Goal: Task Accomplishment & Management: Manage account settings

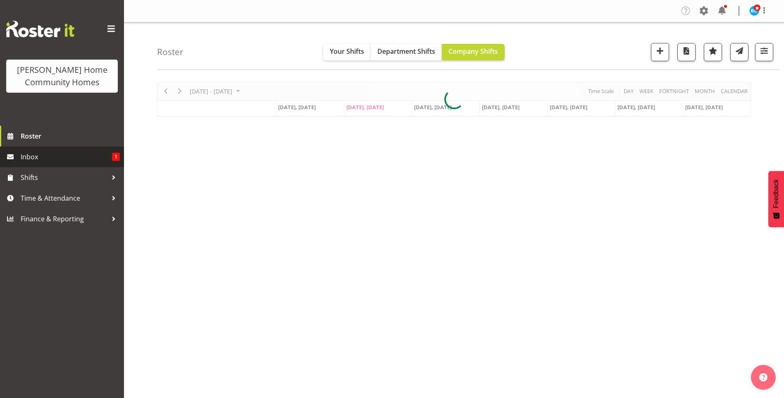
click at [61, 150] on span "Inbox" at bounding box center [66, 156] width 91 height 12
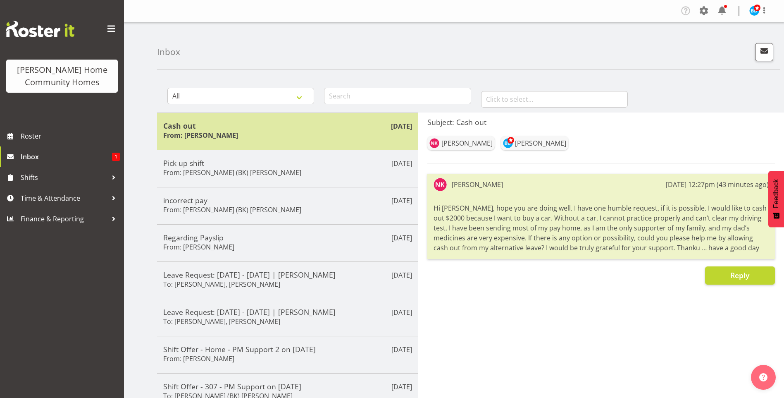
click at [264, 135] on div "Cash out From: Navneet Kaur" at bounding box center [287, 131] width 249 height 20
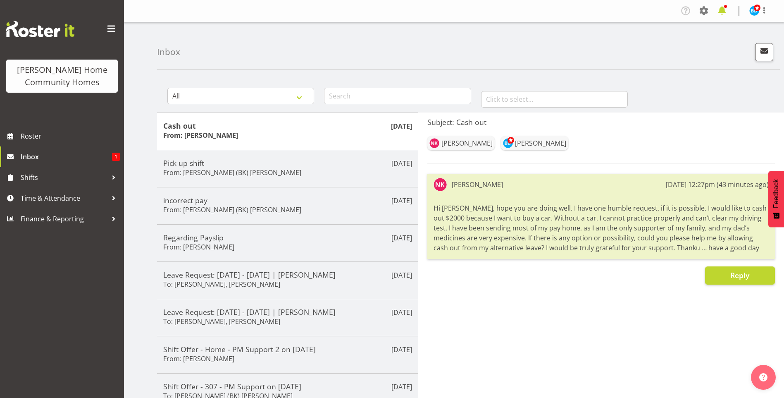
click at [726, 10] on span at bounding box center [721, 10] width 13 height 13
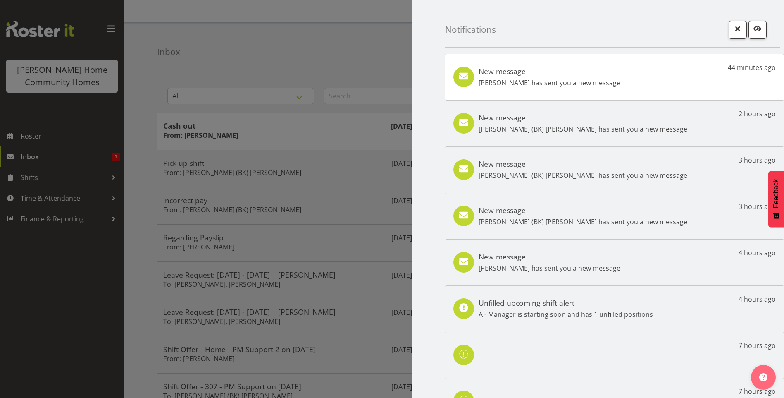
click at [545, 75] on div "New message Navneet Kaur has sent you a new message" at bounding box center [550, 77] width 142 height 21
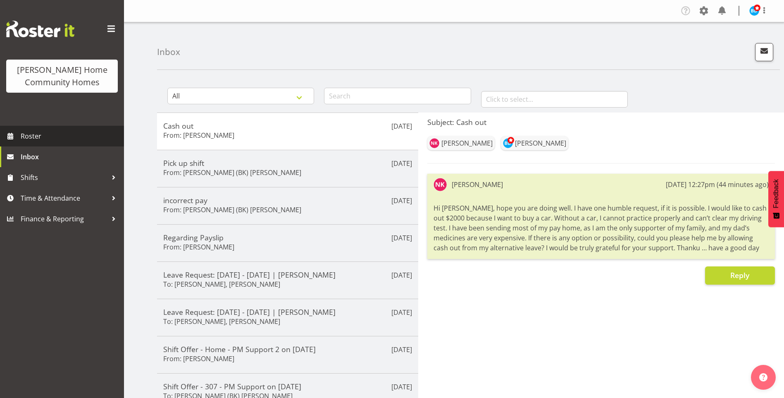
click at [53, 131] on span "Roster" at bounding box center [70, 136] width 99 height 12
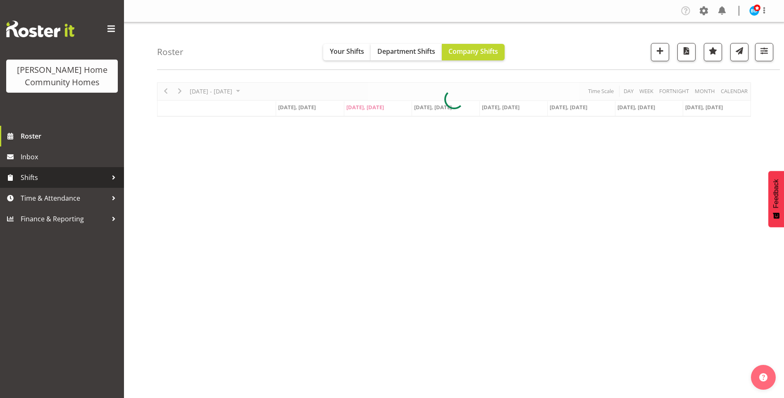
click at [44, 175] on span "Shifts" at bounding box center [64, 177] width 87 height 12
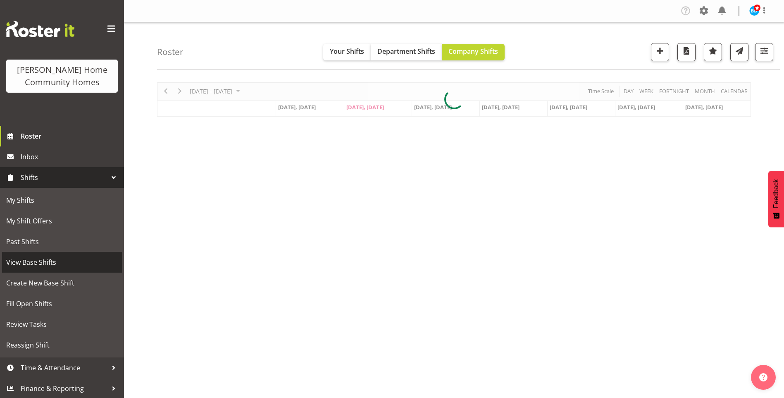
click at [42, 257] on span "View Base Shifts" at bounding box center [62, 262] width 112 height 12
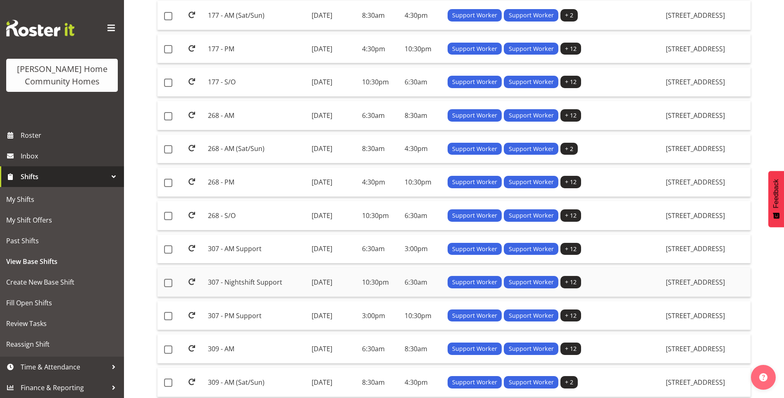
scroll to position [331, 0]
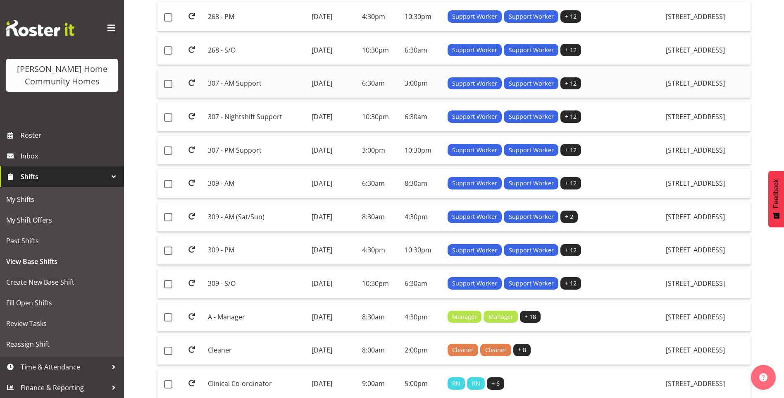
click at [245, 83] on td "307 - AM Support" at bounding box center [256, 83] width 103 height 29
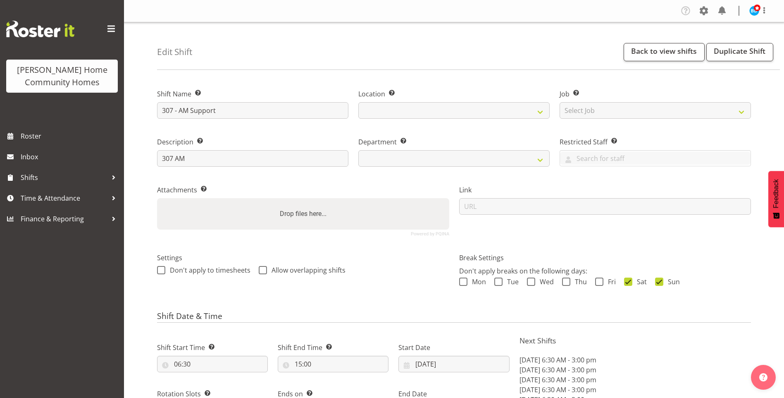
select select "date"
select select
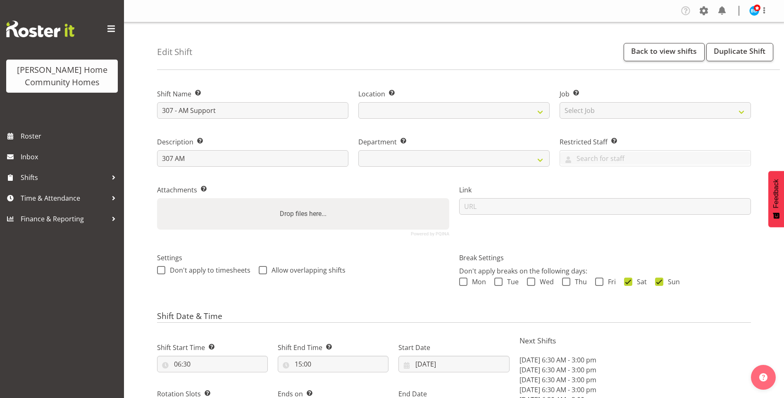
select select "1076"
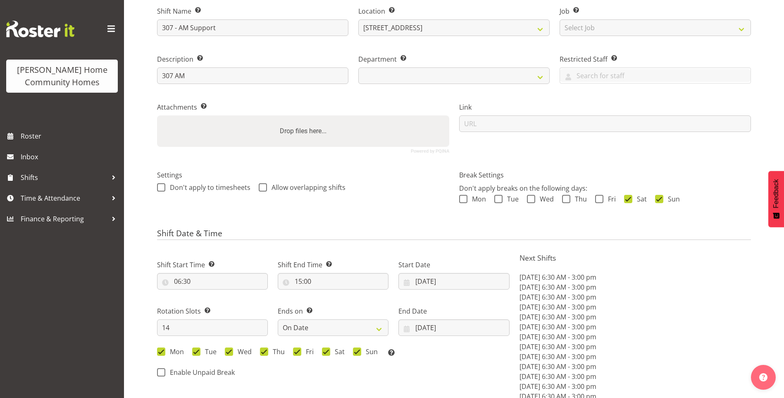
select select "748"
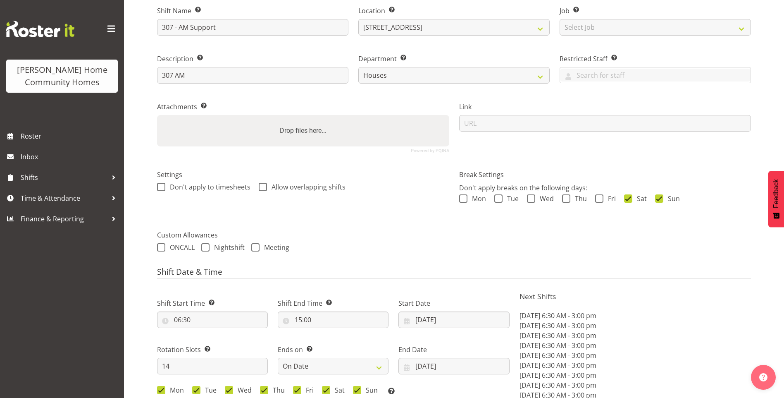
scroll to position [83, 0]
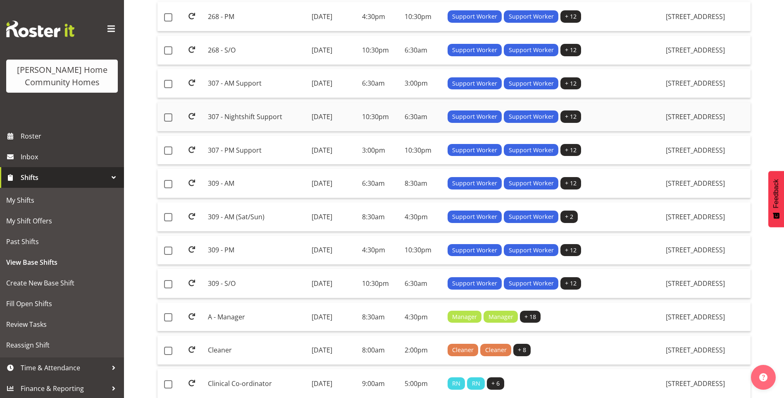
scroll to position [372, 0]
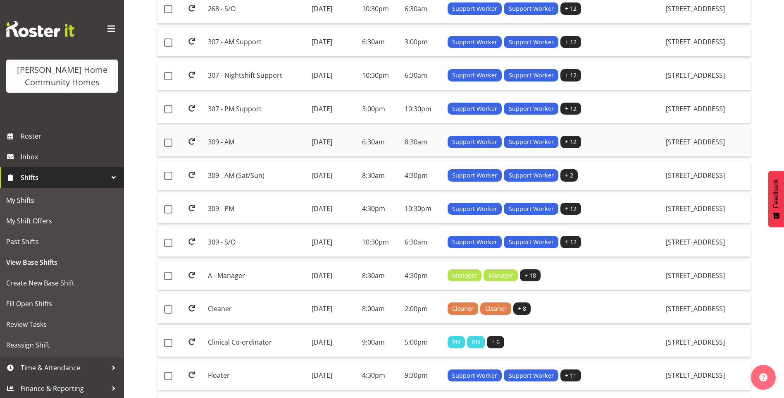
click at [239, 143] on td "309 - AM" at bounding box center [256, 141] width 103 height 29
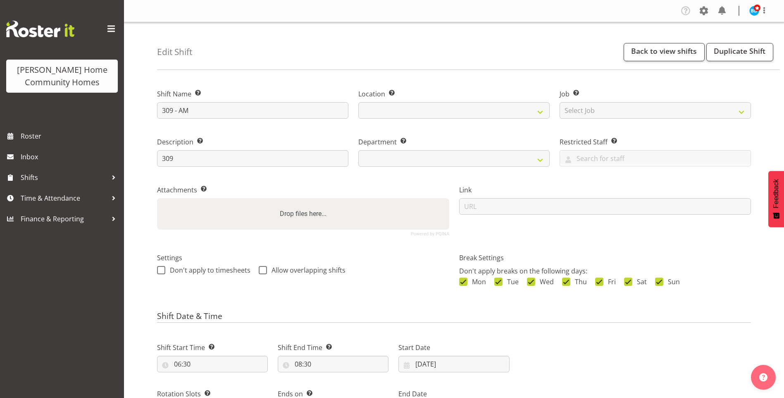
select select "date"
select select
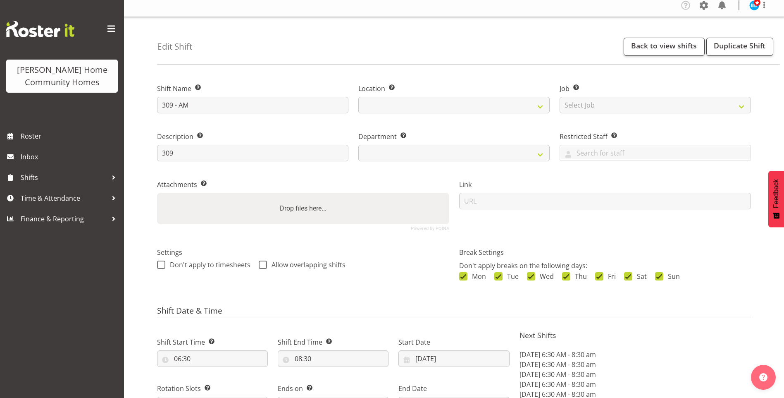
select select
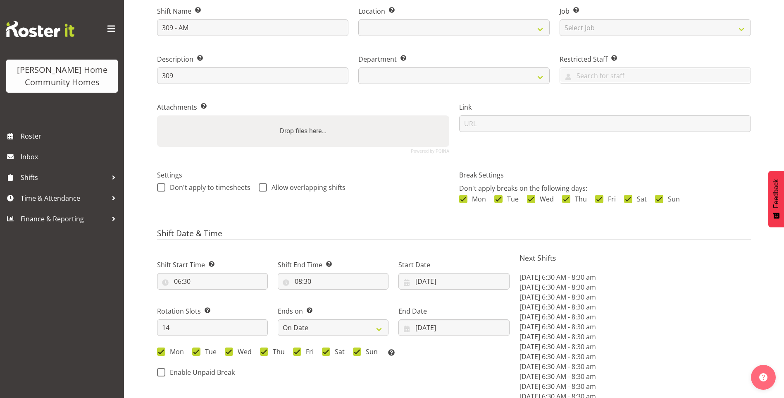
select select
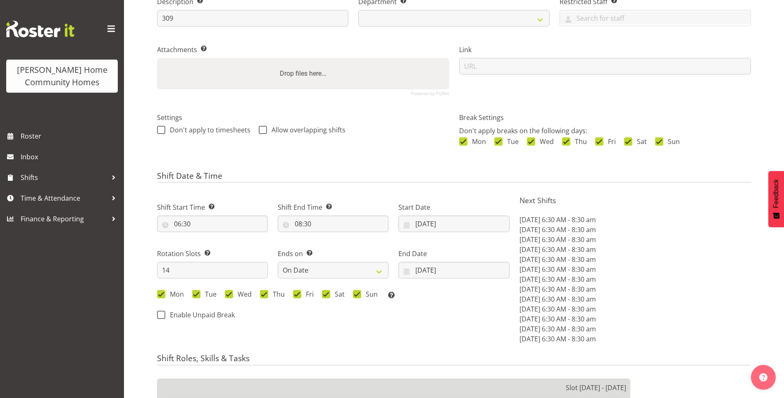
select select
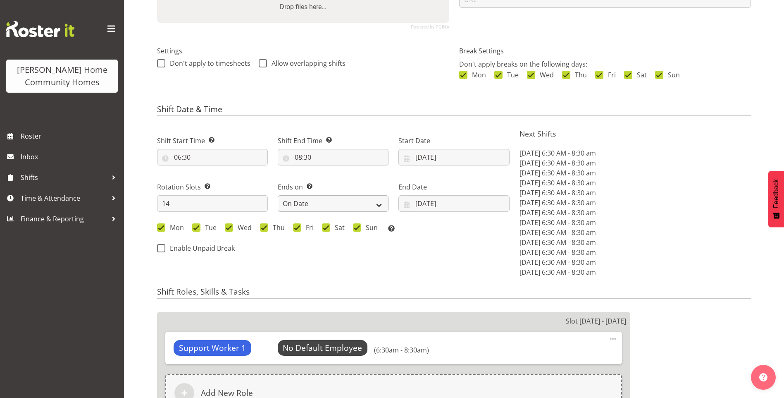
select select
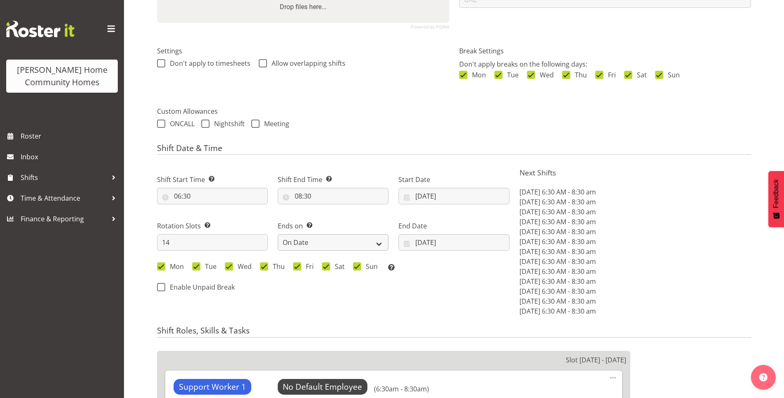
select select
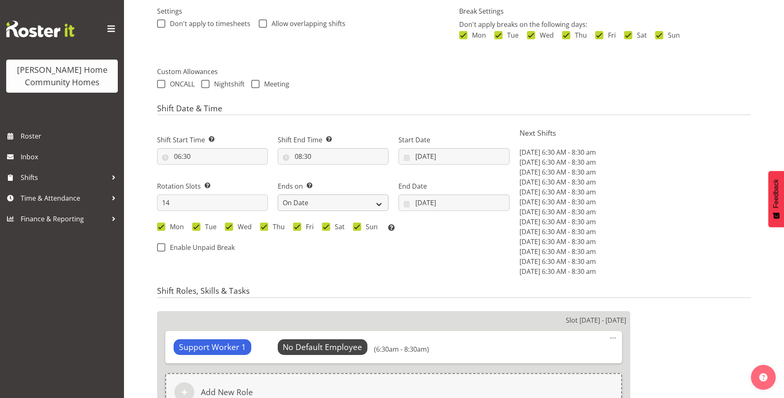
select select "1070"
select select "748"
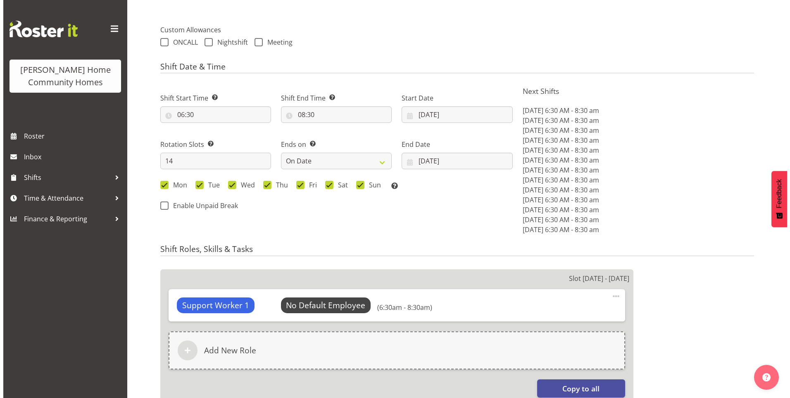
scroll to position [289, 0]
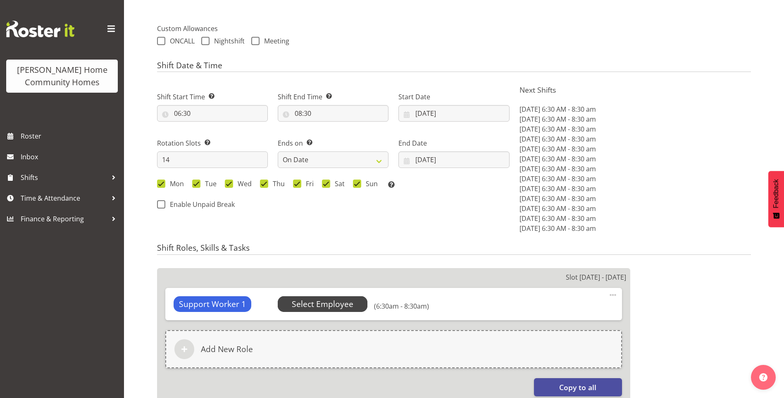
click at [325, 300] on span "Select Employee" at bounding box center [323, 304] width 62 height 12
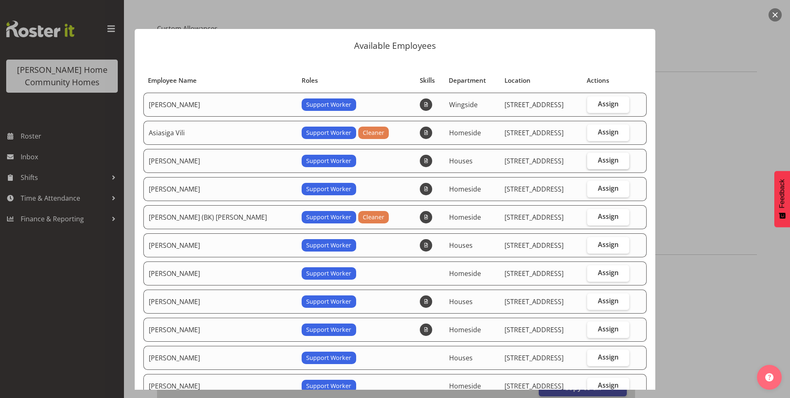
click at [607, 160] on span "Assign" at bounding box center [608, 160] width 21 height 8
click at [593, 160] on input "Assign" at bounding box center [589, 159] width 5 height 5
checkbox input "true"
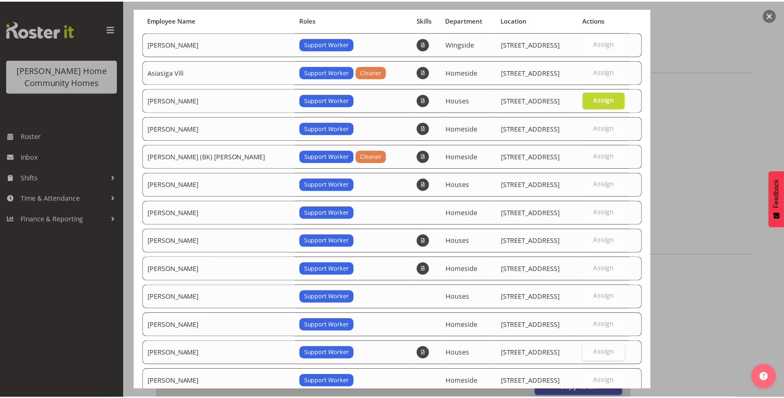
scroll to position [144, 0]
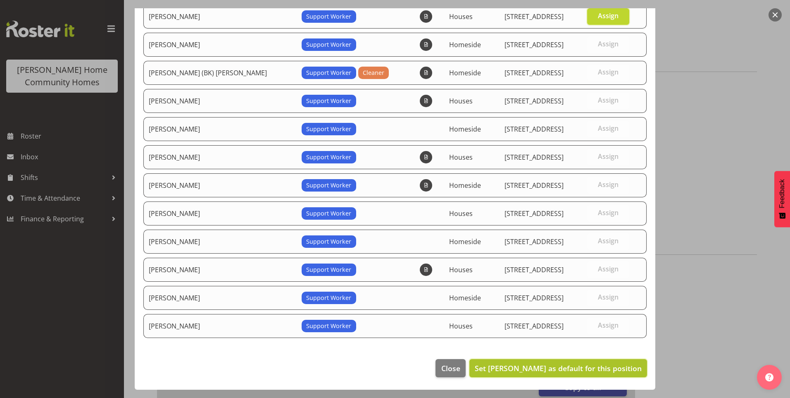
click at [576, 365] on span "Set Billie Sothern as default for this position" at bounding box center [558, 368] width 167 height 10
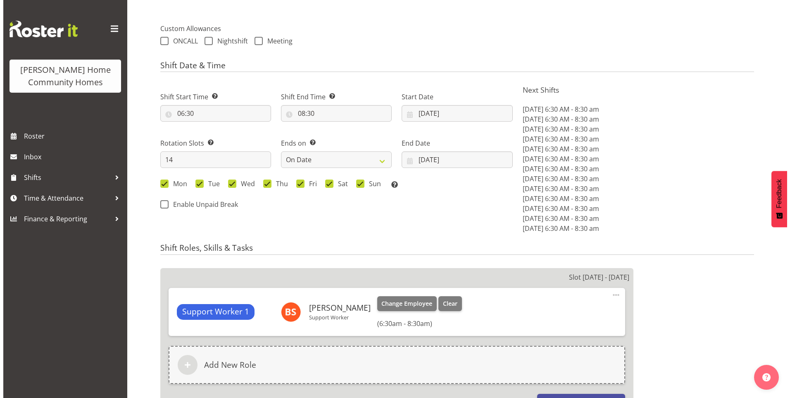
scroll to position [372, 0]
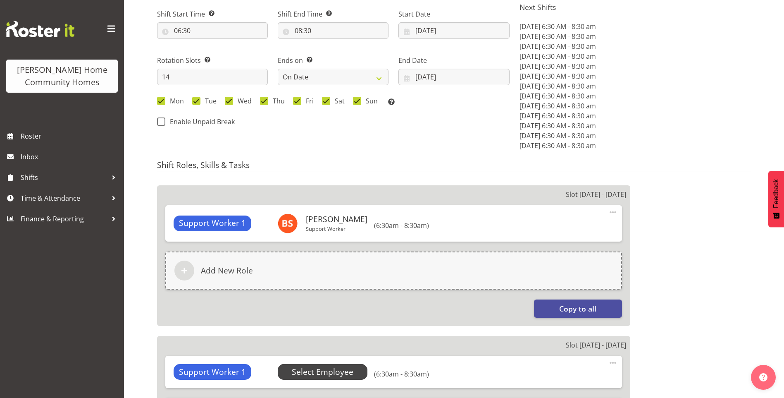
click at [336, 365] on span "Select Employee" at bounding box center [323, 372] width 90 height 16
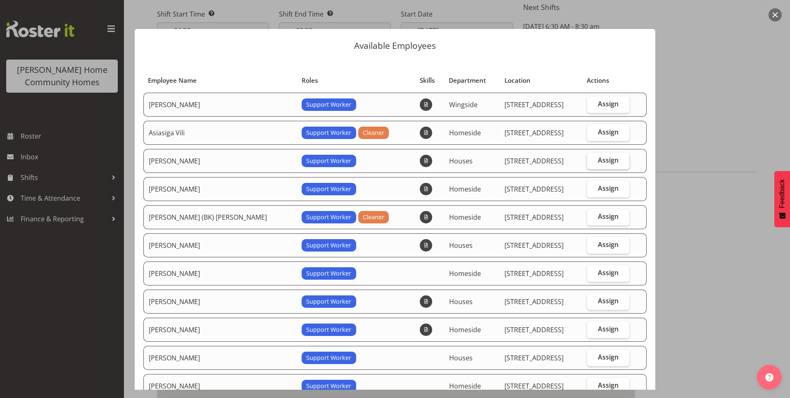
click at [602, 156] on span "Assign" at bounding box center [608, 160] width 21 height 8
click at [593, 157] on input "Assign" at bounding box center [589, 159] width 5 height 5
checkbox input "true"
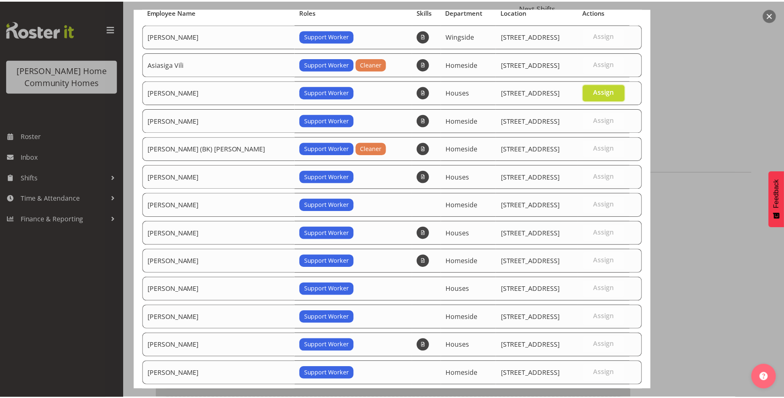
scroll to position [144, 0]
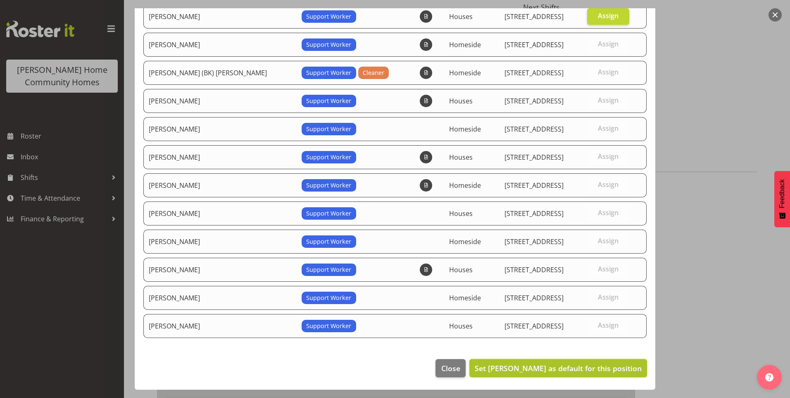
click at [561, 369] on span "Set Billie Sothern as default for this position" at bounding box center [558, 368] width 167 height 10
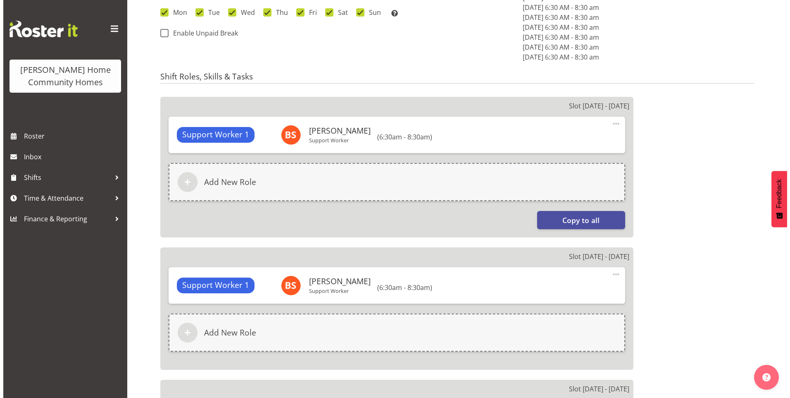
scroll to position [537, 0]
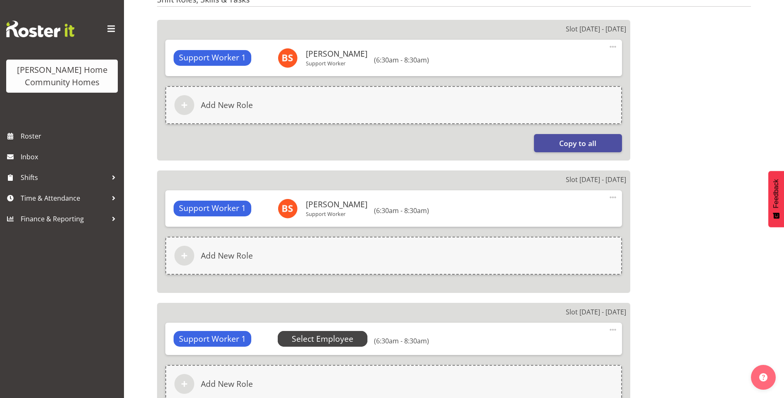
click at [316, 335] on span "Select Employee" at bounding box center [323, 339] width 62 height 12
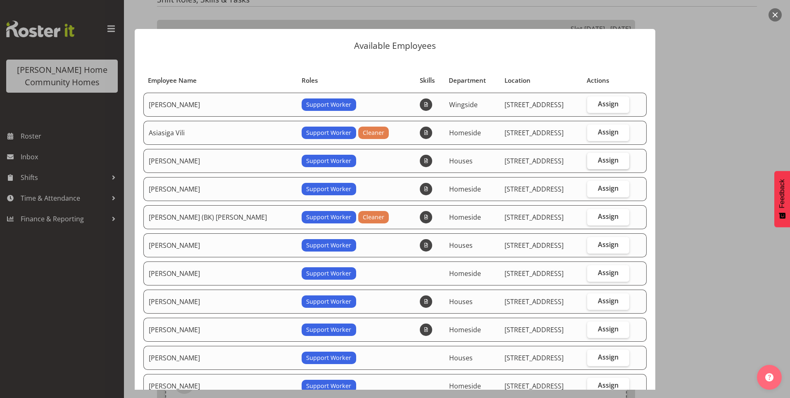
click at [609, 161] on label "Assign" at bounding box center [608, 160] width 43 height 17
click at [593, 161] on input "Assign" at bounding box center [589, 159] width 5 height 5
checkbox input "true"
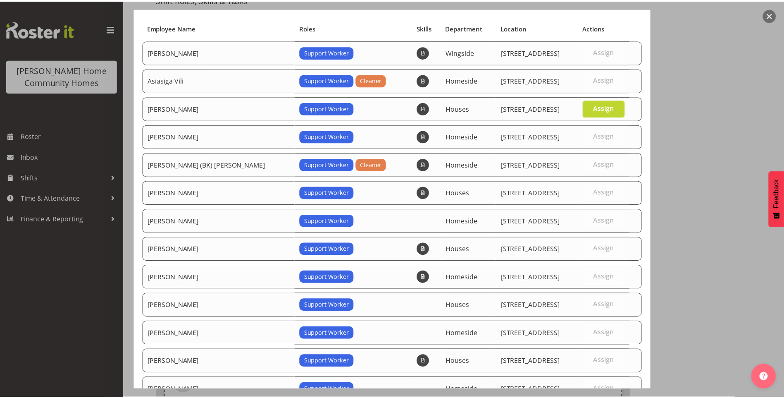
scroll to position [144, 0]
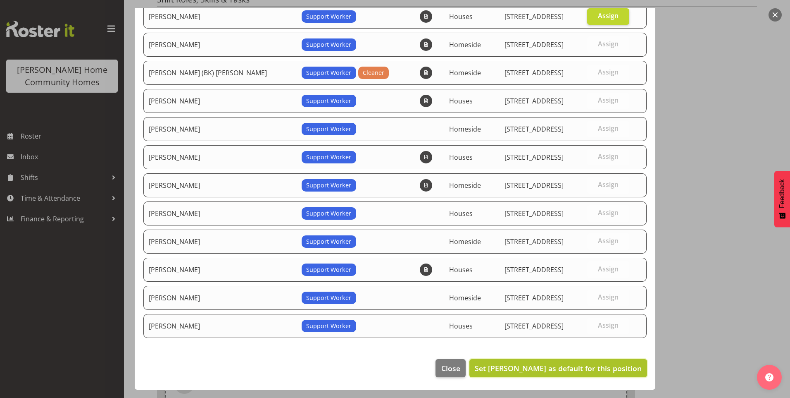
click at [598, 367] on span "Set Billie Sothern as default for this position" at bounding box center [558, 368] width 167 height 10
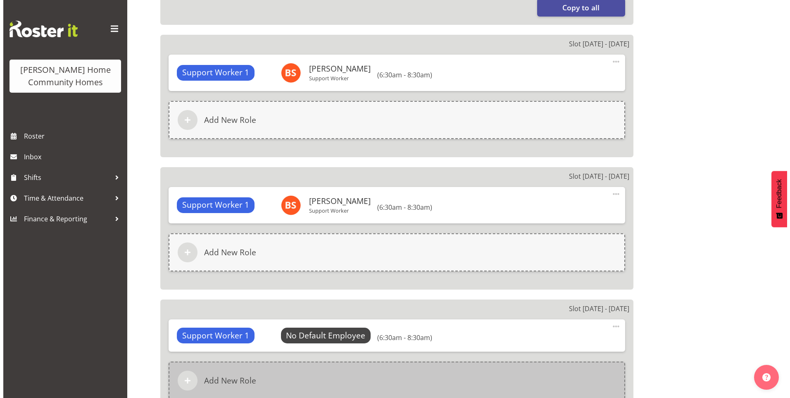
scroll to position [744, 0]
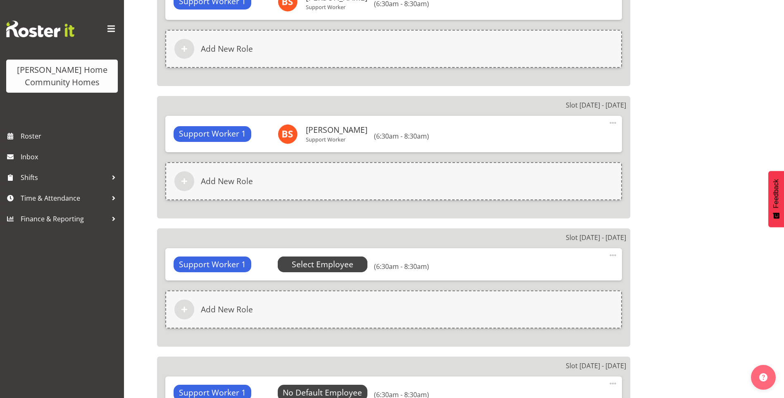
click at [319, 263] on span "Select Employee" at bounding box center [323, 264] width 62 height 12
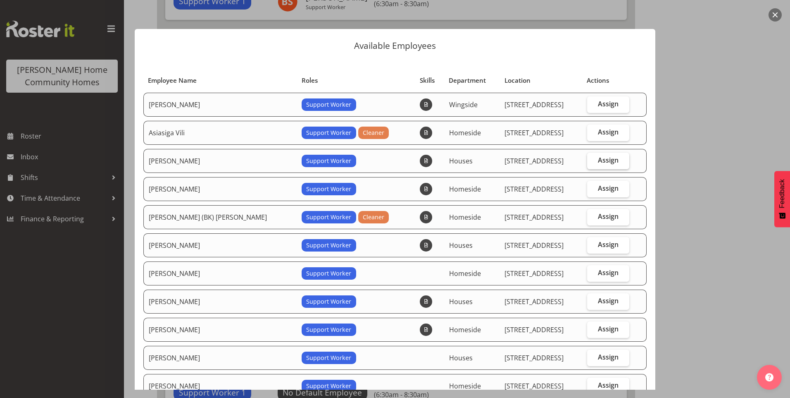
click at [598, 159] on span "Assign" at bounding box center [608, 160] width 21 height 8
click at [593, 159] on input "Assign" at bounding box center [589, 159] width 5 height 5
checkbox input "true"
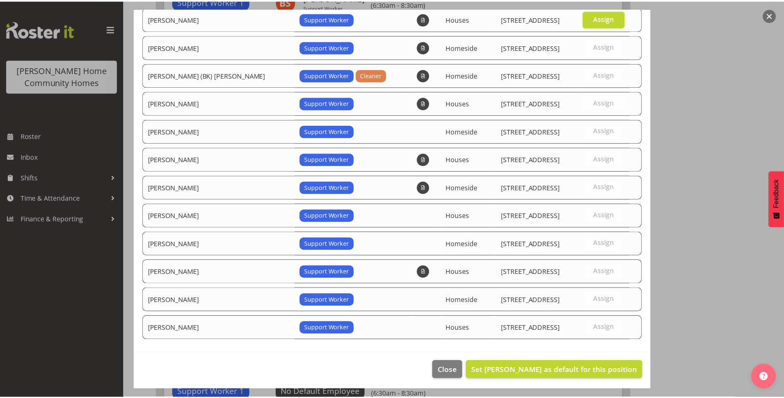
scroll to position [144, 0]
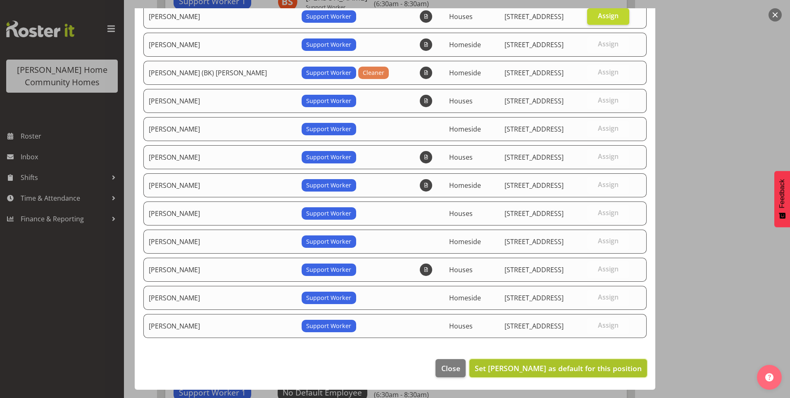
click at [575, 366] on span "Set Billie Sothern as default for this position" at bounding box center [558, 368] width 167 height 10
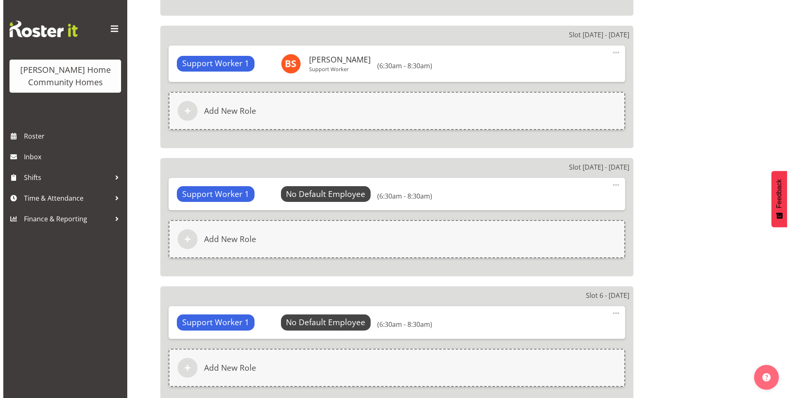
scroll to position [950, 0]
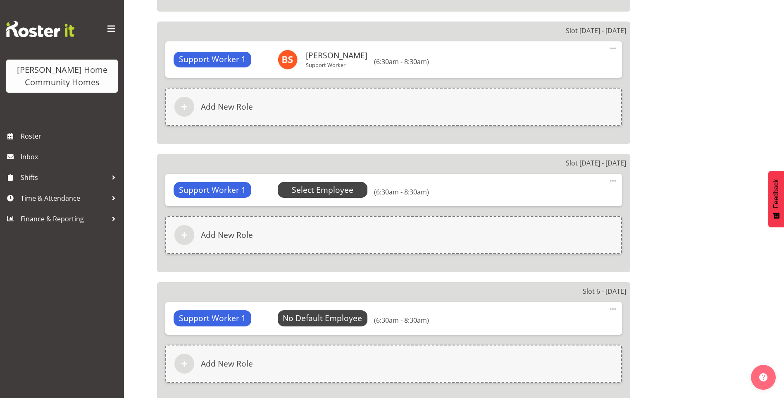
click at [340, 186] on span "Select Employee" at bounding box center [323, 190] width 62 height 12
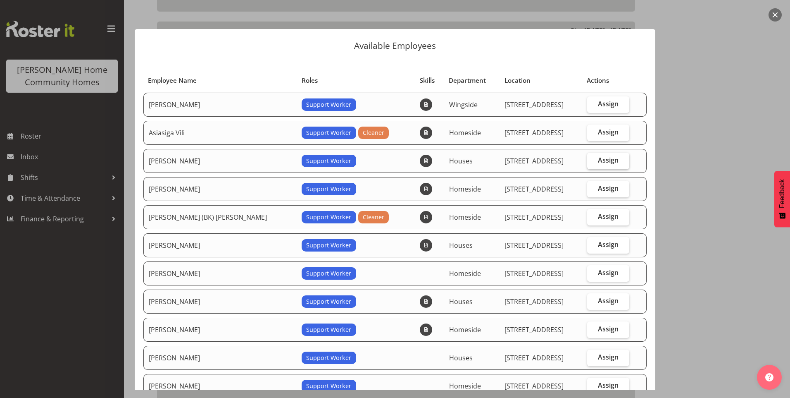
click at [608, 161] on label "Assign" at bounding box center [608, 160] width 43 height 17
click at [593, 161] on input "Assign" at bounding box center [589, 159] width 5 height 5
checkbox input "true"
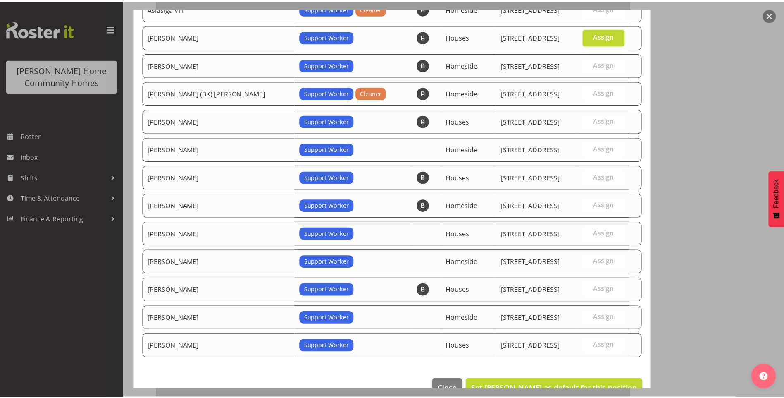
scroll to position [144, 0]
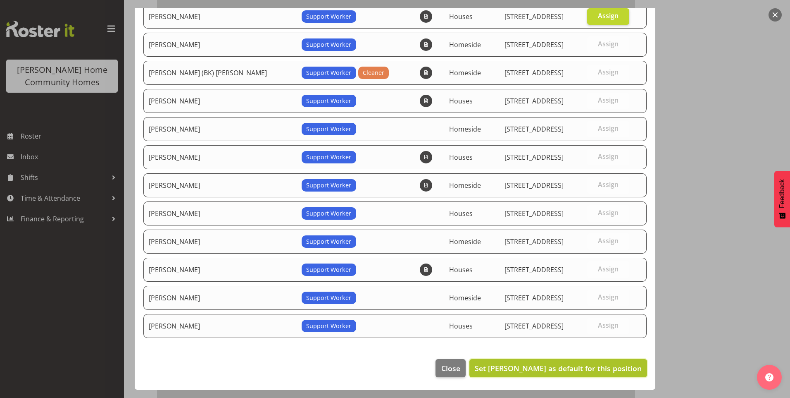
click at [583, 365] on span "Set Billie Sothern as default for this position" at bounding box center [558, 368] width 167 height 10
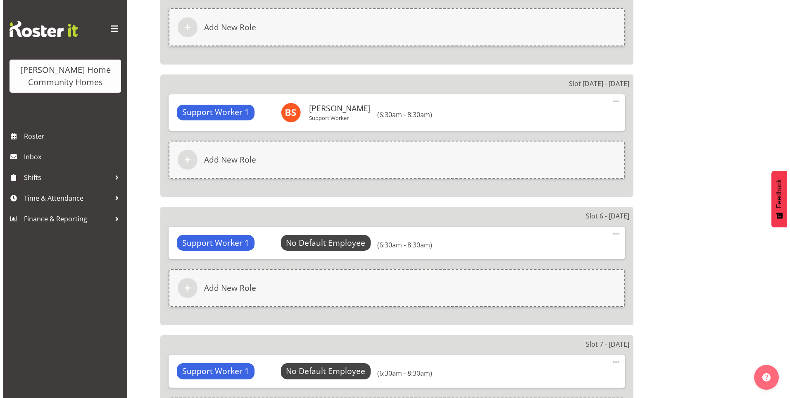
scroll to position [1033, 0]
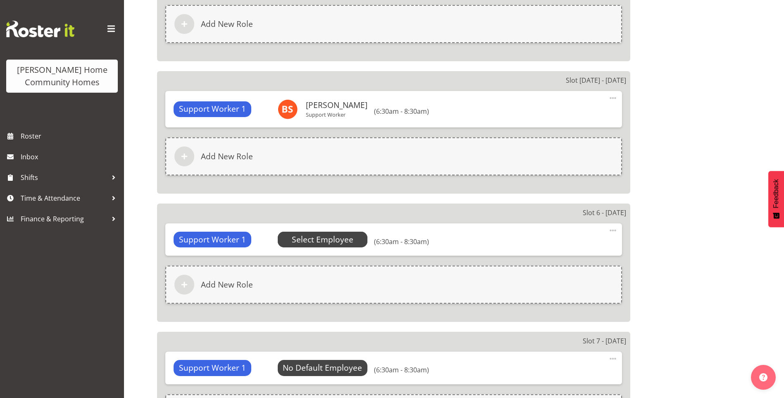
click at [346, 236] on span "Select Employee" at bounding box center [323, 239] width 62 height 12
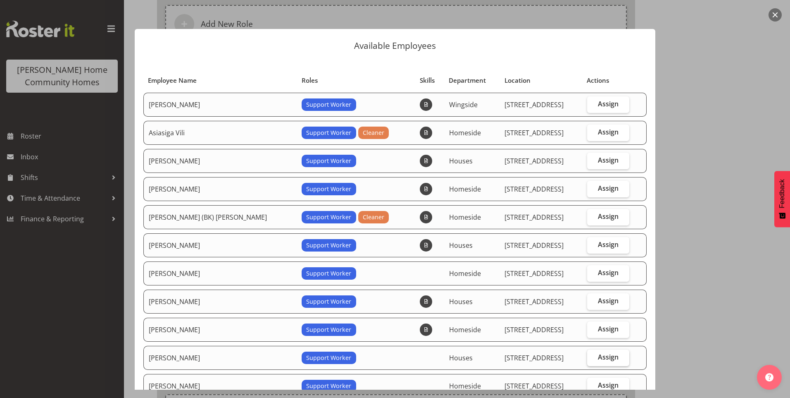
click at [603, 351] on label "Assign" at bounding box center [608, 357] width 43 height 17
click at [593, 354] on input "Assign" at bounding box center [589, 356] width 5 height 5
checkbox input "true"
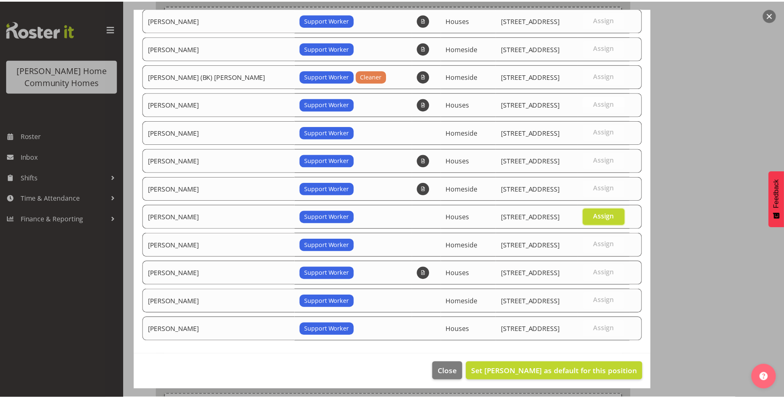
scroll to position [144, 0]
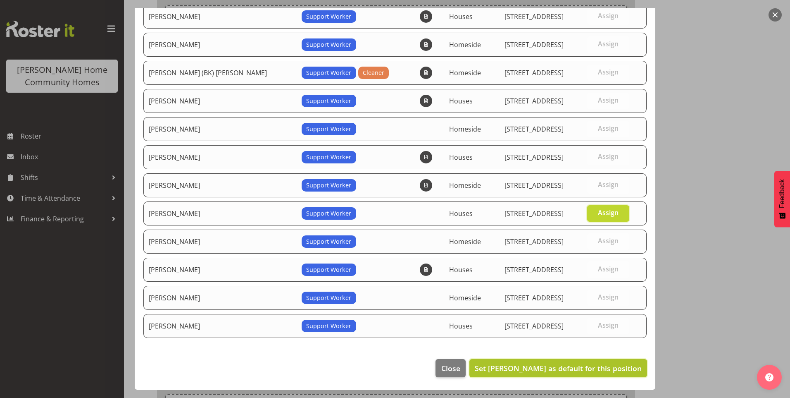
click at [605, 369] on span "Set Liezl Sanchez as default for this position" at bounding box center [558, 368] width 167 height 10
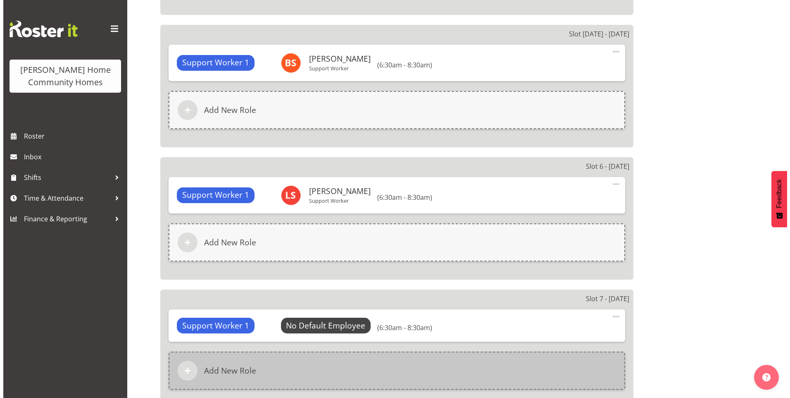
scroll to position [1157, 0]
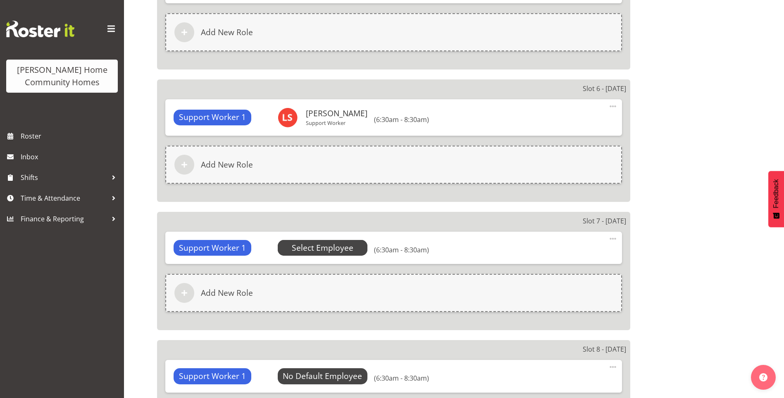
click at [340, 246] on span "Select Employee" at bounding box center [323, 248] width 62 height 12
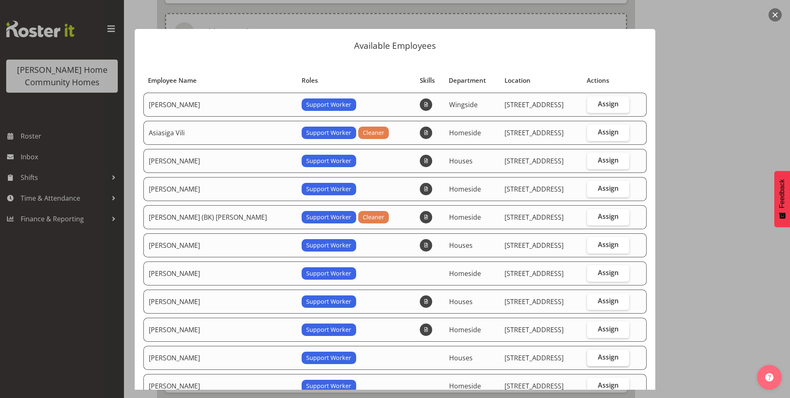
click at [609, 354] on label "Assign" at bounding box center [608, 357] width 43 height 17
click at [593, 354] on input "Assign" at bounding box center [589, 356] width 5 height 5
checkbox input "true"
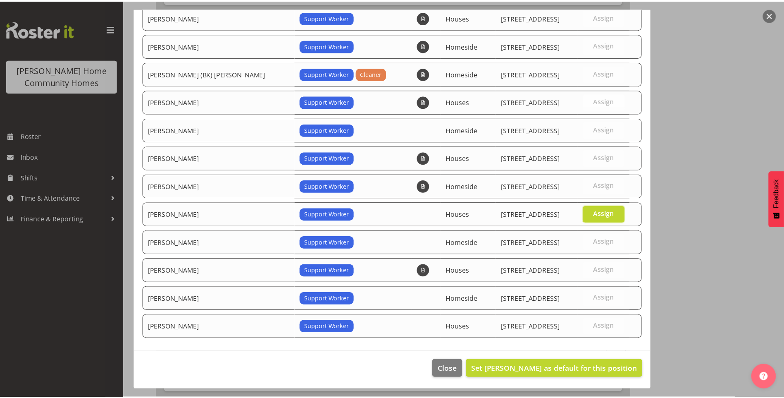
scroll to position [144, 0]
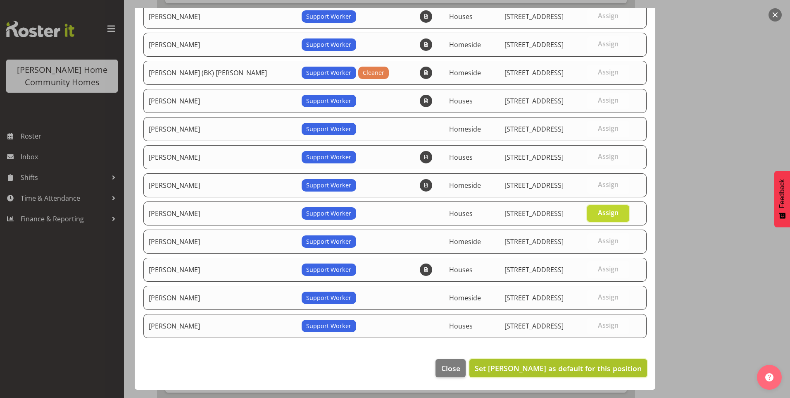
click at [605, 370] on span "Set Liezl Sanchez as default for this position" at bounding box center [558, 368] width 167 height 10
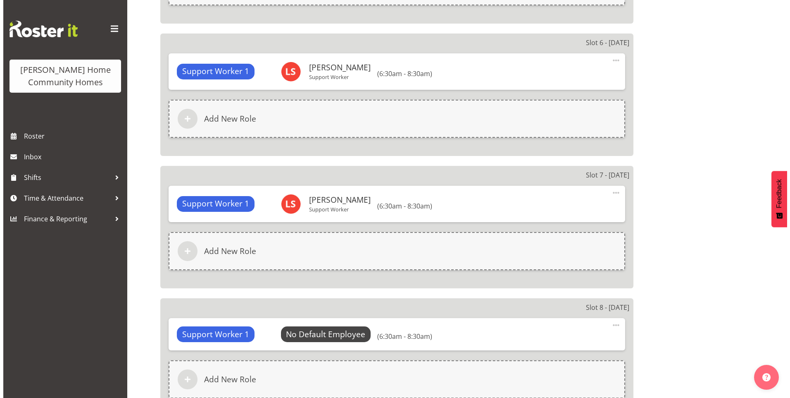
scroll to position [1240, 0]
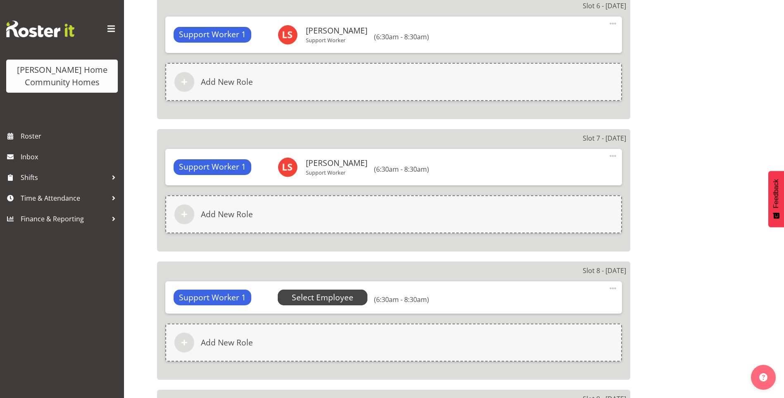
click at [330, 298] on span "Select Employee" at bounding box center [323, 297] width 62 height 12
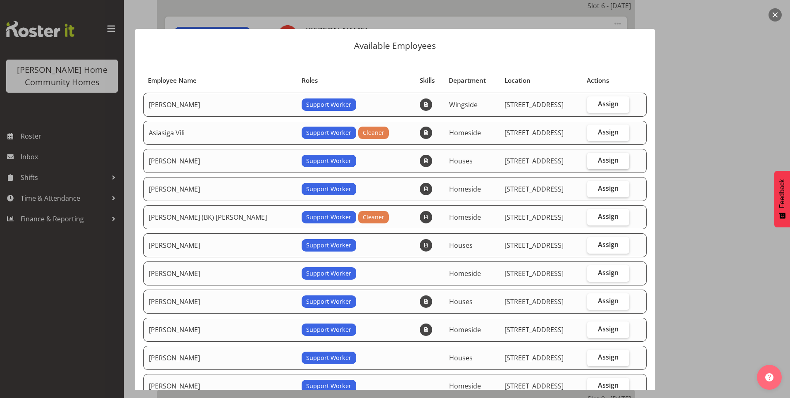
click at [608, 163] on label "Assign" at bounding box center [608, 160] width 43 height 17
click at [593, 163] on input "Assign" at bounding box center [589, 159] width 5 height 5
checkbox input "true"
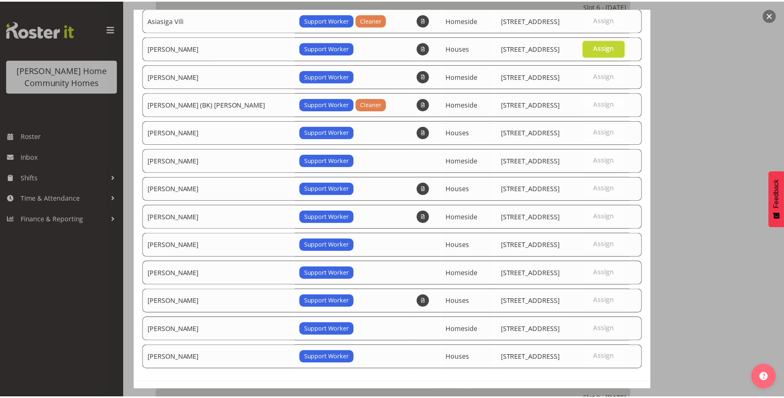
scroll to position [144, 0]
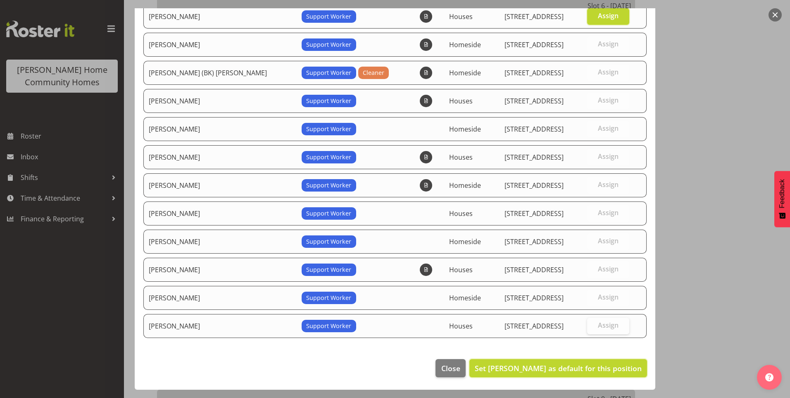
drag, startPoint x: 598, startPoint y: 364, endPoint x: 588, endPoint y: 337, distance: 28.5
click at [597, 364] on span "Set Billie Sothern as default for this position" at bounding box center [558, 368] width 167 height 10
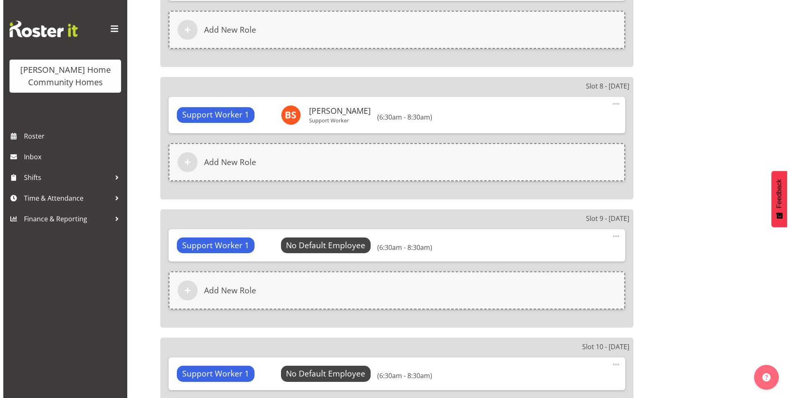
scroll to position [1488, 0]
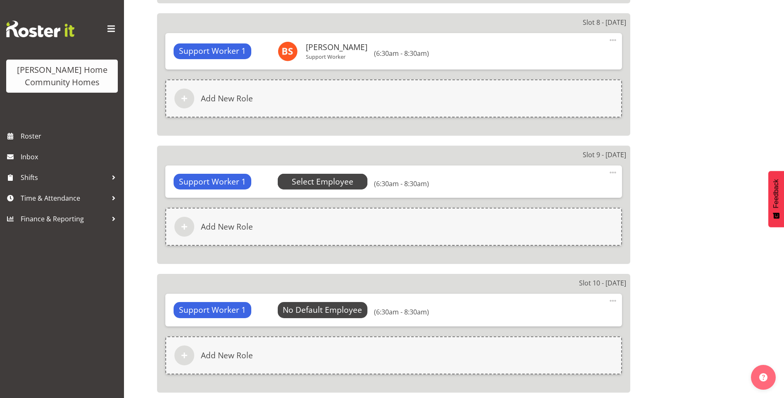
click at [306, 181] on span "Select Employee" at bounding box center [323, 182] width 62 height 12
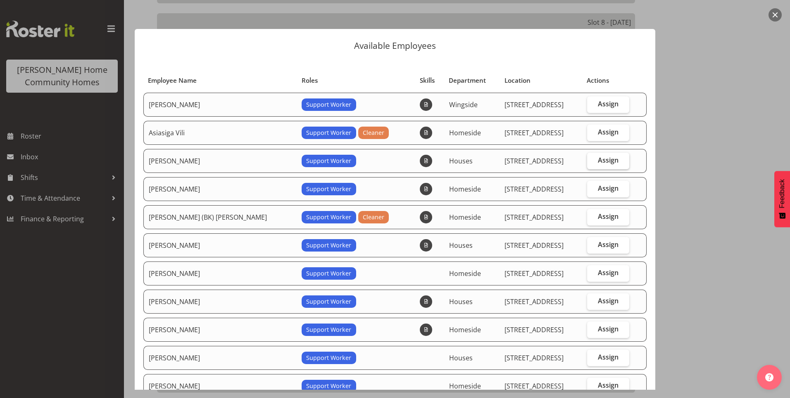
click at [607, 159] on span "Assign" at bounding box center [608, 160] width 21 height 8
click at [593, 159] on input "Assign" at bounding box center [589, 159] width 5 height 5
checkbox input "true"
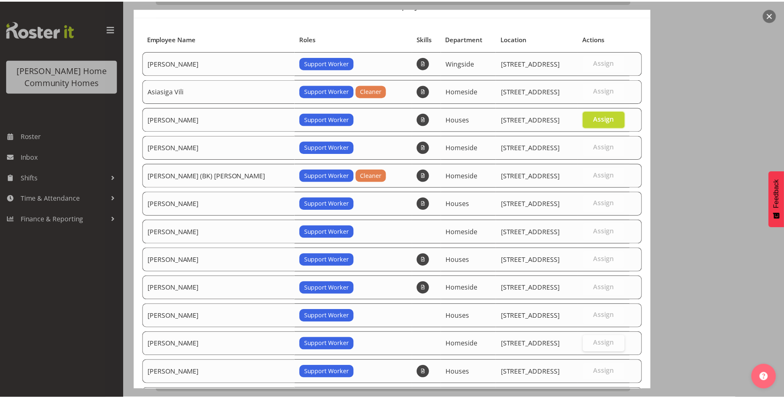
scroll to position [144, 0]
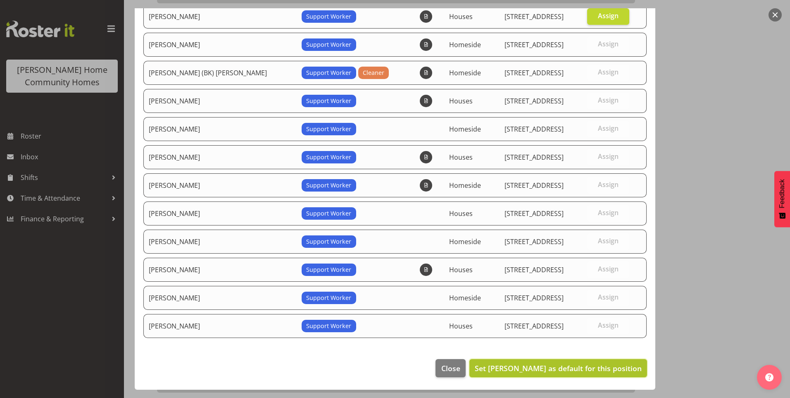
click at [581, 366] on span "Set Billie Sothern as default for this position" at bounding box center [558, 368] width 167 height 10
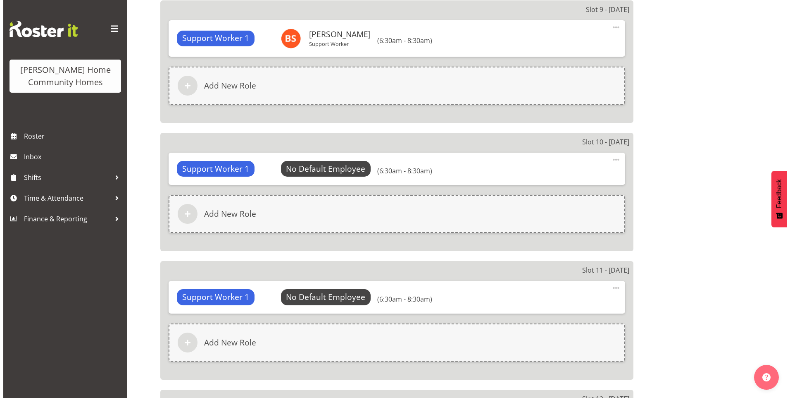
scroll to position [1653, 0]
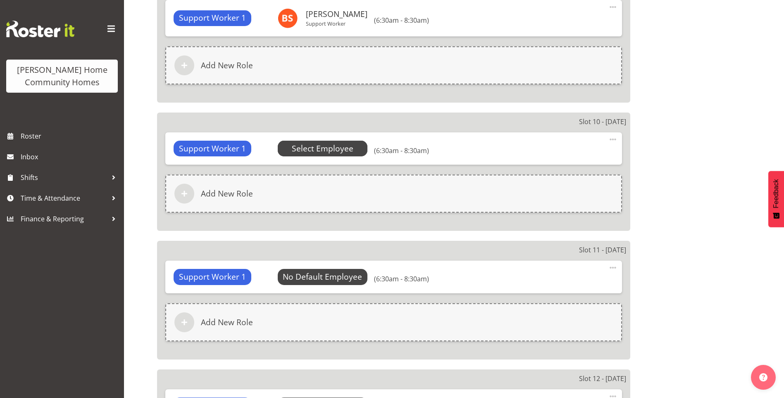
click at [327, 149] on span "Select Employee" at bounding box center [323, 149] width 62 height 12
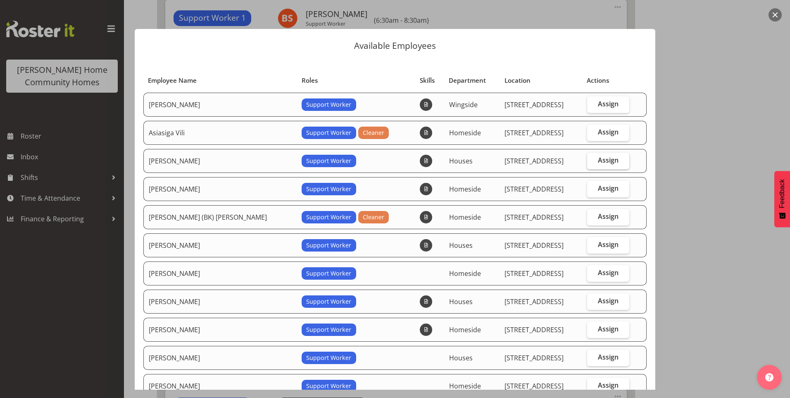
click at [609, 160] on label "Assign" at bounding box center [608, 160] width 43 height 17
click at [593, 160] on input "Assign" at bounding box center [589, 159] width 5 height 5
checkbox input "true"
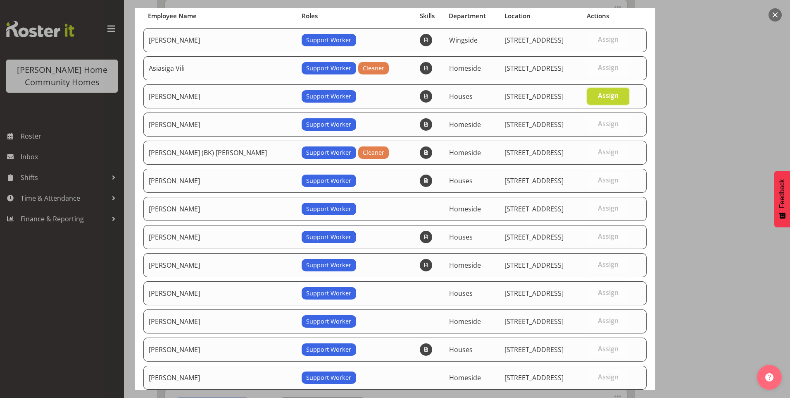
scroll to position [144, 0]
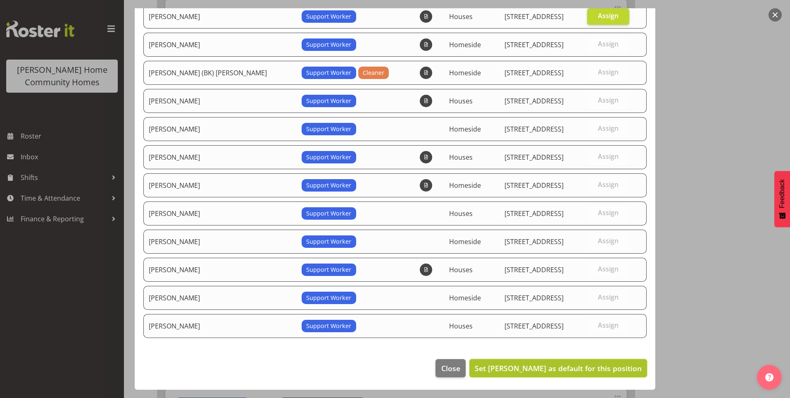
click at [576, 363] on span "Set Billie Sothern as default for this position" at bounding box center [558, 368] width 167 height 10
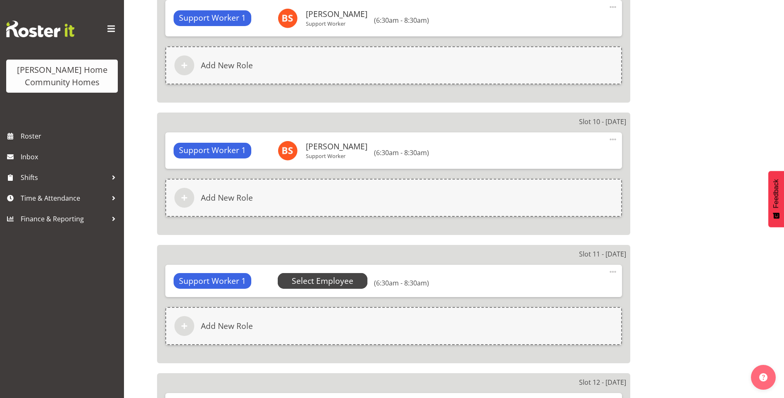
click at [322, 277] on span "Select Employee" at bounding box center [323, 281] width 62 height 12
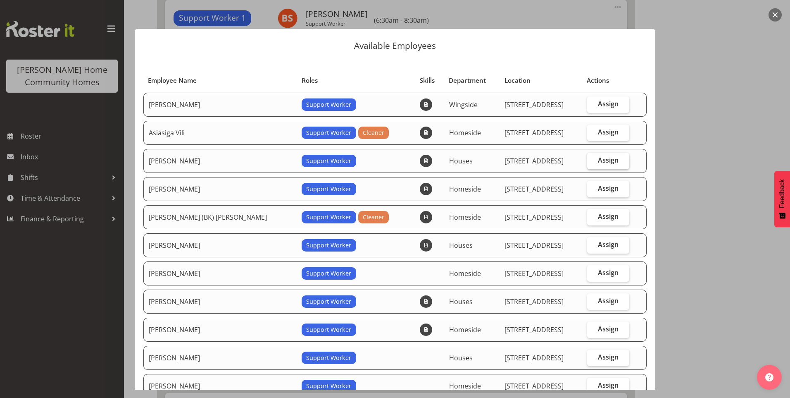
click at [608, 155] on label "Assign" at bounding box center [608, 160] width 43 height 17
click at [593, 157] on input "Assign" at bounding box center [589, 159] width 5 height 5
checkbox input "true"
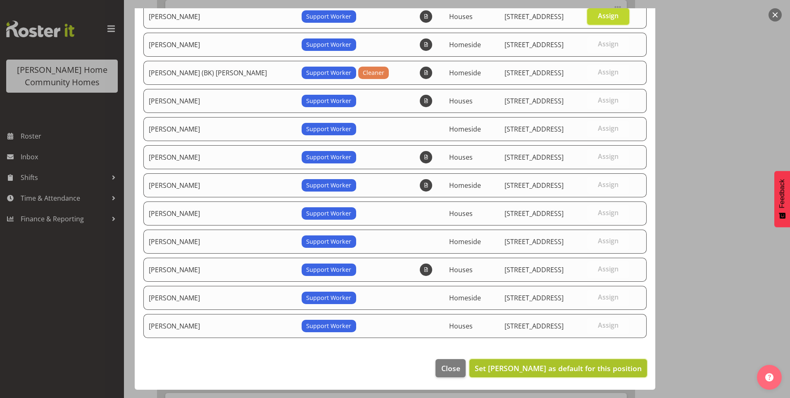
click at [601, 367] on span "Set Billie Sothern as default for this position" at bounding box center [558, 368] width 167 height 10
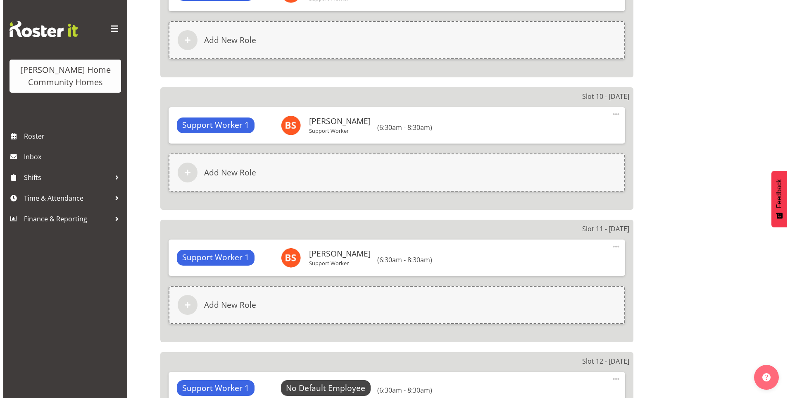
scroll to position [1777, 0]
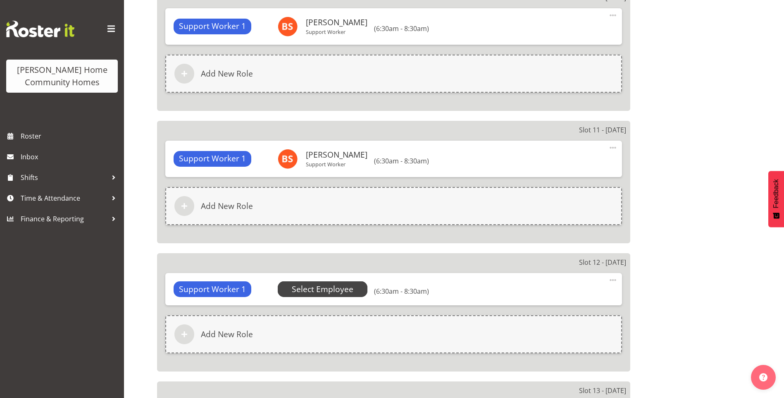
click at [347, 288] on span "Select Employee" at bounding box center [323, 289] width 62 height 12
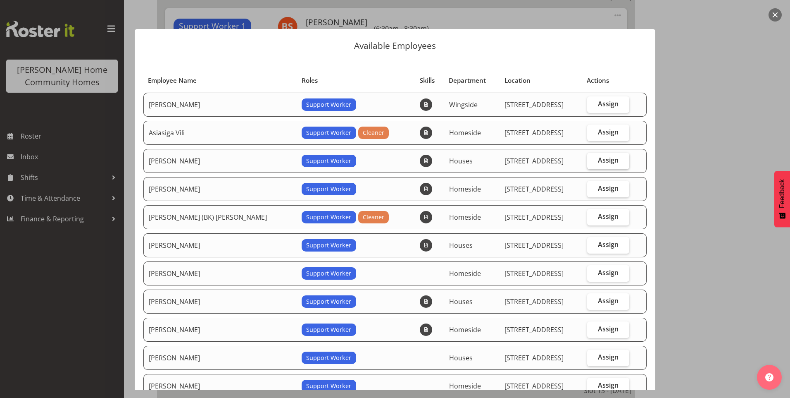
click at [604, 160] on span "Assign" at bounding box center [608, 160] width 21 height 8
click at [593, 160] on input "Assign" at bounding box center [589, 159] width 5 height 5
checkbox input "true"
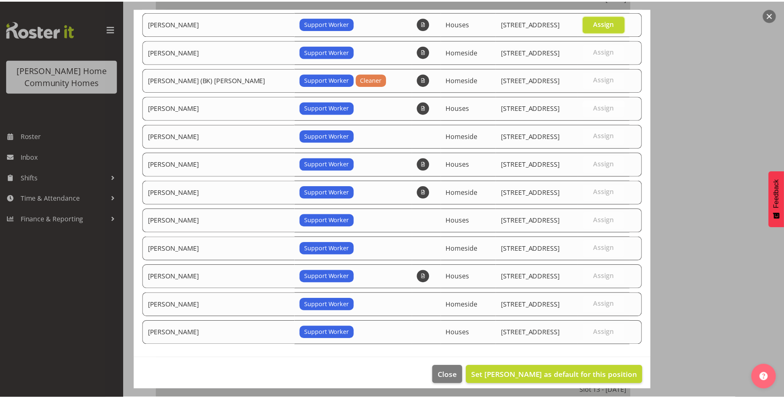
scroll to position [144, 0]
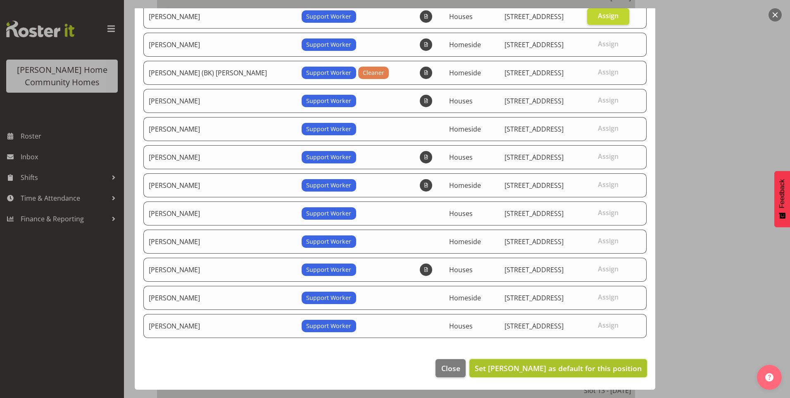
click at [595, 363] on span "Set Billie Sothern as default for this position" at bounding box center [558, 368] width 167 height 10
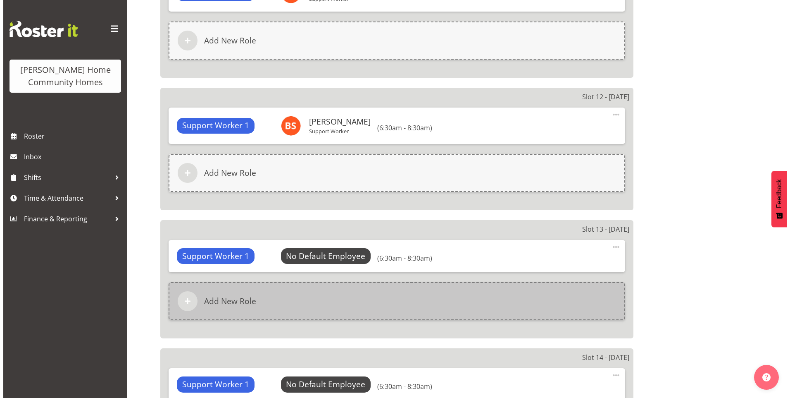
scroll to position [2025, 0]
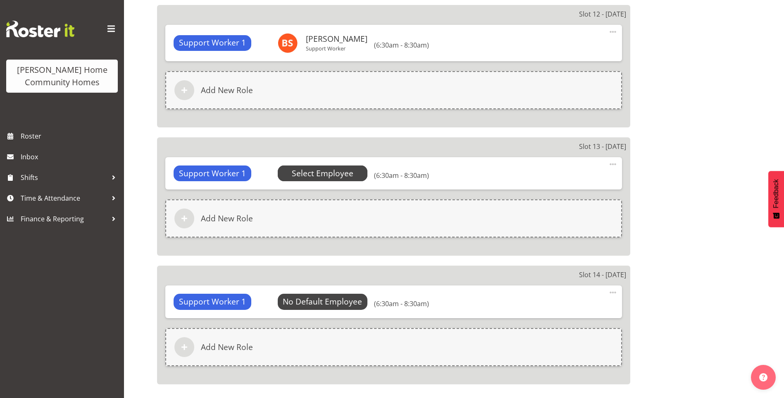
click at [346, 172] on span "Select Employee" at bounding box center [323, 173] width 62 height 12
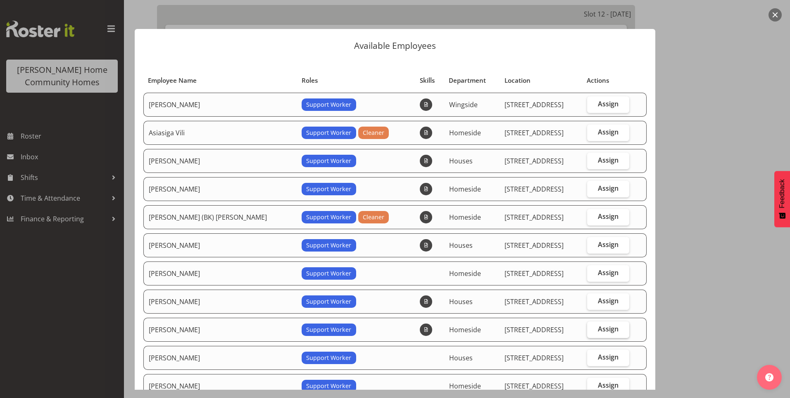
click at [605, 326] on span "Assign" at bounding box center [608, 328] width 21 height 8
click at [593, 326] on input "Assign" at bounding box center [589, 328] width 5 height 5
checkbox input "true"
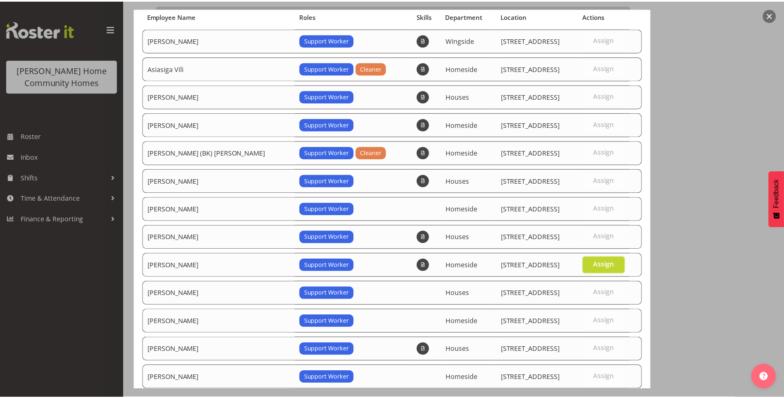
scroll to position [144, 0]
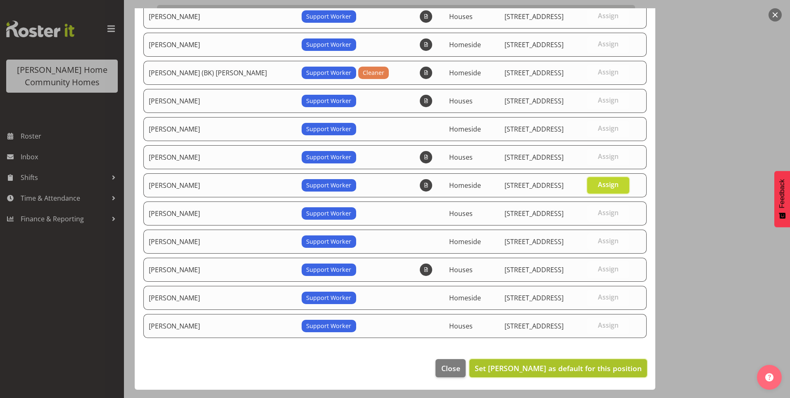
click at [594, 367] on span "Set Laura Ellis as default for this position" at bounding box center [558, 368] width 167 height 10
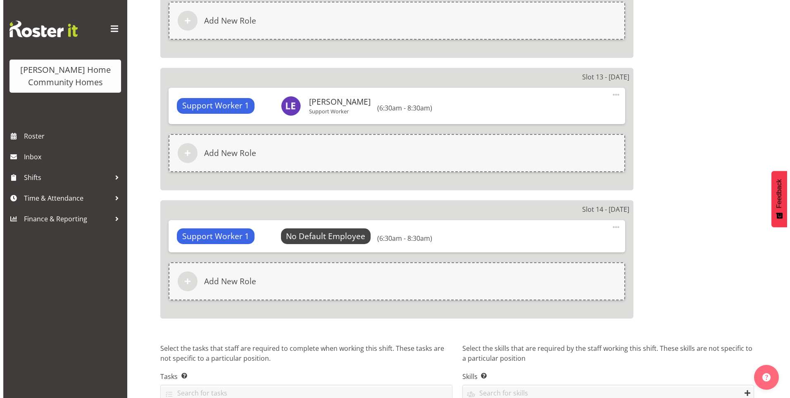
scroll to position [2138, 0]
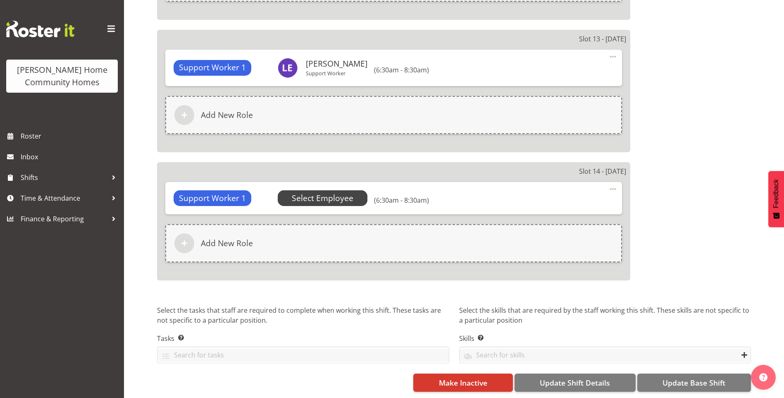
click at [340, 192] on span "Select Employee" at bounding box center [323, 198] width 62 height 12
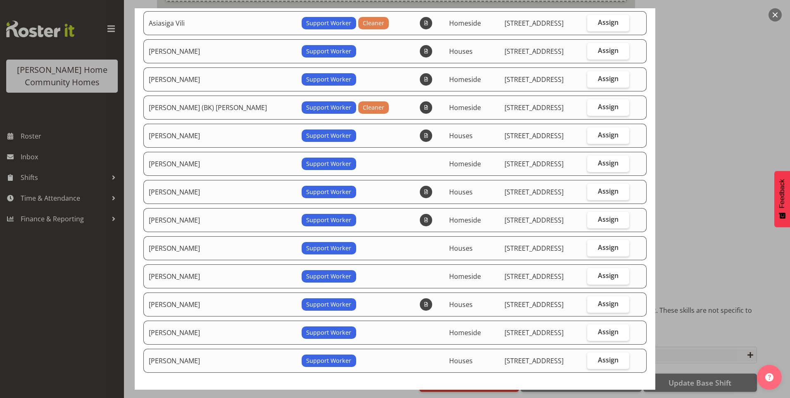
scroll to position [124, 0]
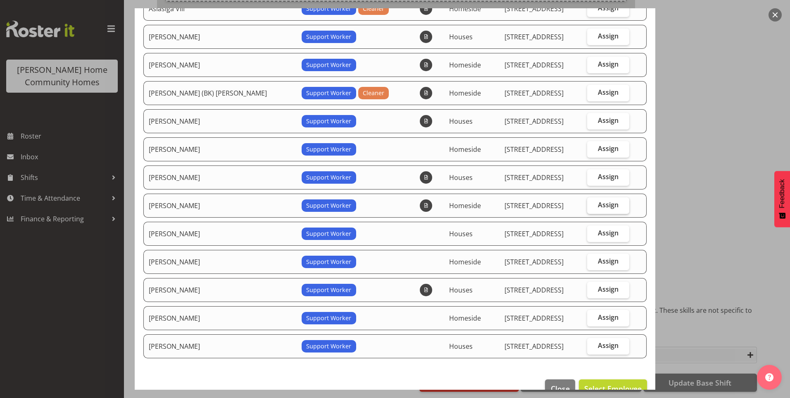
click at [599, 205] on span "Assign" at bounding box center [608, 204] width 21 height 8
click at [593, 205] on input "Assign" at bounding box center [589, 204] width 5 height 5
checkbox input "true"
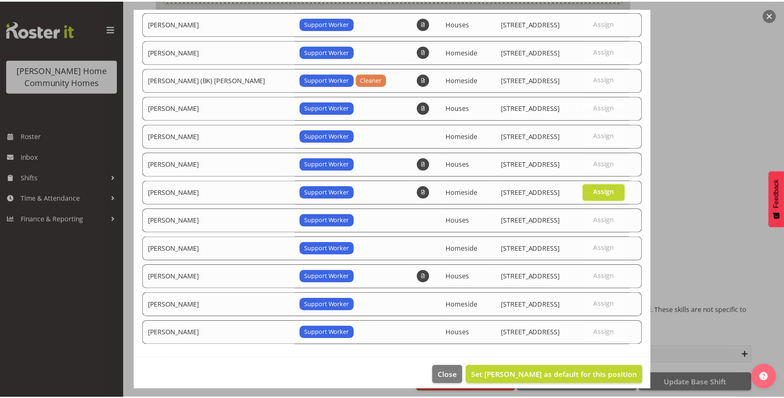
scroll to position [144, 0]
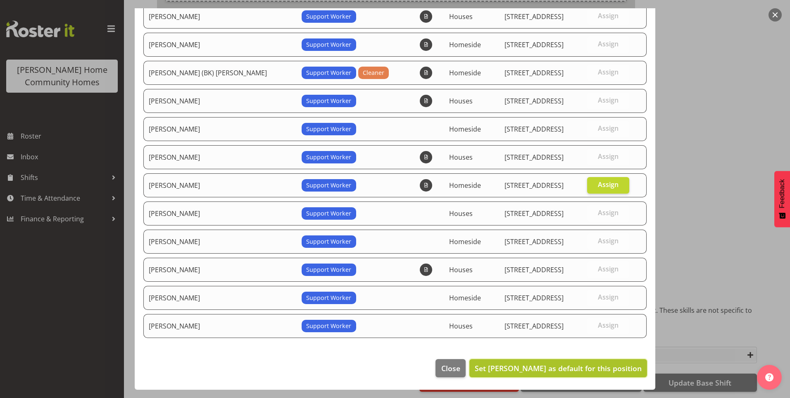
click at [617, 370] on span "Set Laura Ellis as default for this position" at bounding box center [558, 368] width 167 height 10
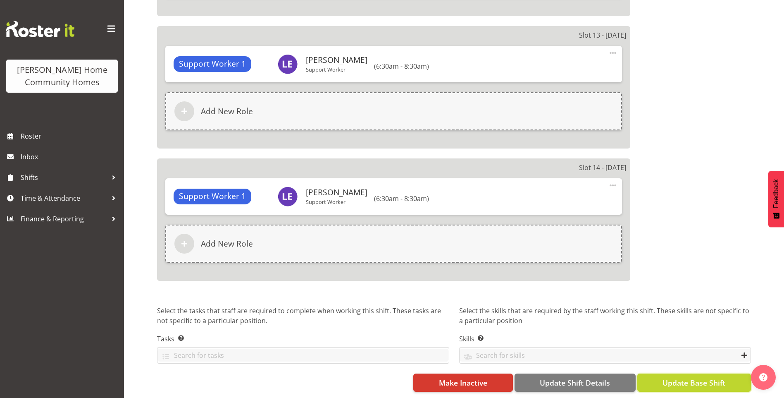
click at [690, 377] on span "Update Base Shift" at bounding box center [693, 382] width 63 height 11
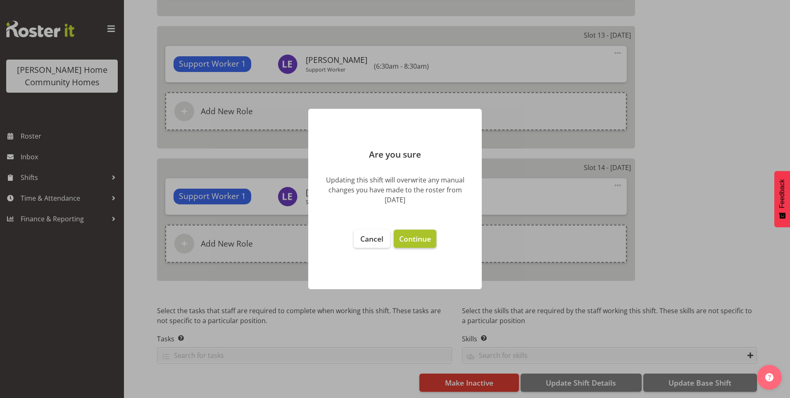
click at [422, 238] on span "Continue" at bounding box center [415, 238] width 32 height 10
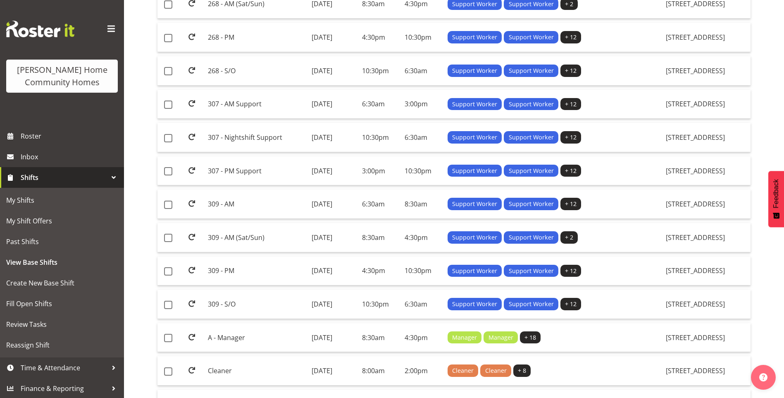
scroll to position [331, 0]
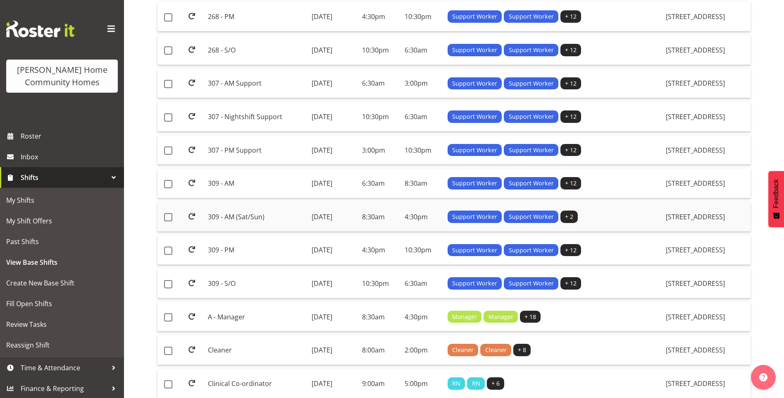
click at [240, 214] on td "309 - AM (Sat/Sun)" at bounding box center [256, 216] width 103 height 29
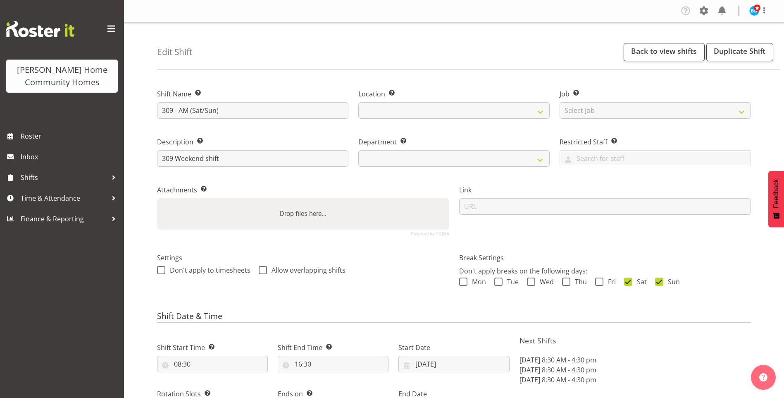
select select "date"
select select
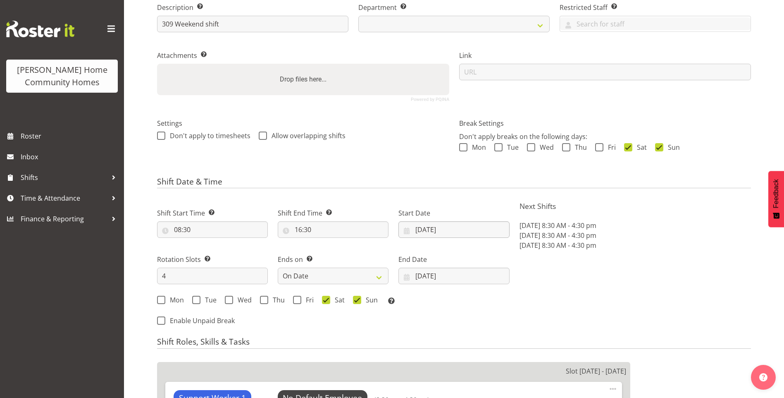
select select "1070"
select select "748"
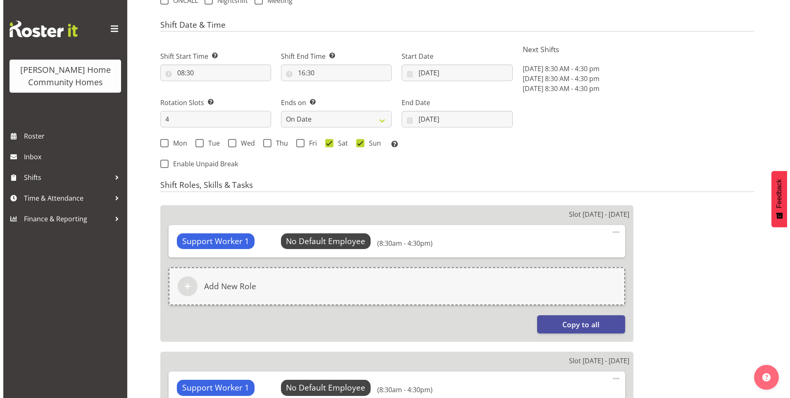
scroll to position [331, 0]
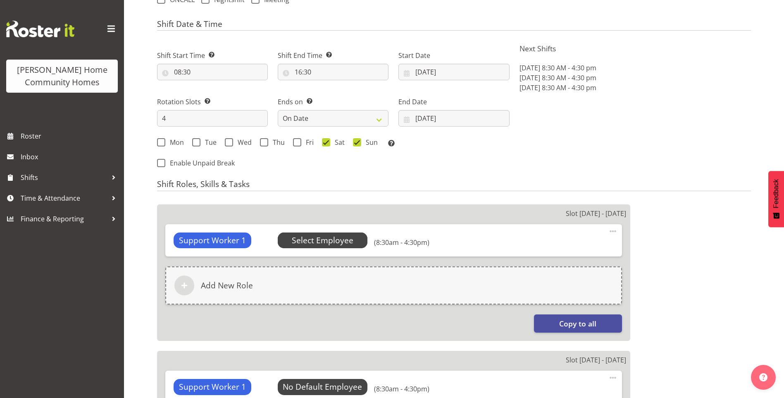
click at [330, 237] on span "Select Employee" at bounding box center [323, 240] width 62 height 12
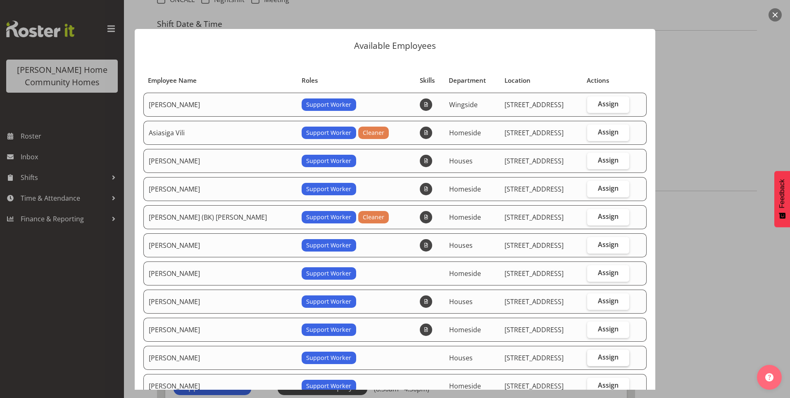
click at [604, 352] on span "Assign" at bounding box center [608, 356] width 21 height 8
click at [593, 354] on input "Assign" at bounding box center [589, 356] width 5 height 5
checkbox input "true"
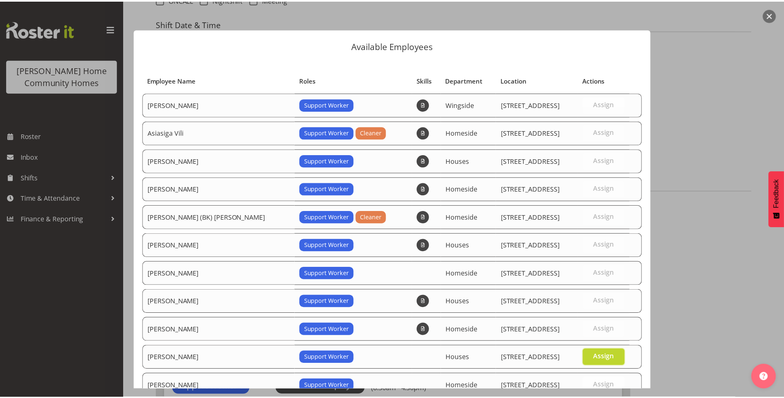
scroll to position [144, 0]
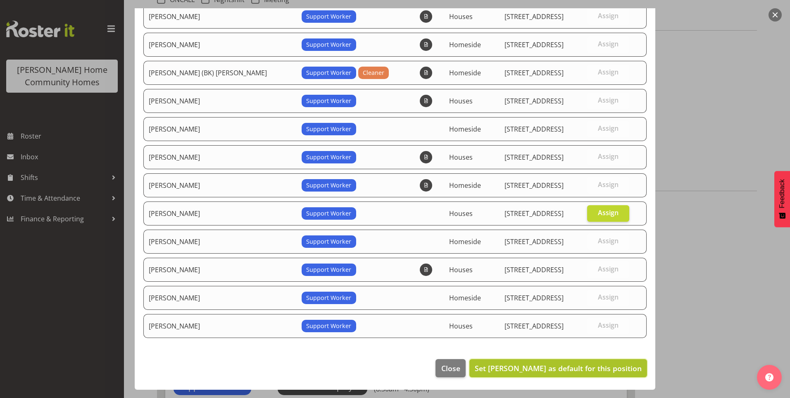
click at [610, 367] on span "Set [PERSON_NAME] as default for this position" at bounding box center [558, 368] width 167 height 10
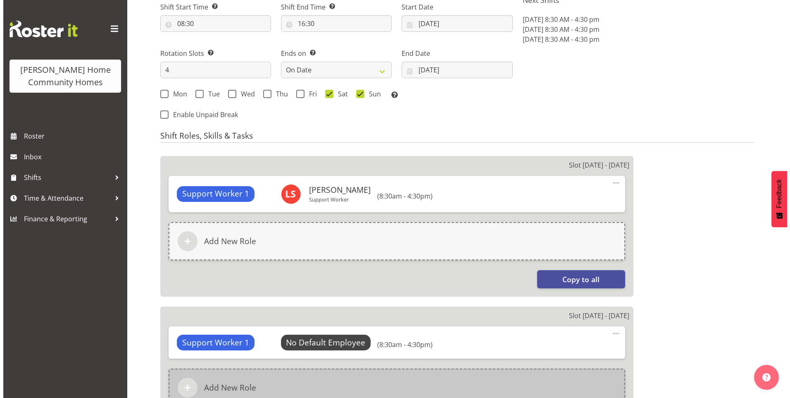
scroll to position [455, 0]
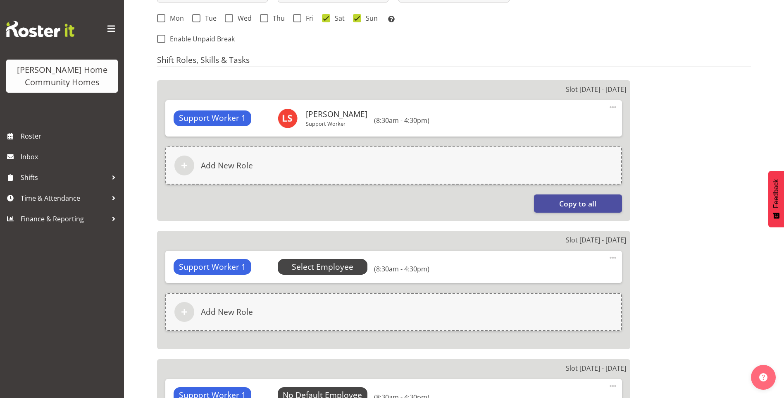
click at [339, 262] on span "Select Employee" at bounding box center [323, 267] width 62 height 12
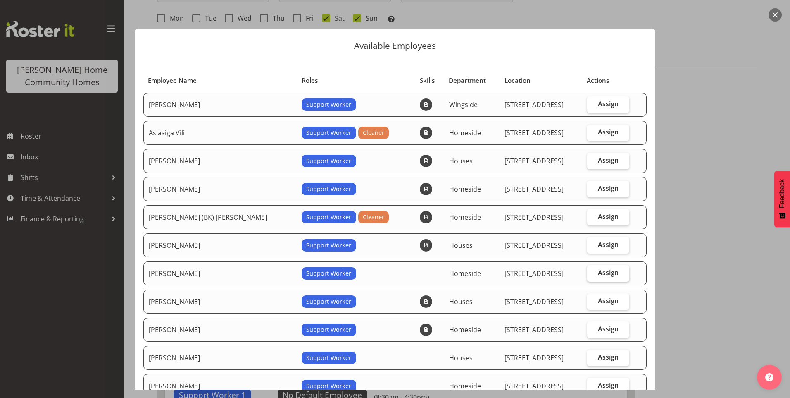
scroll to position [124, 0]
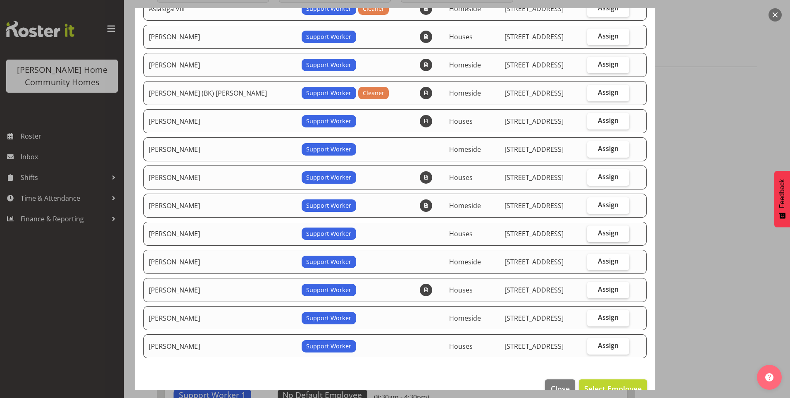
click at [599, 228] on label "Assign" at bounding box center [608, 233] width 43 height 17
click at [593, 230] on input "Assign" at bounding box center [589, 232] width 5 height 5
checkbox input "true"
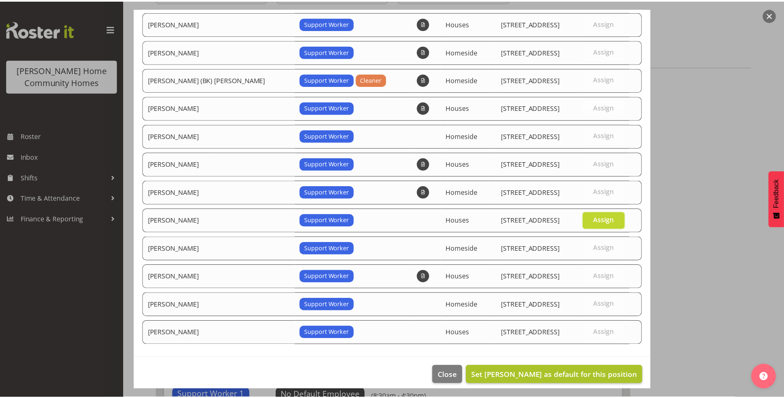
scroll to position [144, 0]
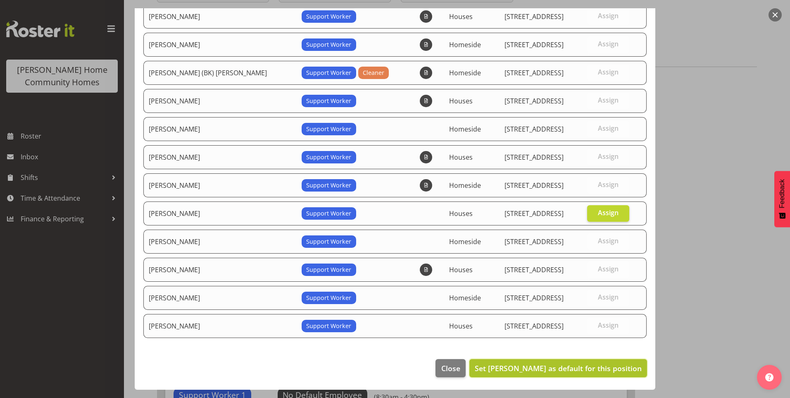
click at [613, 366] on span "Set [PERSON_NAME] as default for this position" at bounding box center [558, 368] width 167 height 10
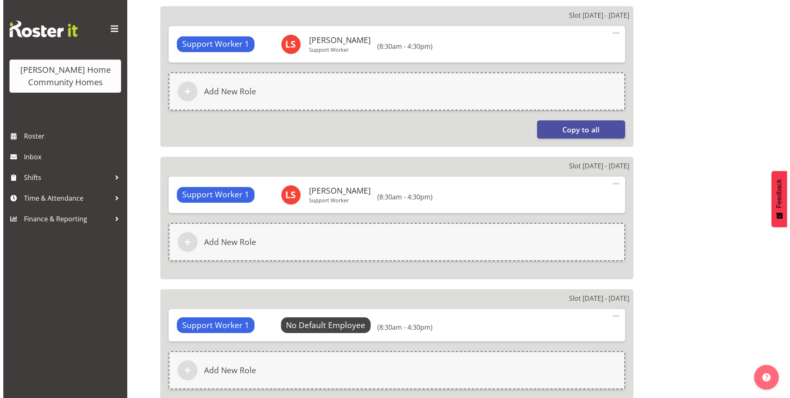
scroll to position [620, 0]
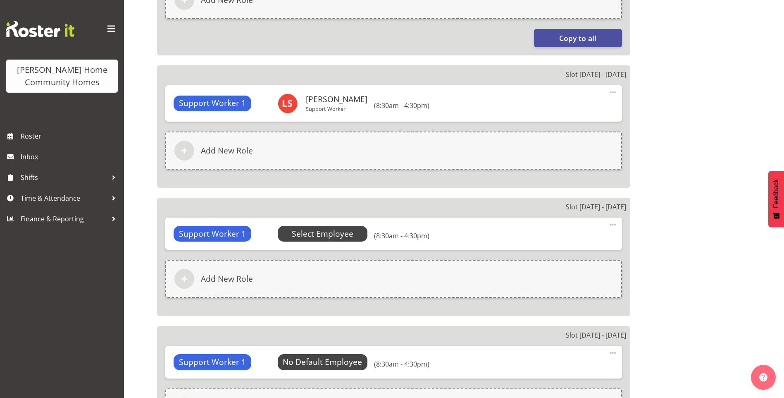
click at [350, 228] on span "Select Employee" at bounding box center [323, 234] width 62 height 12
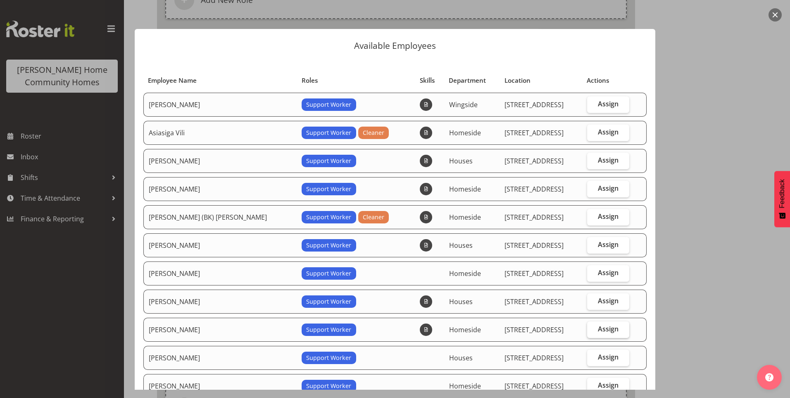
click at [602, 327] on span "Assign" at bounding box center [608, 328] width 21 height 8
click at [593, 327] on input "Assign" at bounding box center [589, 328] width 5 height 5
checkbox input "true"
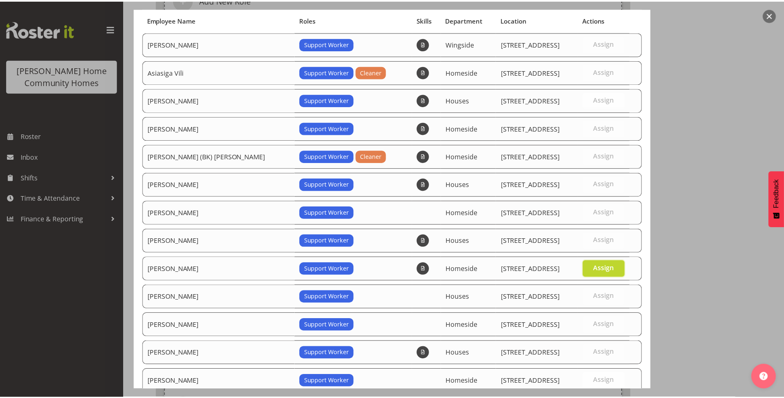
scroll to position [144, 0]
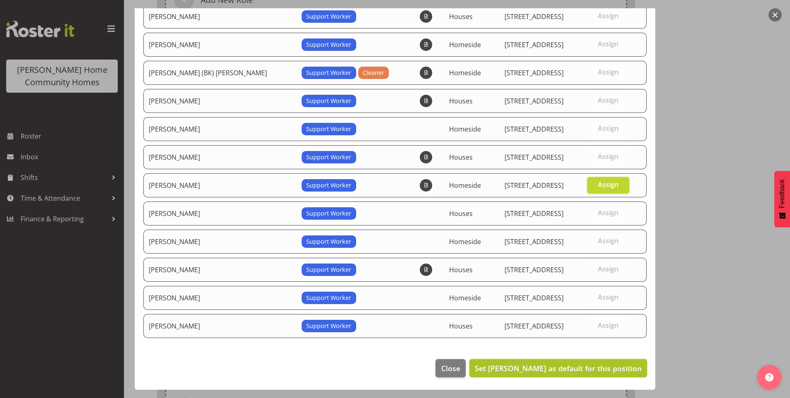
click at [605, 370] on span "Set [PERSON_NAME] as default for this position" at bounding box center [558, 368] width 167 height 10
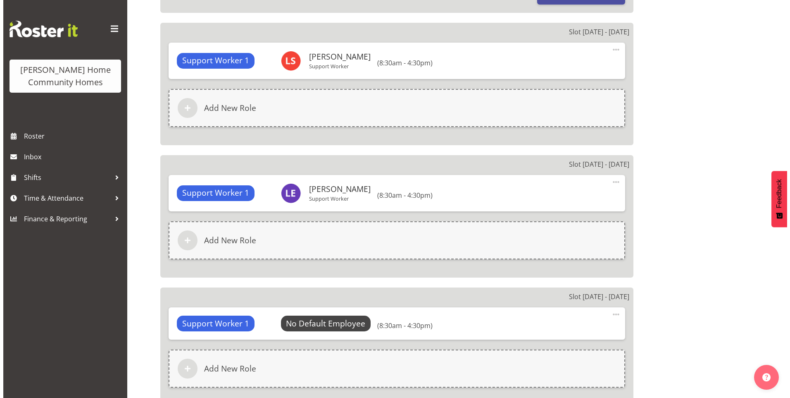
scroll to position [702, 0]
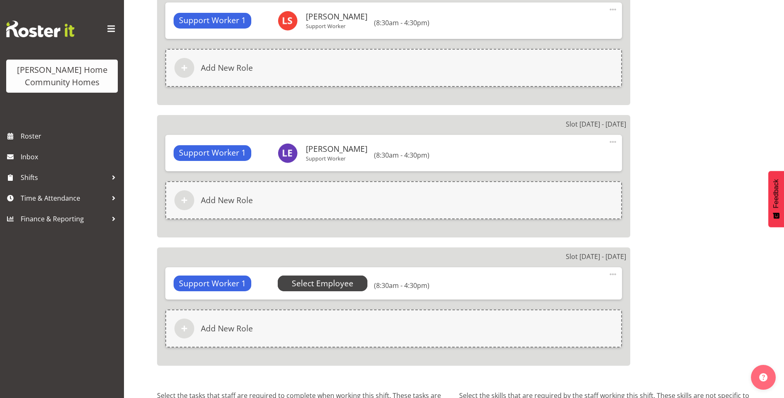
click at [338, 280] on span "Select Employee" at bounding box center [323, 283] width 62 height 12
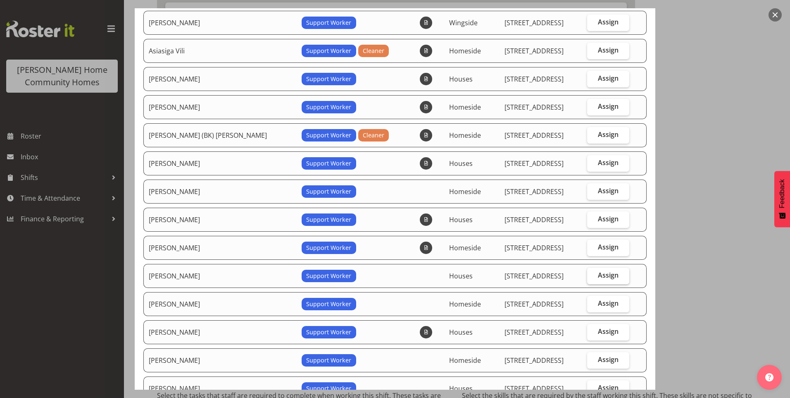
scroll to position [83, 0]
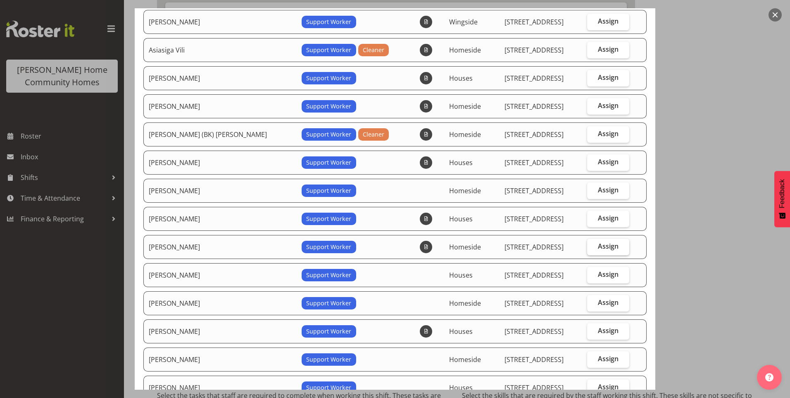
click at [591, 239] on label "Assign" at bounding box center [608, 246] width 43 height 17
click at [591, 243] on input "Assign" at bounding box center [589, 245] width 5 height 5
checkbox input "true"
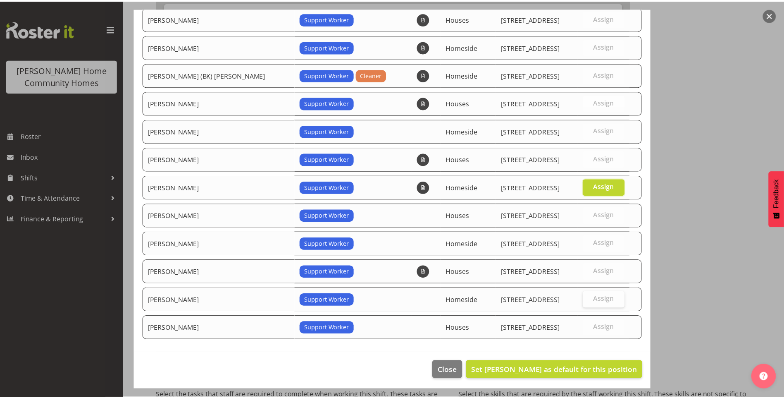
scroll to position [144, 0]
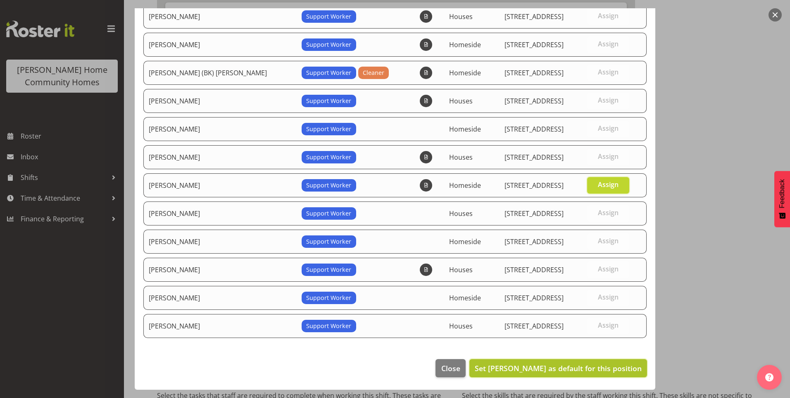
click at [596, 363] on span "Set [PERSON_NAME] as default for this position" at bounding box center [558, 368] width 167 height 10
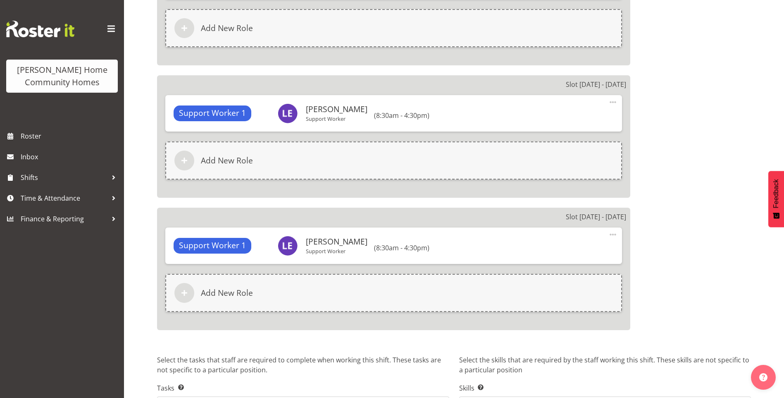
scroll to position [798, 0]
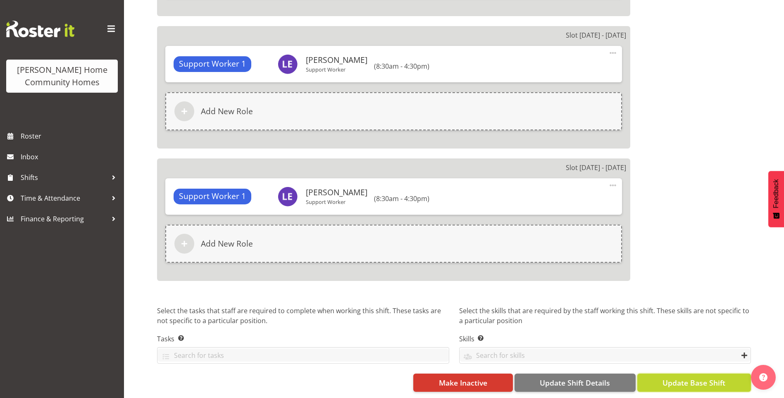
click at [679, 377] on span "Update Base Shift" at bounding box center [693, 382] width 63 height 11
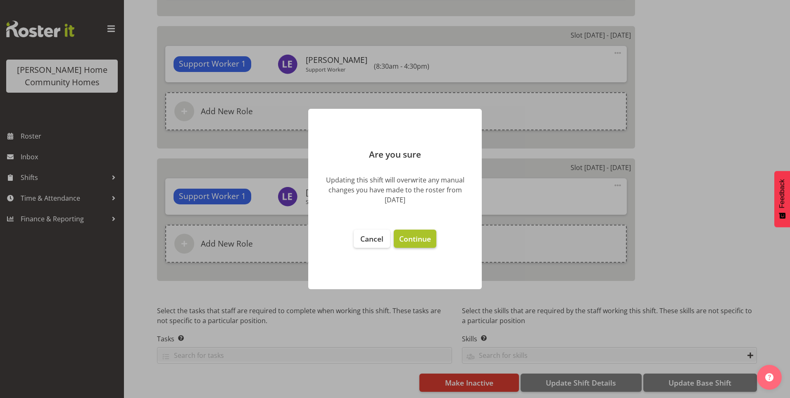
click at [422, 232] on button "Continue" at bounding box center [415, 238] width 43 height 18
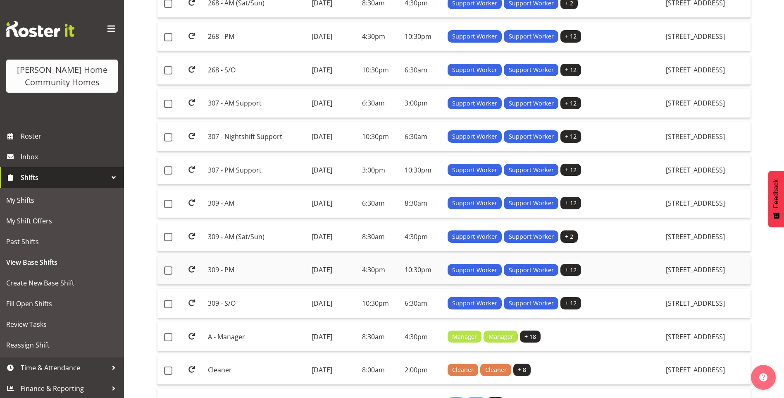
scroll to position [331, 0]
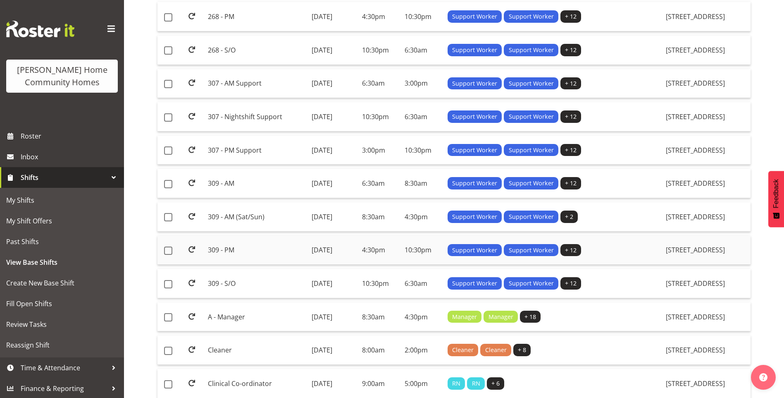
click at [225, 247] on td "309 - PM" at bounding box center [256, 250] width 103 height 29
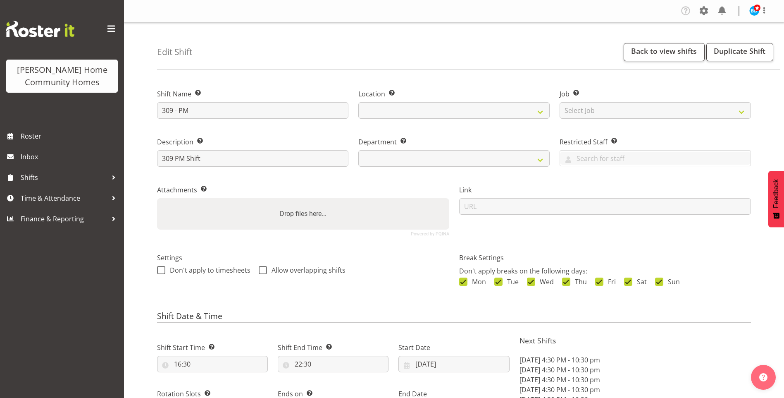
select select "date"
select select
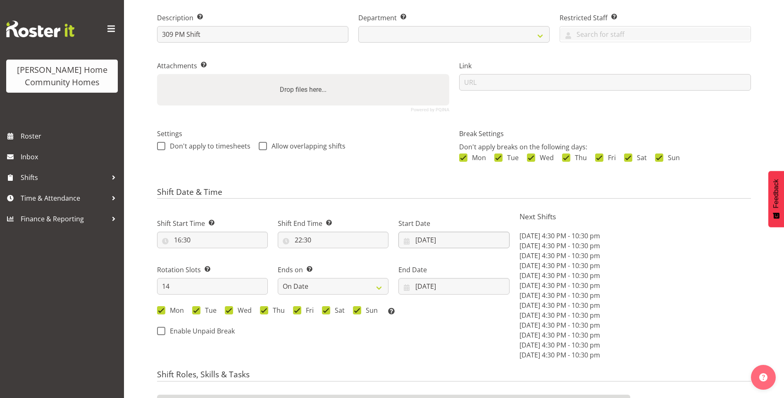
select select
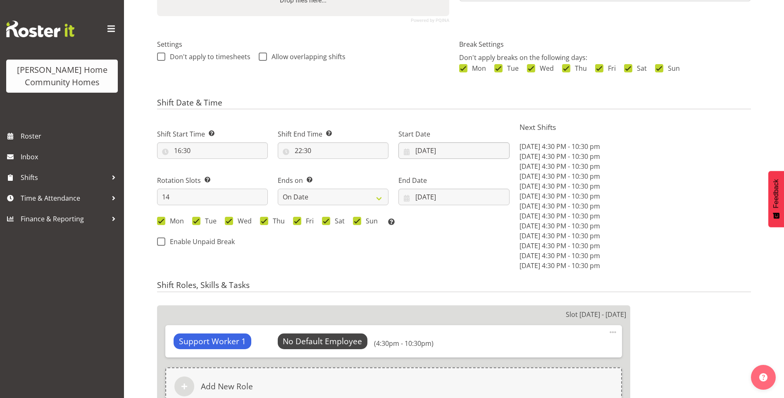
select select
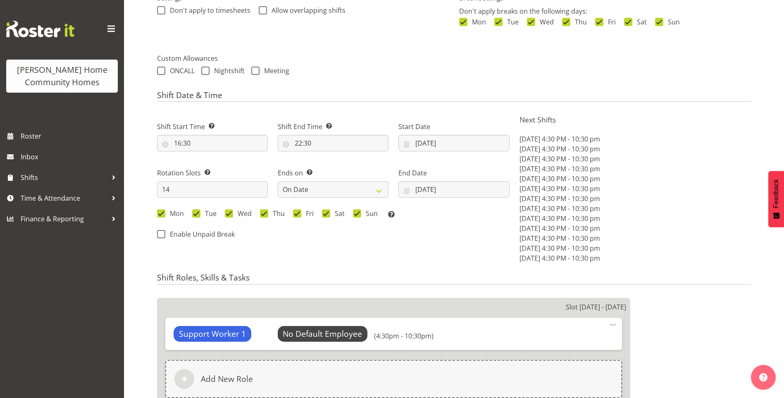
select select
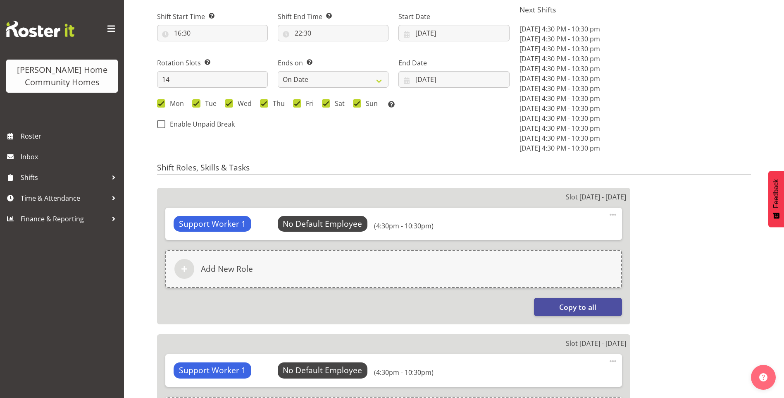
select select "1070"
select select "748"
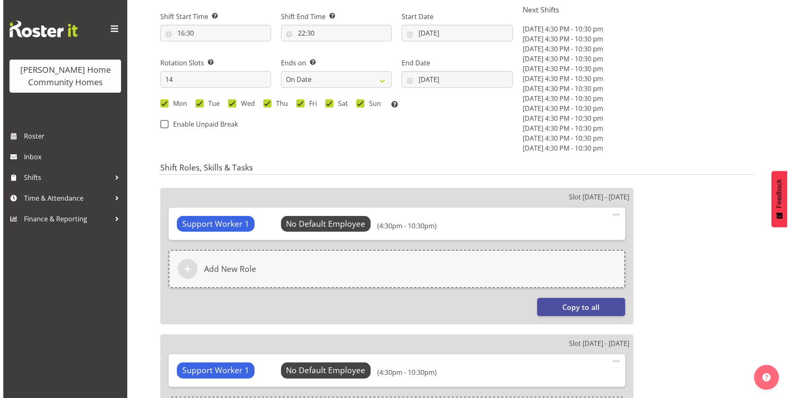
scroll to position [372, 0]
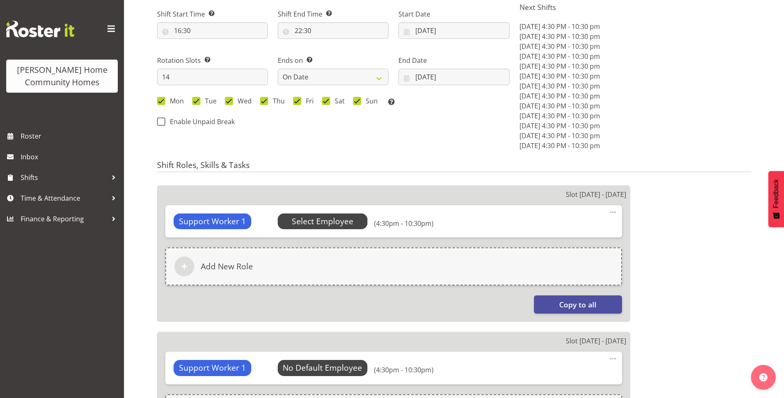
click at [337, 217] on span "Select Employee" at bounding box center [323, 221] width 62 height 12
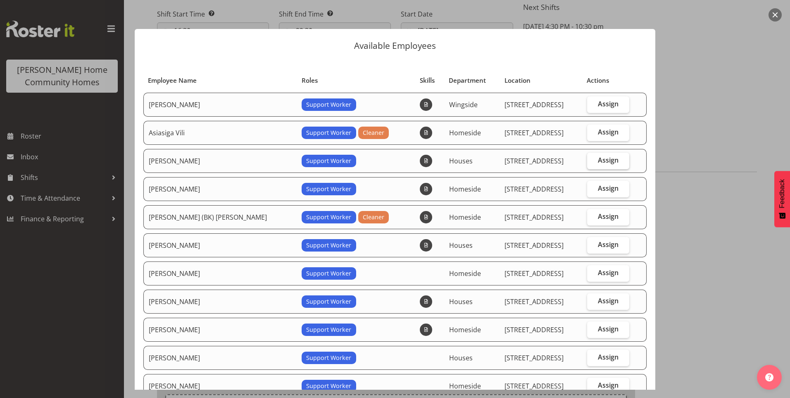
click at [598, 160] on span "Assign" at bounding box center [608, 160] width 21 height 8
click at [593, 160] on input "Assign" at bounding box center [589, 159] width 5 height 5
checkbox input "true"
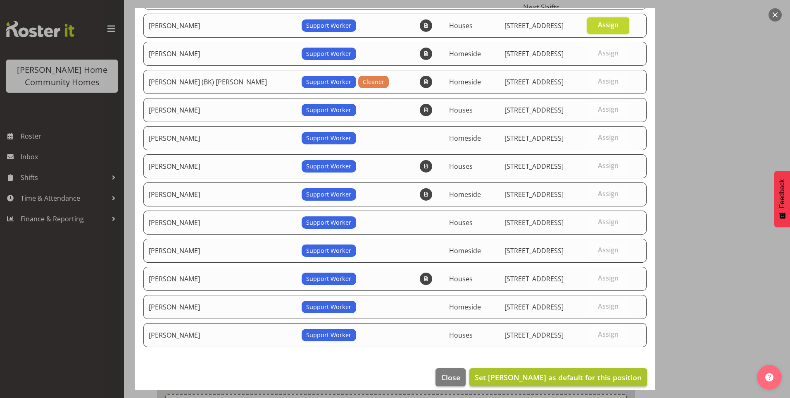
scroll to position [144, 0]
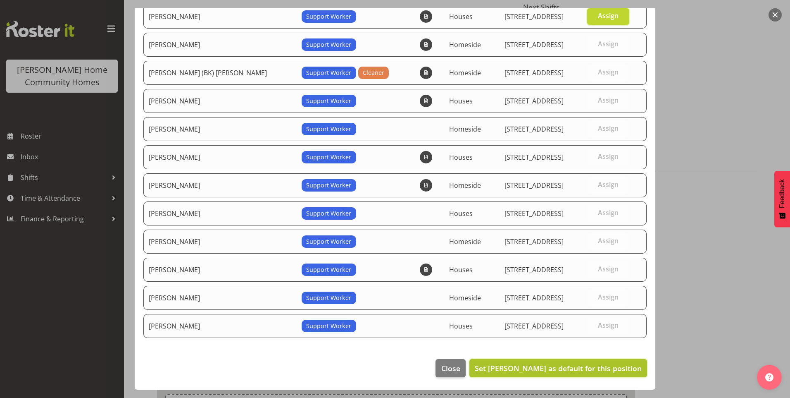
click at [576, 373] on button "Set [PERSON_NAME] as default for this position" at bounding box center [558, 368] width 178 height 18
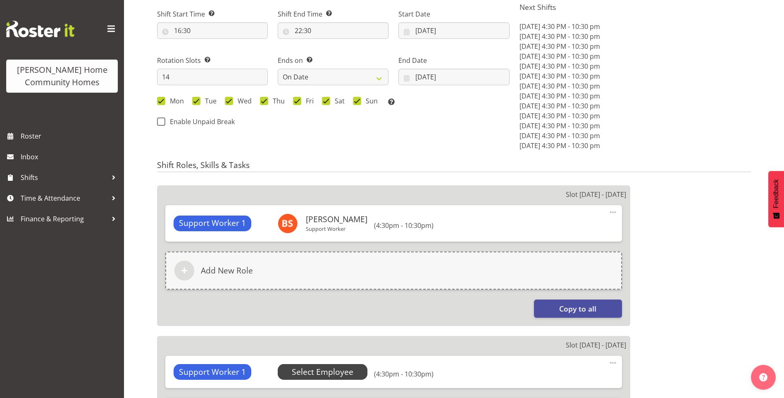
click at [349, 366] on span "Select Employee" at bounding box center [323, 372] width 62 height 12
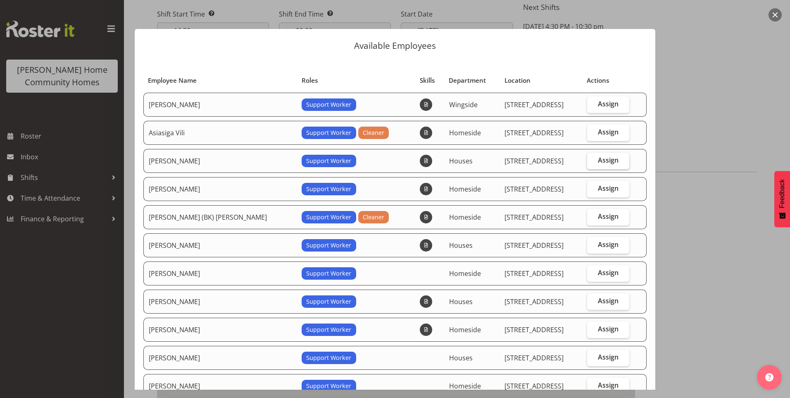
click at [598, 158] on span "Assign" at bounding box center [608, 160] width 21 height 8
click at [592, 158] on input "Assign" at bounding box center [589, 159] width 5 height 5
checkbox input "true"
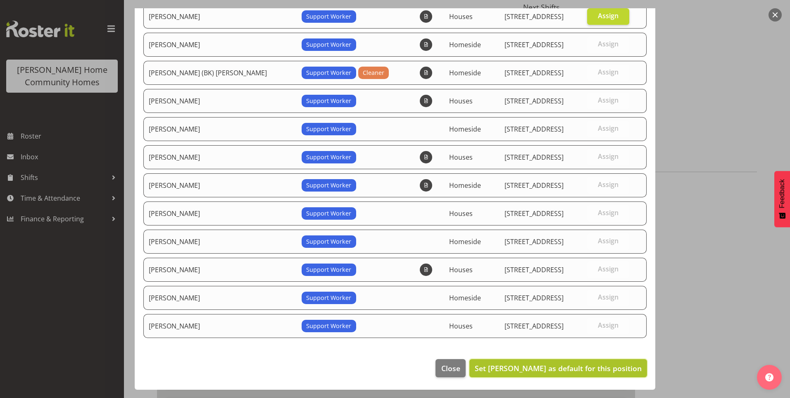
click at [567, 363] on span "Set Billie Sothern as default for this position" at bounding box center [558, 368] width 167 height 10
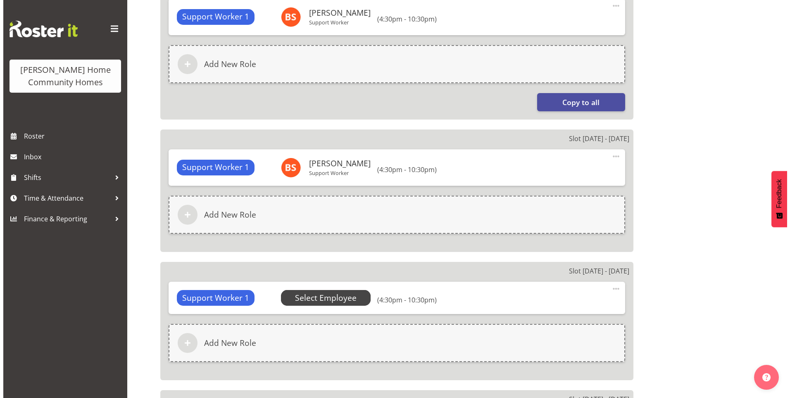
scroll to position [578, 0]
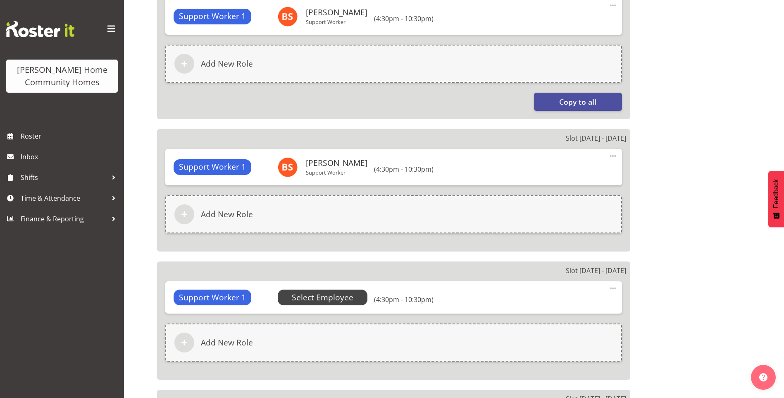
click at [340, 297] on span "Select Employee" at bounding box center [323, 297] width 62 height 12
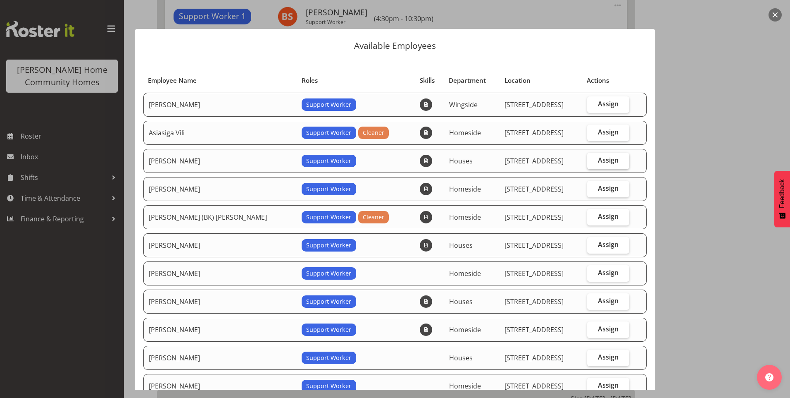
click at [598, 157] on span "Assign" at bounding box center [608, 160] width 21 height 8
click at [593, 157] on input "Assign" at bounding box center [589, 159] width 5 height 5
checkbox input "true"
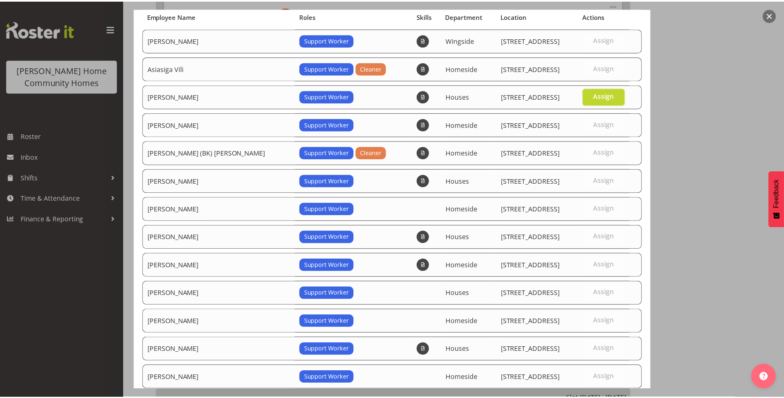
scroll to position [144, 0]
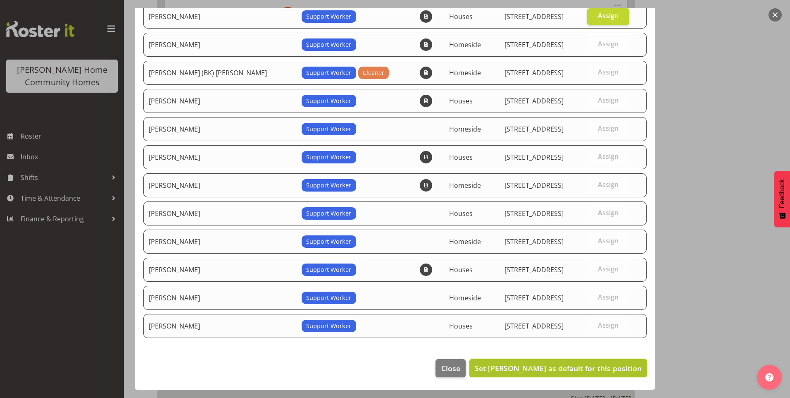
click at [545, 369] on span "Set Billie Sothern as default for this position" at bounding box center [558, 368] width 167 height 10
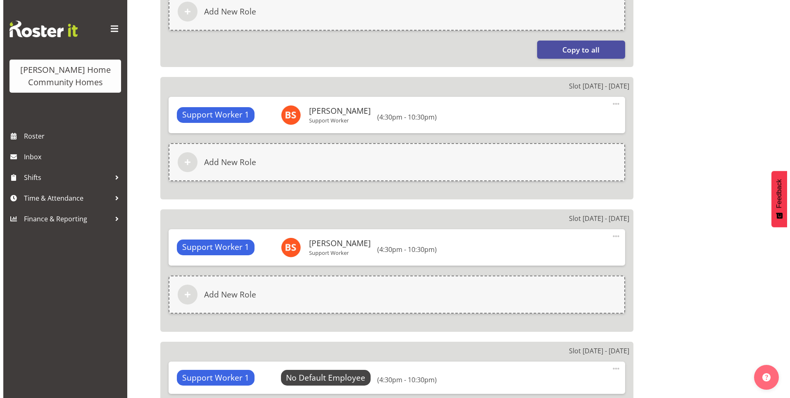
scroll to position [702, 0]
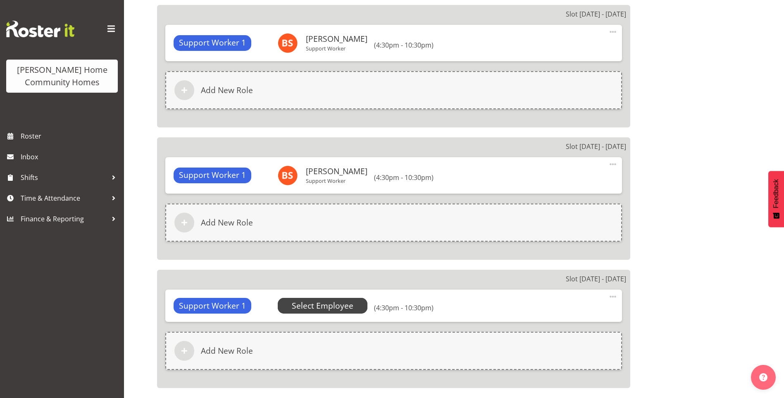
click at [338, 309] on span "Select Employee" at bounding box center [323, 306] width 62 height 12
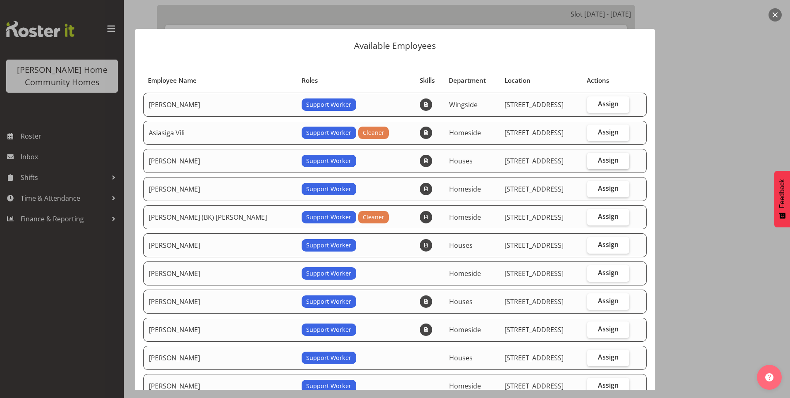
click at [604, 156] on span "Assign" at bounding box center [608, 160] width 21 height 8
click at [593, 157] on input "Assign" at bounding box center [589, 159] width 5 height 5
checkbox input "true"
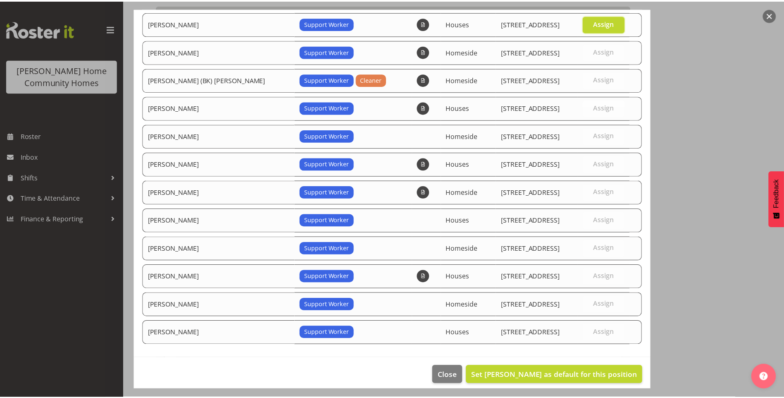
scroll to position [144, 0]
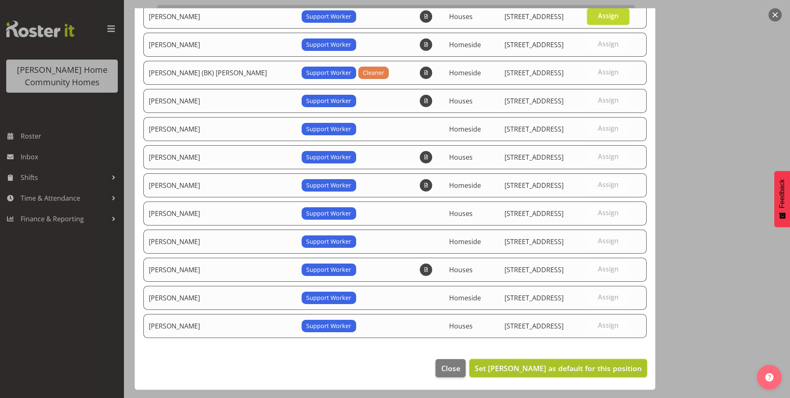
click at [563, 369] on span "Set Billie Sothern as default for this position" at bounding box center [558, 368] width 167 height 10
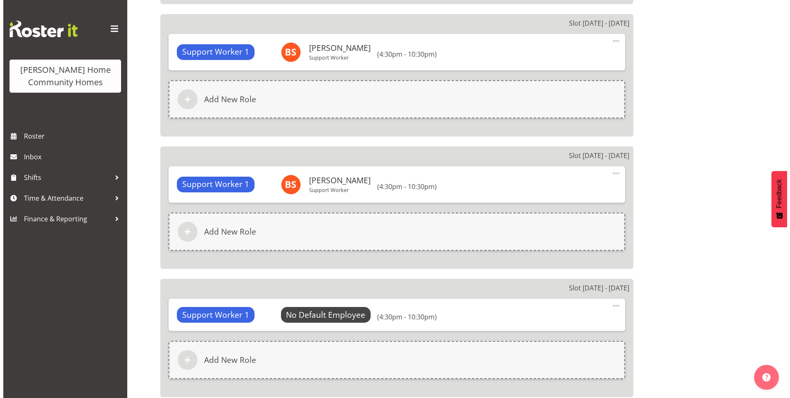
scroll to position [826, 0]
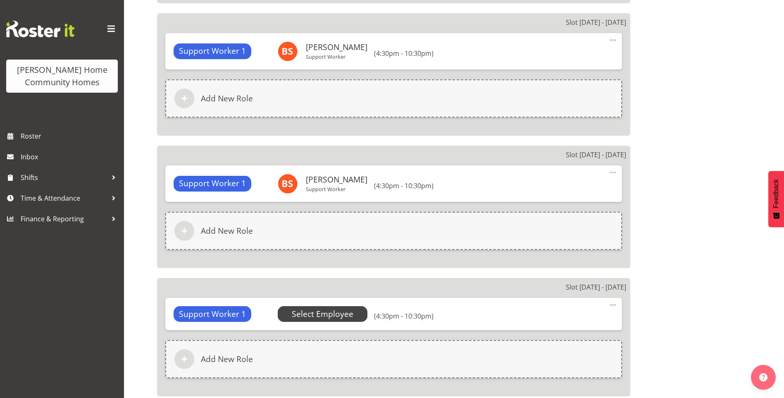
click at [336, 310] on span "Select Employee" at bounding box center [323, 314] width 62 height 12
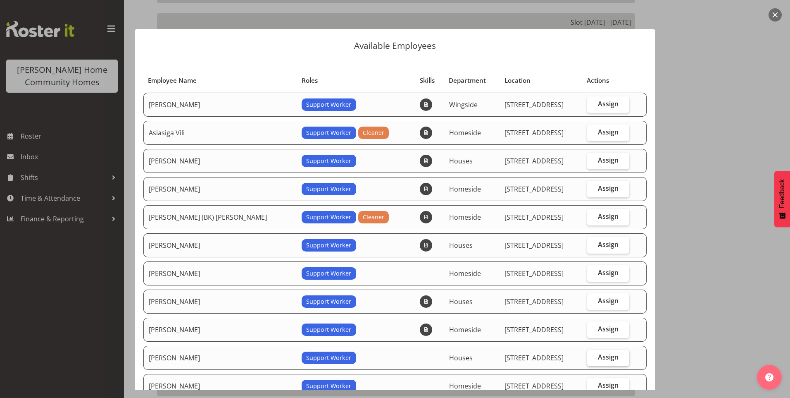
click at [598, 356] on span "Assign" at bounding box center [608, 356] width 21 height 8
click at [593, 356] on input "Assign" at bounding box center [589, 356] width 5 height 5
checkbox input "true"
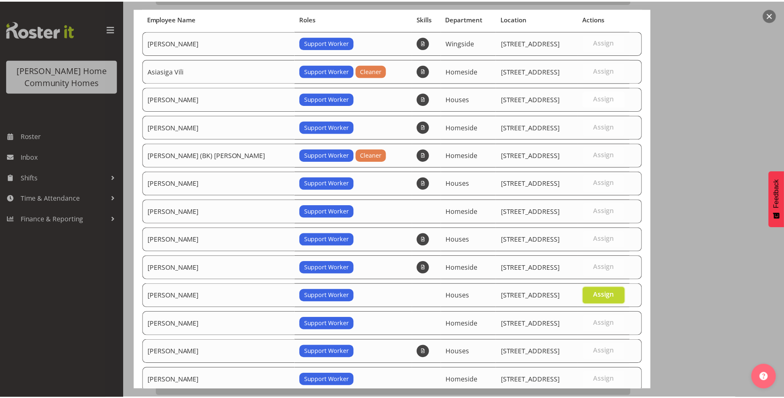
scroll to position [144, 0]
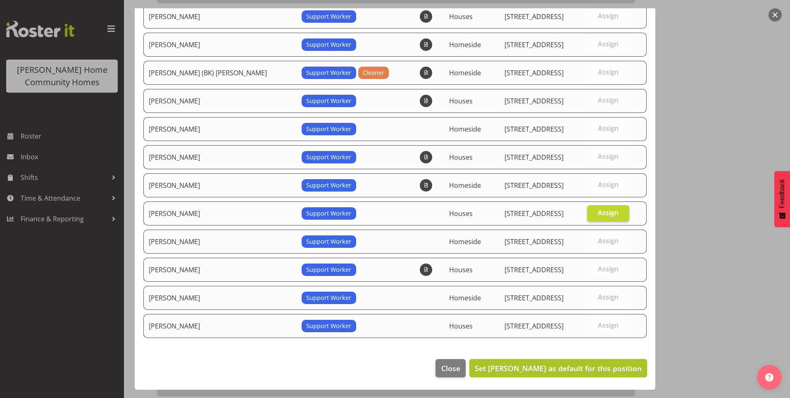
click at [606, 364] on span "Set Liezl Sanchez as default for this position" at bounding box center [558, 368] width 167 height 10
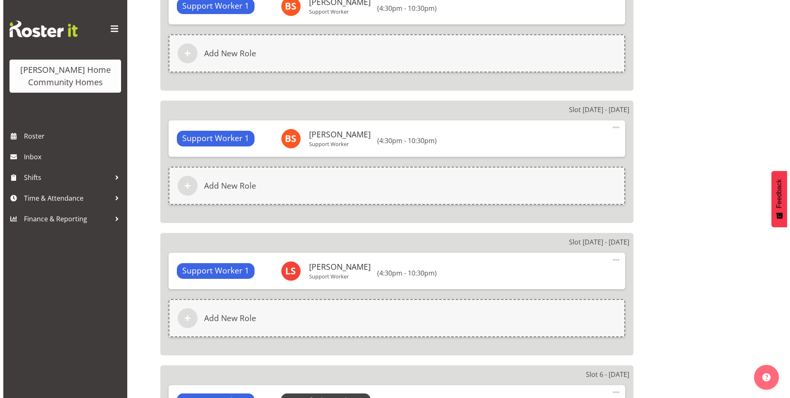
scroll to position [950, 0]
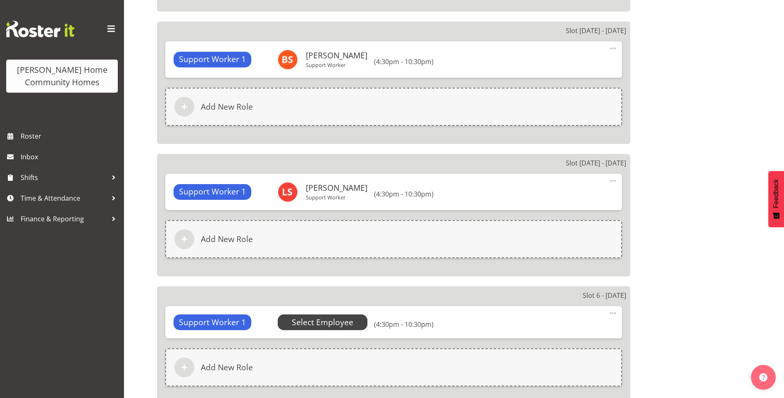
click at [345, 320] on span "Select Employee" at bounding box center [323, 322] width 62 height 12
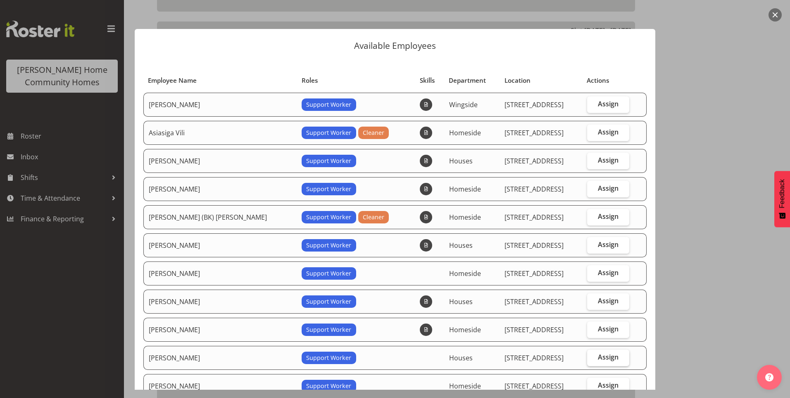
click at [613, 350] on label "Assign" at bounding box center [608, 357] width 43 height 17
click at [593, 354] on input "Assign" at bounding box center [589, 356] width 5 height 5
checkbox input "true"
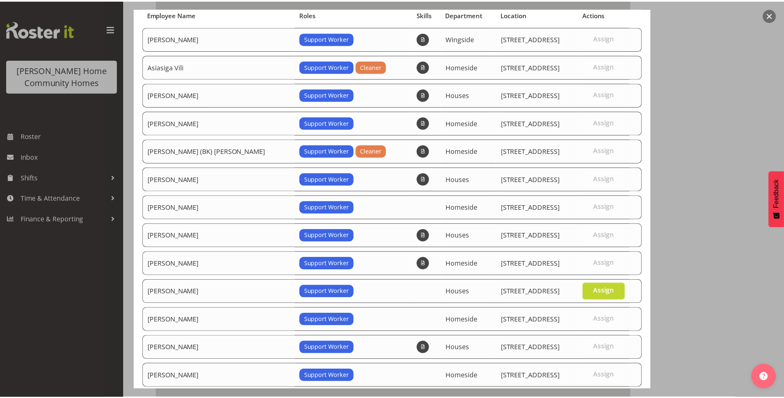
scroll to position [144, 0]
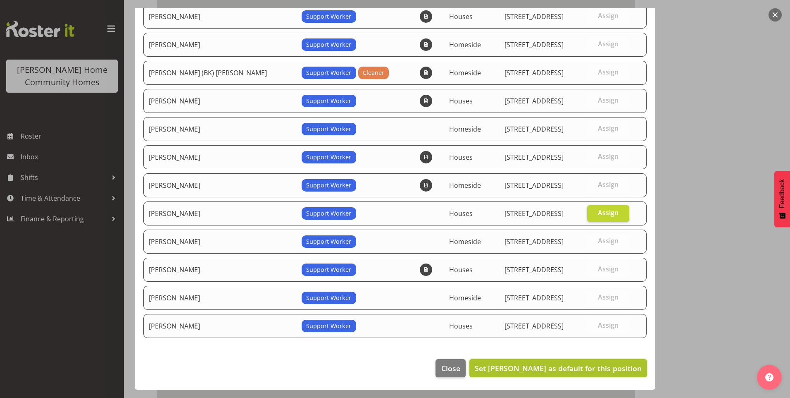
click at [598, 370] on span "Set Liezl Sanchez as default for this position" at bounding box center [558, 368] width 167 height 10
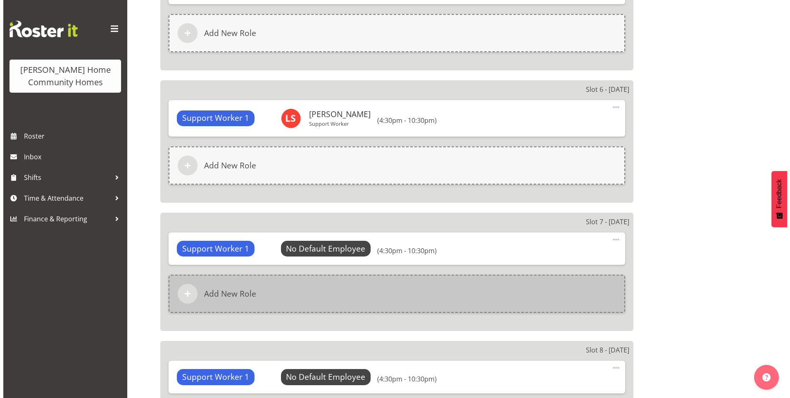
scroll to position [1157, 0]
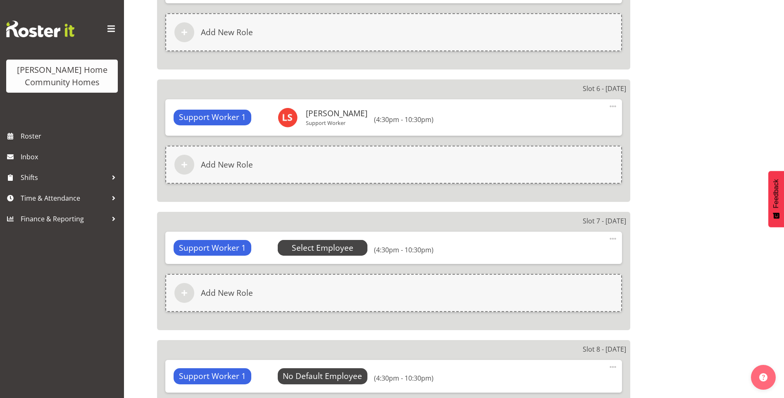
click at [339, 248] on span "Select Employee" at bounding box center [323, 248] width 62 height 12
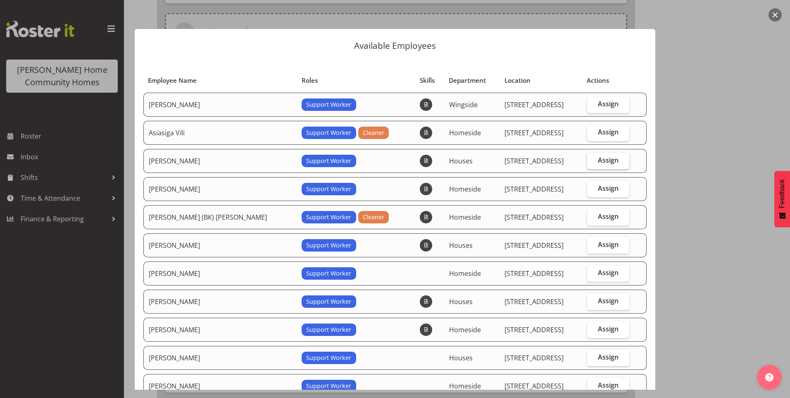
click at [598, 156] on span "Assign" at bounding box center [608, 160] width 21 height 8
click at [593, 157] on input "Assign" at bounding box center [589, 159] width 5 height 5
checkbox input "true"
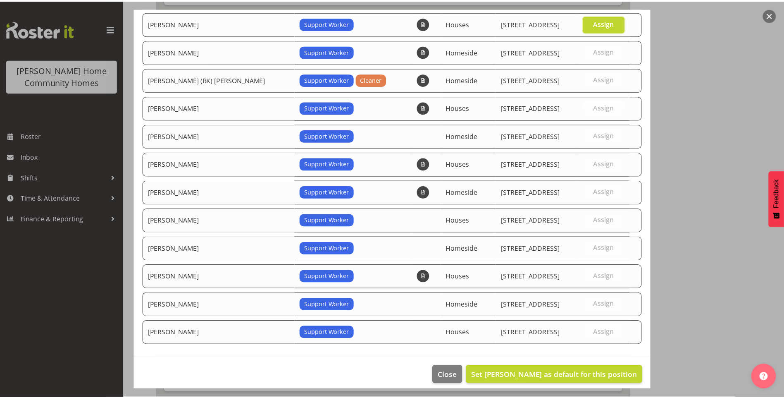
scroll to position [144, 0]
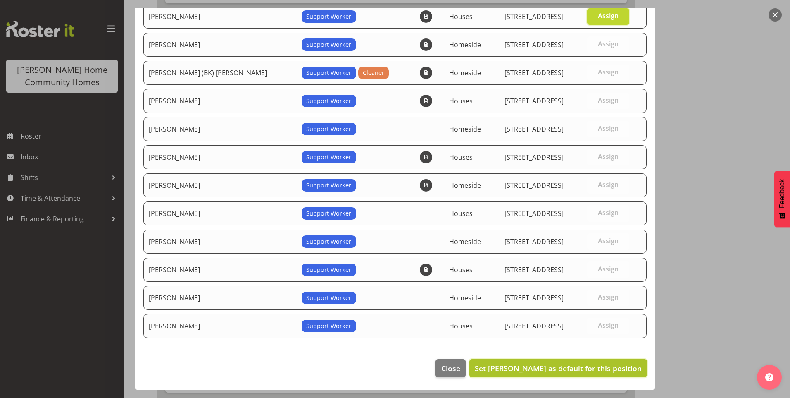
click at [583, 365] on span "Set Billie Sothern as default for this position" at bounding box center [558, 368] width 167 height 10
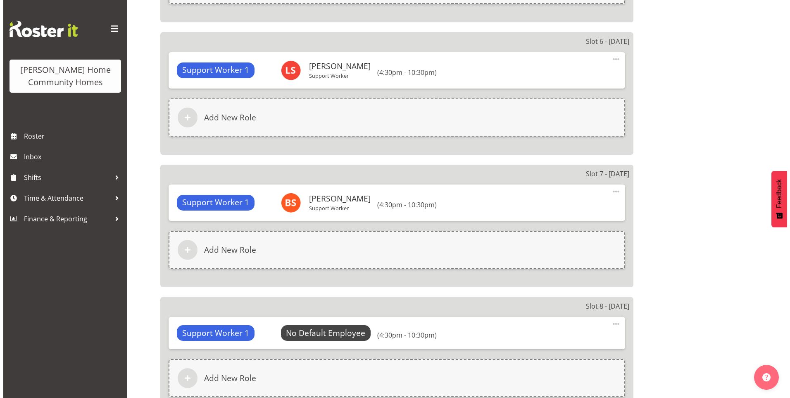
scroll to position [1322, 0]
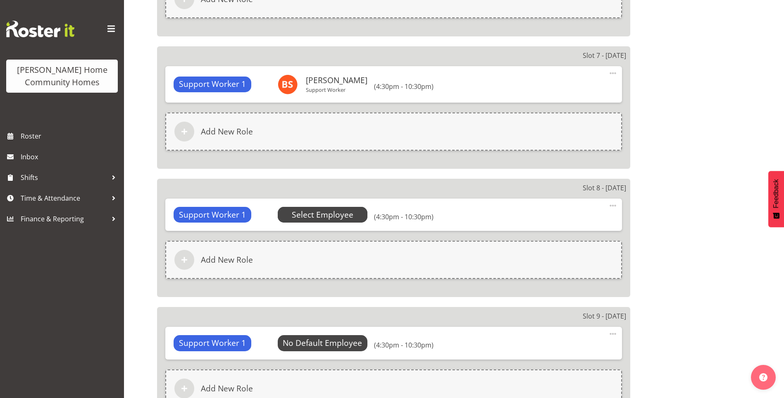
click at [316, 214] on span "Select Employee" at bounding box center [323, 215] width 62 height 12
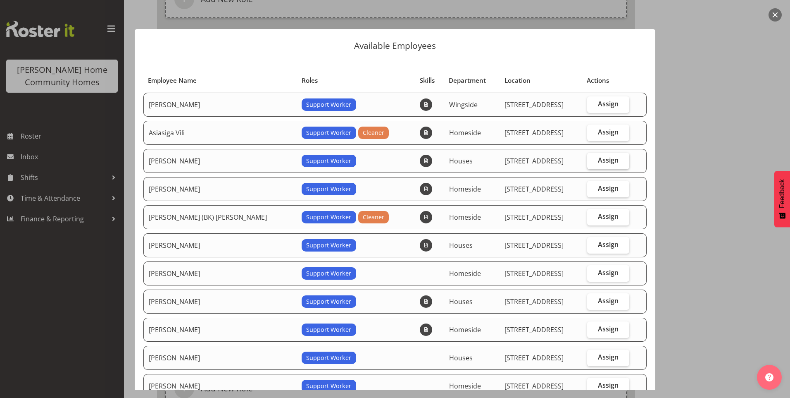
click at [600, 158] on span "Assign" at bounding box center [608, 160] width 21 height 8
click at [593, 158] on input "Assign" at bounding box center [589, 159] width 5 height 5
checkbox input "true"
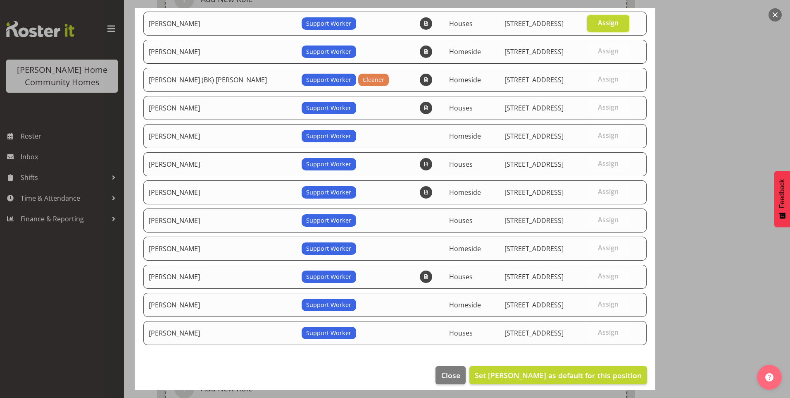
scroll to position [144, 0]
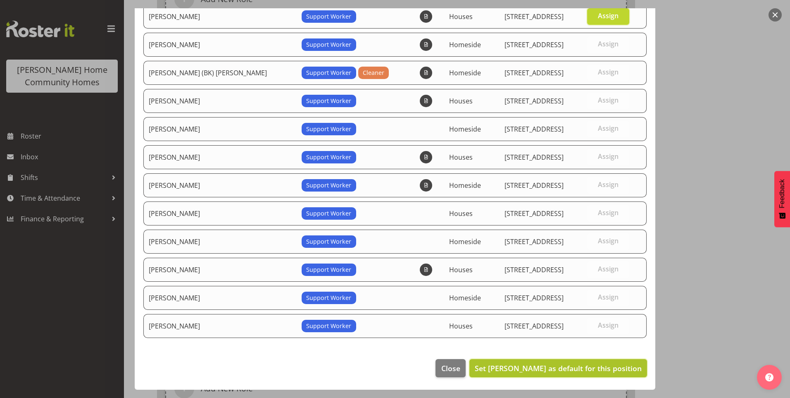
click at [527, 371] on span "Set Billie Sothern as default for this position" at bounding box center [558, 368] width 167 height 10
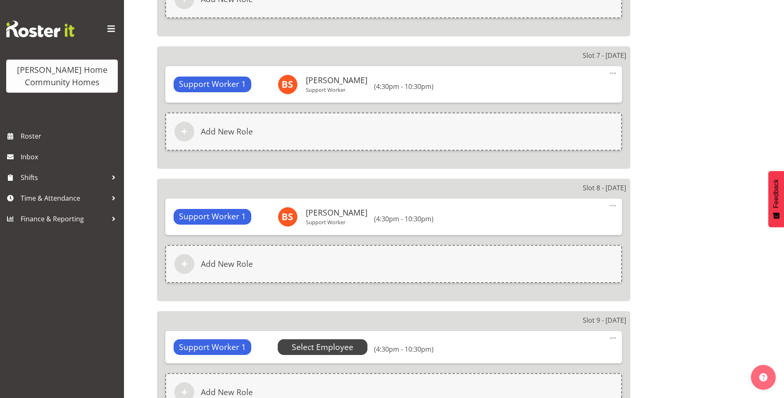
click at [352, 345] on span "Select Employee" at bounding box center [323, 347] width 90 height 16
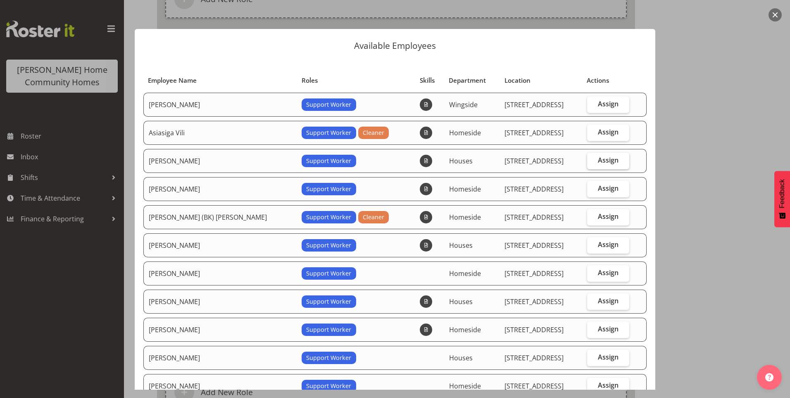
click at [605, 156] on span "Assign" at bounding box center [608, 160] width 21 height 8
click at [593, 157] on input "Assign" at bounding box center [589, 159] width 5 height 5
checkbox input "true"
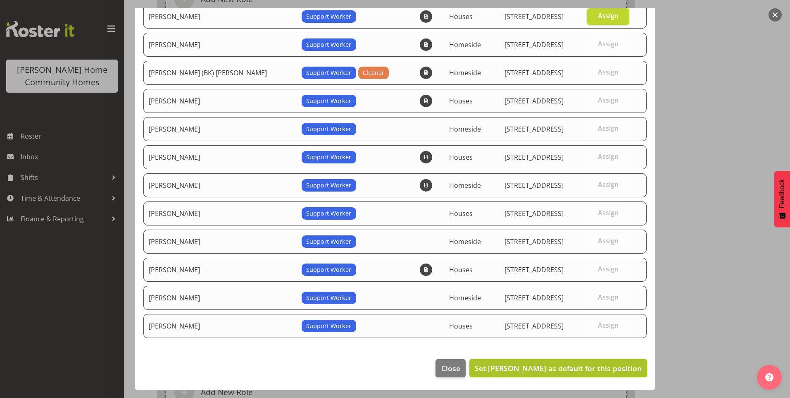
drag, startPoint x: 562, startPoint y: 369, endPoint x: 536, endPoint y: 369, distance: 26.0
click at [561, 369] on span "Set Billie Sothern as default for this position" at bounding box center [558, 368] width 167 height 10
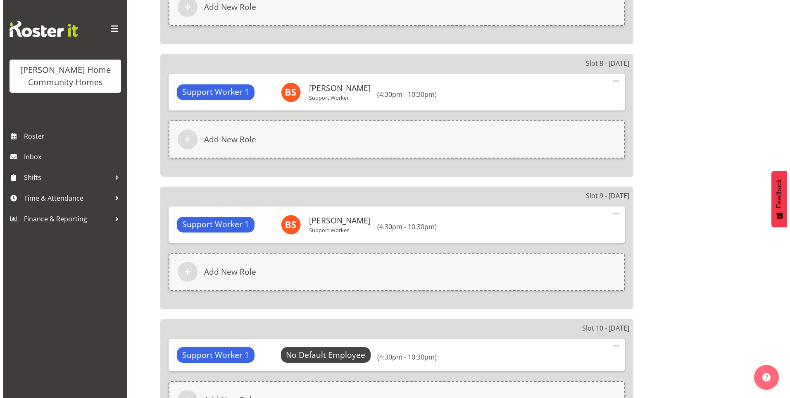
scroll to position [1570, 0]
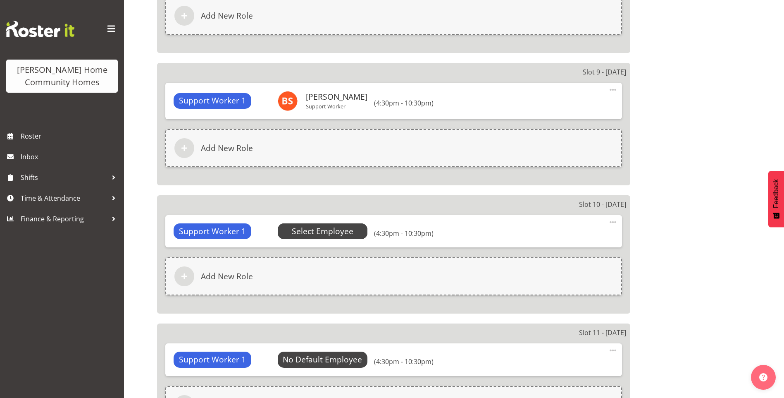
click at [319, 235] on span "Select Employee" at bounding box center [323, 231] width 62 height 12
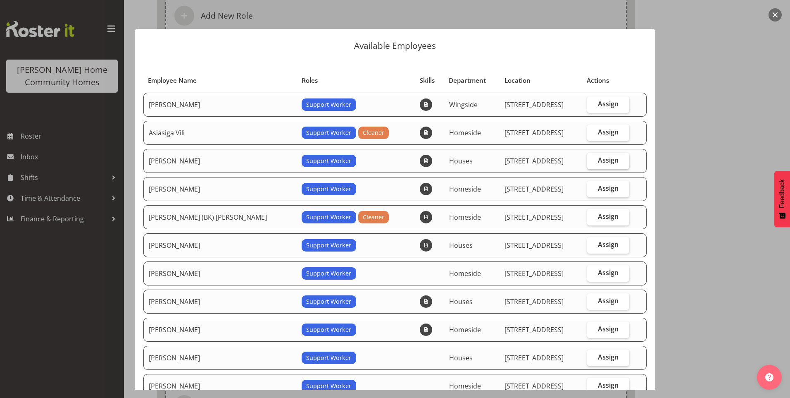
click at [612, 153] on label "Assign" at bounding box center [608, 160] width 43 height 17
click at [593, 157] on input "Assign" at bounding box center [589, 159] width 5 height 5
checkbox input "true"
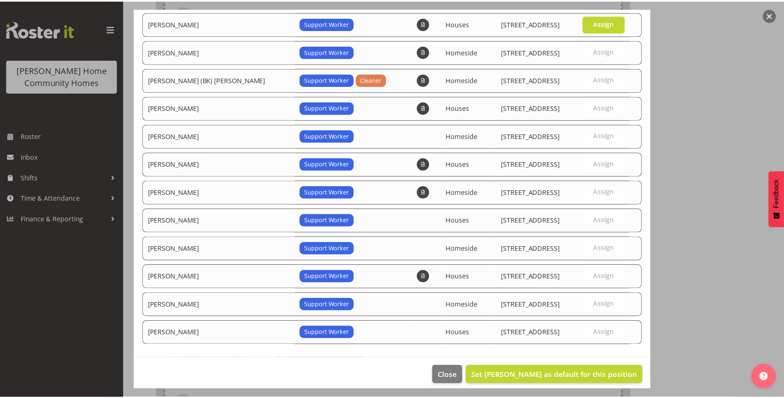
scroll to position [144, 0]
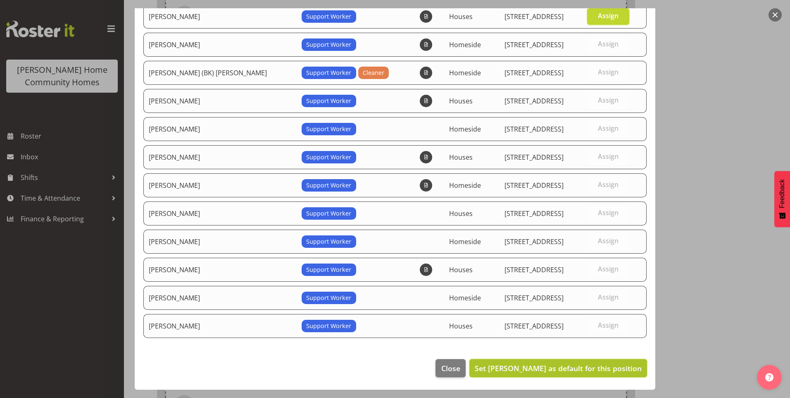
click at [567, 362] on span "Set Billie Sothern as default for this position" at bounding box center [558, 367] width 167 height 11
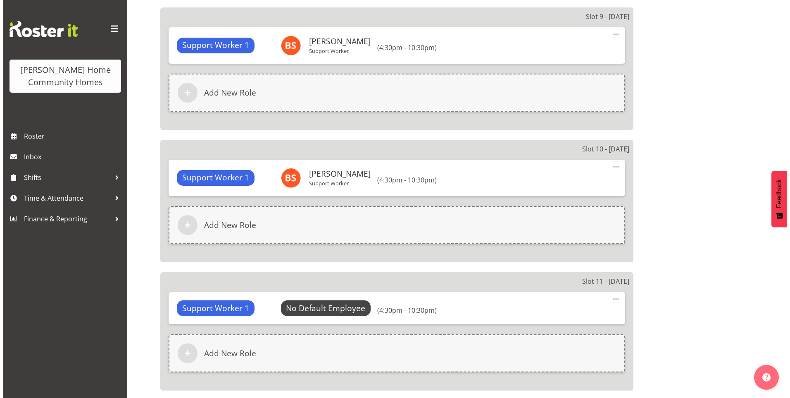
scroll to position [1694, 0]
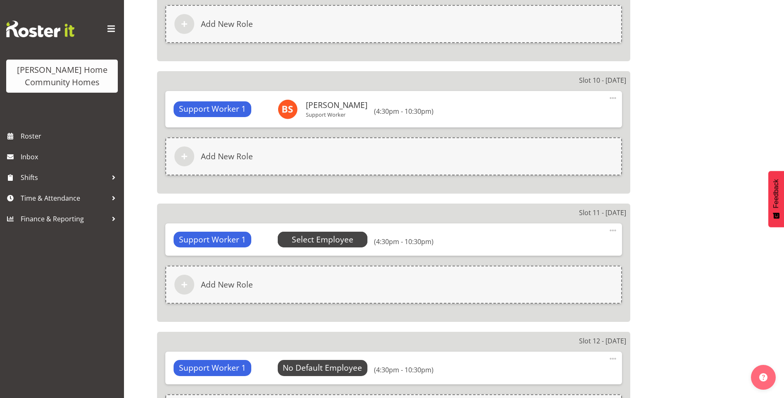
click at [313, 242] on span "Select Employee" at bounding box center [323, 239] width 62 height 12
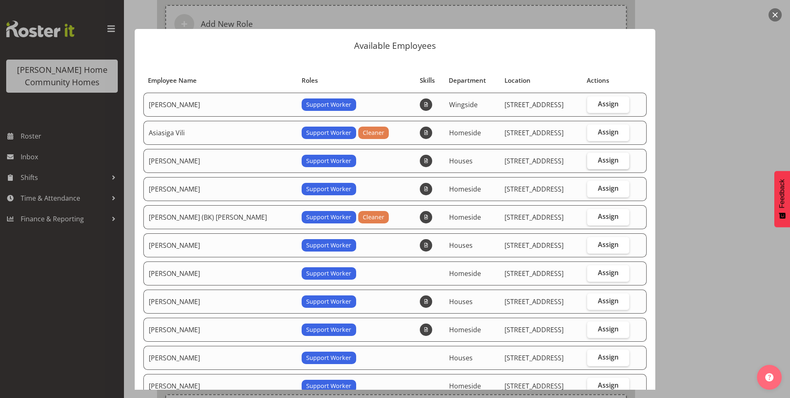
click at [598, 160] on span "Assign" at bounding box center [608, 160] width 21 height 8
click at [593, 160] on input "Assign" at bounding box center [589, 159] width 5 height 5
checkbox input "true"
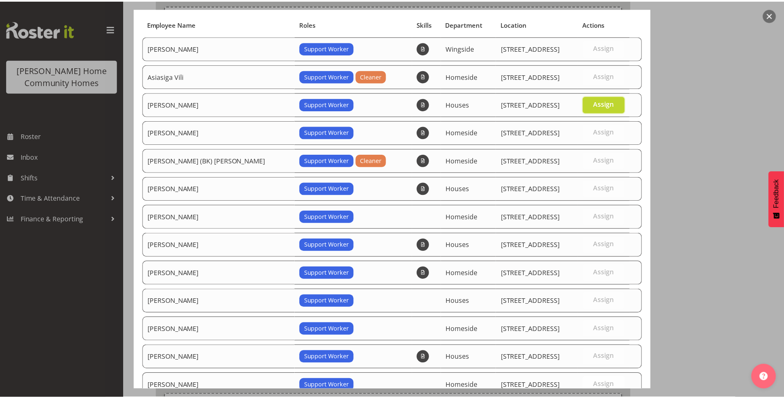
scroll to position [144, 0]
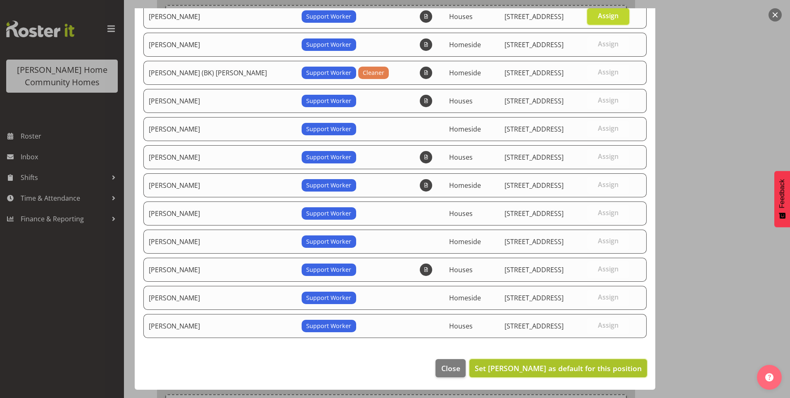
click at [602, 374] on button "Set Billie Sothern as default for this position" at bounding box center [558, 368] width 178 height 18
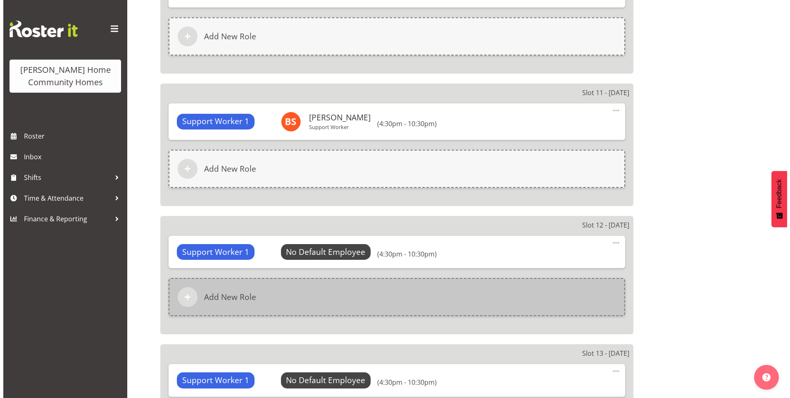
scroll to position [1818, 0]
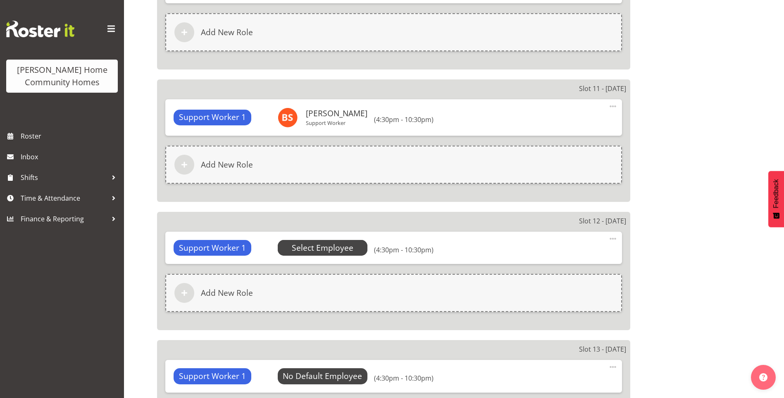
click at [337, 250] on span "Select Employee" at bounding box center [323, 248] width 62 height 12
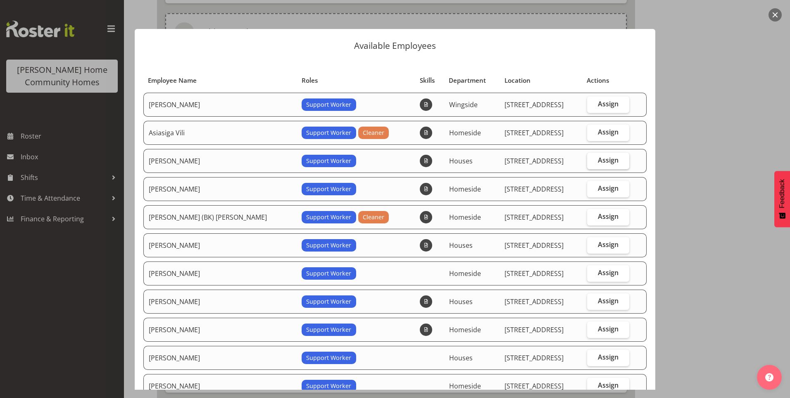
click at [603, 157] on span "Assign" at bounding box center [608, 160] width 21 height 8
click at [593, 157] on input "Assign" at bounding box center [589, 159] width 5 height 5
checkbox input "true"
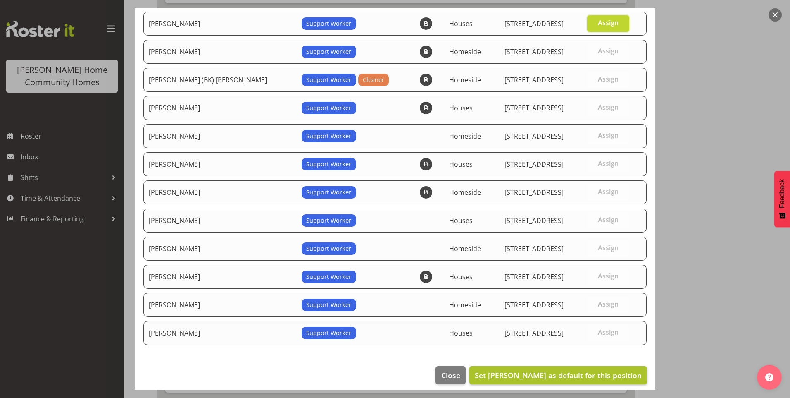
scroll to position [144, 0]
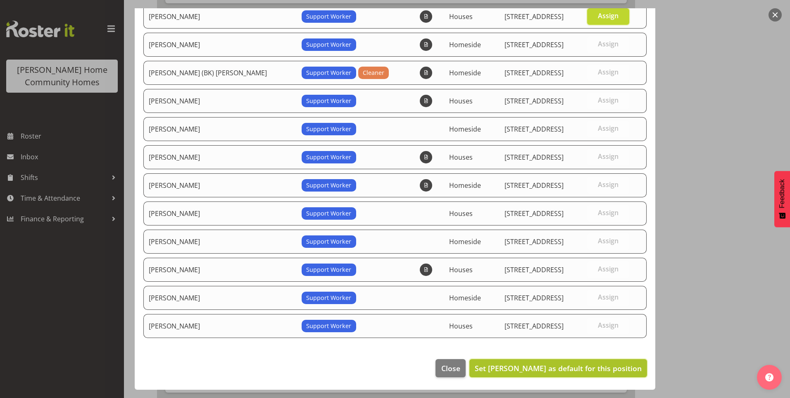
click at [583, 369] on span "Set Billie Sothern as default for this position" at bounding box center [558, 368] width 167 height 10
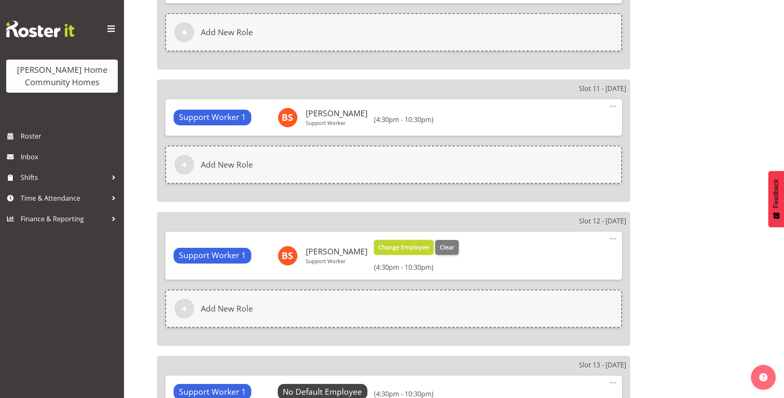
click at [388, 248] on span "Change Employee" at bounding box center [403, 247] width 51 height 9
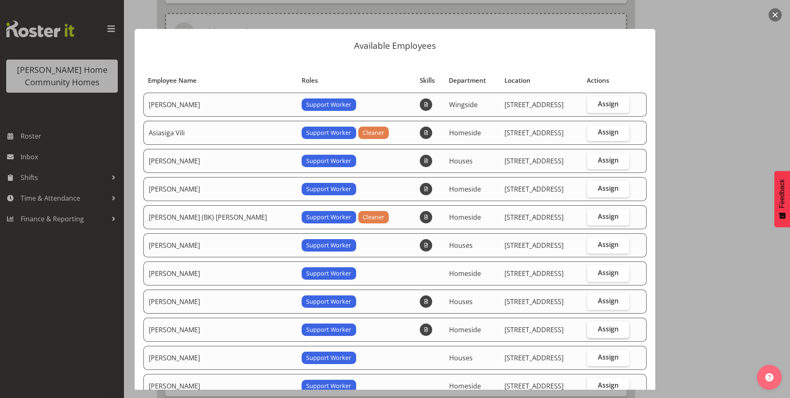
click at [605, 330] on span "Assign" at bounding box center [608, 328] width 21 height 8
click at [593, 330] on input "Assign" at bounding box center [589, 328] width 5 height 5
checkbox input "true"
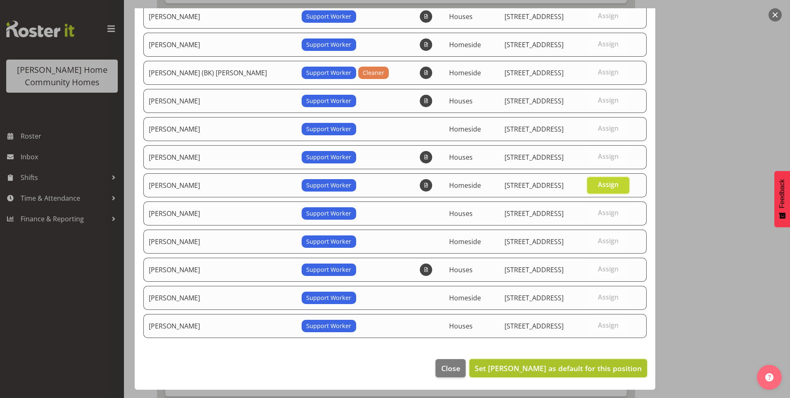
click at [597, 367] on span "Set Laura Ellis as default for this position" at bounding box center [558, 368] width 167 height 10
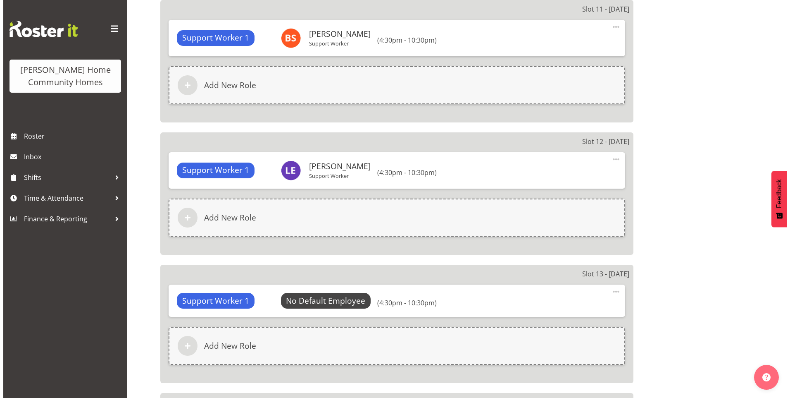
scroll to position [1901, 0]
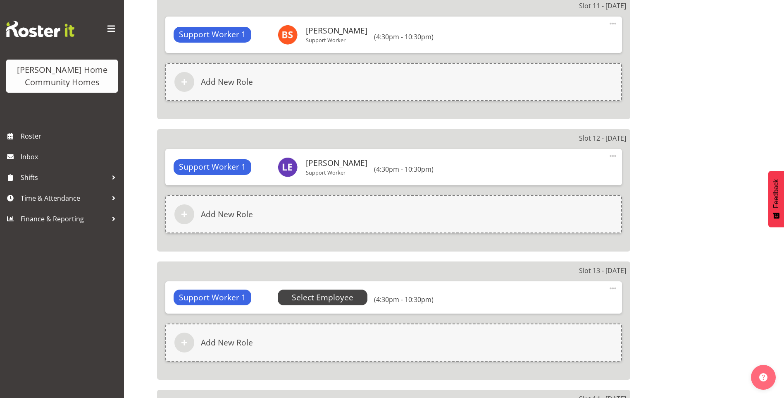
click at [326, 298] on span "Select Employee" at bounding box center [323, 297] width 62 height 12
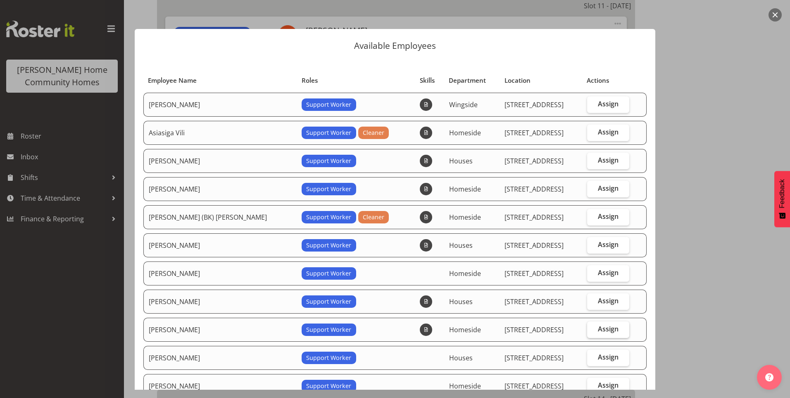
click at [609, 329] on label "Assign" at bounding box center [608, 329] width 43 height 17
click at [593, 329] on input "Assign" at bounding box center [589, 328] width 5 height 5
checkbox input "true"
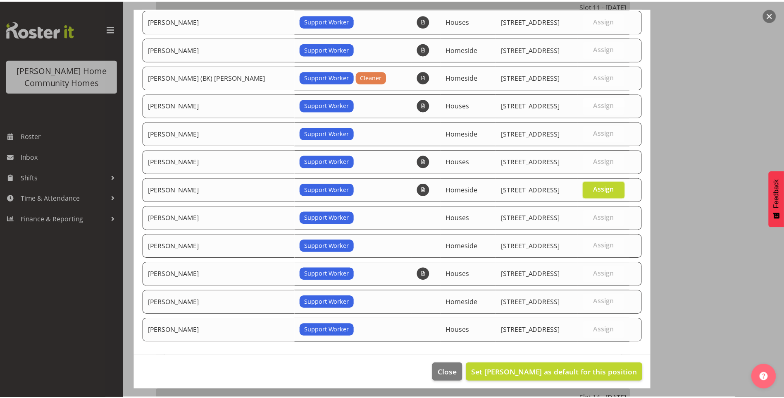
scroll to position [144, 0]
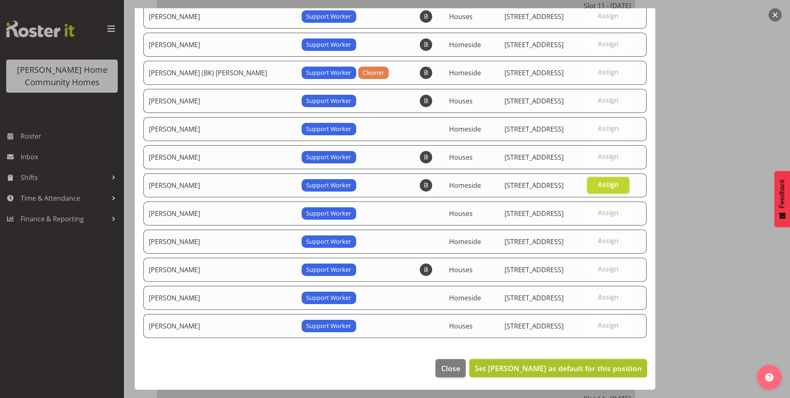
click at [580, 370] on span "Set Laura Ellis as default for this position" at bounding box center [558, 368] width 167 height 10
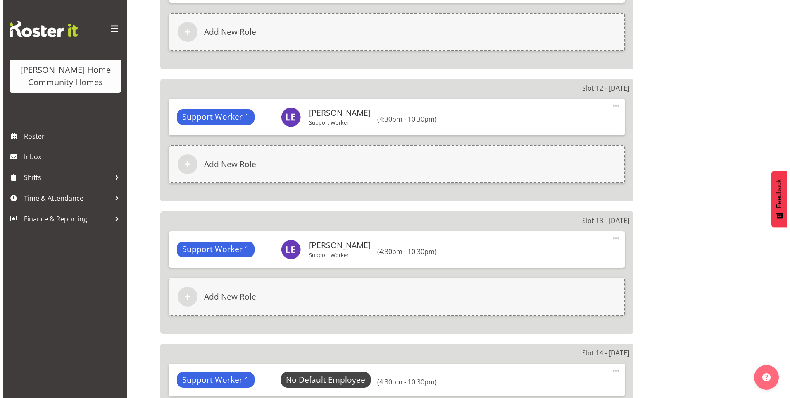
scroll to position [2025, 0]
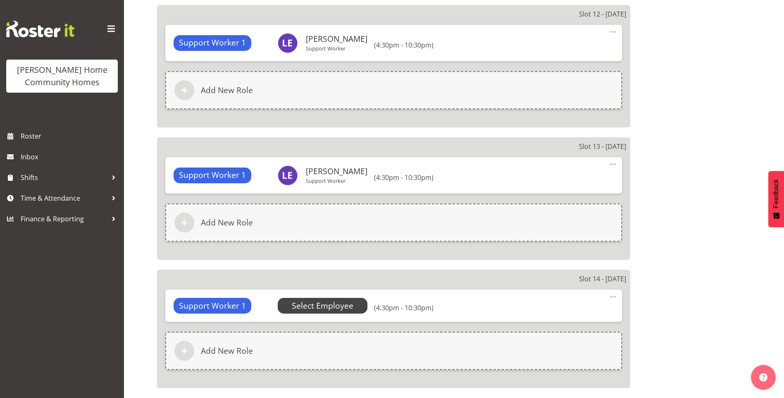
click at [345, 302] on span "Select Employee" at bounding box center [323, 306] width 62 height 12
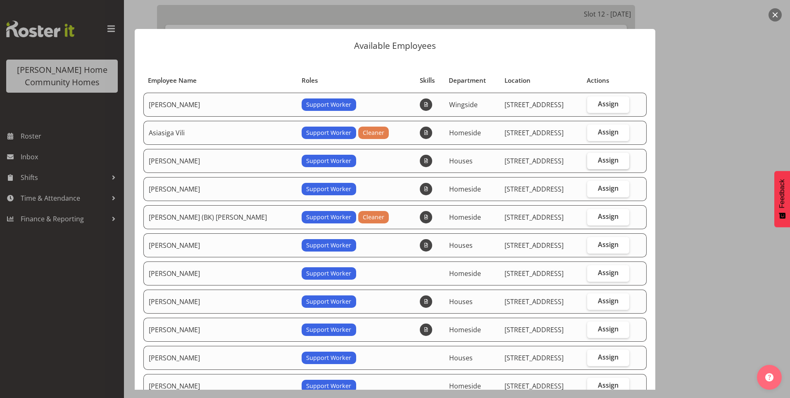
click at [602, 159] on span "Assign" at bounding box center [608, 160] width 21 height 8
click at [593, 159] on input "Assign" at bounding box center [589, 159] width 5 height 5
checkbox input "true"
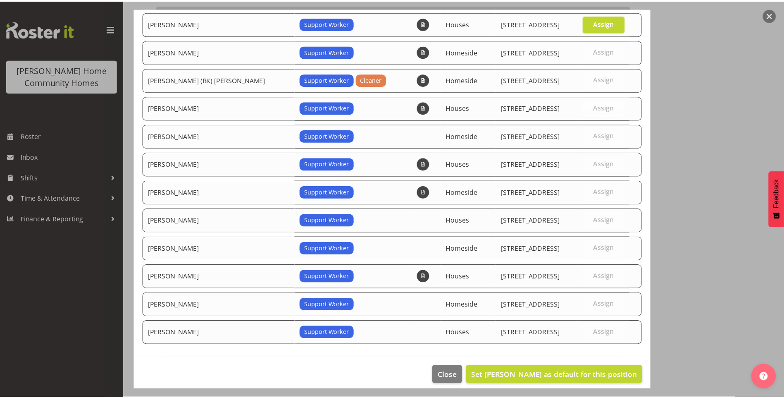
scroll to position [144, 0]
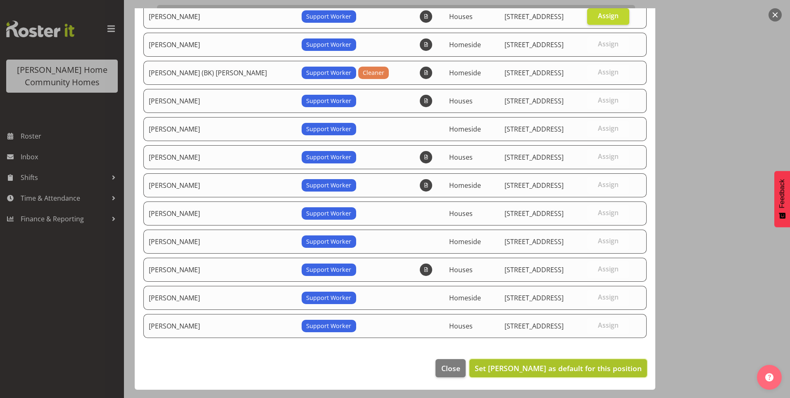
click at [593, 368] on span "Set Billie Sothern as default for this position" at bounding box center [558, 368] width 167 height 10
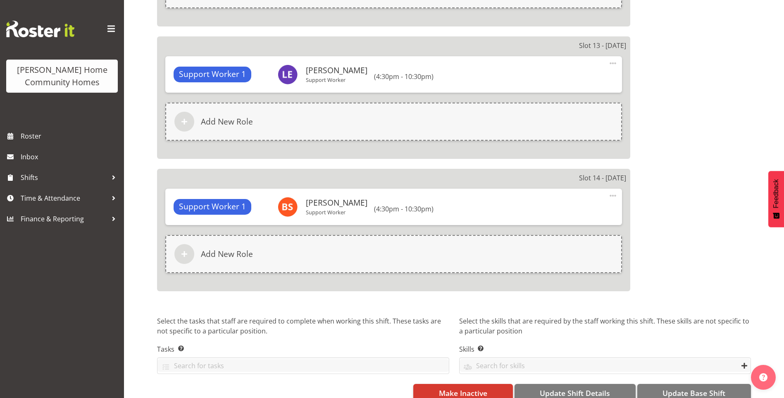
scroll to position [2142, 0]
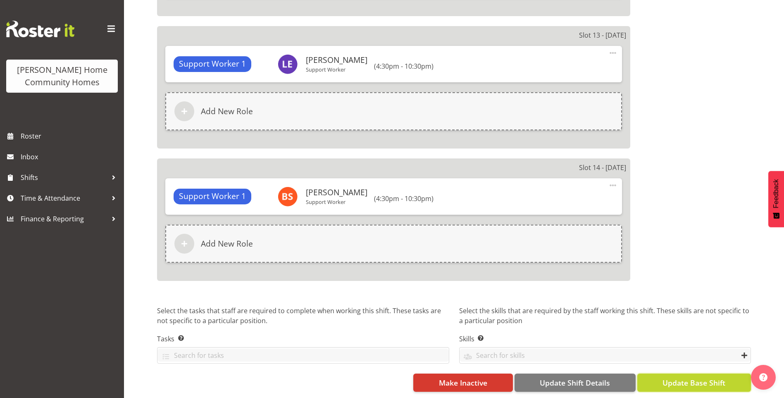
click at [687, 378] on span "Update Base Shift" at bounding box center [693, 382] width 63 height 11
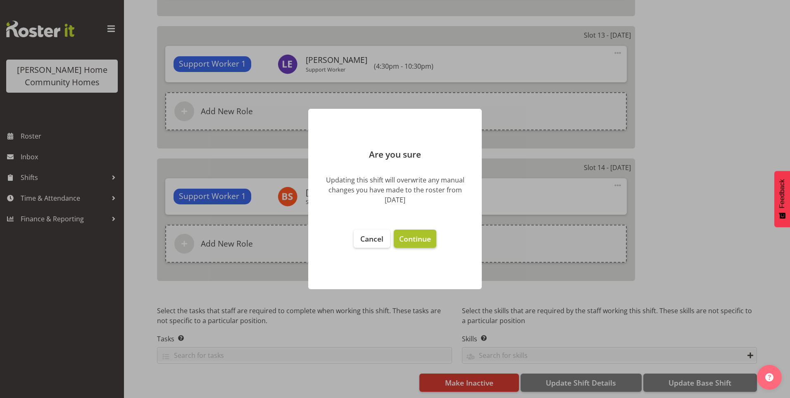
click at [421, 235] on span "Continue" at bounding box center [415, 238] width 32 height 10
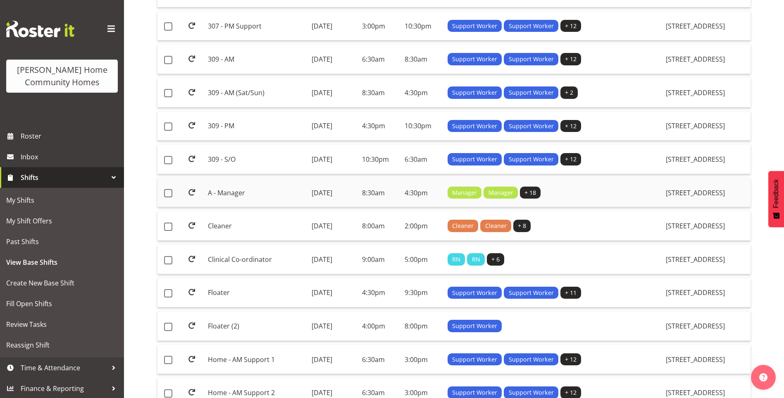
scroll to position [413, 0]
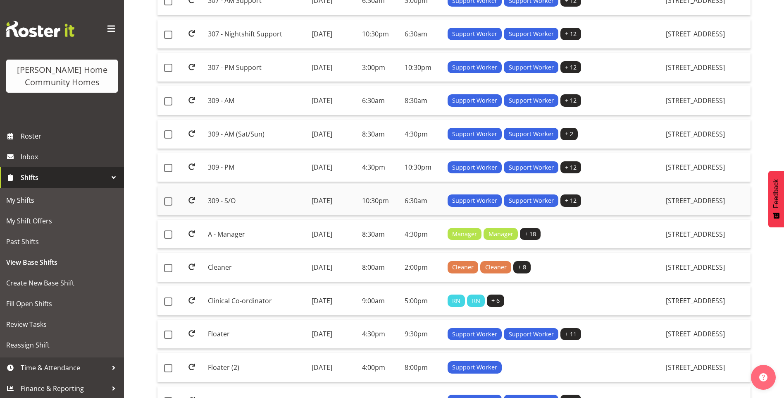
click at [334, 199] on td "Monday, 27th Oct 2025" at bounding box center [333, 200] width 50 height 29
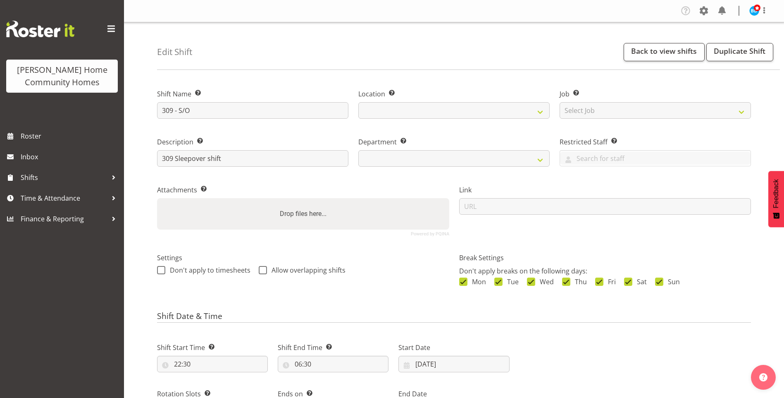
select select "date"
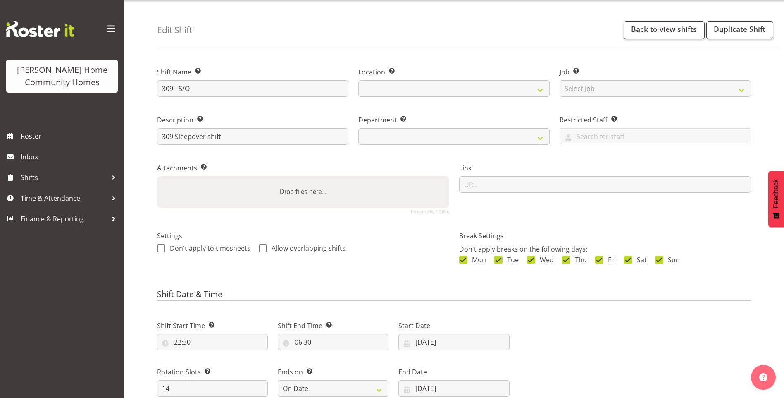
select select
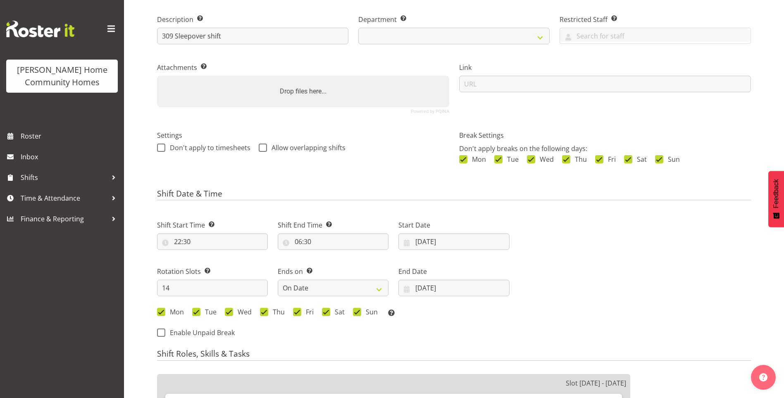
select select
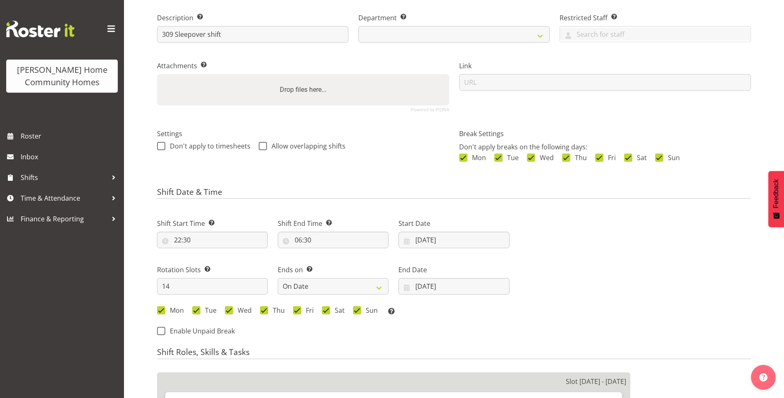
select select "748"
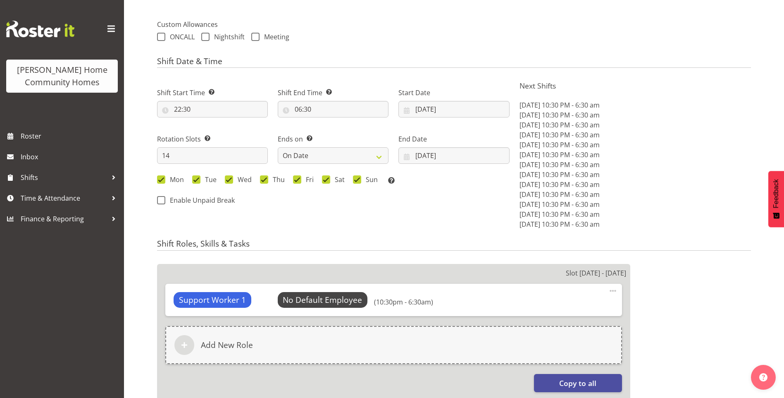
select select "1070"
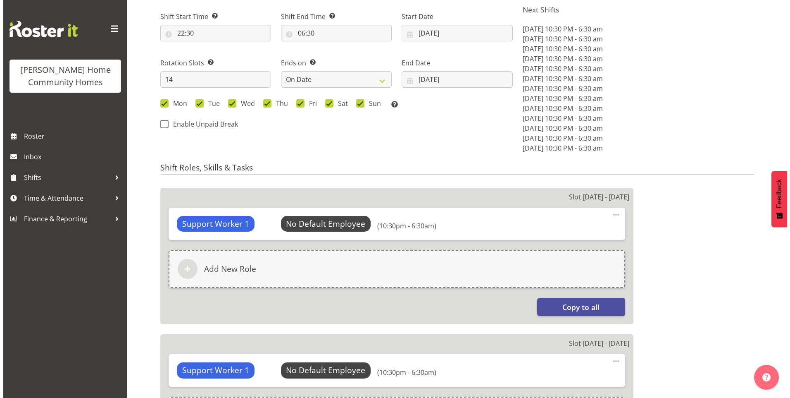
scroll to position [413, 0]
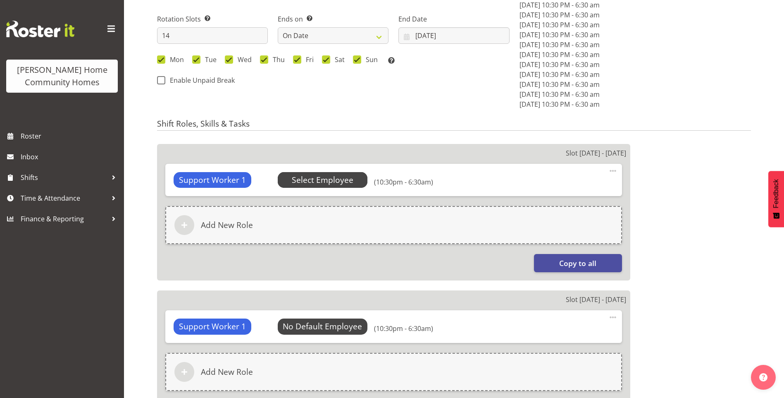
click at [332, 182] on span "Select Employee" at bounding box center [323, 180] width 62 height 12
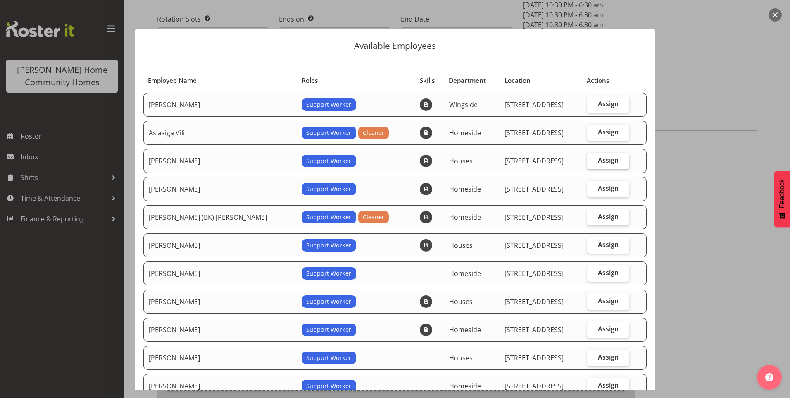
click at [598, 157] on span "Assign" at bounding box center [608, 160] width 21 height 8
click at [593, 157] on input "Assign" at bounding box center [589, 159] width 5 height 5
checkbox input "true"
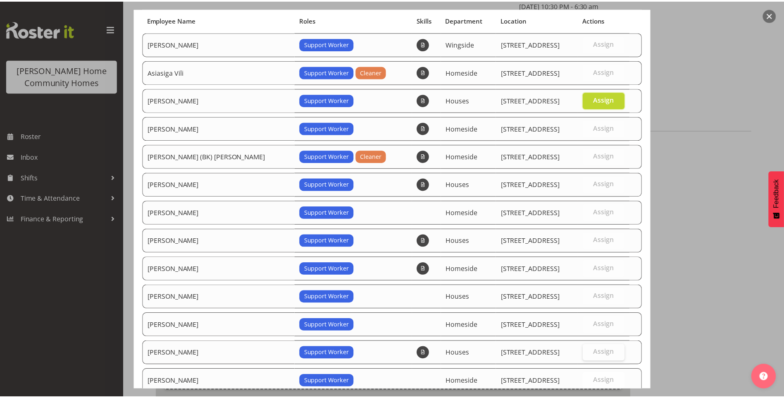
scroll to position [144, 0]
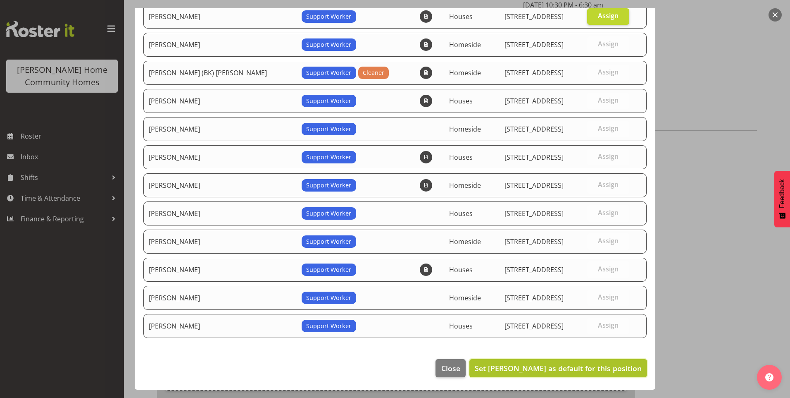
click at [583, 363] on span "Set [PERSON_NAME] as default for this position" at bounding box center [558, 368] width 167 height 10
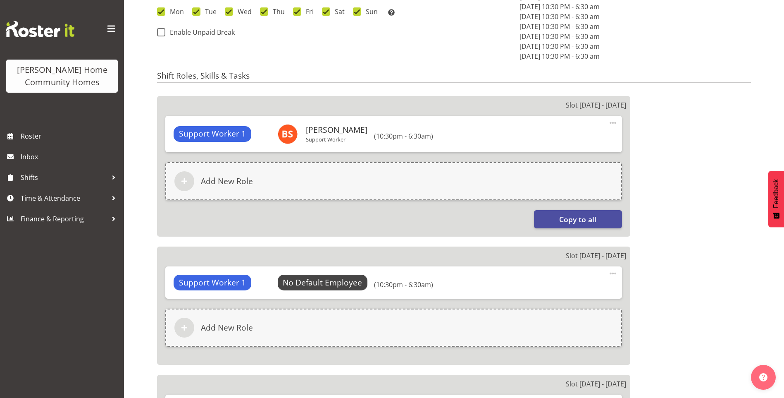
scroll to position [578, 0]
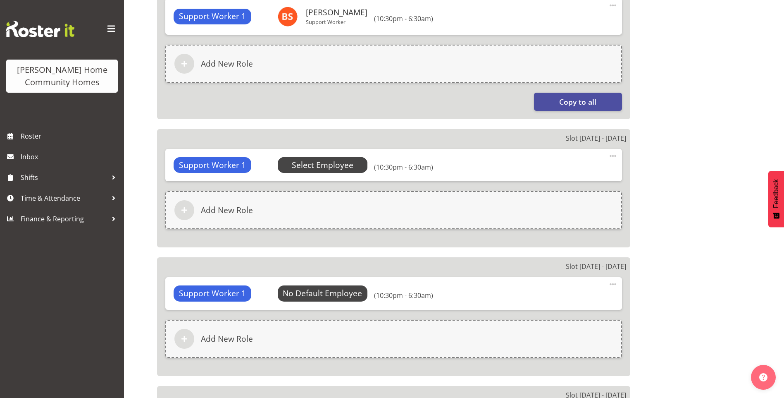
click at [346, 166] on span "Select Employee" at bounding box center [323, 165] width 62 height 12
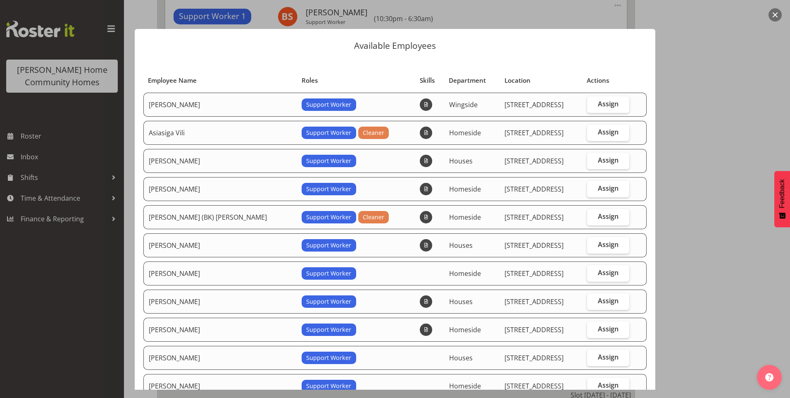
click at [79, 257] on div at bounding box center [395, 199] width 790 height 398
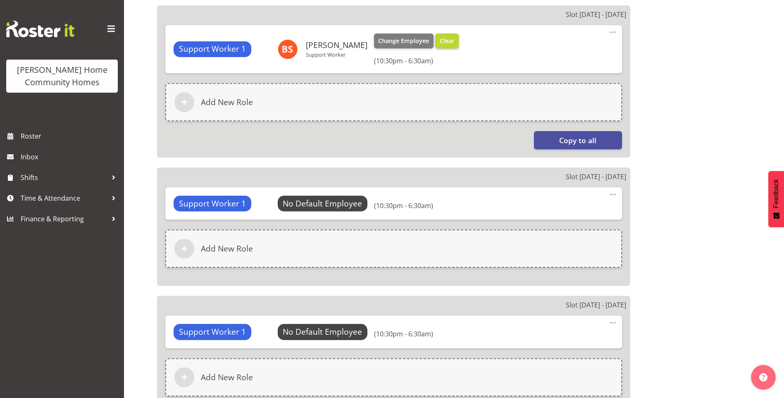
scroll to position [537, 0]
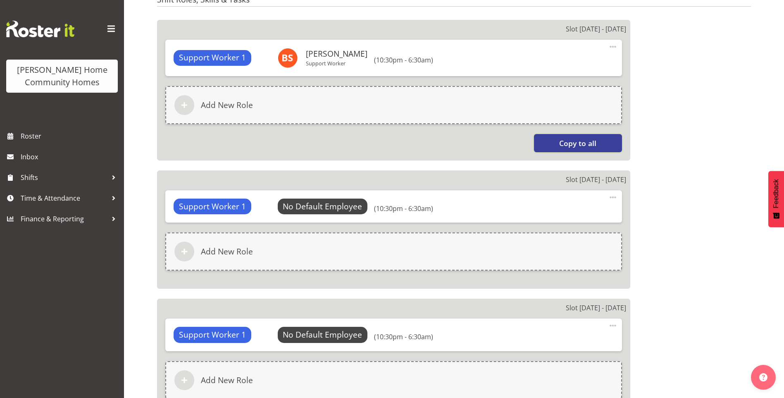
click at [578, 149] on button "Copy to all" at bounding box center [578, 143] width 88 height 18
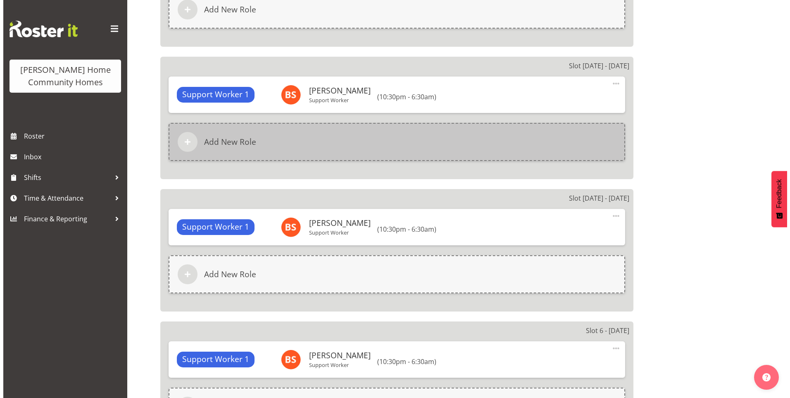
scroll to position [950, 0]
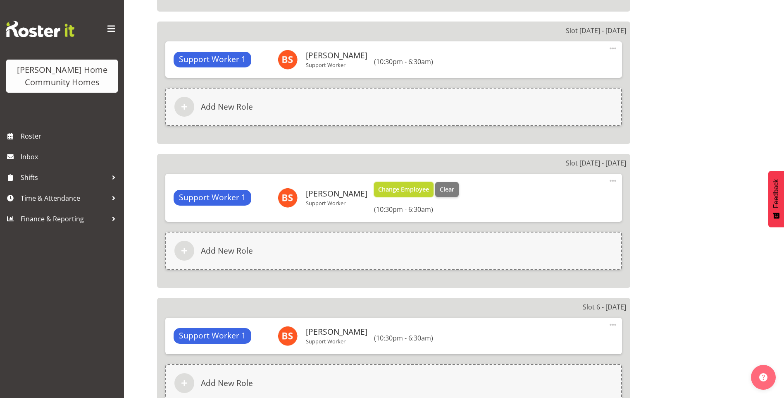
click at [407, 192] on span "Change Employee" at bounding box center [403, 189] width 51 height 9
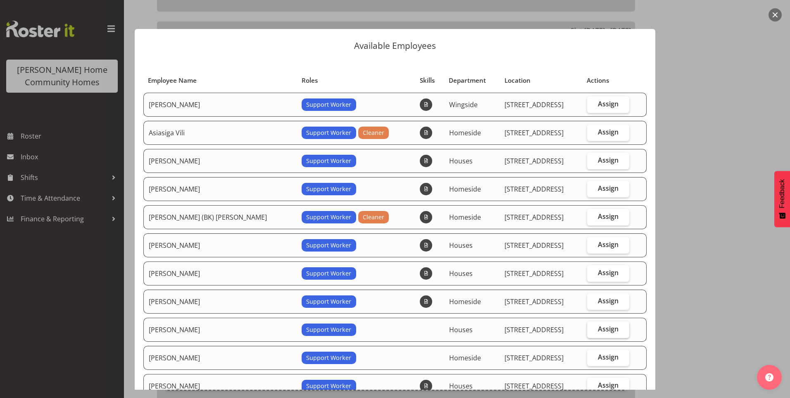
click at [598, 325] on span "Assign" at bounding box center [608, 328] width 21 height 8
click at [593, 326] on input "Assign" at bounding box center [589, 328] width 5 height 5
checkbox input "true"
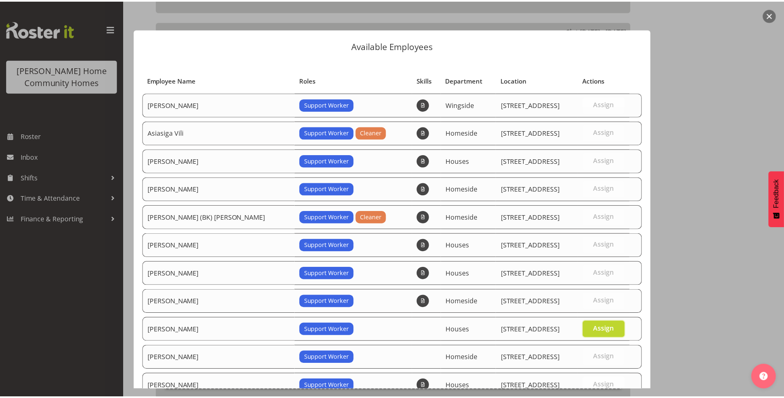
scroll to position [116, 0]
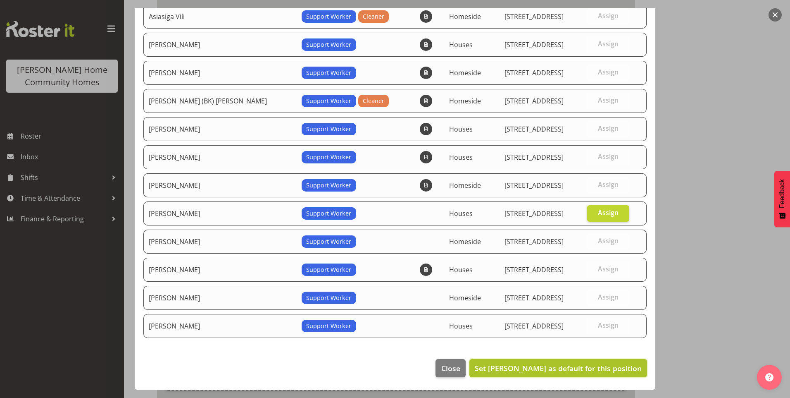
click at [582, 365] on span "Set [PERSON_NAME] as default for this position" at bounding box center [558, 368] width 167 height 10
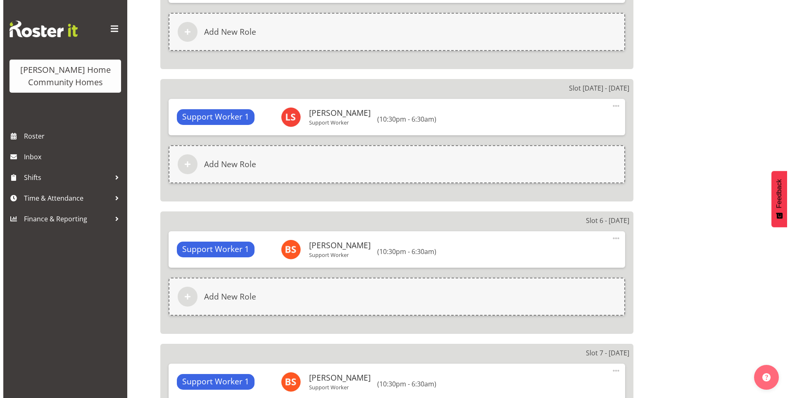
scroll to position [1033, 0]
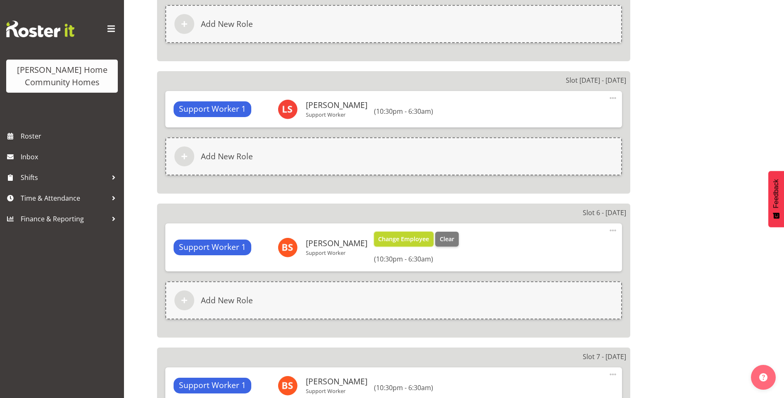
click at [395, 239] on span "Change Employee" at bounding box center [403, 238] width 51 height 9
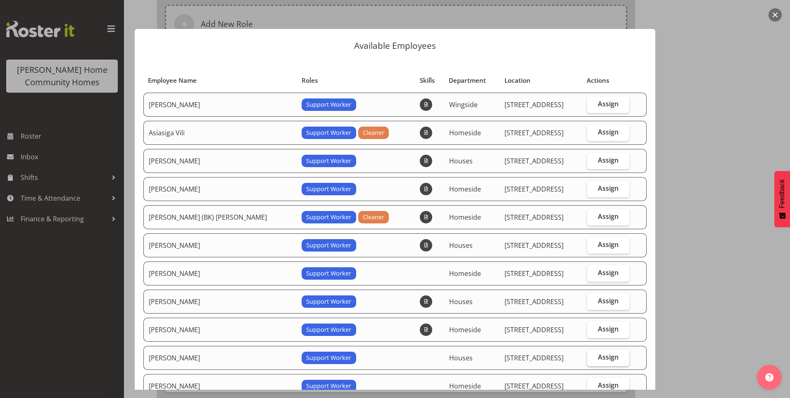
click at [602, 352] on span "Assign" at bounding box center [608, 356] width 21 height 8
click at [593, 354] on input "Assign" at bounding box center [589, 356] width 5 height 5
checkbox input "true"
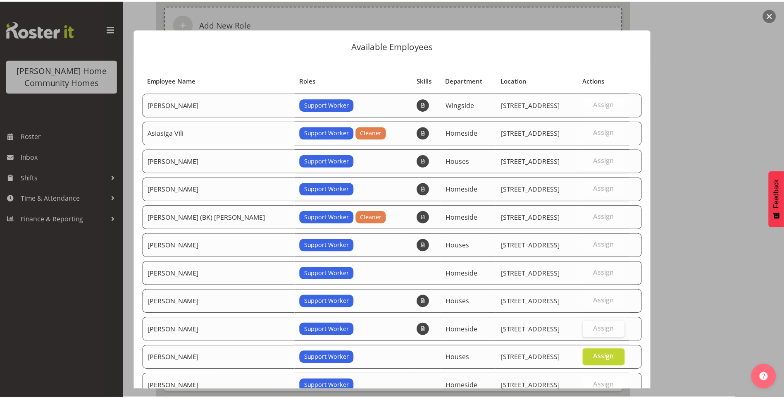
scroll to position [144, 0]
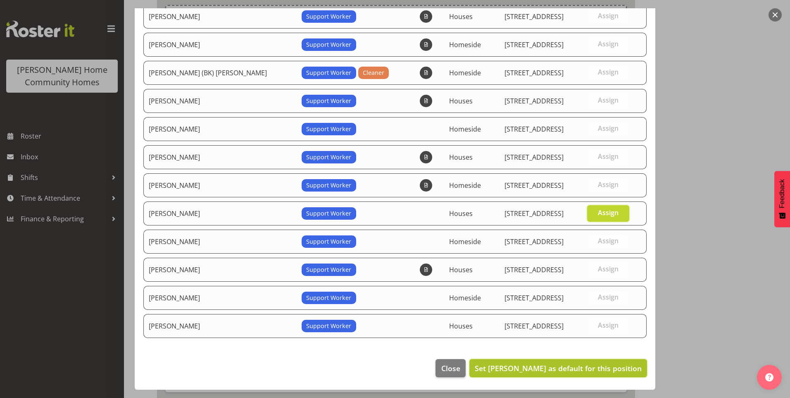
click at [581, 367] on span "Set [PERSON_NAME] as default for this position" at bounding box center [558, 368] width 167 height 10
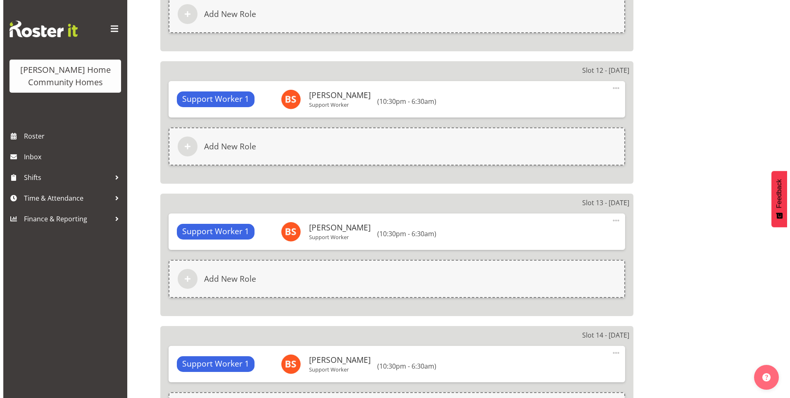
scroll to position [1983, 0]
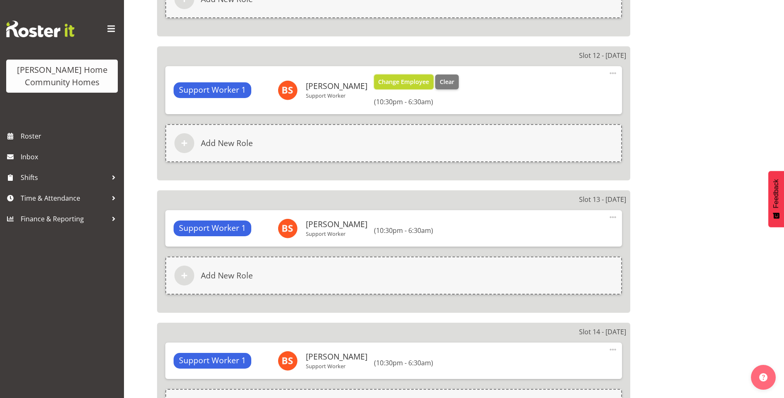
click at [385, 84] on span "Change Employee" at bounding box center [403, 81] width 51 height 9
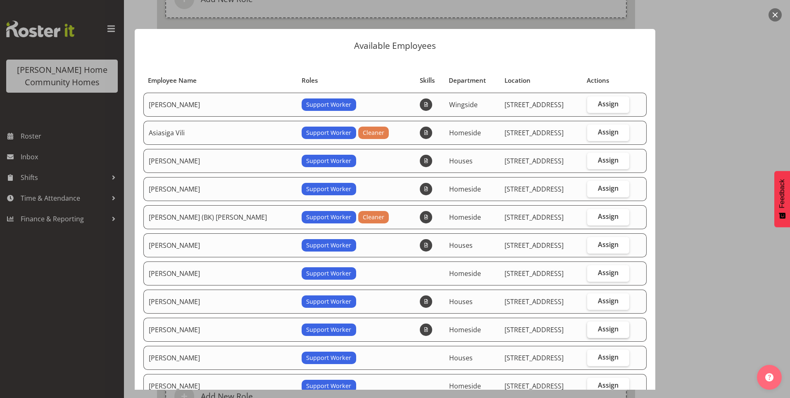
click at [601, 322] on label "Assign" at bounding box center [608, 329] width 43 height 17
click at [593, 326] on input "Assign" at bounding box center [589, 328] width 5 height 5
checkbox input "true"
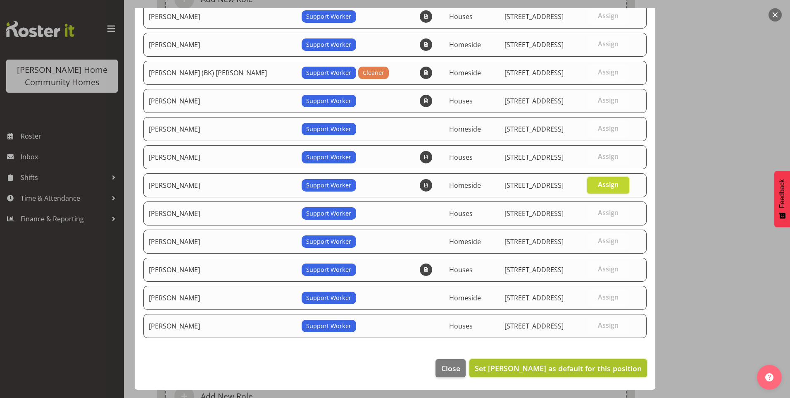
click at [599, 364] on span "Set [PERSON_NAME] as default for this position" at bounding box center [558, 368] width 167 height 10
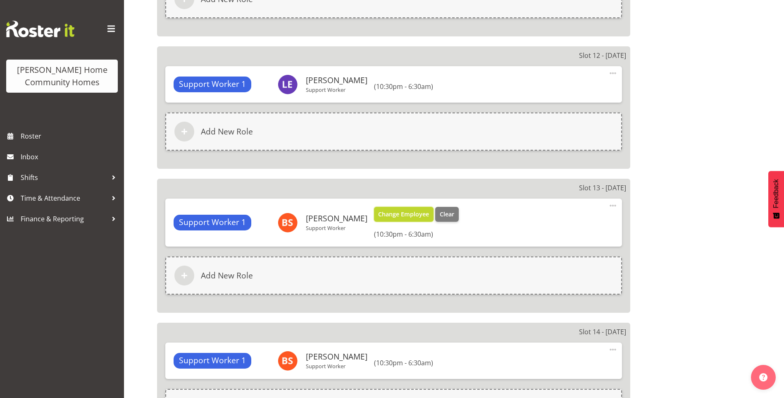
click at [386, 213] on span "Change Employee" at bounding box center [403, 213] width 51 height 9
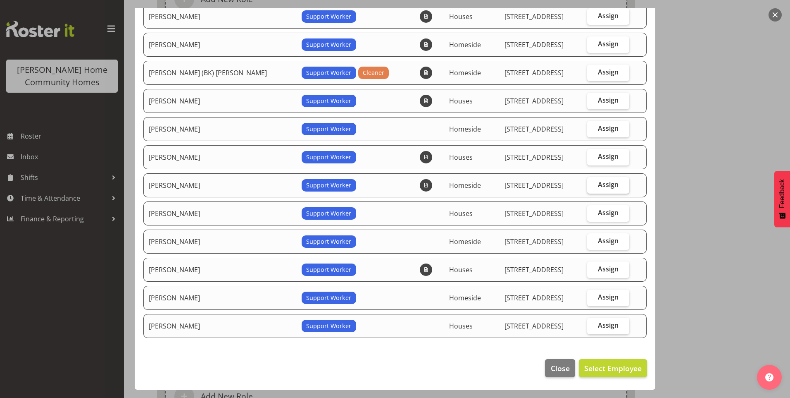
click at [600, 179] on label "Assign" at bounding box center [608, 185] width 43 height 17
click at [593, 182] on input "Assign" at bounding box center [589, 184] width 5 height 5
checkbox input "true"
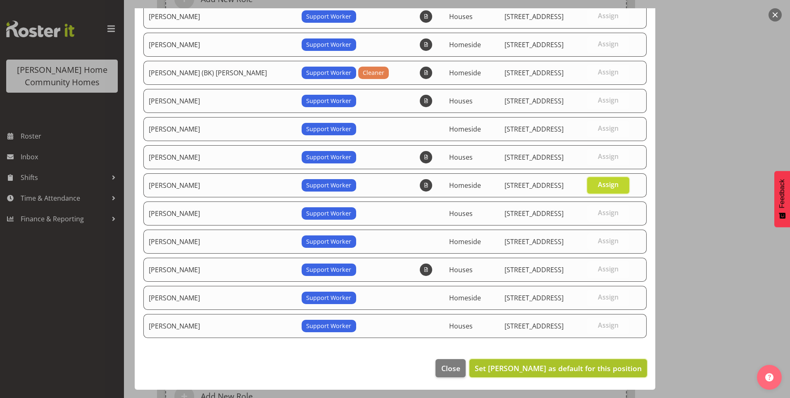
click at [600, 364] on span "Set Laura Ellis as default for this position" at bounding box center [558, 368] width 167 height 10
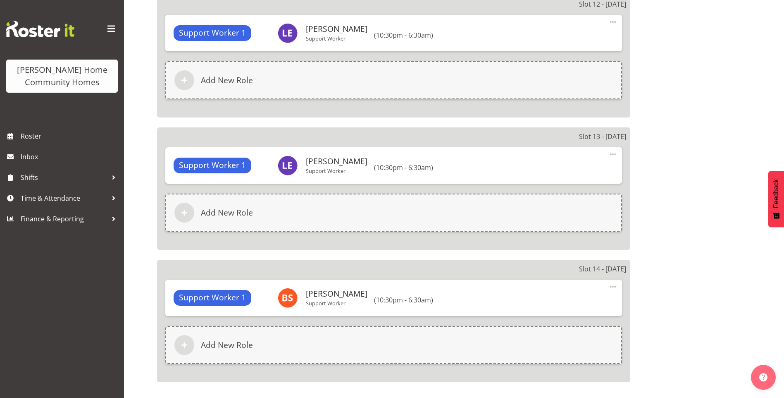
scroll to position [2142, 0]
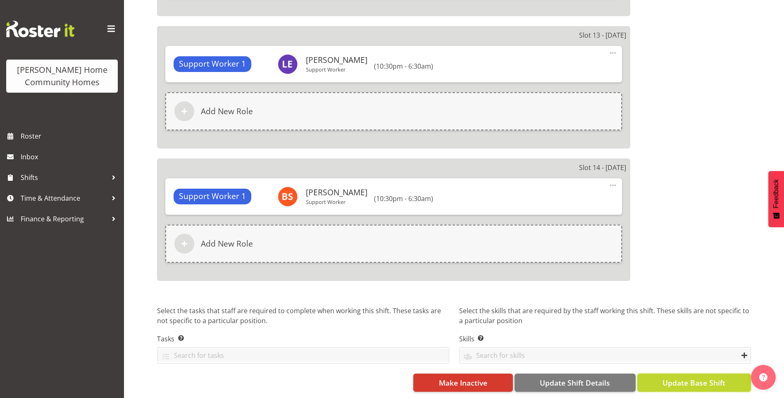
click at [706, 377] on span "Update Base Shift" at bounding box center [693, 382] width 63 height 11
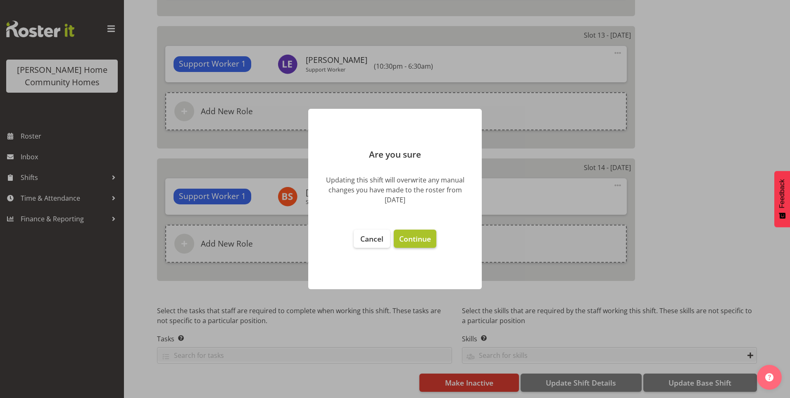
click at [413, 244] on button "Continue" at bounding box center [415, 238] width 43 height 18
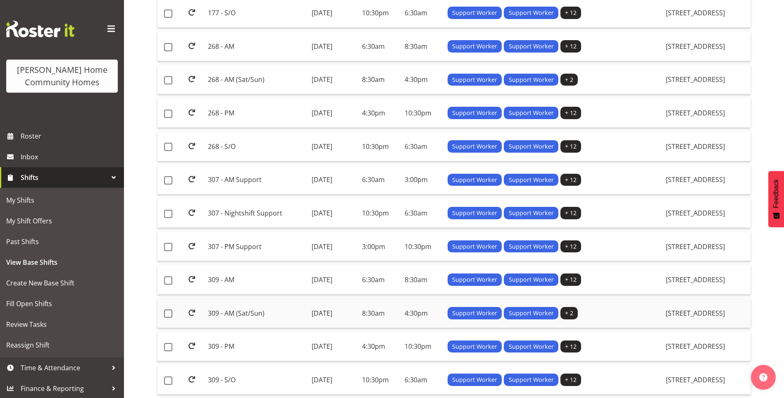
scroll to position [248, 0]
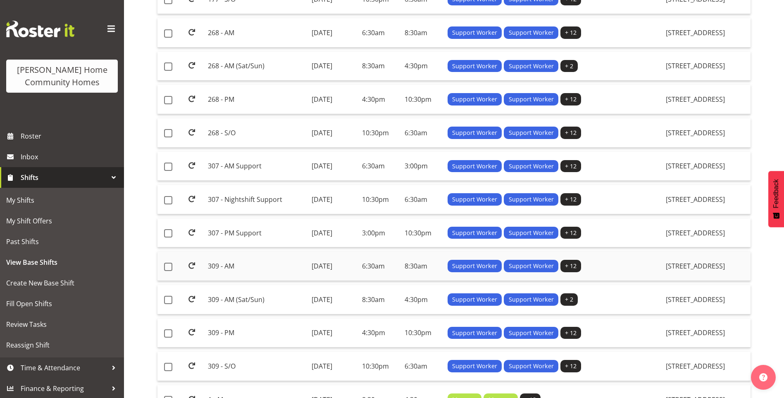
click at [245, 267] on td "309 - AM" at bounding box center [256, 265] width 103 height 29
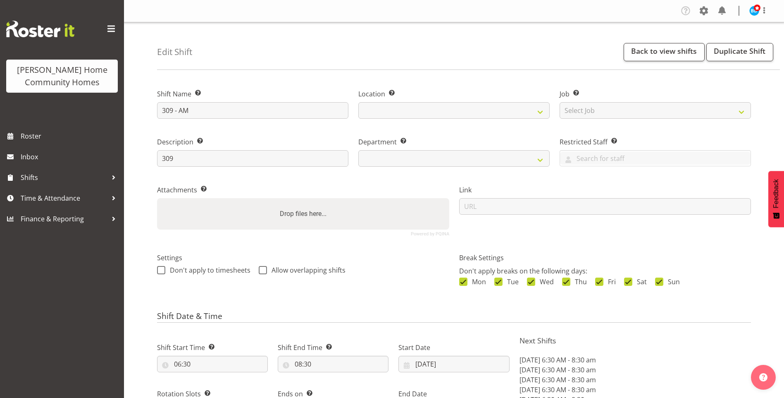
select select "date"
select select
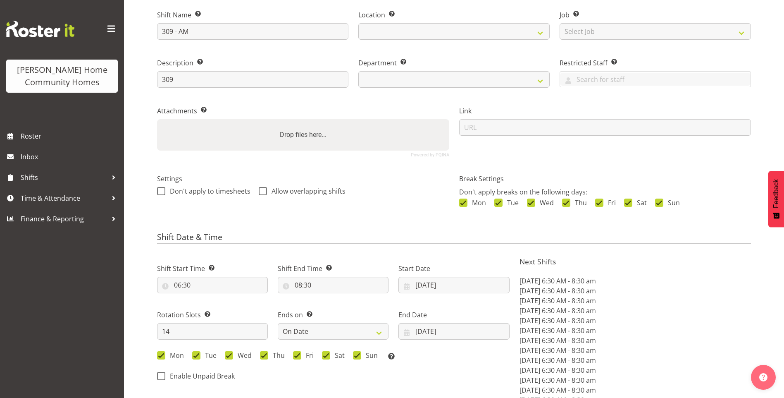
select select
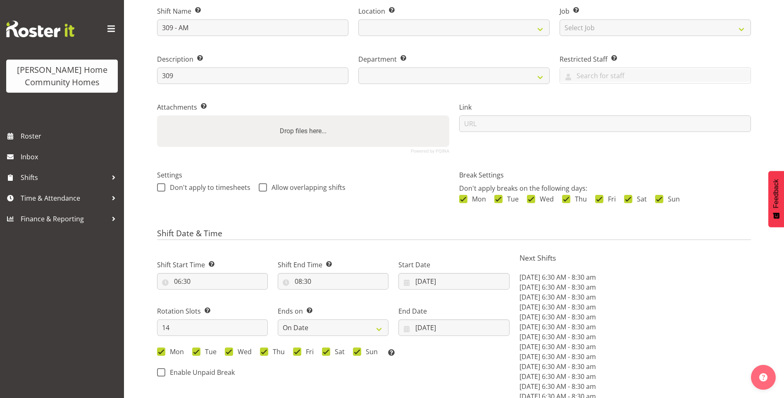
select select
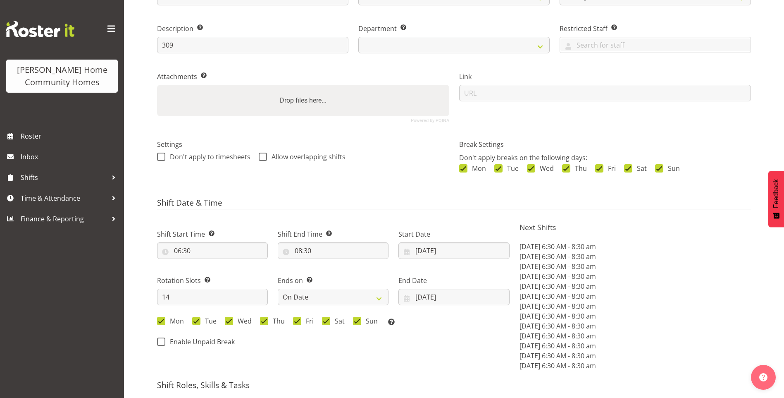
select select "1070"
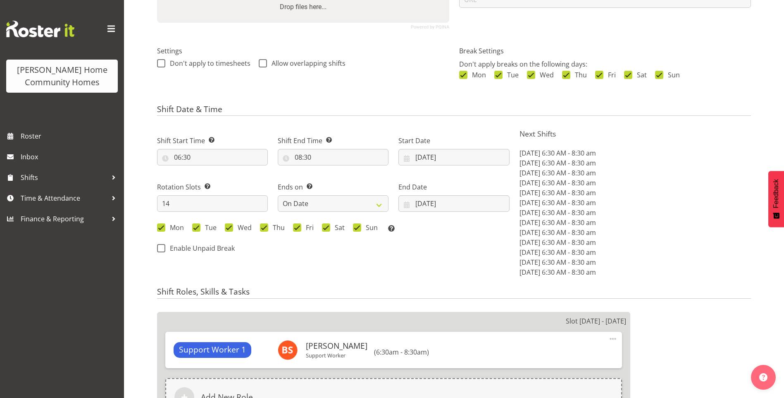
select select "748"
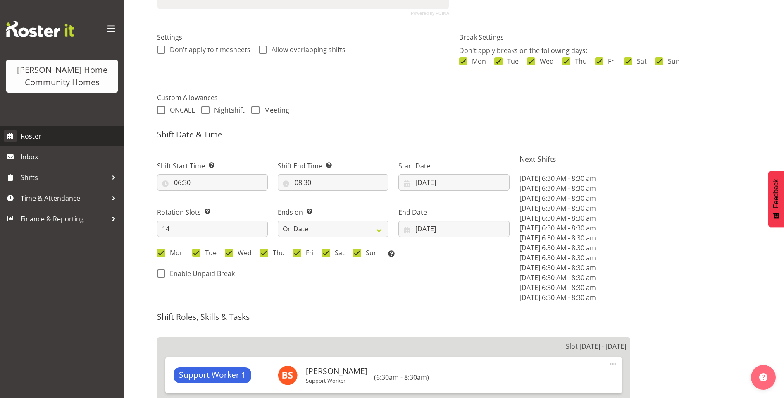
scroll to position [207, 0]
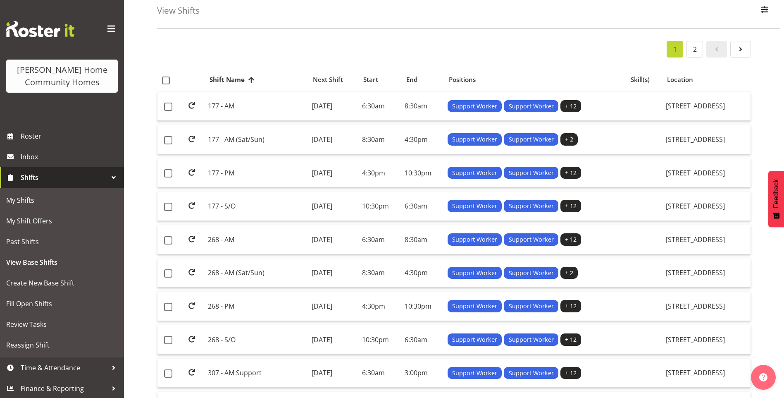
scroll to position [124, 0]
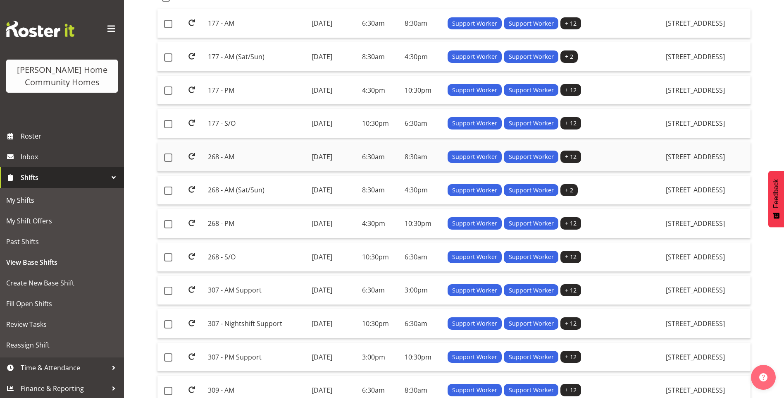
click at [233, 154] on td "268 - AM" at bounding box center [256, 156] width 103 height 29
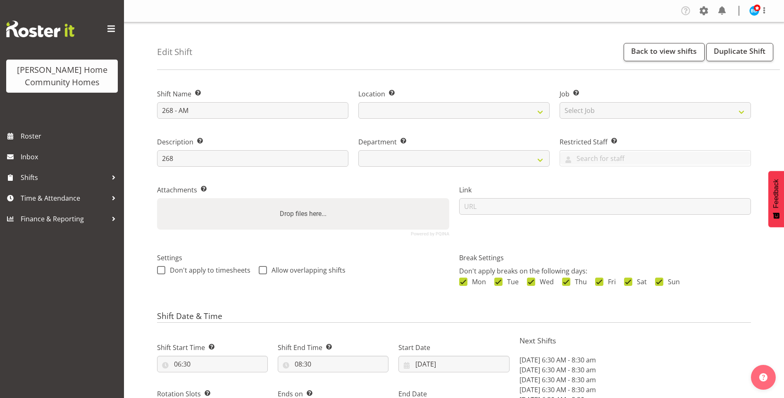
select select "date"
select select
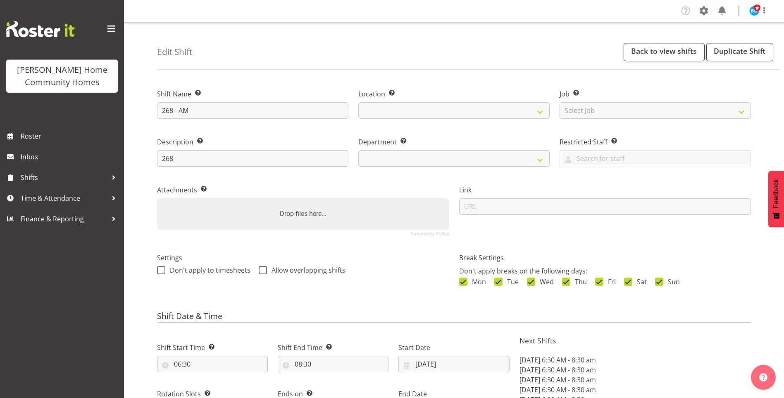
select select
select select "1069"
select select "748"
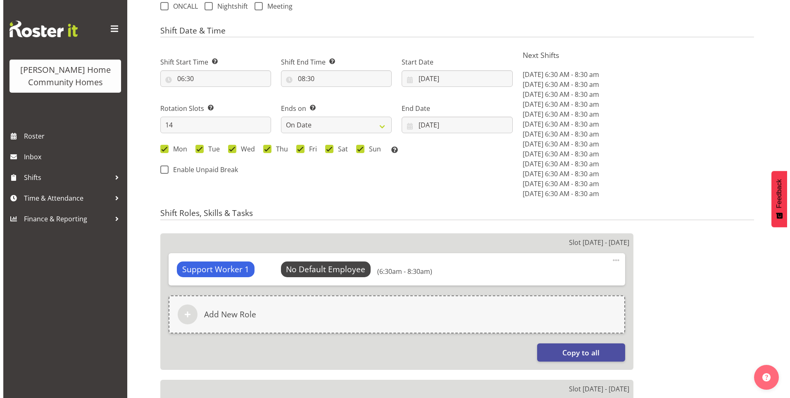
scroll to position [372, 0]
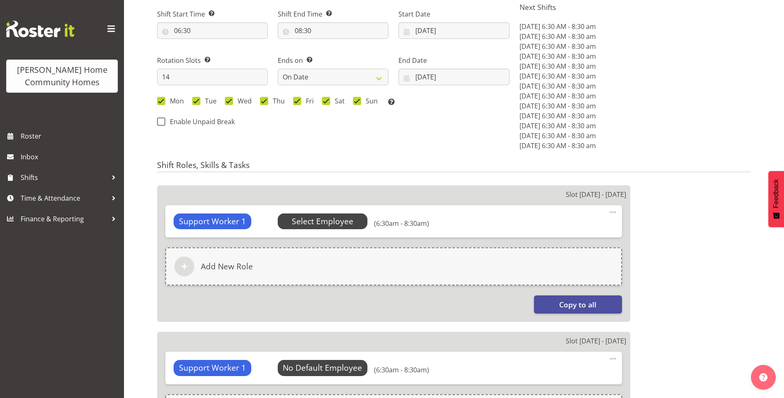
click at [316, 217] on span "Select Employee" at bounding box center [323, 221] width 62 height 12
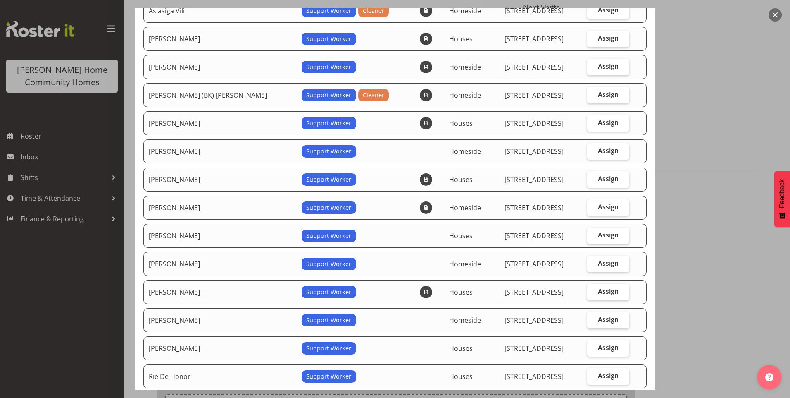
scroll to position [124, 0]
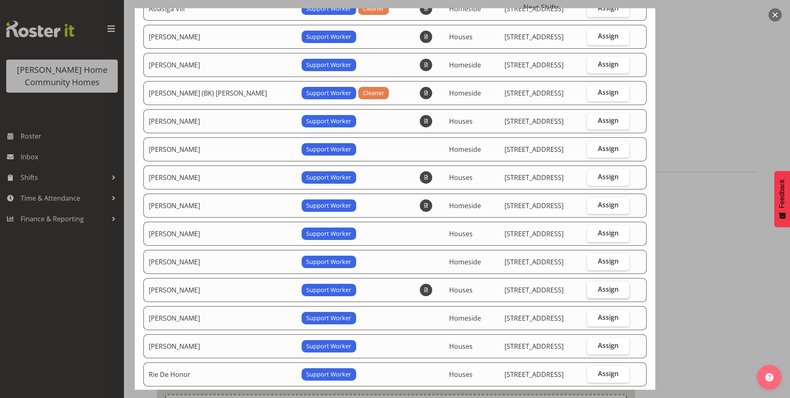
click at [598, 289] on span "Assign" at bounding box center [608, 289] width 21 height 8
click at [593, 289] on input "Assign" at bounding box center [589, 288] width 5 height 5
checkbox input "true"
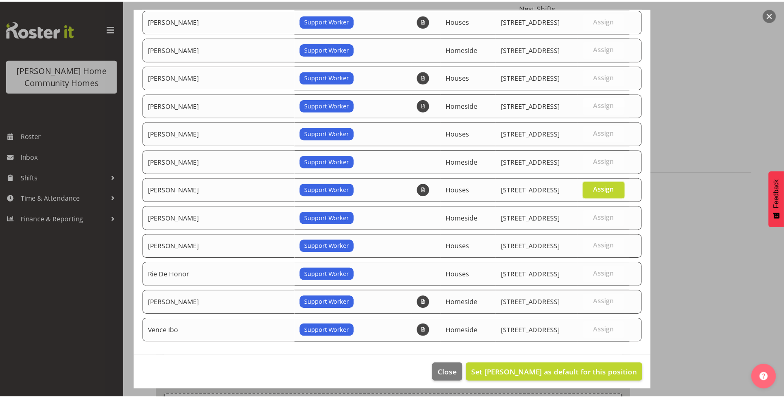
scroll to position [229, 0]
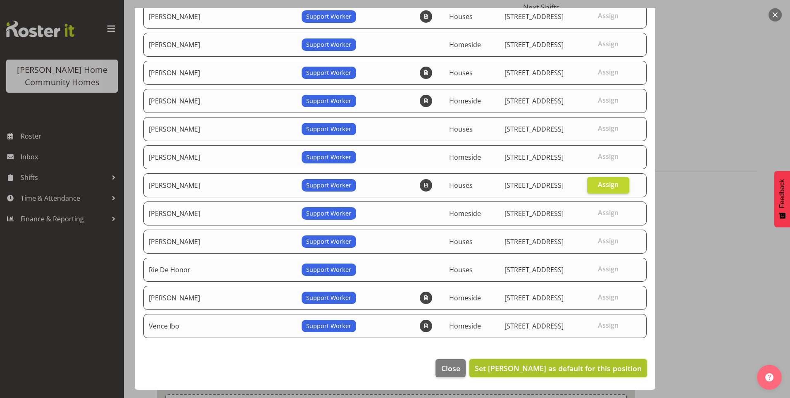
click at [573, 366] on span "Set [PERSON_NAME] as default for this position" at bounding box center [558, 368] width 167 height 10
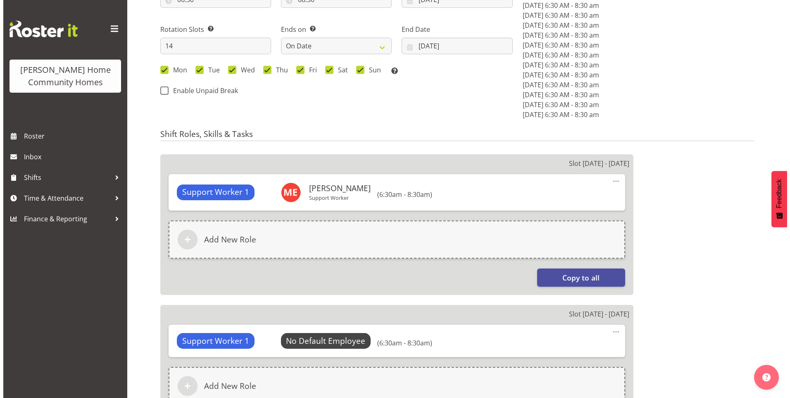
scroll to position [455, 0]
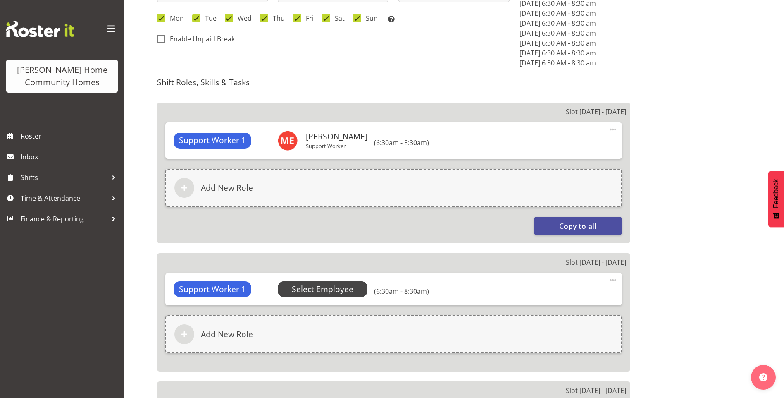
click at [333, 288] on span "Select Employee" at bounding box center [323, 289] width 62 height 12
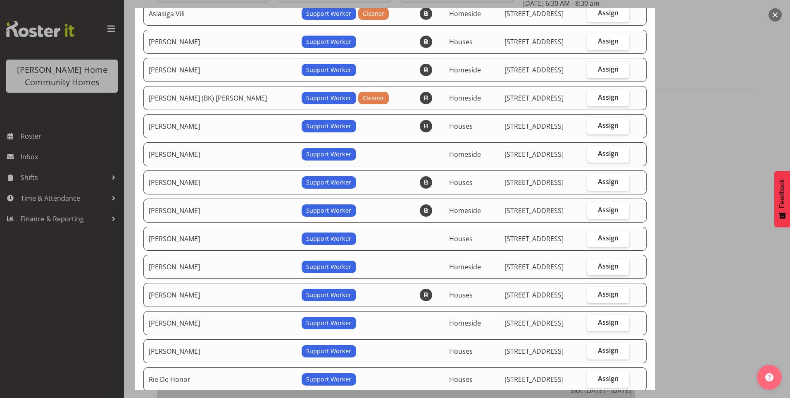
scroll to position [124, 0]
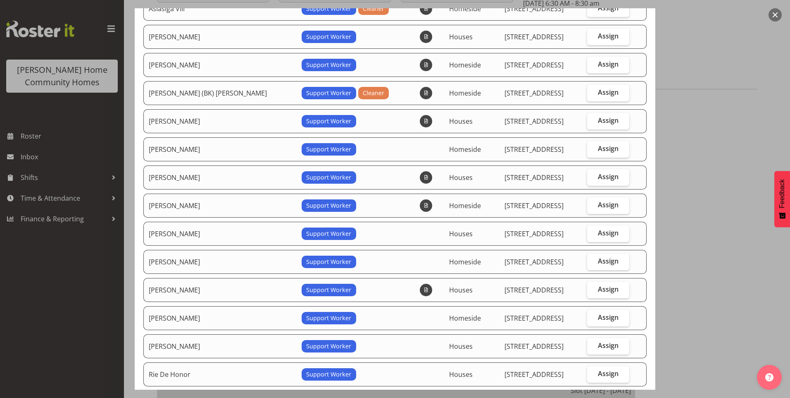
click at [581, 276] on table "Employee Name Roles Skills Department Location Actions Arshdeep Singh Support W…" at bounding box center [395, 195] width 504 height 502
drag, startPoint x: 593, startPoint y: 286, endPoint x: 600, endPoint y: 293, distance: 10.2
click at [598, 286] on span "Assign" at bounding box center [608, 289] width 21 height 8
click at [593, 286] on input "Assign" at bounding box center [589, 288] width 5 height 5
checkbox input "true"
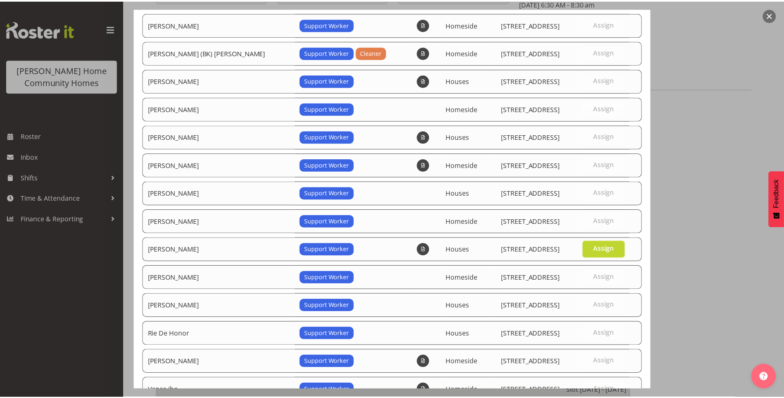
scroll to position [229, 0]
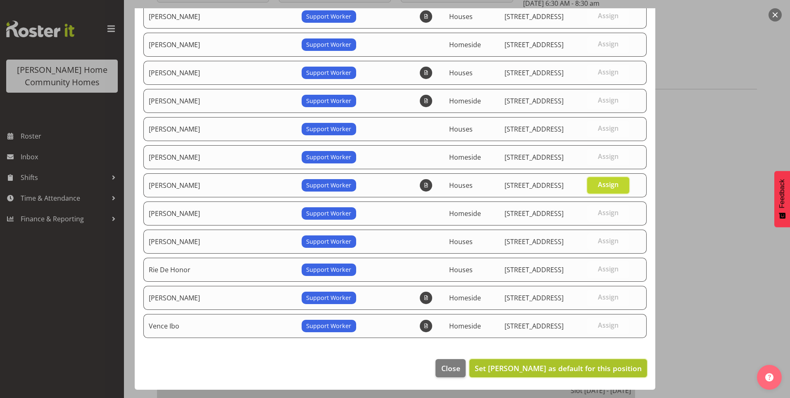
click at [571, 367] on span "Set [PERSON_NAME] as default for this position" at bounding box center [558, 368] width 167 height 10
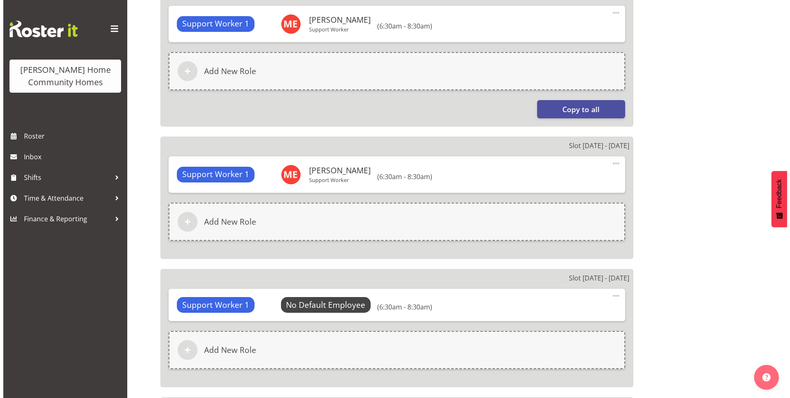
scroll to position [578, 0]
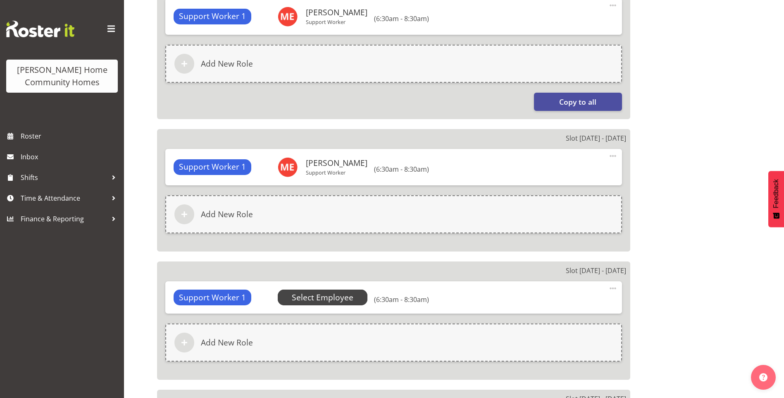
click at [338, 296] on span "Select Employee" at bounding box center [323, 297] width 62 height 12
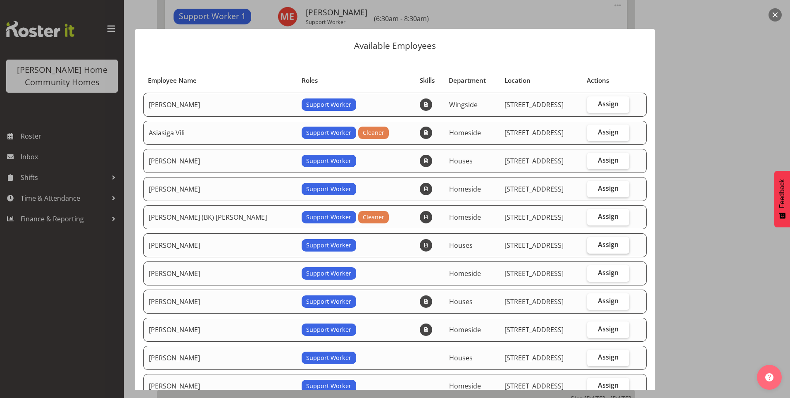
click at [600, 240] on span "Assign" at bounding box center [608, 244] width 21 height 8
click at [593, 242] on input "Assign" at bounding box center [589, 244] width 5 height 5
checkbox input "true"
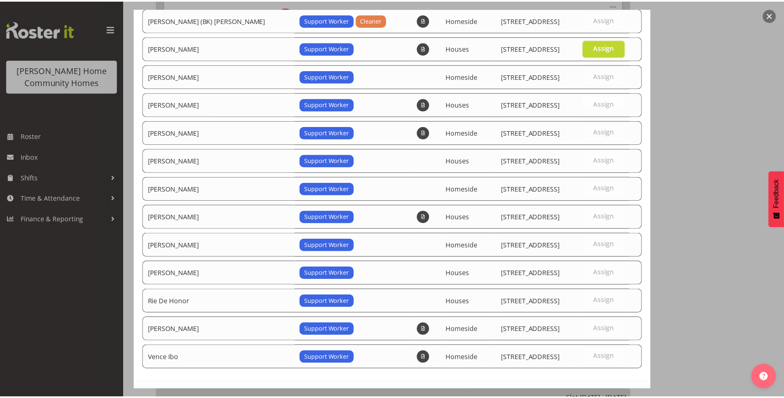
scroll to position [229, 0]
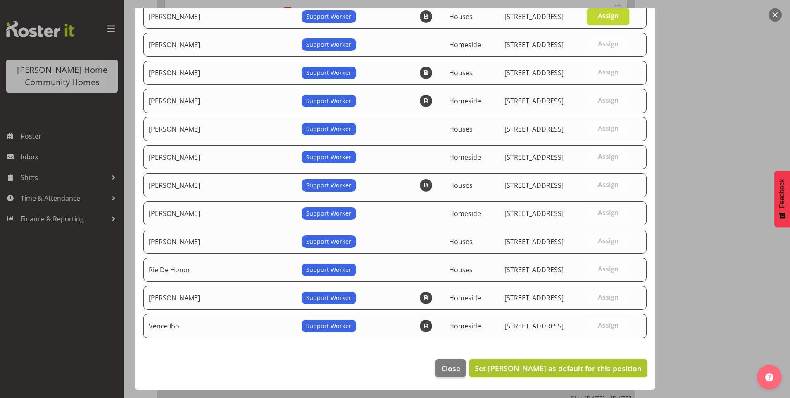
click at [582, 368] on span "Set [PERSON_NAME] as default for this position" at bounding box center [558, 368] width 167 height 10
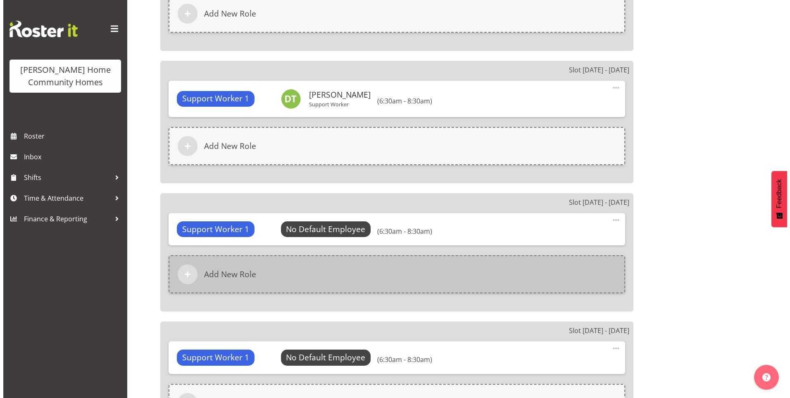
scroll to position [785, 0]
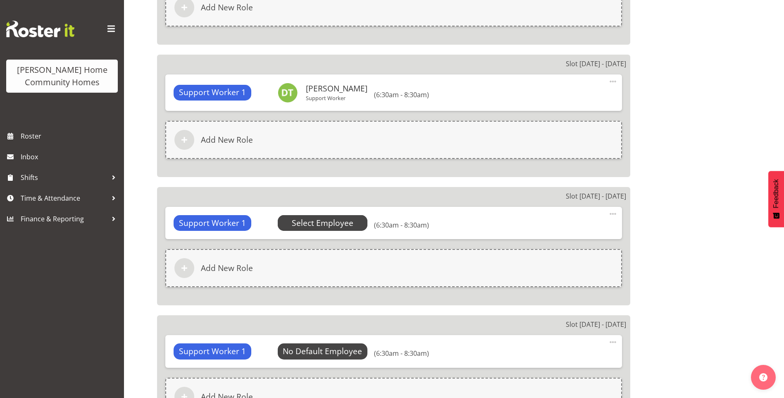
click at [321, 223] on span "Select Employee" at bounding box center [323, 223] width 62 height 12
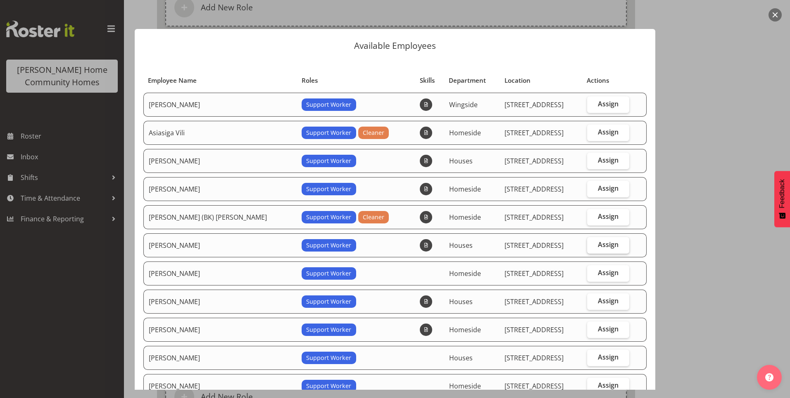
click at [604, 244] on span "Assign" at bounding box center [608, 244] width 21 height 8
click at [593, 244] on input "Assign" at bounding box center [589, 244] width 5 height 5
checkbox input "true"
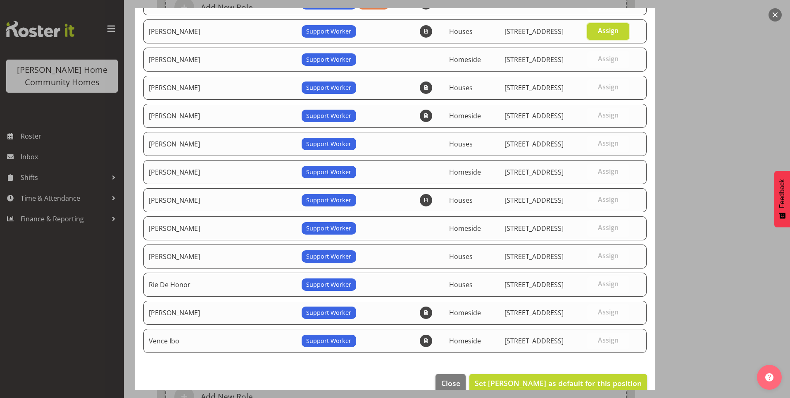
scroll to position [229, 0]
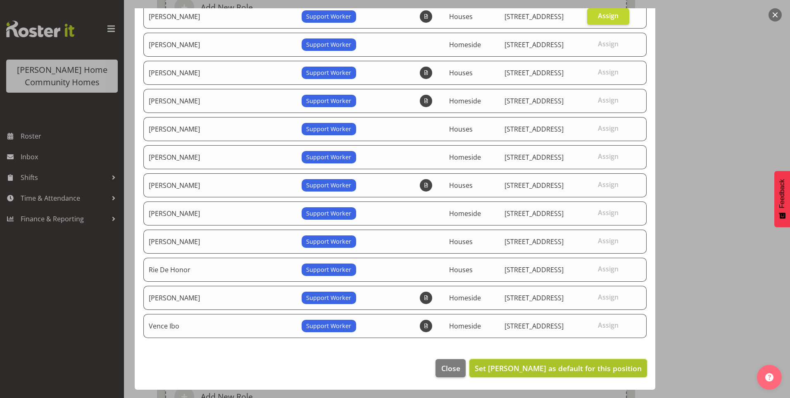
click at [565, 369] on span "Set [PERSON_NAME] as default for this position" at bounding box center [558, 368] width 167 height 10
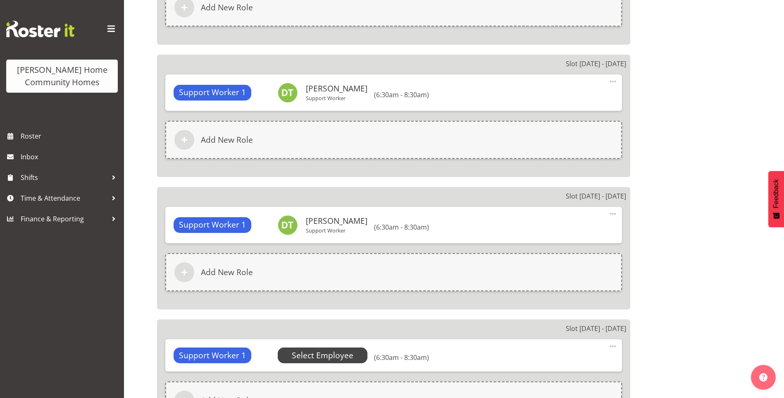
click at [344, 354] on span "Select Employee" at bounding box center [323, 355] width 62 height 12
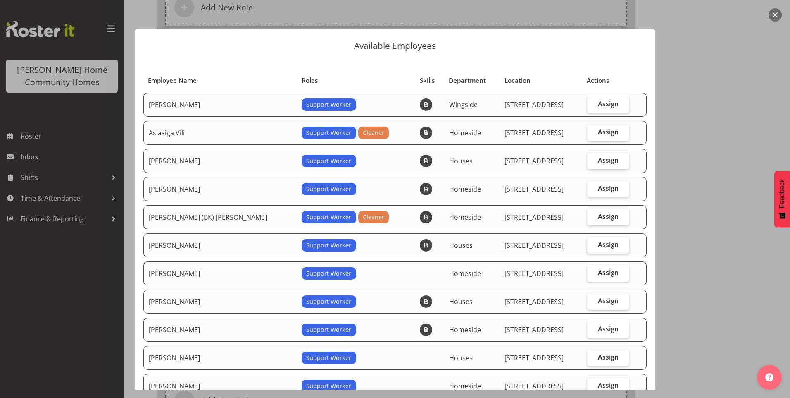
click at [595, 239] on label "Assign" at bounding box center [608, 245] width 43 height 17
click at [593, 242] on input "Assign" at bounding box center [589, 244] width 5 height 5
checkbox input "true"
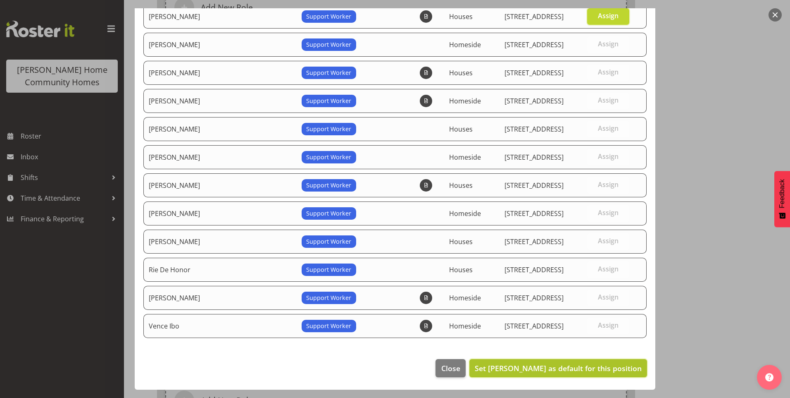
click at [569, 364] on span "Set Dipika Thapa as default for this position" at bounding box center [558, 368] width 167 height 10
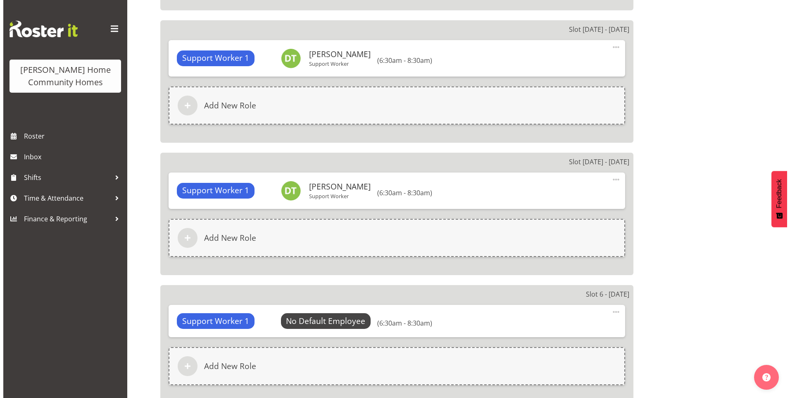
scroll to position [992, 0]
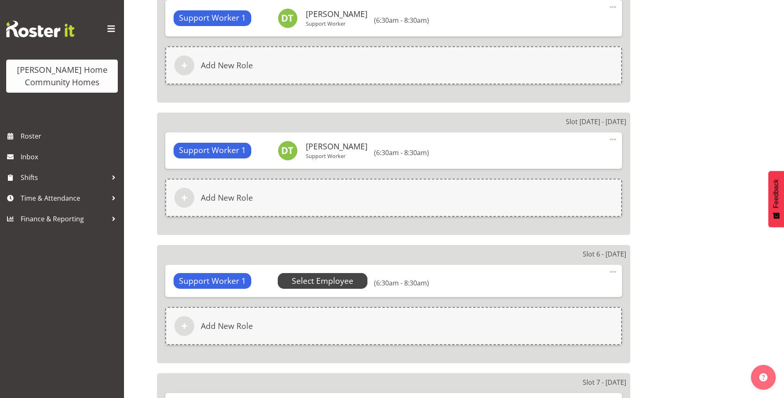
click at [320, 282] on span "Select Employee" at bounding box center [323, 281] width 62 height 12
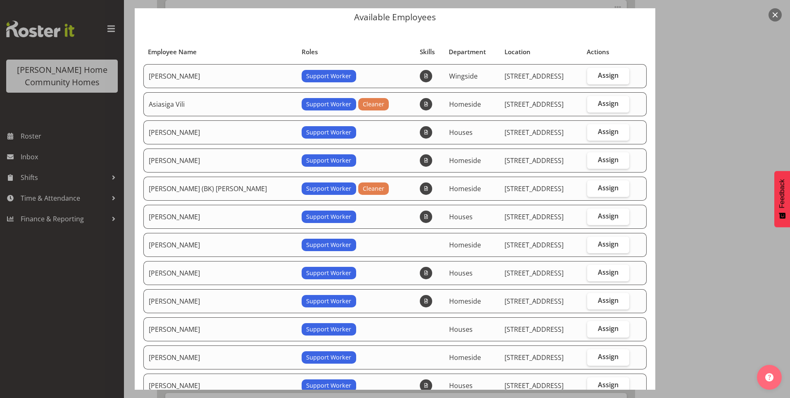
scroll to position [83, 0]
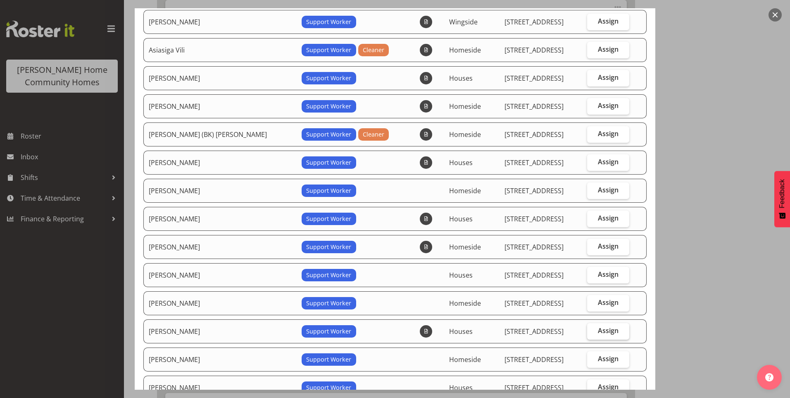
click at [605, 329] on span "Assign" at bounding box center [608, 330] width 21 height 8
click at [593, 329] on input "Assign" at bounding box center [589, 330] width 5 height 5
checkbox input "true"
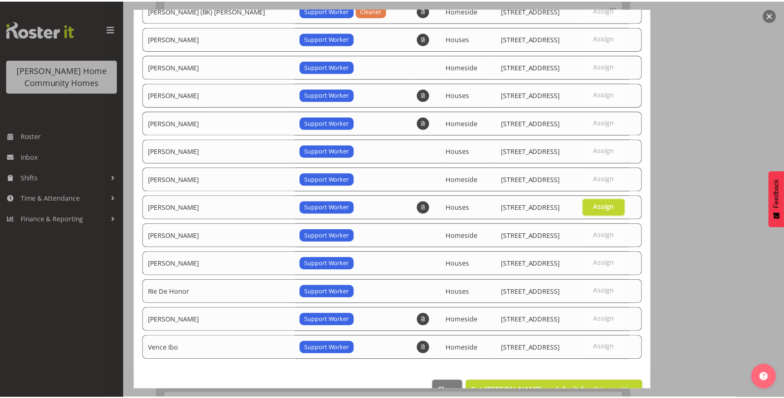
scroll to position [229, 0]
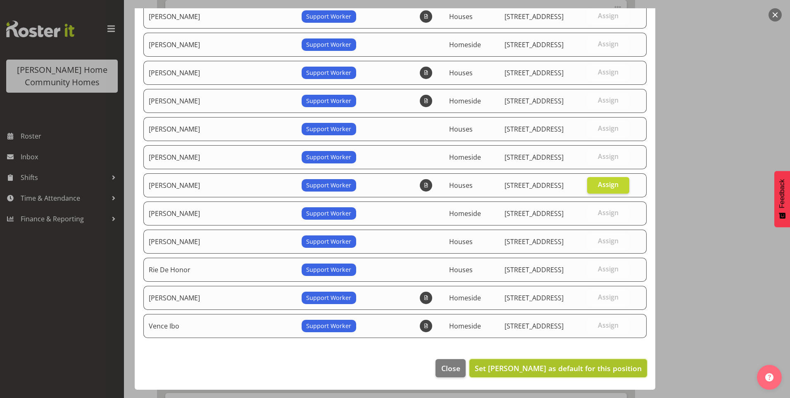
click at [596, 369] on span "Set [PERSON_NAME] as default for this position" at bounding box center [558, 368] width 167 height 10
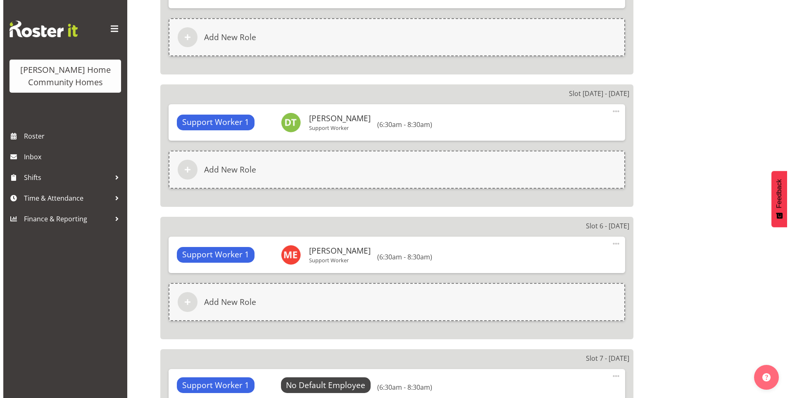
scroll to position [1074, 0]
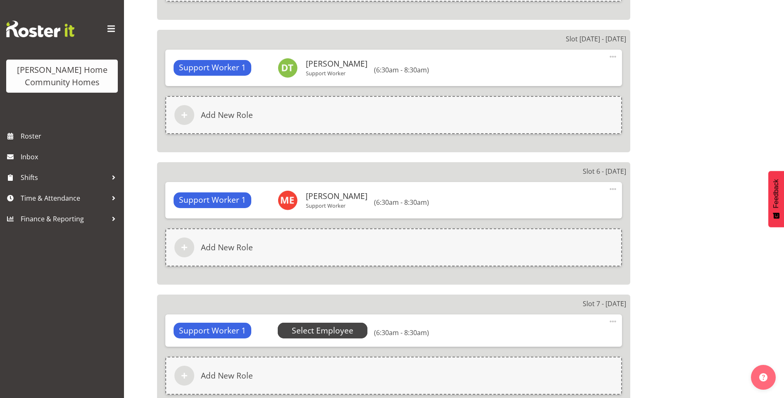
click at [324, 331] on span "Select Employee" at bounding box center [323, 330] width 62 height 12
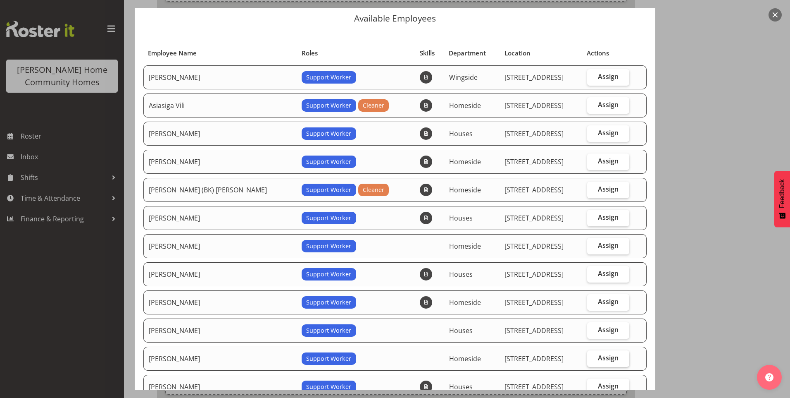
scroll to position [83, 0]
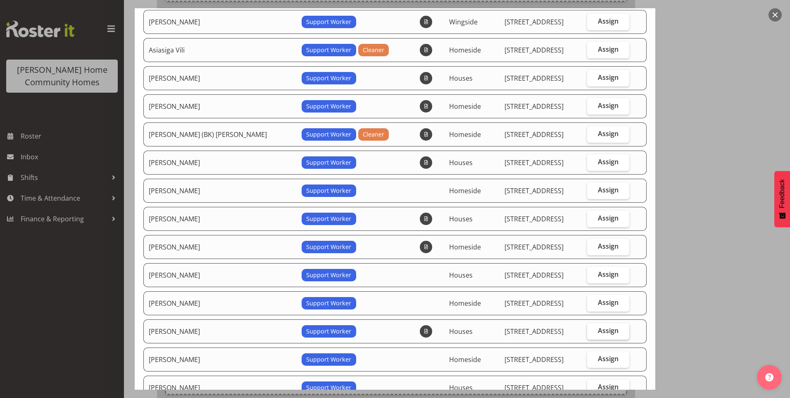
click at [601, 327] on span "Assign" at bounding box center [608, 330] width 21 height 8
click at [593, 328] on input "Assign" at bounding box center [589, 330] width 5 height 5
checkbox input "true"
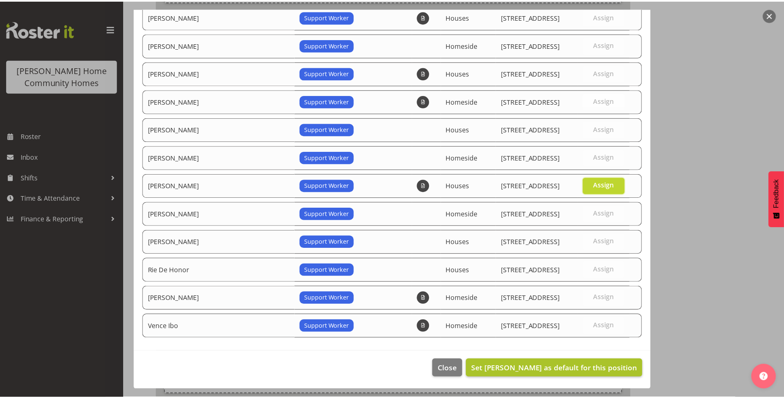
scroll to position [229, 0]
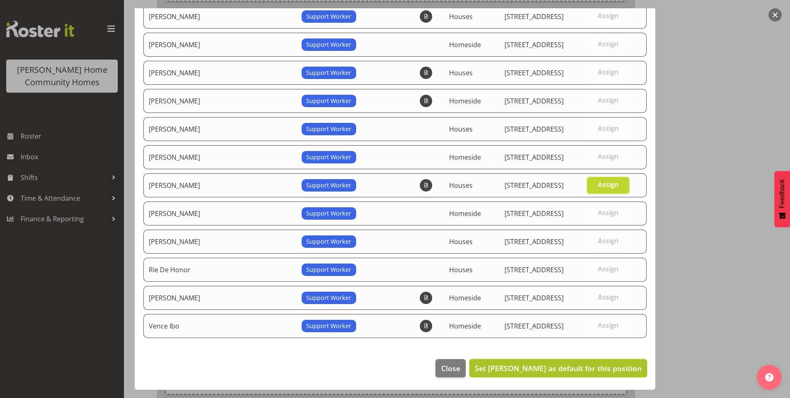
click at [593, 364] on span "Set [PERSON_NAME] as default for this position" at bounding box center [558, 368] width 167 height 10
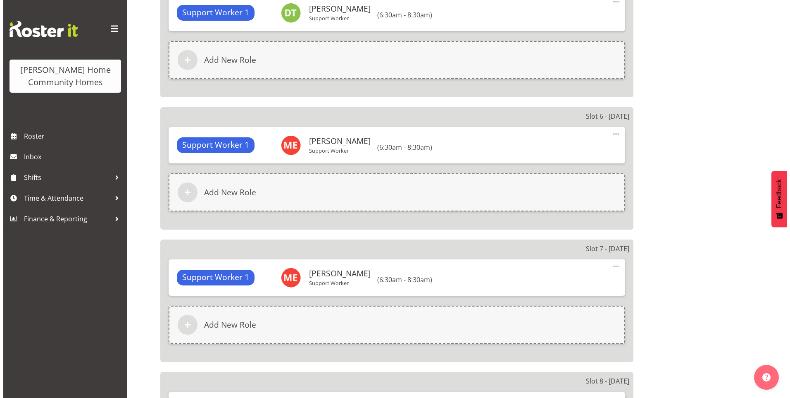
scroll to position [1198, 0]
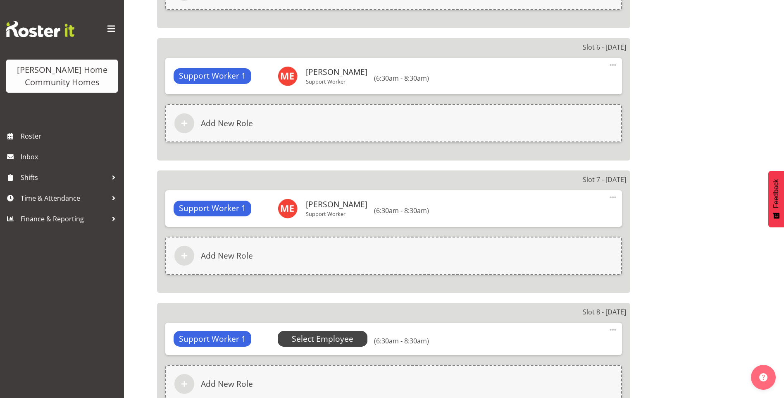
click at [330, 338] on span "Select Employee" at bounding box center [323, 339] width 62 height 12
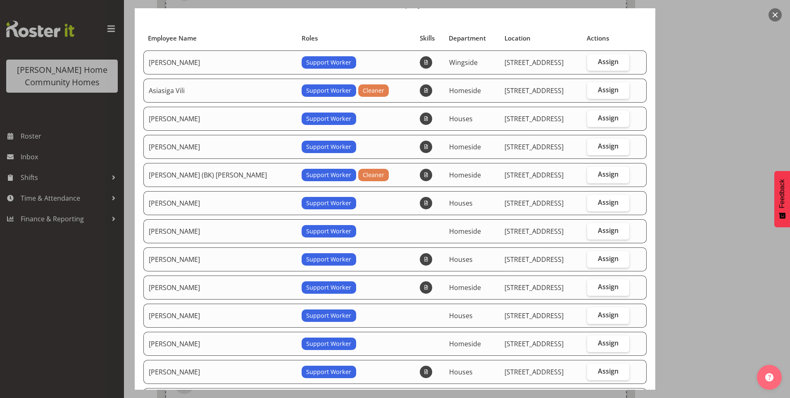
scroll to position [83, 0]
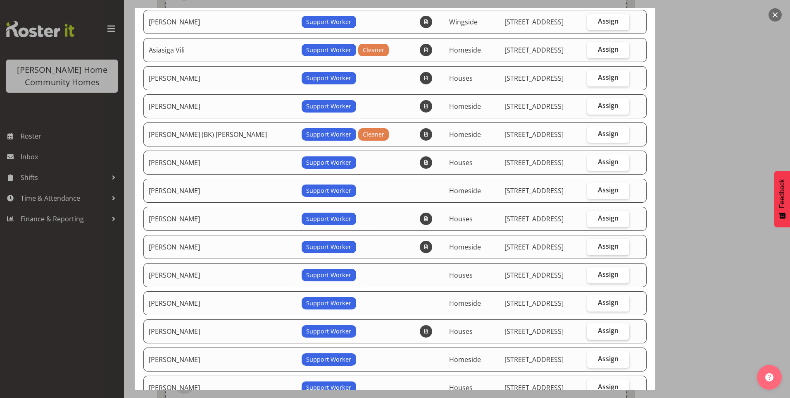
click at [610, 329] on label "Assign" at bounding box center [608, 331] width 43 height 17
click at [593, 329] on input "Assign" at bounding box center [589, 330] width 5 height 5
checkbox input "true"
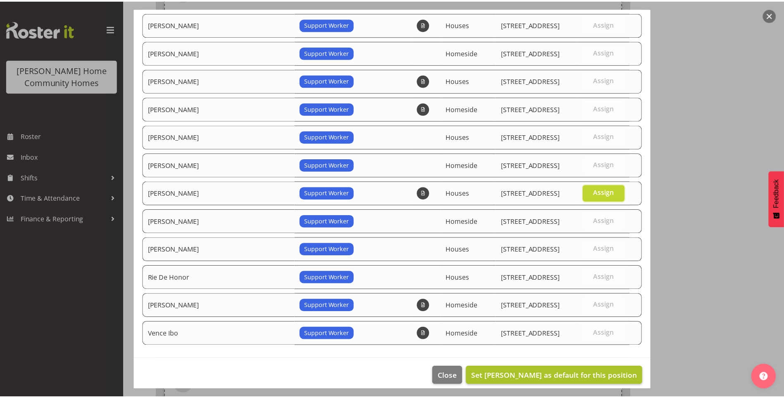
scroll to position [229, 0]
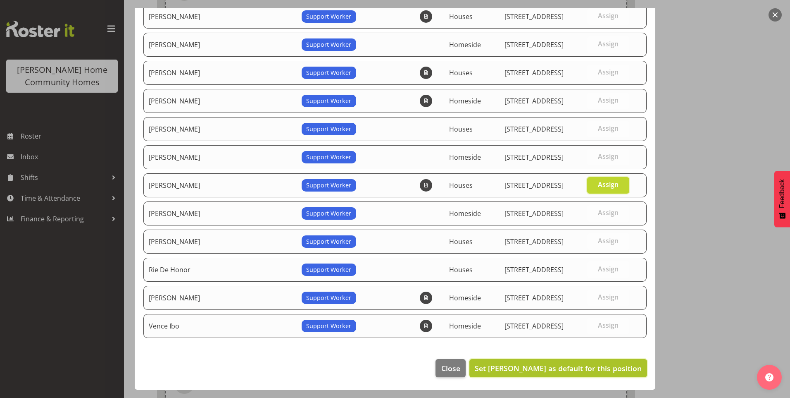
click at [598, 370] on span "Set [PERSON_NAME] as default for this position" at bounding box center [558, 368] width 167 height 10
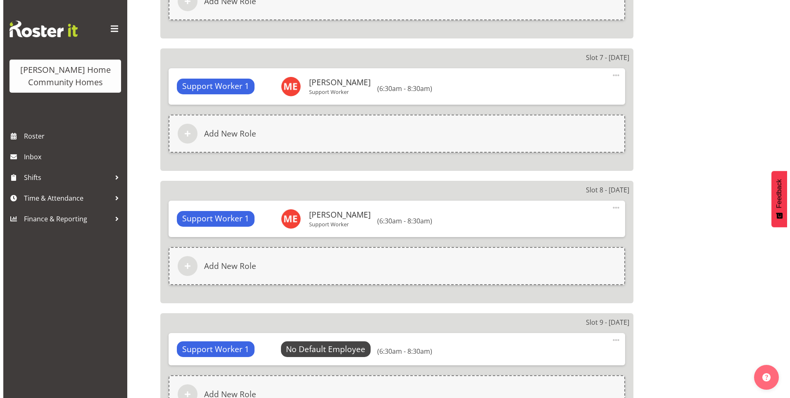
scroll to position [1322, 0]
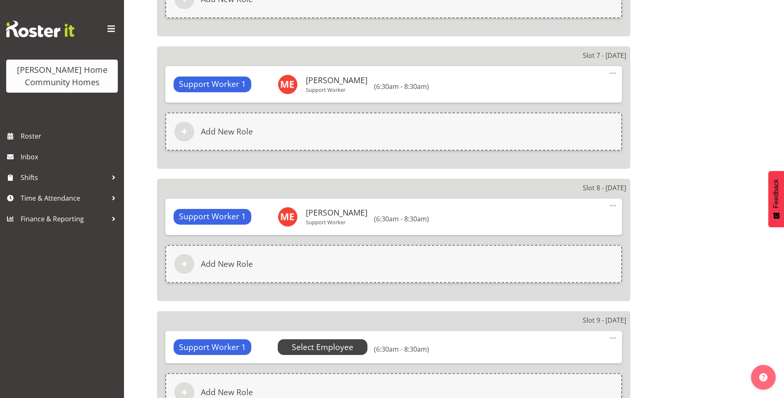
click at [325, 348] on span "Select Employee" at bounding box center [323, 347] width 62 height 12
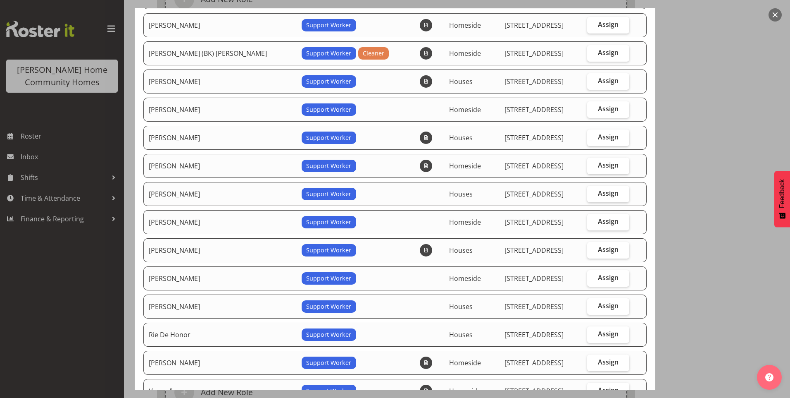
scroll to position [165, 0]
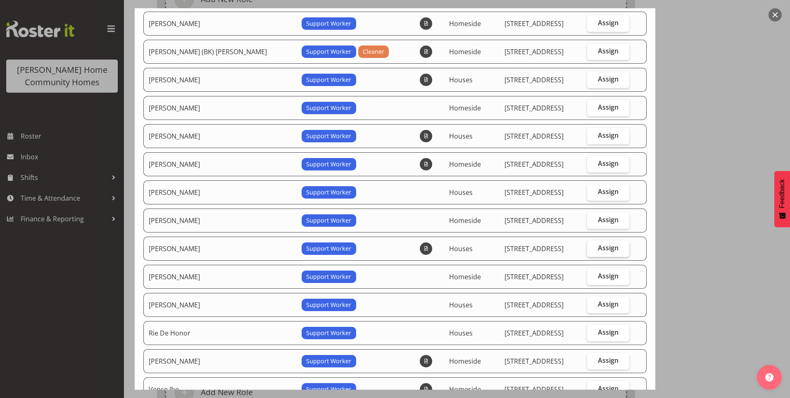
click at [613, 249] on label "Assign" at bounding box center [608, 248] width 43 height 17
click at [593, 249] on input "Assign" at bounding box center [589, 247] width 5 height 5
checkbox input "true"
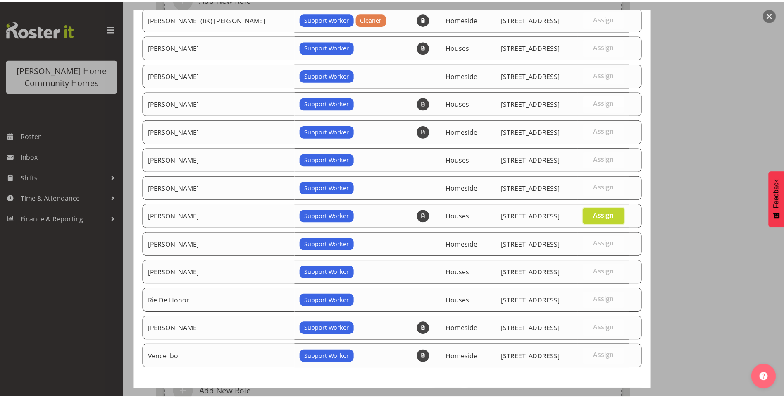
scroll to position [229, 0]
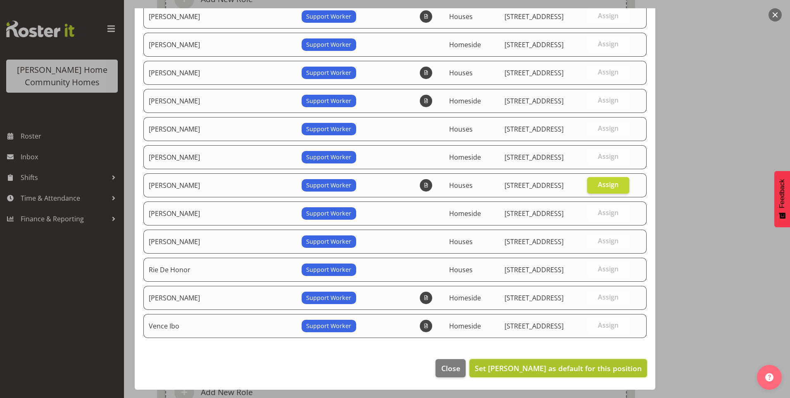
click at [607, 368] on span "Set [PERSON_NAME] as default for this position" at bounding box center [558, 368] width 167 height 10
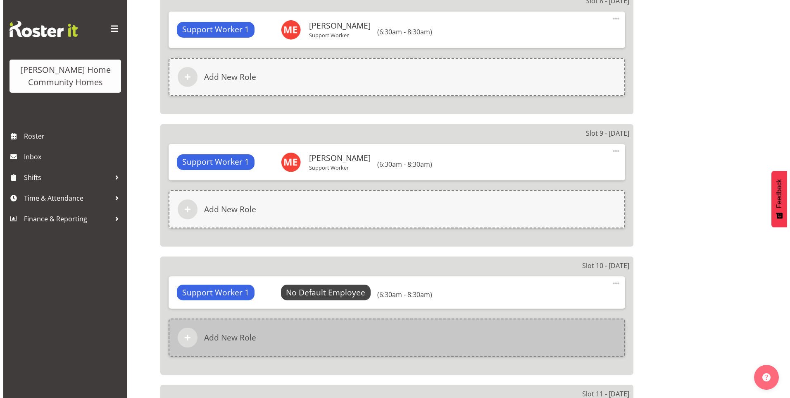
scroll to position [1529, 0]
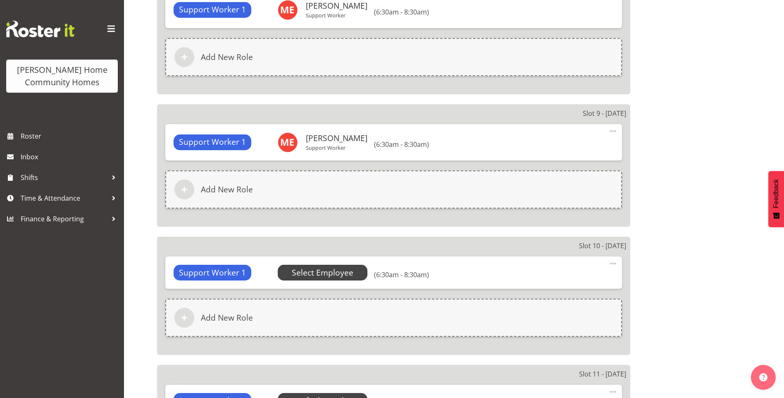
click at [331, 276] on span "Select Employee" at bounding box center [323, 273] width 62 height 12
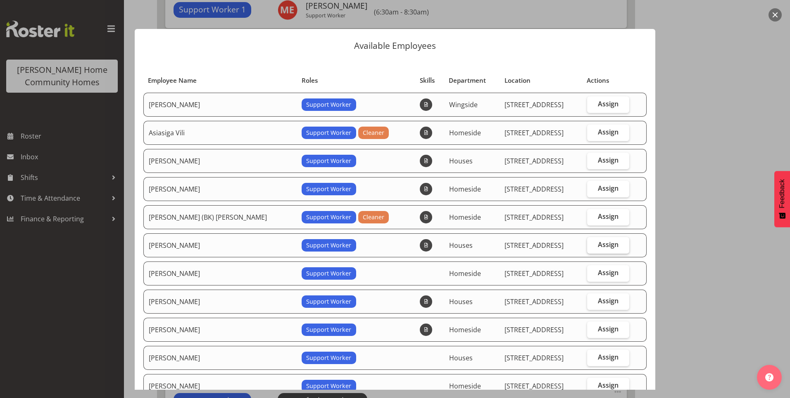
click at [614, 246] on label "Assign" at bounding box center [608, 245] width 43 height 17
click at [593, 246] on input "Assign" at bounding box center [589, 244] width 5 height 5
checkbox input "true"
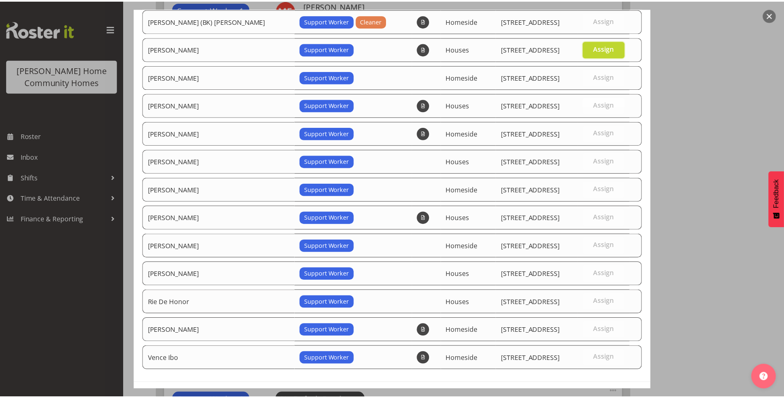
scroll to position [229, 0]
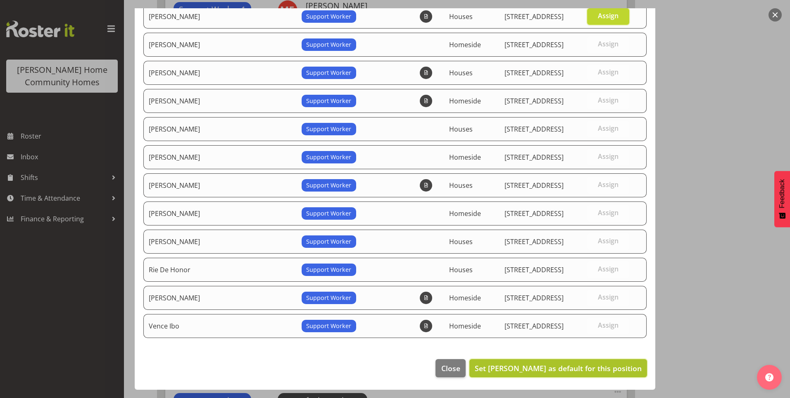
click at [600, 369] on span "Set [PERSON_NAME] as default for this position" at bounding box center [558, 368] width 167 height 10
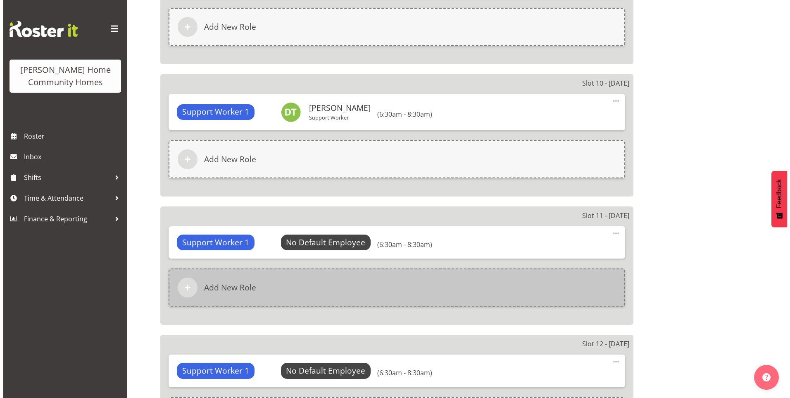
scroll to position [1694, 0]
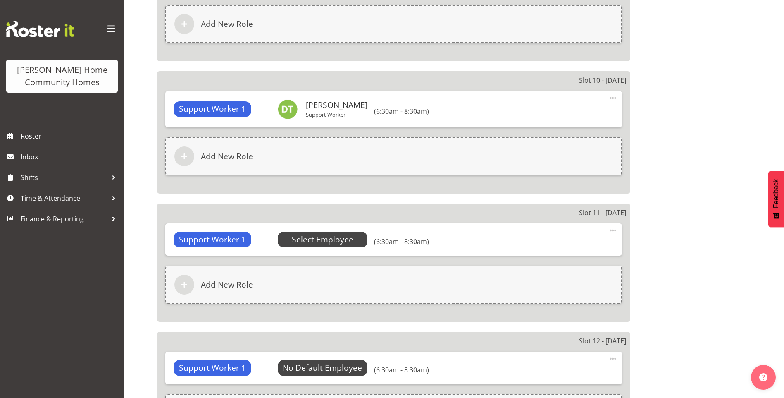
click at [343, 239] on span "Select Employee" at bounding box center [323, 239] width 62 height 12
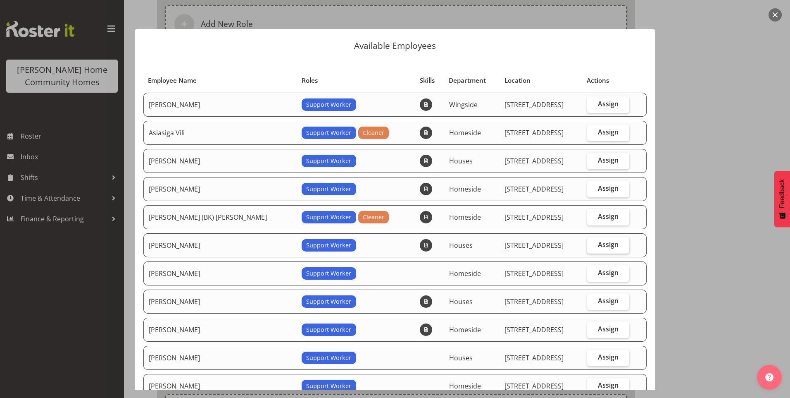
click at [612, 243] on label "Assign" at bounding box center [608, 245] width 43 height 17
click at [593, 243] on input "Assign" at bounding box center [589, 244] width 5 height 5
checkbox input "true"
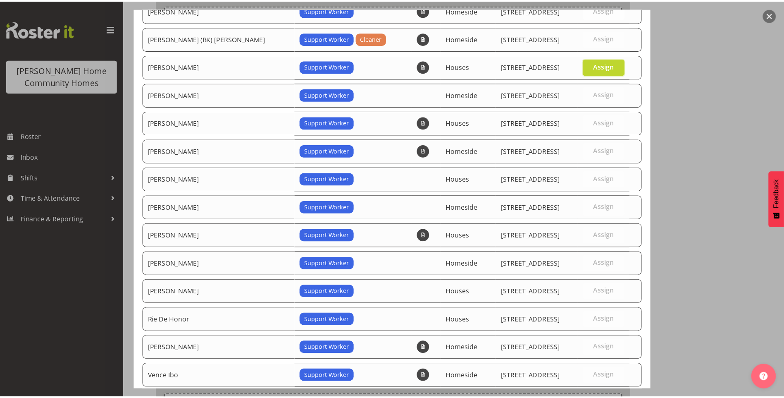
scroll to position [229, 0]
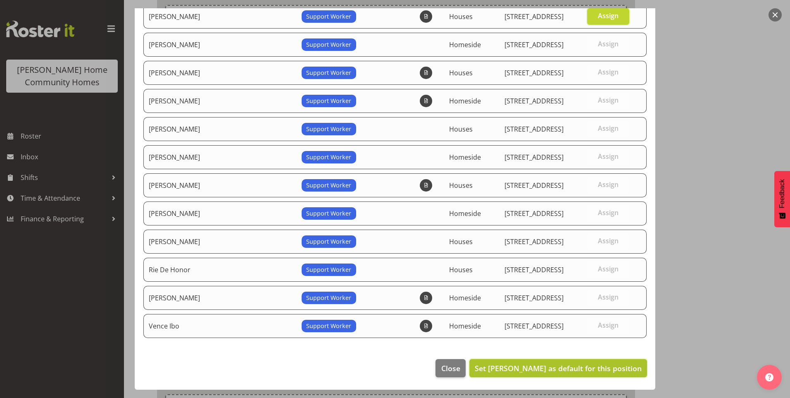
click at [586, 369] on span "Set [PERSON_NAME] as default for this position" at bounding box center [558, 368] width 167 height 10
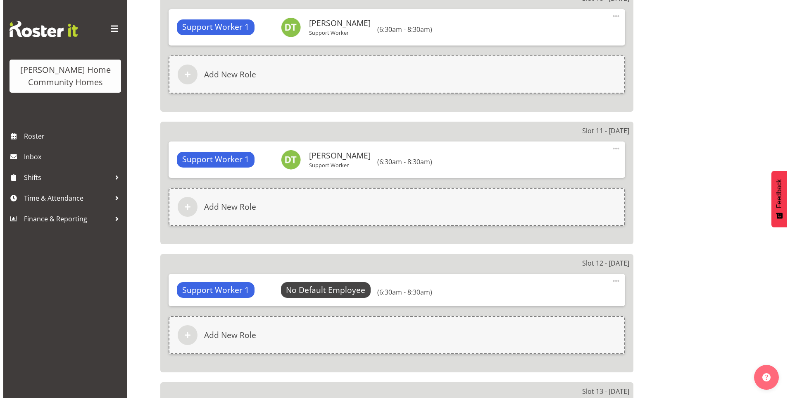
scroll to position [1777, 0]
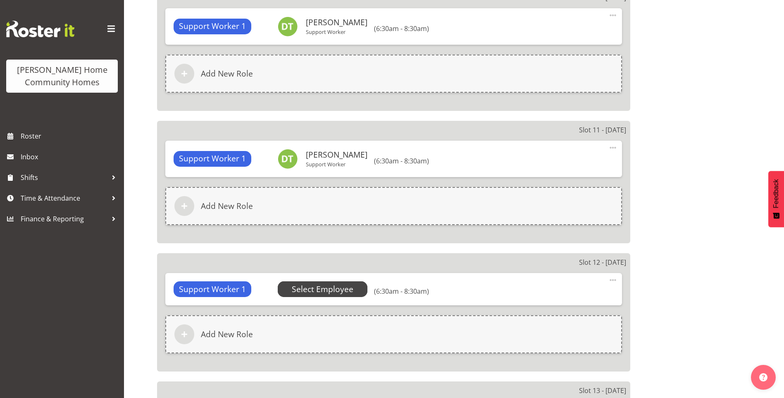
click at [340, 286] on span "Select Employee" at bounding box center [323, 289] width 62 height 12
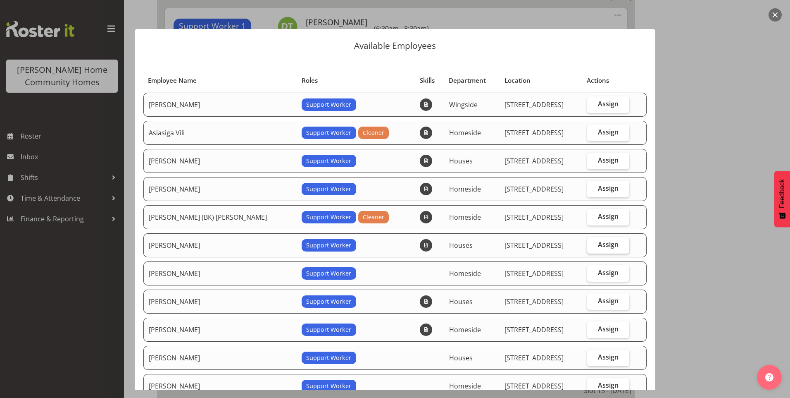
scroll to position [83, 0]
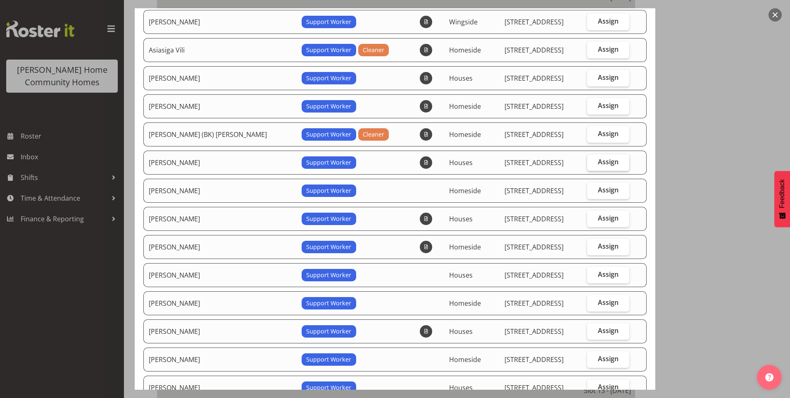
click at [593, 156] on label "Assign" at bounding box center [608, 162] width 43 height 17
click at [593, 159] on input "Assign" at bounding box center [589, 161] width 5 height 5
checkbox input "true"
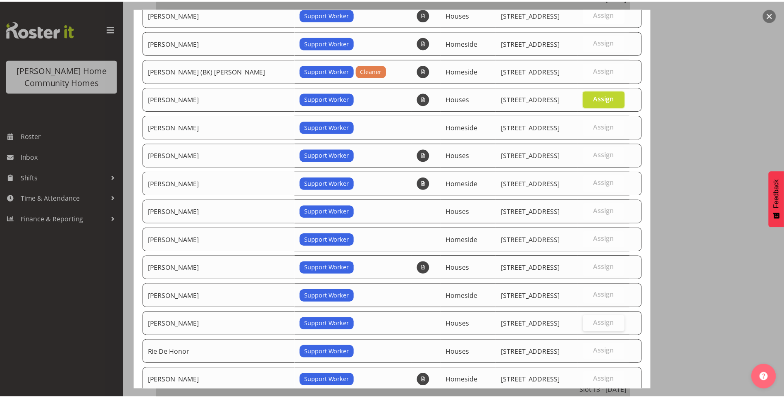
scroll to position [229, 0]
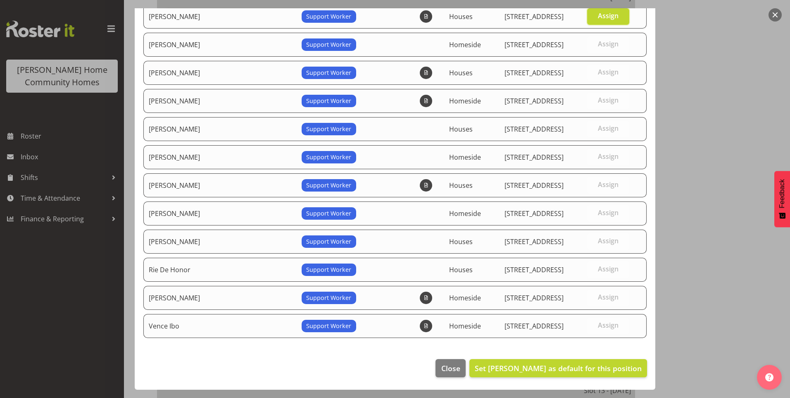
click at [580, 380] on footer "Close Set Dipika Thapa as default for this position" at bounding box center [395, 369] width 521 height 39
click at [571, 371] on span "Set [PERSON_NAME] as default for this position" at bounding box center [558, 368] width 167 height 10
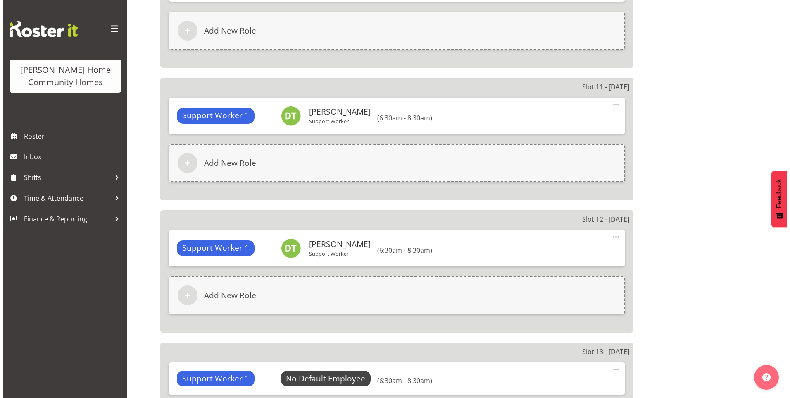
scroll to position [1859, 0]
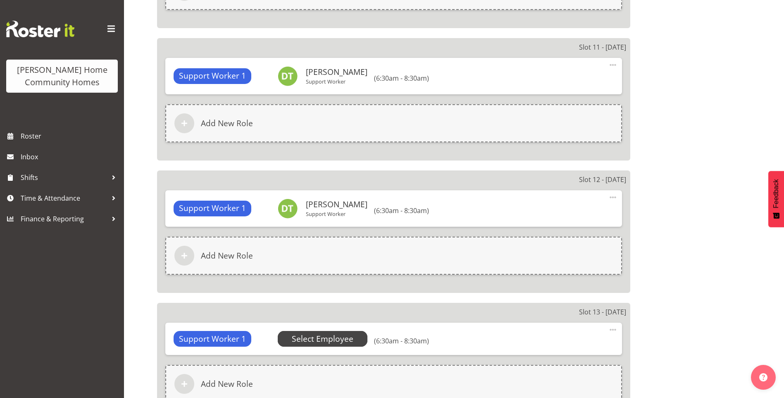
click at [354, 336] on span "Select Employee" at bounding box center [323, 339] width 90 height 16
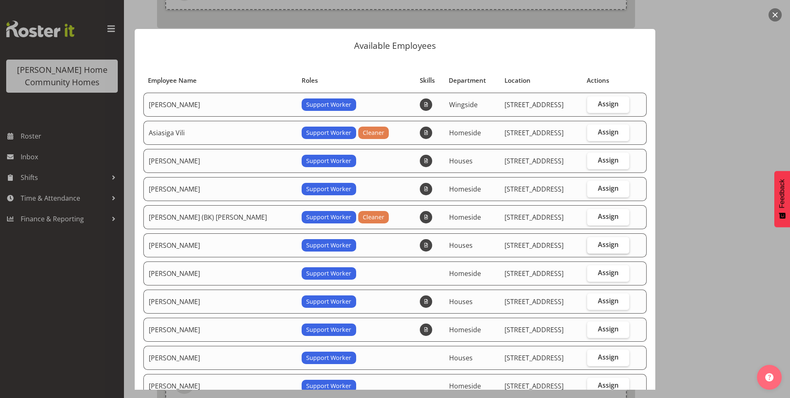
click at [599, 247] on span "Assign" at bounding box center [608, 244] width 21 height 8
click at [593, 247] on input "Assign" at bounding box center [589, 244] width 5 height 5
checkbox input "true"
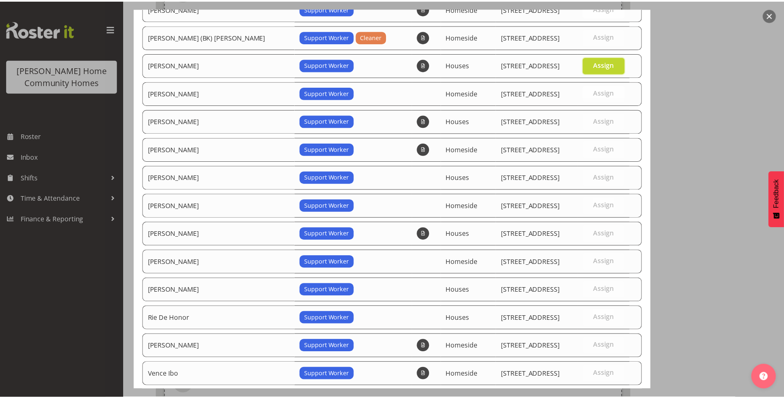
scroll to position [229, 0]
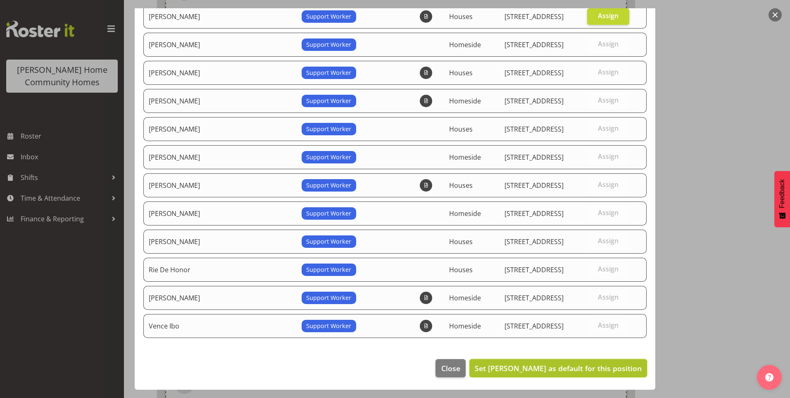
click at [596, 372] on span "Set [PERSON_NAME] as default for this position" at bounding box center [558, 368] width 167 height 10
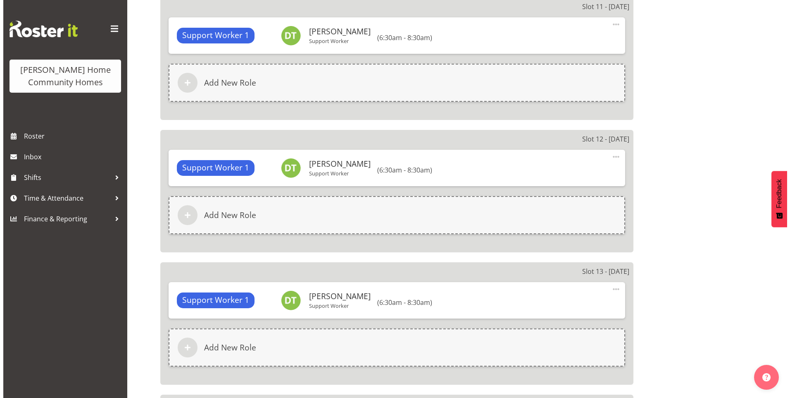
scroll to position [1983, 0]
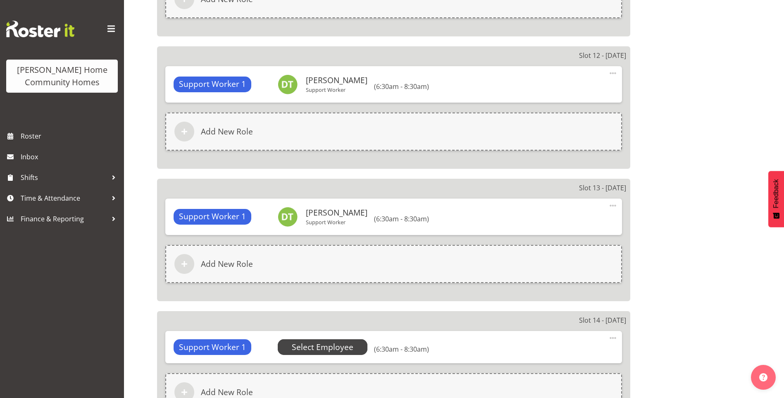
click at [348, 345] on span "Select Employee" at bounding box center [323, 347] width 62 height 12
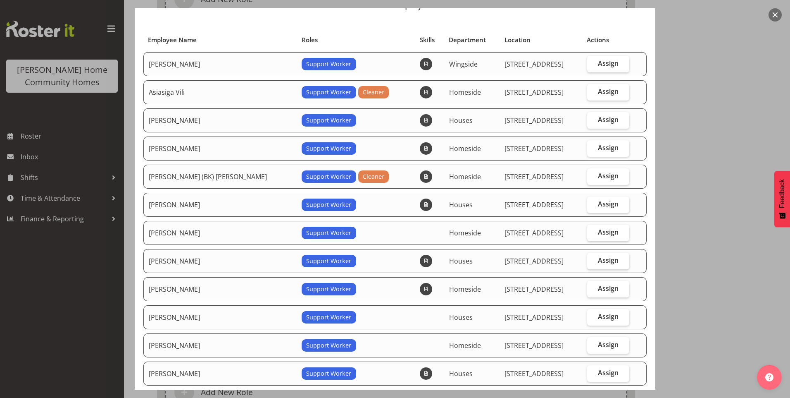
scroll to position [165, 0]
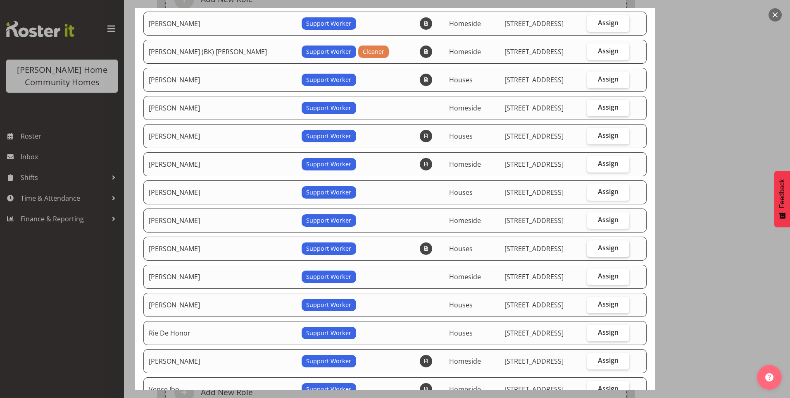
click at [611, 246] on label "Assign" at bounding box center [608, 248] width 43 height 17
click at [593, 246] on input "Assign" at bounding box center [589, 247] width 5 height 5
checkbox input "true"
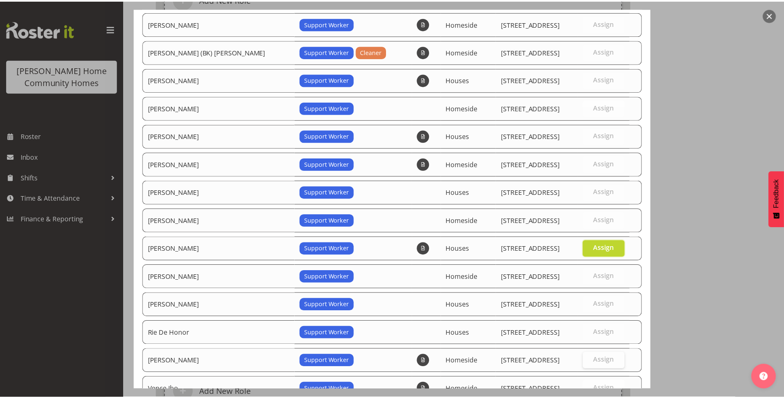
scroll to position [229, 0]
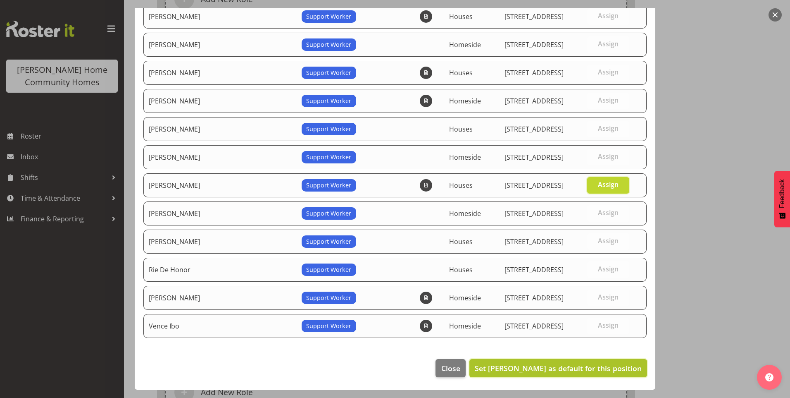
click at [595, 370] on span "Set [PERSON_NAME] as default for this position" at bounding box center [558, 368] width 167 height 10
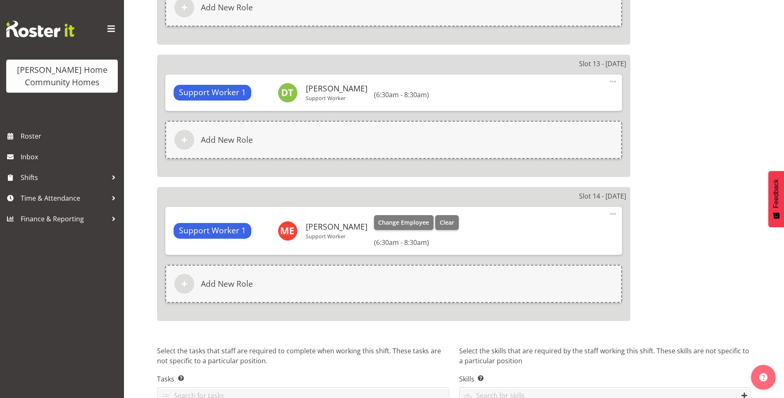
scroll to position [2142, 0]
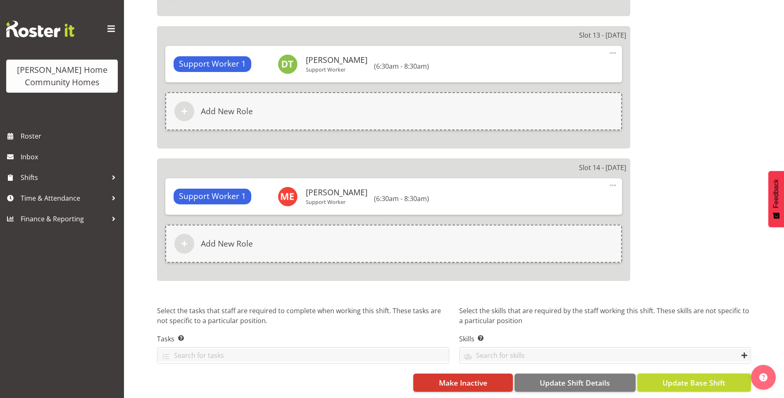
click at [700, 380] on span "Update Base Shift" at bounding box center [693, 382] width 63 height 11
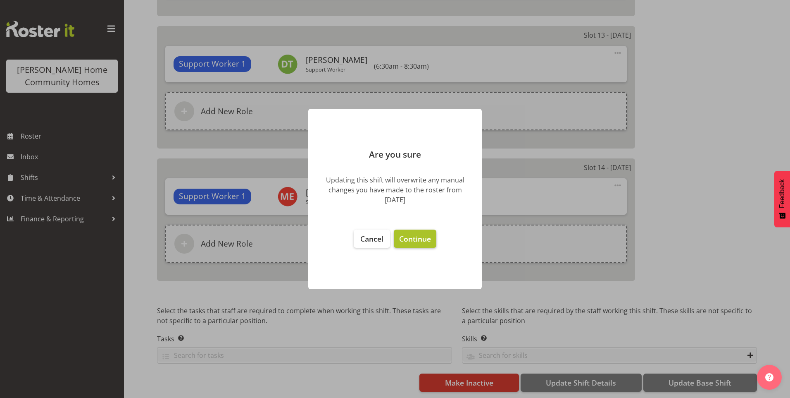
click at [420, 238] on span "Continue" at bounding box center [415, 238] width 32 height 10
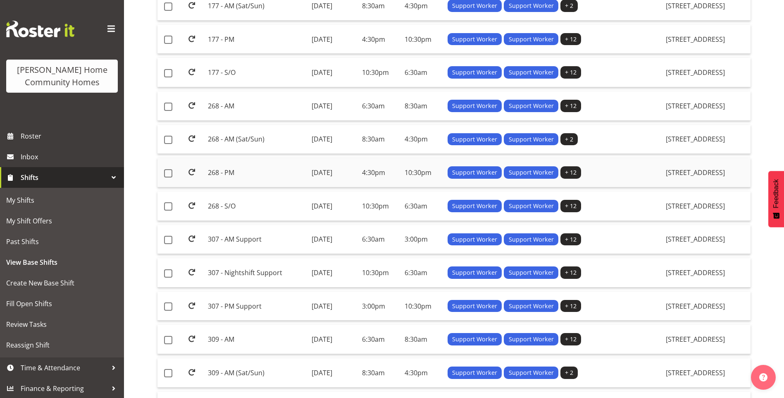
scroll to position [124, 0]
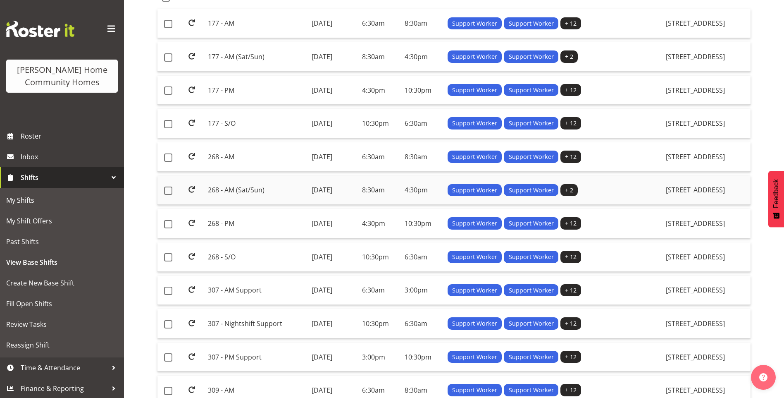
click at [236, 190] on td "268 - AM (Sat/Sun)" at bounding box center [256, 190] width 103 height 29
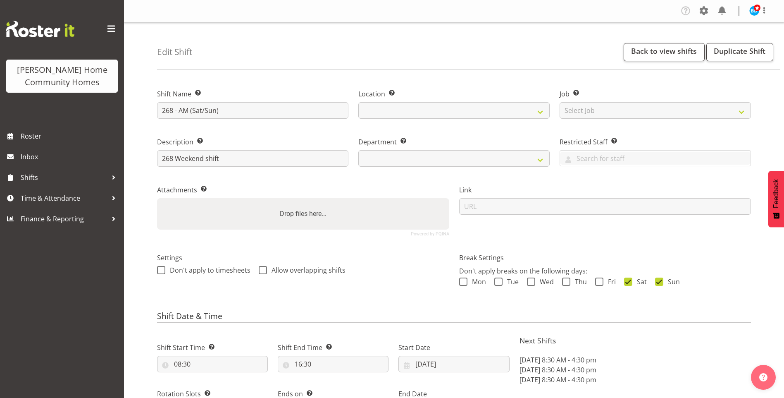
select select "date"
select select
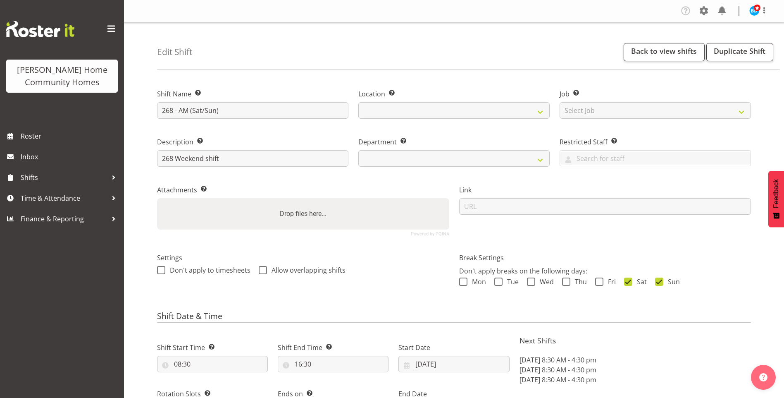
select select
select select "748"
select select "1069"
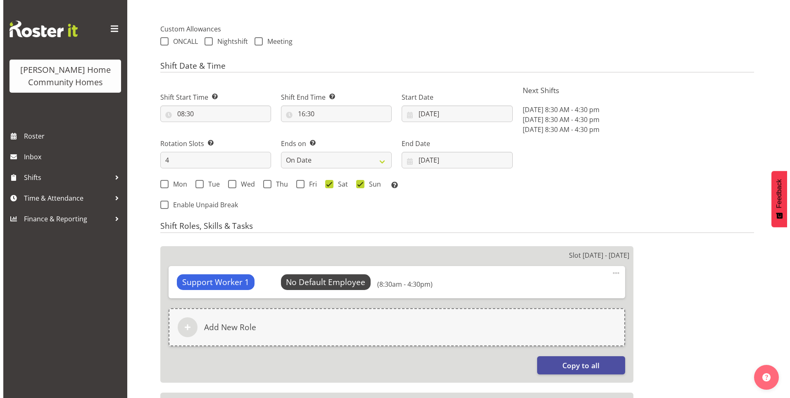
scroll to position [289, 0]
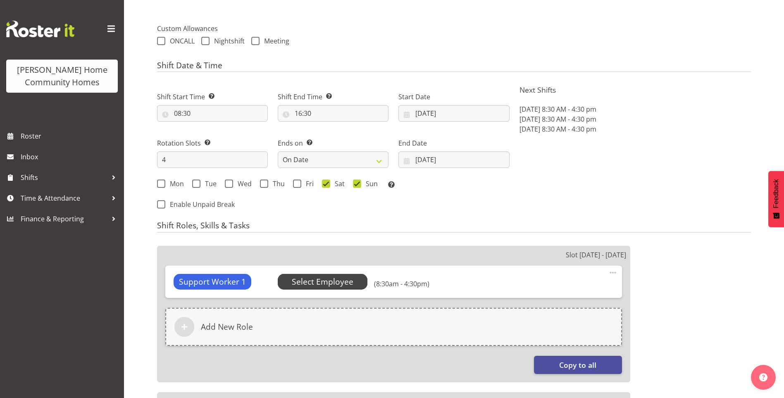
click at [334, 278] on span "Select Employee" at bounding box center [323, 282] width 62 height 12
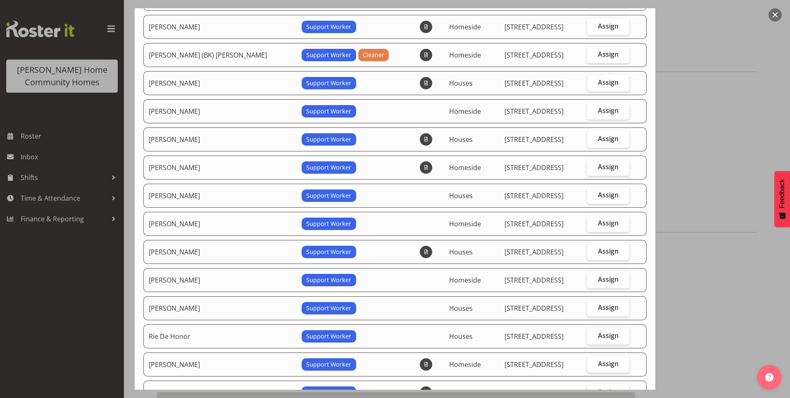
scroll to position [165, 0]
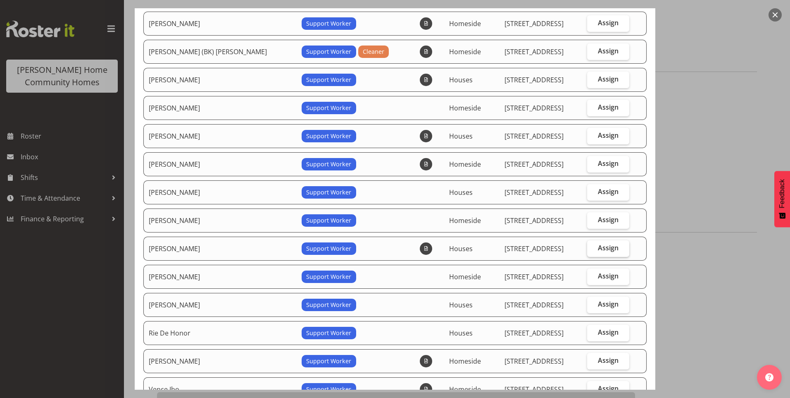
click at [598, 245] on span "Assign" at bounding box center [608, 247] width 21 height 8
click at [593, 245] on input "Assign" at bounding box center [589, 247] width 5 height 5
checkbox input "true"
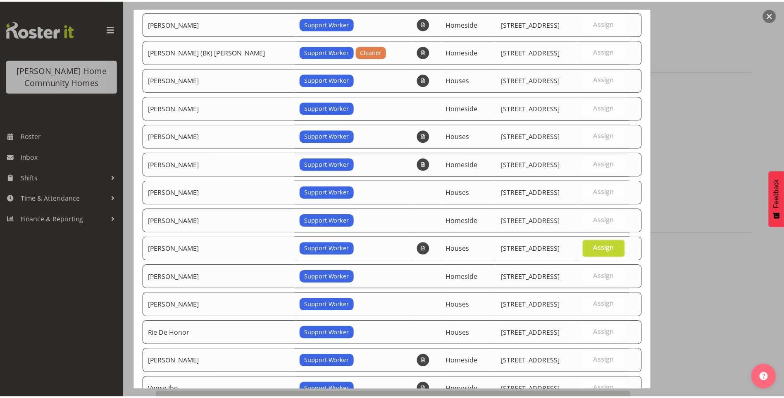
scroll to position [229, 0]
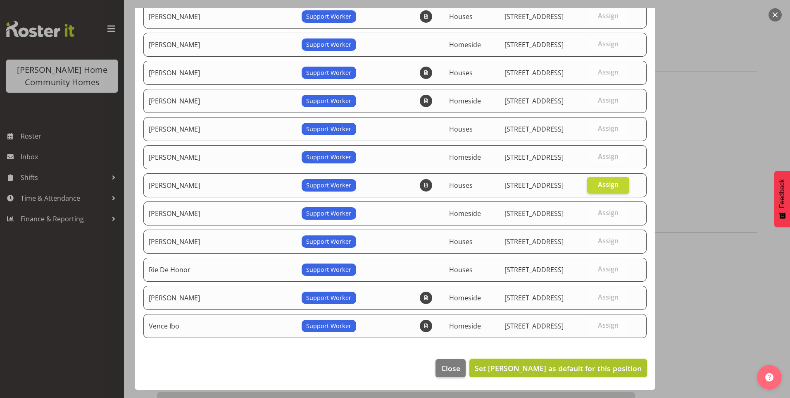
click at [588, 368] on span "Set [PERSON_NAME] as default for this position" at bounding box center [558, 368] width 167 height 10
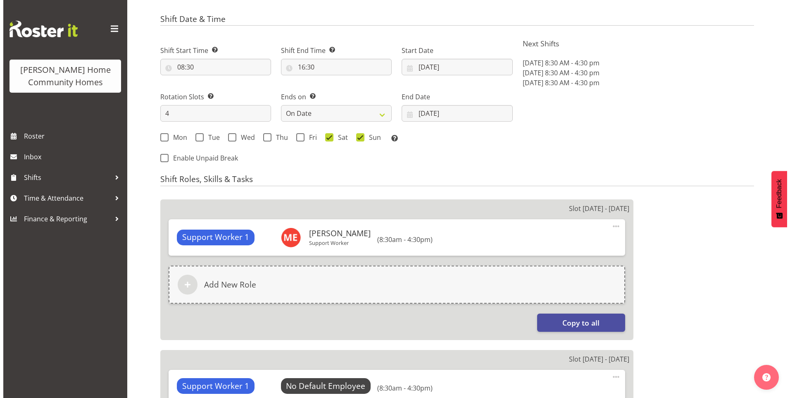
scroll to position [372, 0]
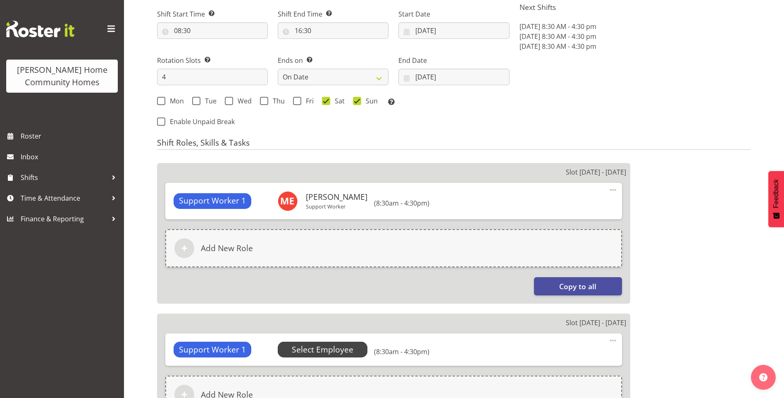
click at [329, 346] on span "Select Employee" at bounding box center [323, 349] width 62 height 12
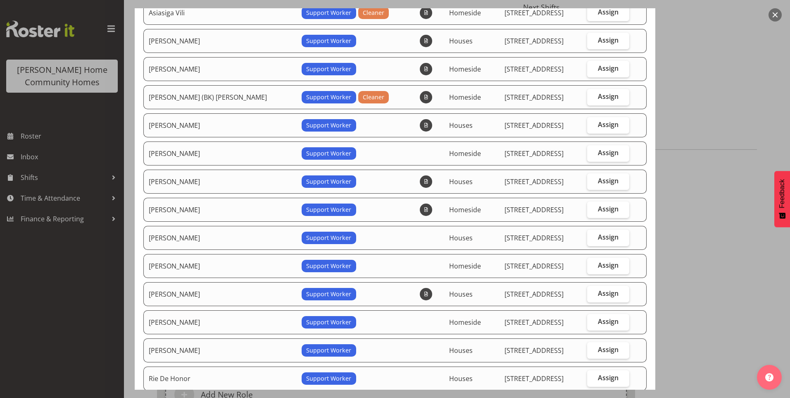
scroll to position [124, 0]
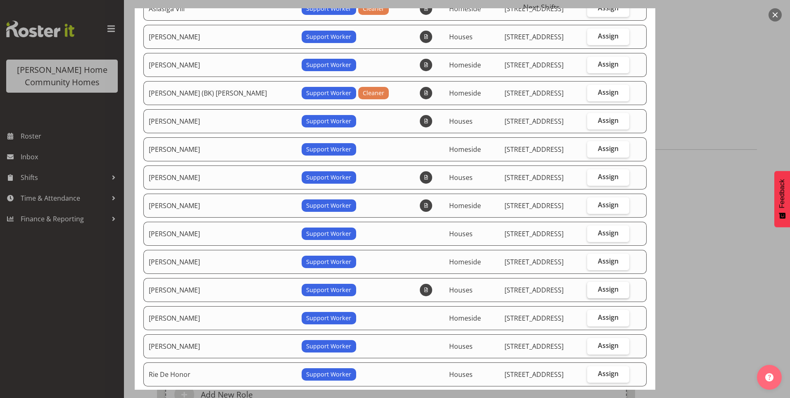
click at [599, 285] on span "Assign" at bounding box center [608, 289] width 21 height 8
click at [593, 286] on input "Assign" at bounding box center [589, 288] width 5 height 5
checkbox input "true"
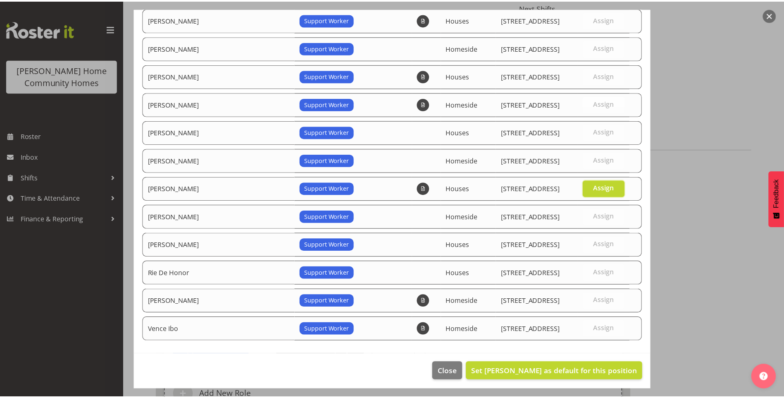
scroll to position [229, 0]
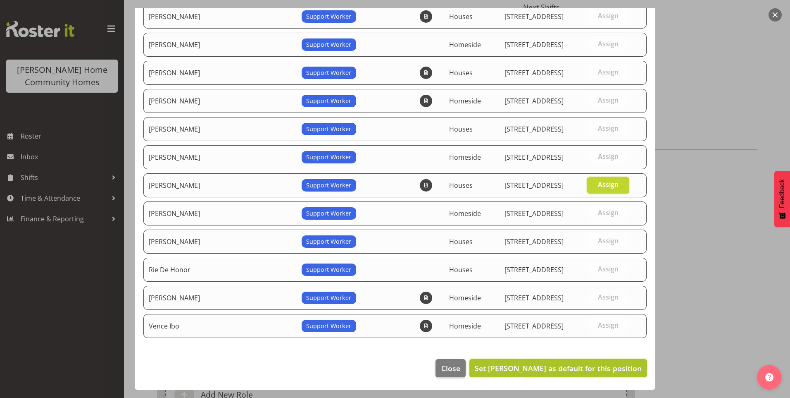
click at [590, 365] on span "Set [PERSON_NAME] as default for this position" at bounding box center [558, 368] width 167 height 10
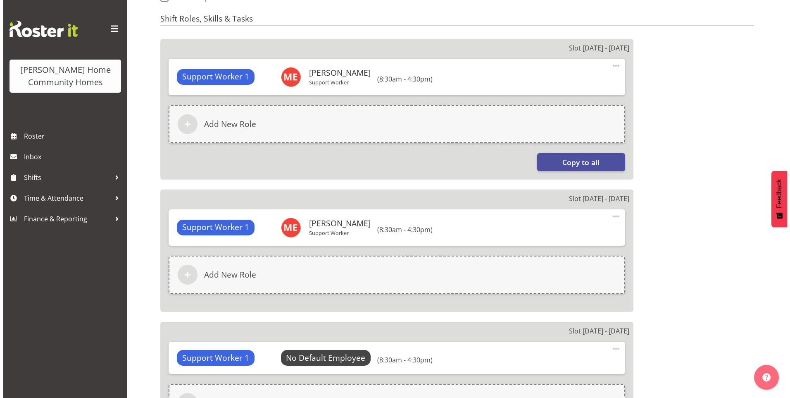
scroll to position [578, 0]
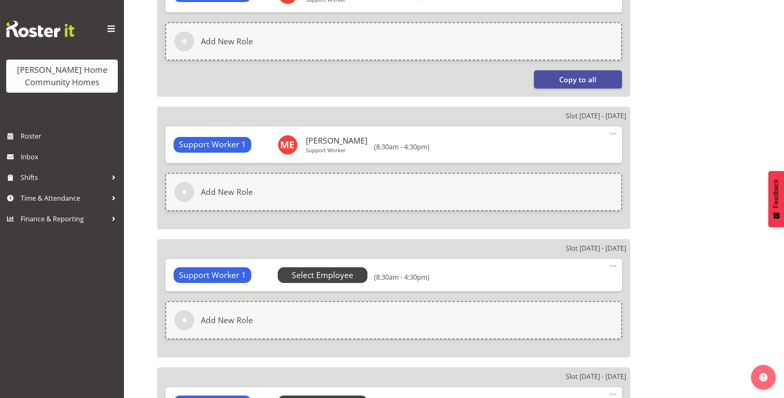
click at [334, 274] on span "Select Employee" at bounding box center [323, 275] width 62 height 12
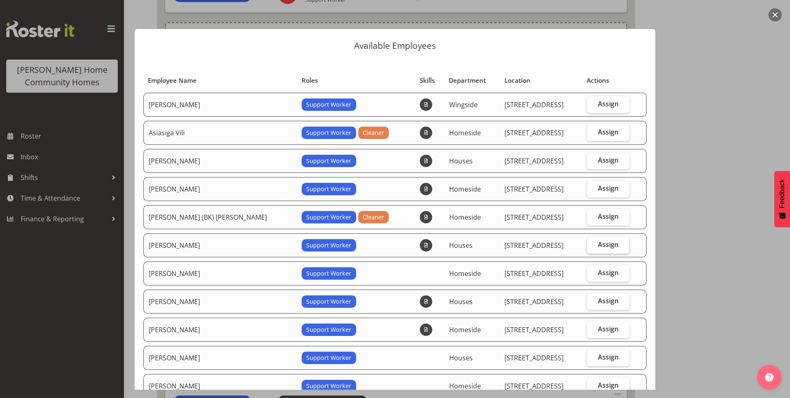
click at [609, 244] on label "Assign" at bounding box center [608, 245] width 43 height 17
click at [593, 244] on input "Assign" at bounding box center [589, 244] width 5 height 5
checkbox input "true"
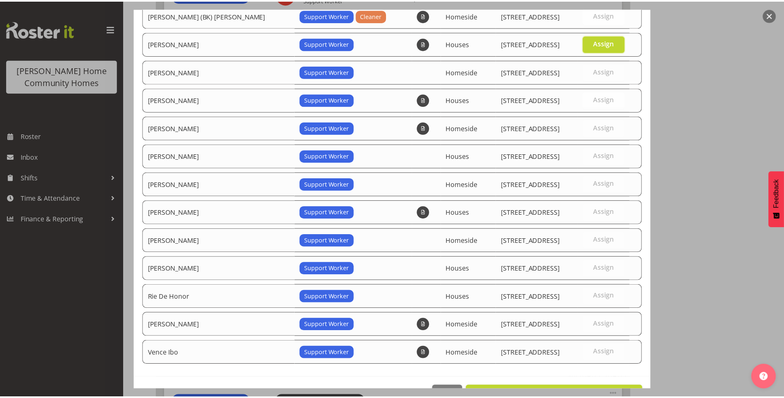
scroll to position [229, 0]
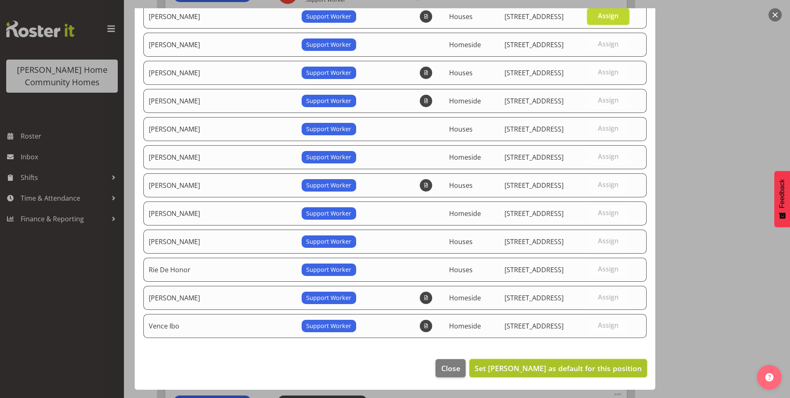
click at [592, 362] on button "Set [PERSON_NAME] as default for this position" at bounding box center [558, 368] width 178 height 18
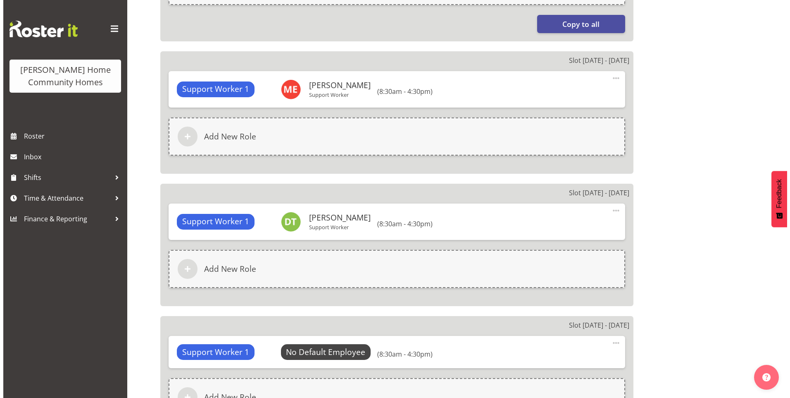
scroll to position [744, 0]
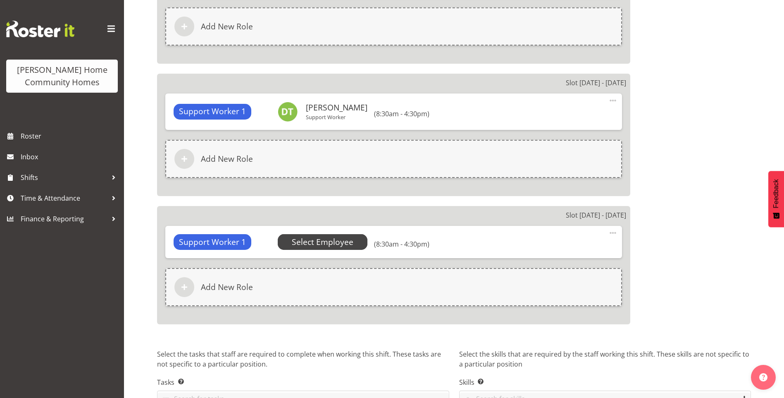
click at [340, 243] on span "Select Employee" at bounding box center [323, 242] width 62 height 12
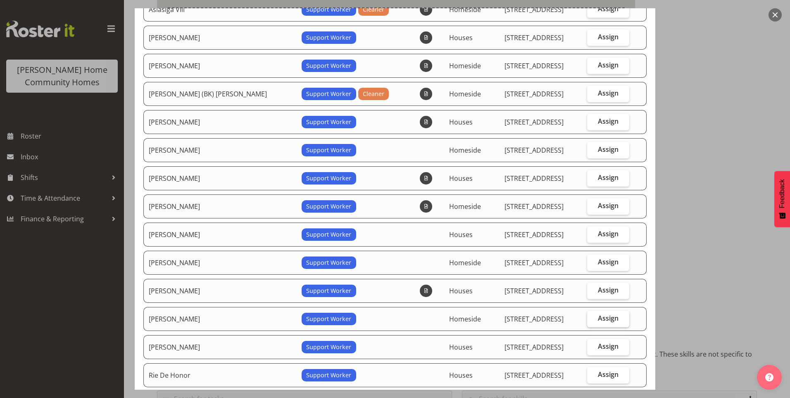
scroll to position [124, 0]
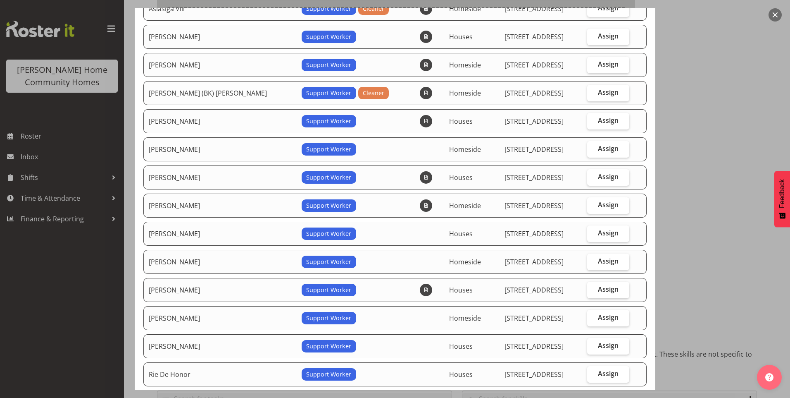
drag, startPoint x: 598, startPoint y: 288, endPoint x: 635, endPoint y: 308, distance: 42.3
click at [599, 287] on span "Assign" at bounding box center [608, 289] width 21 height 8
click at [593, 287] on input "Assign" at bounding box center [589, 288] width 5 height 5
checkbox input "true"
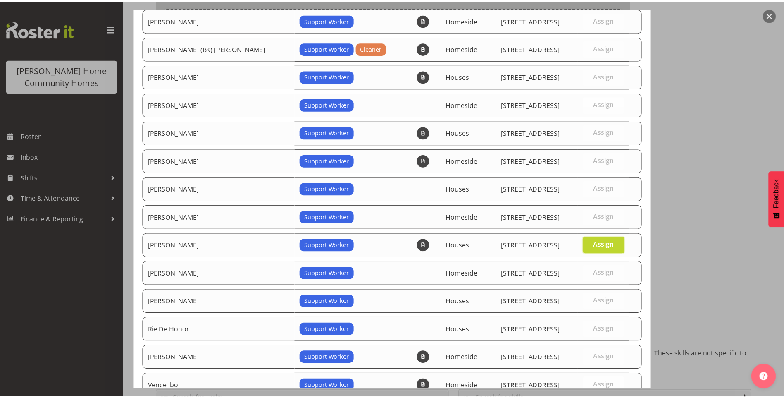
scroll to position [229, 0]
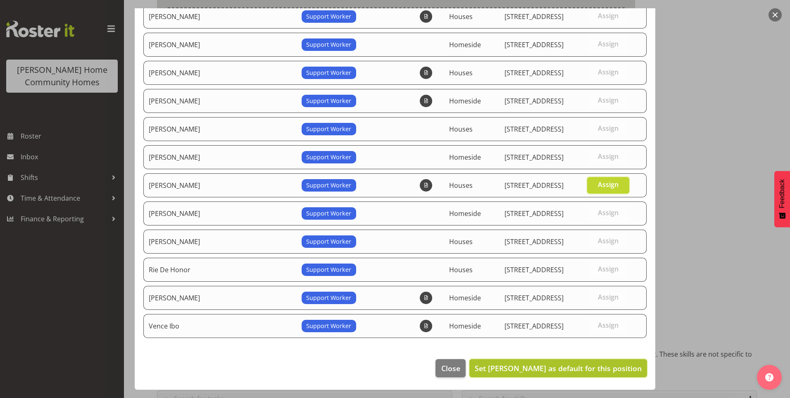
click at [601, 367] on span "Set [PERSON_NAME] as default for this position" at bounding box center [558, 368] width 167 height 10
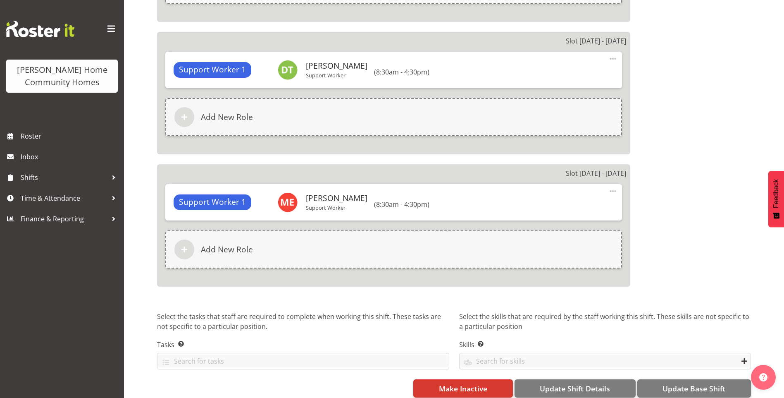
scroll to position [798, 0]
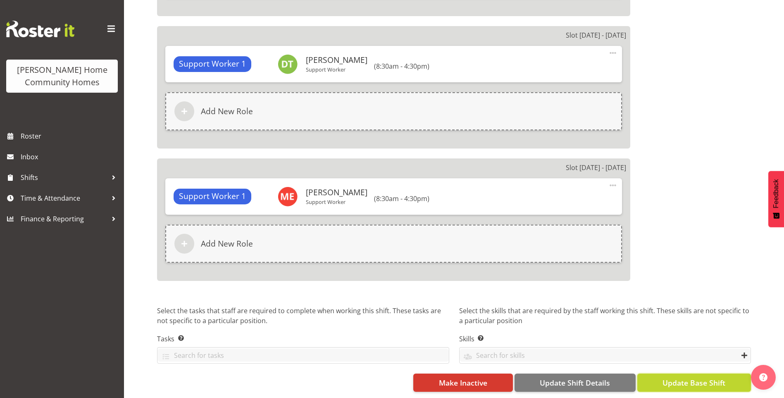
click at [695, 377] on span "Update Base Shift" at bounding box center [693, 382] width 63 height 11
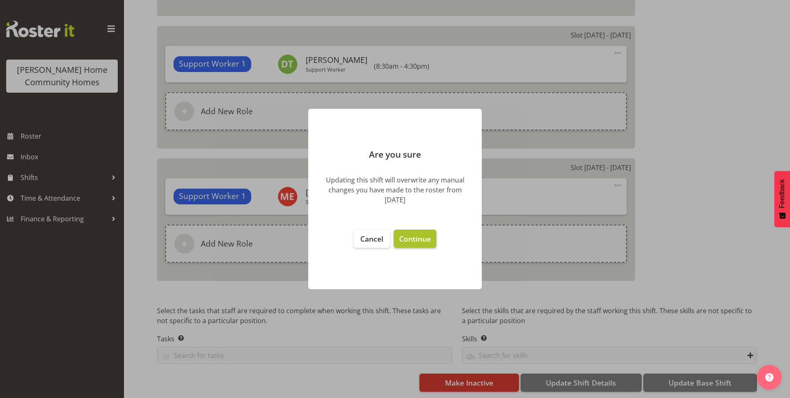
click at [417, 234] on span "Continue" at bounding box center [415, 238] width 32 height 10
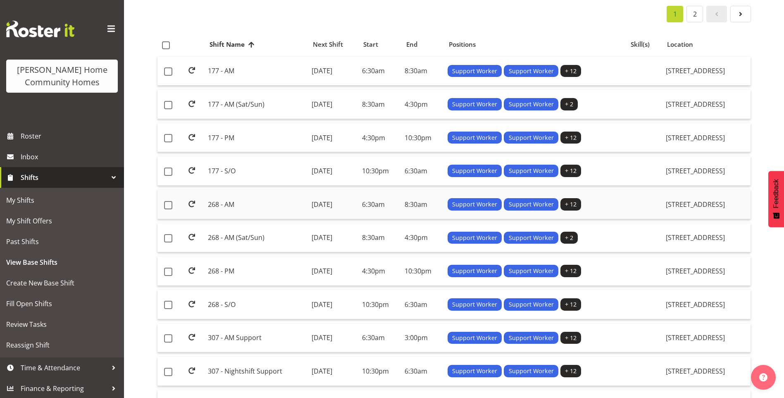
scroll to position [83, 0]
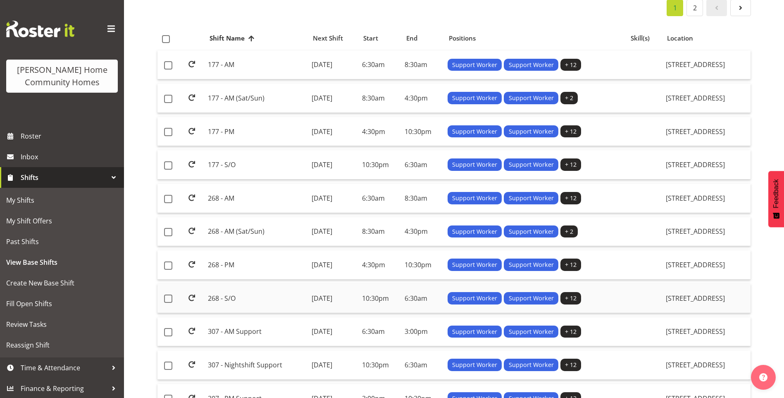
click at [232, 294] on td "268 - S/O" at bounding box center [256, 297] width 103 height 29
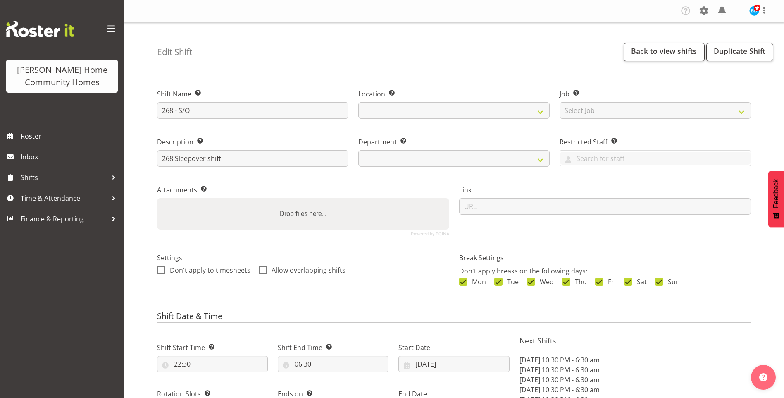
select select "date"
select select
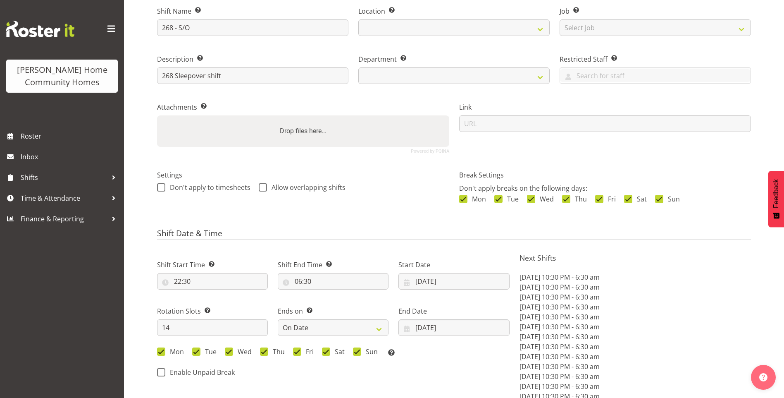
select select
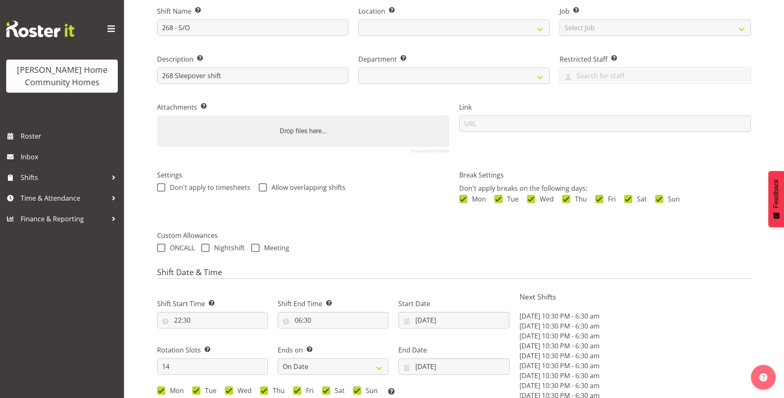
select select
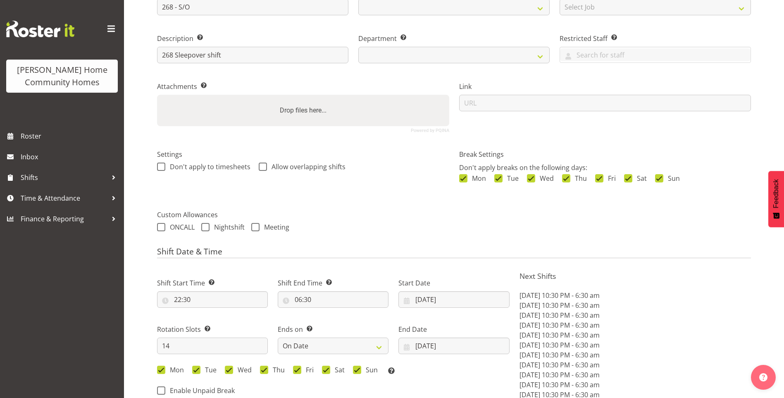
select select "1069"
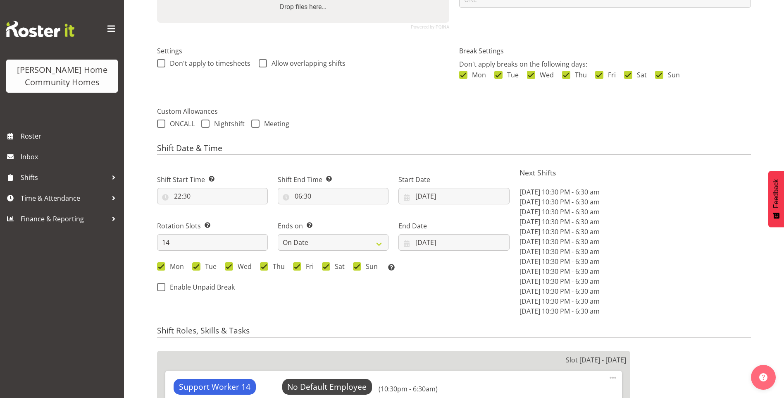
select select "748"
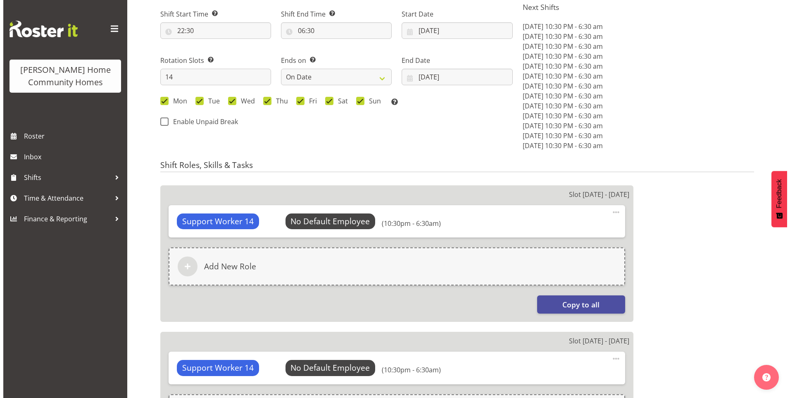
scroll to position [455, 0]
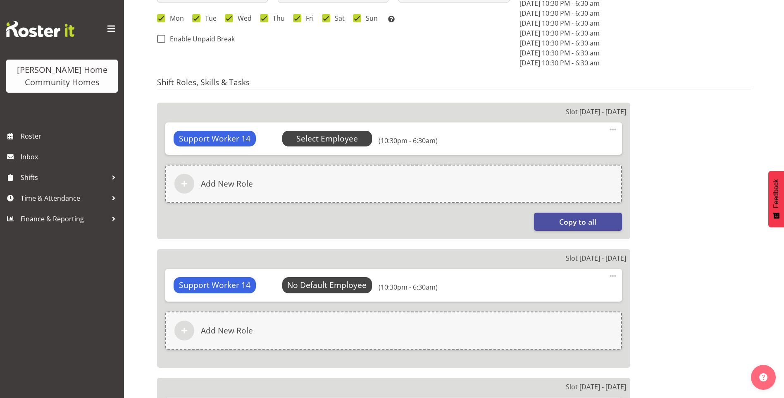
click at [349, 140] on span "Select Employee" at bounding box center [327, 139] width 62 height 12
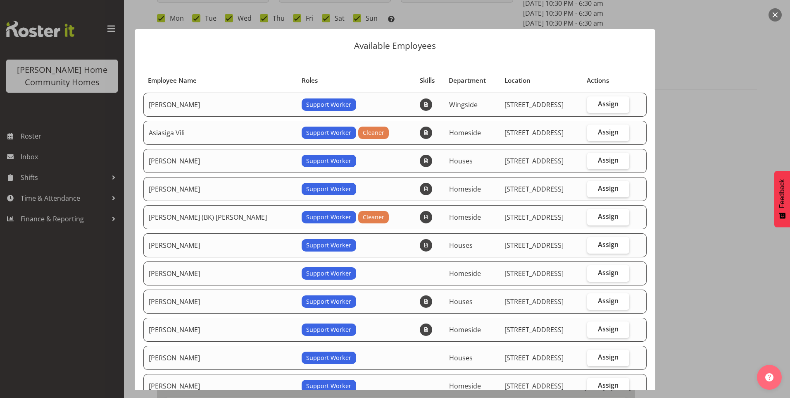
scroll to position [83, 0]
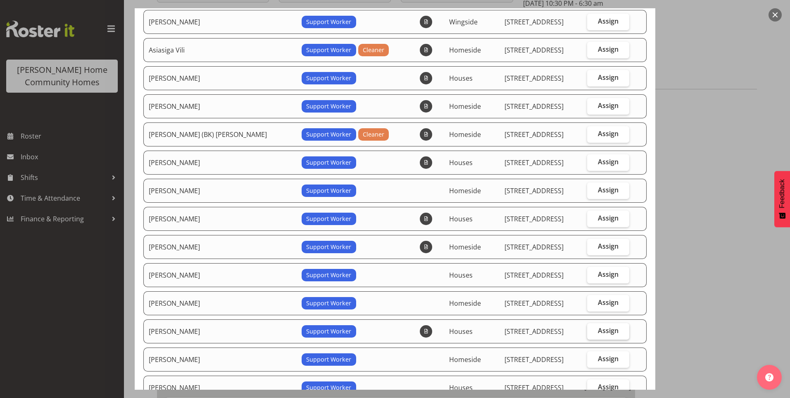
click at [598, 331] on span "Assign" at bounding box center [608, 330] width 21 height 8
click at [593, 331] on input "Assign" at bounding box center [589, 330] width 5 height 5
checkbox input "true"
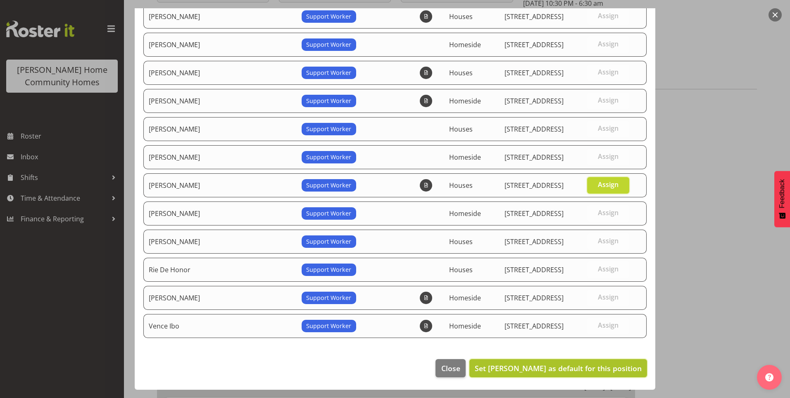
click at [598, 368] on span "Set [PERSON_NAME] as default for this position" at bounding box center [558, 368] width 167 height 10
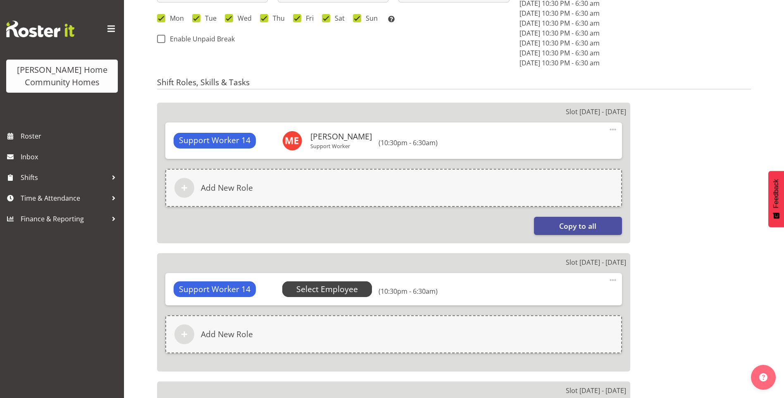
click at [331, 290] on span "Select Employee" at bounding box center [327, 289] width 62 height 12
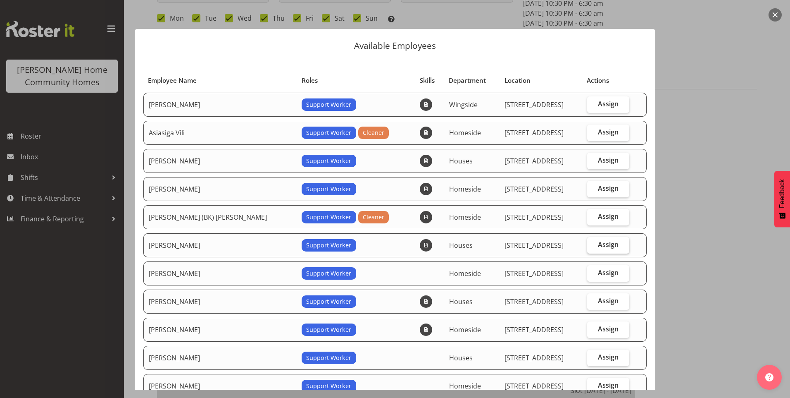
click at [598, 243] on span "Assign" at bounding box center [608, 244] width 21 height 8
click at [593, 243] on input "Assign" at bounding box center [589, 244] width 5 height 5
checkbox input "true"
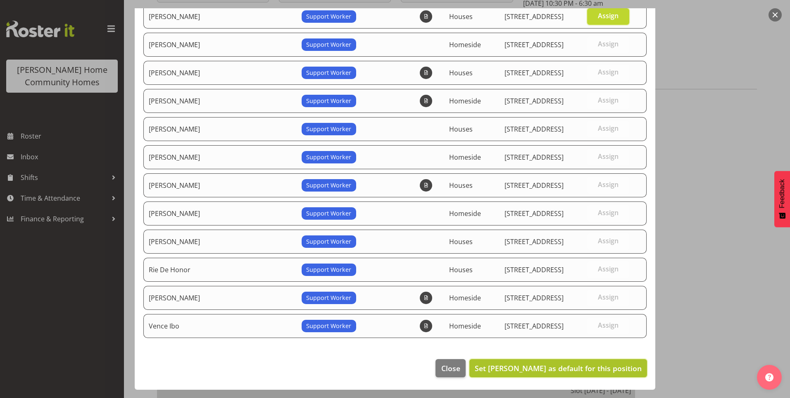
click at [560, 368] on span "Set Dipika Thapa as default for this position" at bounding box center [558, 368] width 167 height 10
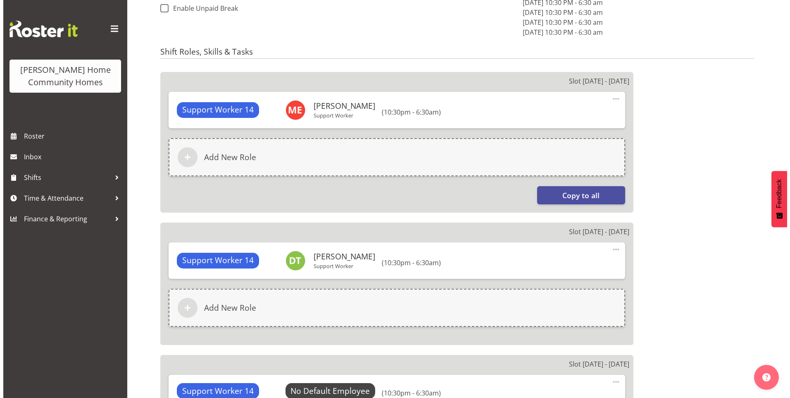
scroll to position [537, 0]
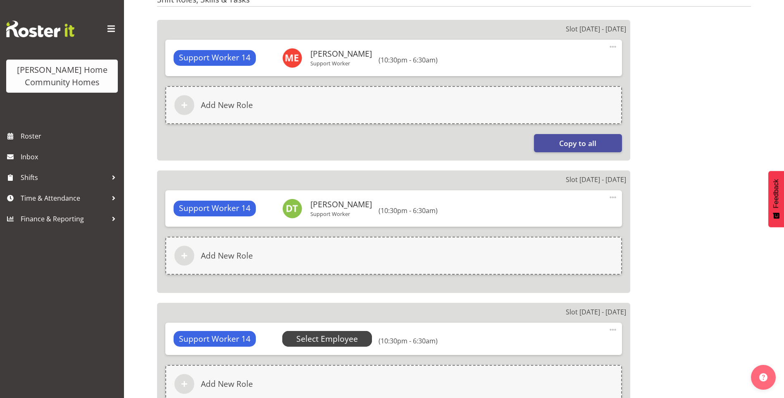
click at [321, 336] on span "Select Employee" at bounding box center [327, 339] width 62 height 12
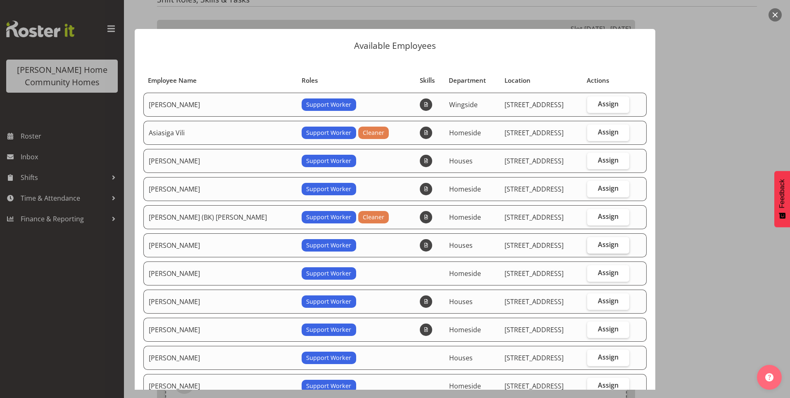
click at [602, 242] on span "Assign" at bounding box center [608, 244] width 21 height 8
click at [593, 242] on input "Assign" at bounding box center [589, 244] width 5 height 5
checkbox input "true"
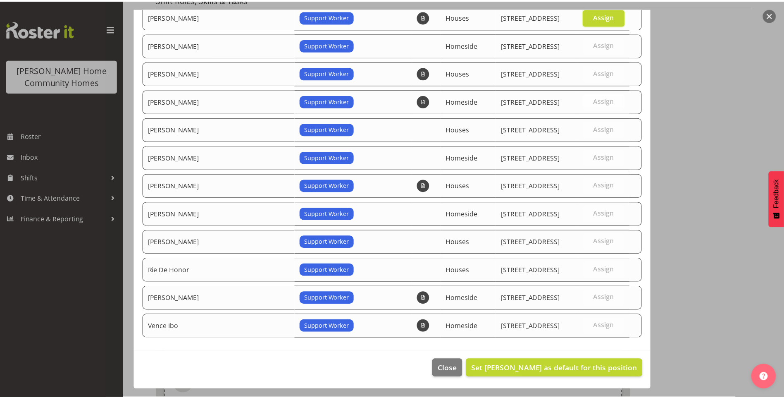
scroll to position [229, 0]
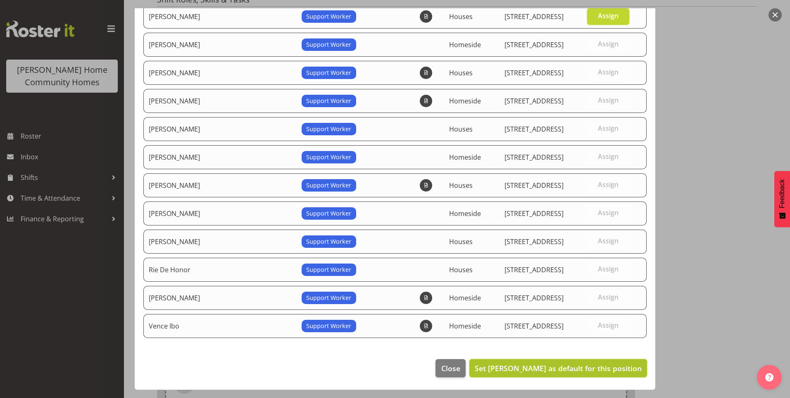
click at [563, 369] on span "Set [PERSON_NAME] as default for this position" at bounding box center [558, 368] width 167 height 10
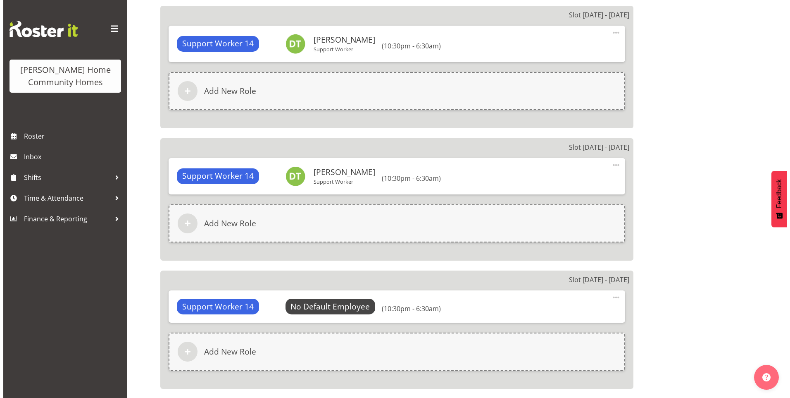
scroll to position [702, 0]
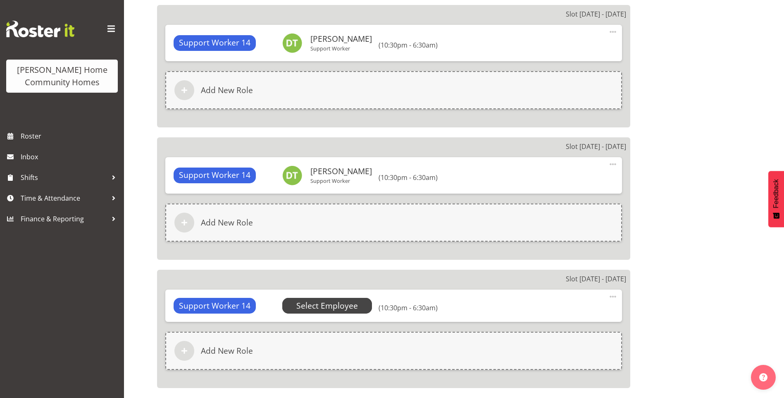
click at [345, 306] on span "Select Employee" at bounding box center [327, 306] width 62 height 12
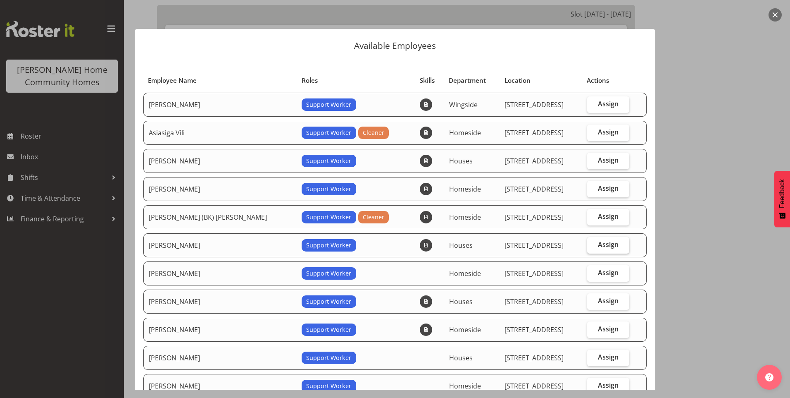
click at [598, 245] on span "Assign" at bounding box center [608, 244] width 21 height 8
click at [593, 245] on input "Assign" at bounding box center [589, 244] width 5 height 5
checkbox input "true"
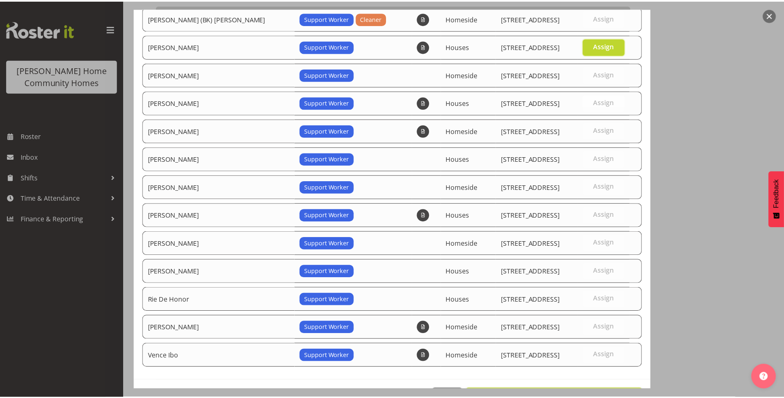
scroll to position [229, 0]
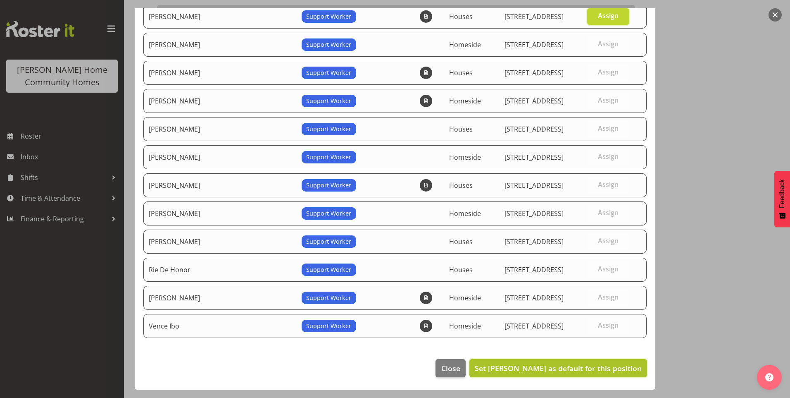
click at [564, 369] on span "Set [PERSON_NAME] as default for this position" at bounding box center [558, 368] width 167 height 10
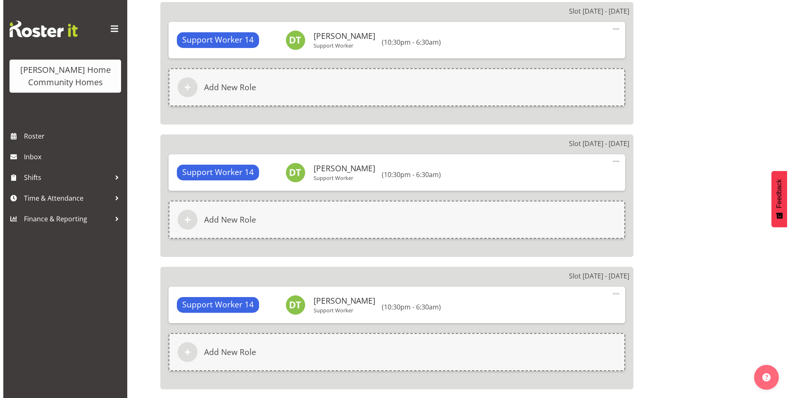
scroll to position [785, 0]
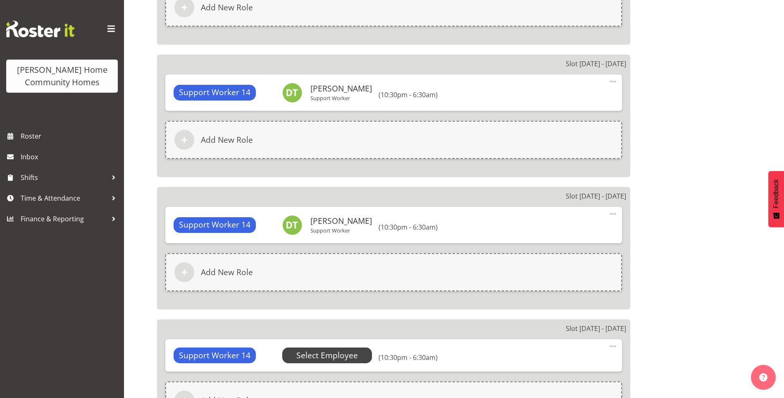
click at [341, 351] on span "Select Employee" at bounding box center [327, 355] width 62 height 12
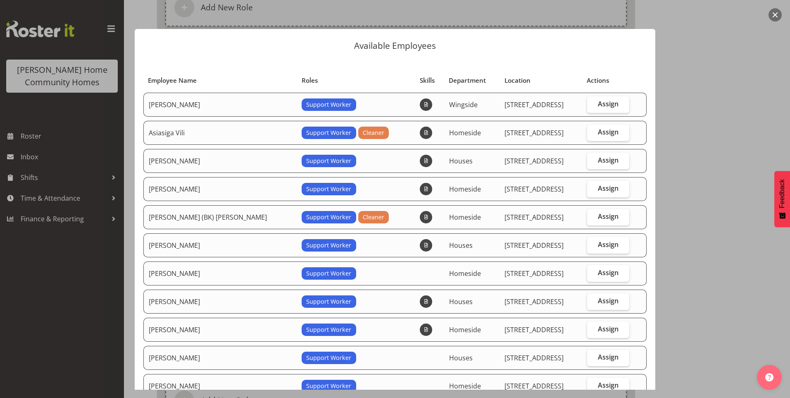
scroll to position [124, 0]
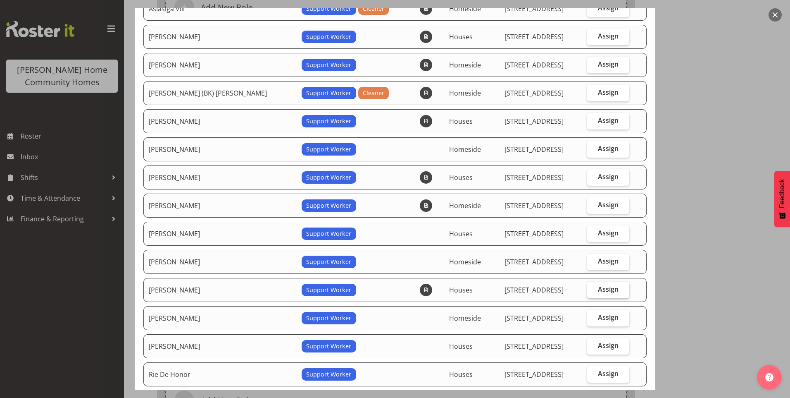
click at [598, 285] on span "Assign" at bounding box center [608, 289] width 21 height 8
click at [593, 286] on input "Assign" at bounding box center [589, 288] width 5 height 5
checkbox input "true"
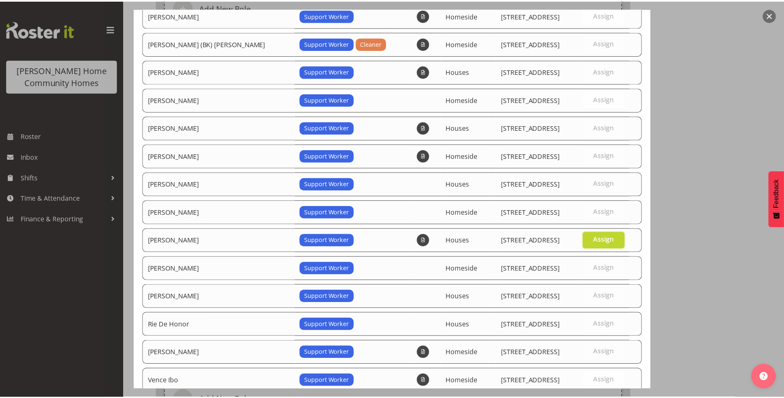
scroll to position [229, 0]
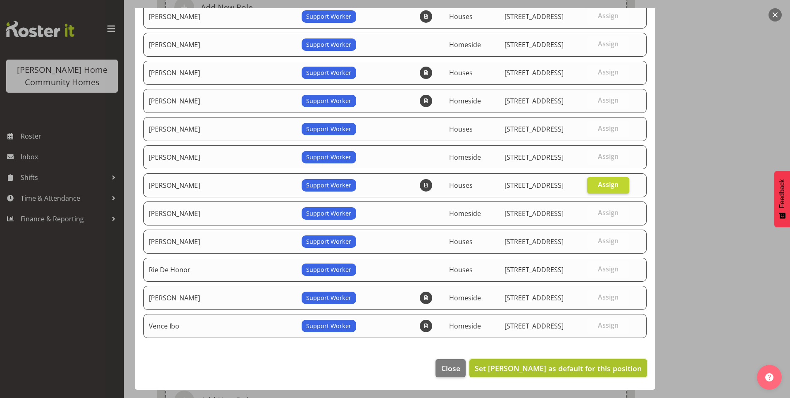
click at [583, 365] on span "Set Mary Endaya as default for this position" at bounding box center [558, 368] width 167 height 10
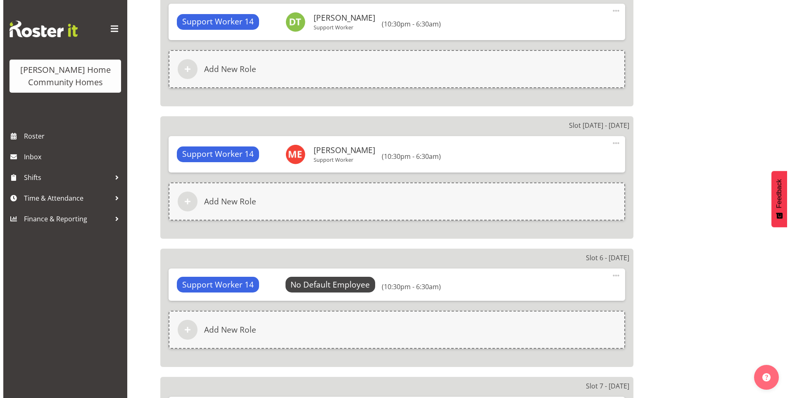
scroll to position [992, 0]
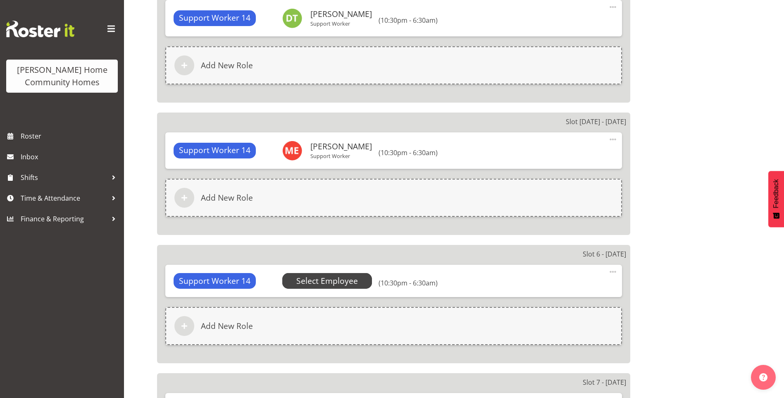
click at [330, 279] on span "Select Employee" at bounding box center [327, 281] width 62 height 12
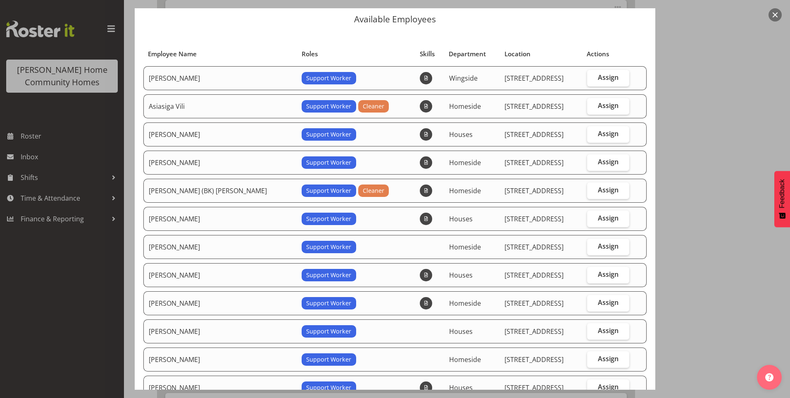
scroll to position [83, 0]
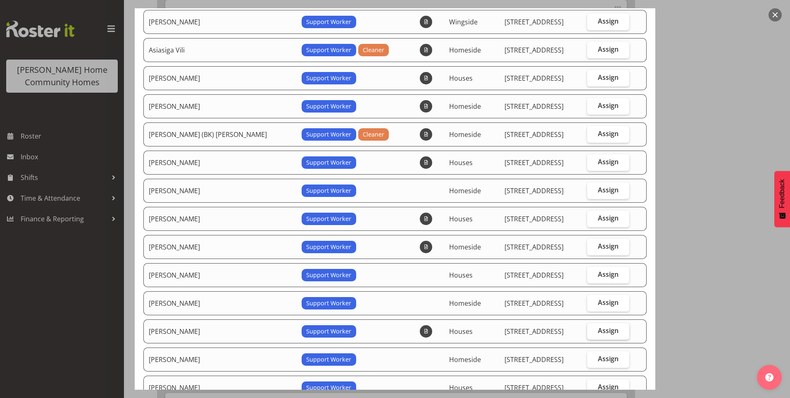
click at [598, 330] on span "Assign" at bounding box center [608, 330] width 21 height 8
click at [593, 330] on input "Assign" at bounding box center [589, 330] width 5 height 5
checkbox input "true"
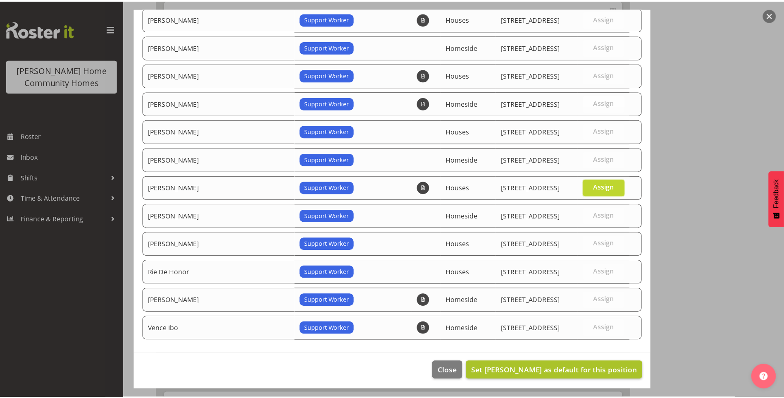
scroll to position [229, 0]
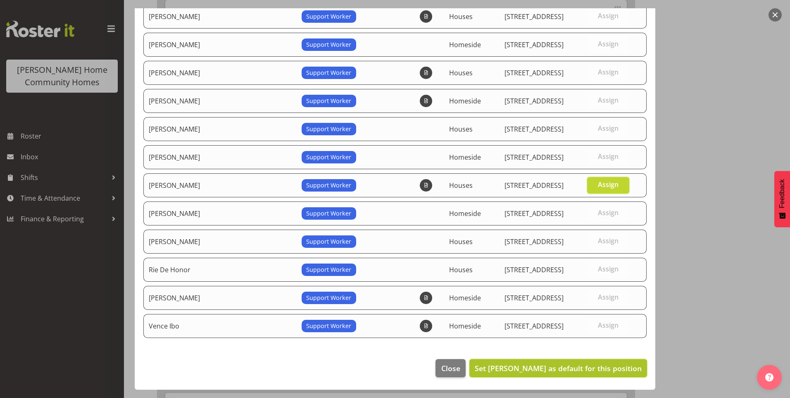
click at [571, 365] on span "Set Mary Endaya as default for this position" at bounding box center [558, 368] width 167 height 10
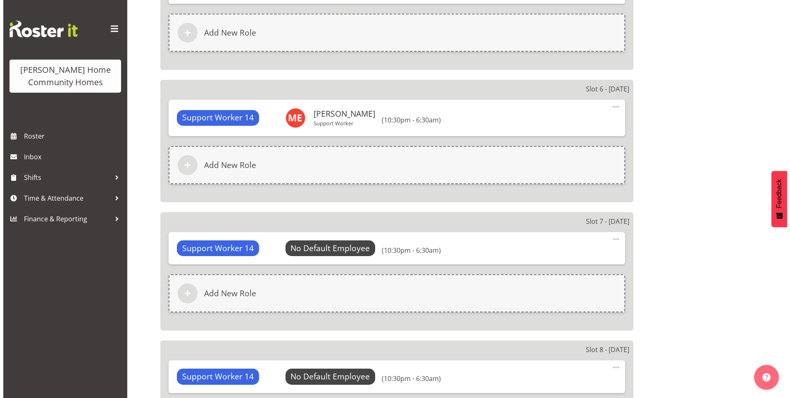
scroll to position [1157, 0]
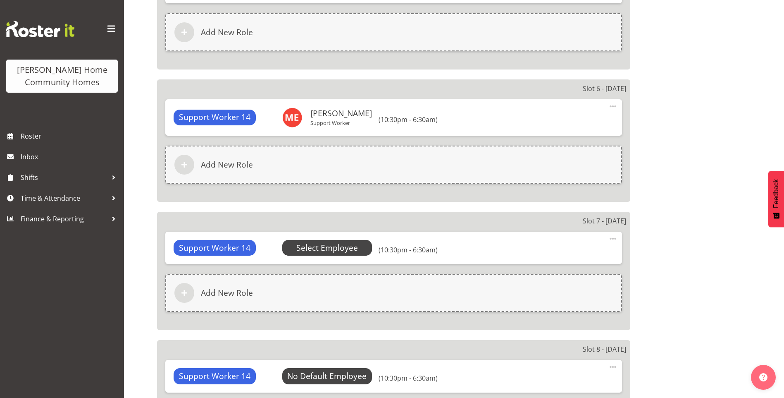
click at [319, 245] on span "Select Employee" at bounding box center [327, 248] width 62 height 12
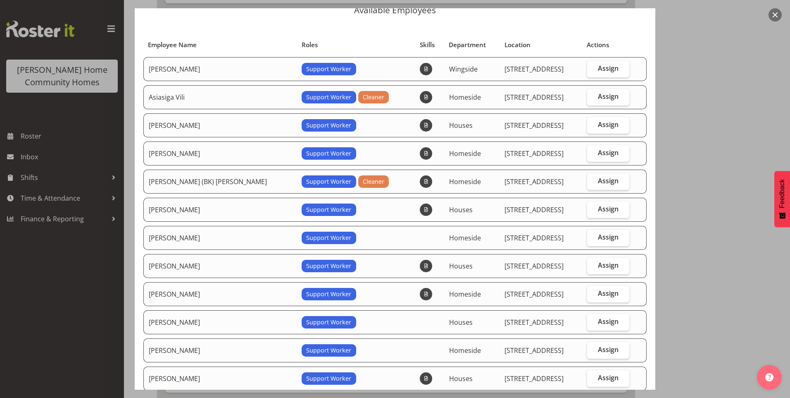
scroll to position [83, 0]
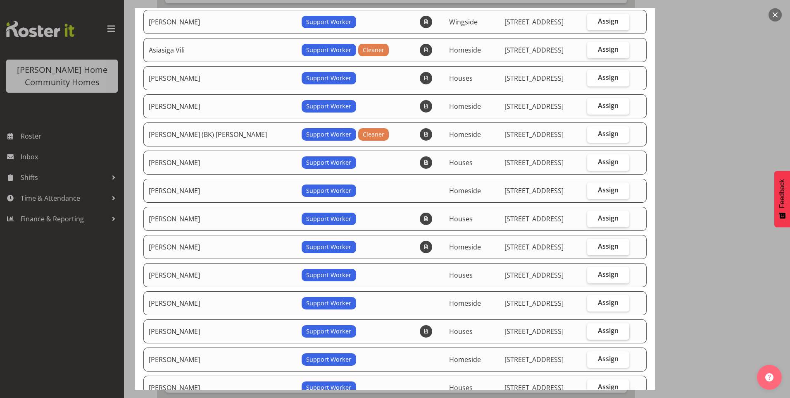
click at [601, 330] on span "Assign" at bounding box center [608, 330] width 21 height 8
click at [593, 330] on input "Assign" at bounding box center [589, 330] width 5 height 5
checkbox input "true"
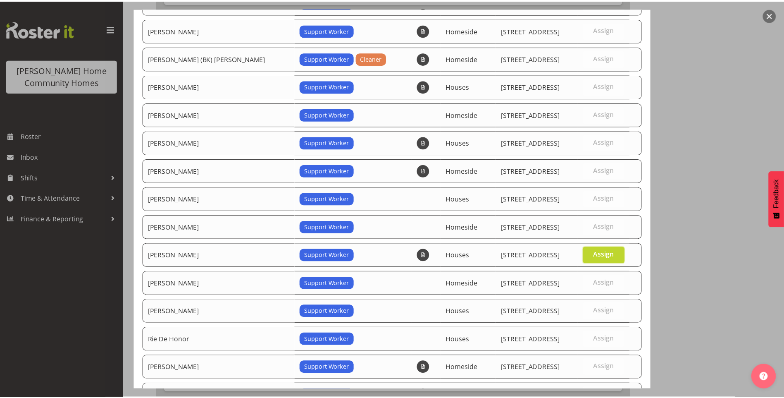
scroll to position [229, 0]
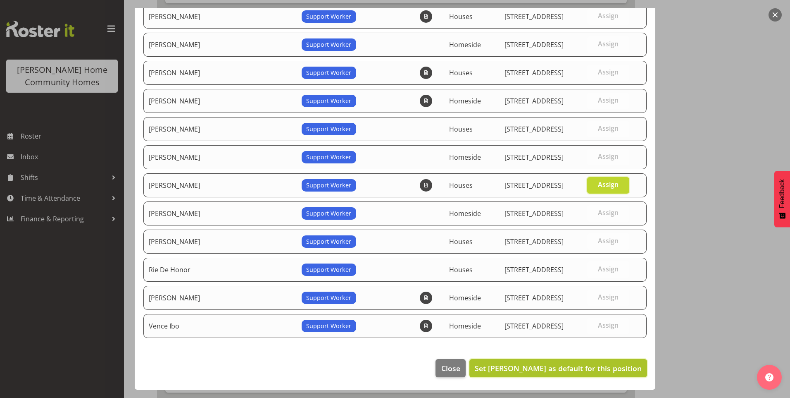
click at [592, 370] on span "Set Mary Endaya as default for this position" at bounding box center [558, 368] width 167 height 10
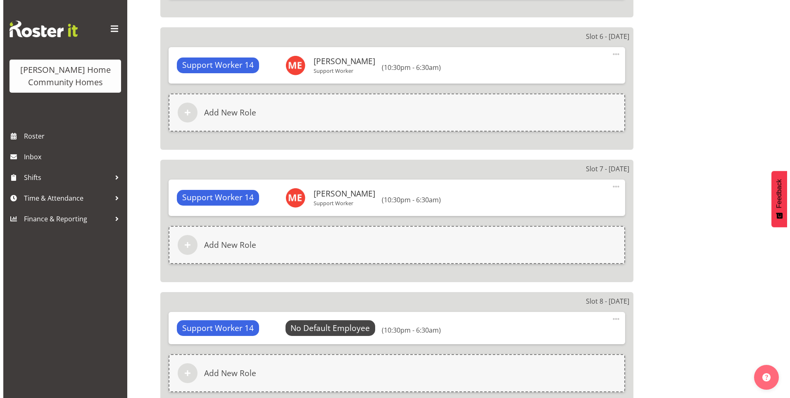
scroll to position [1281, 0]
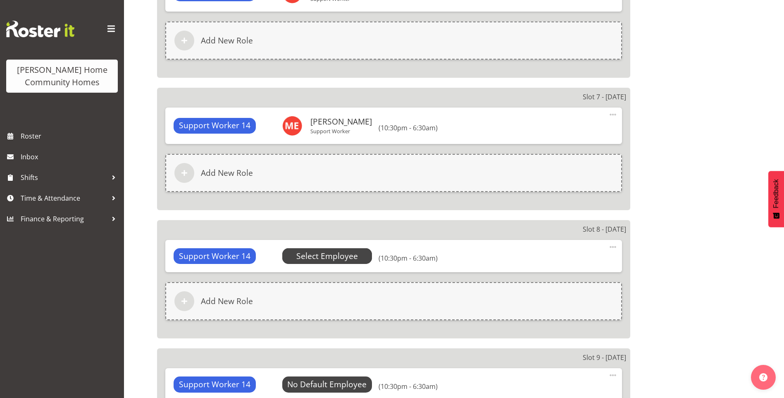
click at [336, 256] on span "Select Employee" at bounding box center [327, 256] width 62 height 12
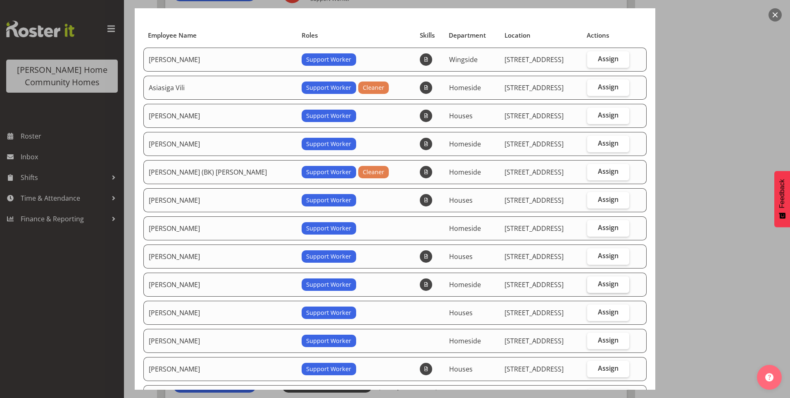
scroll to position [83, 0]
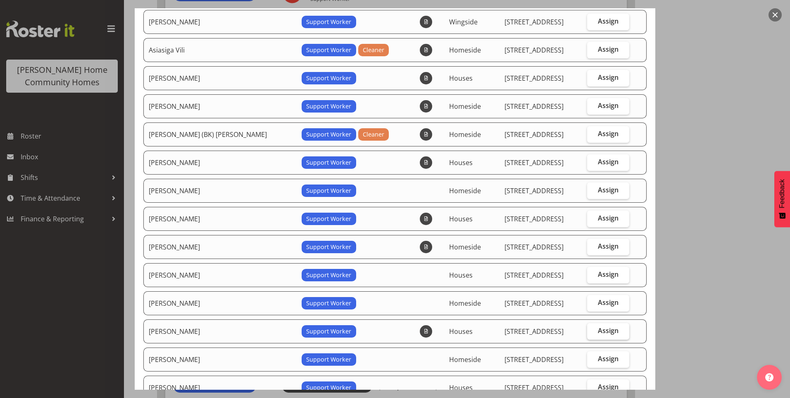
click at [603, 327] on span "Assign" at bounding box center [608, 330] width 21 height 8
click at [593, 328] on input "Assign" at bounding box center [589, 330] width 5 height 5
checkbox input "true"
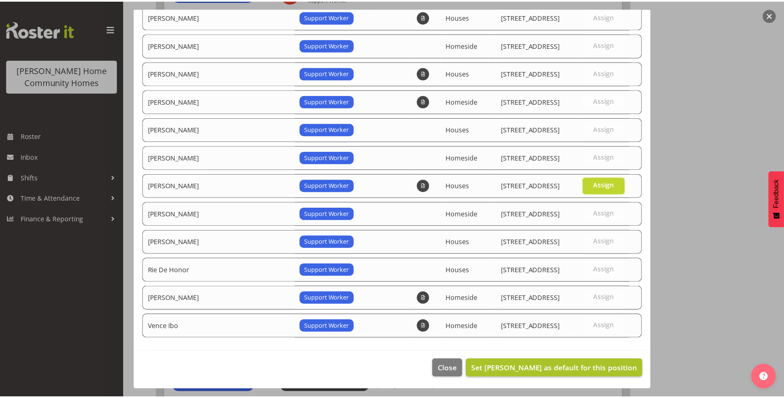
scroll to position [229, 0]
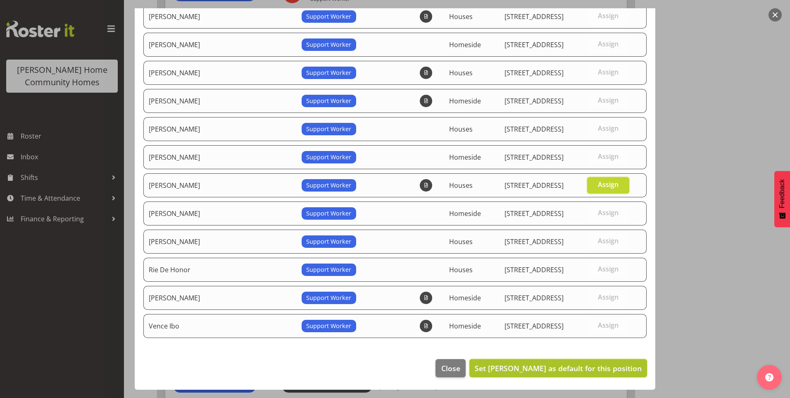
click at [588, 372] on span "Set Mary Endaya as default for this position" at bounding box center [558, 368] width 167 height 10
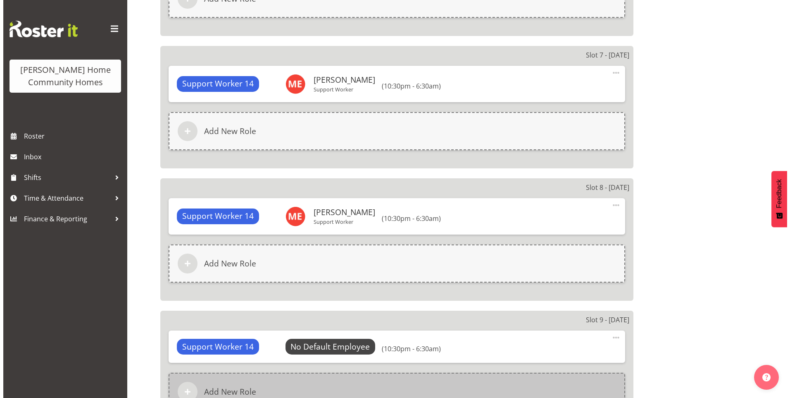
scroll to position [1405, 0]
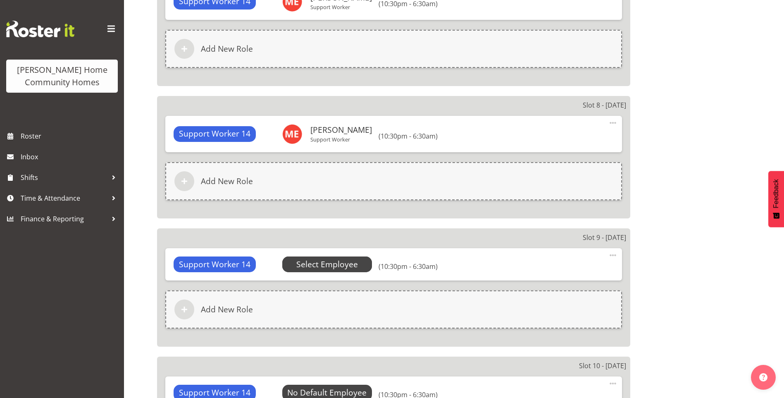
click at [339, 262] on span "Select Employee" at bounding box center [327, 264] width 62 height 12
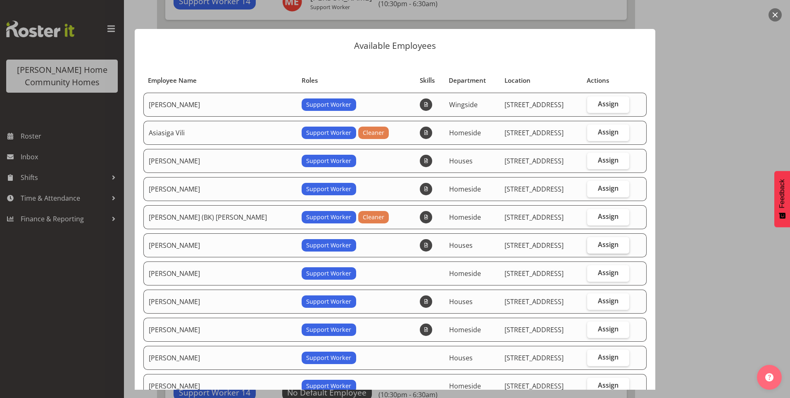
click at [599, 246] on span "Assign" at bounding box center [608, 244] width 21 height 8
click at [593, 246] on input "Assign" at bounding box center [589, 244] width 5 height 5
checkbox input "true"
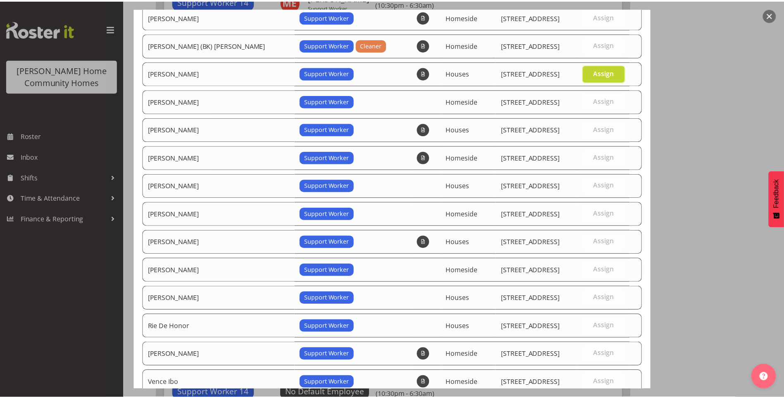
scroll to position [229, 0]
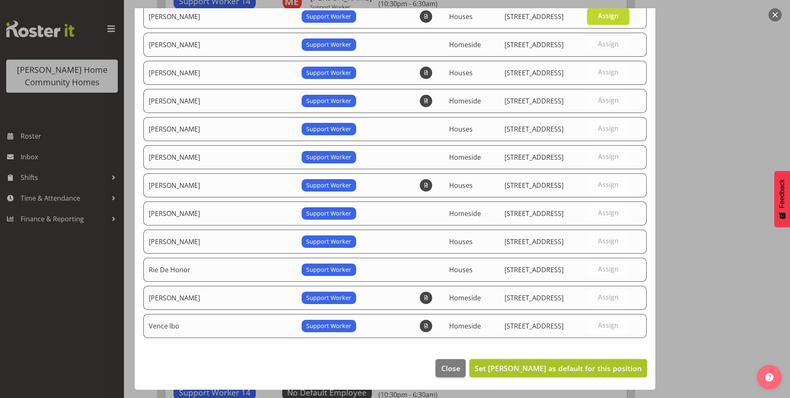
click at [600, 373] on button "Set Dipika Thapa as default for this position" at bounding box center [558, 368] width 178 height 18
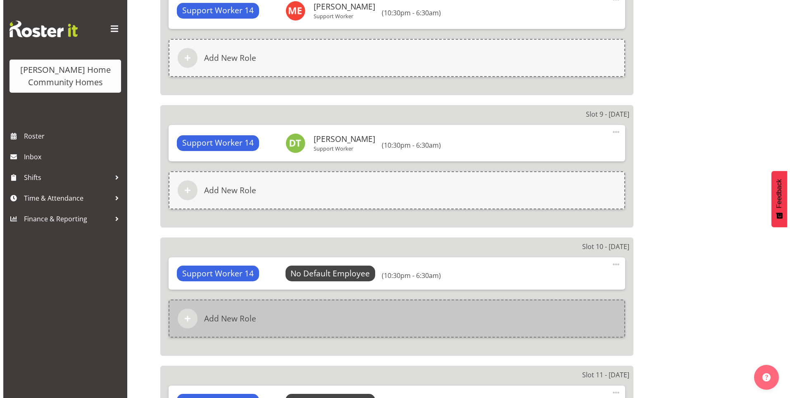
scroll to position [1529, 0]
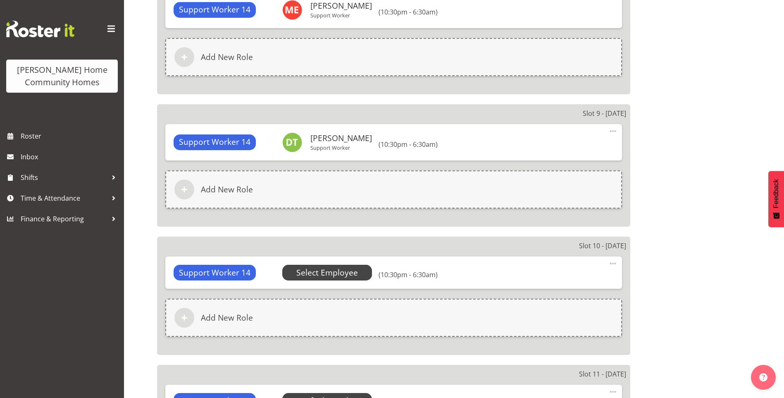
click at [329, 272] on span "Select Employee" at bounding box center [327, 273] width 62 height 12
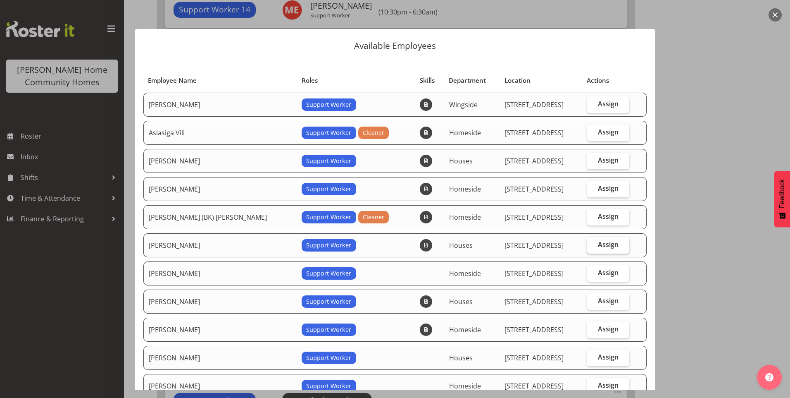
click at [598, 243] on span "Assign" at bounding box center [608, 244] width 21 height 8
click at [593, 243] on input "Assign" at bounding box center [589, 244] width 5 height 5
checkbox input "true"
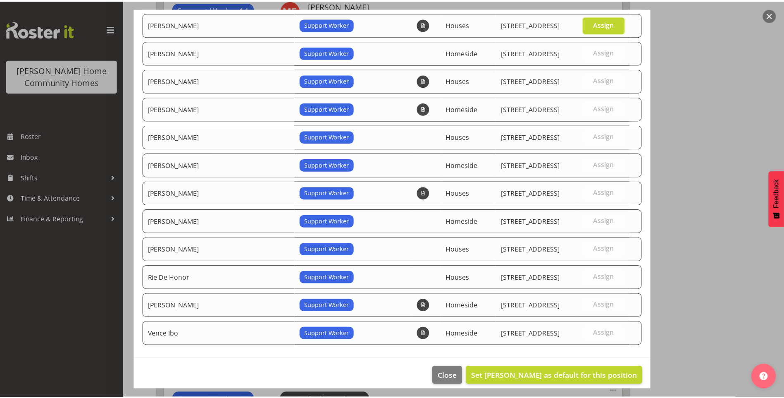
scroll to position [229, 0]
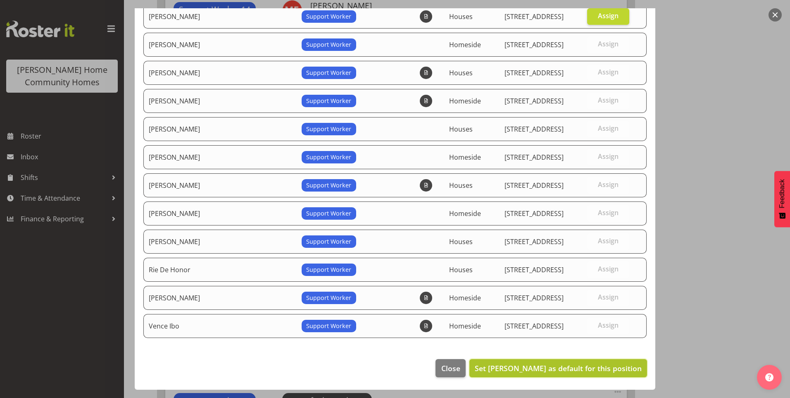
click at [559, 369] on span "Set Dipika Thapa as default for this position" at bounding box center [558, 368] width 167 height 10
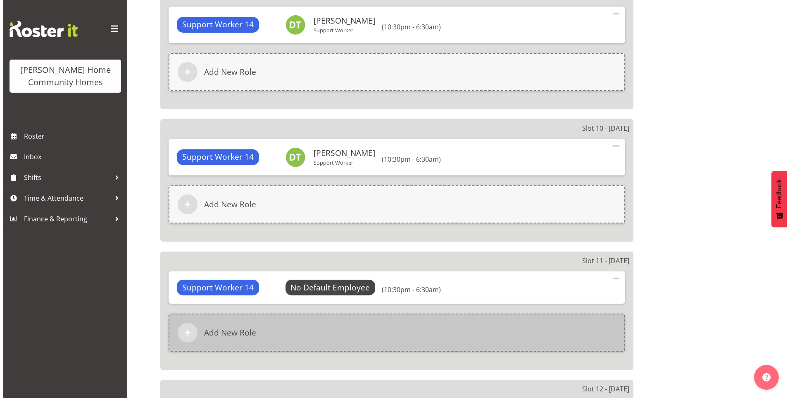
scroll to position [1694, 0]
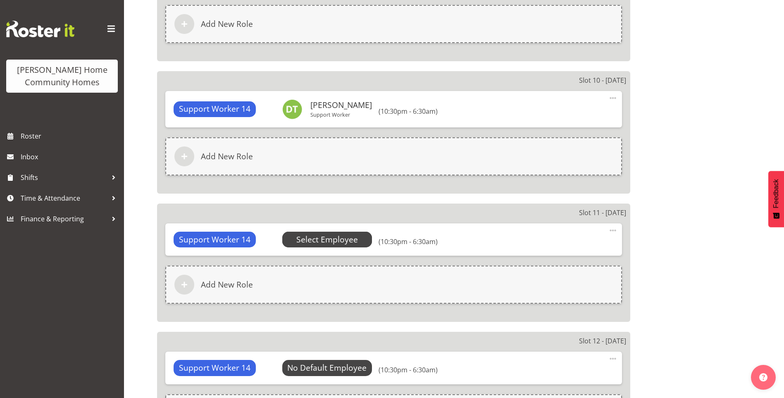
click at [336, 244] on span "Select Employee" at bounding box center [327, 239] width 62 height 12
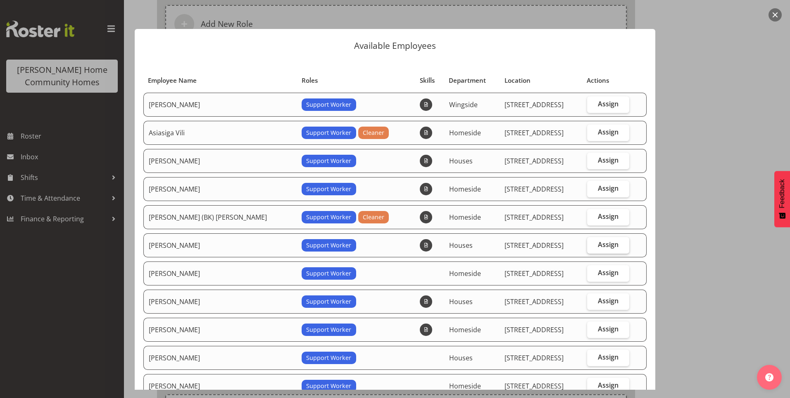
click at [591, 239] on label "Assign" at bounding box center [608, 245] width 43 height 17
click at [591, 242] on input "Assign" at bounding box center [589, 244] width 5 height 5
checkbox input "true"
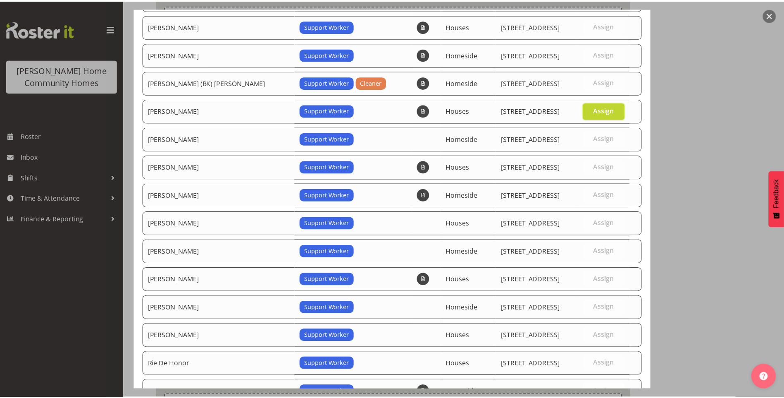
scroll to position [229, 0]
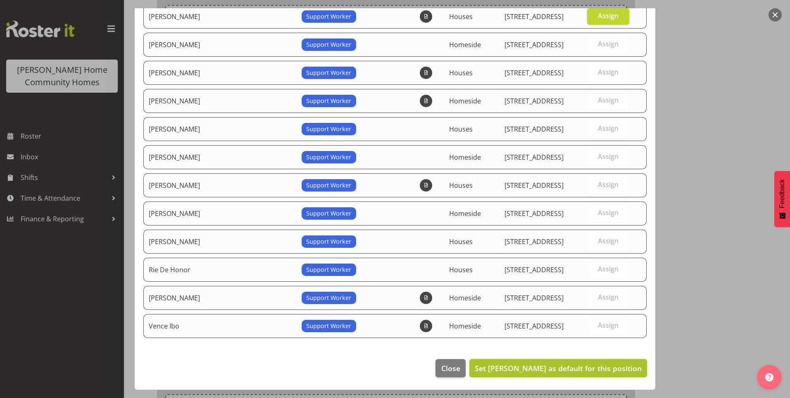
click at [560, 366] on span "Set Dipika Thapa as default for this position" at bounding box center [558, 368] width 167 height 10
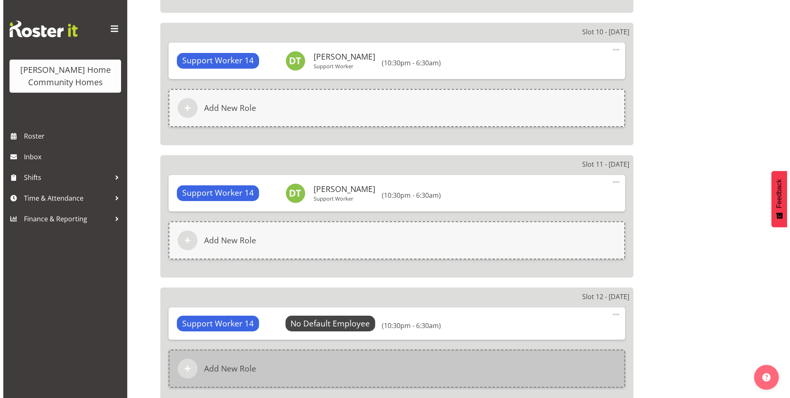
scroll to position [1818, 0]
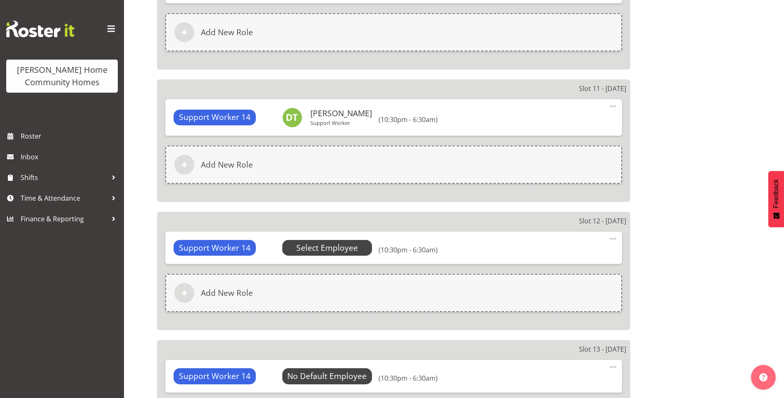
click at [348, 250] on span "Select Employee" at bounding box center [327, 248] width 62 height 12
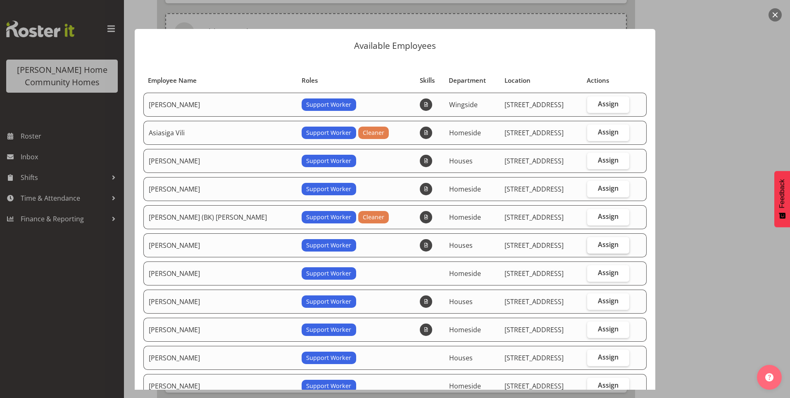
click at [598, 242] on span "Assign" at bounding box center [608, 244] width 21 height 8
click at [593, 242] on input "Assign" at bounding box center [589, 244] width 5 height 5
checkbox input "true"
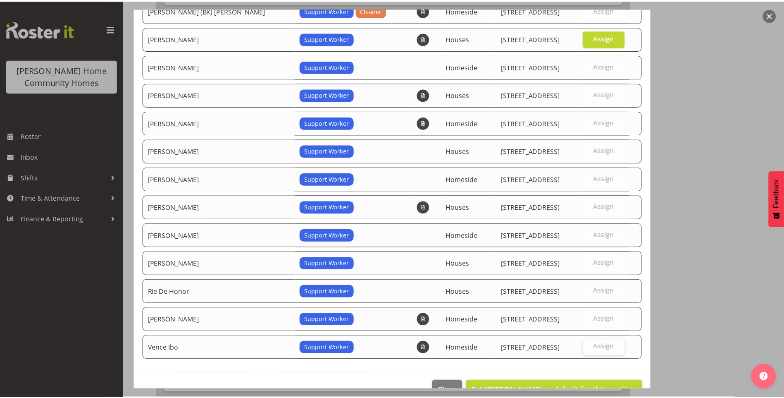
scroll to position [229, 0]
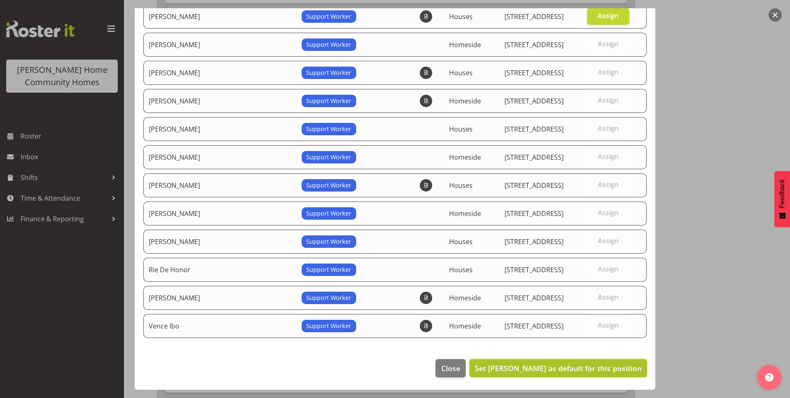
click at [565, 366] on span "Set Dipika Thapa as default for this position" at bounding box center [558, 368] width 167 height 10
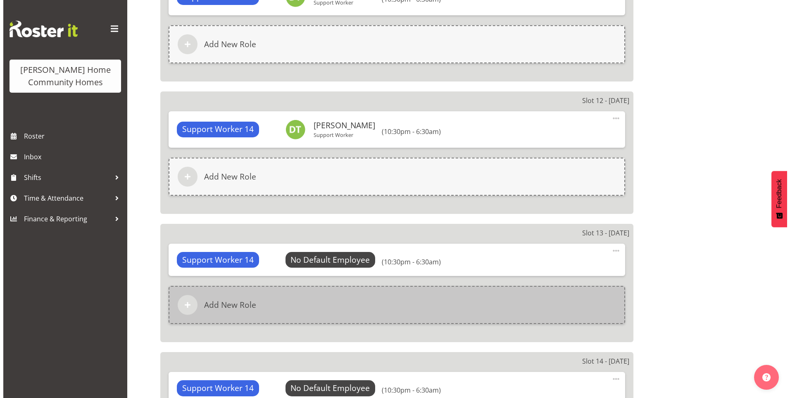
scroll to position [1942, 0]
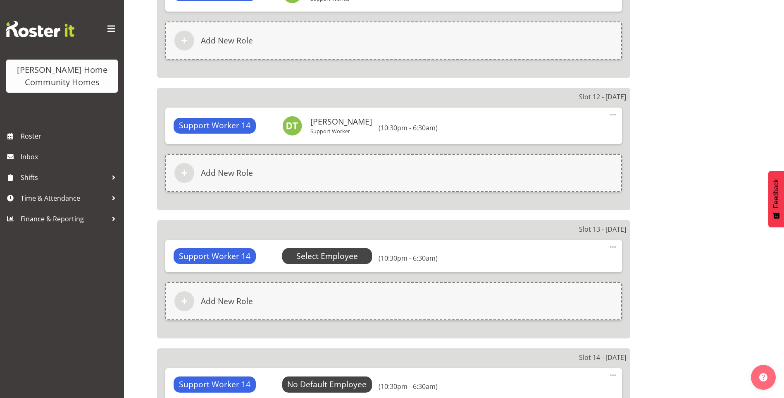
click at [340, 260] on span "Select Employee" at bounding box center [327, 256] width 62 height 12
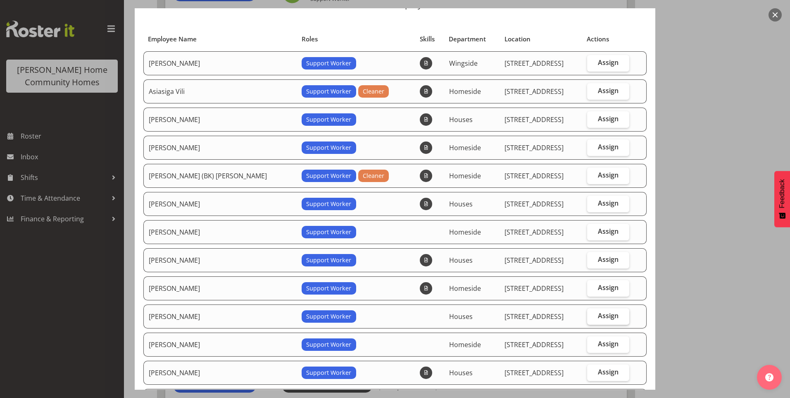
scroll to position [83, 0]
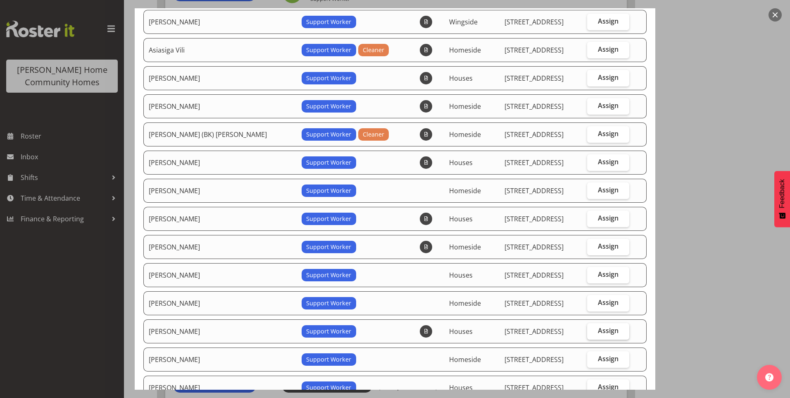
click at [600, 332] on span "Assign" at bounding box center [608, 330] width 21 height 8
click at [593, 332] on input "Assign" at bounding box center [589, 330] width 5 height 5
checkbox input "true"
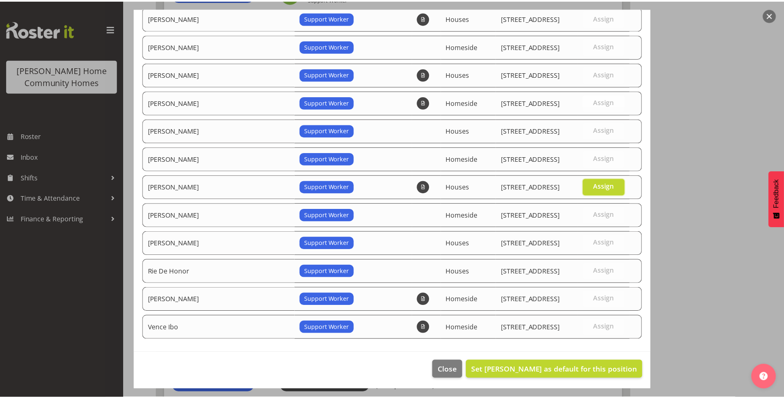
scroll to position [229, 0]
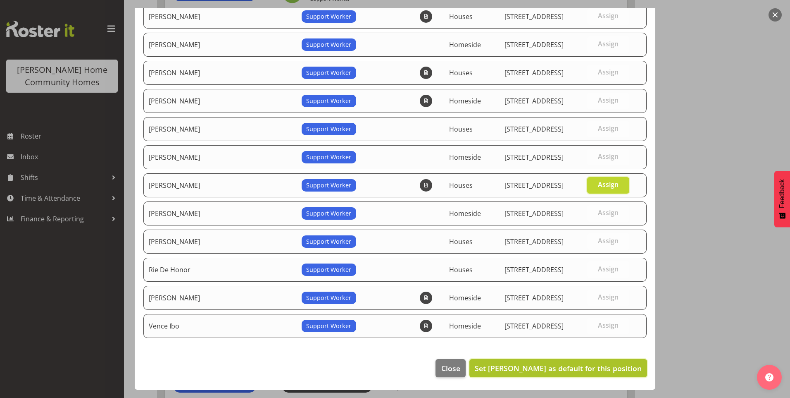
click at [569, 369] on span "Set Mary Endaya as default for this position" at bounding box center [558, 368] width 167 height 10
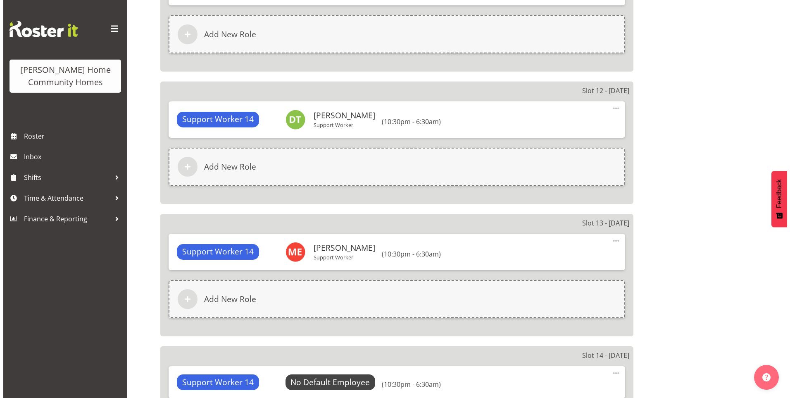
scroll to position [2107, 0]
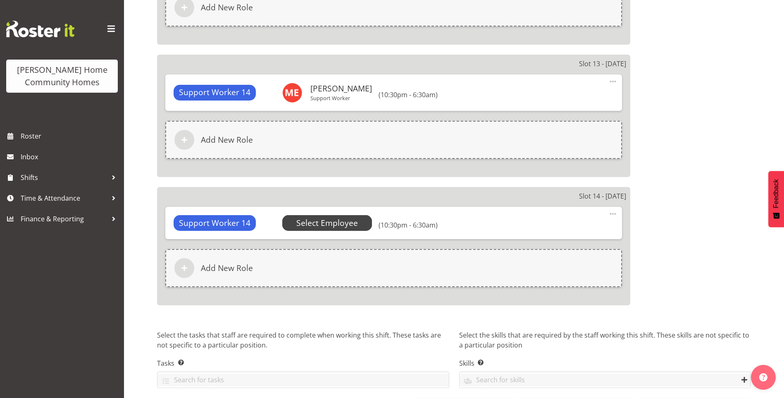
click at [343, 227] on span "Select Employee" at bounding box center [327, 223] width 62 height 12
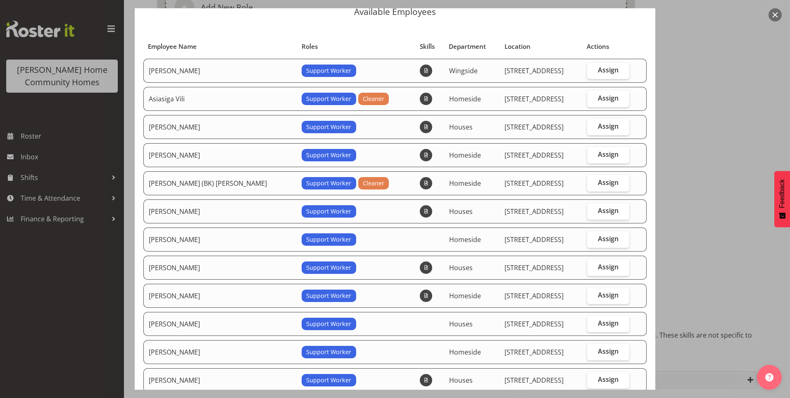
scroll to position [83, 0]
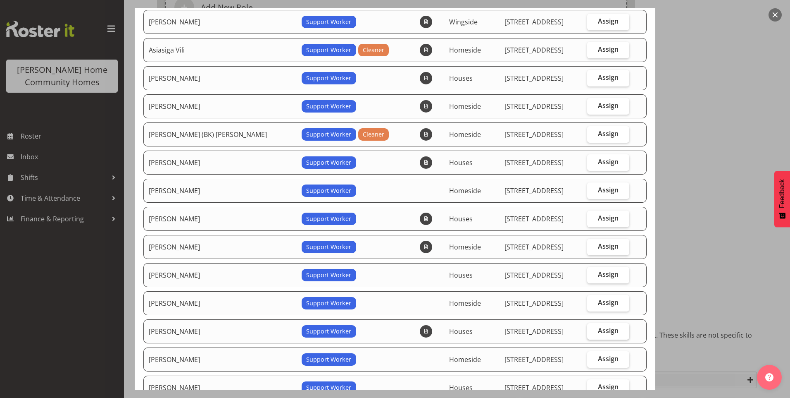
click at [601, 326] on span "Assign" at bounding box center [608, 330] width 21 height 8
click at [593, 328] on input "Assign" at bounding box center [589, 330] width 5 height 5
checkbox input "true"
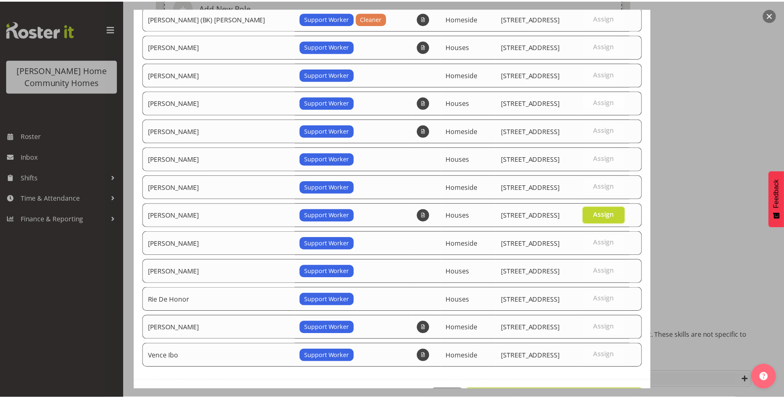
scroll to position [229, 0]
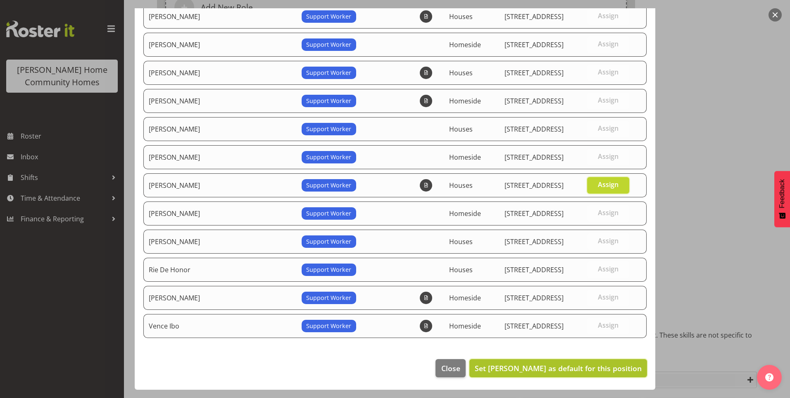
click at [583, 364] on span "Set Mary Endaya as default for this position" at bounding box center [558, 368] width 167 height 10
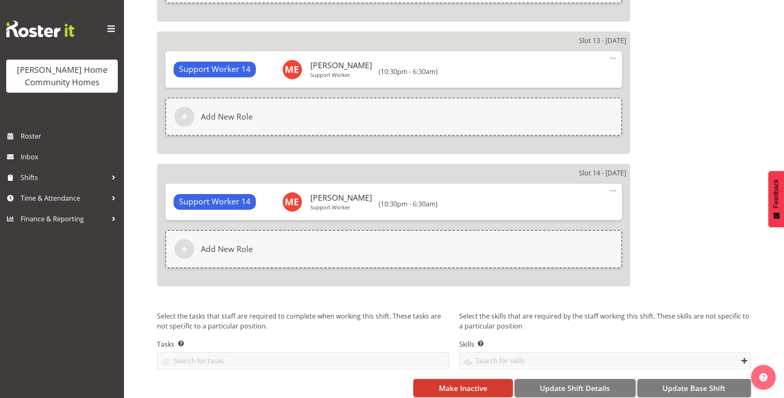
scroll to position [2142, 0]
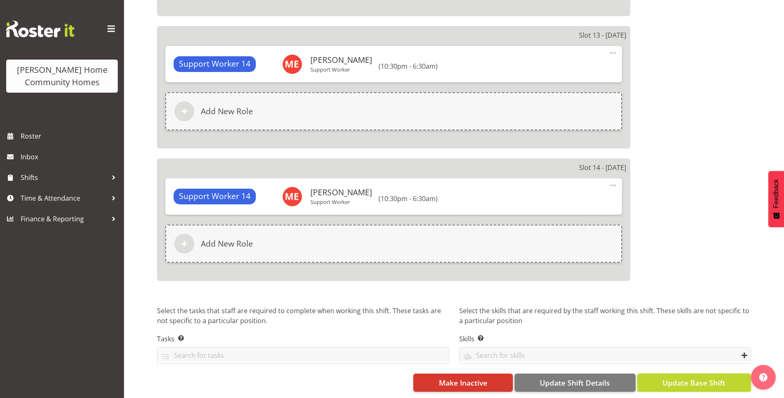
click at [702, 378] on span "Update Base Shift" at bounding box center [693, 382] width 63 height 11
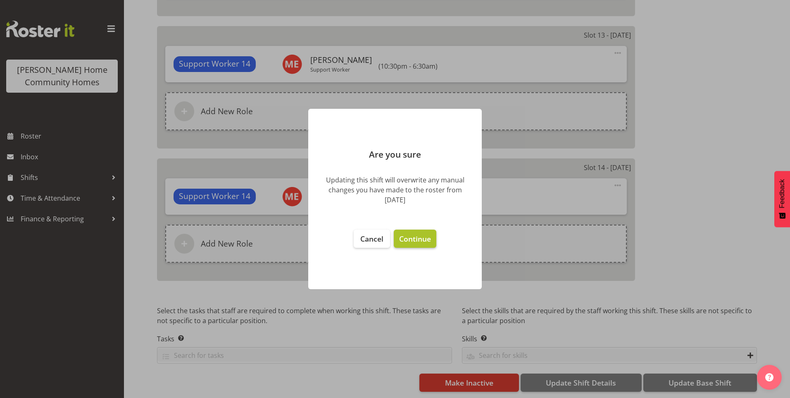
click at [417, 240] on span "Continue" at bounding box center [415, 238] width 32 height 10
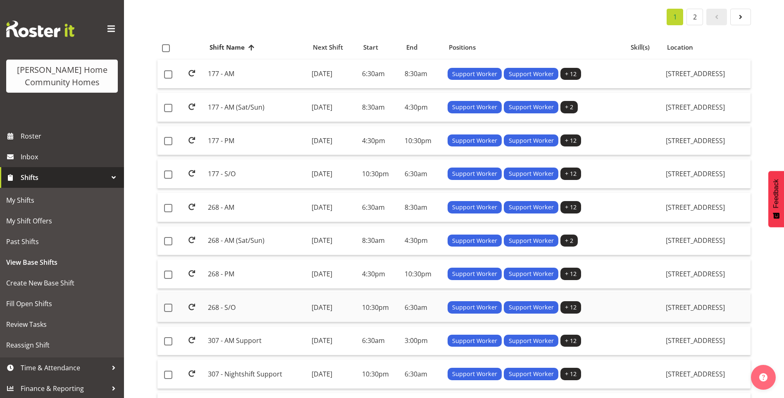
scroll to position [83, 0]
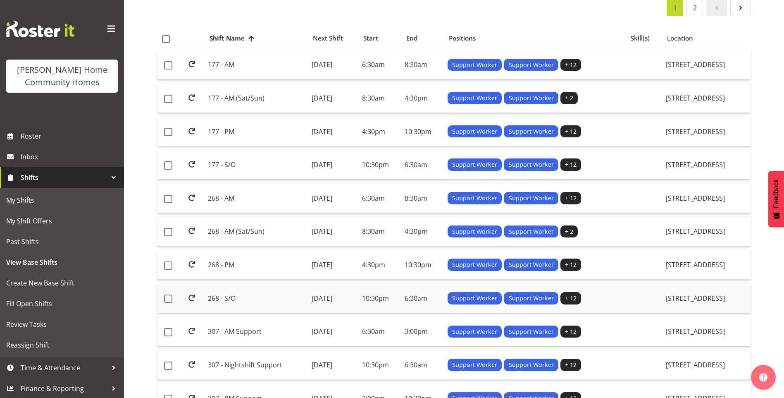
click at [269, 295] on td "268 - S/O" at bounding box center [256, 297] width 103 height 29
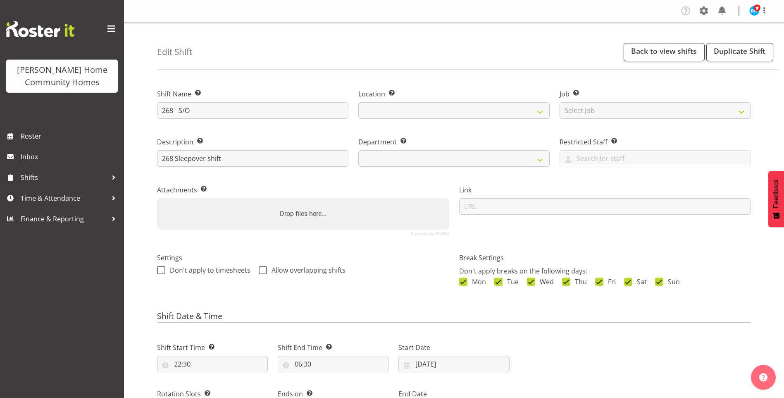
select select "date"
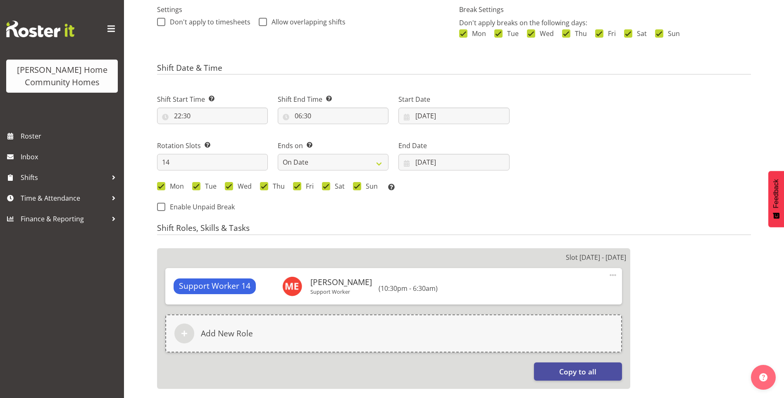
select select
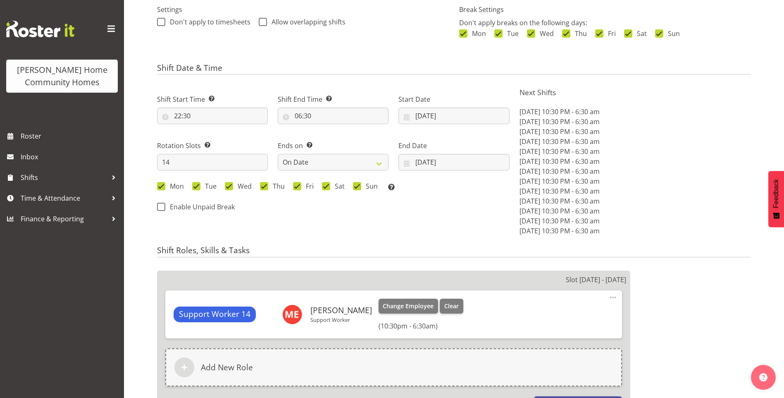
select select
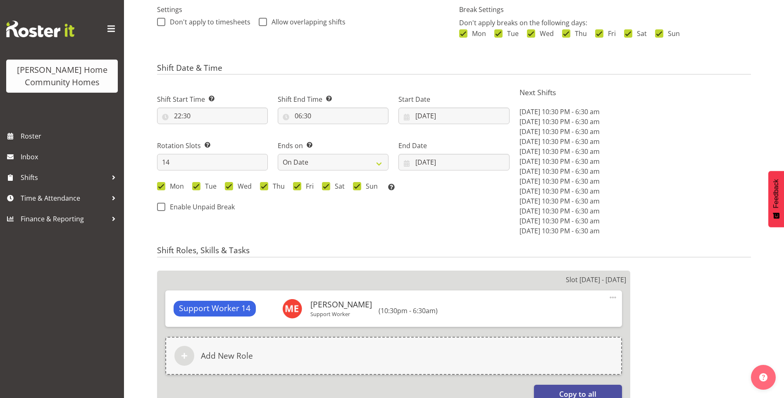
select select
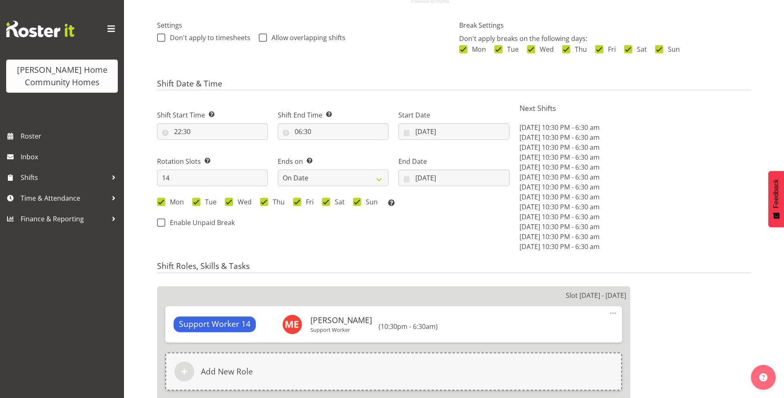
select select
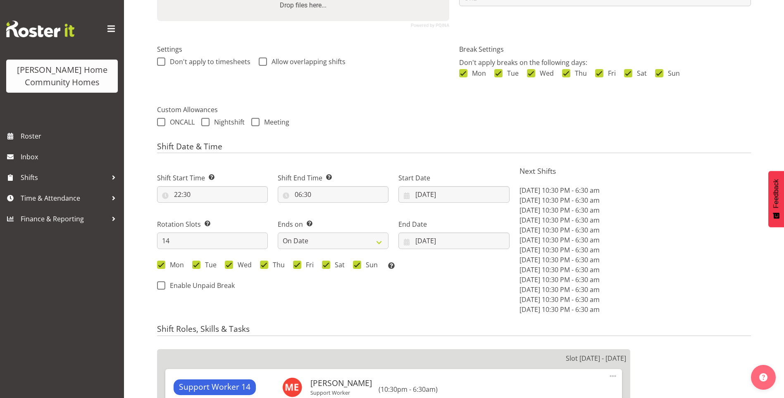
scroll to position [207, 0]
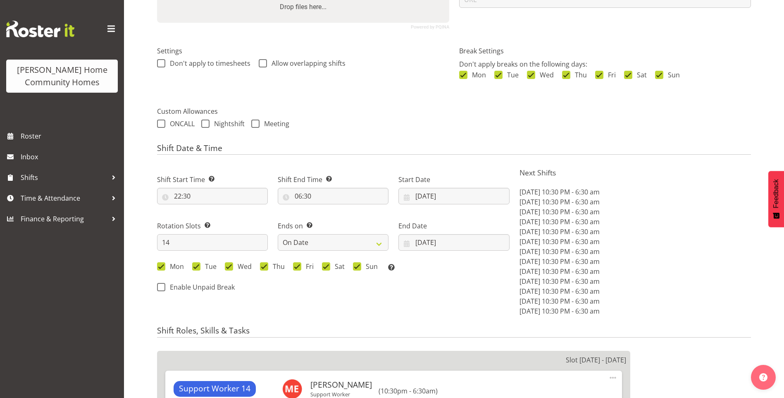
select select
select select "748"
select select "1069"
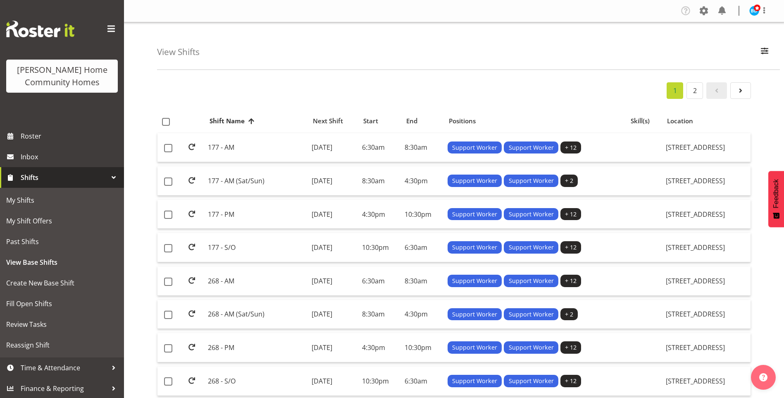
scroll to position [83, 0]
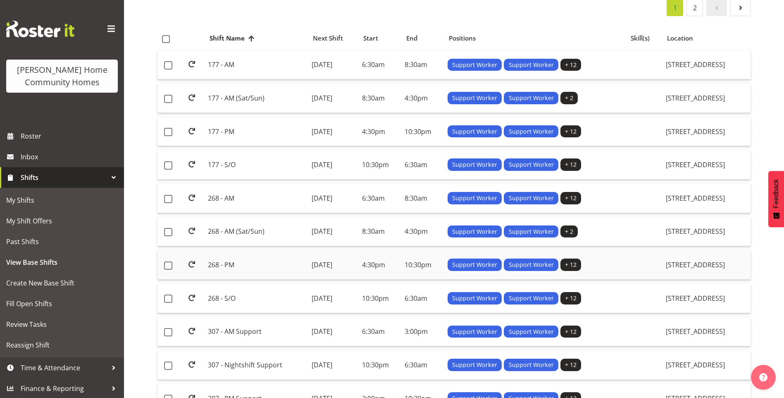
click at [335, 264] on td "[DATE]" at bounding box center [333, 264] width 50 height 29
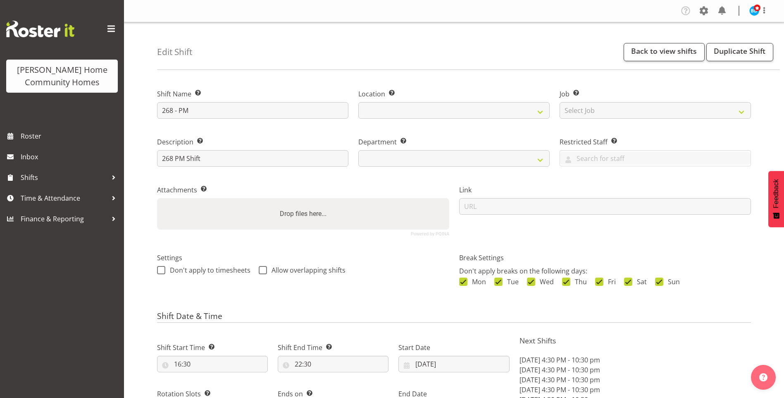
select select "date"
select select
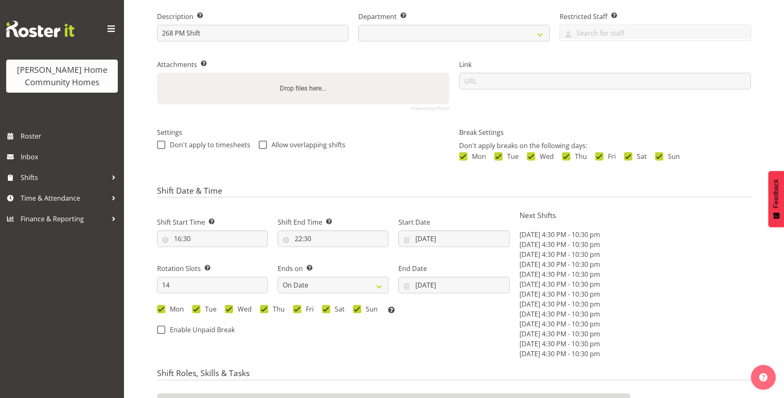
select select
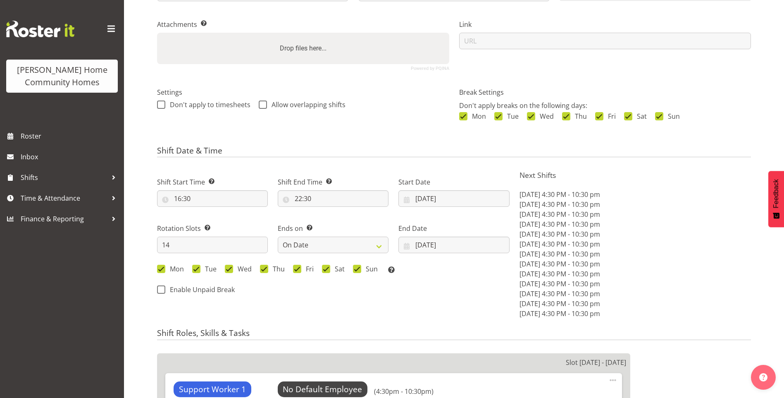
select select
select select "1069"
select select "748"
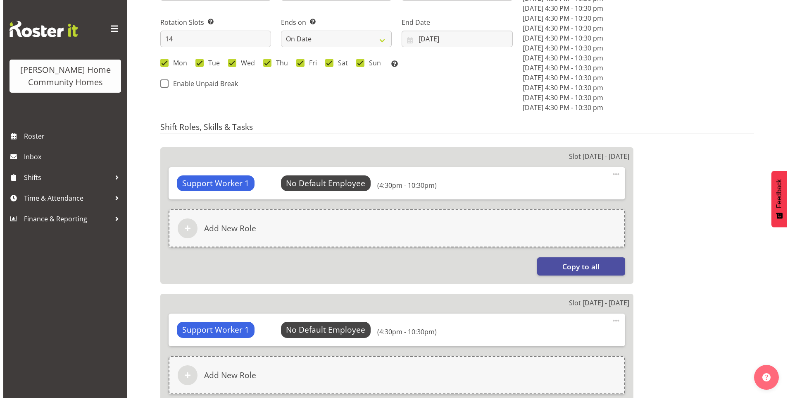
scroll to position [413, 0]
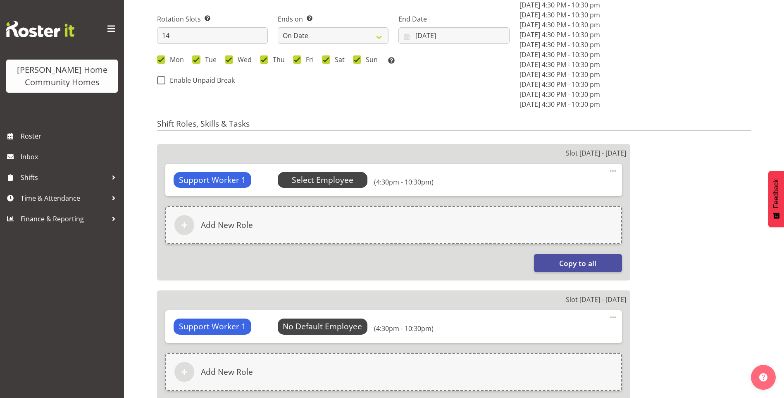
click at [345, 180] on span "Select Employee" at bounding box center [323, 180] width 62 height 12
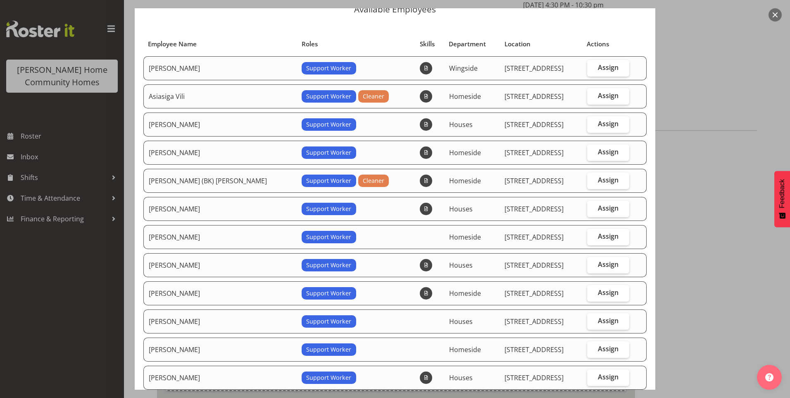
scroll to position [83, 0]
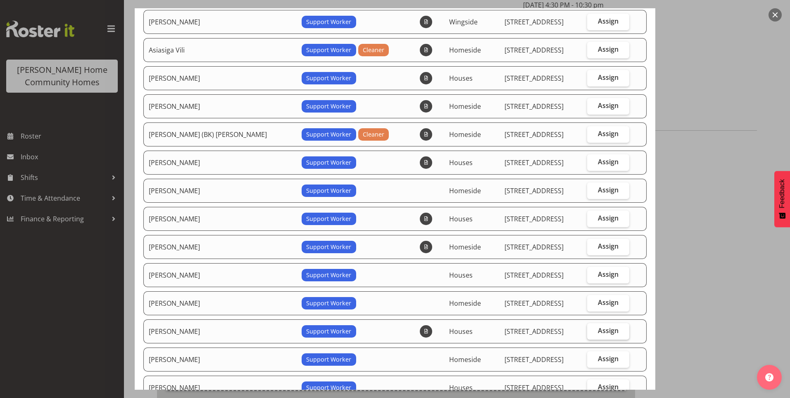
click at [598, 332] on span "Assign" at bounding box center [608, 330] width 21 height 8
click at [593, 332] on input "Assign" at bounding box center [589, 330] width 5 height 5
checkbox input "true"
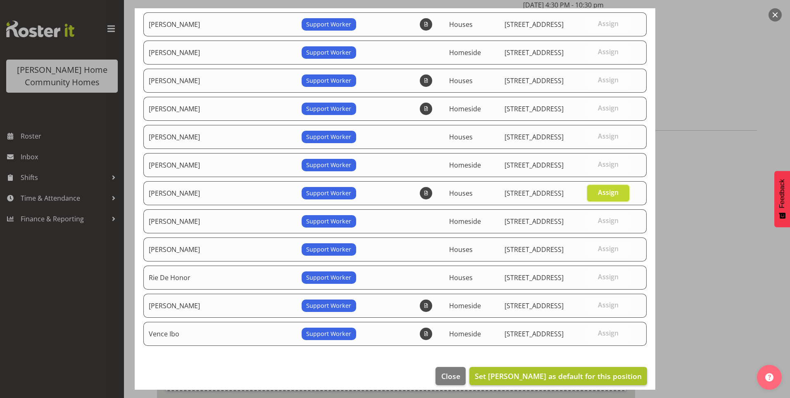
scroll to position [229, 0]
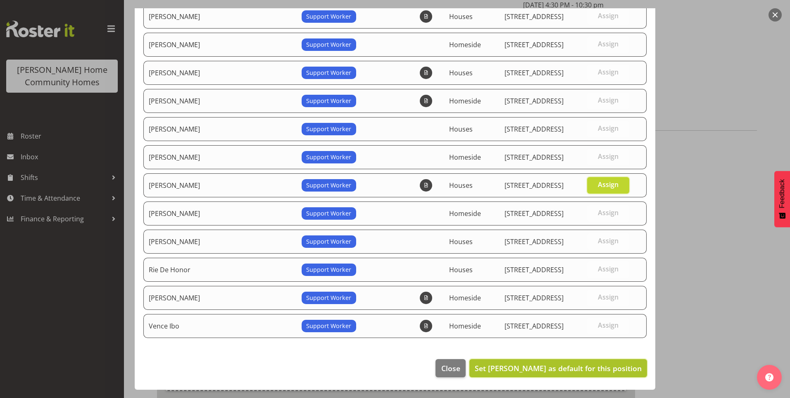
click at [553, 368] on span "Set [PERSON_NAME] as default for this position" at bounding box center [558, 368] width 167 height 10
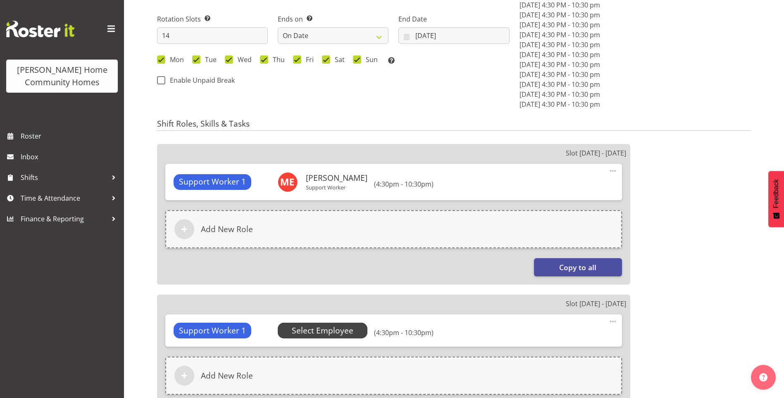
click at [336, 327] on span "Select Employee" at bounding box center [323, 330] width 62 height 12
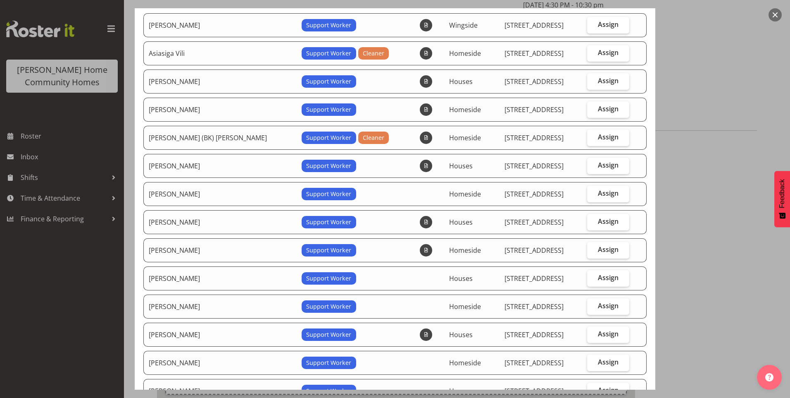
scroll to position [83, 0]
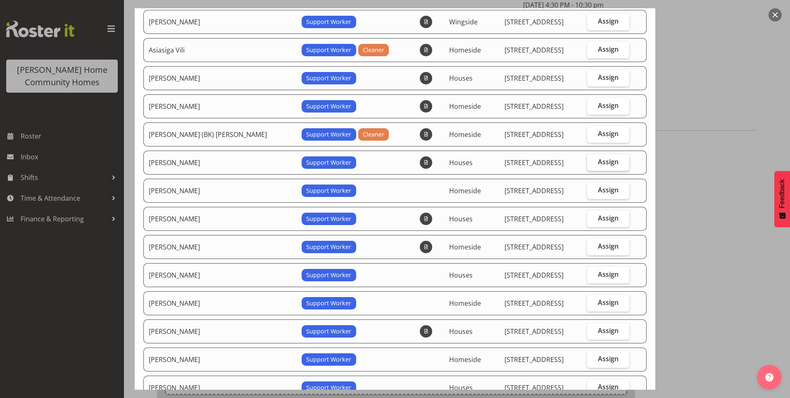
click at [599, 163] on span "Assign" at bounding box center [608, 161] width 21 height 8
click at [593, 163] on input "Assign" at bounding box center [589, 161] width 5 height 5
checkbox input "true"
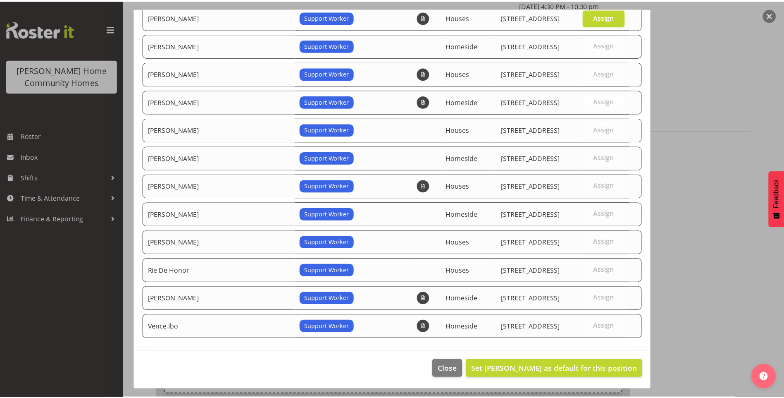
scroll to position [229, 0]
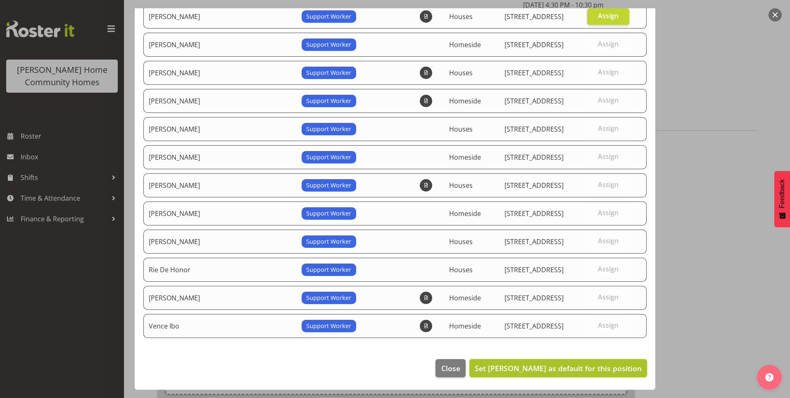
click at [591, 368] on span "Set [PERSON_NAME] as default for this position" at bounding box center [558, 368] width 167 height 10
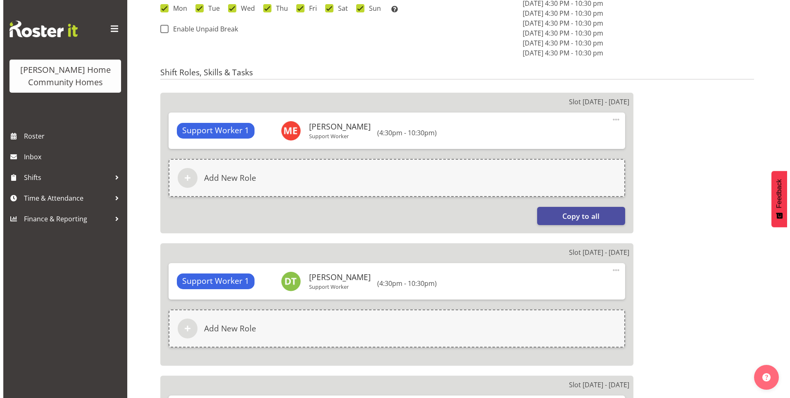
scroll to position [537, 0]
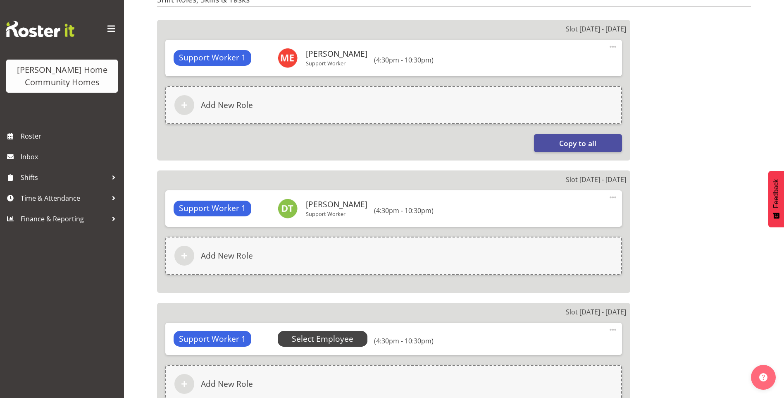
click at [347, 336] on span "Select Employee" at bounding box center [323, 339] width 62 height 12
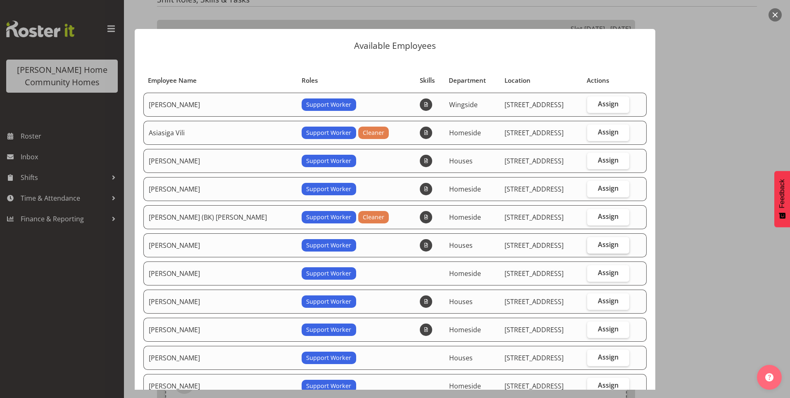
click at [598, 242] on span "Assign" at bounding box center [608, 244] width 21 height 8
click at [590, 242] on input "Assign" at bounding box center [589, 244] width 5 height 5
checkbox input "true"
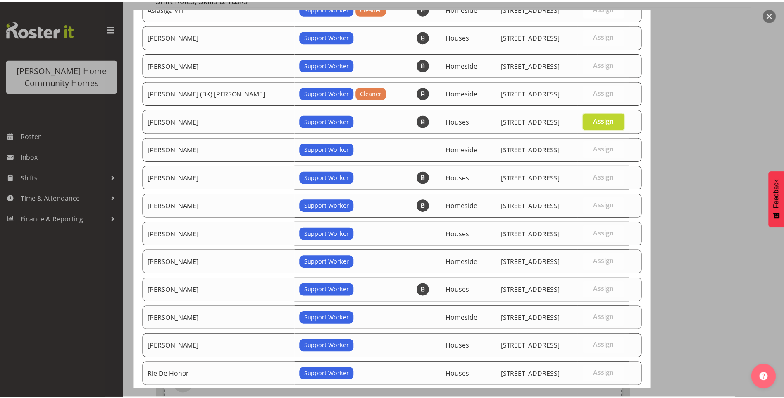
scroll to position [229, 0]
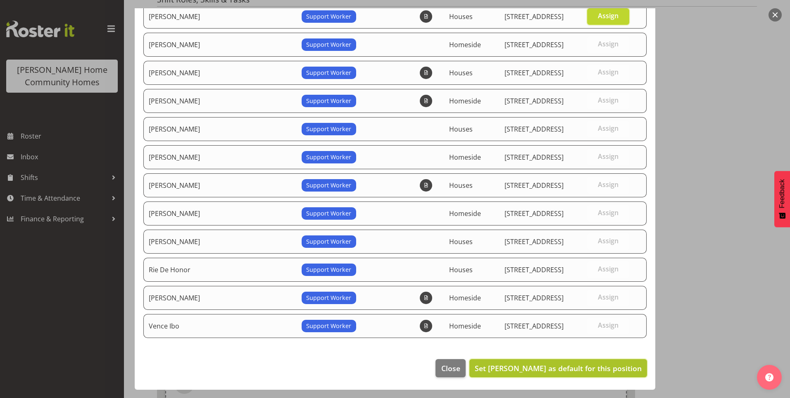
click at [548, 368] on span "Set Dipika Thapa as default for this position" at bounding box center [558, 368] width 167 height 10
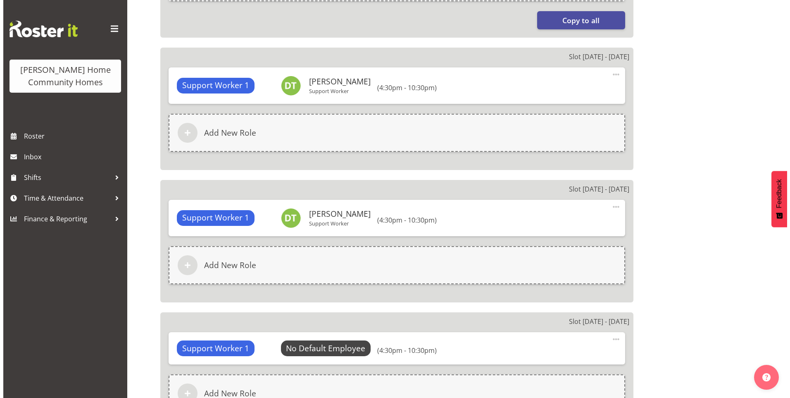
scroll to position [661, 0]
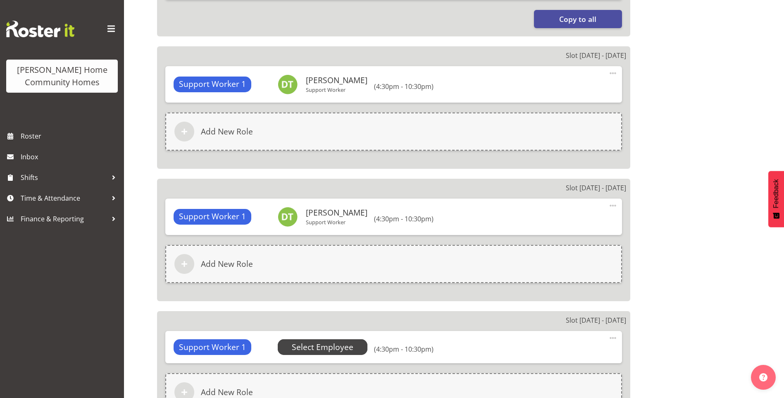
click at [336, 345] on span "Select Employee" at bounding box center [323, 347] width 62 height 12
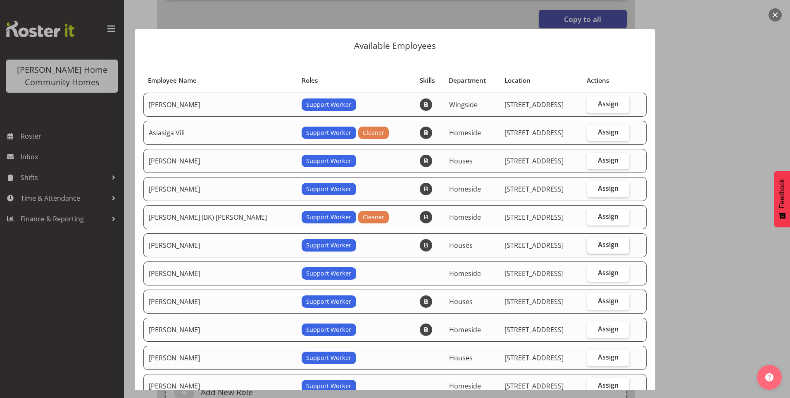
click at [598, 239] on label "Assign" at bounding box center [608, 245] width 43 height 17
click at [593, 242] on input "Assign" at bounding box center [589, 244] width 5 height 5
checkbox input "true"
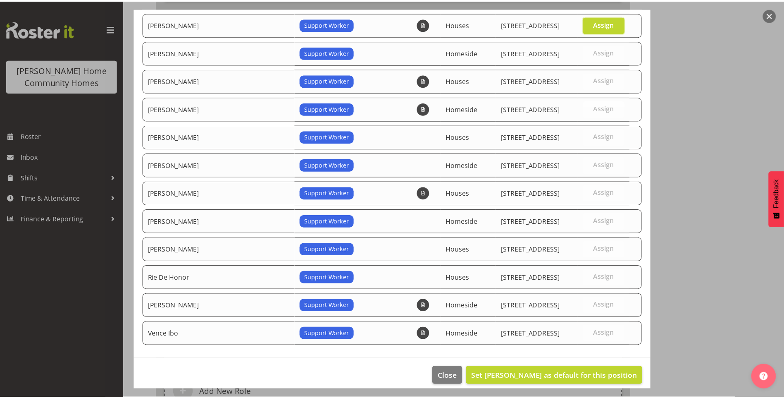
scroll to position [229, 0]
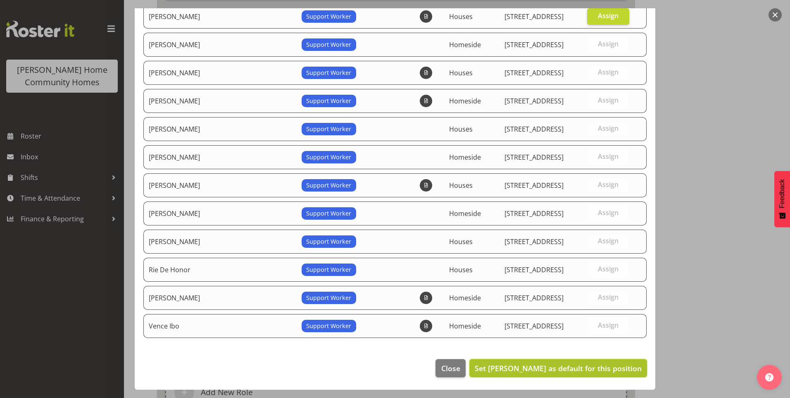
click at [567, 365] on span "Set Dipika Thapa as default for this position" at bounding box center [558, 368] width 167 height 10
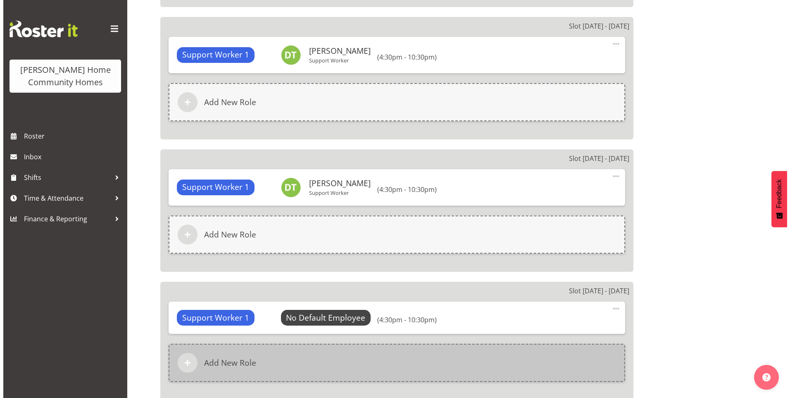
scroll to position [868, 0]
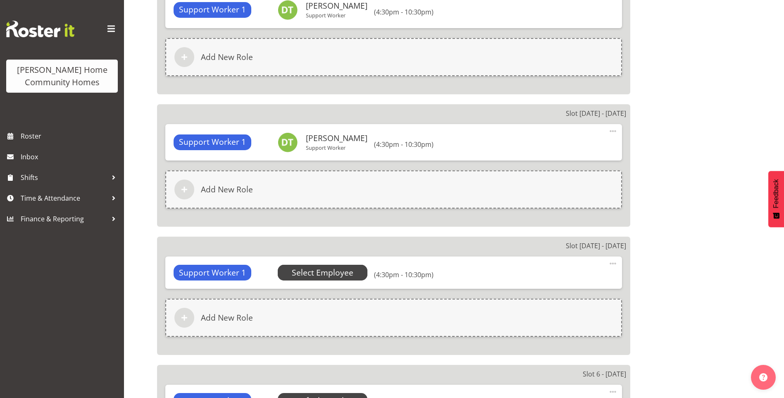
click at [345, 269] on span "Select Employee" at bounding box center [323, 273] width 62 height 12
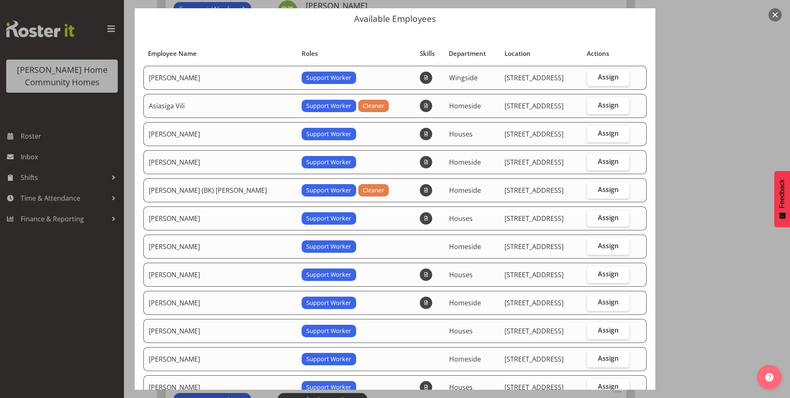
scroll to position [41, 0]
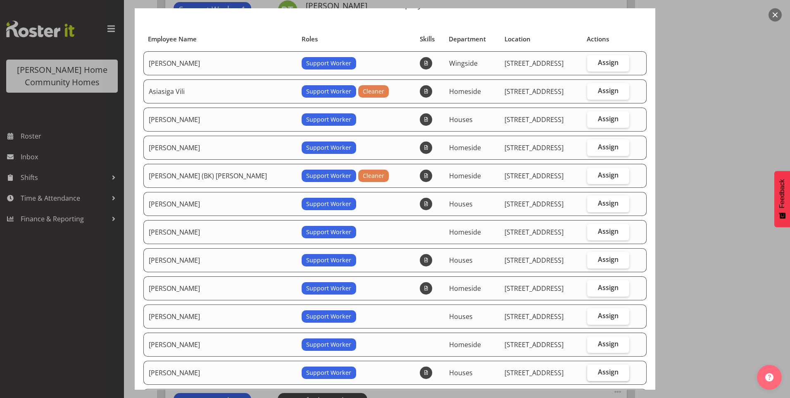
click at [608, 368] on label "Assign" at bounding box center [608, 372] width 43 height 17
click at [593, 369] on input "Assign" at bounding box center [589, 371] width 5 height 5
checkbox input "true"
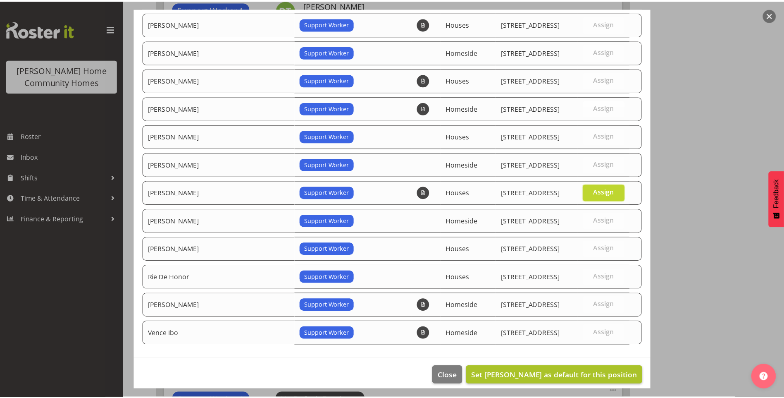
scroll to position [229, 0]
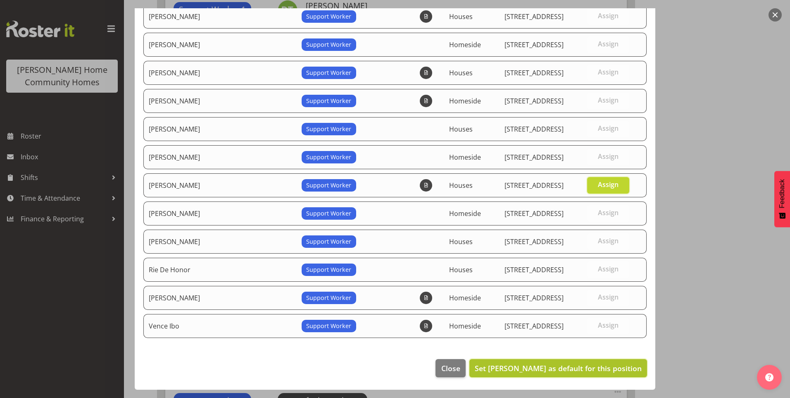
click at [601, 364] on span "Set Mary Endaya as default for this position" at bounding box center [558, 368] width 167 height 10
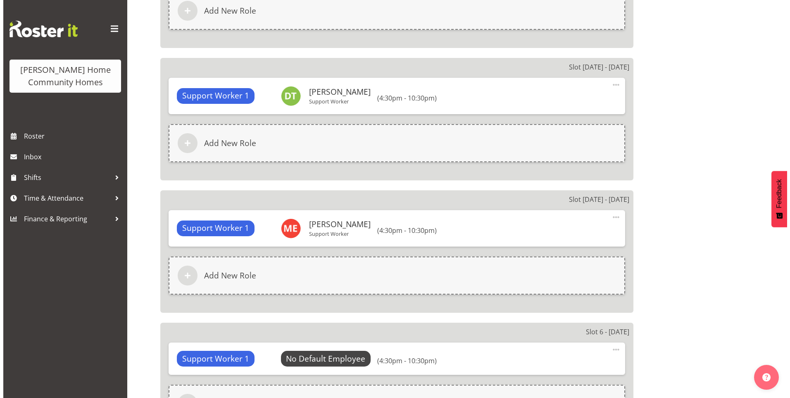
scroll to position [950, 0]
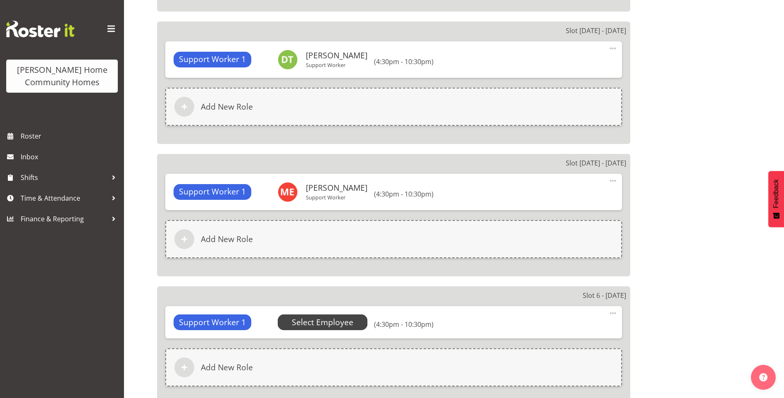
click at [336, 322] on span "Select Employee" at bounding box center [323, 322] width 62 height 12
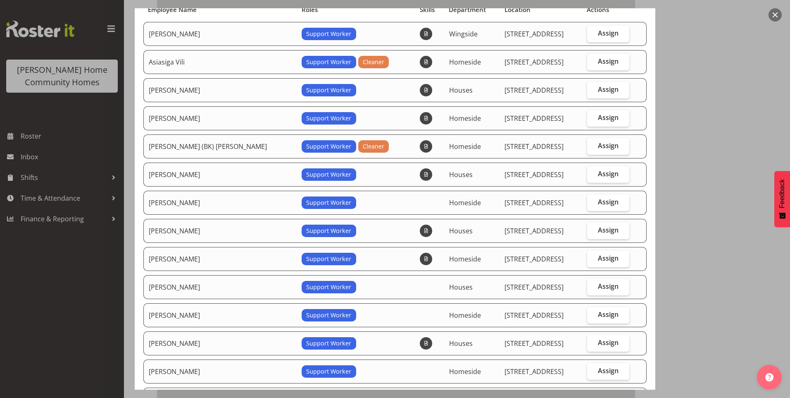
scroll to position [124, 0]
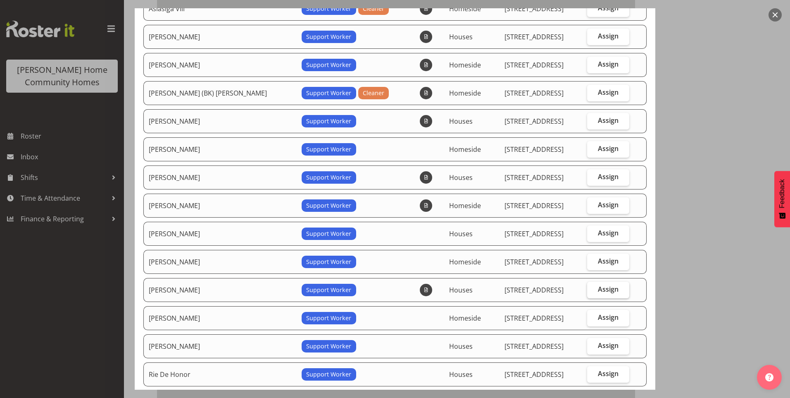
click at [604, 287] on span "Assign" at bounding box center [608, 289] width 21 height 8
click at [593, 287] on input "Assign" at bounding box center [589, 288] width 5 height 5
checkbox input "true"
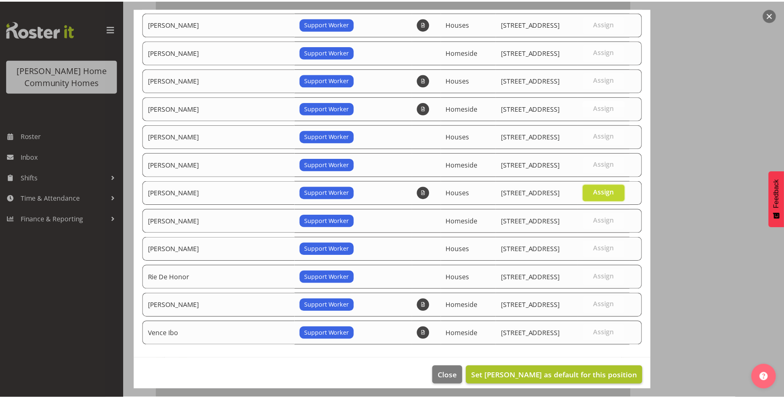
scroll to position [229, 0]
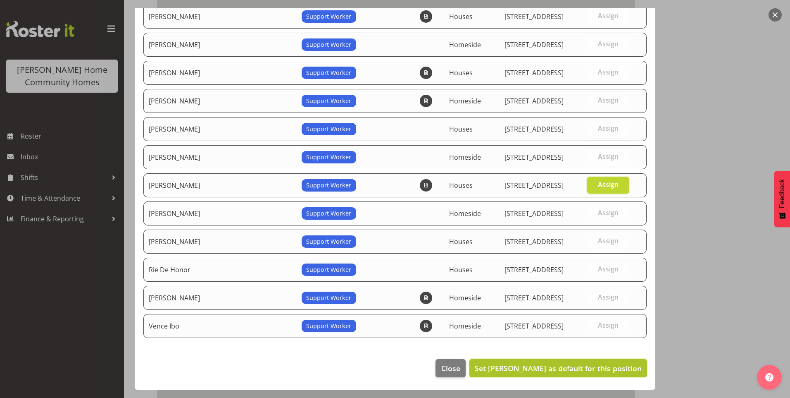
click at [572, 366] on span "Set Mary Endaya as default for this position" at bounding box center [558, 368] width 167 height 10
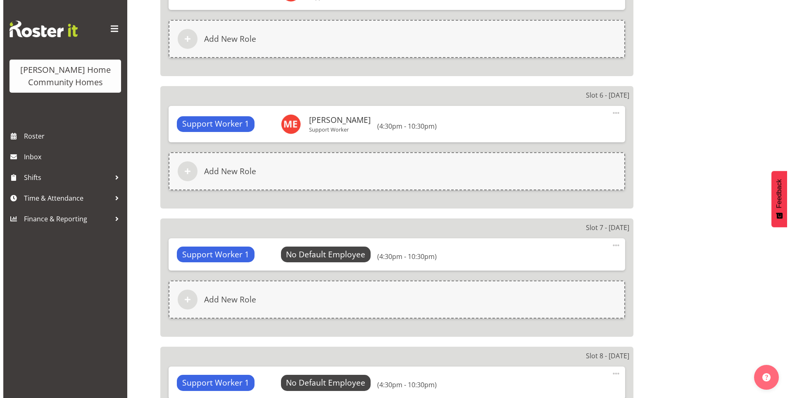
scroll to position [1198, 0]
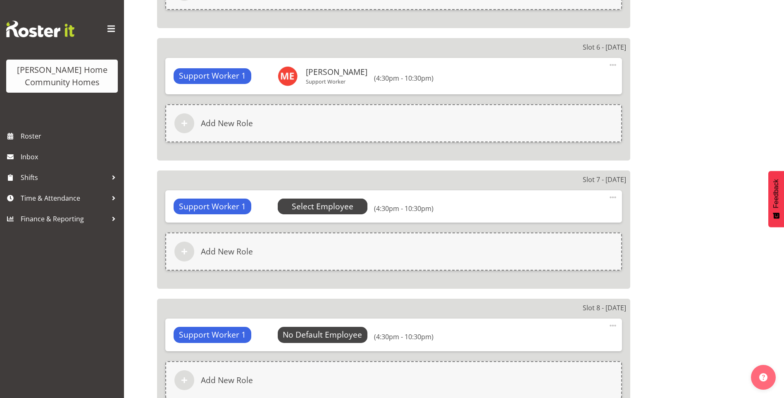
click at [327, 204] on span "Select Employee" at bounding box center [323, 206] width 62 height 12
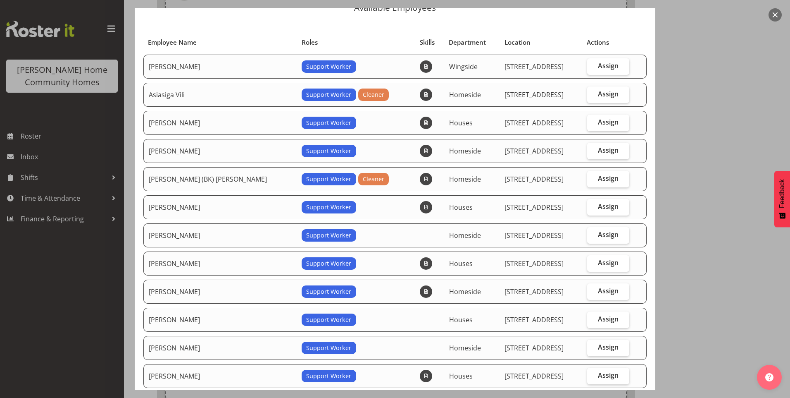
scroll to position [83, 0]
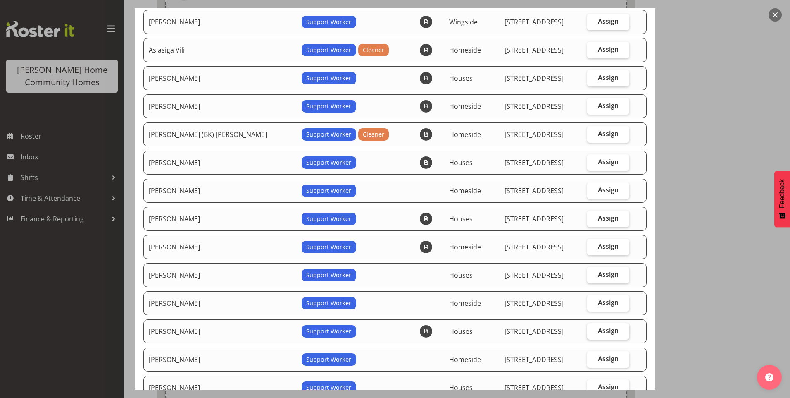
click at [605, 329] on span "Assign" at bounding box center [608, 330] width 21 height 8
click at [593, 329] on input "Assign" at bounding box center [589, 330] width 5 height 5
checkbox input "true"
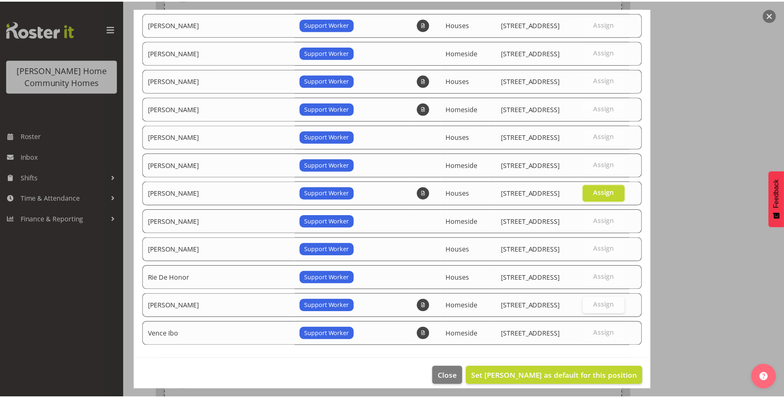
scroll to position [229, 0]
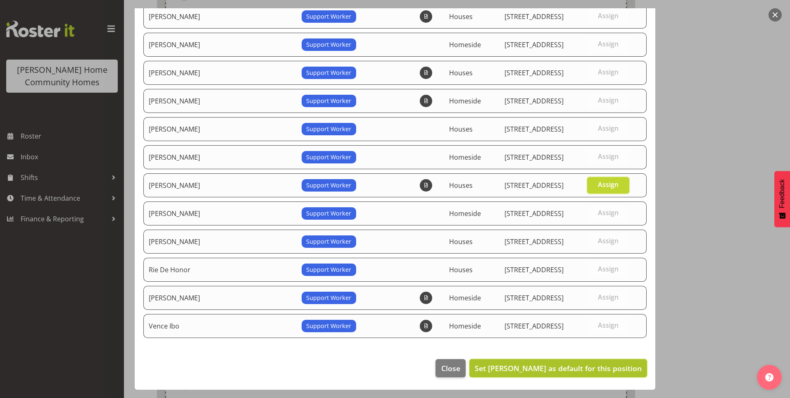
click at [572, 365] on span "Set Mary Endaya as default for this position" at bounding box center [558, 368] width 167 height 10
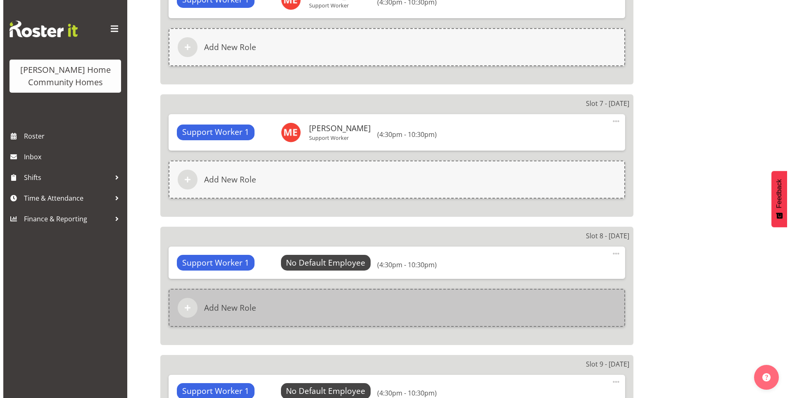
scroll to position [1281, 0]
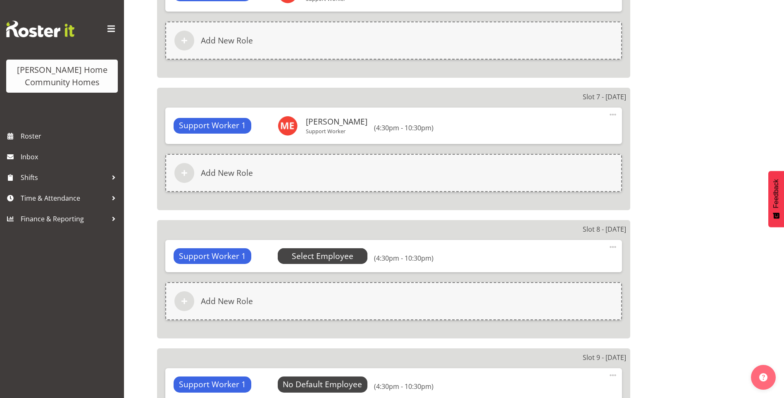
click at [337, 257] on span "Select Employee" at bounding box center [323, 256] width 62 height 12
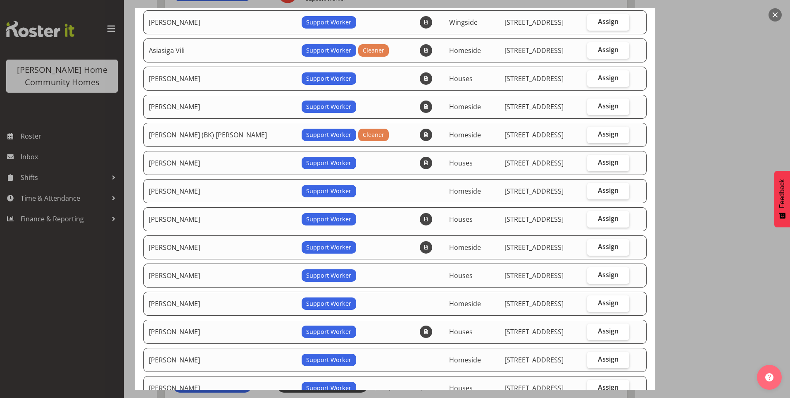
scroll to position [83, 0]
click at [598, 328] on span "Assign" at bounding box center [608, 330] width 21 height 8
click at [593, 328] on input "Assign" at bounding box center [589, 330] width 5 height 5
checkbox input "true"
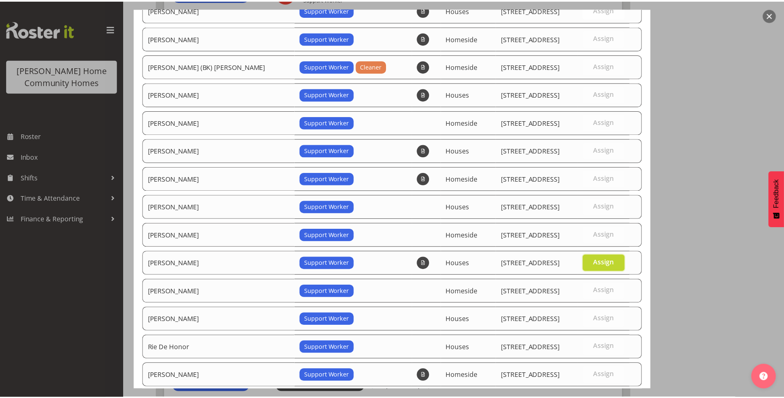
scroll to position [229, 0]
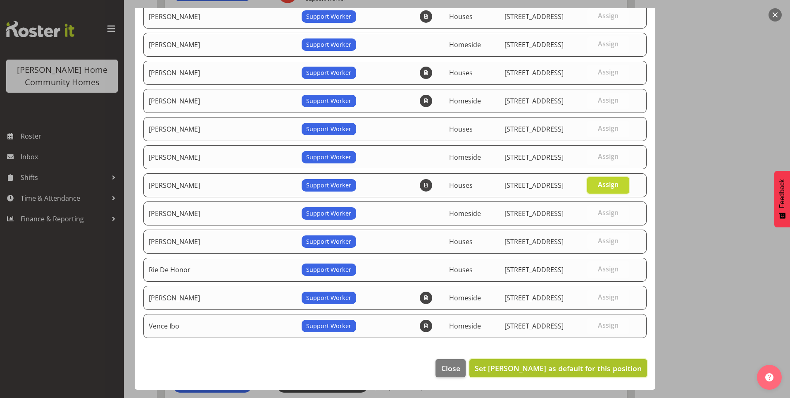
click at [572, 365] on span "Set Mary Endaya as default for this position" at bounding box center [558, 368] width 167 height 10
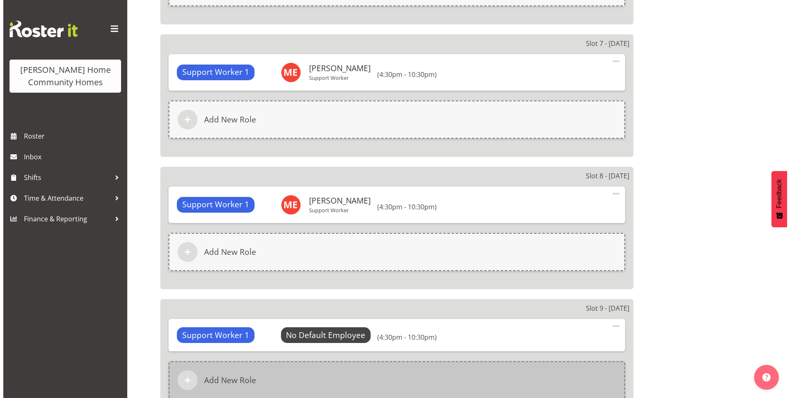
scroll to position [1405, 0]
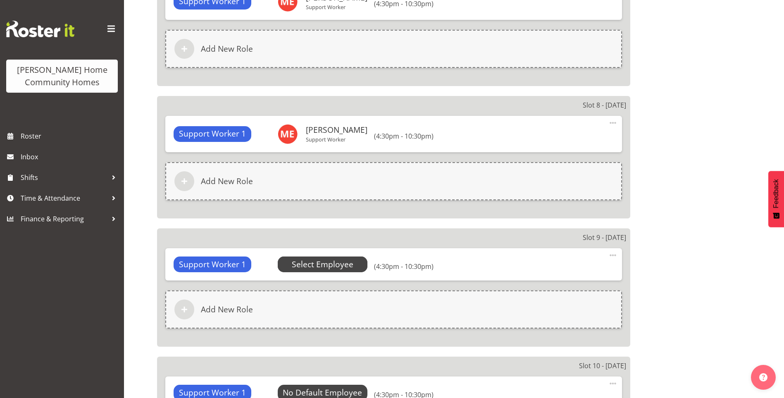
click at [331, 265] on span "Select Employee" at bounding box center [323, 264] width 62 height 12
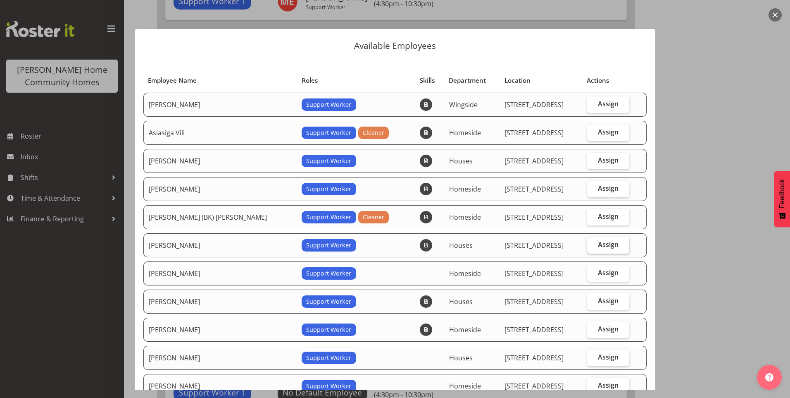
click at [602, 243] on span "Assign" at bounding box center [608, 244] width 21 height 8
click at [593, 243] on input "Assign" at bounding box center [589, 244] width 5 height 5
checkbox input "true"
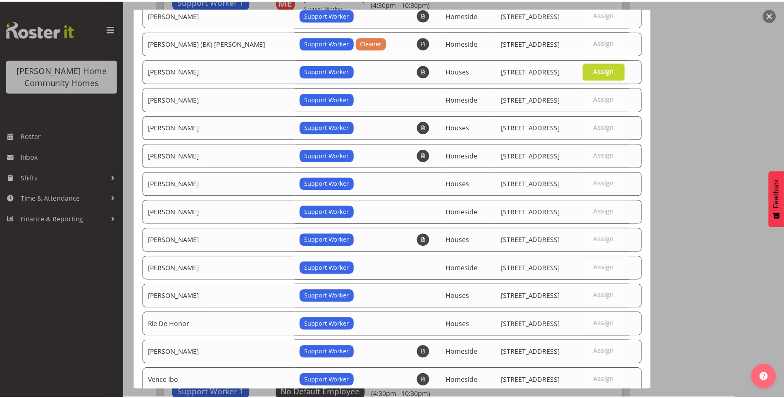
scroll to position [229, 0]
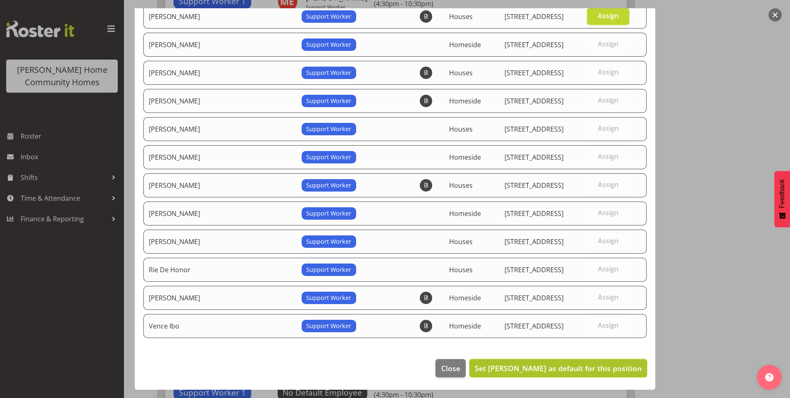
click at [559, 367] on span "Set Dipika Thapa as default for this position" at bounding box center [558, 368] width 167 height 10
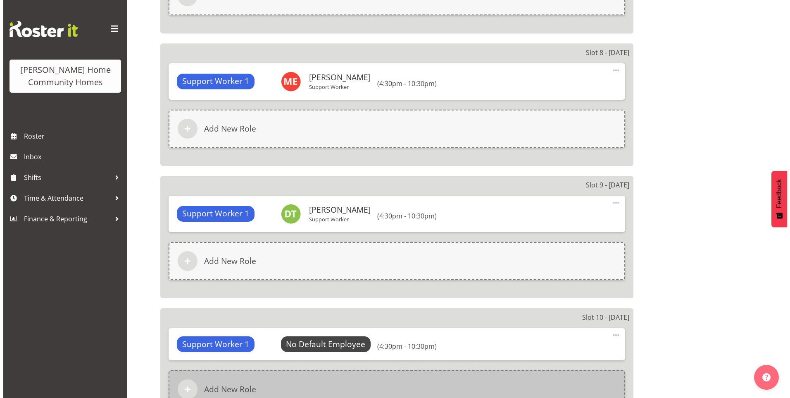
scroll to position [1529, 0]
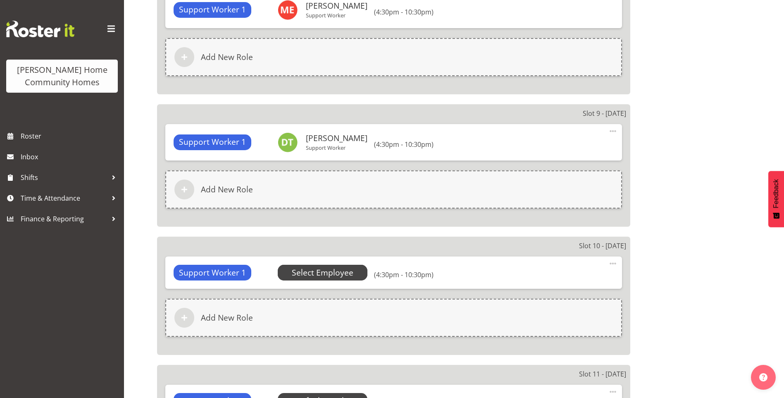
click at [325, 273] on span "Select Employee" at bounding box center [323, 273] width 62 height 12
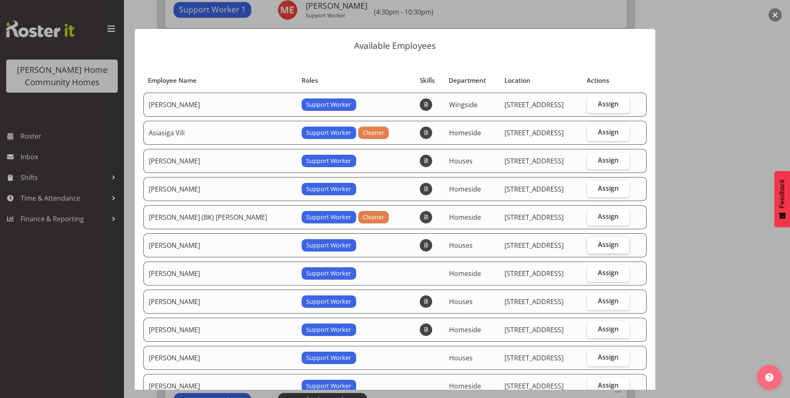
click at [612, 239] on label "Assign" at bounding box center [608, 245] width 43 height 17
click at [593, 242] on input "Assign" at bounding box center [589, 244] width 5 height 5
checkbox input "true"
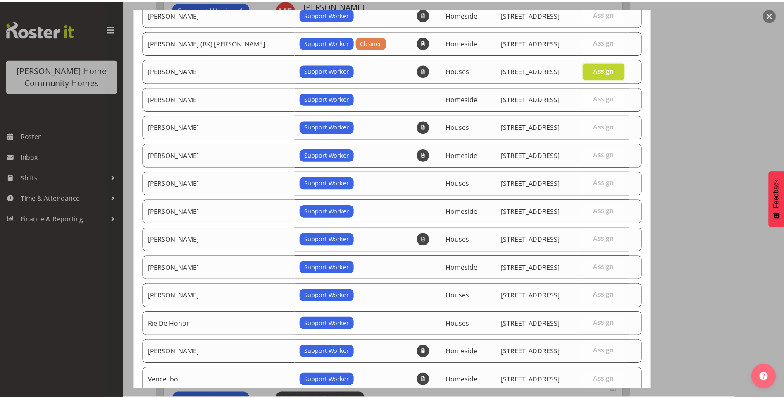
scroll to position [229, 0]
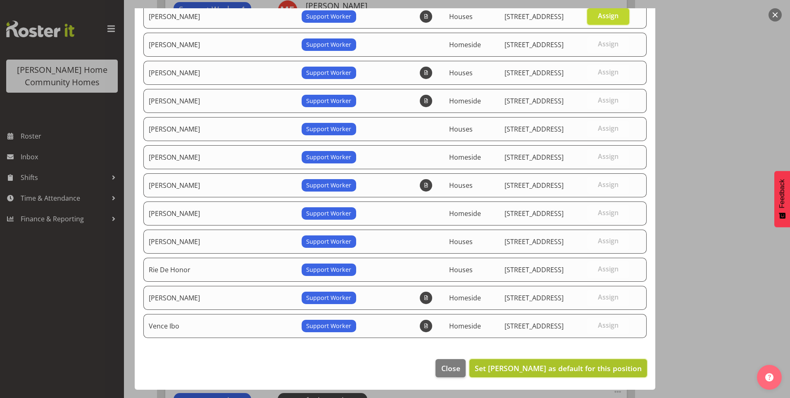
click at [566, 365] on span "Set Dipika Thapa as default for this position" at bounding box center [558, 368] width 167 height 10
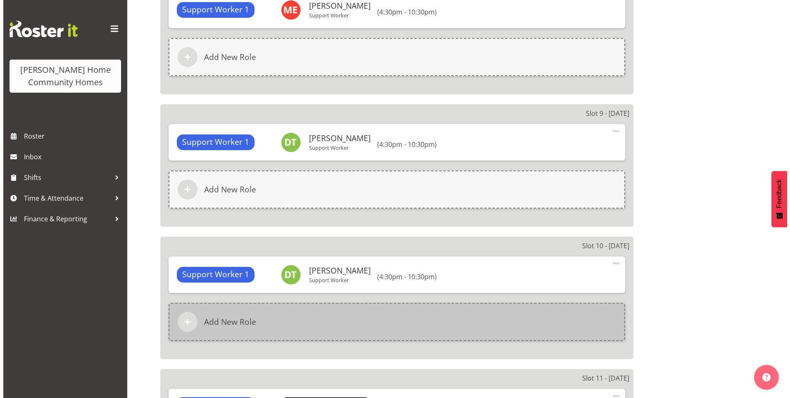
scroll to position [1653, 0]
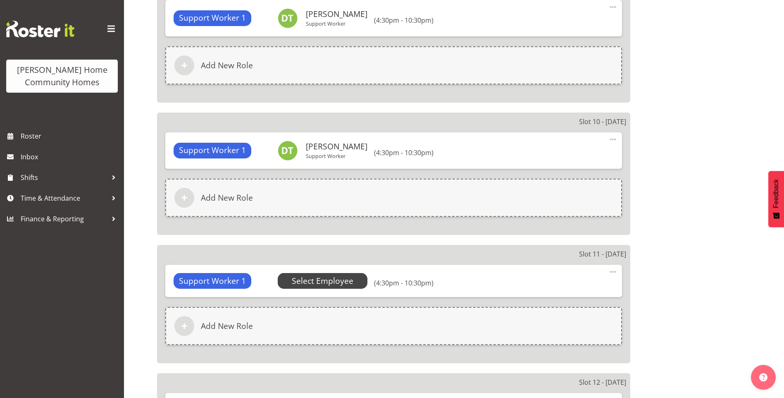
click at [329, 278] on span "Select Employee" at bounding box center [323, 281] width 62 height 12
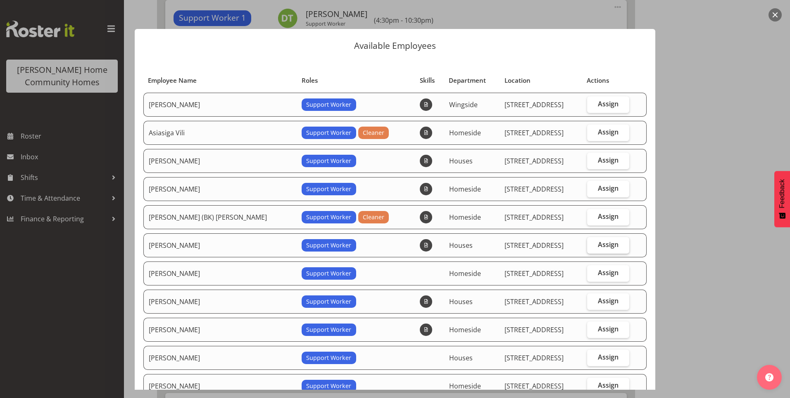
click at [604, 244] on span "Assign" at bounding box center [608, 244] width 21 height 8
click at [593, 244] on input "Assign" at bounding box center [589, 244] width 5 height 5
checkbox input "true"
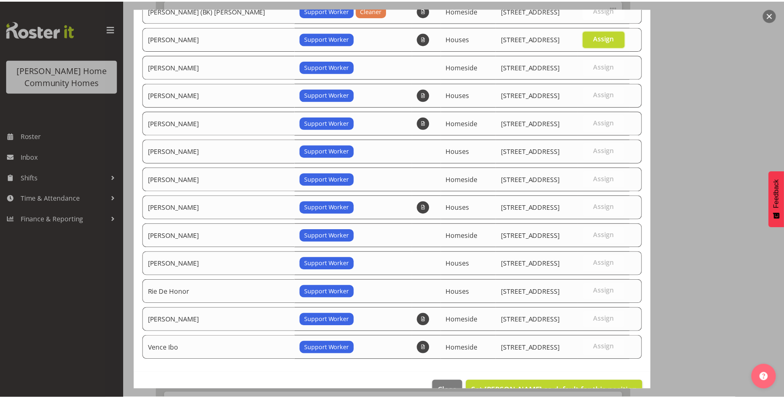
scroll to position [229, 0]
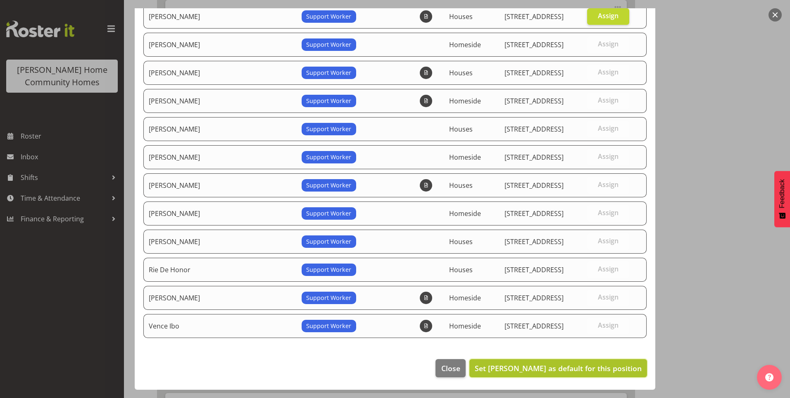
click at [582, 361] on button "Set Dipika Thapa as default for this position" at bounding box center [558, 368] width 178 height 18
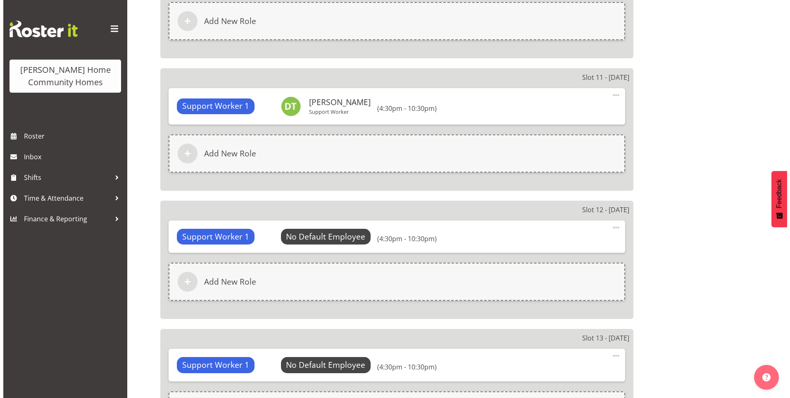
scroll to position [1859, 0]
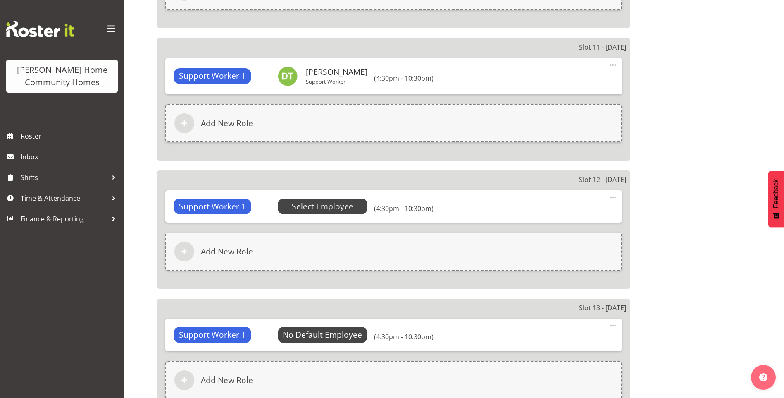
click at [343, 204] on span "Select Employee" at bounding box center [323, 206] width 62 height 12
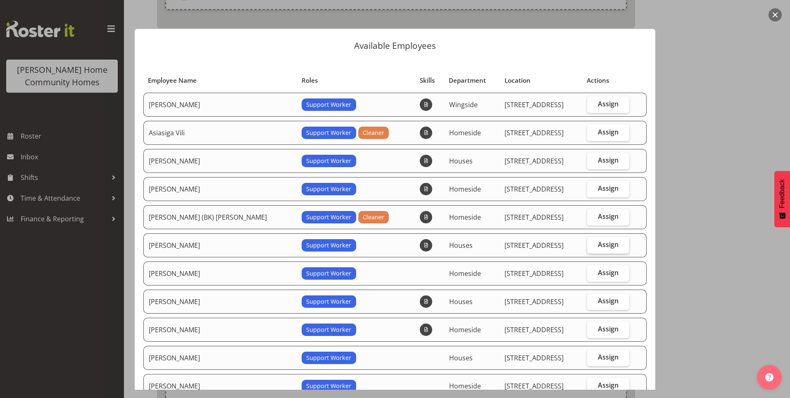
click at [603, 242] on span "Assign" at bounding box center [608, 244] width 21 height 8
click at [593, 242] on input "Assign" at bounding box center [589, 244] width 5 height 5
checkbox input "true"
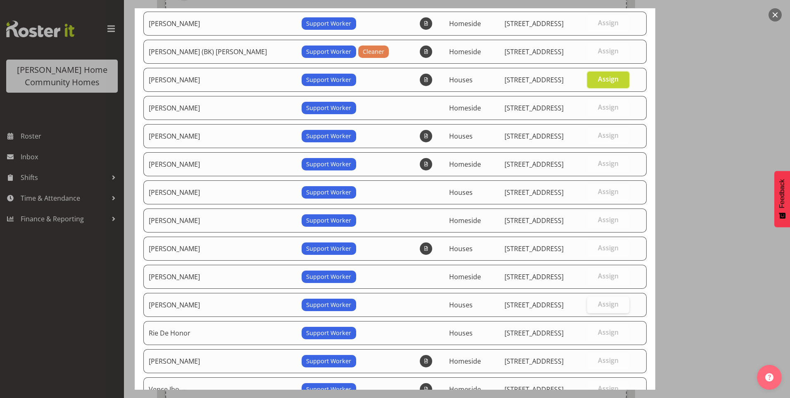
scroll to position [229, 0]
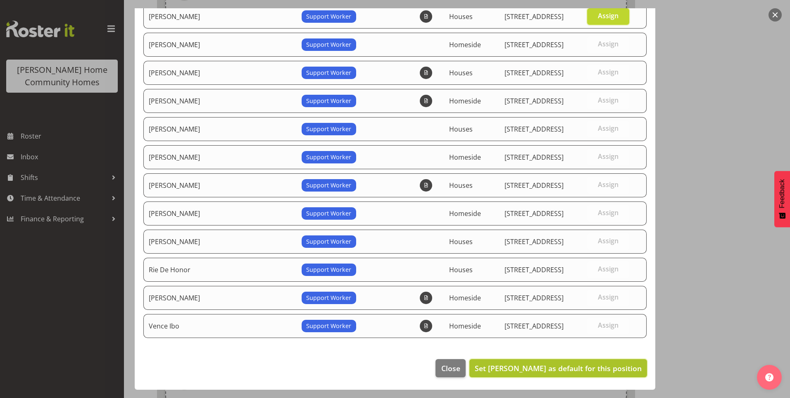
click at [567, 364] on span "Set Dipika Thapa as default for this position" at bounding box center [558, 368] width 167 height 10
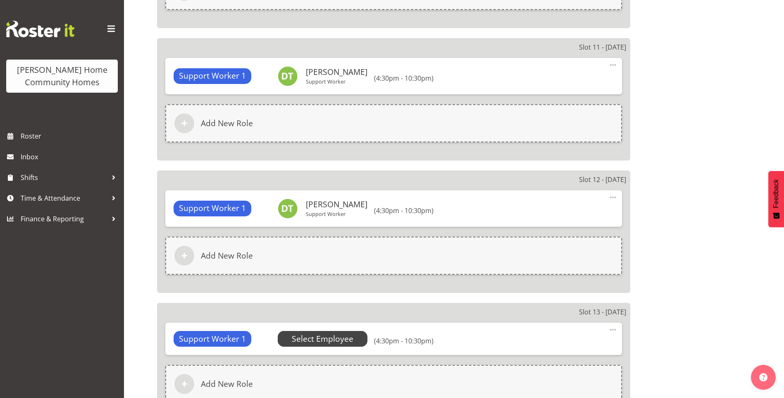
click at [332, 334] on span "Select Employee" at bounding box center [323, 339] width 62 height 12
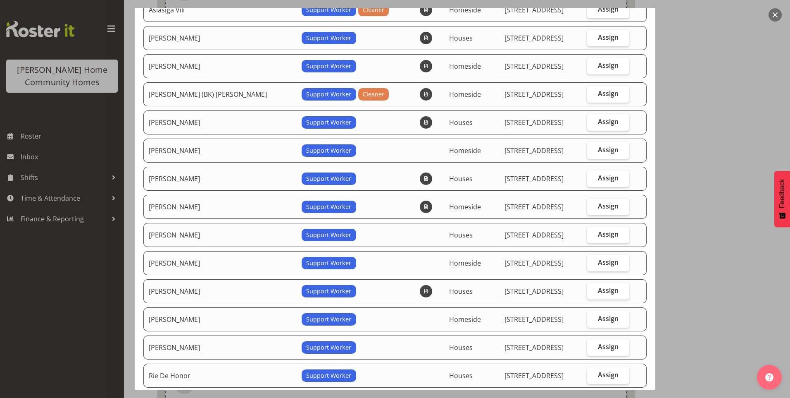
scroll to position [124, 0]
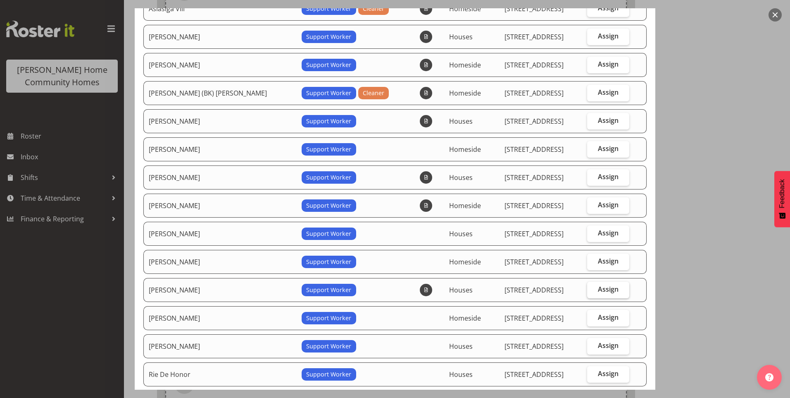
click at [598, 286] on span "Assign" at bounding box center [608, 289] width 21 height 8
click at [593, 286] on input "Assign" at bounding box center [589, 288] width 5 height 5
checkbox input "true"
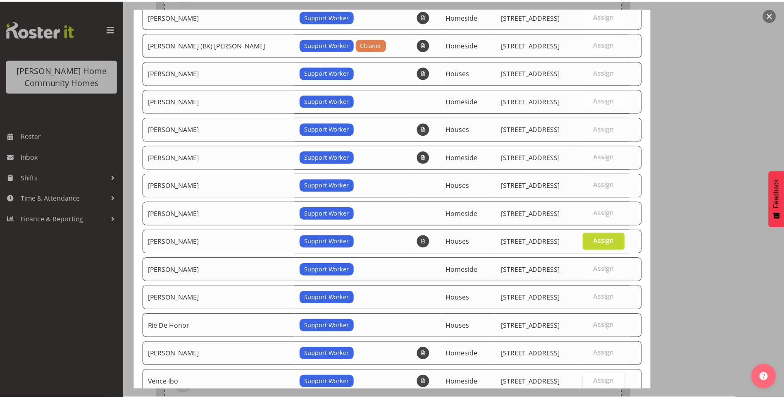
scroll to position [229, 0]
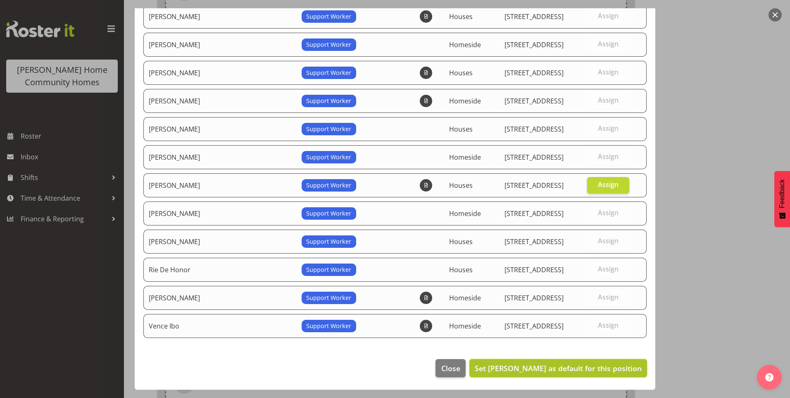
click at [578, 370] on span "Set Mary Endaya as default for this position" at bounding box center [558, 368] width 167 height 10
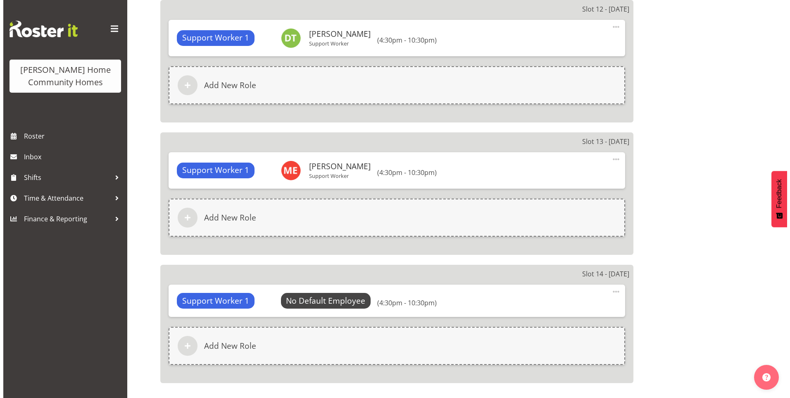
scroll to position [2138, 0]
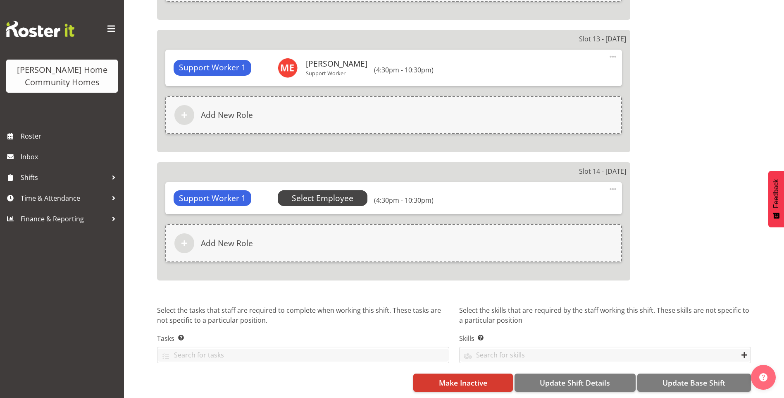
click at [337, 192] on span "Select Employee" at bounding box center [323, 198] width 62 height 12
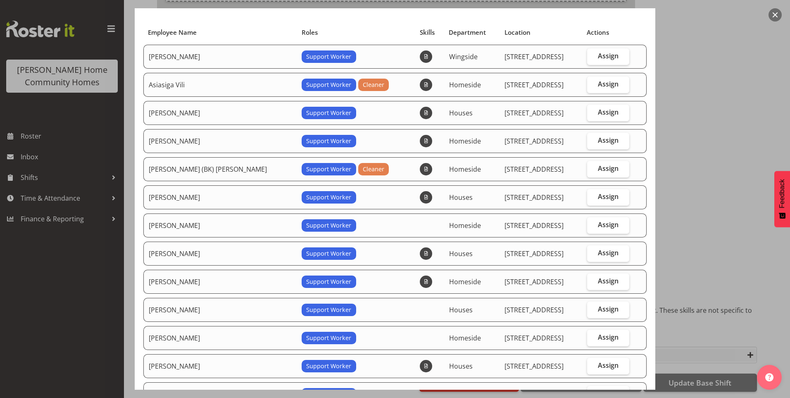
scroll to position [83, 0]
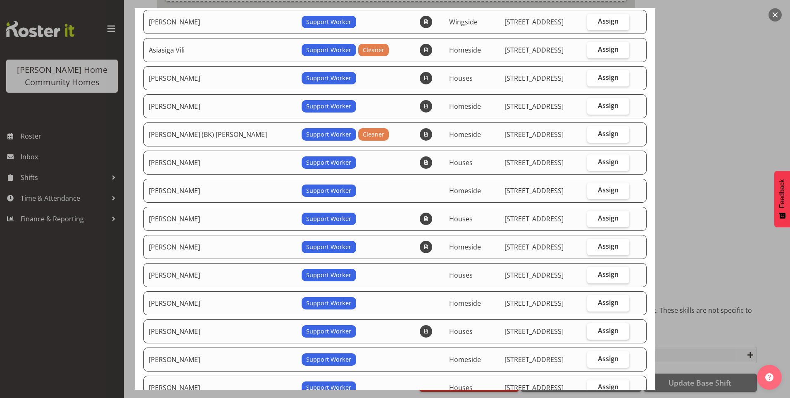
click at [598, 327] on span "Assign" at bounding box center [608, 330] width 21 height 8
click at [593, 328] on input "Assign" at bounding box center [589, 330] width 5 height 5
checkbox input "true"
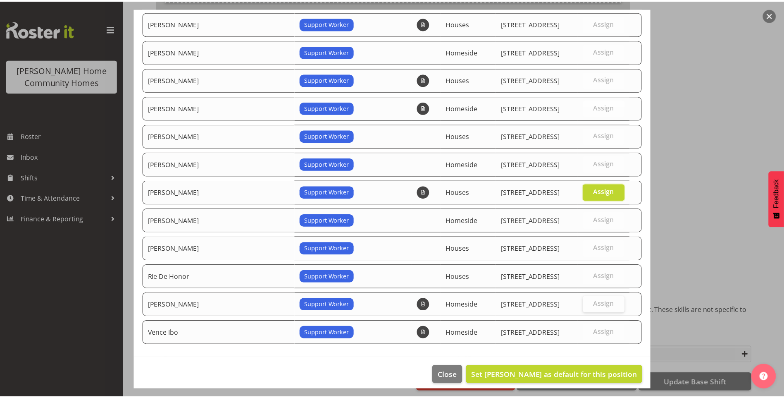
scroll to position [229, 0]
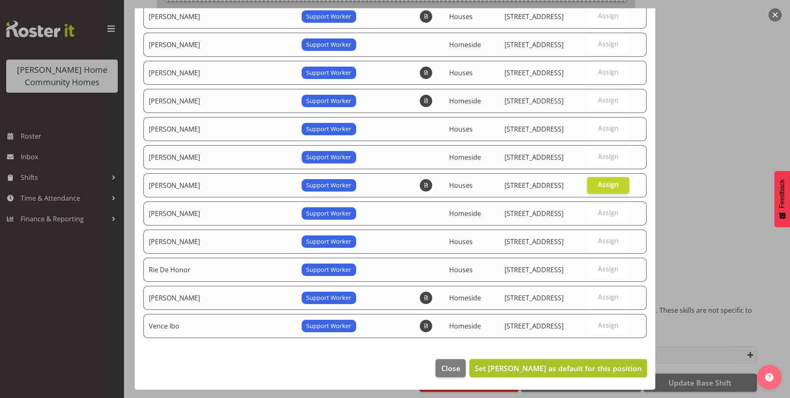
click at [598, 368] on span "Set Mary Endaya as default for this position" at bounding box center [558, 368] width 167 height 10
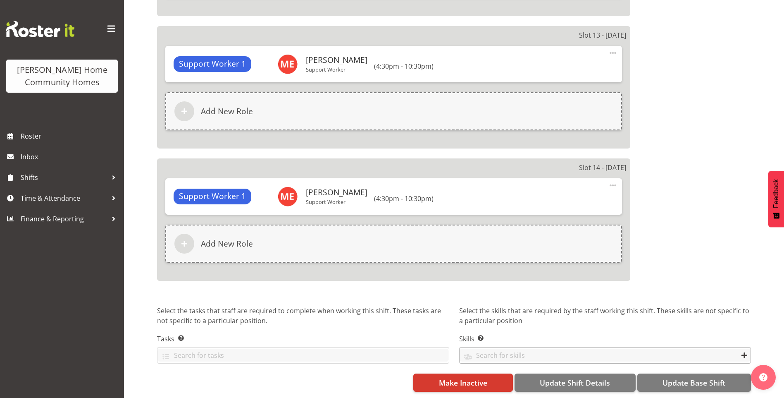
scroll to position [2142, 0]
click at [684, 377] on span "Update Base Shift" at bounding box center [693, 382] width 63 height 11
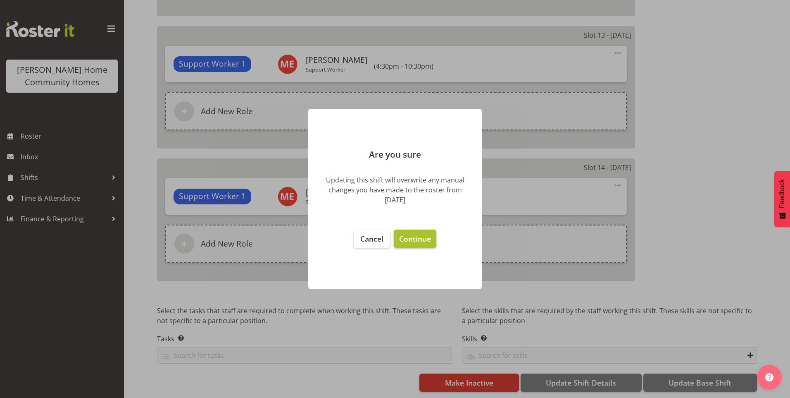
click at [422, 239] on span "Continue" at bounding box center [415, 238] width 32 height 10
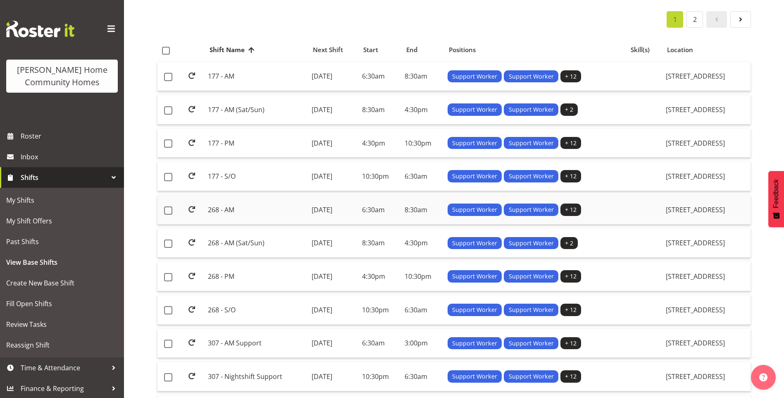
scroll to position [83, 0]
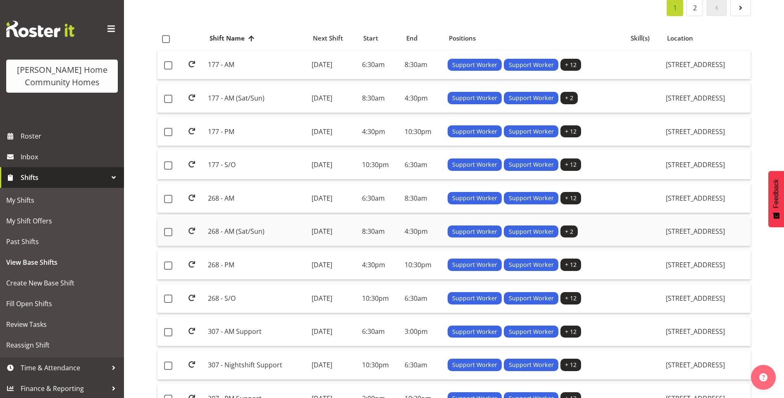
click at [235, 226] on td "268 - AM (Sat/Sun)" at bounding box center [256, 231] width 103 height 29
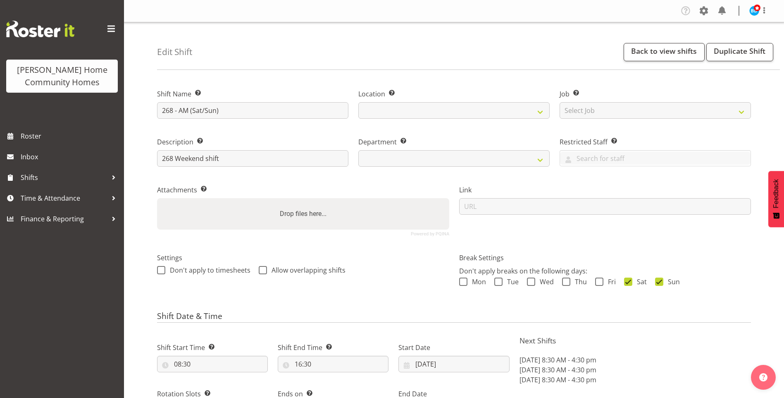
select select "date"
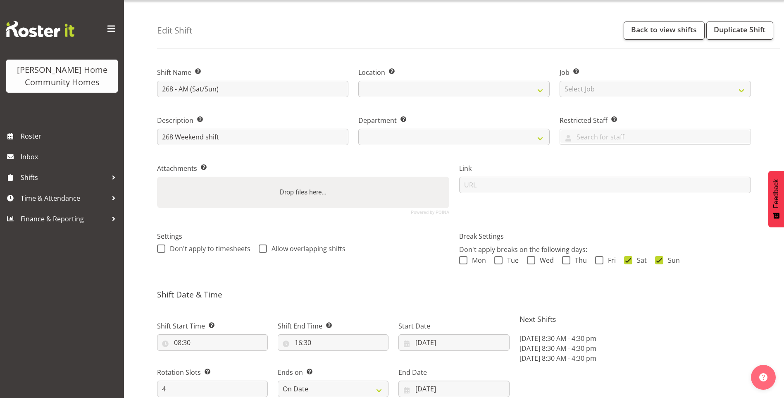
select select
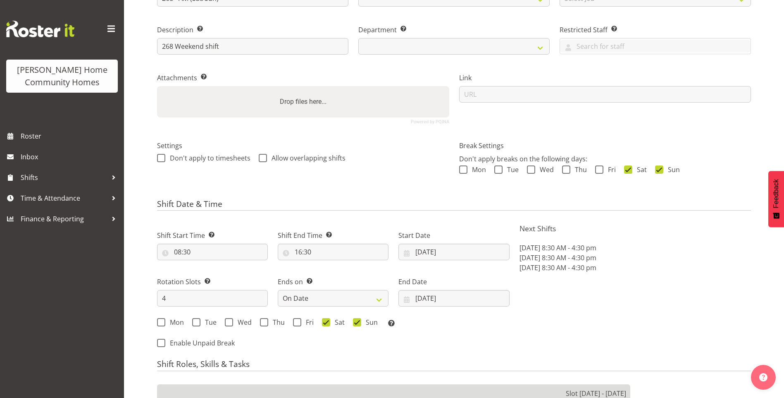
select select
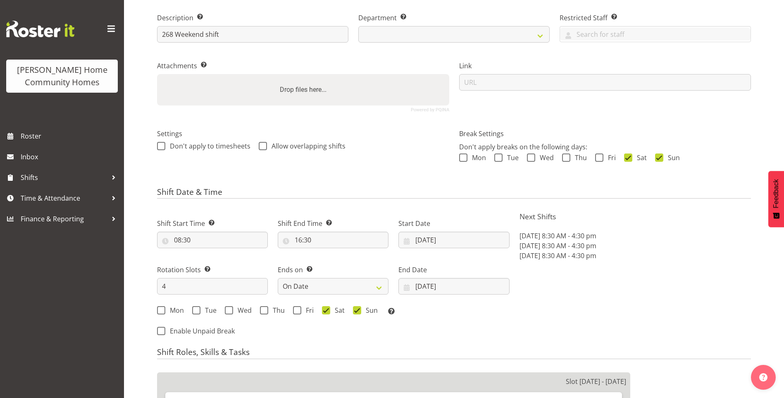
select select
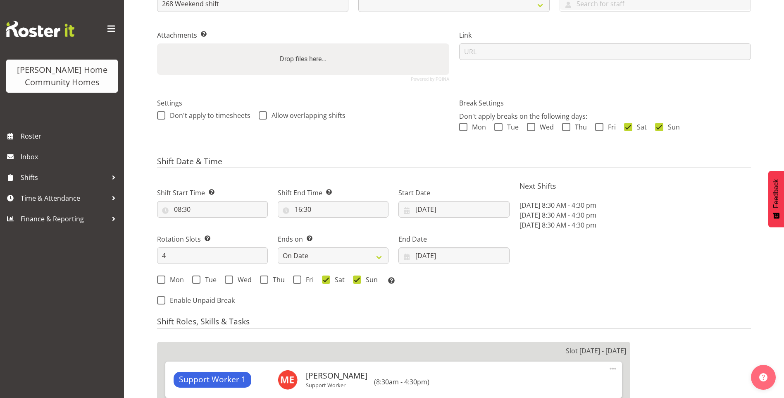
select select "1069"
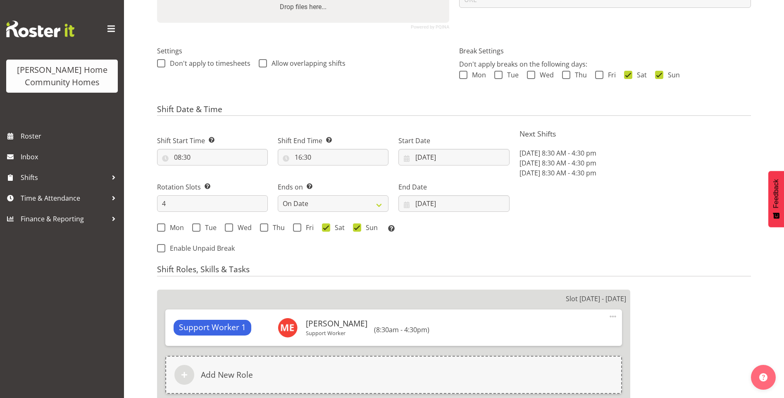
select select "748"
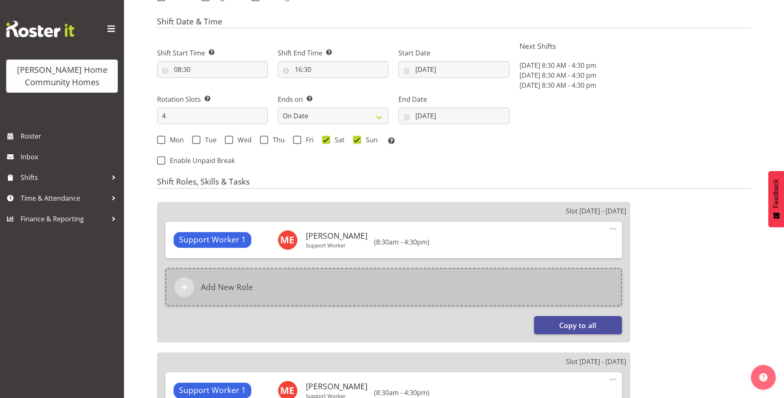
scroll to position [372, 0]
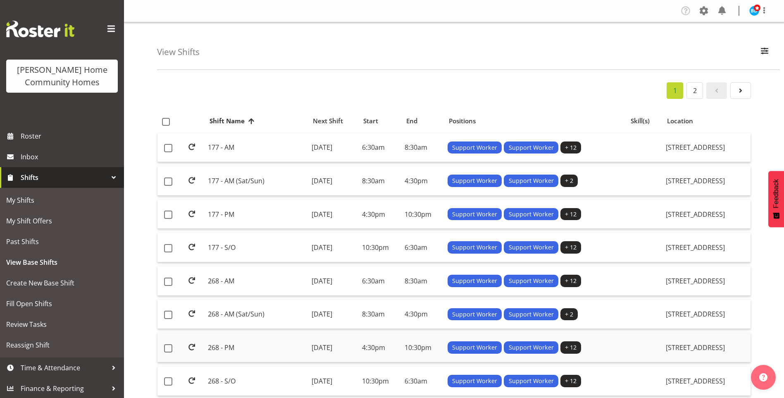
scroll to position [83, 0]
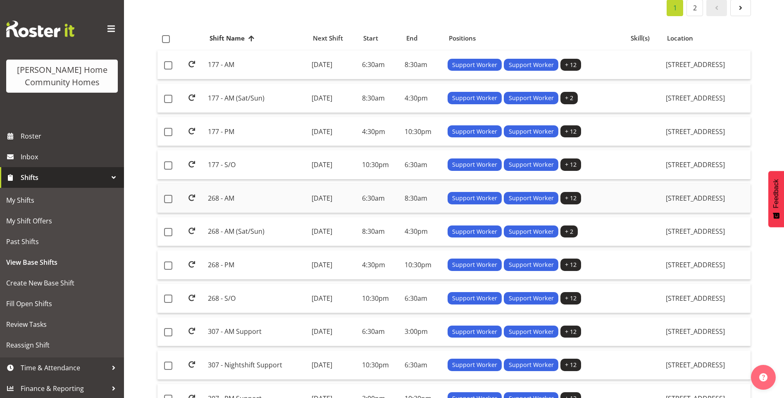
click at [246, 199] on td "268 - AM" at bounding box center [256, 197] width 103 height 29
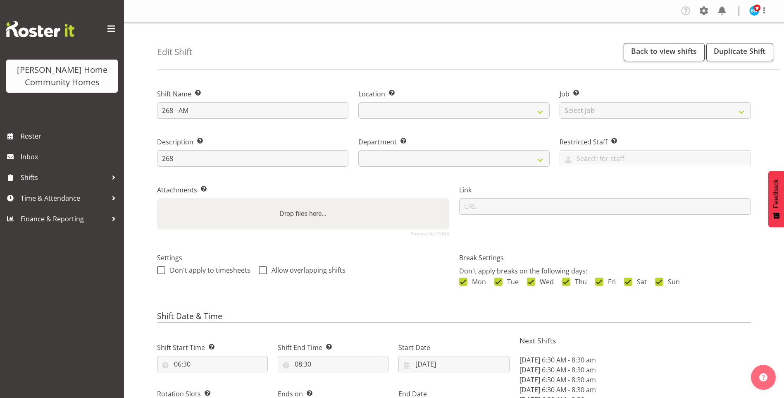
select select "date"
select select
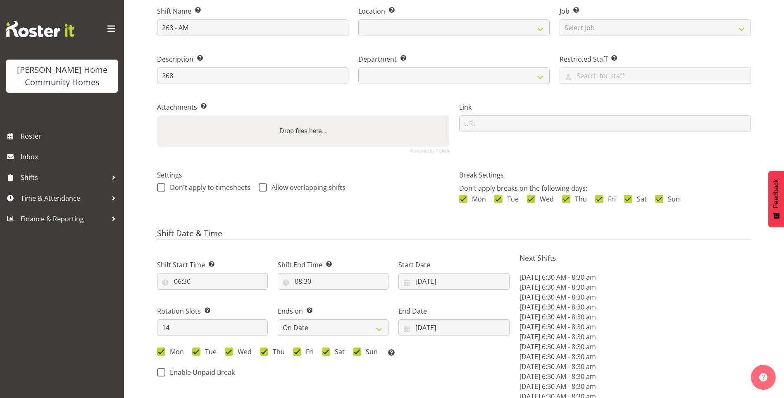
select select
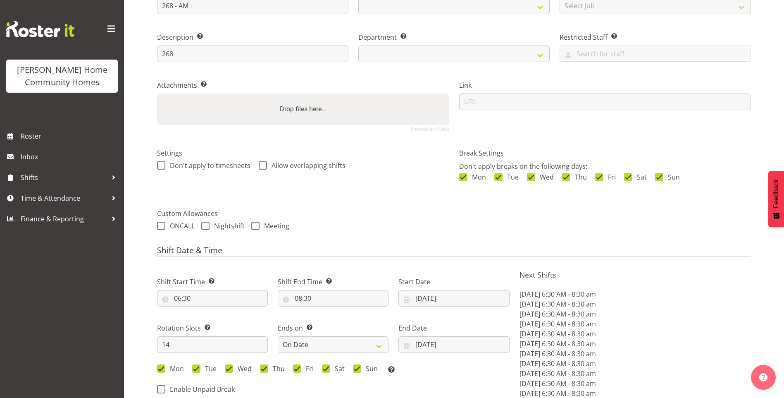
select select
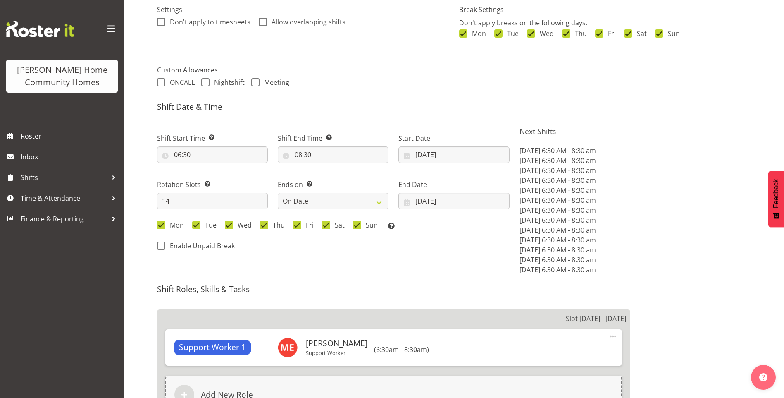
select select "1069"
select select "748"
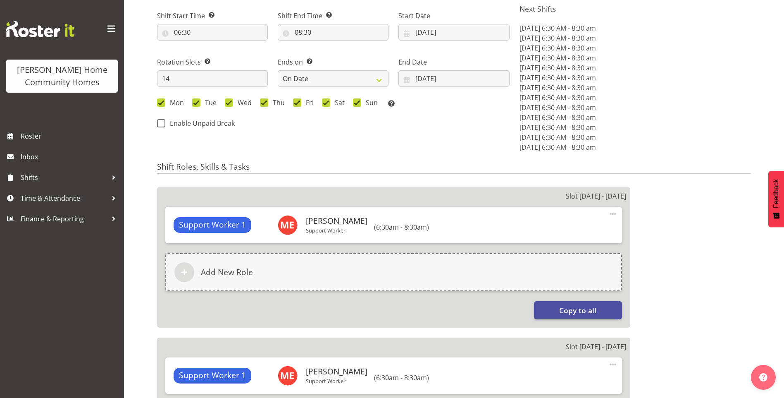
scroll to position [413, 0]
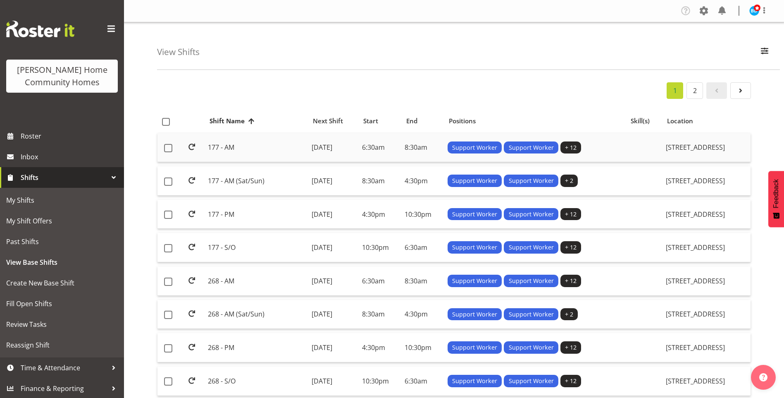
click at [250, 146] on td "177 - AM" at bounding box center [256, 147] width 103 height 29
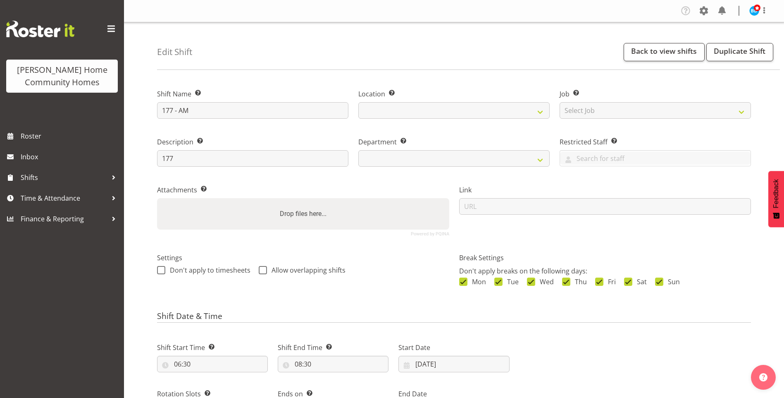
select select "date"
select select
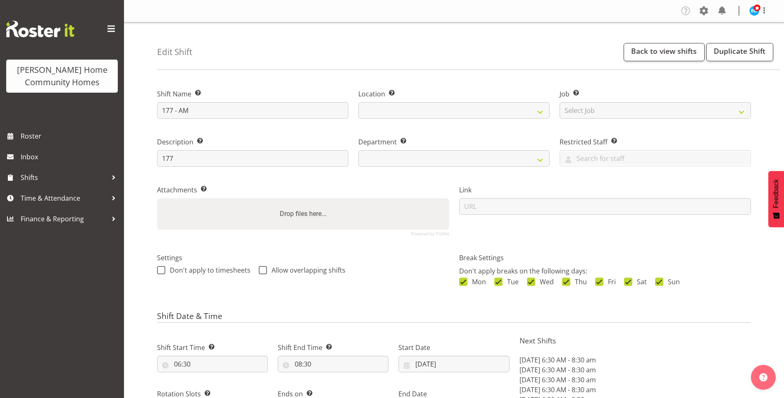
select select
select select "748"
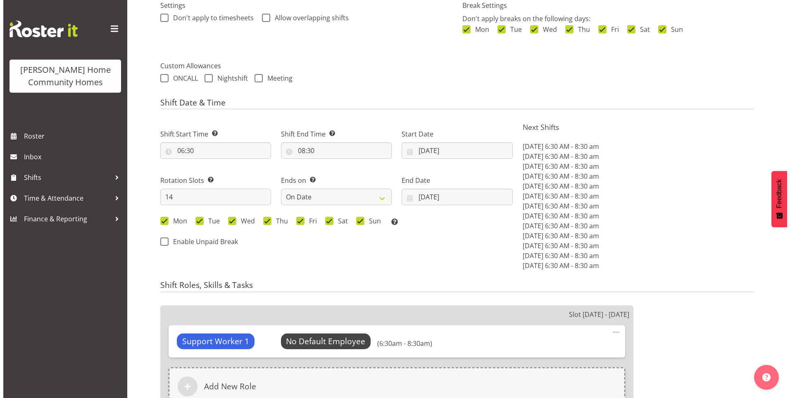
scroll to position [331, 0]
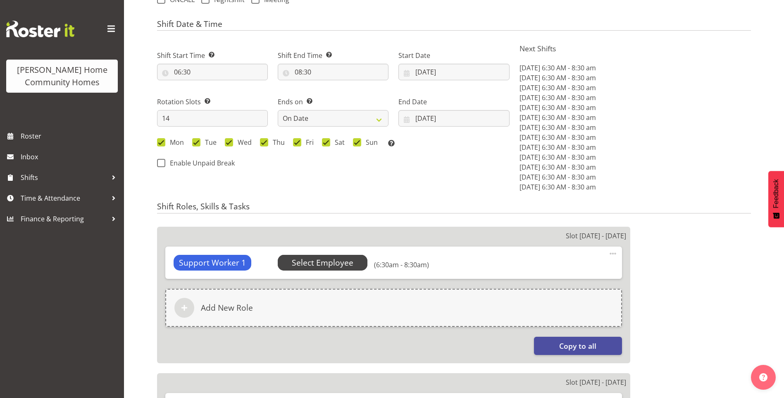
click at [329, 259] on span "Select Employee" at bounding box center [323, 263] width 62 height 12
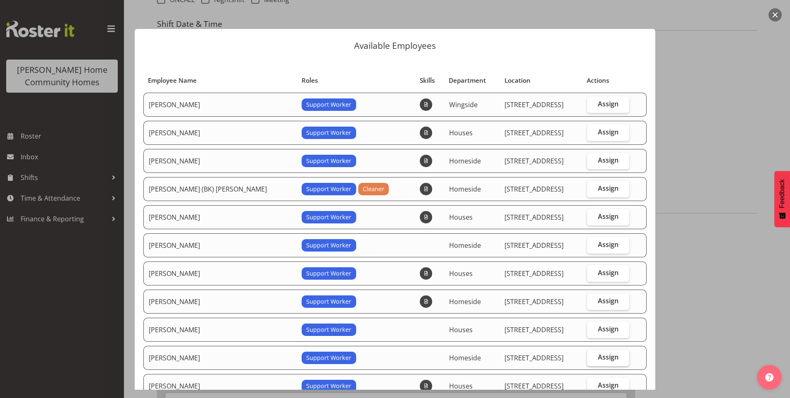
click at [600, 352] on span "Assign" at bounding box center [608, 356] width 21 height 8
click at [593, 354] on input "Assign" at bounding box center [589, 356] width 5 height 5
checkbox input "true"
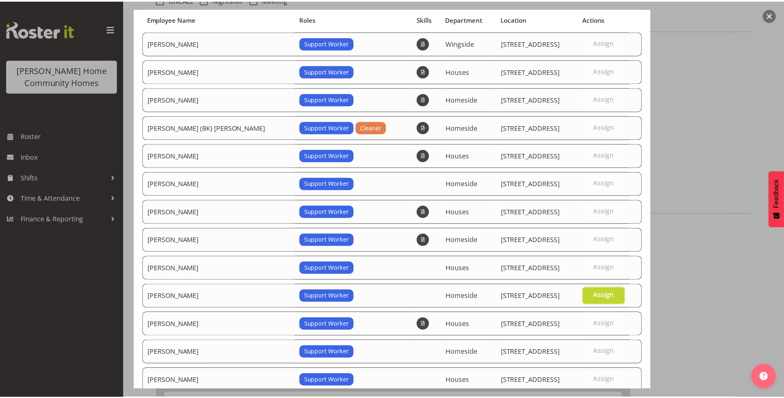
scroll to position [144, 0]
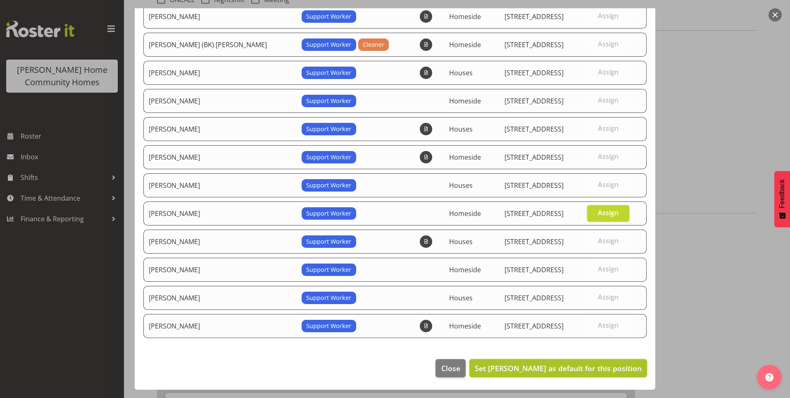
click at [587, 365] on span "Set [PERSON_NAME] as default for this position" at bounding box center [558, 368] width 167 height 10
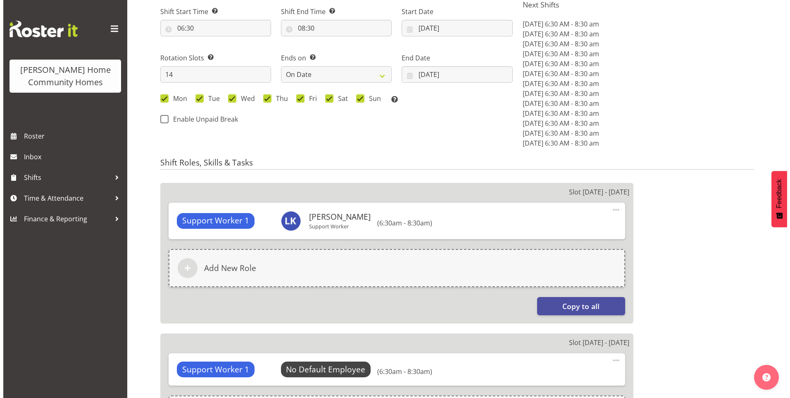
scroll to position [413, 0]
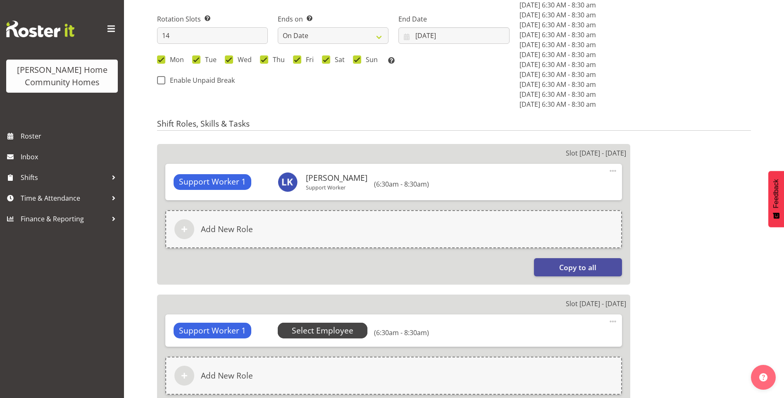
click at [348, 328] on span "Select Employee" at bounding box center [323, 330] width 62 height 12
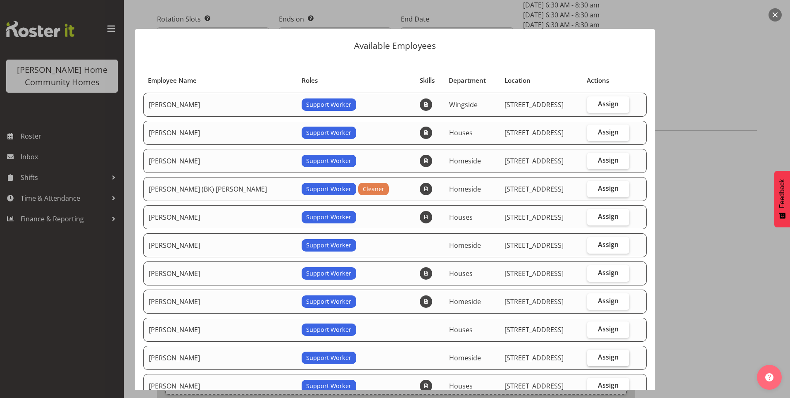
click at [598, 351] on label "Assign" at bounding box center [608, 357] width 43 height 17
click at [593, 354] on input "Assign" at bounding box center [589, 356] width 5 height 5
checkbox input "true"
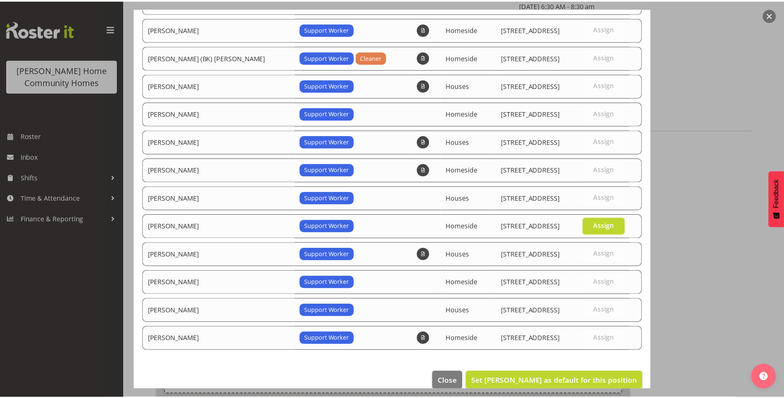
scroll to position [144, 0]
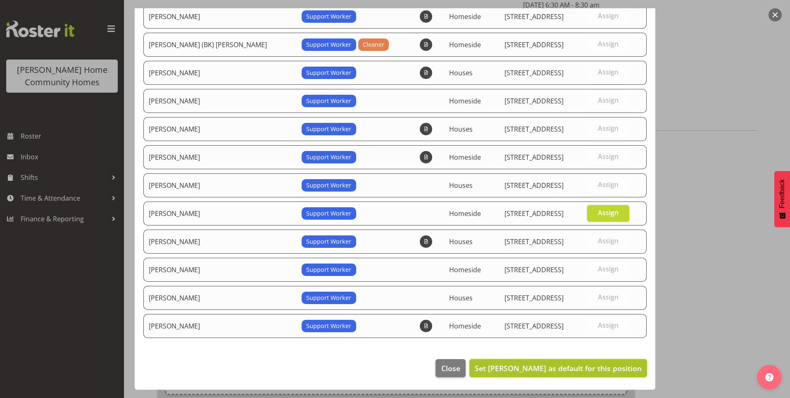
click at [569, 368] on span "Set [PERSON_NAME] as default for this position" at bounding box center [558, 368] width 167 height 10
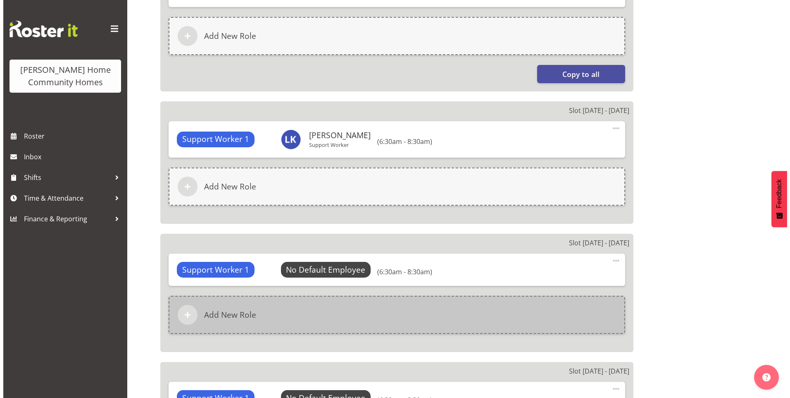
scroll to position [620, 0]
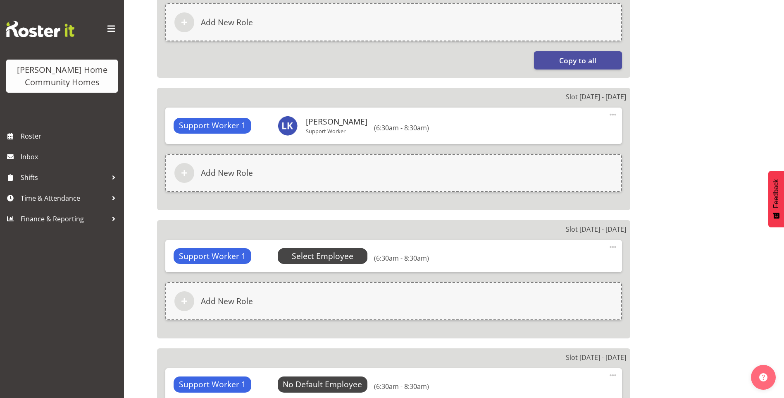
click at [343, 258] on span "Select Employee" at bounding box center [323, 256] width 62 height 12
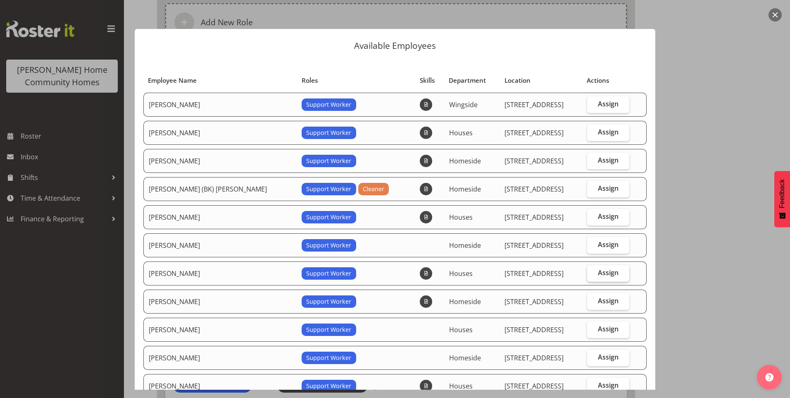
drag, startPoint x: 599, startPoint y: 271, endPoint x: 607, endPoint y: 276, distance: 9.6
click at [599, 271] on span "Assign" at bounding box center [608, 272] width 21 height 8
click at [593, 271] on input "Assign" at bounding box center [589, 272] width 5 height 5
checkbox input "true"
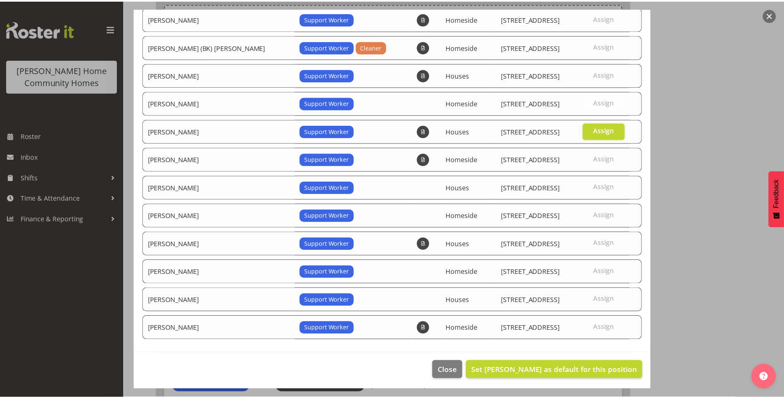
scroll to position [144, 0]
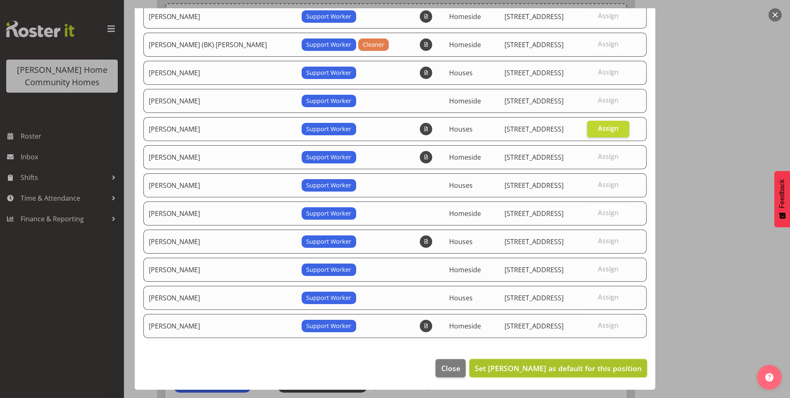
click at [593, 371] on span "Set [PERSON_NAME] as default for this position" at bounding box center [558, 368] width 167 height 10
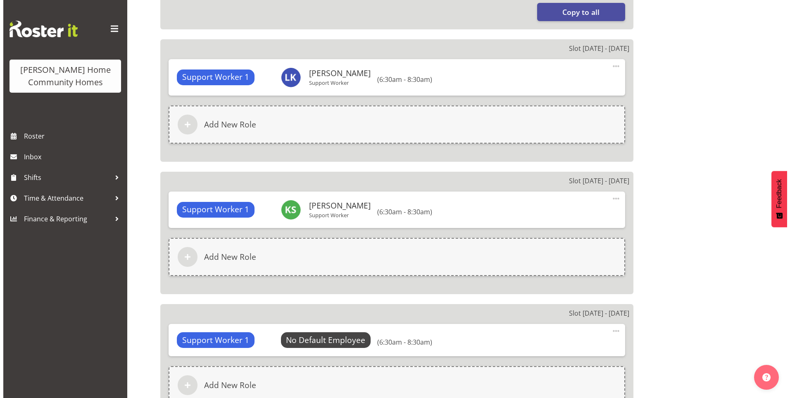
scroll to position [744, 0]
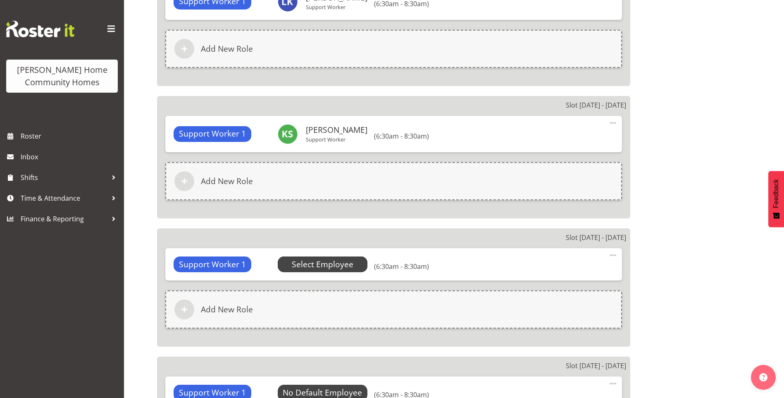
click at [338, 266] on span "Select Employee" at bounding box center [323, 264] width 62 height 12
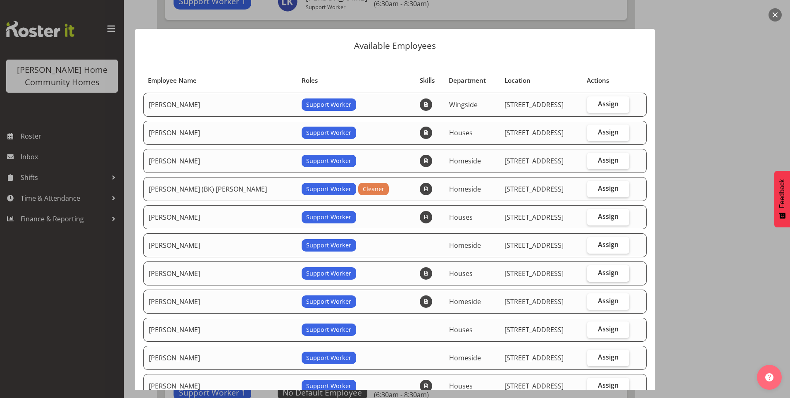
click at [607, 273] on span "Assign" at bounding box center [608, 272] width 21 height 8
click at [593, 273] on input "Assign" at bounding box center [589, 272] width 5 height 5
checkbox input "true"
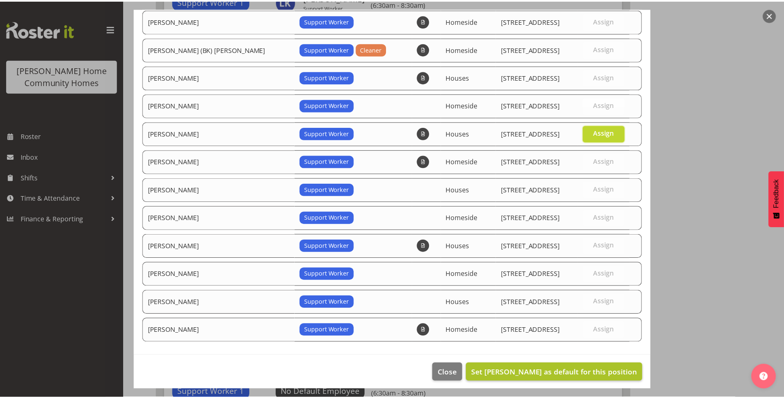
scroll to position [144, 0]
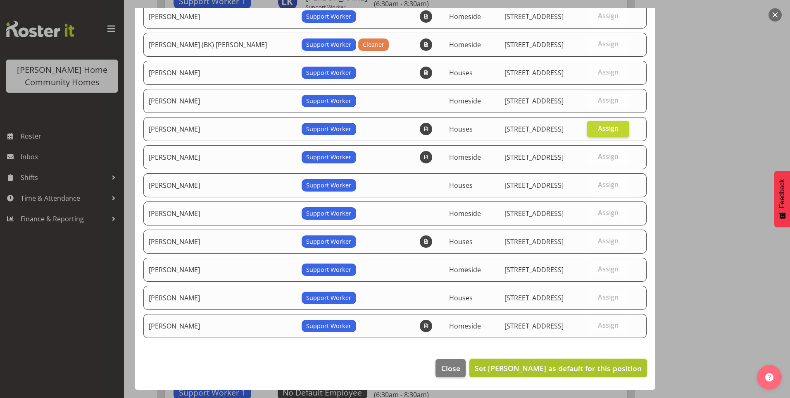
click at [598, 371] on span "Set [PERSON_NAME] as default for this position" at bounding box center [558, 368] width 167 height 10
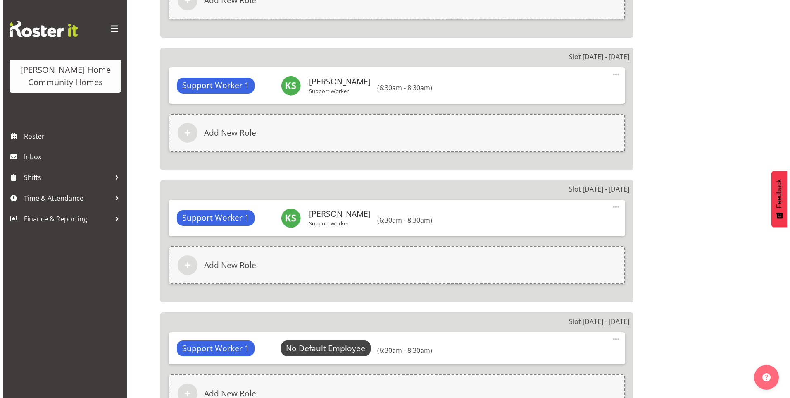
scroll to position [909, 0]
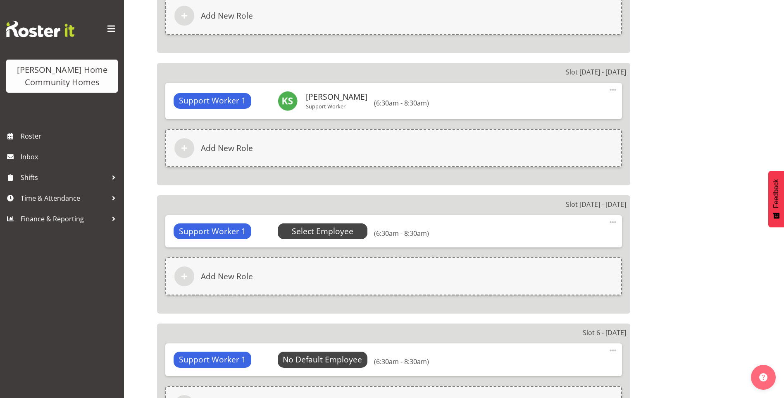
click at [331, 233] on span "Select Employee" at bounding box center [323, 231] width 62 height 12
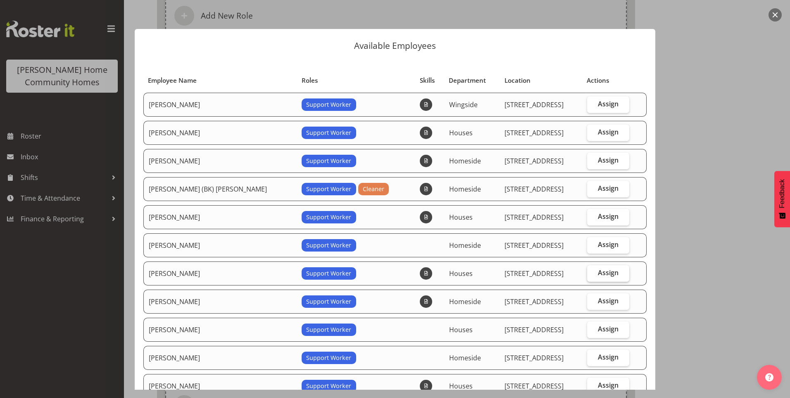
click at [606, 274] on span "Assign" at bounding box center [608, 272] width 21 height 8
click at [593, 274] on input "Assign" at bounding box center [589, 272] width 5 height 5
checkbox input "true"
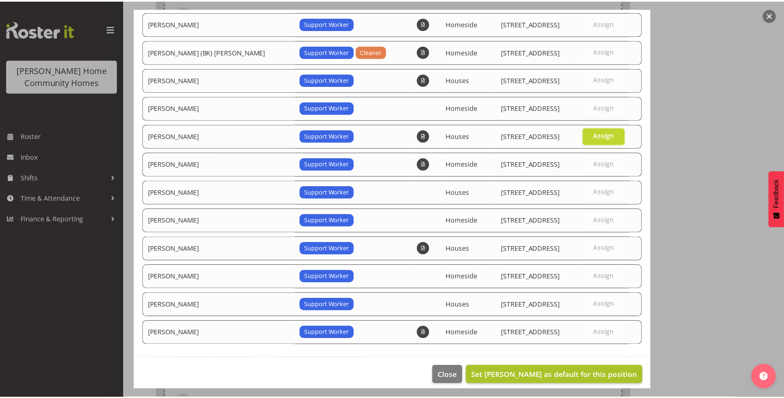
scroll to position [144, 0]
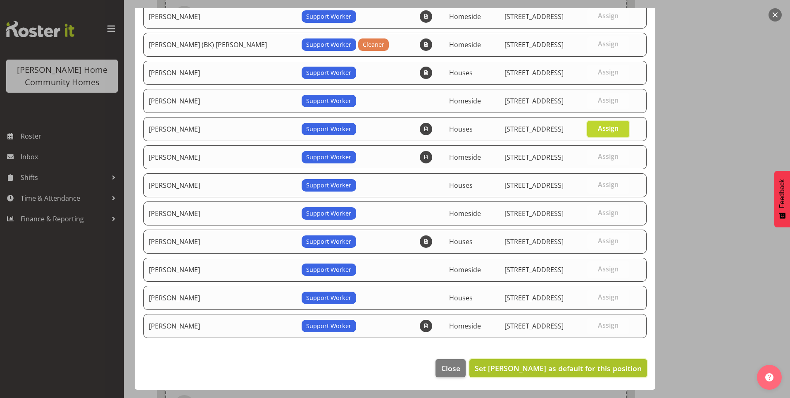
click at [580, 368] on span "Set [PERSON_NAME] as default for this position" at bounding box center [558, 368] width 167 height 10
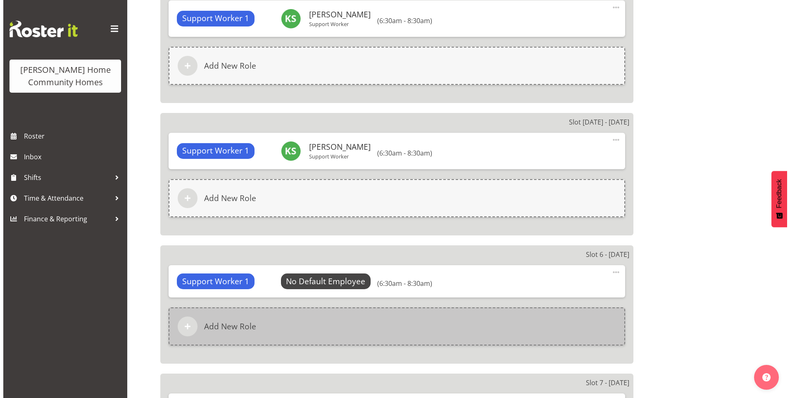
scroll to position [992, 0]
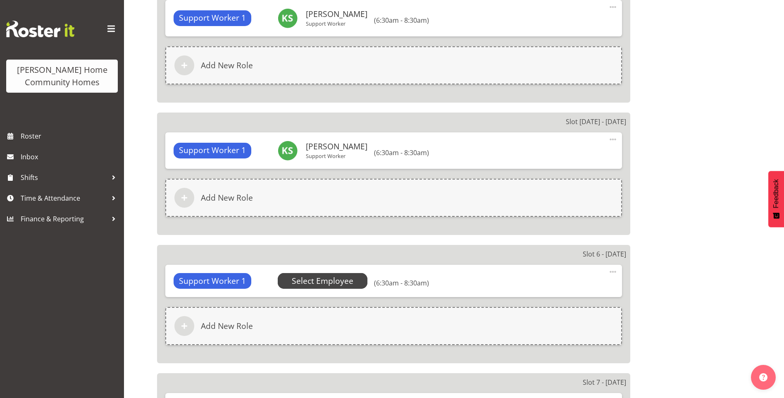
click at [331, 283] on span "Select Employee" at bounding box center [323, 281] width 62 height 12
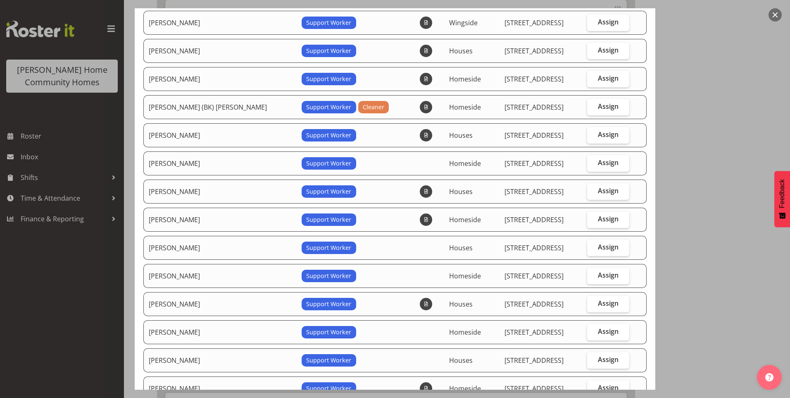
scroll to position [83, 0]
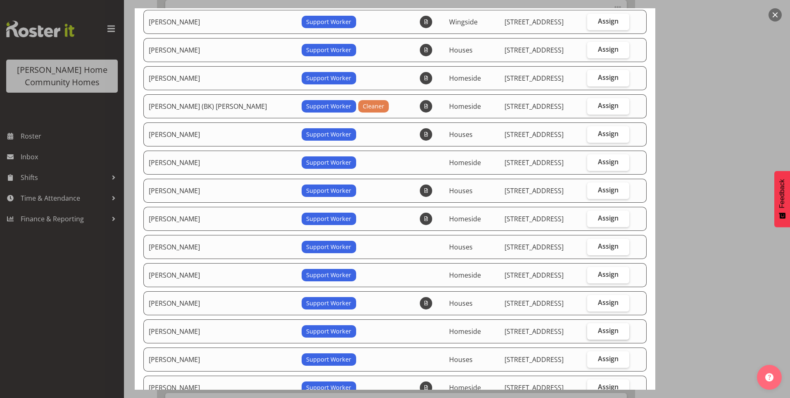
click at [599, 329] on span "Assign" at bounding box center [608, 330] width 21 height 8
click at [593, 329] on input "Assign" at bounding box center [589, 330] width 5 height 5
checkbox input "true"
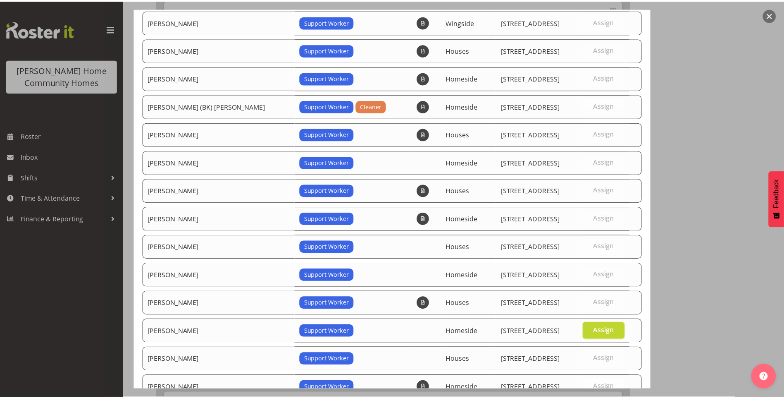
scroll to position [144, 0]
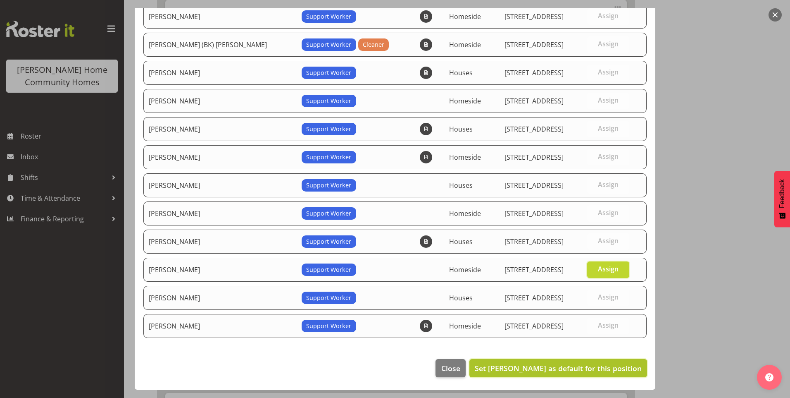
click at [586, 367] on span "Set Navneet Kaur as default for this position" at bounding box center [558, 368] width 167 height 10
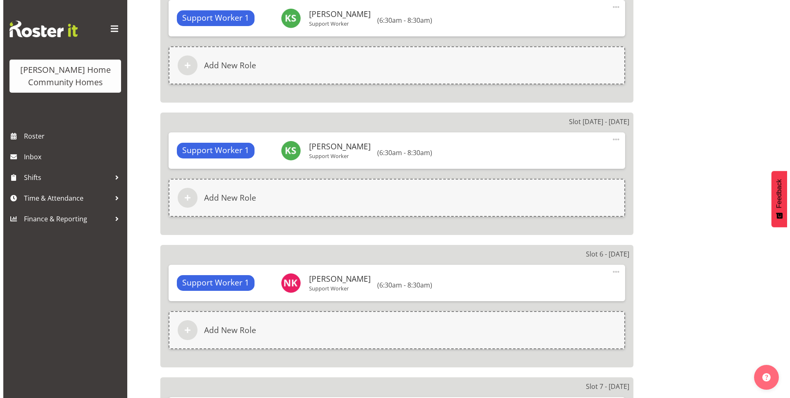
scroll to position [1157, 0]
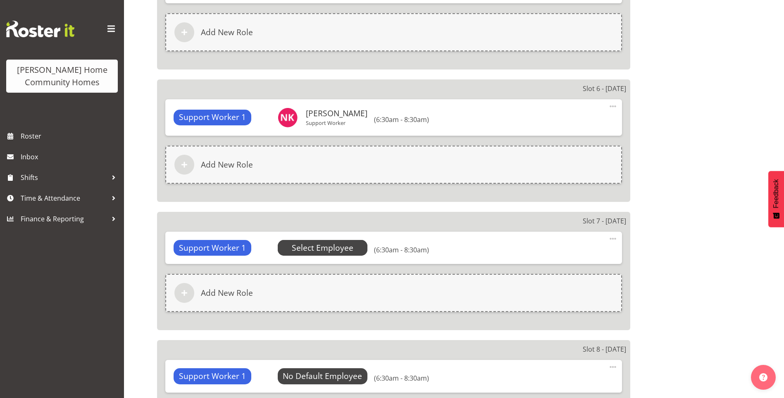
click at [339, 248] on span "Select Employee" at bounding box center [323, 248] width 62 height 12
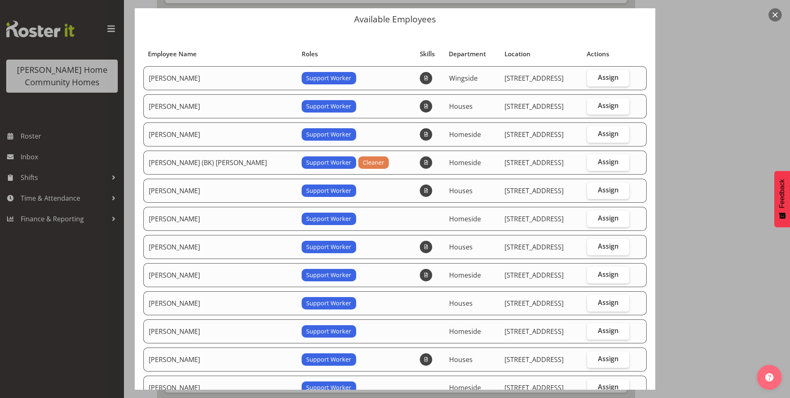
scroll to position [41, 0]
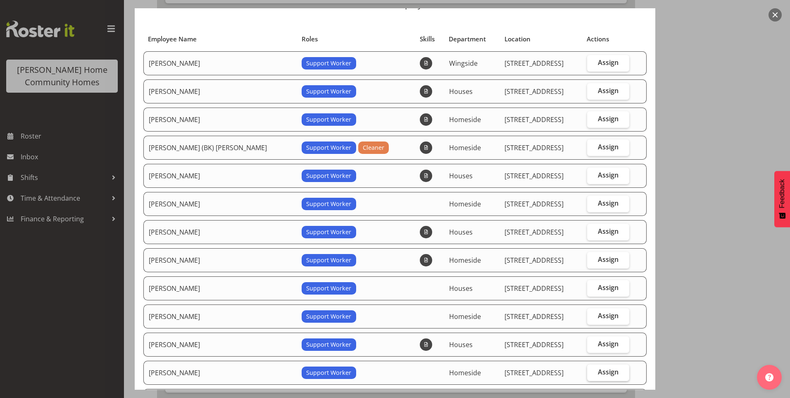
click at [605, 370] on span "Assign" at bounding box center [608, 371] width 21 height 8
click at [593, 370] on input "Assign" at bounding box center [589, 371] width 5 height 5
checkbox input "true"
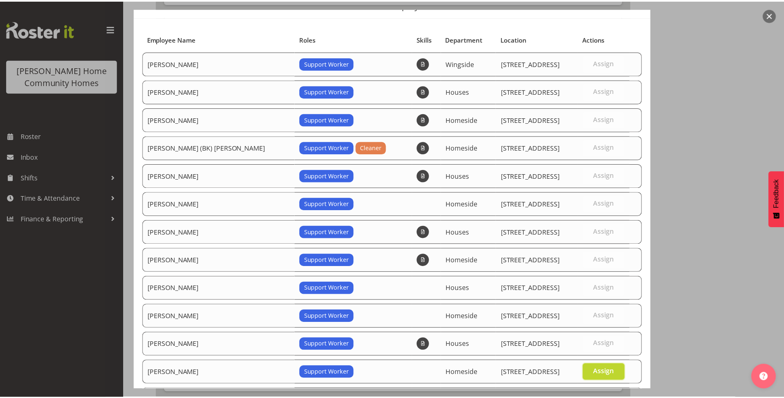
scroll to position [144, 0]
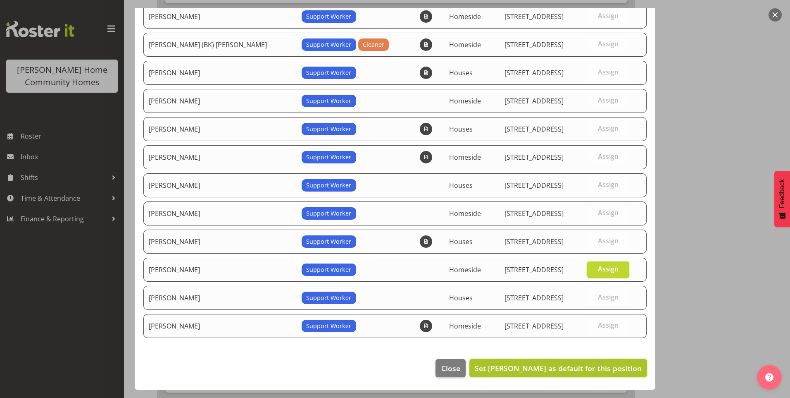
click at [585, 366] on span "Set Navneet Kaur as default for this position" at bounding box center [558, 368] width 167 height 10
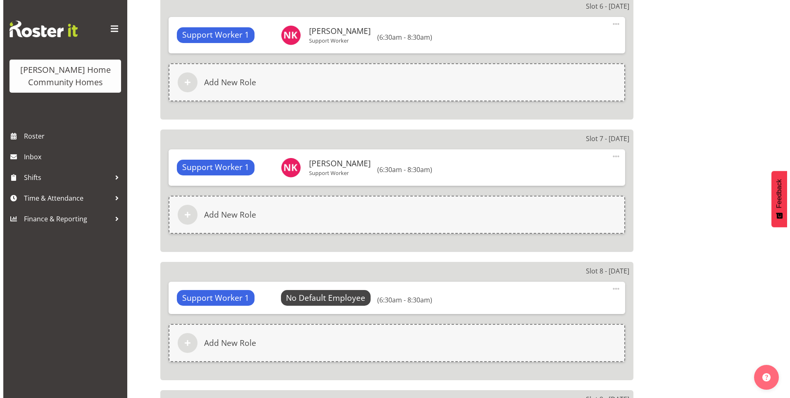
scroll to position [1240, 0]
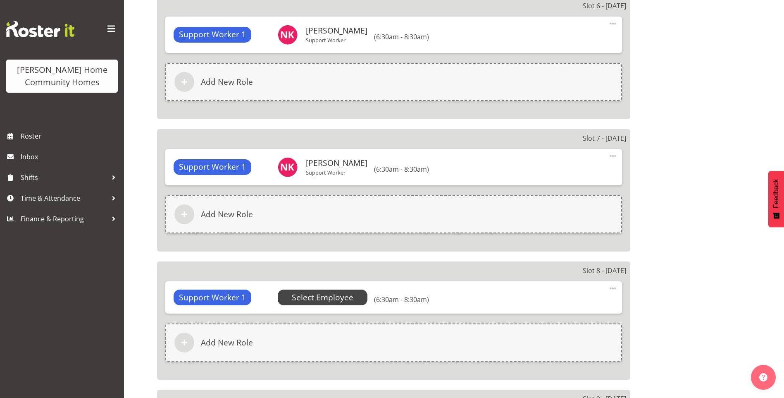
click at [338, 295] on span "Select Employee" at bounding box center [323, 297] width 62 height 12
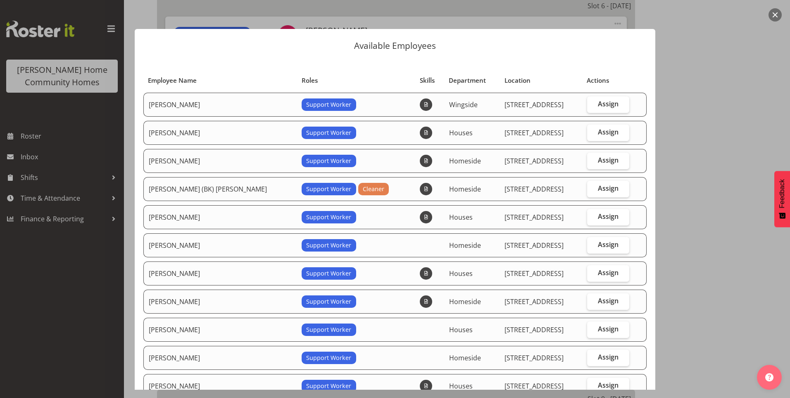
drag, startPoint x: 612, startPoint y: 101, endPoint x: 617, endPoint y: 114, distance: 13.9
click at [612, 100] on label "Assign" at bounding box center [608, 104] width 43 height 17
click at [593, 101] on input "Assign" at bounding box center [589, 103] width 5 height 5
checkbox input "true"
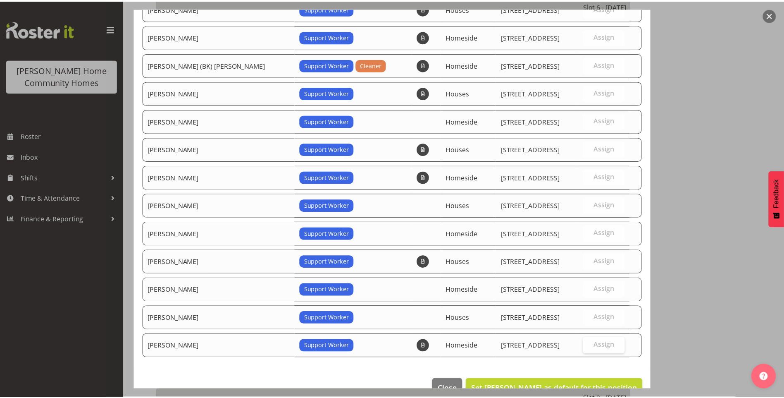
scroll to position [144, 0]
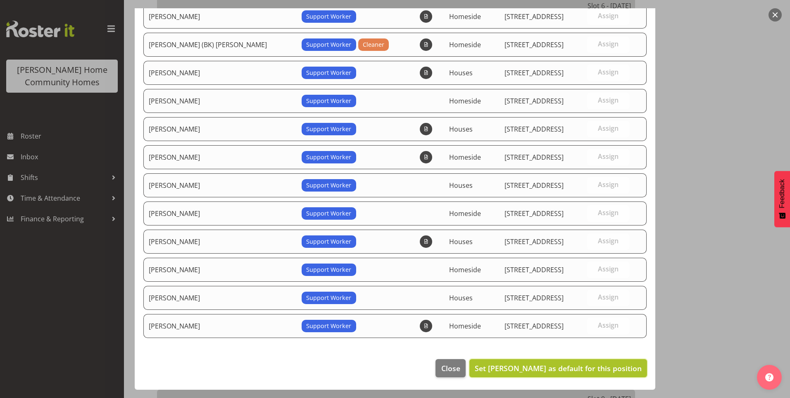
click at [559, 362] on span "Set Arshdeep Singh as default for this position" at bounding box center [558, 367] width 167 height 11
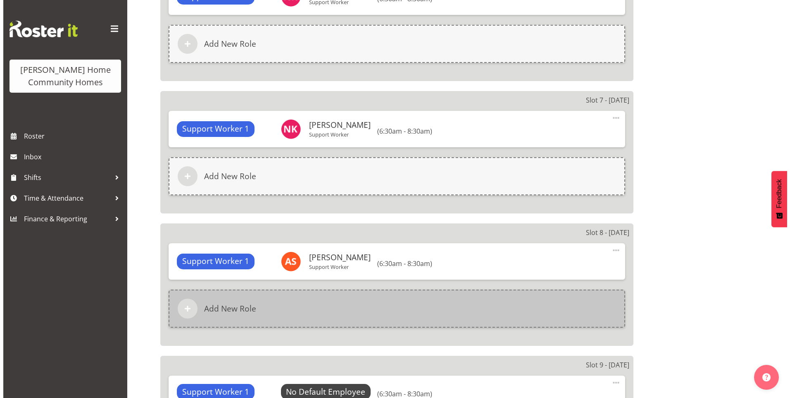
scroll to position [1322, 0]
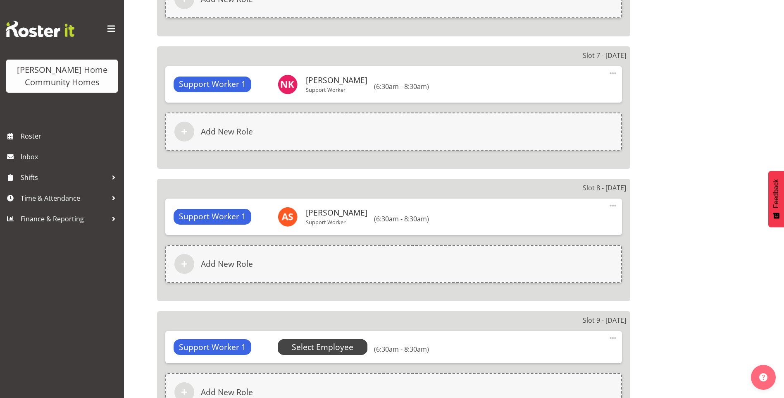
click at [350, 343] on span "Select Employee" at bounding box center [323, 347] width 62 height 12
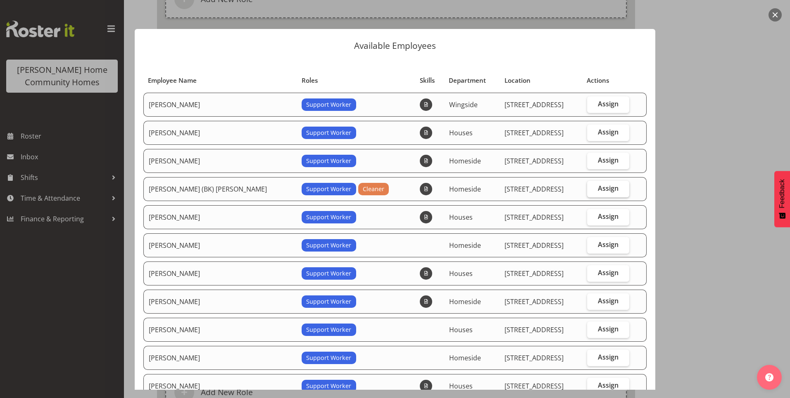
click at [598, 188] on span "Assign" at bounding box center [608, 188] width 21 height 8
click at [593, 188] on input "Assign" at bounding box center [589, 188] width 5 height 5
checkbox input "true"
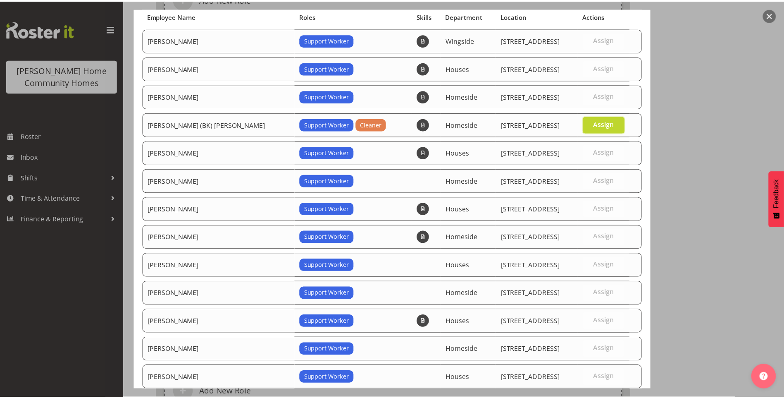
scroll to position [144, 0]
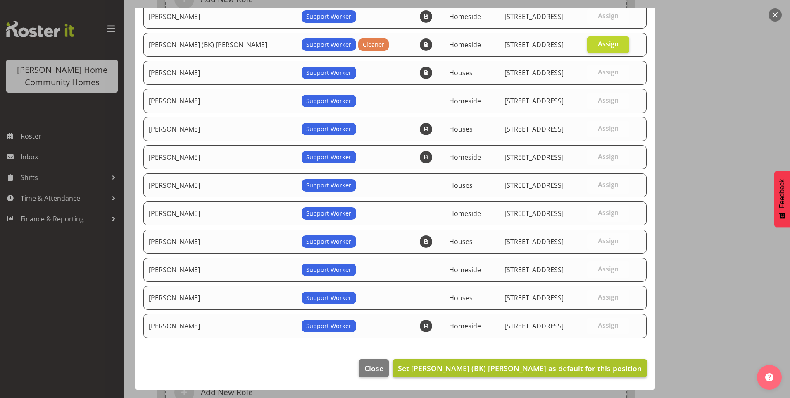
click at [568, 359] on footer "Close Set Brijesh (BK) Kachhadiya as default for this position" at bounding box center [395, 369] width 521 height 39
click at [565, 362] on span "Set Brijesh (BK) Kachhadiya as default for this position" at bounding box center [520, 367] width 244 height 11
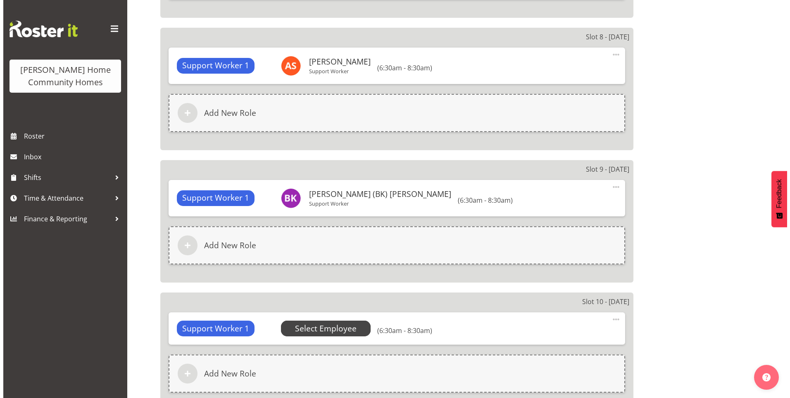
scroll to position [1488, 0]
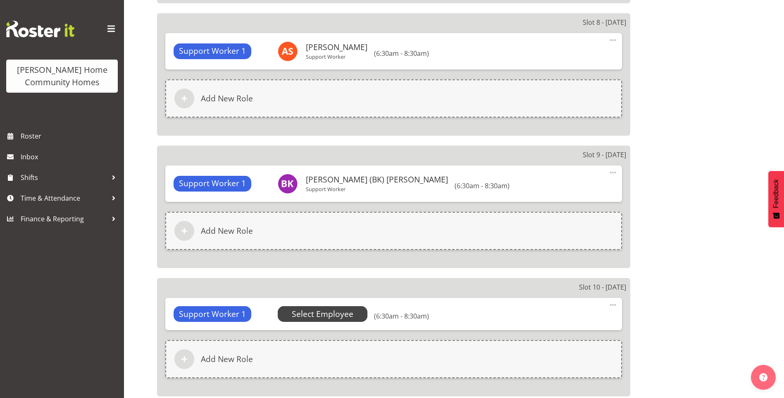
click at [338, 311] on span "Select Employee" at bounding box center [323, 314] width 62 height 12
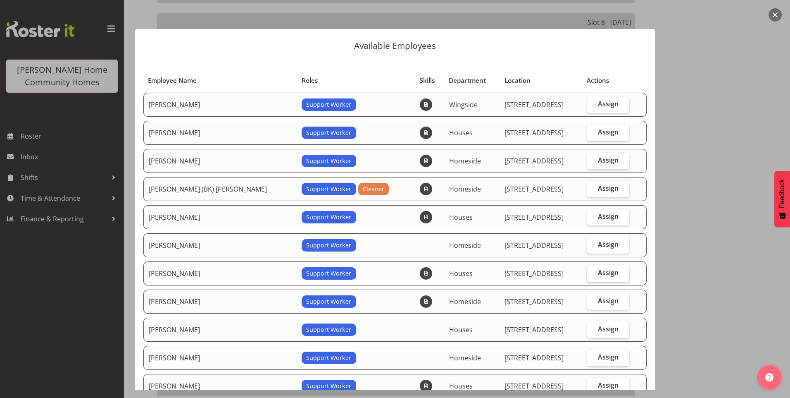
click at [598, 272] on span "Assign" at bounding box center [608, 272] width 21 height 8
click at [593, 272] on input "Assign" at bounding box center [589, 272] width 5 height 5
checkbox input "true"
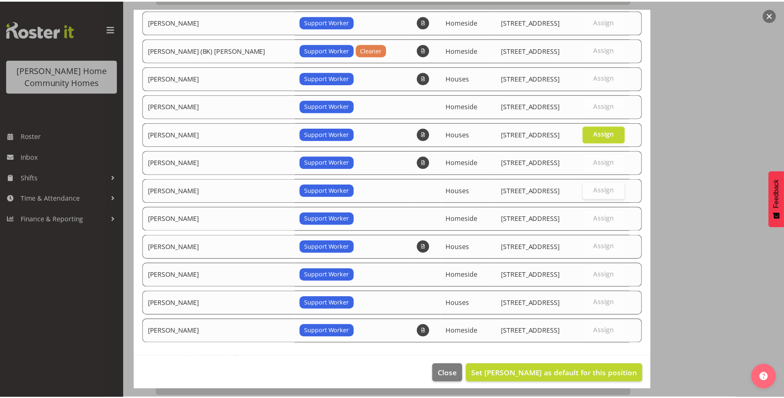
scroll to position [144, 0]
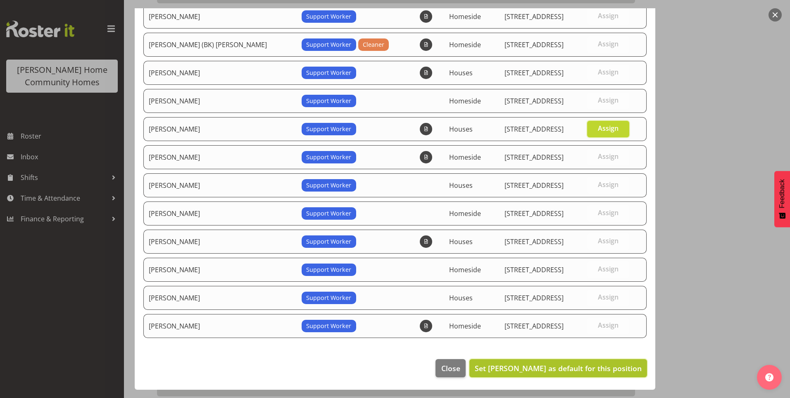
click at [589, 367] on span "Set Katrina Shaw as default for this position" at bounding box center [558, 368] width 167 height 10
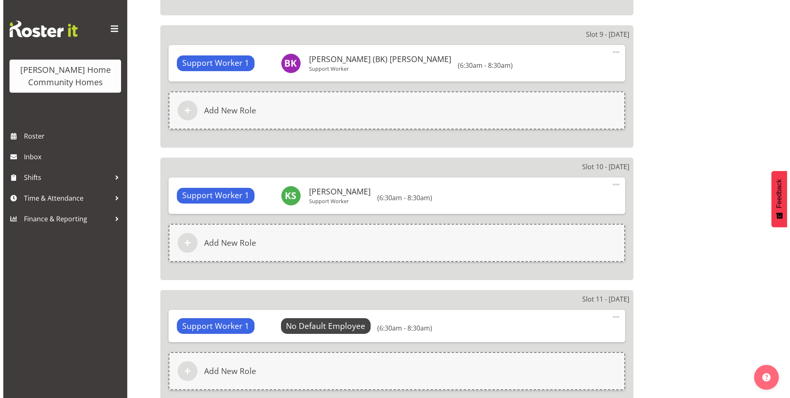
scroll to position [1612, 0]
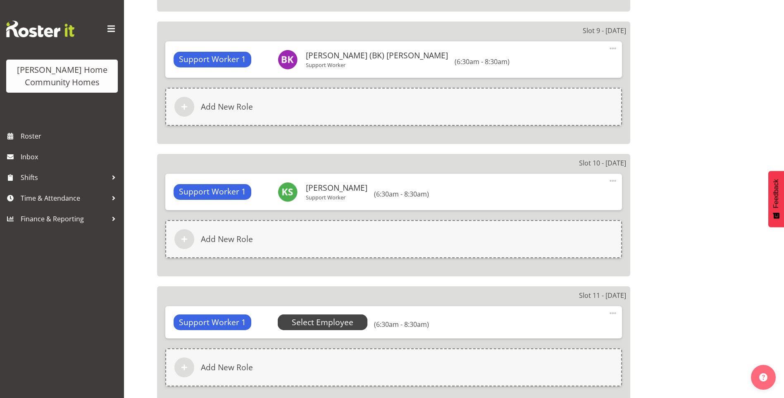
click at [359, 328] on span "Select Employee" at bounding box center [323, 322] width 90 height 16
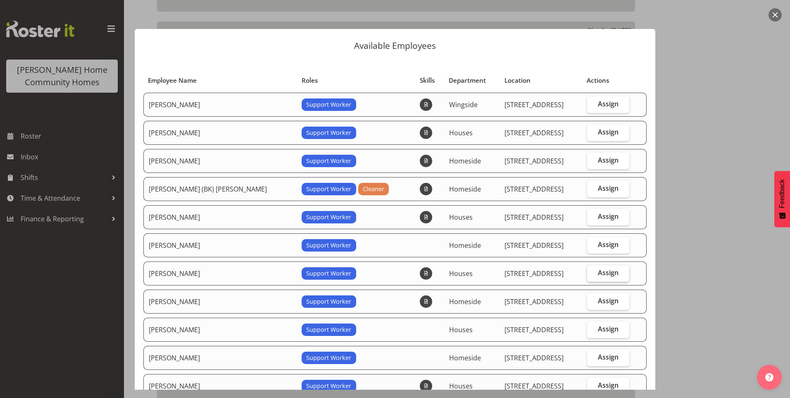
click at [607, 274] on span "Assign" at bounding box center [608, 272] width 21 height 8
click at [593, 274] on input "Assign" at bounding box center [589, 272] width 5 height 5
checkbox input "true"
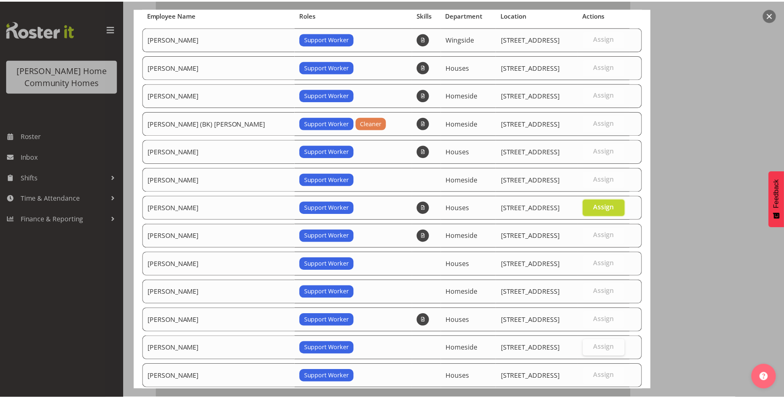
scroll to position [144, 0]
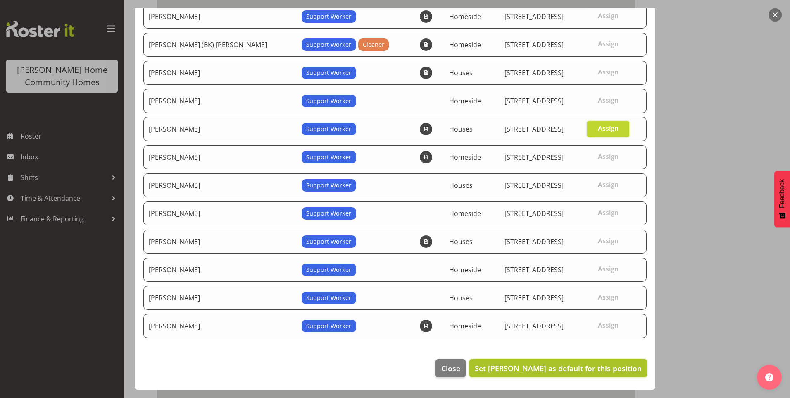
click at [581, 367] on span "Set Katrina Shaw as default for this position" at bounding box center [558, 368] width 167 height 10
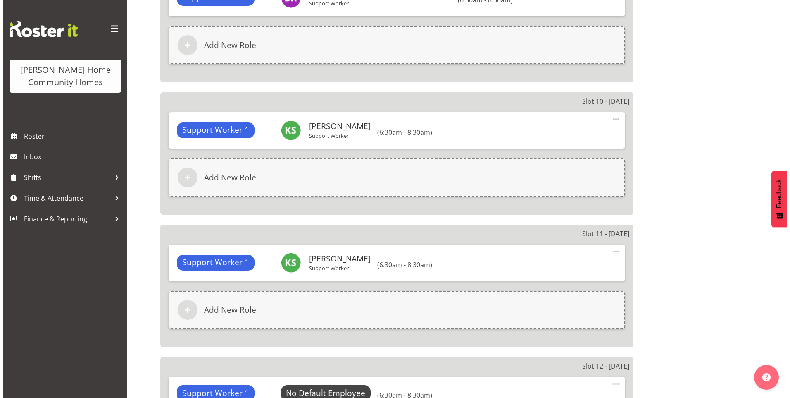
scroll to position [1735, 0]
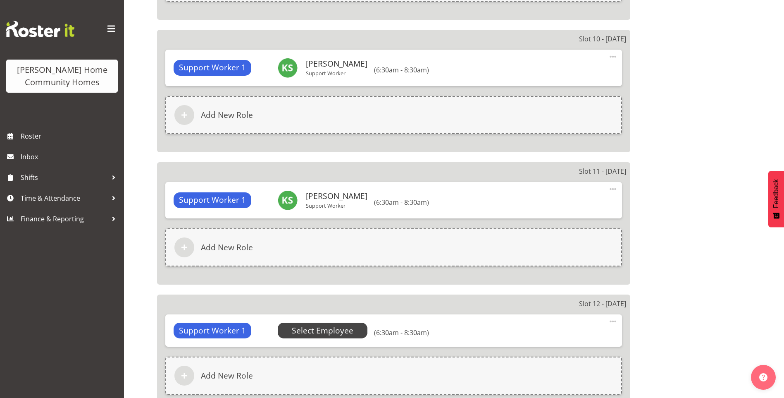
click at [350, 329] on span "Select Employee" at bounding box center [323, 330] width 62 height 12
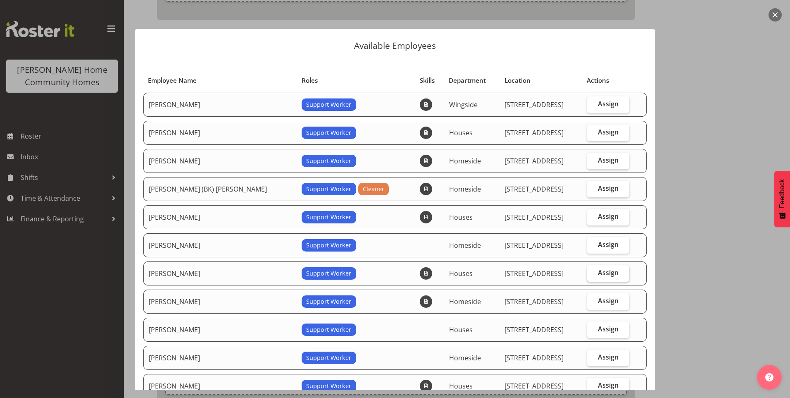
click at [599, 271] on span "Assign" at bounding box center [608, 272] width 21 height 8
click at [593, 271] on input "Assign" at bounding box center [589, 272] width 5 height 5
checkbox input "true"
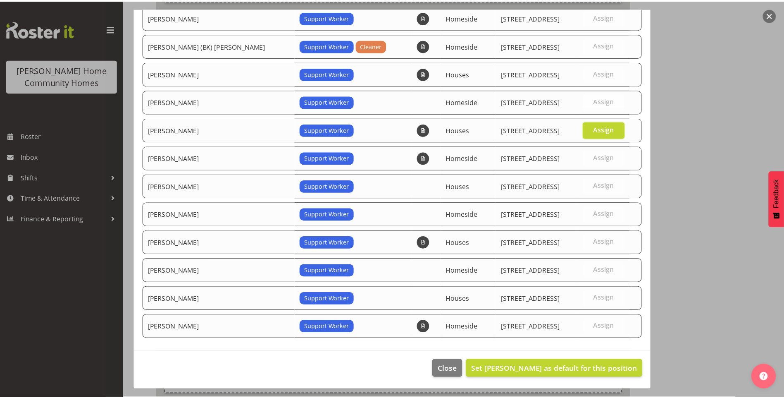
scroll to position [144, 0]
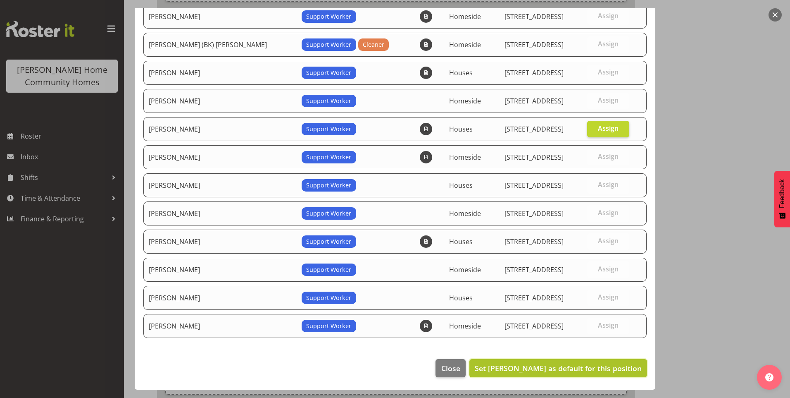
click at [549, 373] on span "Set Katrina Shaw as default for this position" at bounding box center [558, 367] width 167 height 11
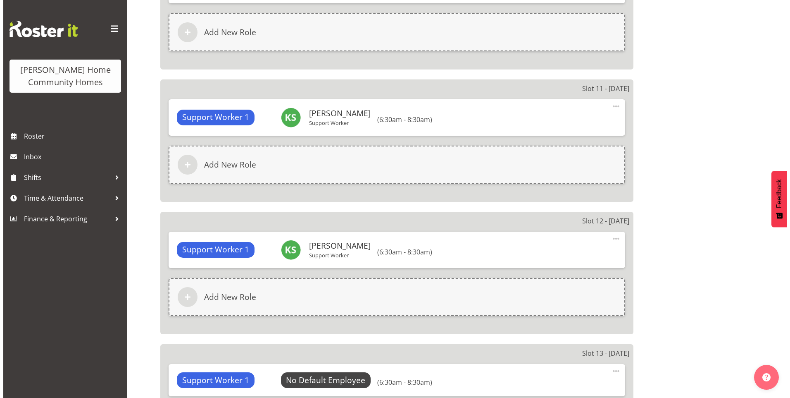
scroll to position [1942, 0]
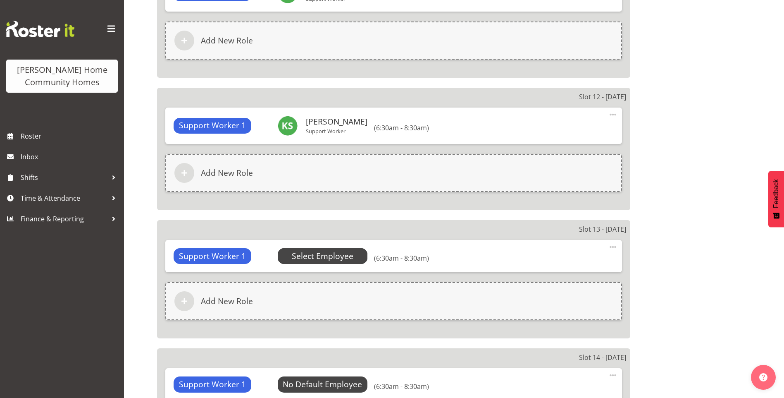
click at [337, 260] on span "Select Employee" at bounding box center [323, 256] width 62 height 12
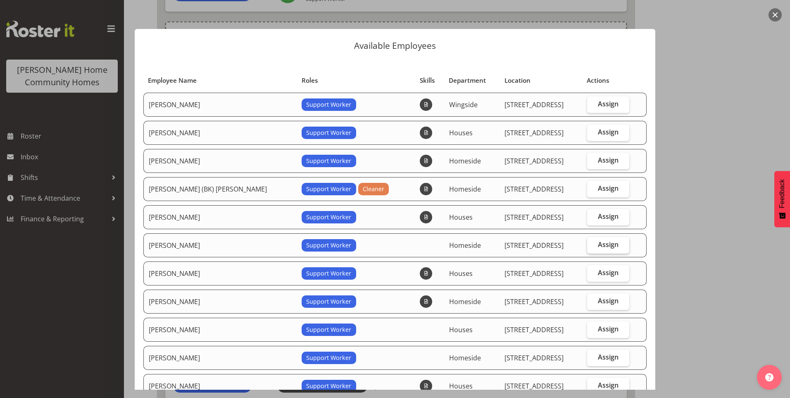
click at [616, 242] on label "Assign" at bounding box center [608, 245] width 43 height 17
click at [593, 242] on input "Assign" at bounding box center [589, 244] width 5 height 5
checkbox input "true"
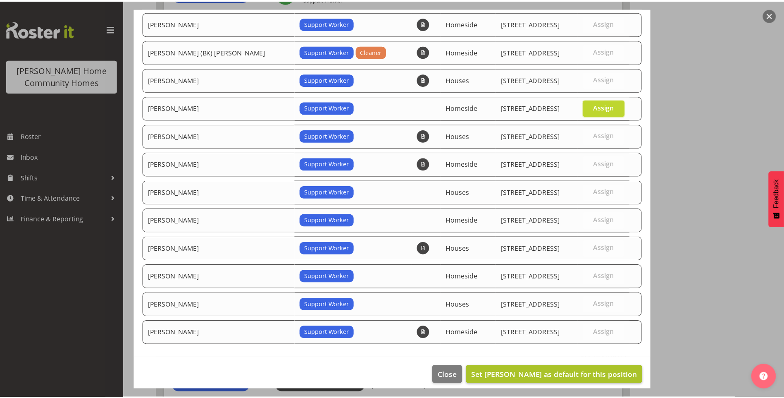
scroll to position [144, 0]
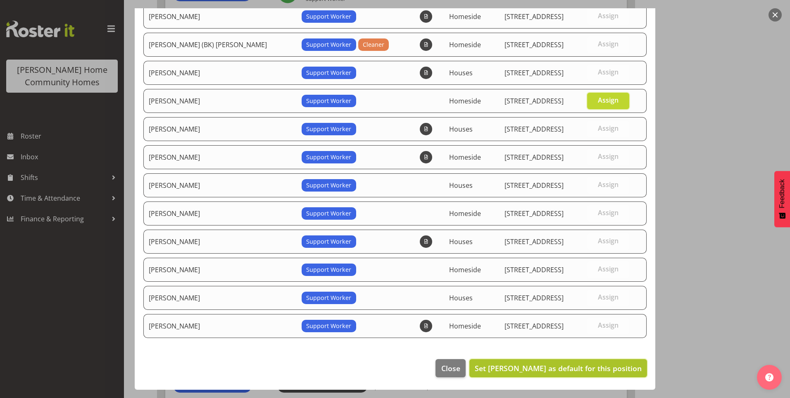
click at [592, 370] on span "Set Janen Jamodiong as default for this position" at bounding box center [558, 368] width 167 height 10
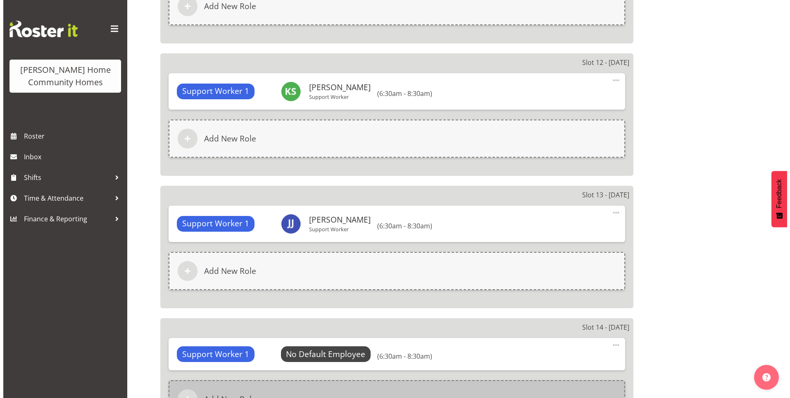
scroll to position [2025, 0]
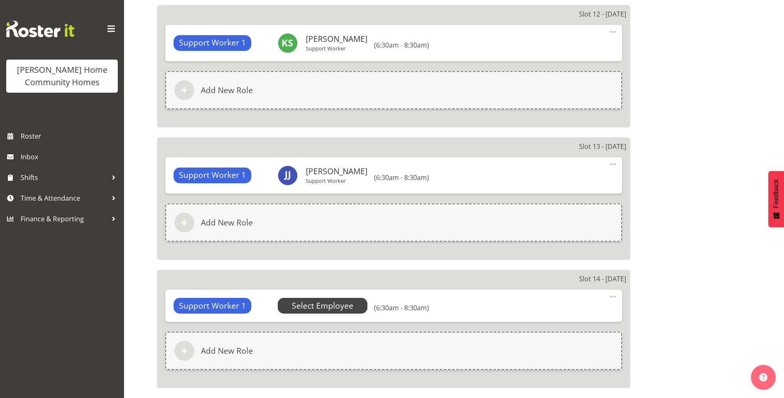
click at [341, 303] on span "Select Employee" at bounding box center [323, 306] width 62 height 12
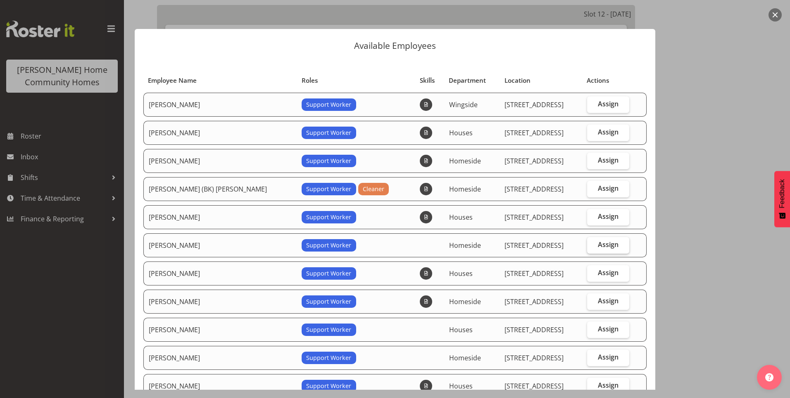
click at [606, 246] on span "Assign" at bounding box center [608, 244] width 21 height 8
click at [593, 246] on input "Assign" at bounding box center [589, 244] width 5 height 5
checkbox input "true"
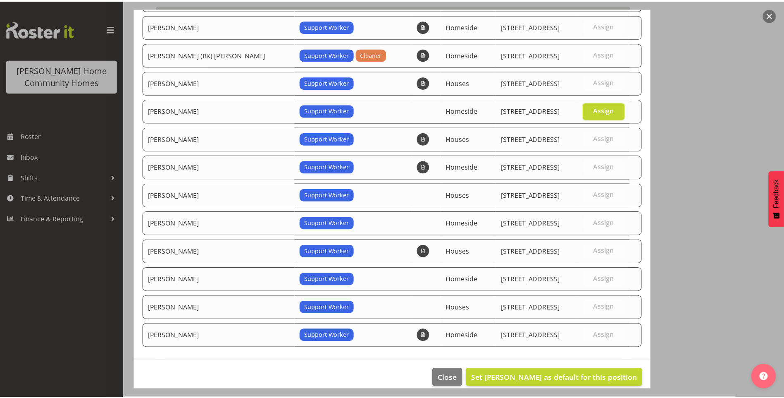
scroll to position [144, 0]
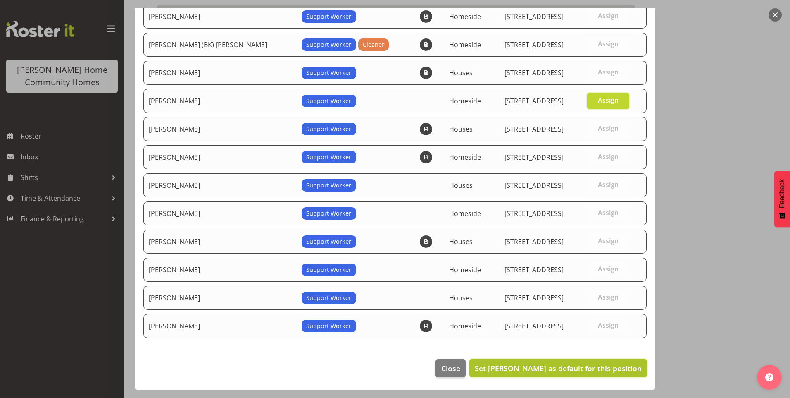
click at [564, 371] on span "Set Janen Jamodiong as default for this position" at bounding box center [558, 368] width 167 height 10
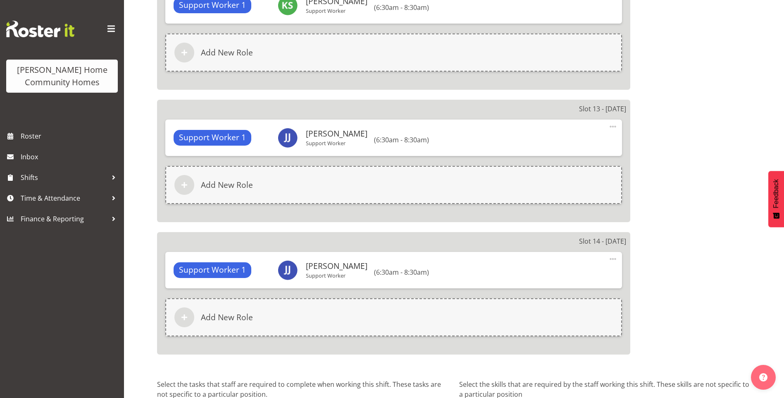
scroll to position [2142, 0]
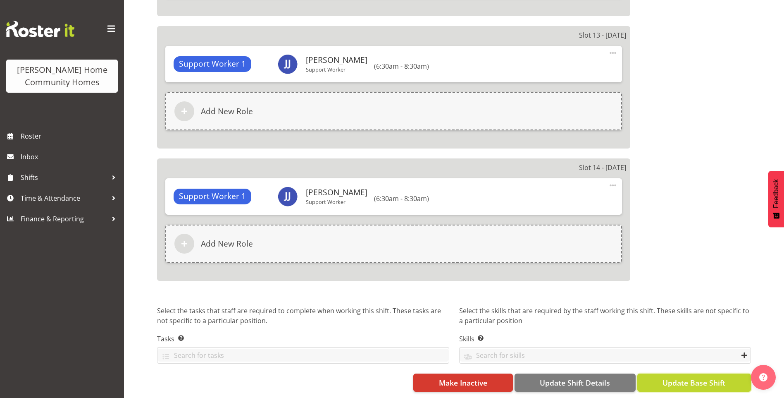
click at [664, 377] on span "Update Base Shift" at bounding box center [693, 382] width 63 height 11
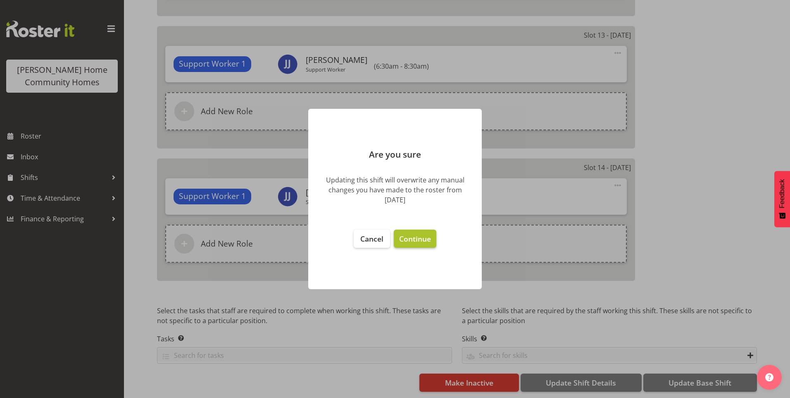
click at [409, 238] on span "Continue" at bounding box center [415, 238] width 32 height 10
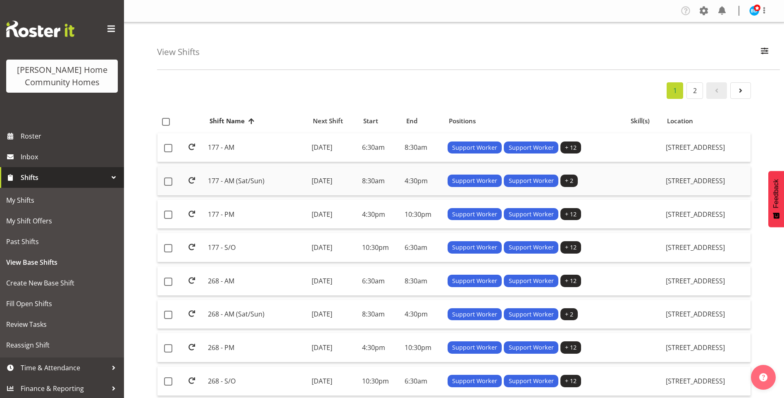
click at [284, 178] on td "177 - AM (Sat/Sun)" at bounding box center [256, 180] width 103 height 29
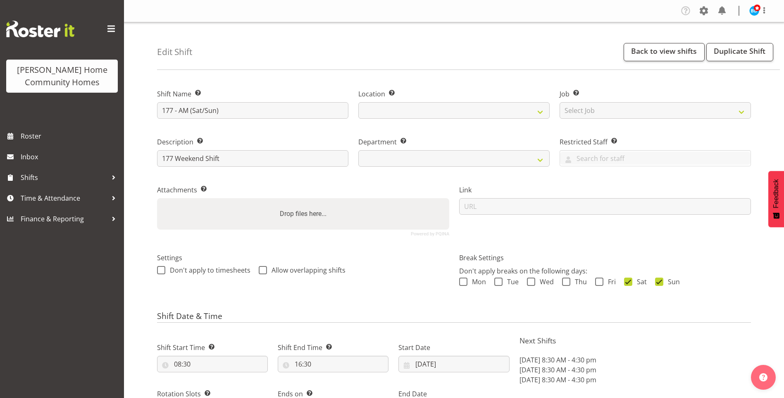
select select "date"
select select
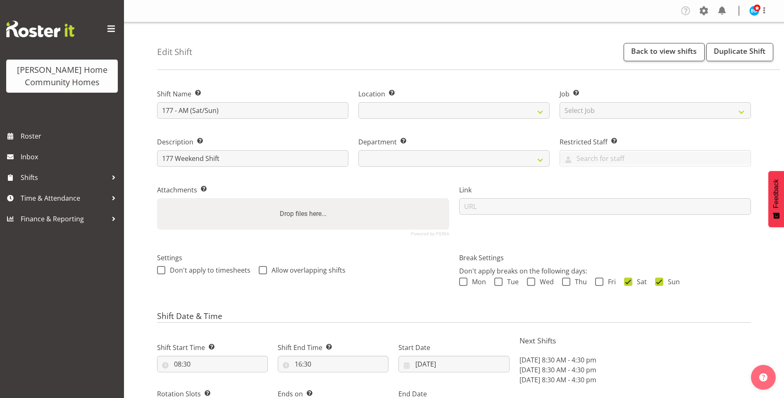
select select
select select "748"
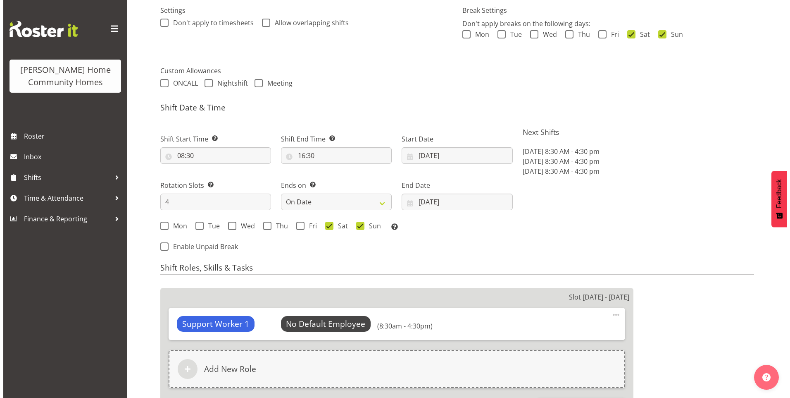
scroll to position [248, 0]
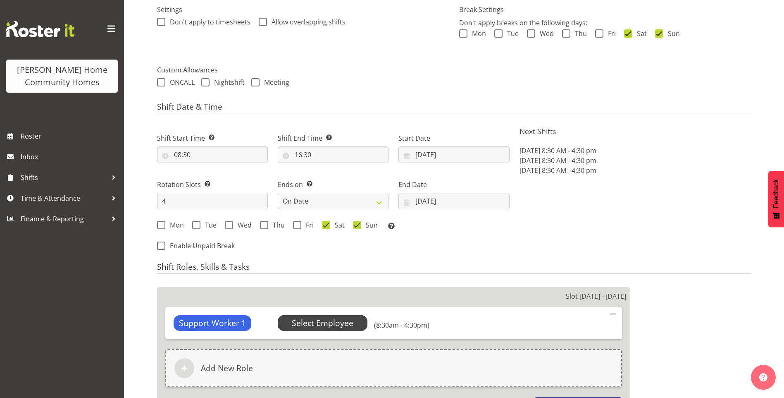
click at [326, 318] on span "Select Employee" at bounding box center [323, 323] width 62 height 12
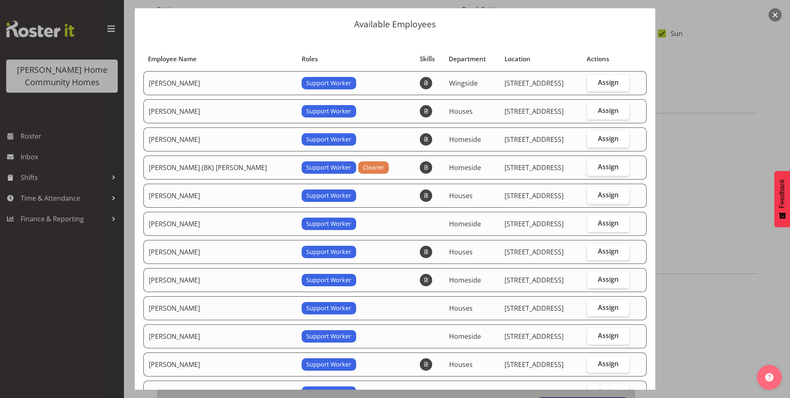
scroll to position [41, 0]
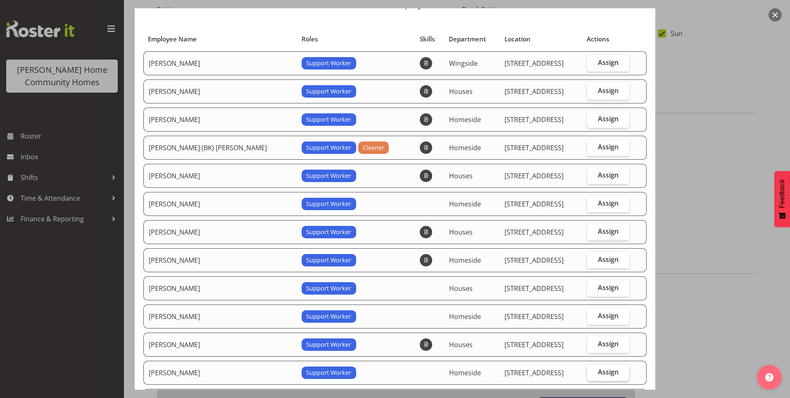
click at [598, 370] on span "Assign" at bounding box center [608, 371] width 21 height 8
click at [590, 370] on input "Assign" at bounding box center [589, 371] width 5 height 5
checkbox input "true"
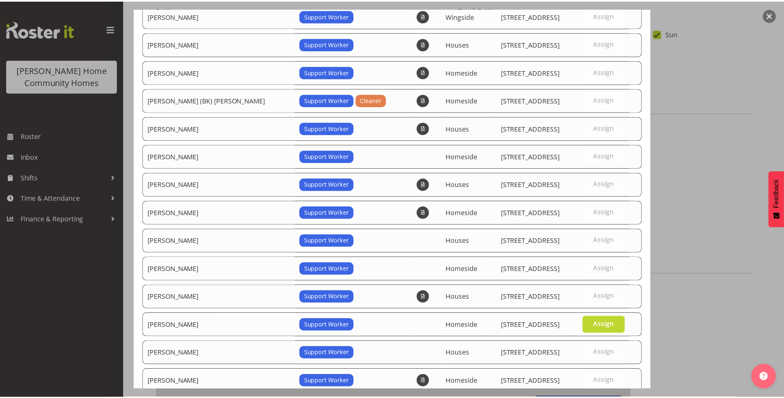
scroll to position [144, 0]
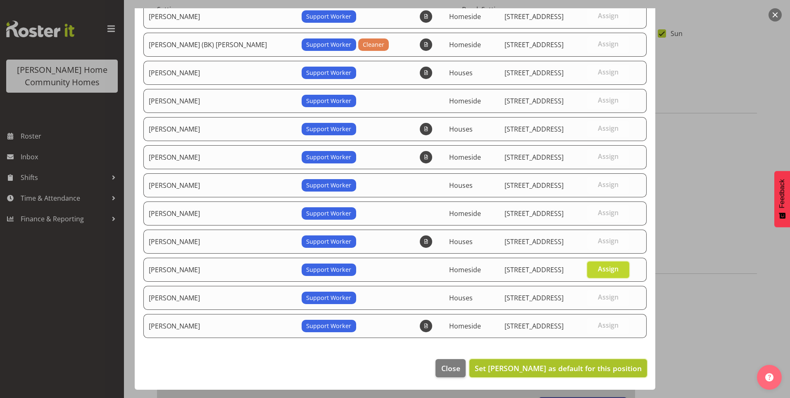
click at [585, 366] on span "Set [PERSON_NAME] as default for this position" at bounding box center [558, 368] width 167 height 10
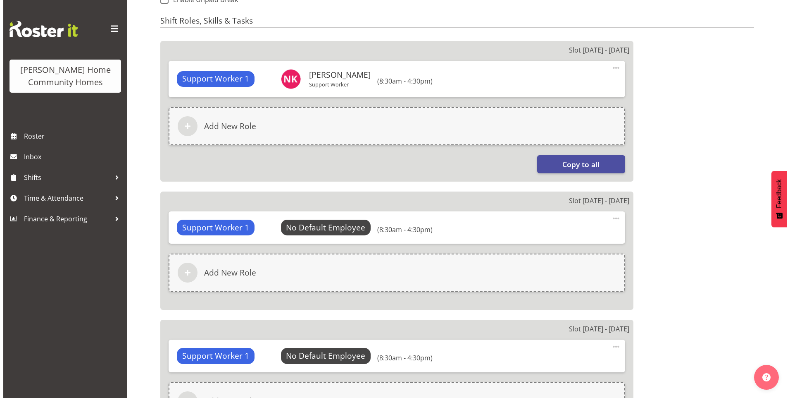
scroll to position [496, 0]
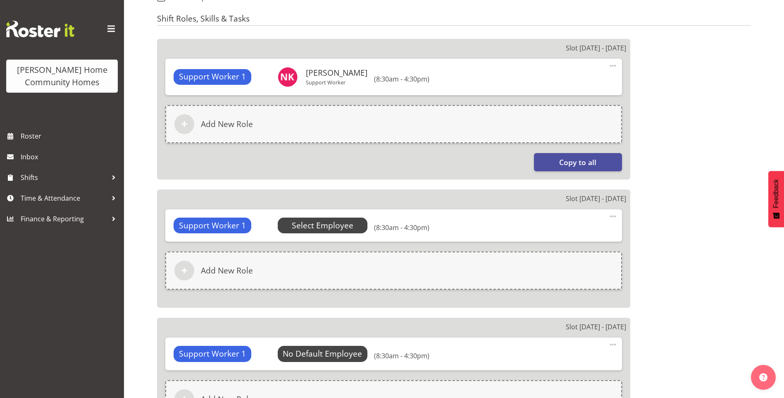
click at [329, 226] on span "Select Employee" at bounding box center [323, 225] width 62 height 12
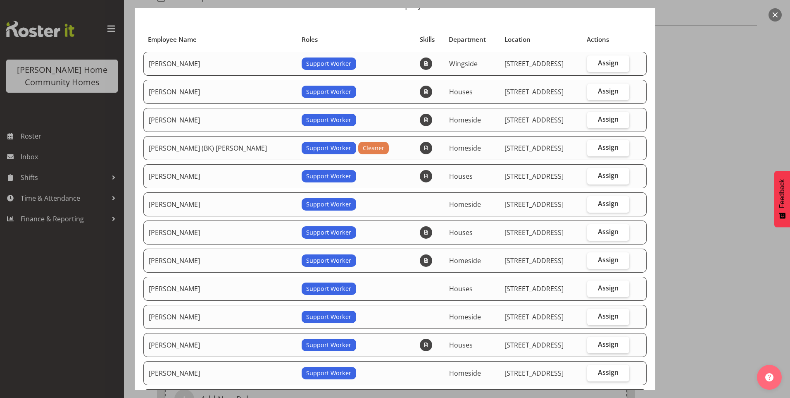
scroll to position [41, 0]
click at [598, 368] on span "Assign" at bounding box center [608, 371] width 21 height 8
click at [593, 369] on input "Assign" at bounding box center [589, 371] width 5 height 5
checkbox input "true"
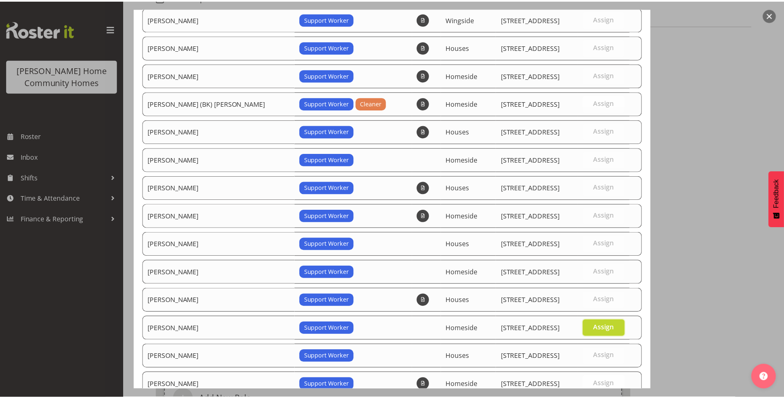
scroll to position [144, 0]
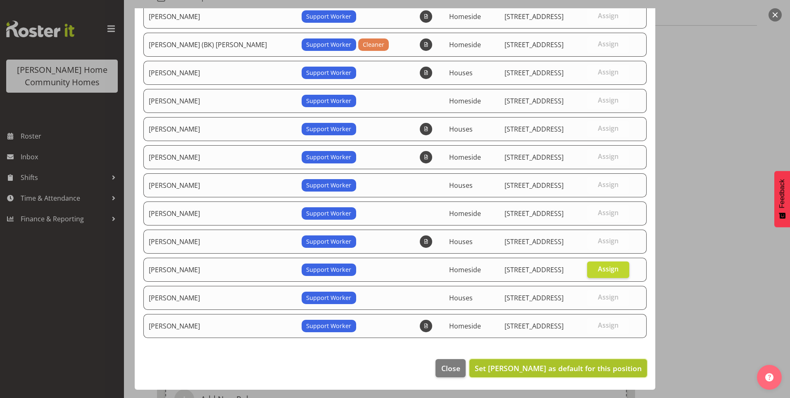
click at [584, 366] on span "Set [PERSON_NAME] as default for this position" at bounding box center [558, 368] width 167 height 10
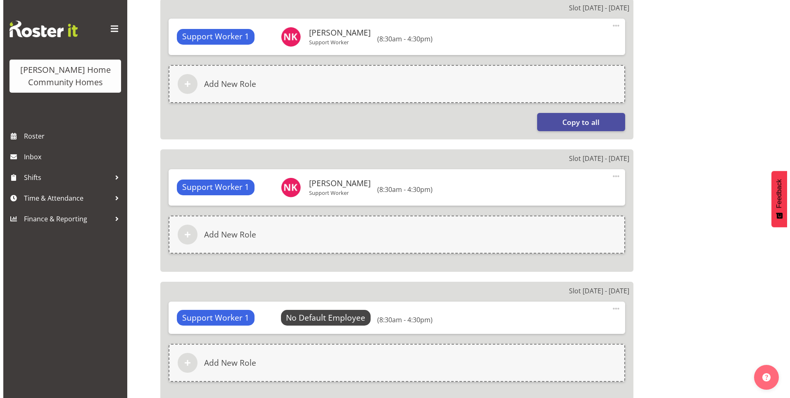
scroll to position [578, 0]
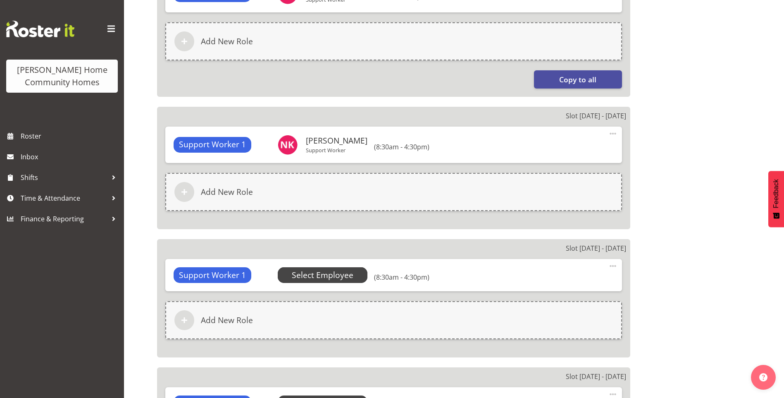
click at [321, 271] on span "Select Employee" at bounding box center [323, 275] width 62 height 12
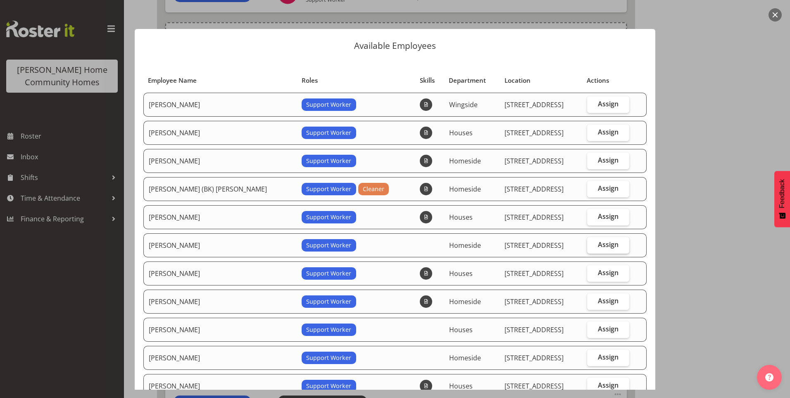
click at [600, 245] on span "Assign" at bounding box center [608, 244] width 21 height 8
click at [593, 245] on input "Assign" at bounding box center [589, 244] width 5 height 5
checkbox input "true"
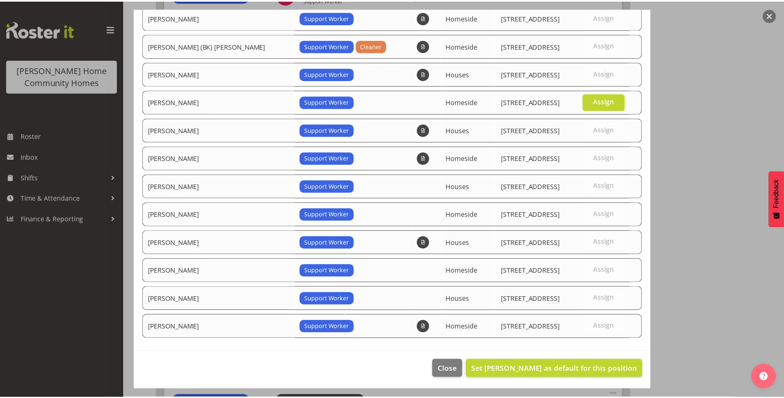
scroll to position [144, 0]
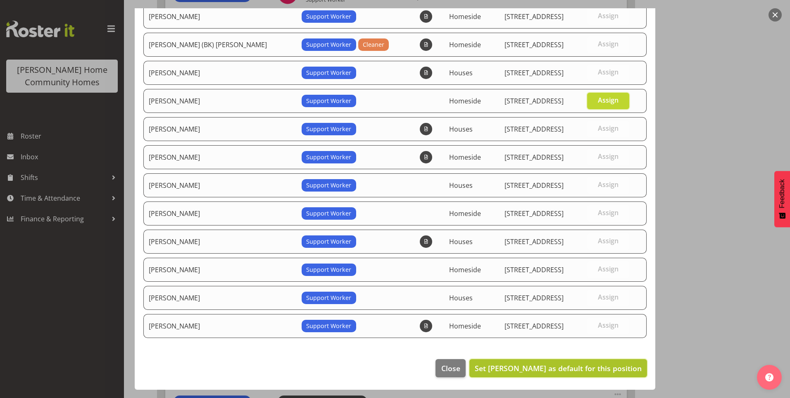
click at [558, 362] on button "Set [PERSON_NAME] as default for this position" at bounding box center [558, 368] width 178 height 18
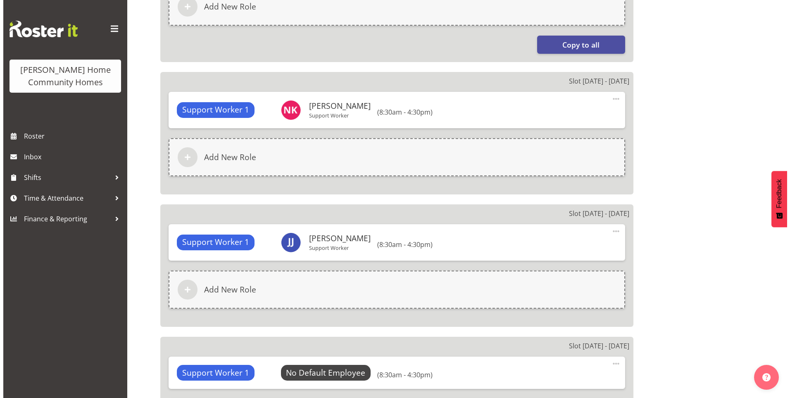
scroll to position [661, 0]
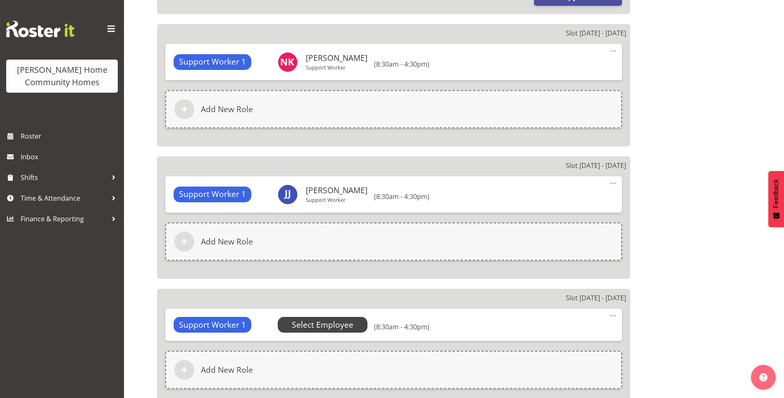
click at [348, 324] on span "Select Employee" at bounding box center [323, 325] width 62 height 12
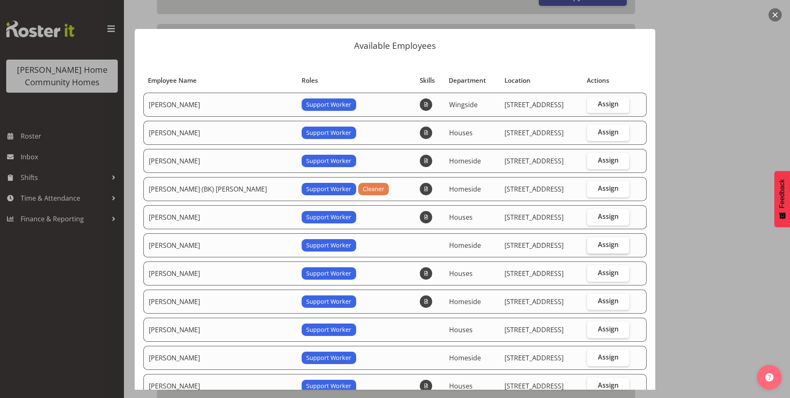
click at [598, 245] on span "Assign" at bounding box center [608, 244] width 21 height 8
click at [593, 245] on input "Assign" at bounding box center [589, 244] width 5 height 5
checkbox input "true"
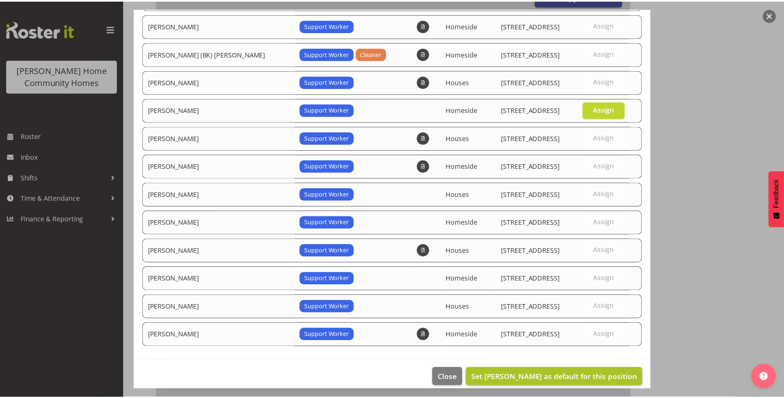
scroll to position [144, 0]
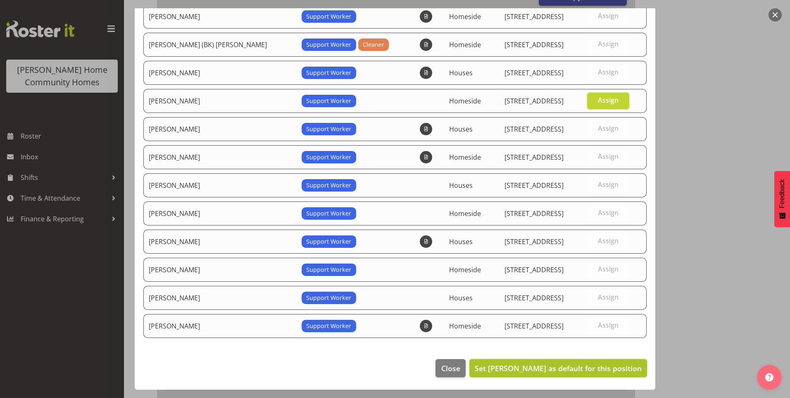
click at [572, 373] on button "Set [PERSON_NAME] as default for this position" at bounding box center [558, 368] width 178 height 18
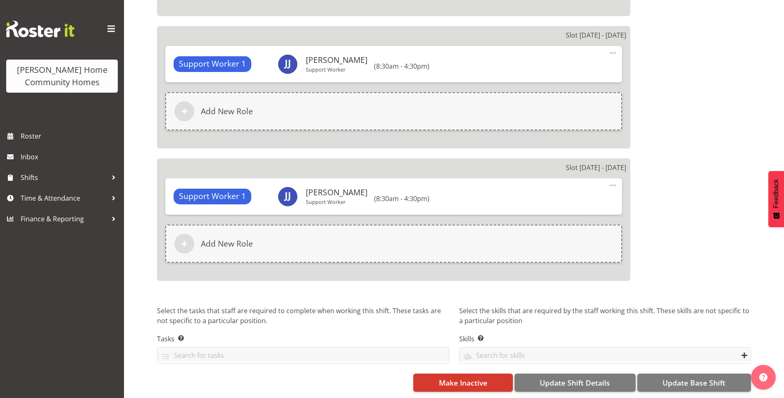
scroll to position [798, 0]
click at [692, 377] on span "Update Base Shift" at bounding box center [693, 382] width 63 height 11
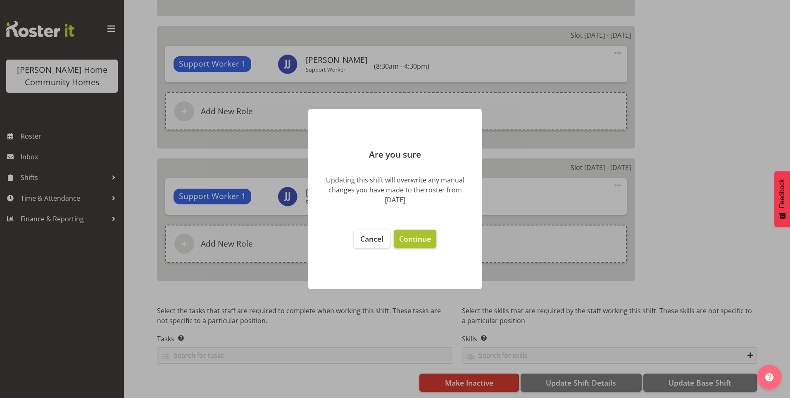
click at [426, 240] on span "Continue" at bounding box center [415, 238] width 32 height 10
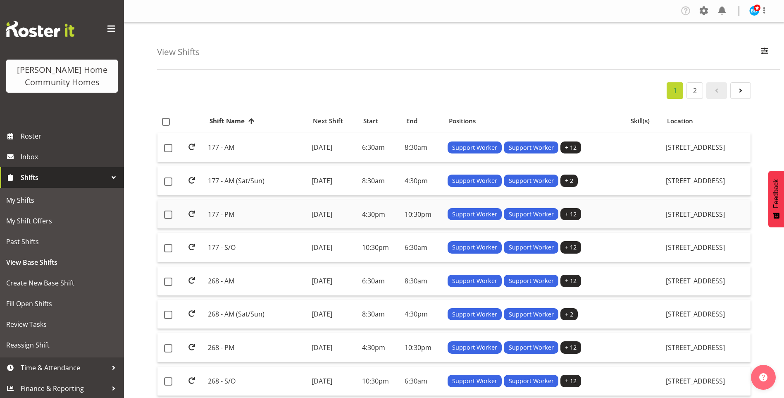
click at [232, 216] on td "177 - PM" at bounding box center [256, 214] width 103 height 29
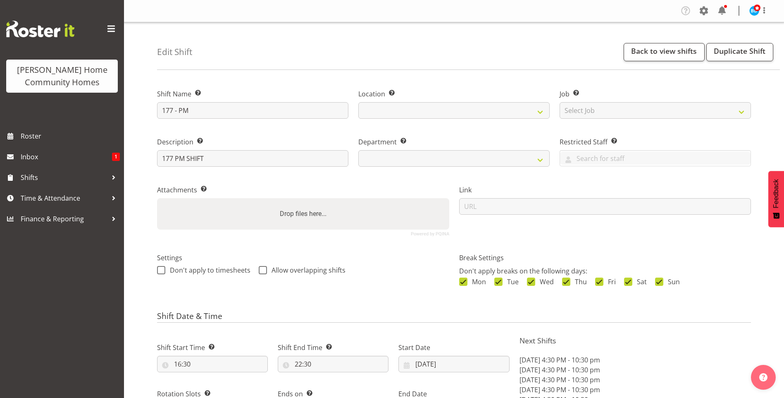
select select "date"
select select
select select "748"
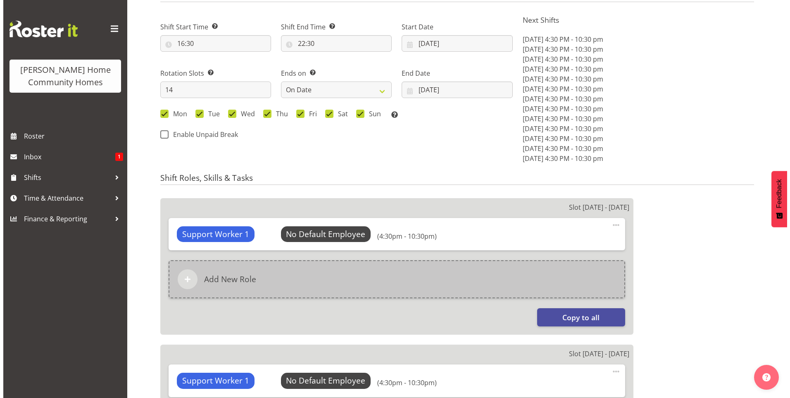
scroll to position [372, 0]
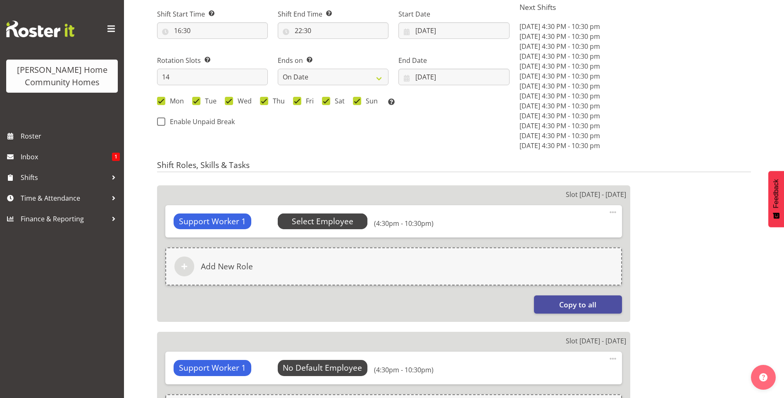
click at [340, 219] on span "Select Employee" at bounding box center [323, 221] width 62 height 12
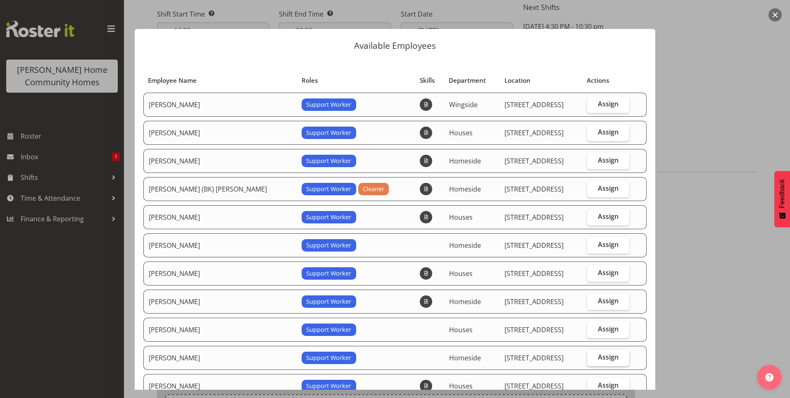
click at [602, 352] on span "Assign" at bounding box center [608, 356] width 21 height 8
click at [593, 354] on input "Assign" at bounding box center [589, 356] width 5 height 5
checkbox input "true"
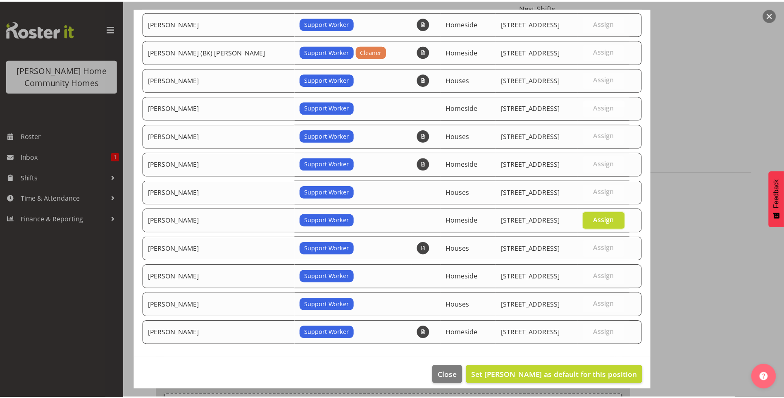
scroll to position [144, 0]
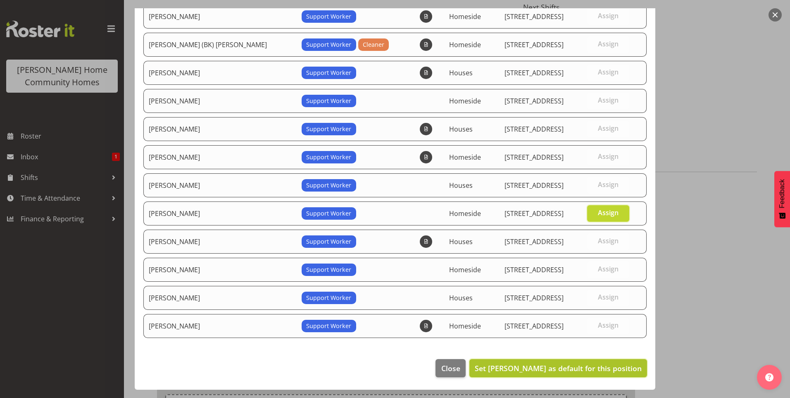
click at [595, 367] on span "Set [PERSON_NAME] as default for this position" at bounding box center [558, 368] width 167 height 10
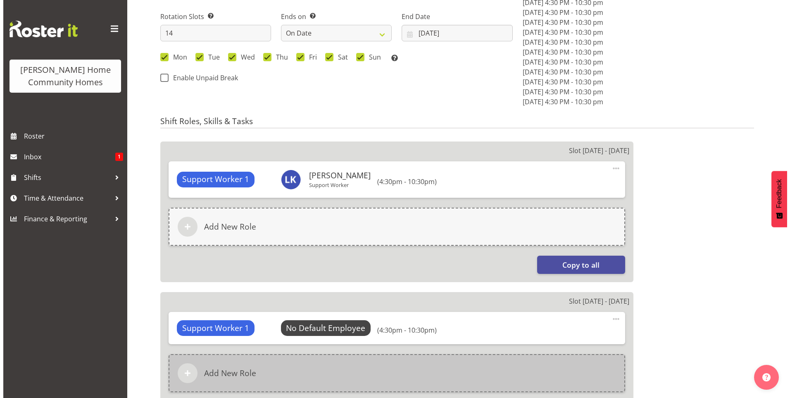
scroll to position [496, 0]
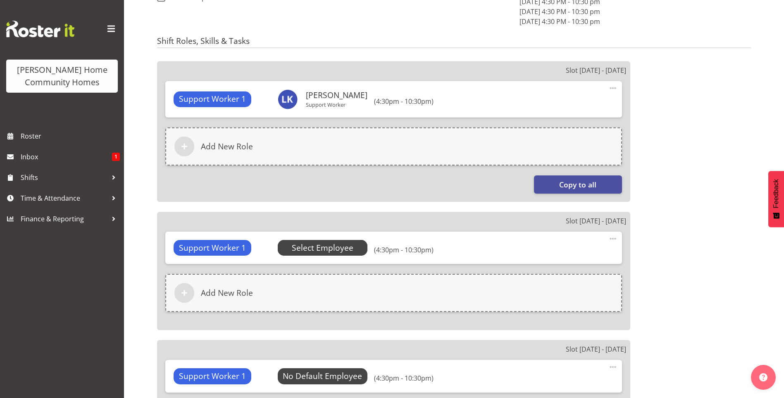
click at [330, 248] on span "Select Employee" at bounding box center [323, 248] width 62 height 12
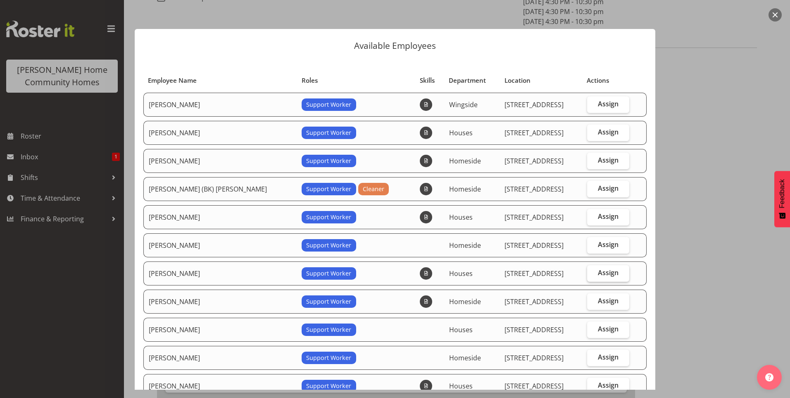
click at [598, 268] on span "Assign" at bounding box center [608, 272] width 21 height 8
click at [592, 270] on input "Assign" at bounding box center [589, 272] width 5 height 5
checkbox input "true"
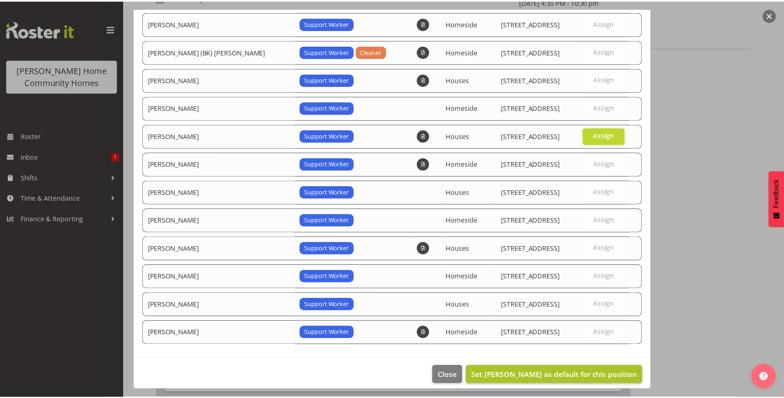
scroll to position [144, 0]
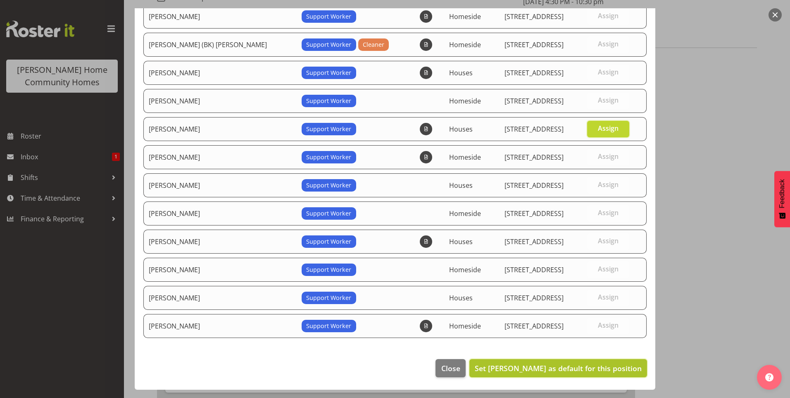
click at [580, 367] on span "Set [PERSON_NAME] as default for this position" at bounding box center [558, 368] width 167 height 10
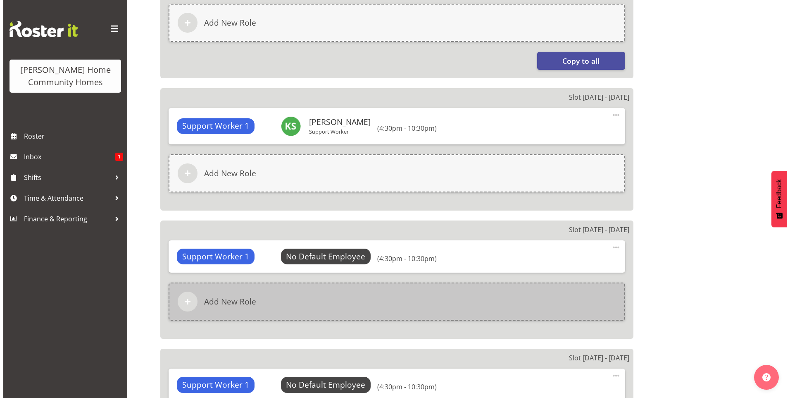
scroll to position [620, 0]
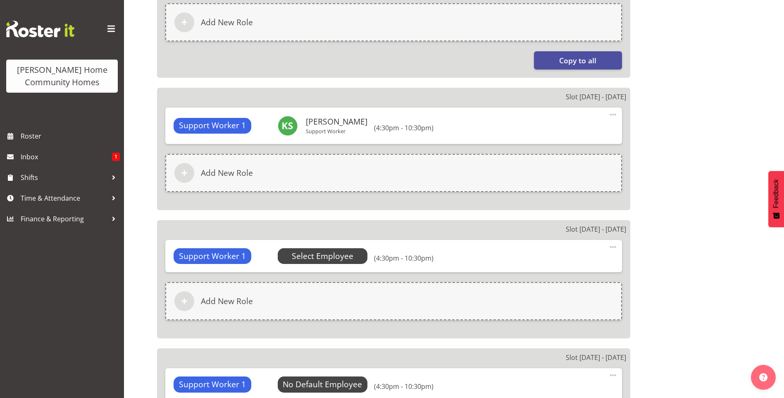
click at [330, 252] on span "Select Employee" at bounding box center [323, 256] width 62 height 12
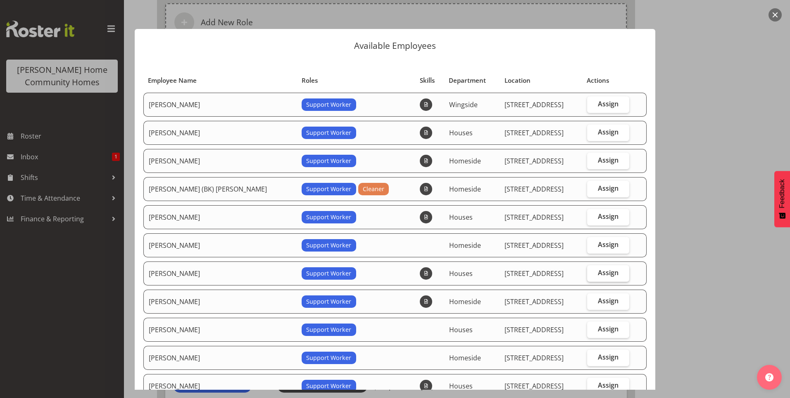
click at [609, 267] on label "Assign" at bounding box center [608, 273] width 43 height 17
click at [593, 270] on input "Assign" at bounding box center [589, 272] width 5 height 5
checkbox input "true"
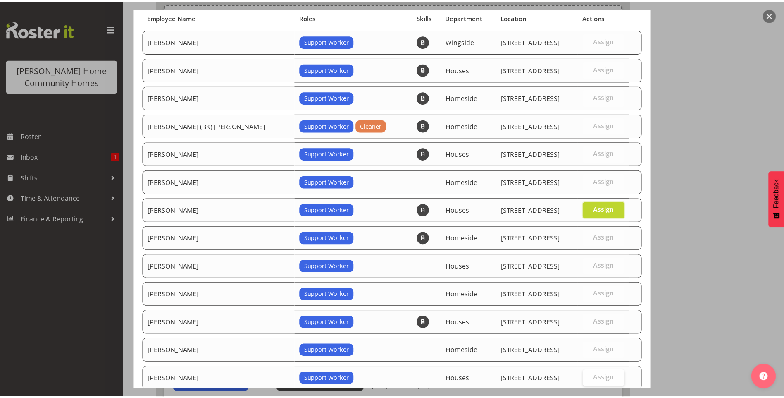
scroll to position [144, 0]
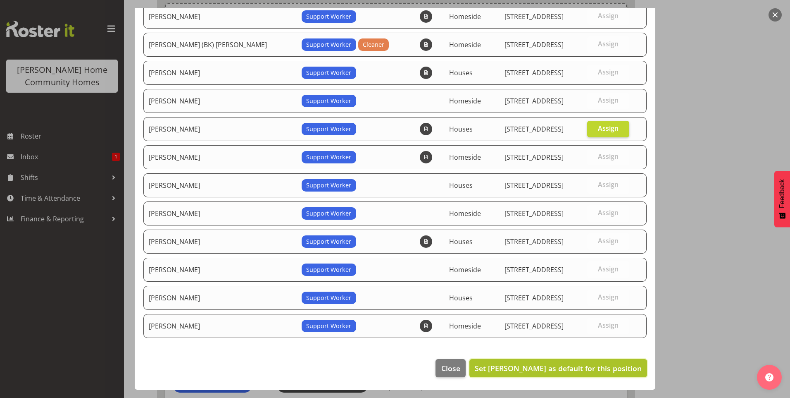
click at [584, 371] on span "Set [PERSON_NAME] as default for this position" at bounding box center [558, 368] width 167 height 10
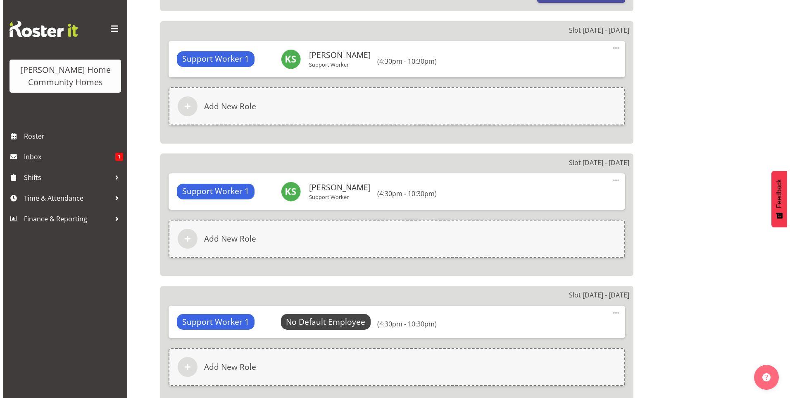
scroll to position [785, 0]
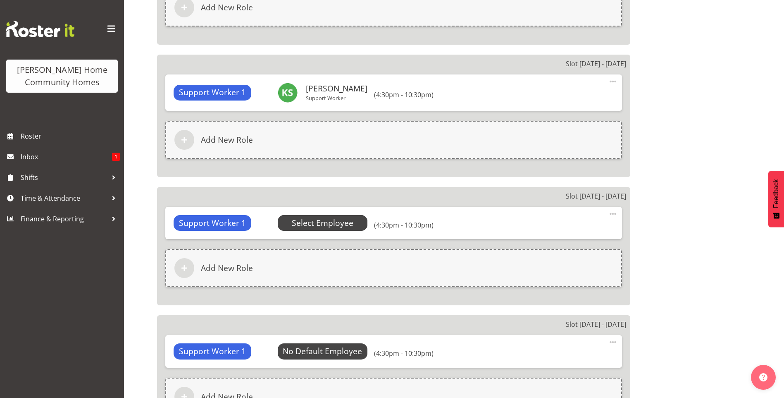
click at [332, 225] on span "Select Employee" at bounding box center [323, 223] width 62 height 12
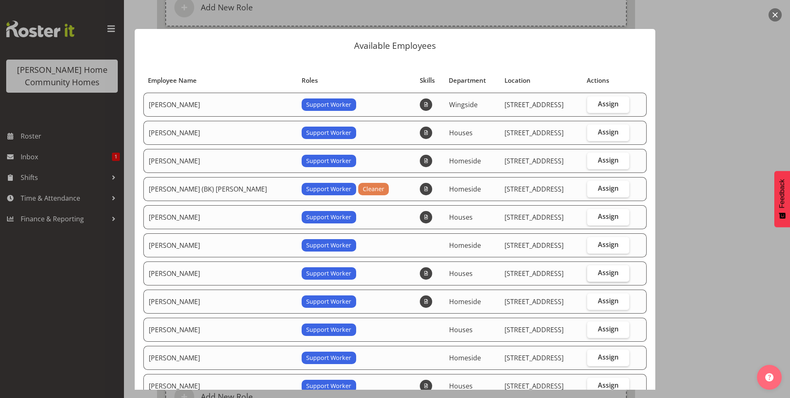
click at [598, 270] on span "Assign" at bounding box center [608, 272] width 21 height 8
click at [593, 270] on input "Assign" at bounding box center [589, 272] width 5 height 5
checkbox input "true"
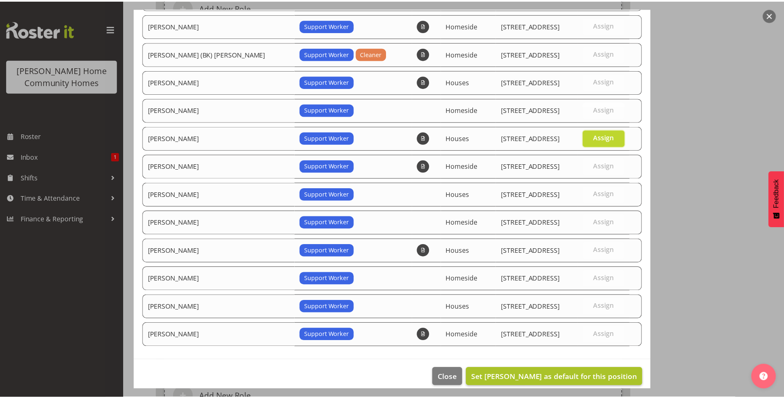
scroll to position [144, 0]
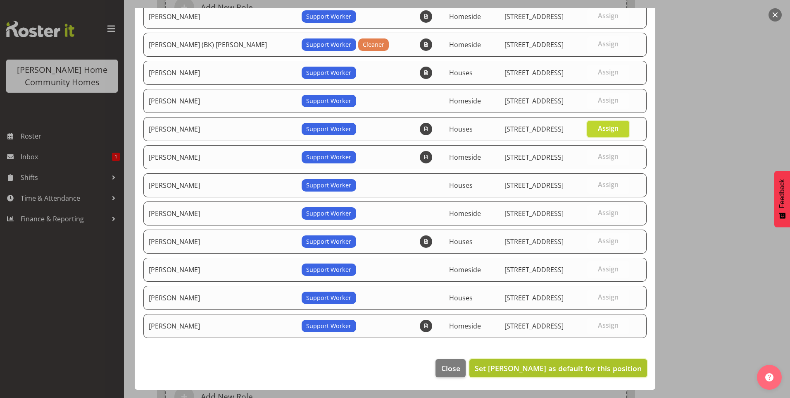
click at [561, 368] on span "Set [PERSON_NAME] as default for this position" at bounding box center [558, 368] width 167 height 10
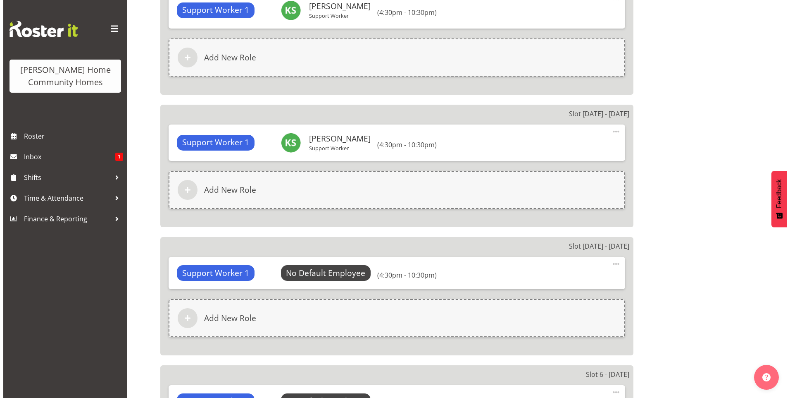
scroll to position [868, 0]
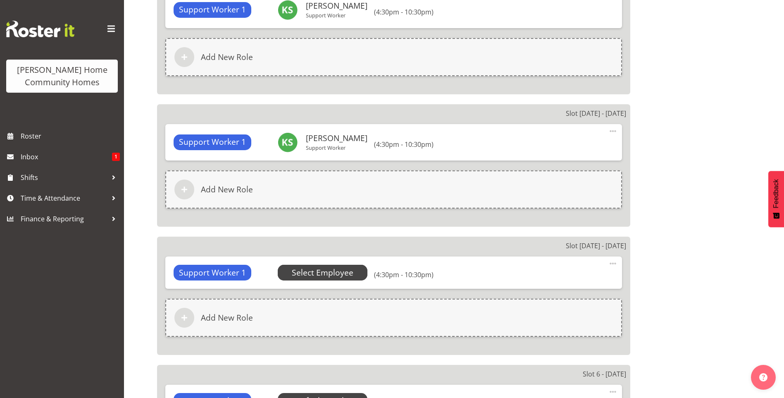
click at [352, 271] on span "Select Employee" at bounding box center [323, 272] width 90 height 16
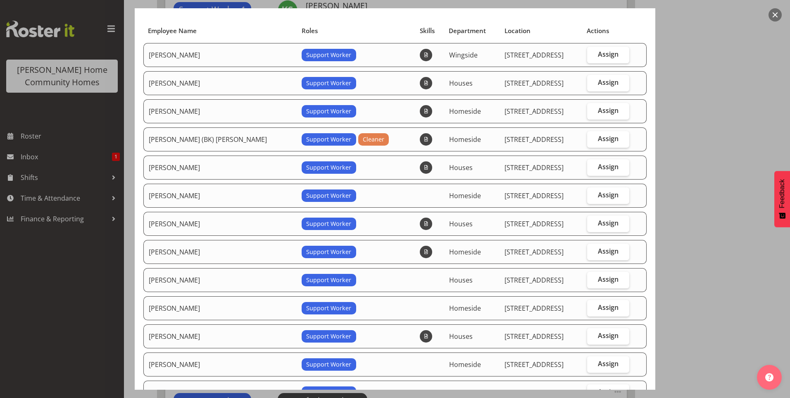
scroll to position [124, 0]
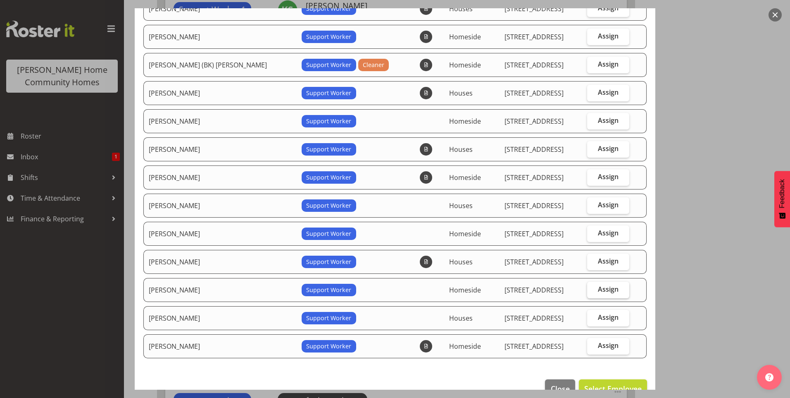
click at [605, 287] on span "Assign" at bounding box center [608, 289] width 21 height 8
click at [593, 287] on input "Assign" at bounding box center [589, 288] width 5 height 5
checkbox input "true"
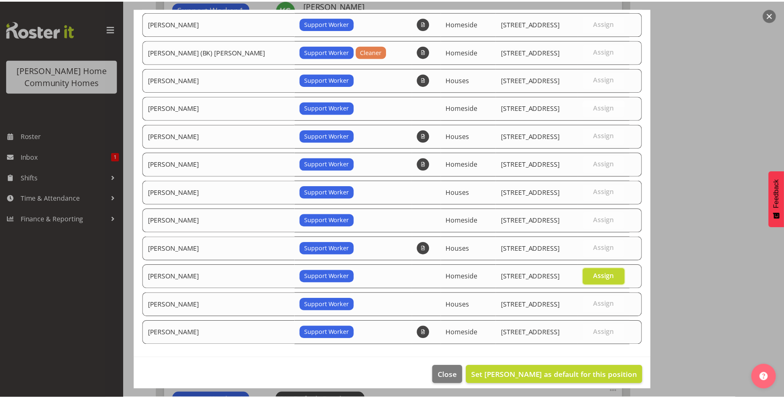
scroll to position [144, 0]
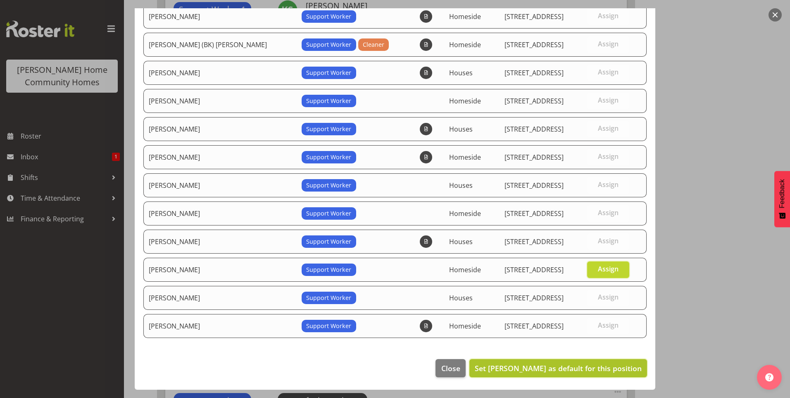
click at [596, 366] on span "Set [PERSON_NAME] as default for this position" at bounding box center [558, 368] width 167 height 10
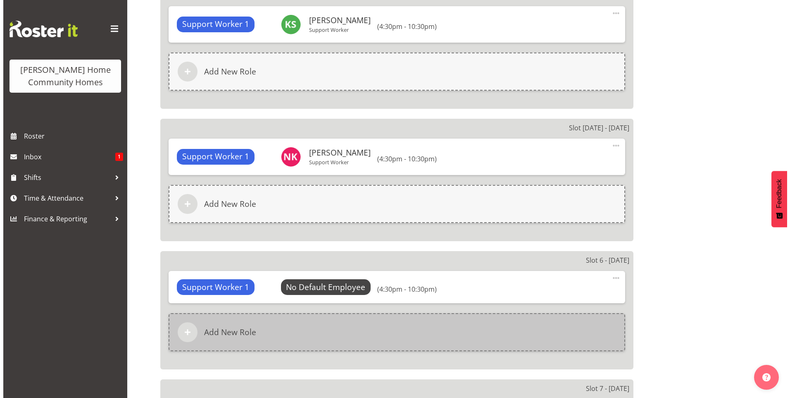
scroll to position [992, 0]
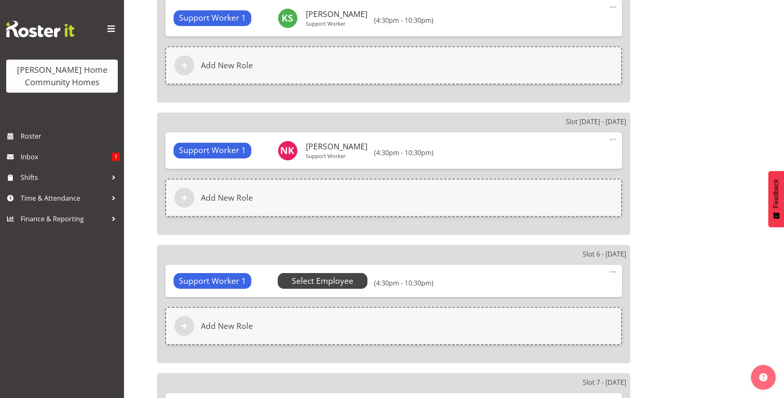
click at [340, 283] on span "Select Employee" at bounding box center [323, 281] width 62 height 12
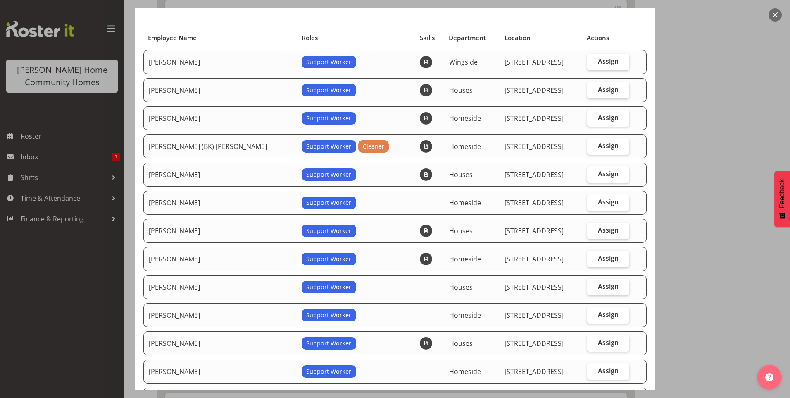
scroll to position [83, 0]
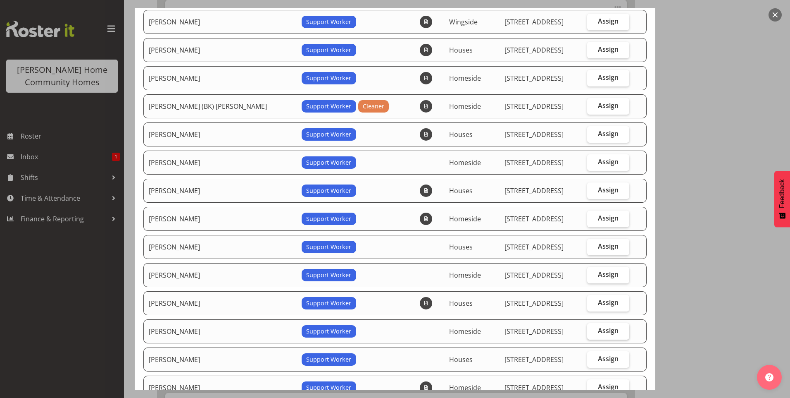
click at [600, 330] on span "Assign" at bounding box center [608, 330] width 21 height 8
click at [593, 330] on input "Assign" at bounding box center [589, 330] width 5 height 5
checkbox input "true"
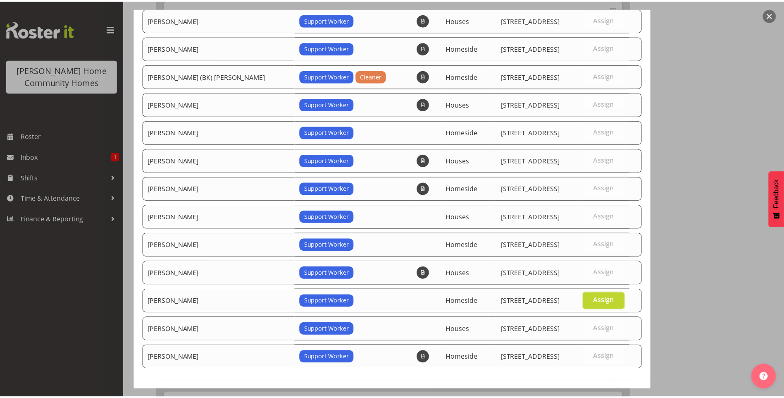
scroll to position [144, 0]
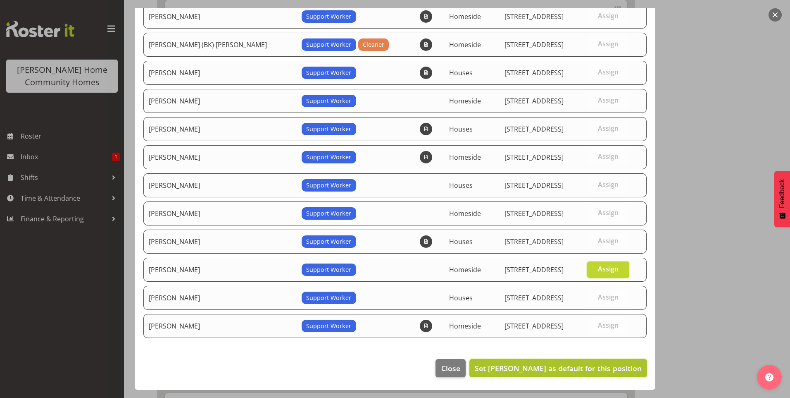
click at [597, 373] on button "Set [PERSON_NAME] as default for this position" at bounding box center [558, 368] width 178 height 18
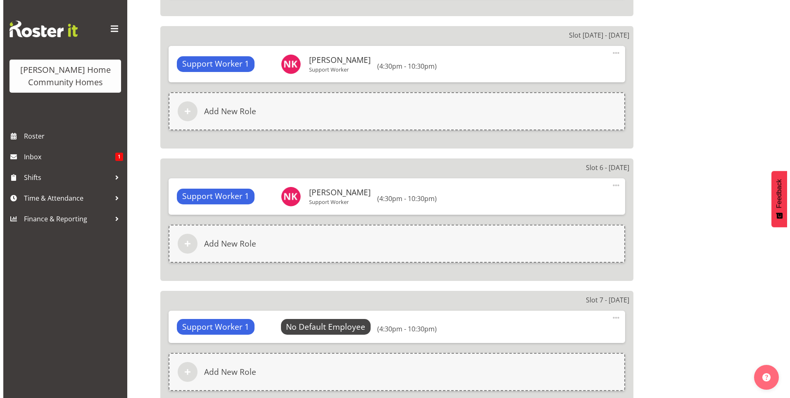
scroll to position [1074, 0]
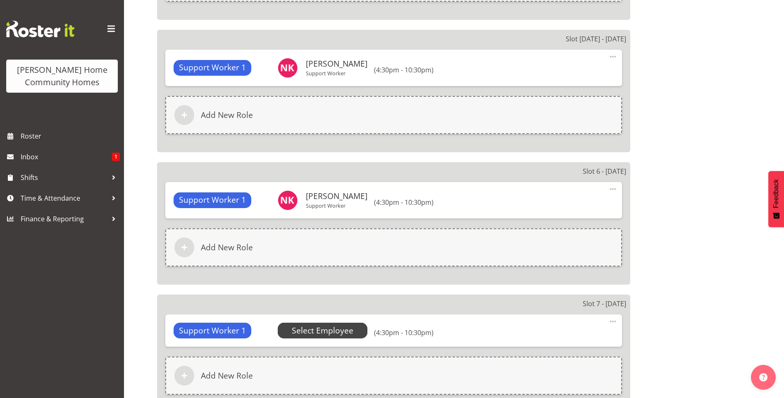
click at [343, 330] on span "Select Employee" at bounding box center [323, 330] width 62 height 12
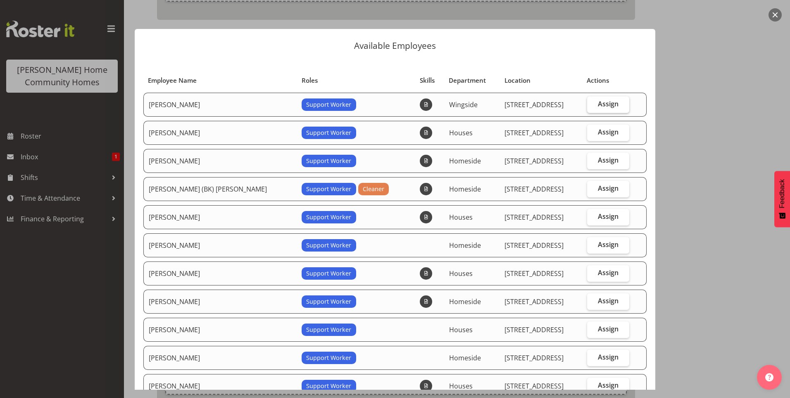
click at [608, 105] on span "Assign" at bounding box center [608, 104] width 21 height 8
click at [593, 105] on input "Assign" at bounding box center [589, 103] width 5 height 5
checkbox input "true"
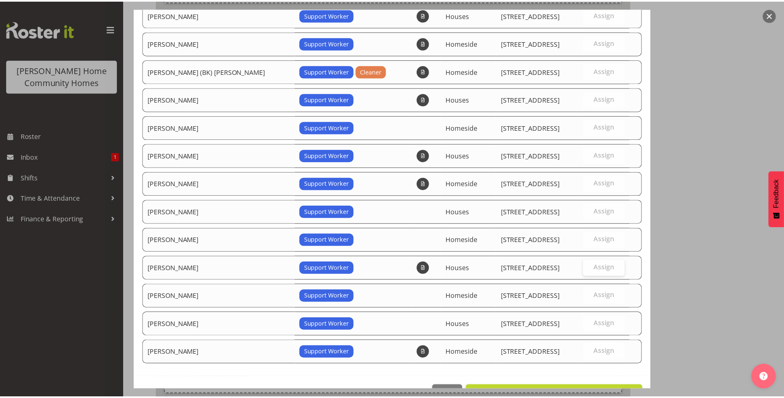
scroll to position [144, 0]
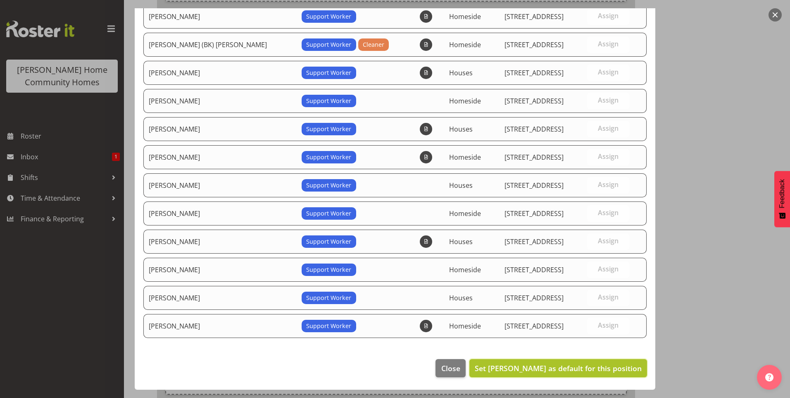
click at [547, 362] on button "Set Arshdeep Singh as default for this position" at bounding box center [558, 368] width 178 height 18
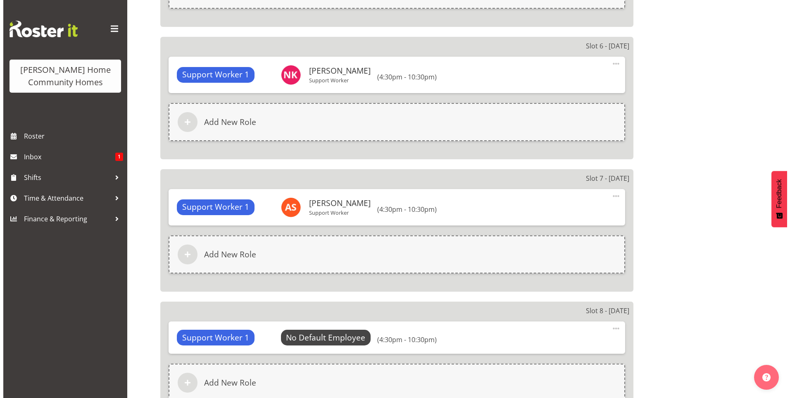
scroll to position [1240, 0]
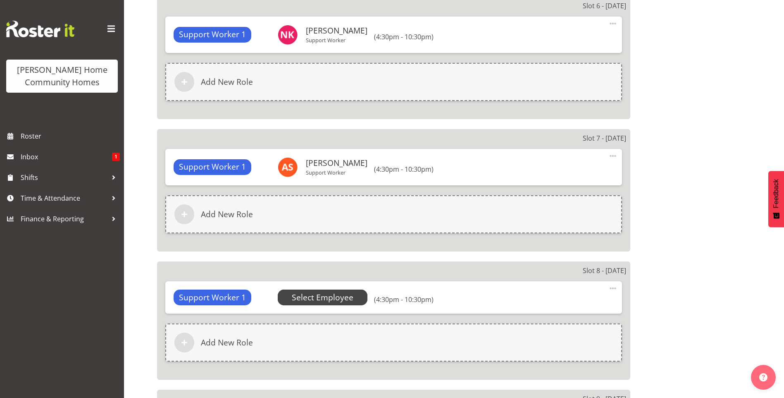
click at [316, 296] on span "Select Employee" at bounding box center [323, 297] width 62 height 12
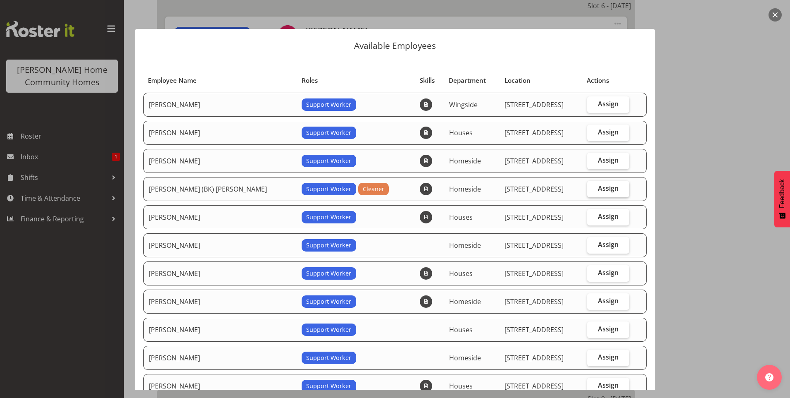
click at [604, 190] on span "Assign" at bounding box center [608, 188] width 21 height 8
click at [593, 190] on input "Assign" at bounding box center [589, 188] width 5 height 5
checkbox input "true"
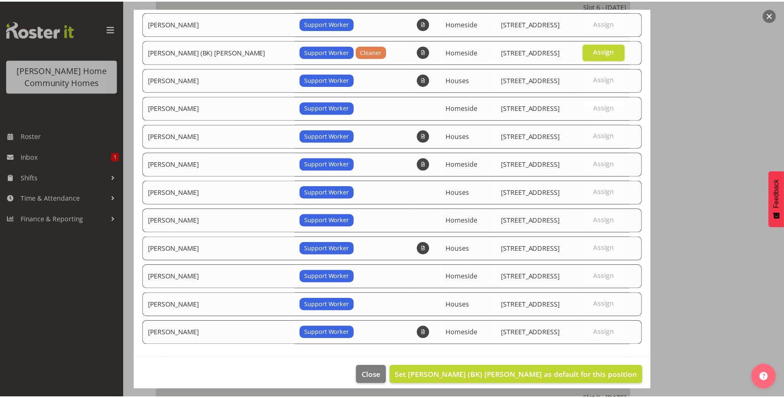
scroll to position [144, 0]
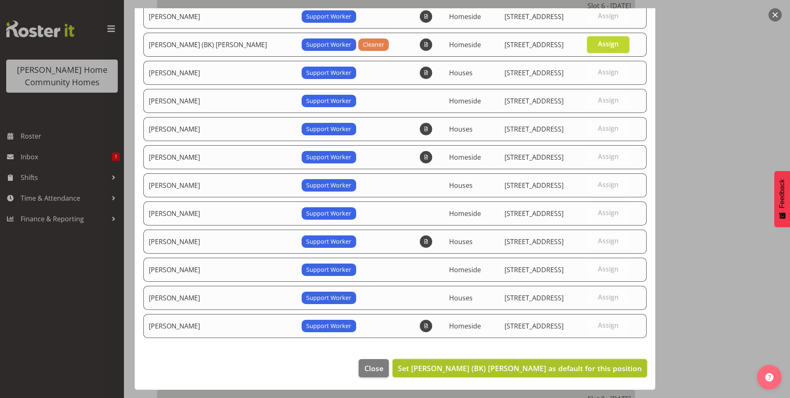
click at [580, 365] on span "Set Brijesh (BK) Kachhadiya as default for this position" at bounding box center [520, 368] width 244 height 10
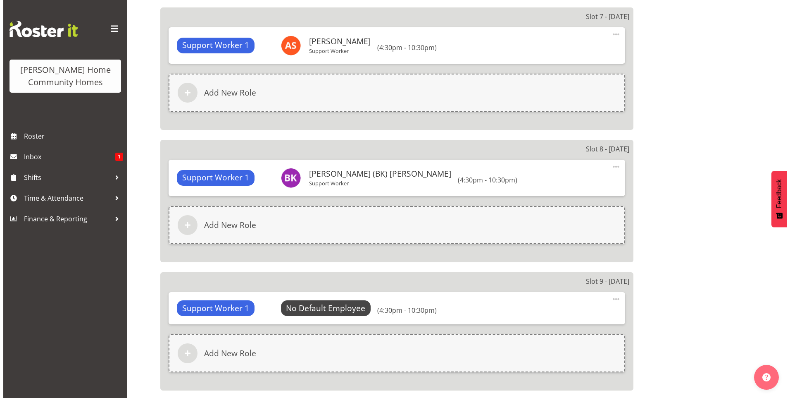
scroll to position [1364, 0]
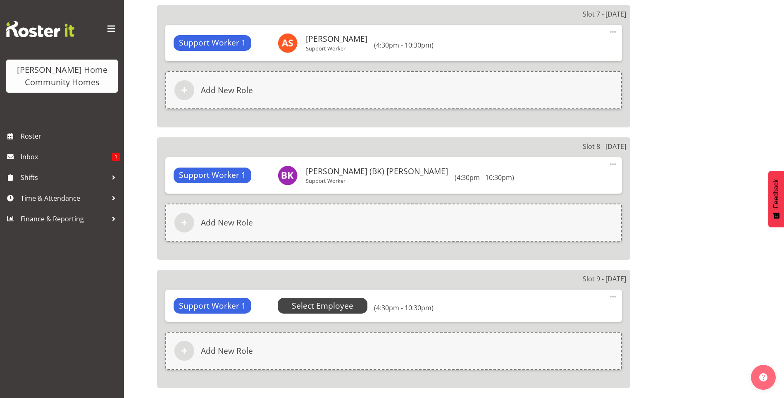
click at [343, 300] on span "Select Employee" at bounding box center [323, 306] width 62 height 12
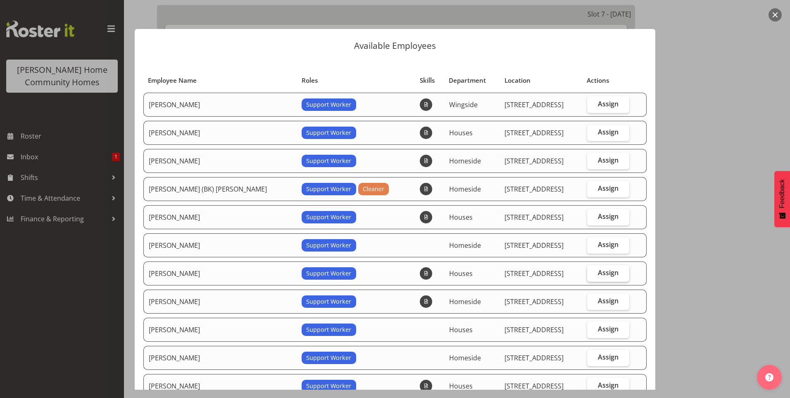
click at [611, 274] on label "Assign" at bounding box center [608, 273] width 43 height 17
click at [593, 274] on input "Assign" at bounding box center [589, 272] width 5 height 5
checkbox input "true"
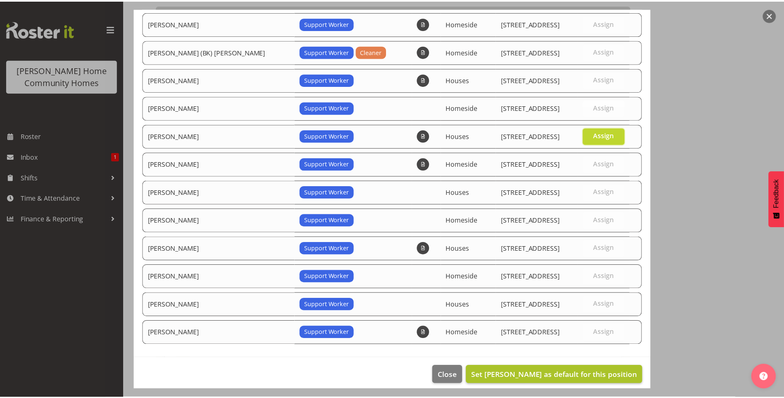
scroll to position [144, 0]
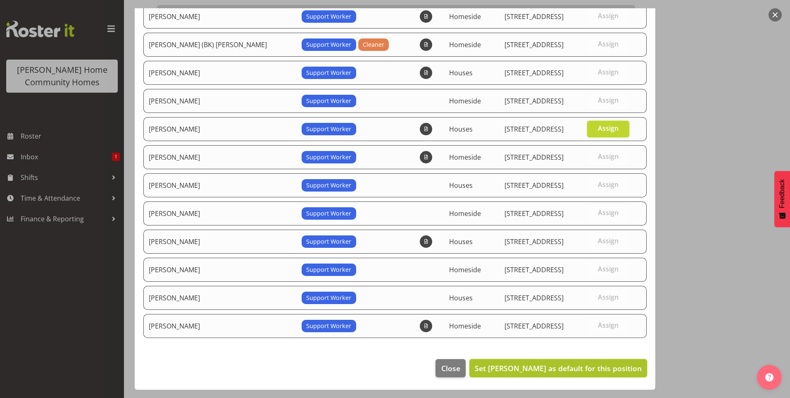
click at [539, 369] on span "Set Katrina Shaw as default for this position" at bounding box center [558, 368] width 167 height 10
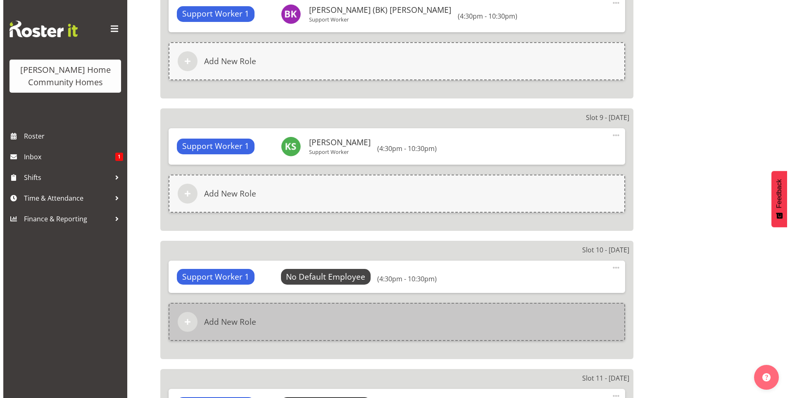
scroll to position [1570, 0]
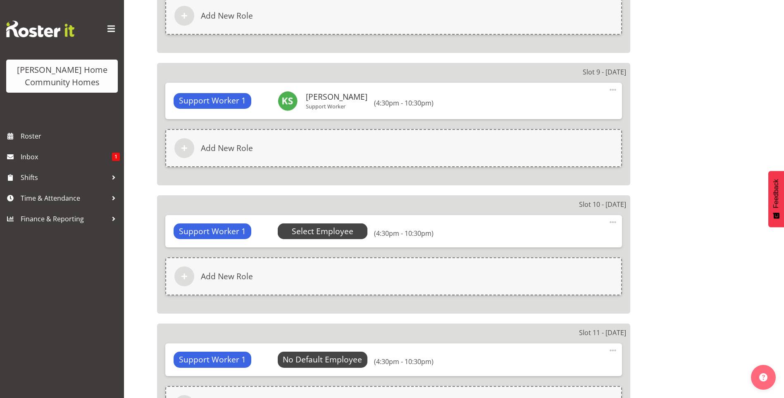
click at [336, 235] on span "Select Employee" at bounding box center [323, 231] width 62 height 12
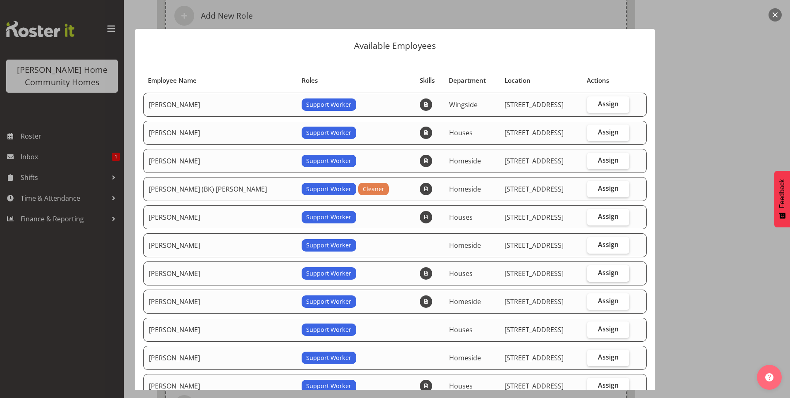
click at [587, 271] on label "Assign" at bounding box center [608, 273] width 43 height 17
click at [587, 271] on input "Assign" at bounding box center [589, 272] width 5 height 5
checkbox input "true"
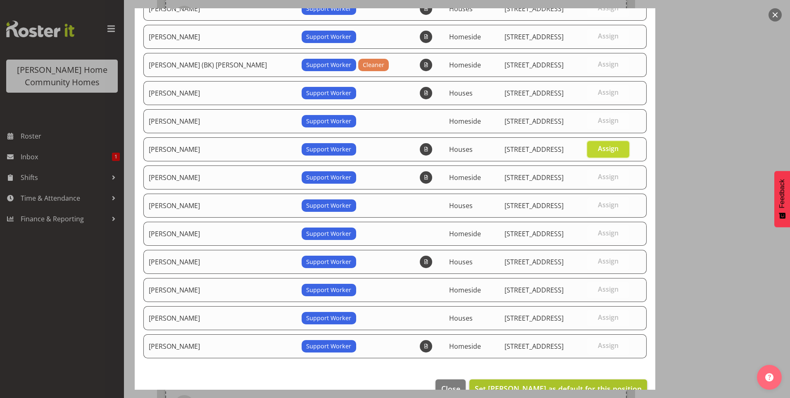
scroll to position [144, 0]
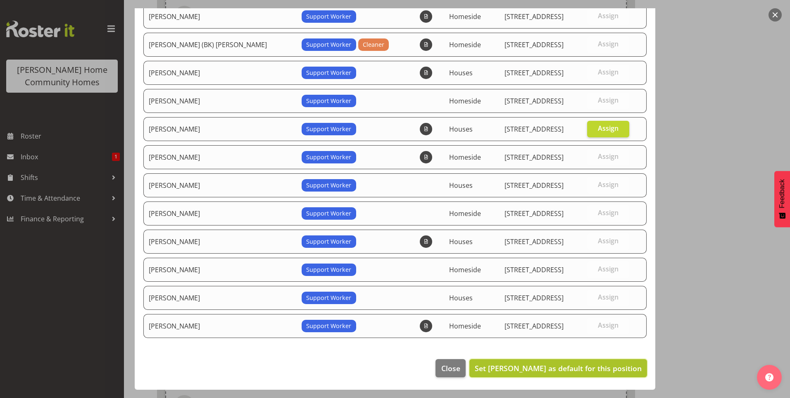
click at [553, 370] on span "Set [PERSON_NAME] as default for this position" at bounding box center [558, 368] width 167 height 10
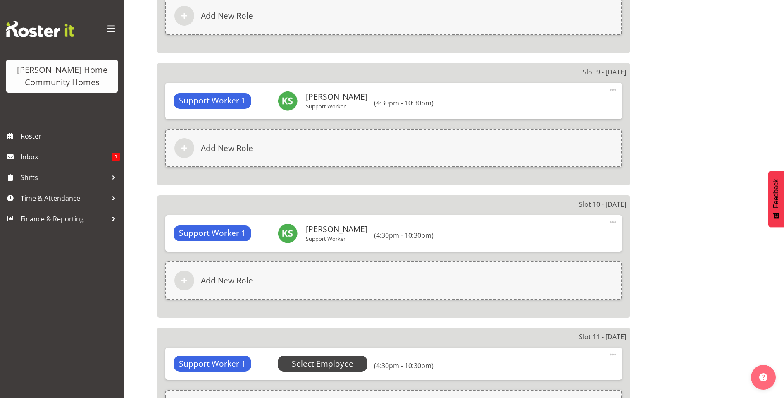
click at [350, 362] on span "Select Employee" at bounding box center [323, 363] width 62 height 12
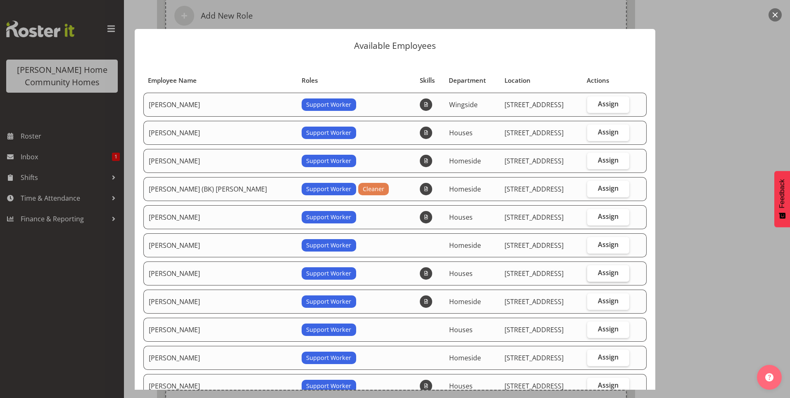
drag, startPoint x: 602, startPoint y: 274, endPoint x: 606, endPoint y: 281, distance: 7.6
click at [603, 274] on span "Assign" at bounding box center [608, 272] width 21 height 8
click at [593, 274] on input "Assign" at bounding box center [589, 272] width 5 height 5
checkbox input "true"
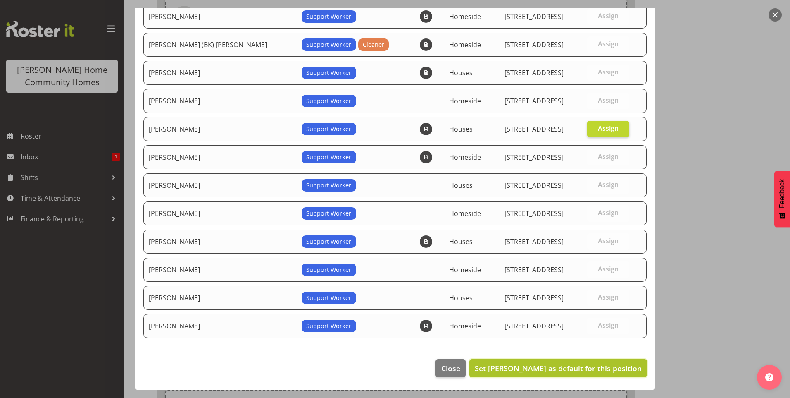
click at [552, 364] on span "Set [PERSON_NAME] as default for this position" at bounding box center [558, 368] width 167 height 10
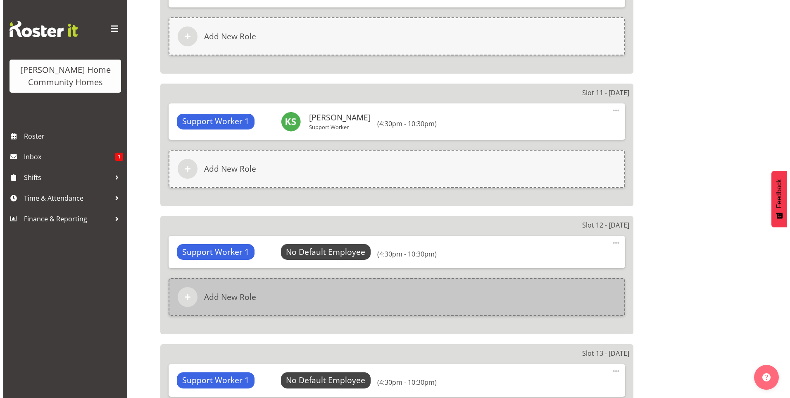
scroll to position [1859, 0]
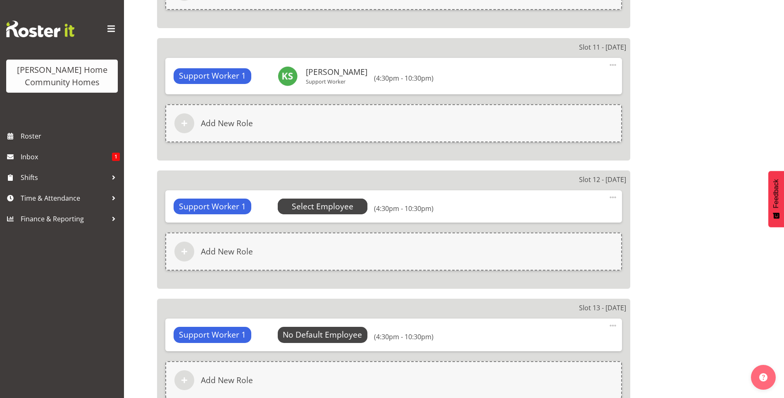
click at [339, 202] on span "Select Employee" at bounding box center [323, 206] width 62 height 12
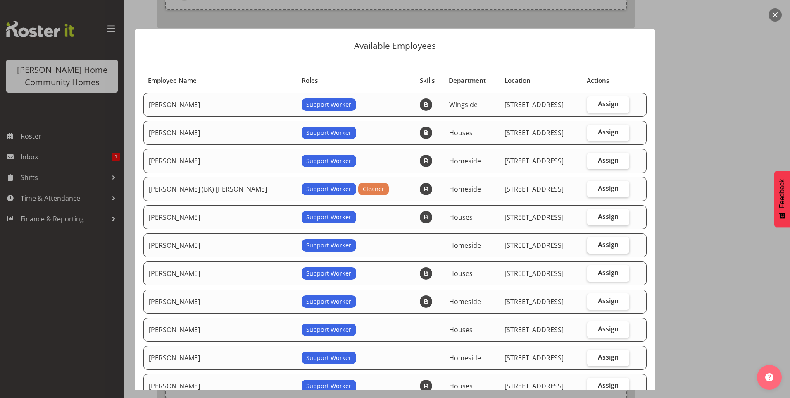
click at [599, 245] on span "Assign" at bounding box center [608, 244] width 21 height 8
click at [593, 245] on input "Assign" at bounding box center [589, 244] width 5 height 5
checkbox input "true"
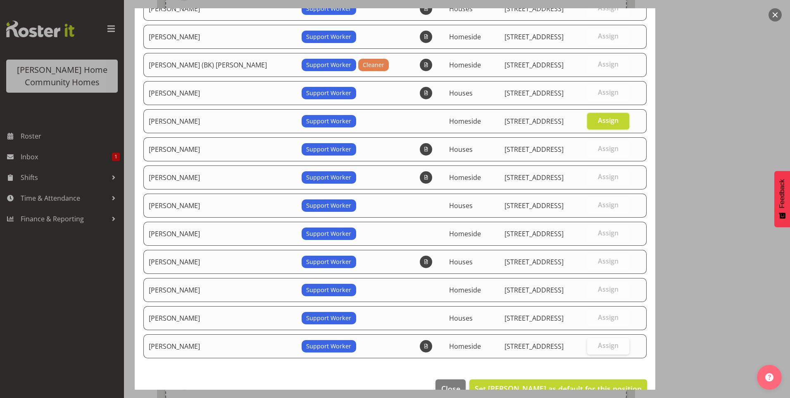
scroll to position [144, 0]
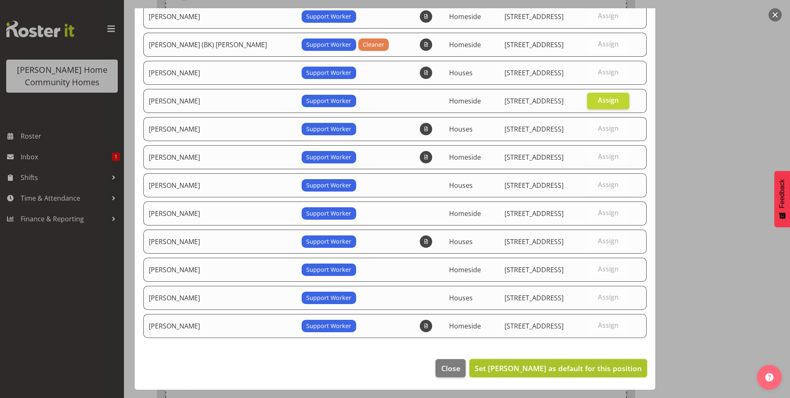
click at [602, 371] on span "Set [PERSON_NAME] as default for this position" at bounding box center [558, 368] width 167 height 10
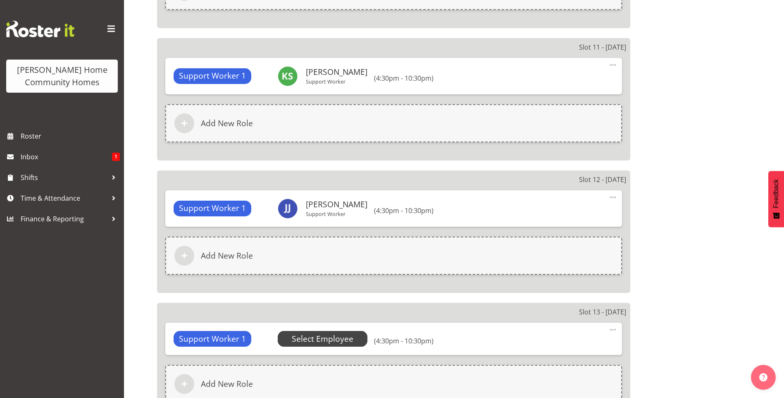
click at [342, 340] on span "Select Employee" at bounding box center [323, 339] width 62 height 12
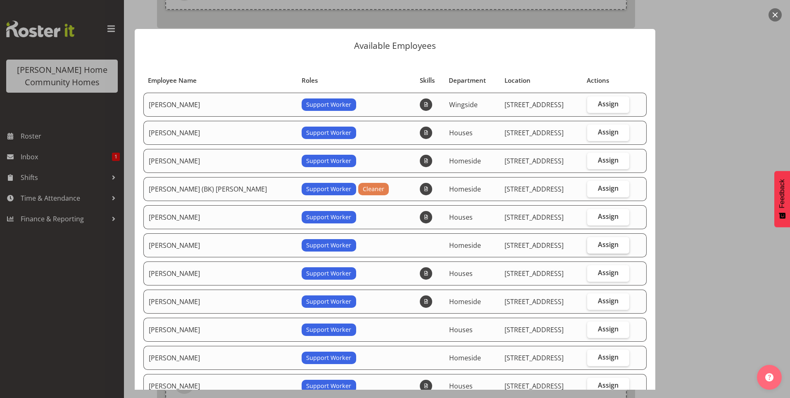
click at [598, 242] on span "Assign" at bounding box center [608, 244] width 21 height 8
click at [593, 242] on input "Assign" at bounding box center [589, 244] width 5 height 5
checkbox input "true"
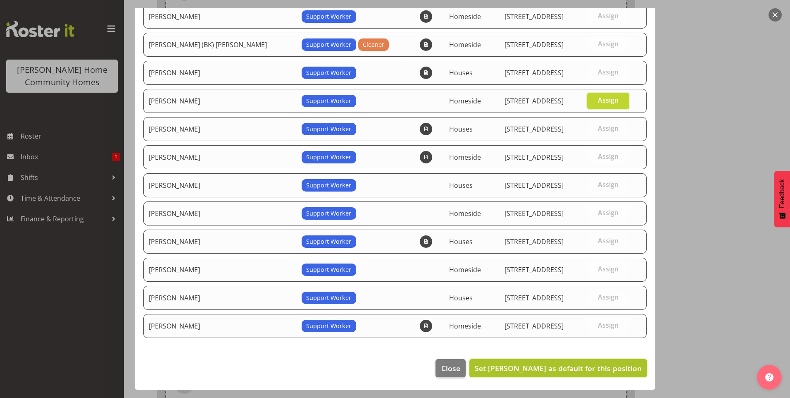
click at [569, 363] on span "Set [PERSON_NAME] as default for this position" at bounding box center [558, 368] width 167 height 10
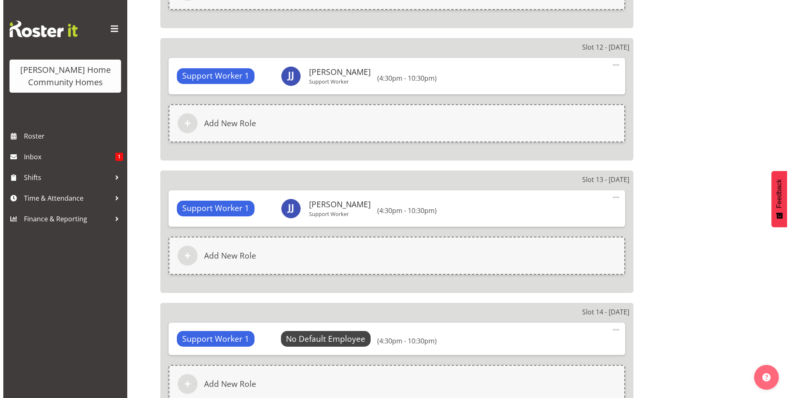
scroll to position [2066, 0]
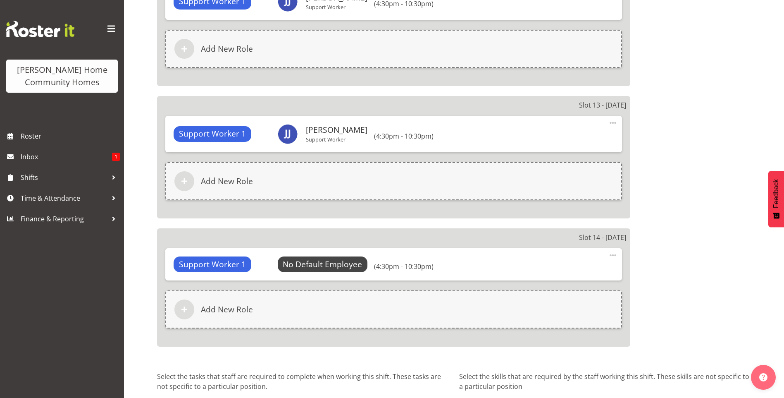
click at [331, 275] on div "Support Worker 1 No Default Employee Select Employee (4:30pm - 10:30pm) Edit De…" at bounding box center [393, 264] width 457 height 32
click at [329, 261] on span "Select Employee" at bounding box center [323, 264] width 62 height 12
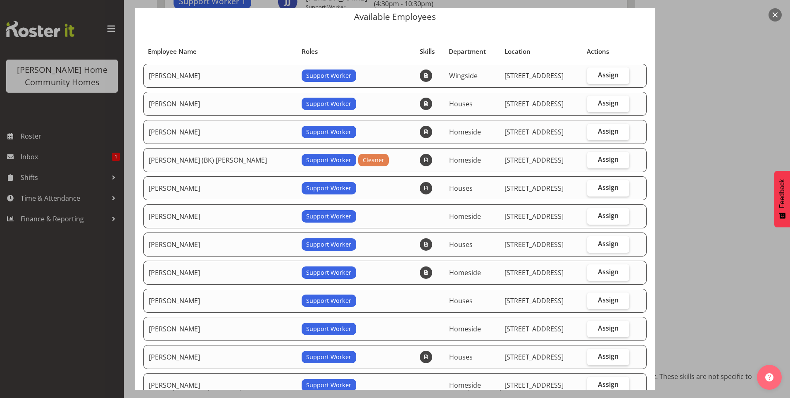
scroll to position [41, 0]
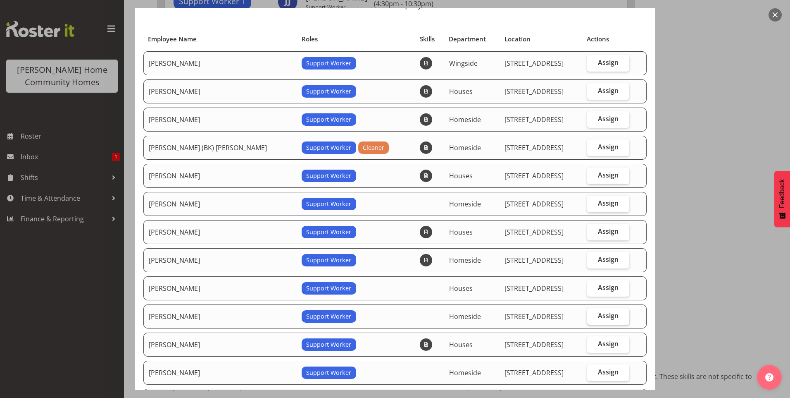
click at [598, 317] on span "Assign" at bounding box center [608, 315] width 21 height 8
click at [593, 317] on input "Assign" at bounding box center [589, 315] width 5 height 5
checkbox input "true"
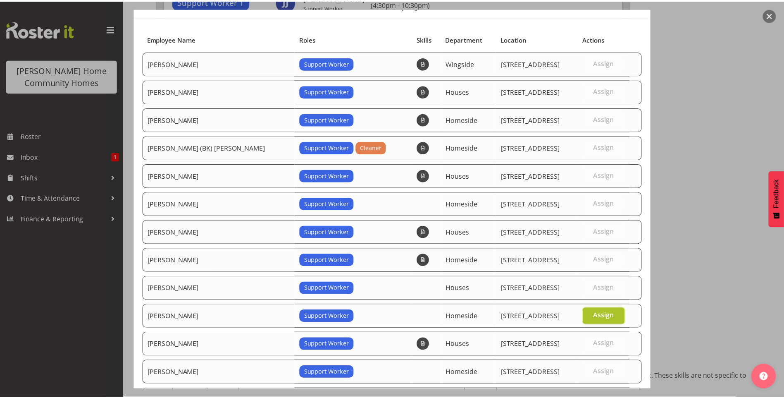
scroll to position [144, 0]
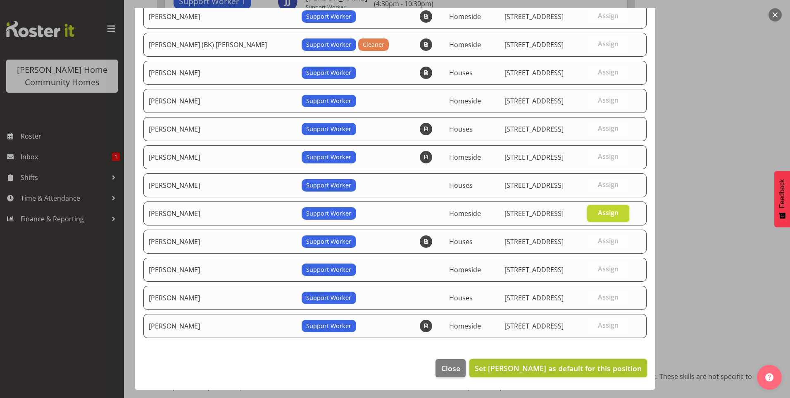
click at [578, 368] on span "Set [PERSON_NAME] as default for this position" at bounding box center [558, 368] width 167 height 10
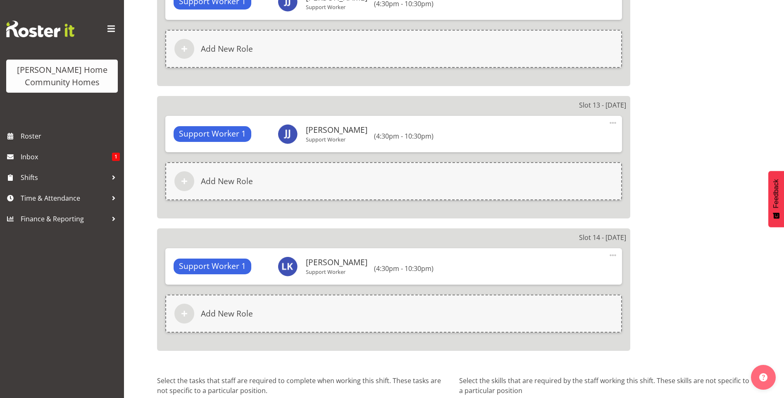
scroll to position [2142, 0]
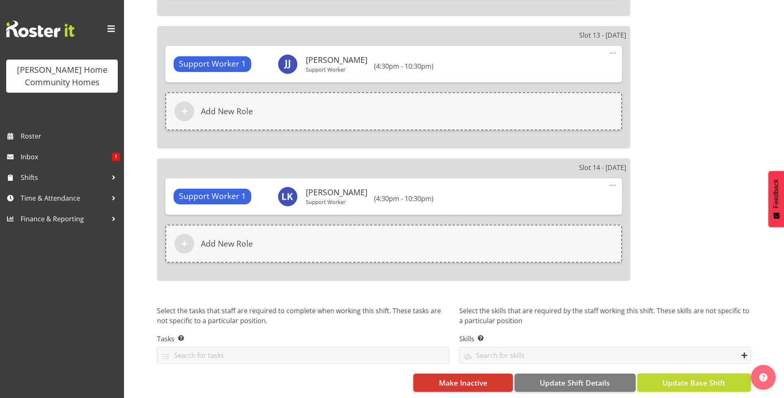
click at [694, 377] on span "Update Base Shift" at bounding box center [693, 382] width 63 height 11
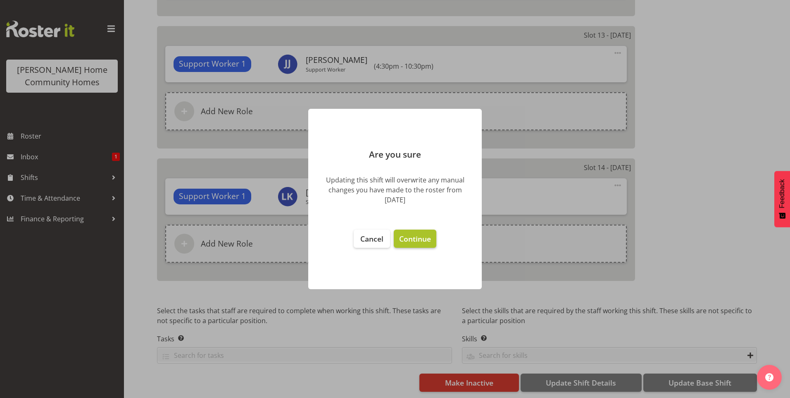
click at [425, 238] on span "Continue" at bounding box center [415, 238] width 32 height 10
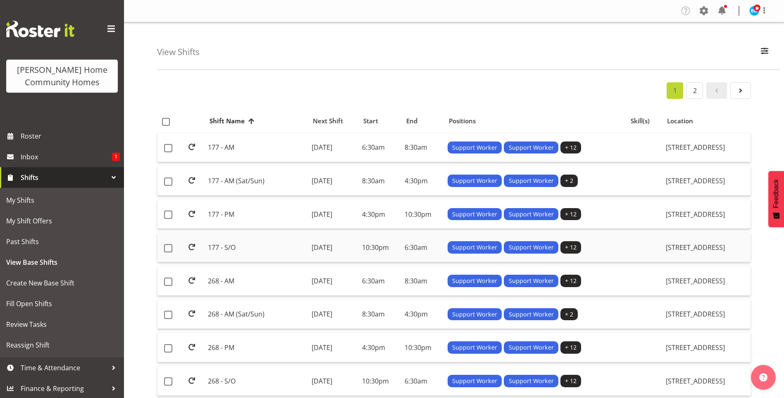
click at [219, 248] on td "177 - S/O" at bounding box center [256, 247] width 103 height 29
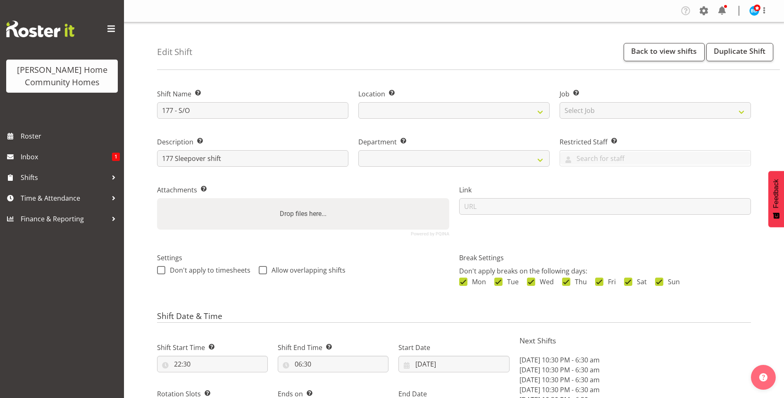
select select "date"
select select
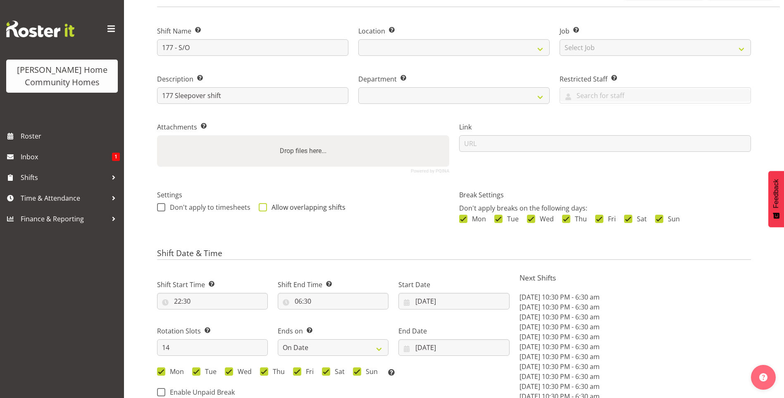
select select
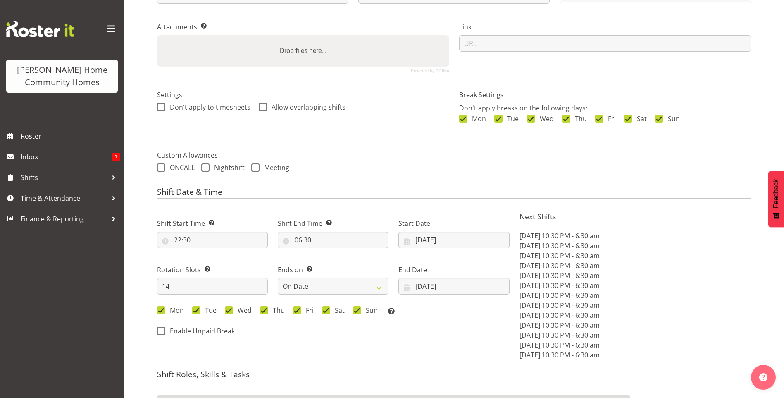
select select "748"
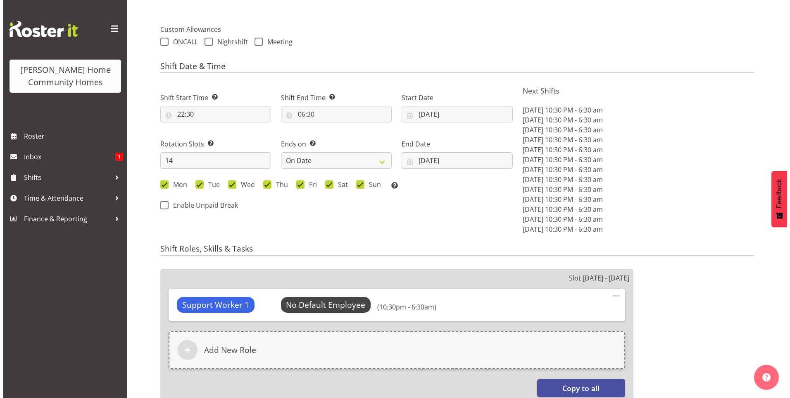
scroll to position [331, 0]
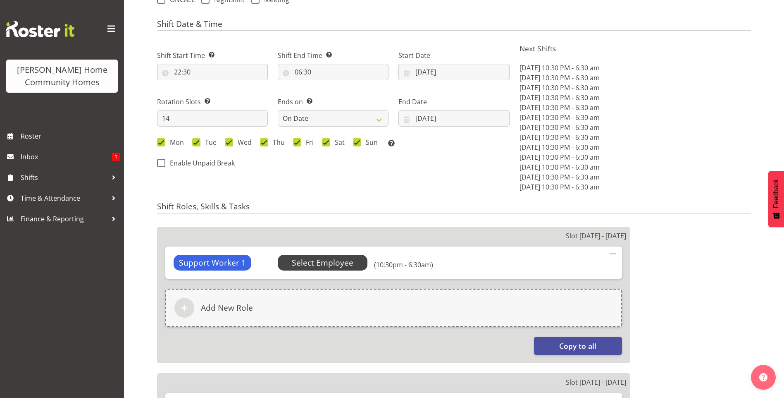
click at [331, 262] on span "Select Employee" at bounding box center [323, 263] width 62 height 12
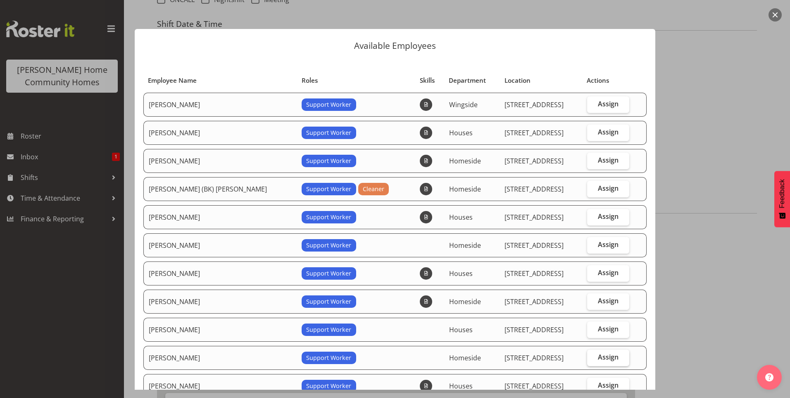
click at [618, 358] on label "Assign" at bounding box center [608, 357] width 43 height 17
click at [593, 358] on input "Assign" at bounding box center [589, 356] width 5 height 5
checkbox input "true"
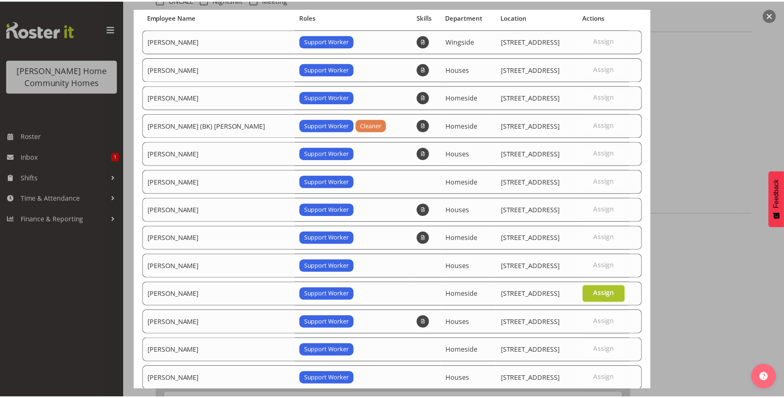
scroll to position [144, 0]
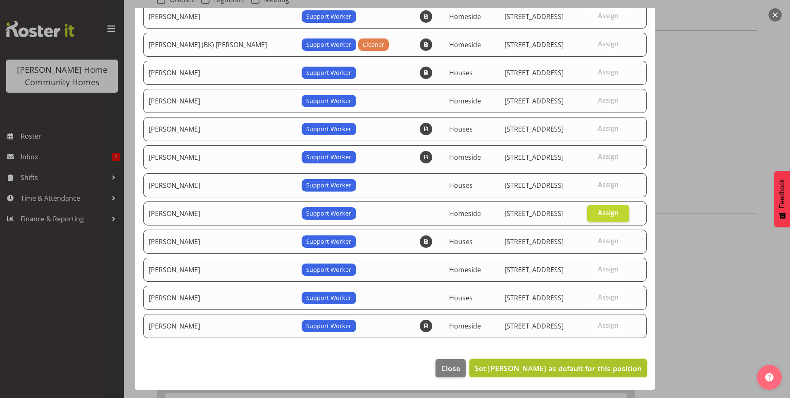
click at [600, 365] on span "Set [PERSON_NAME] as default for this position" at bounding box center [558, 368] width 167 height 10
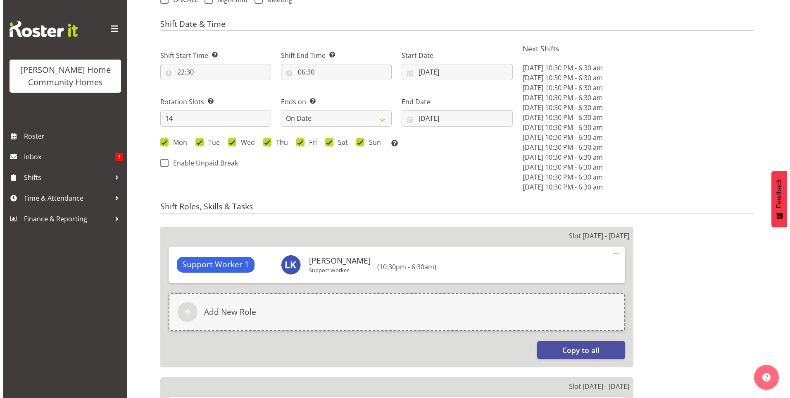
scroll to position [496, 0]
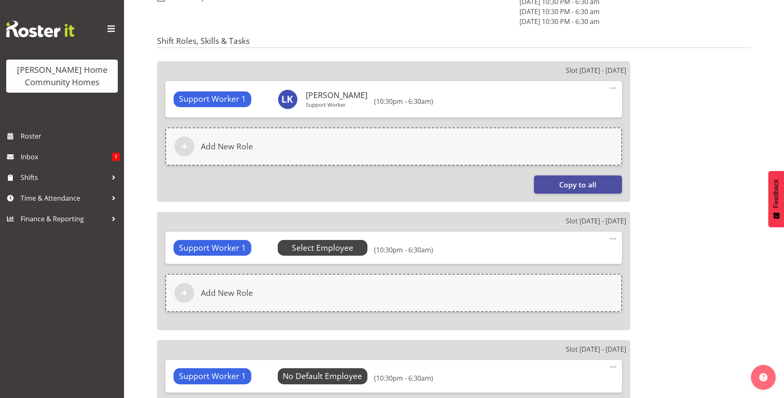
click at [317, 250] on span "Select Employee" at bounding box center [323, 248] width 62 height 12
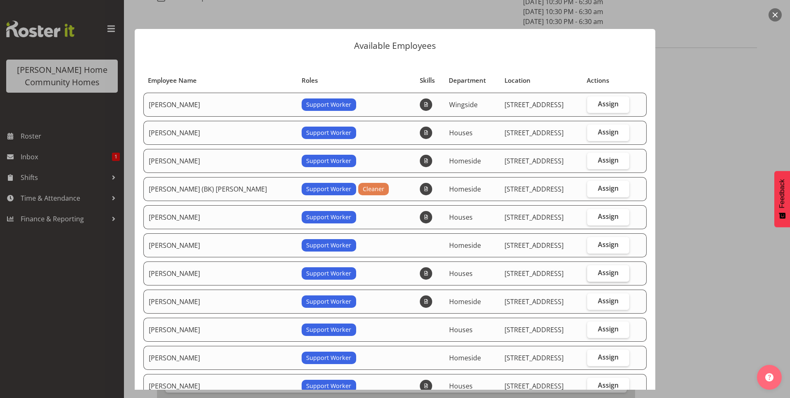
click at [598, 275] on span "Assign" at bounding box center [608, 272] width 21 height 8
click at [593, 275] on input "Assign" at bounding box center [589, 272] width 5 height 5
checkbox input "true"
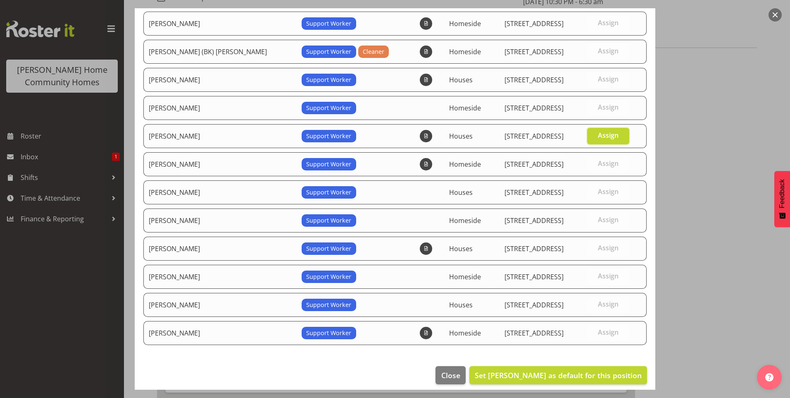
scroll to position [144, 0]
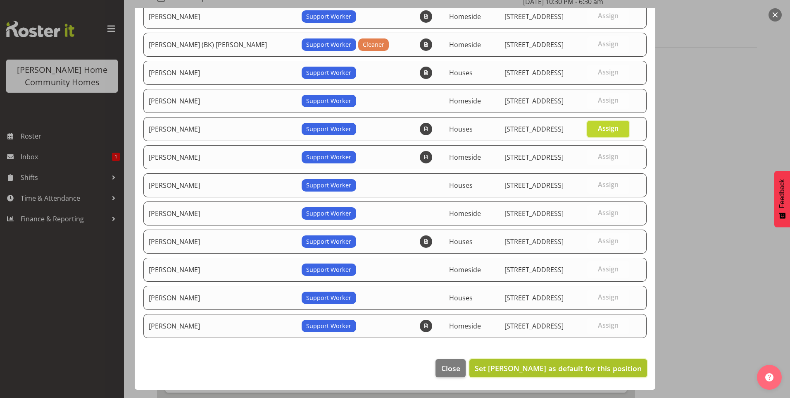
click at [556, 370] on span "Set [PERSON_NAME] as default for this position" at bounding box center [558, 368] width 167 height 10
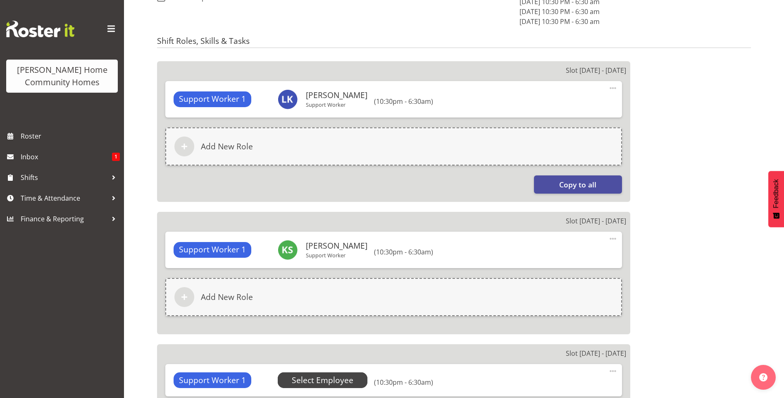
click at [327, 378] on span "Select Employee" at bounding box center [323, 380] width 62 height 12
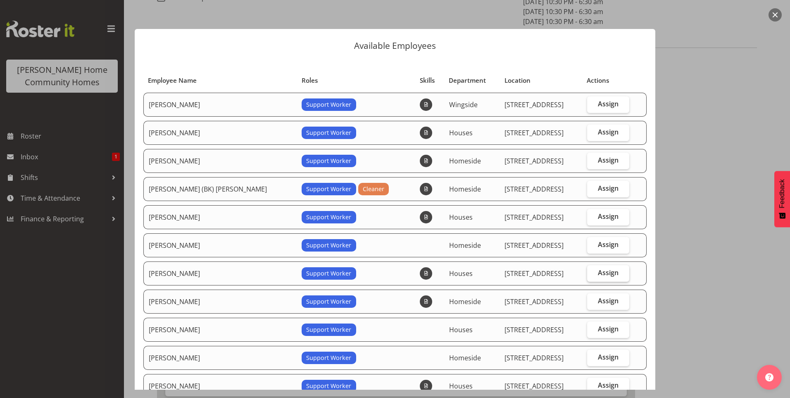
click at [596, 277] on label "Assign" at bounding box center [608, 273] width 43 height 17
click at [593, 275] on input "Assign" at bounding box center [589, 272] width 5 height 5
checkbox input "true"
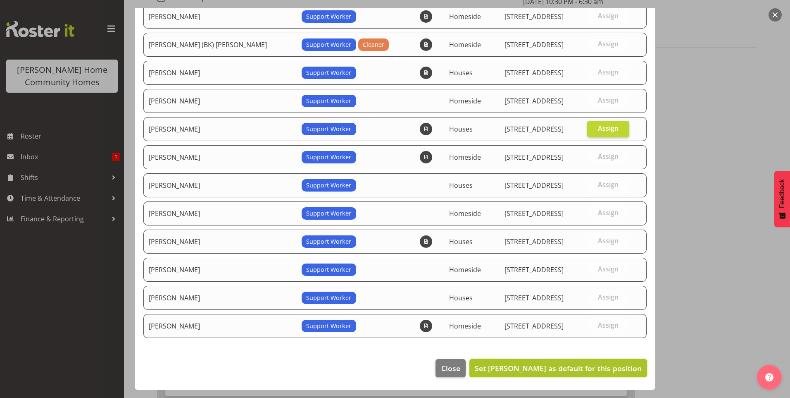
click at [554, 372] on span "Set [PERSON_NAME] as default for this position" at bounding box center [558, 368] width 167 height 10
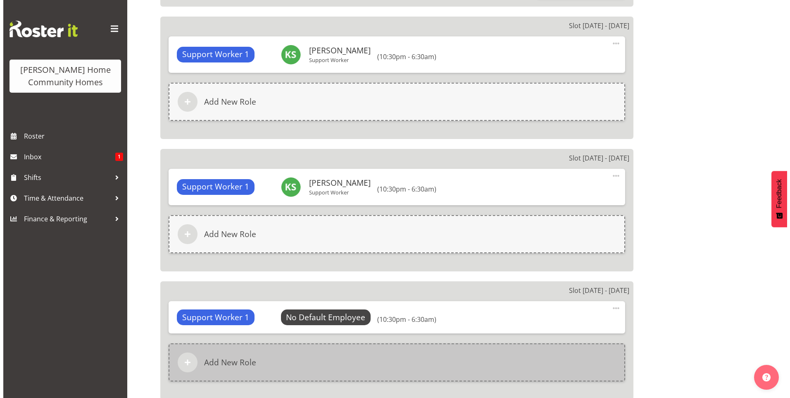
scroll to position [702, 0]
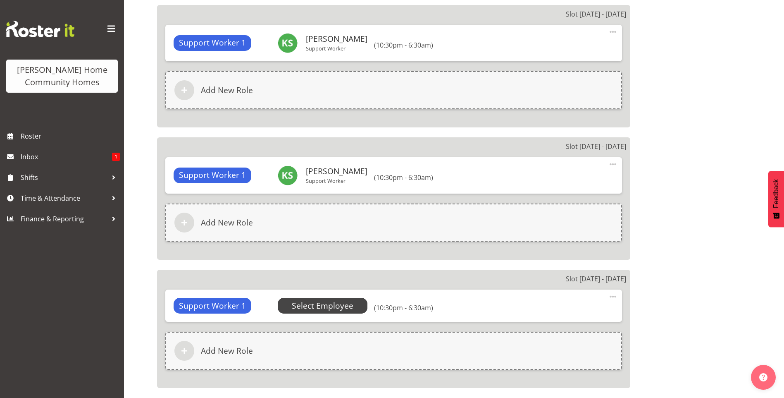
click at [317, 308] on span "Select Employee" at bounding box center [323, 306] width 62 height 12
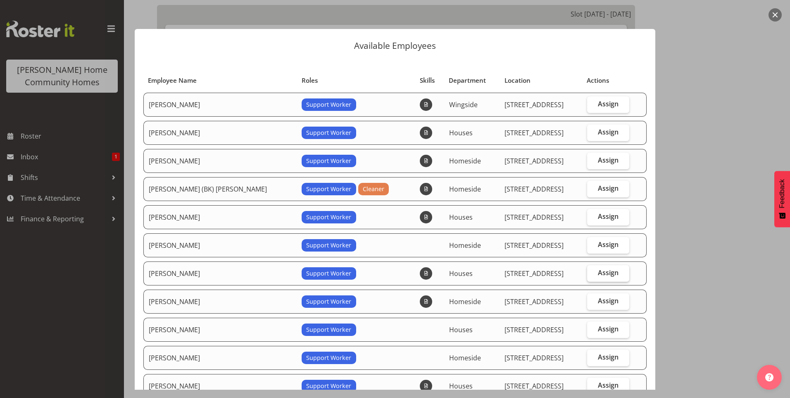
click at [598, 269] on span "Assign" at bounding box center [608, 272] width 21 height 8
click at [593, 270] on input "Assign" at bounding box center [589, 272] width 5 height 5
checkbox input "true"
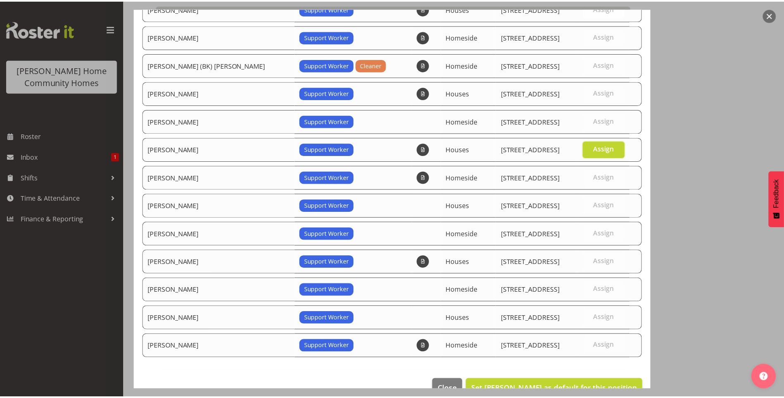
scroll to position [144, 0]
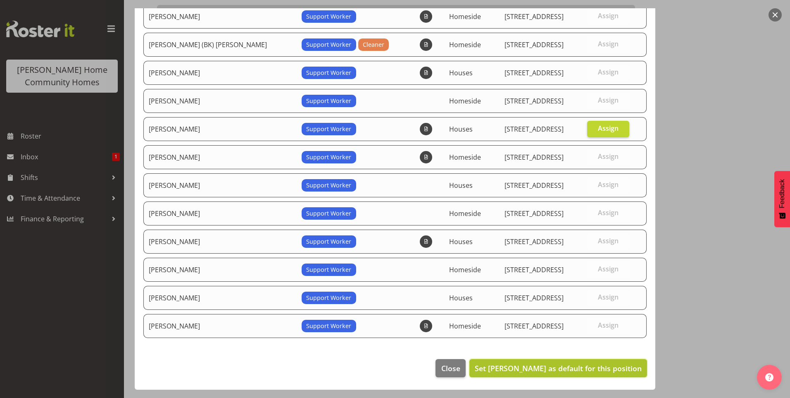
click at [531, 364] on span "Set [PERSON_NAME] as default for this position" at bounding box center [558, 368] width 167 height 10
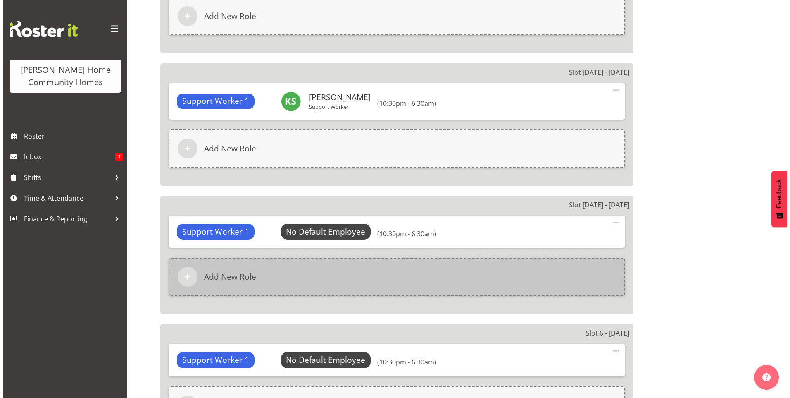
scroll to position [909, 0]
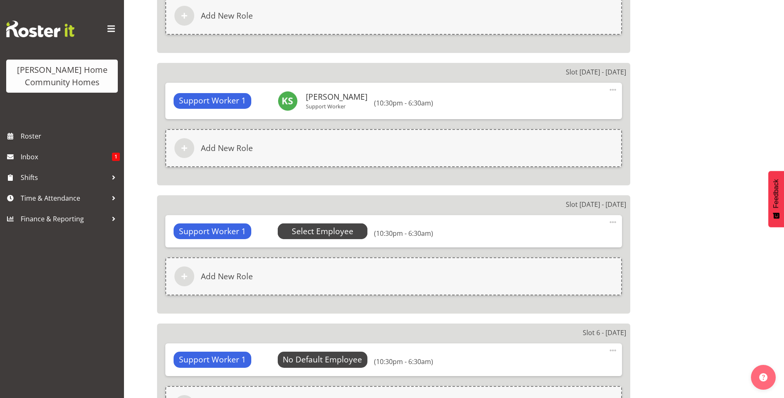
click at [323, 231] on span "Select Employee" at bounding box center [323, 231] width 62 height 12
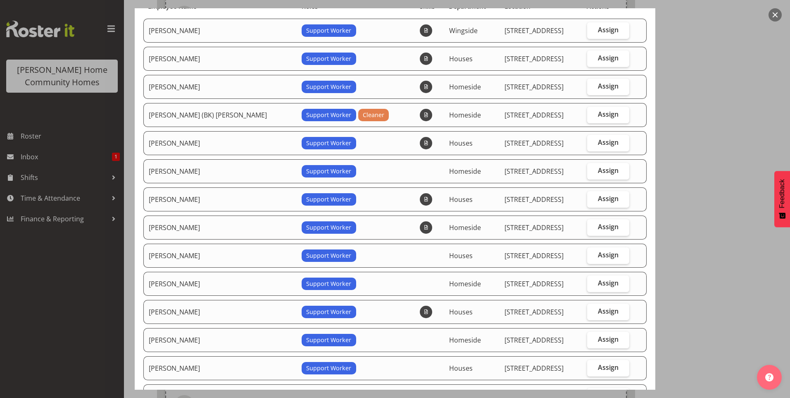
scroll to position [83, 0]
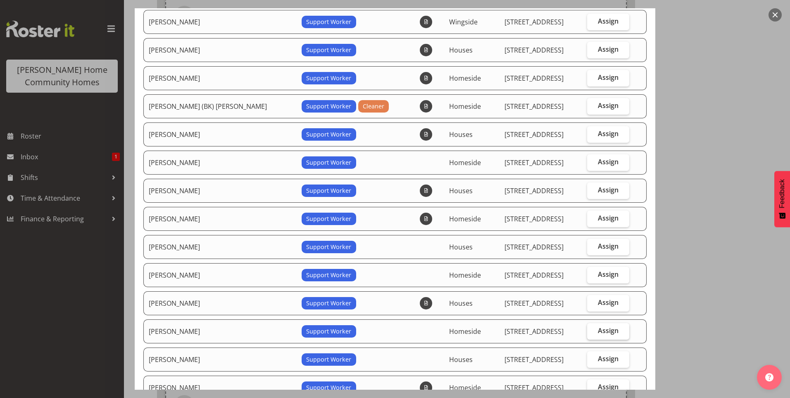
click at [598, 326] on span "Assign" at bounding box center [608, 330] width 21 height 8
click at [593, 328] on input "Assign" at bounding box center [589, 330] width 5 height 5
checkbox input "true"
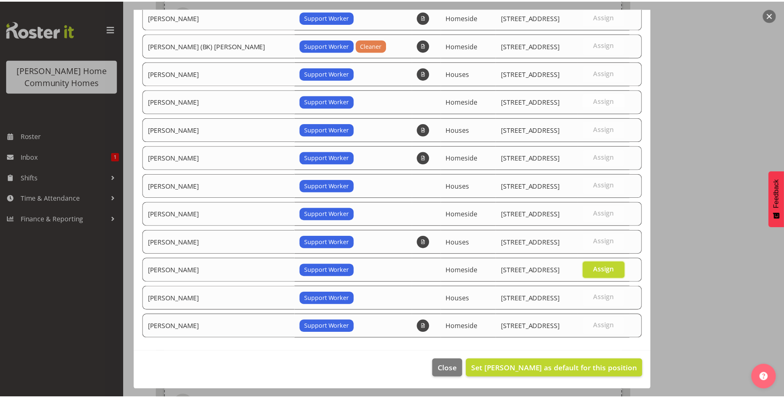
scroll to position [144, 0]
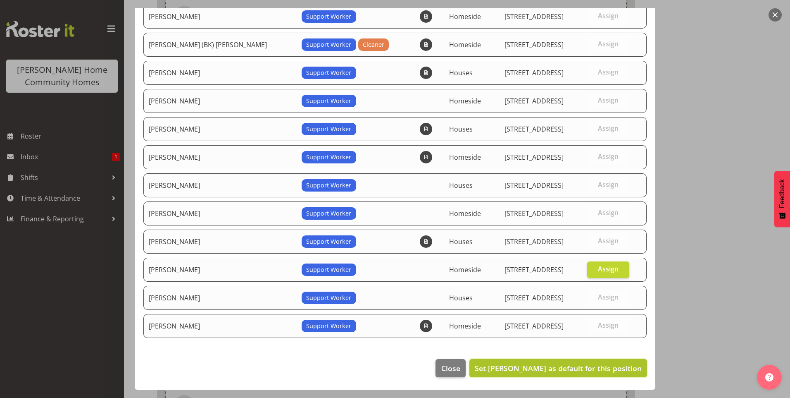
click at [603, 362] on button "Set Navneet Kaur as default for this position" at bounding box center [558, 368] width 178 height 18
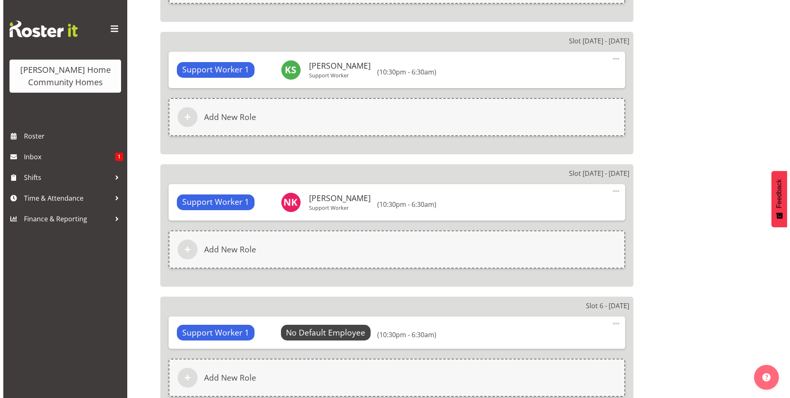
scroll to position [992, 0]
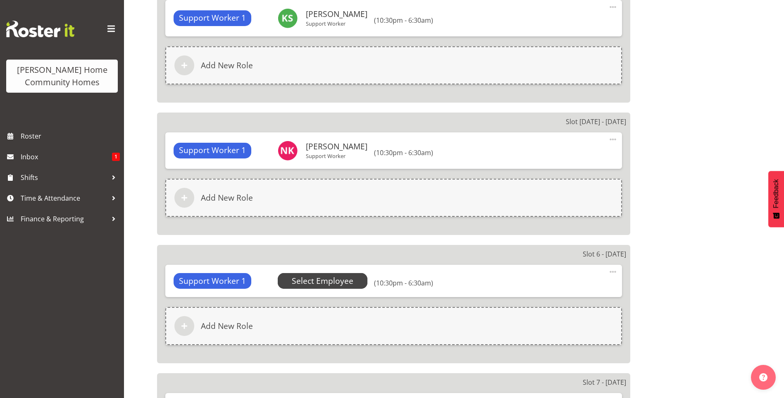
click at [328, 275] on span "Select Employee" at bounding box center [323, 281] width 62 height 12
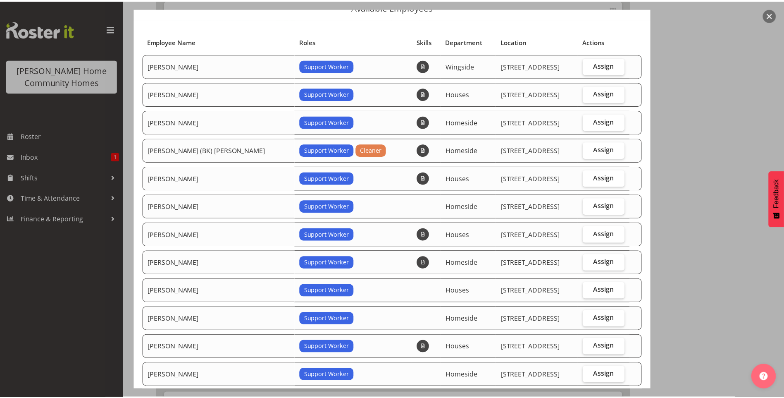
scroll to position [124, 0]
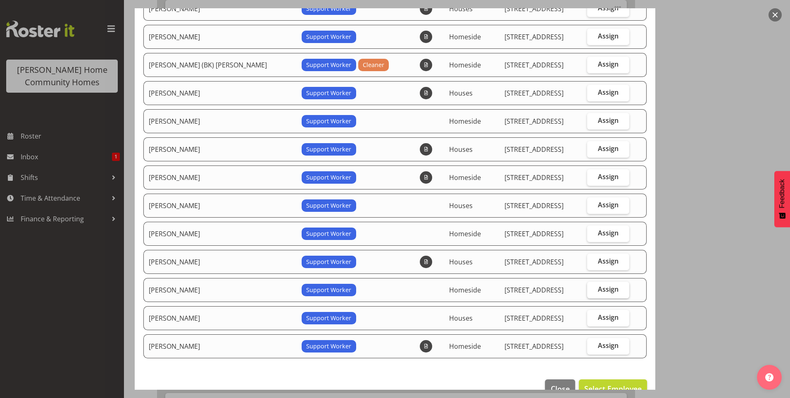
click at [599, 288] on span "Assign" at bounding box center [608, 289] width 21 height 8
click at [593, 288] on input "Assign" at bounding box center [589, 288] width 5 height 5
checkbox input "true"
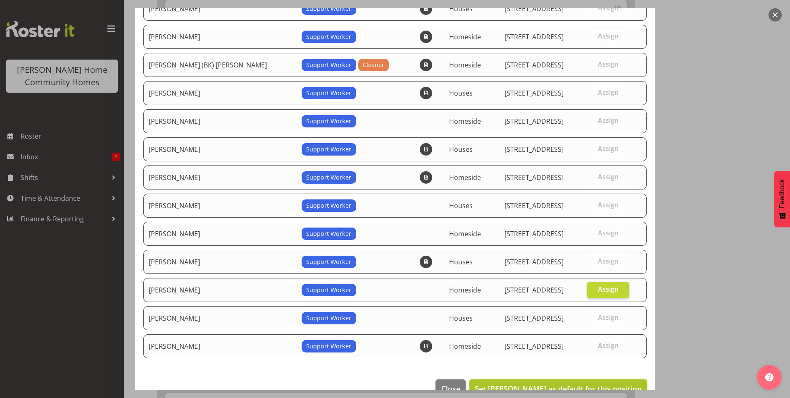
click at [602, 383] on span "Set Navneet Kaur as default for this position" at bounding box center [558, 388] width 167 height 11
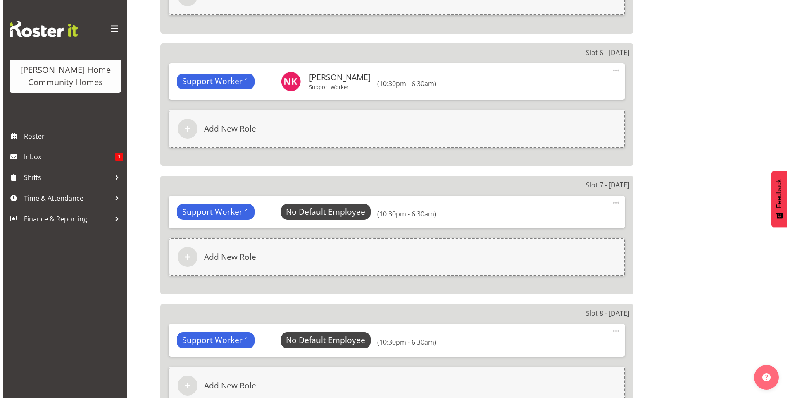
scroll to position [1198, 0]
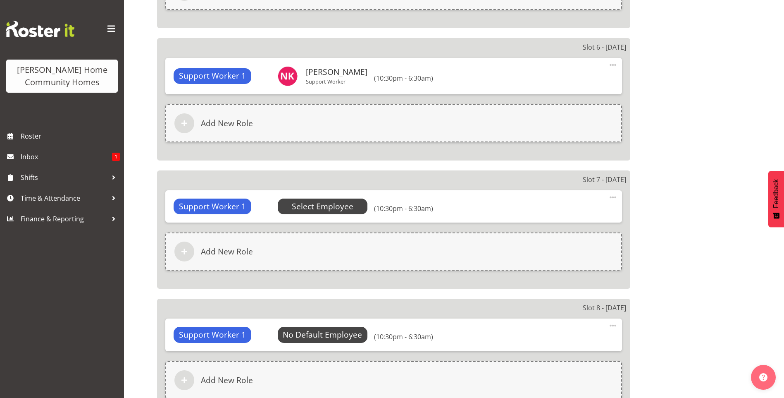
click at [347, 207] on span "Select Employee" at bounding box center [323, 206] width 62 height 12
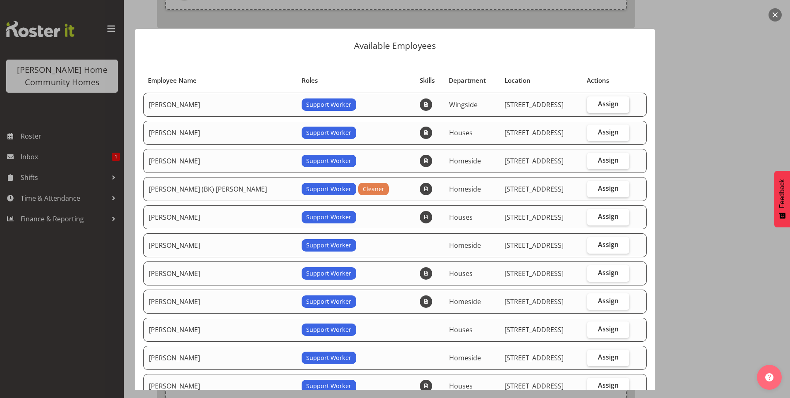
click at [598, 108] on span "Assign" at bounding box center [608, 104] width 21 height 8
click at [593, 107] on input "Assign" at bounding box center [589, 103] width 5 height 5
checkbox input "true"
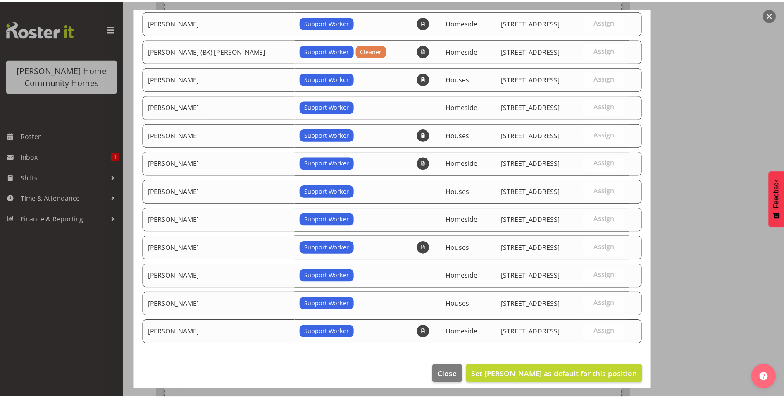
scroll to position [144, 0]
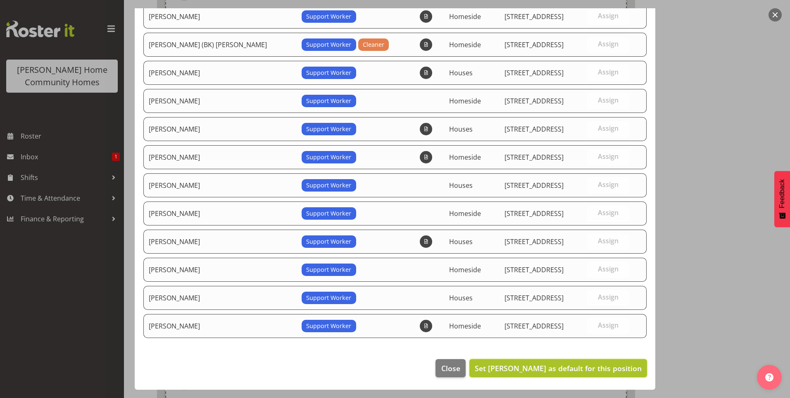
click at [571, 371] on span "Set Arshdeep Singh as default for this position" at bounding box center [558, 368] width 167 height 10
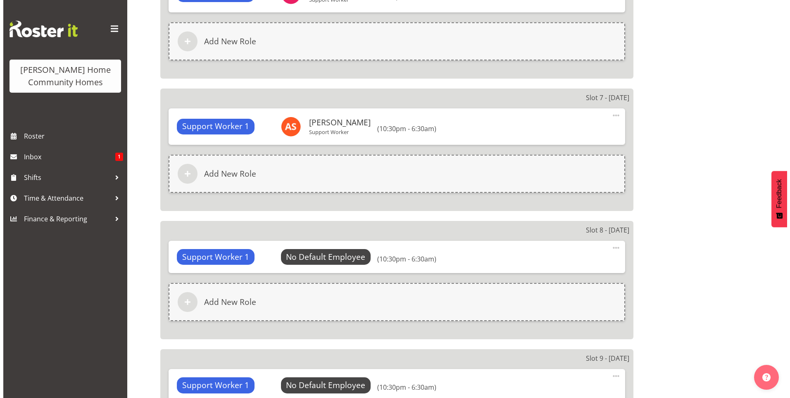
scroll to position [1281, 0]
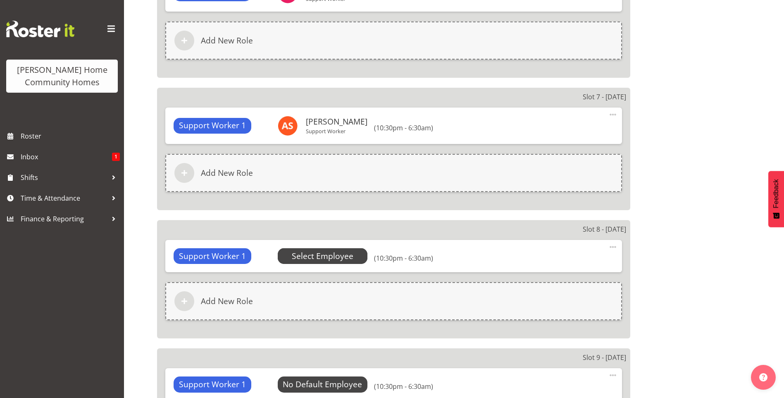
click at [353, 258] on span "Select Employee" at bounding box center [323, 256] width 90 height 16
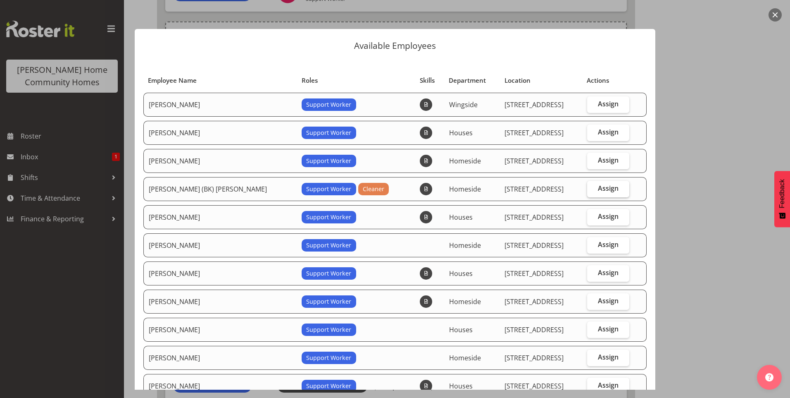
click at [598, 187] on span "Assign" at bounding box center [608, 188] width 21 height 8
click at [593, 187] on input "Assign" at bounding box center [589, 188] width 5 height 5
checkbox input "true"
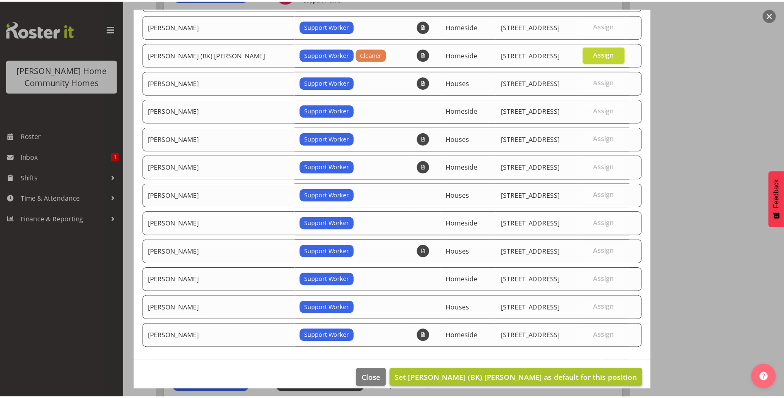
scroll to position [144, 0]
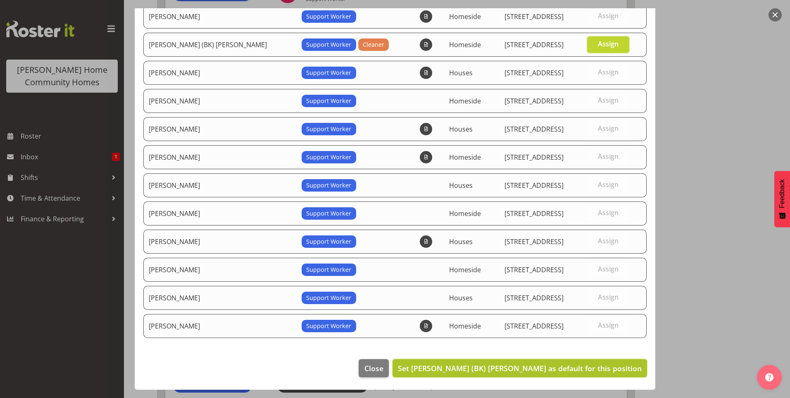
click at [574, 367] on span "Set Brijesh (BK) Kachhadiya as default for this position" at bounding box center [520, 368] width 244 height 10
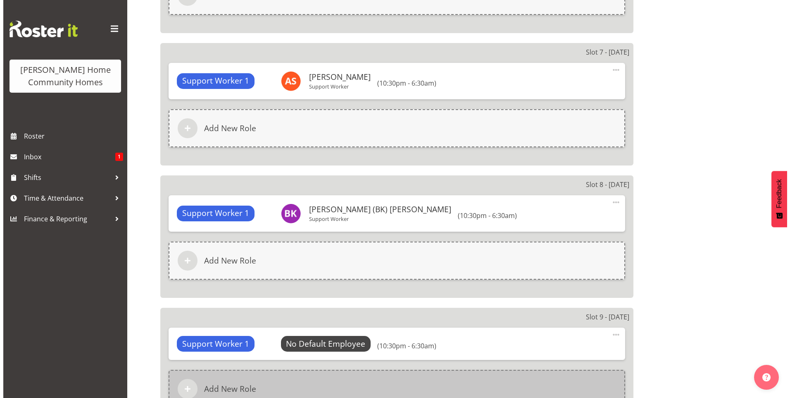
scroll to position [1405, 0]
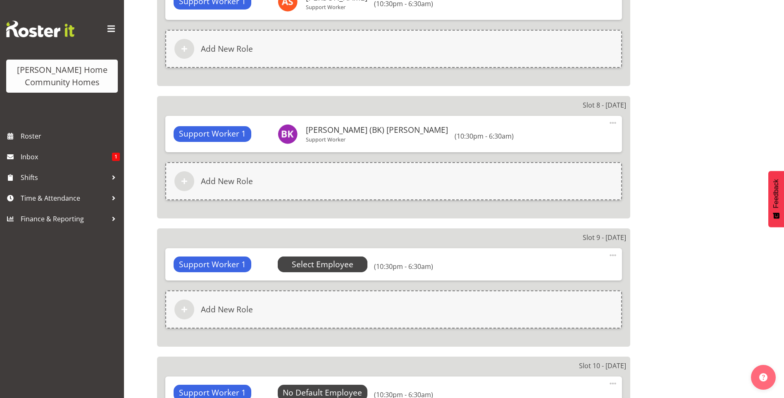
click at [352, 267] on span "Select Employee" at bounding box center [323, 264] width 90 height 16
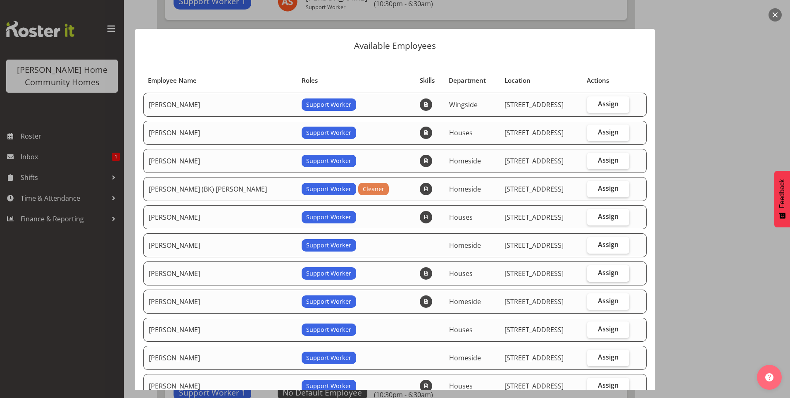
click at [602, 271] on span "Assign" at bounding box center [608, 272] width 21 height 8
click at [593, 271] on input "Assign" at bounding box center [589, 272] width 5 height 5
checkbox input "true"
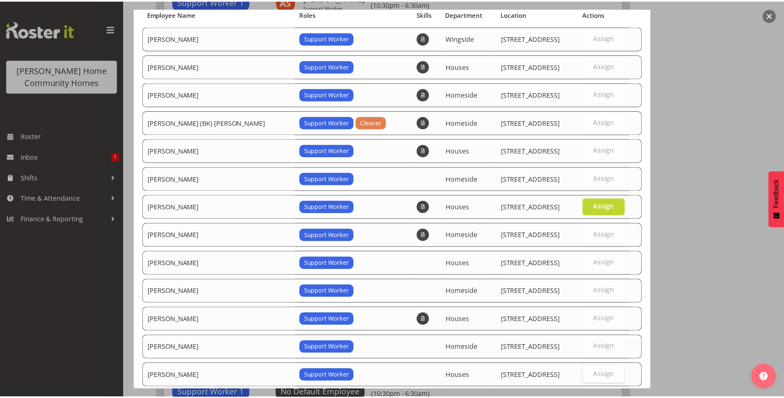
scroll to position [144, 0]
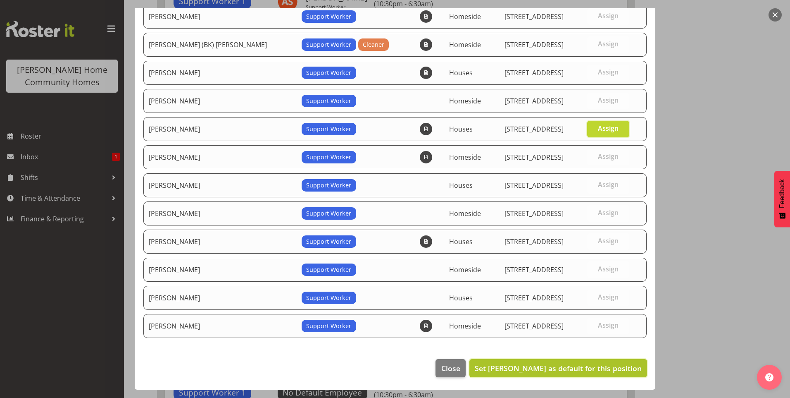
click at [583, 365] on span "Set Katrina Shaw as default for this position" at bounding box center [558, 368] width 167 height 10
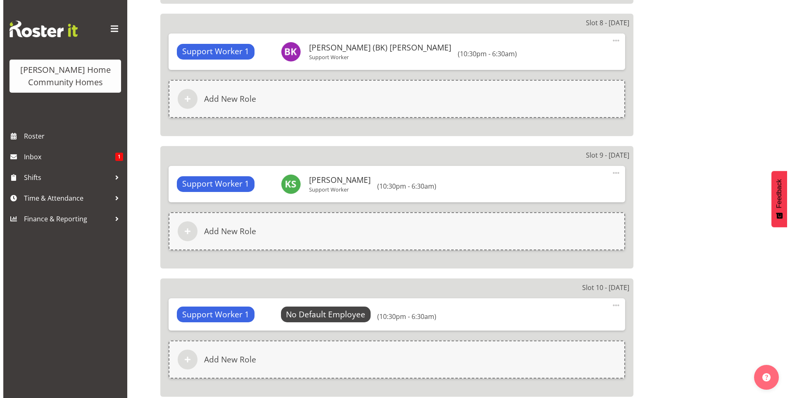
scroll to position [1488, 0]
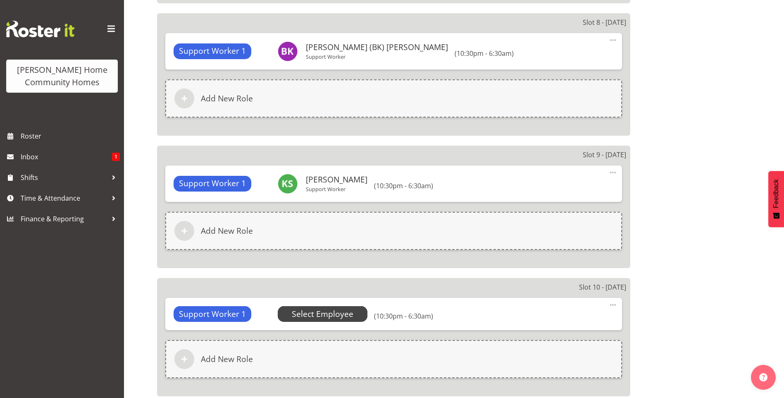
click at [346, 312] on span "Select Employee" at bounding box center [323, 314] width 62 height 12
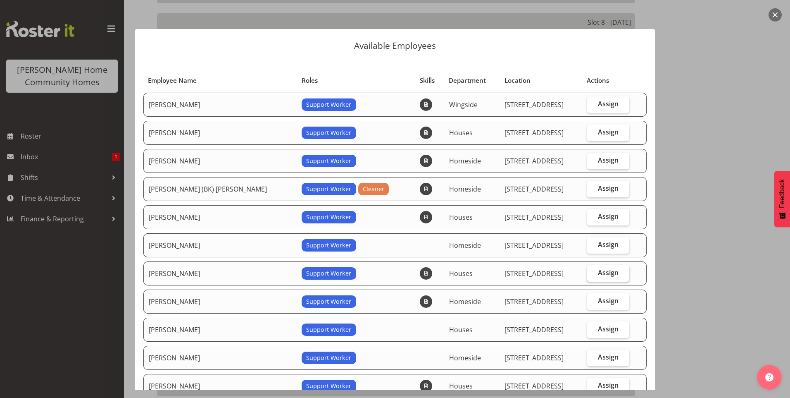
click at [598, 275] on span "Assign" at bounding box center [608, 272] width 21 height 8
click at [593, 275] on input "Assign" at bounding box center [589, 272] width 5 height 5
checkbox input "true"
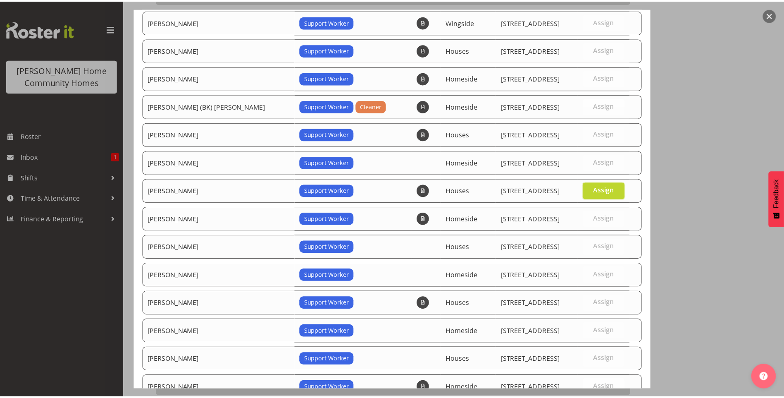
scroll to position [144, 0]
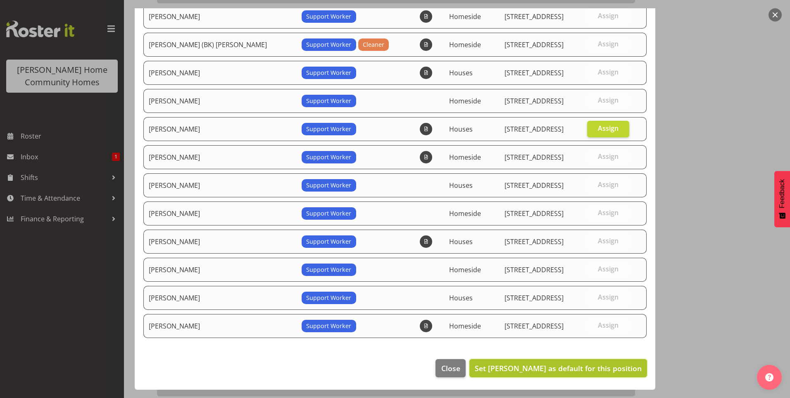
drag, startPoint x: 555, startPoint y: 367, endPoint x: 536, endPoint y: 370, distance: 19.4
click at [555, 367] on span "Set Katrina Shaw as default for this position" at bounding box center [558, 368] width 167 height 10
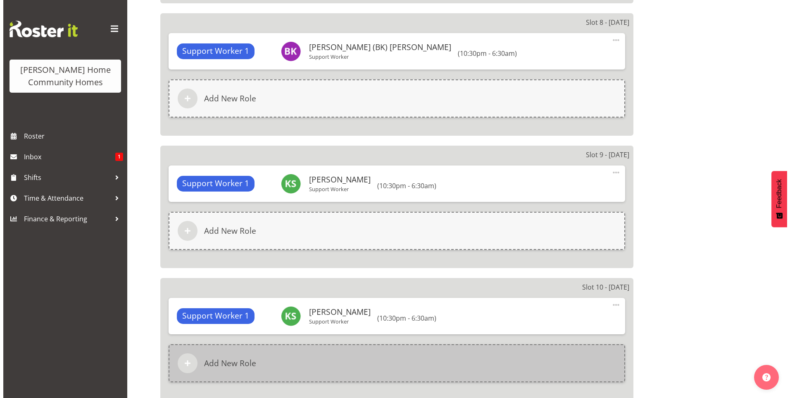
scroll to position [1612, 0]
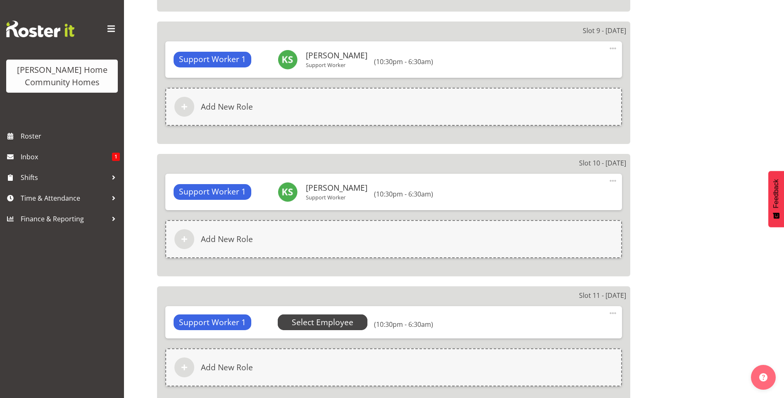
click at [324, 324] on span "Select Employee" at bounding box center [323, 322] width 62 height 12
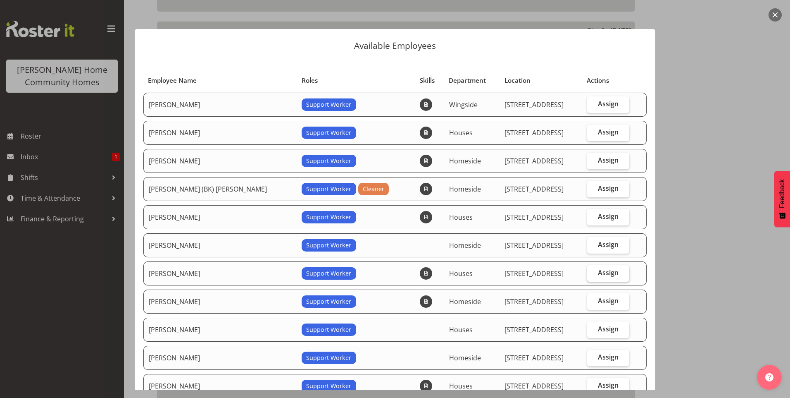
click at [598, 273] on span "Assign" at bounding box center [608, 272] width 21 height 8
click at [593, 273] on input "Assign" at bounding box center [589, 272] width 5 height 5
checkbox input "true"
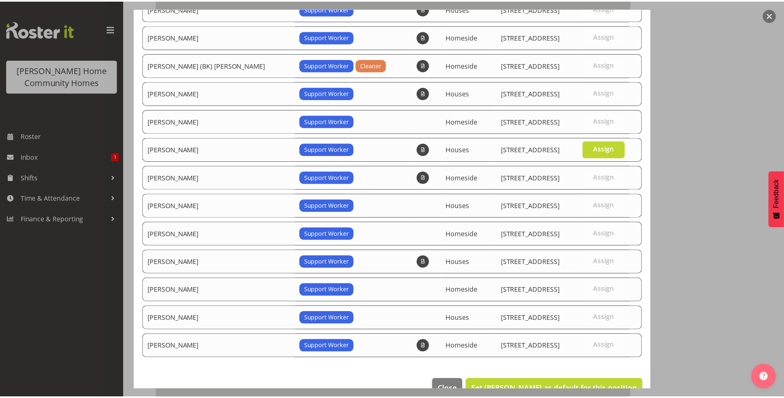
scroll to position [144, 0]
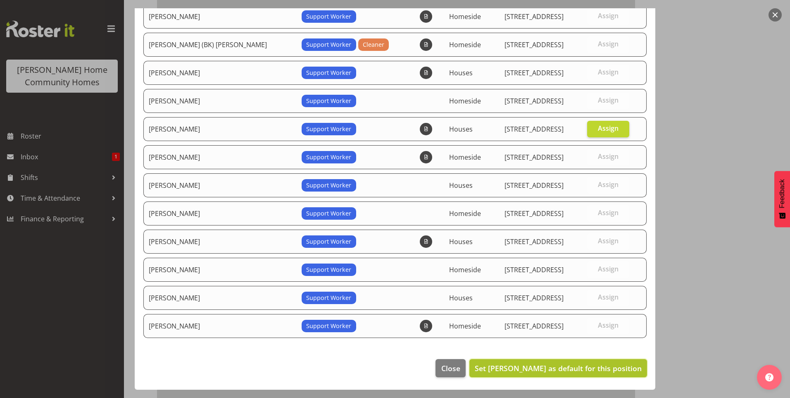
click at [561, 364] on span "Set Katrina Shaw as default for this position" at bounding box center [558, 368] width 167 height 10
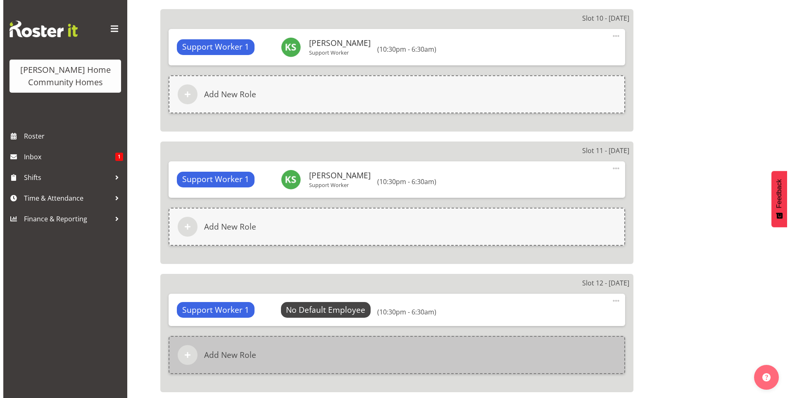
scroll to position [1777, 0]
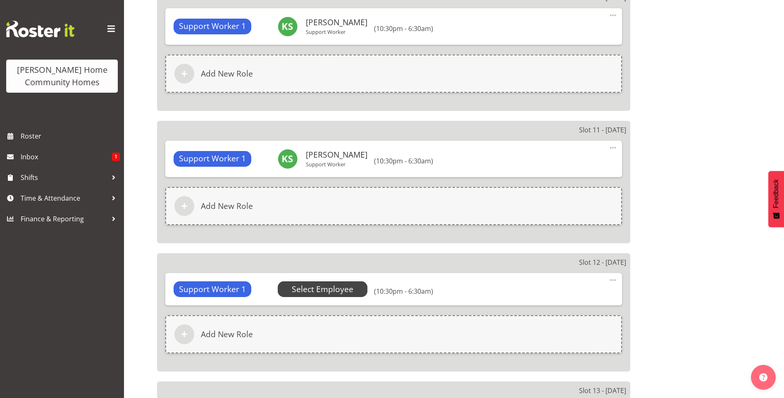
click at [344, 292] on span "Select Employee" at bounding box center [323, 289] width 62 height 12
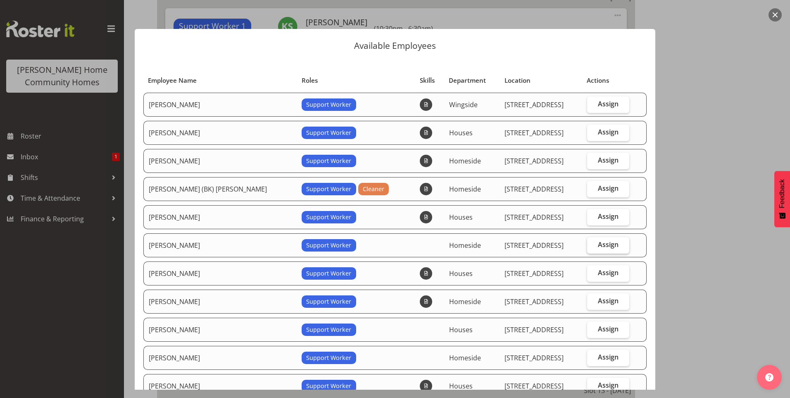
click at [603, 244] on span "Assign" at bounding box center [608, 244] width 21 height 8
click at [593, 244] on input "Assign" at bounding box center [589, 244] width 5 height 5
checkbox input "true"
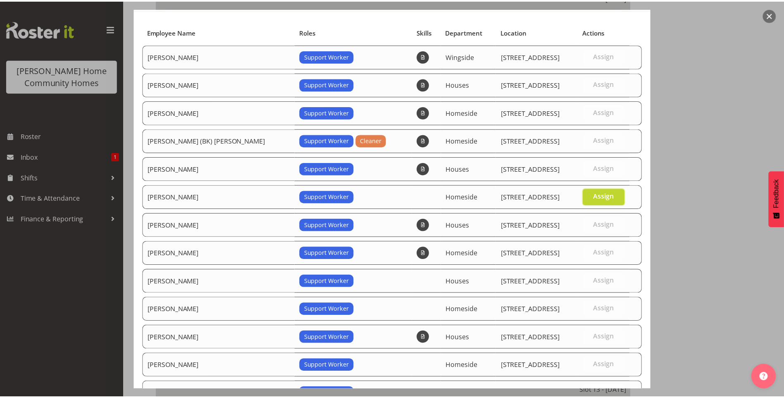
scroll to position [144, 0]
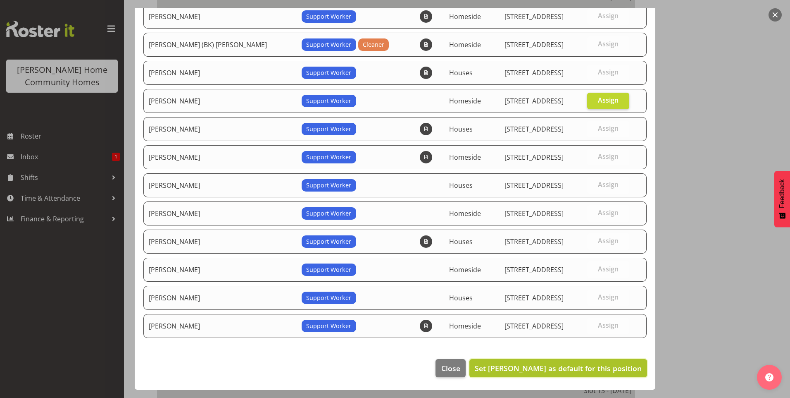
click at [575, 361] on button "Set Janen Jamodiong as default for this position" at bounding box center [558, 368] width 178 height 18
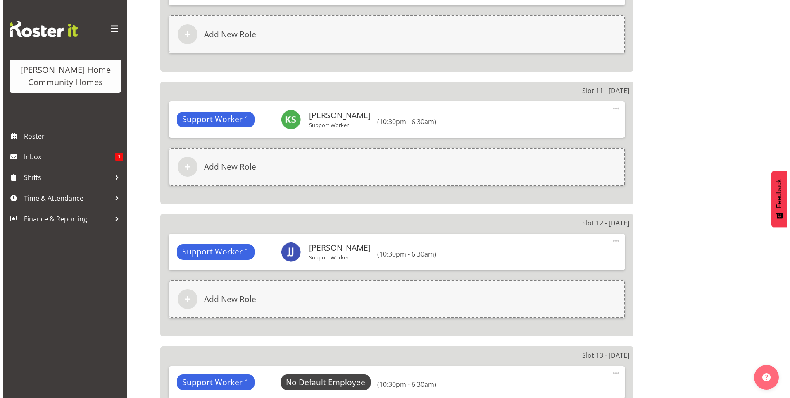
scroll to position [1901, 0]
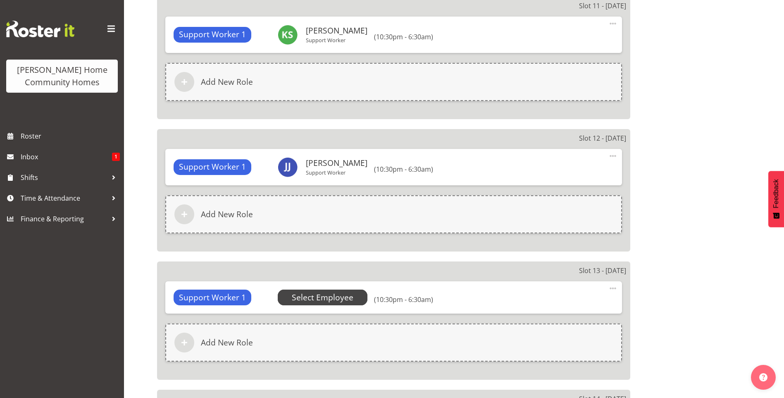
click at [327, 298] on span "Select Employee" at bounding box center [323, 297] width 62 height 12
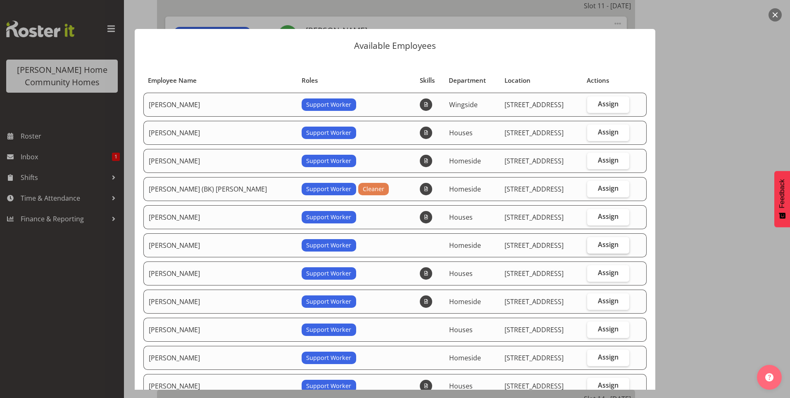
click at [598, 242] on span "Assign" at bounding box center [608, 244] width 21 height 8
click at [593, 242] on input "Assign" at bounding box center [589, 244] width 5 height 5
checkbox input "true"
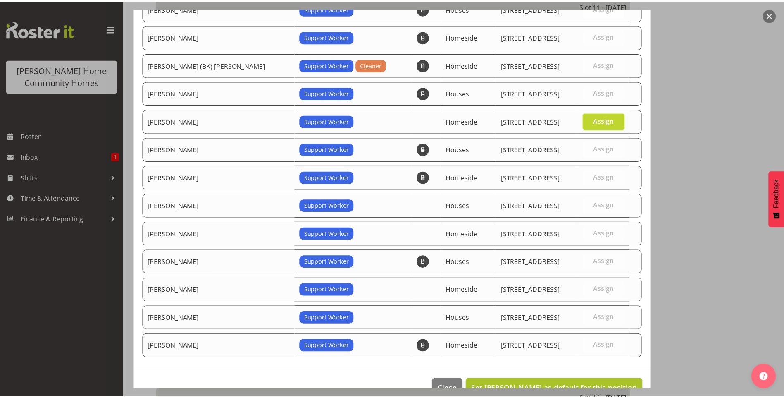
scroll to position [144, 0]
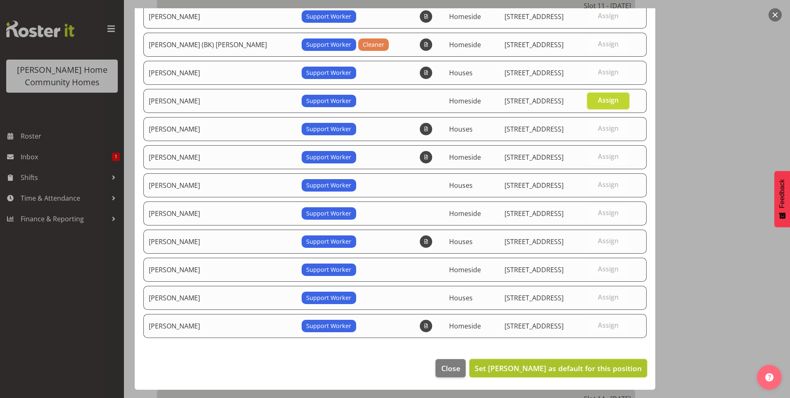
click at [567, 368] on span "Set Janen Jamodiong as default for this position" at bounding box center [558, 368] width 167 height 10
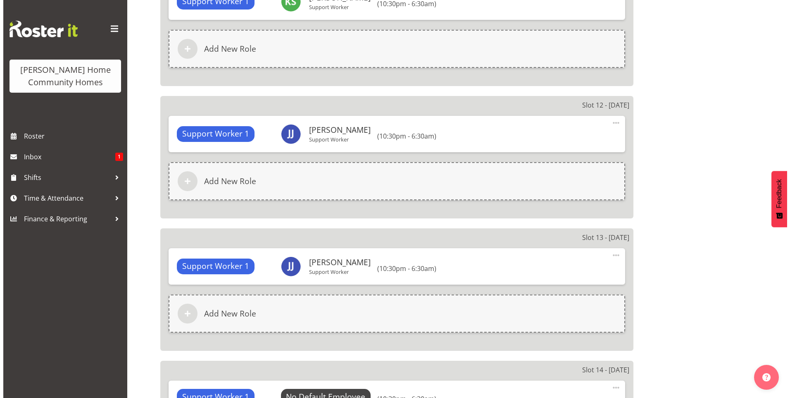
scroll to position [1983, 0]
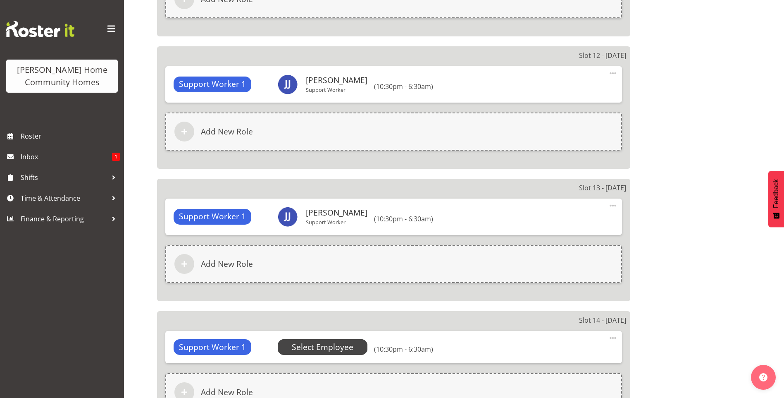
click at [336, 343] on span "Select Employee" at bounding box center [323, 347] width 62 height 12
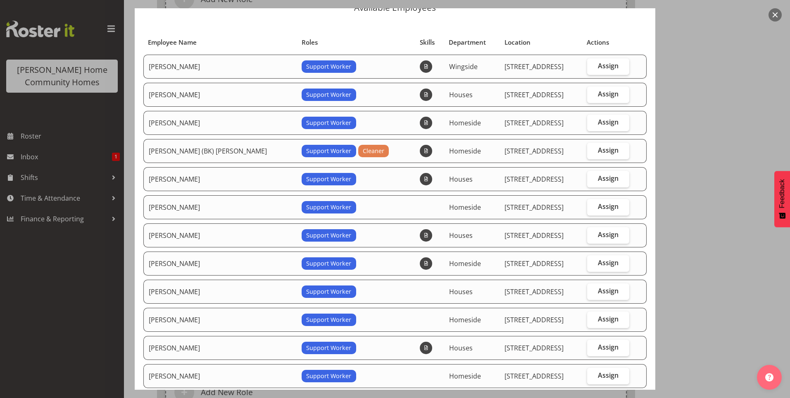
scroll to position [83, 0]
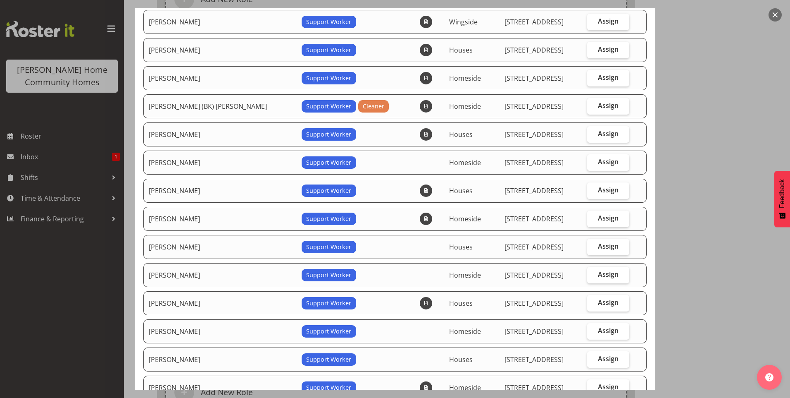
drag, startPoint x: 598, startPoint y: 273, endPoint x: 622, endPoint y: 292, distance: 31.0
click at [598, 273] on span "Assign" at bounding box center [608, 274] width 21 height 8
click at [593, 273] on input "Assign" at bounding box center [589, 273] width 5 height 5
checkbox input "true"
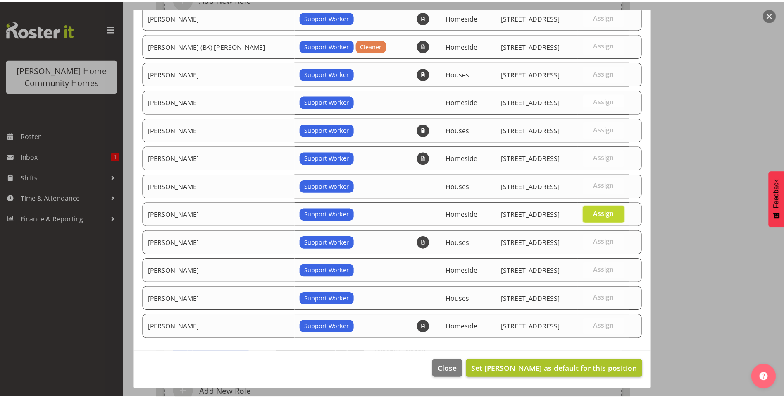
scroll to position [144, 0]
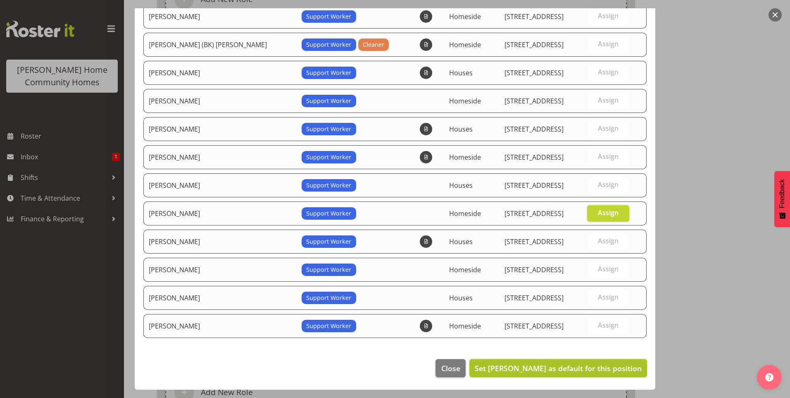
click at [598, 364] on span "Set Lovejot Kaur as default for this position" at bounding box center [558, 368] width 167 height 10
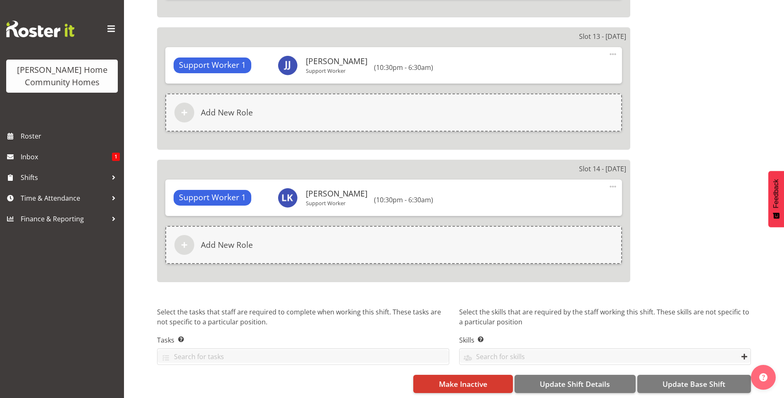
scroll to position [2142, 0]
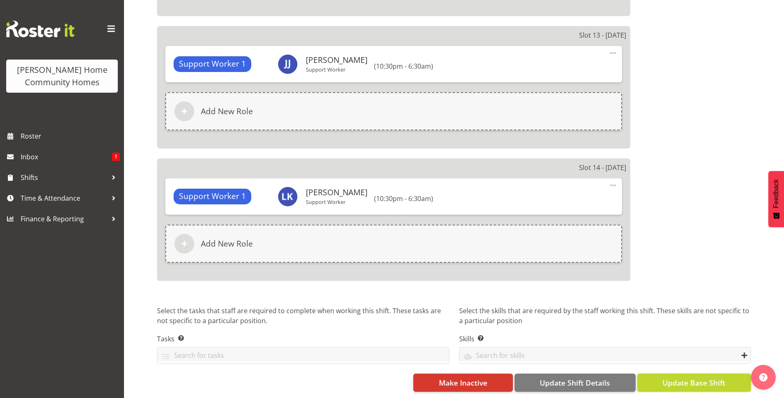
click at [689, 380] on span "Update Base Shift" at bounding box center [693, 382] width 63 height 11
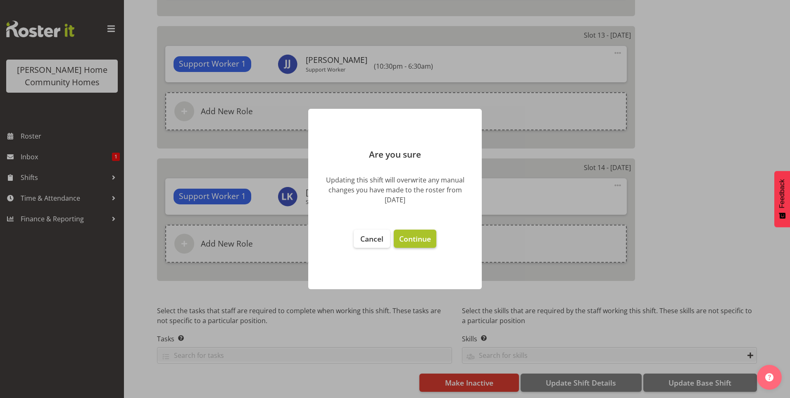
click at [424, 237] on span "Continue" at bounding box center [415, 238] width 32 height 10
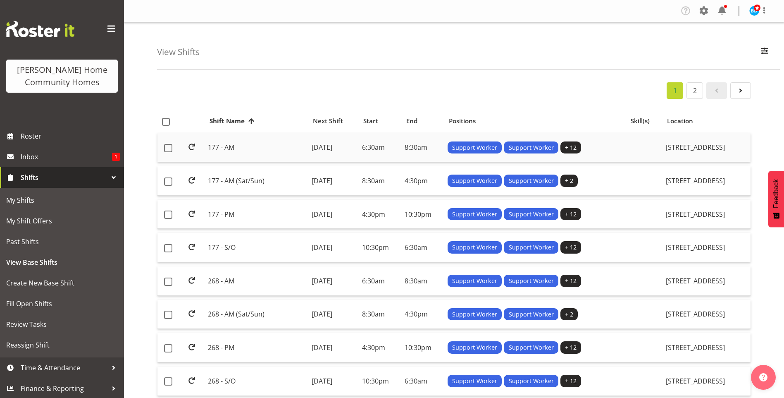
click at [288, 152] on td "177 - AM" at bounding box center [256, 147] width 103 height 29
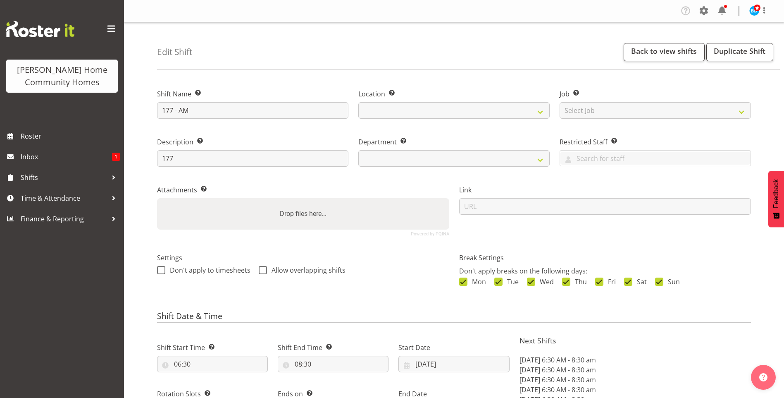
select select "date"
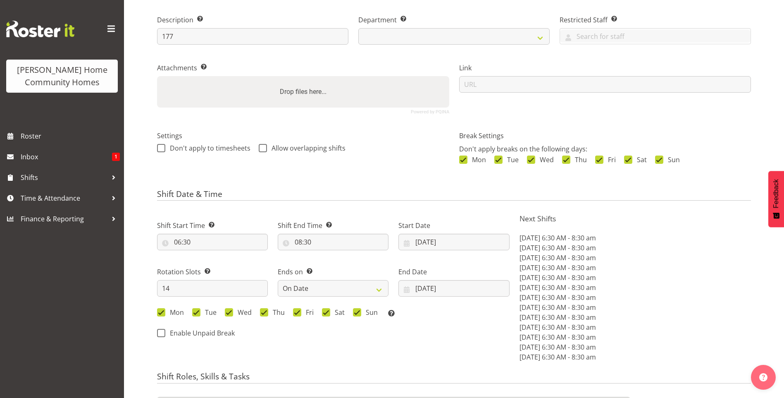
select select
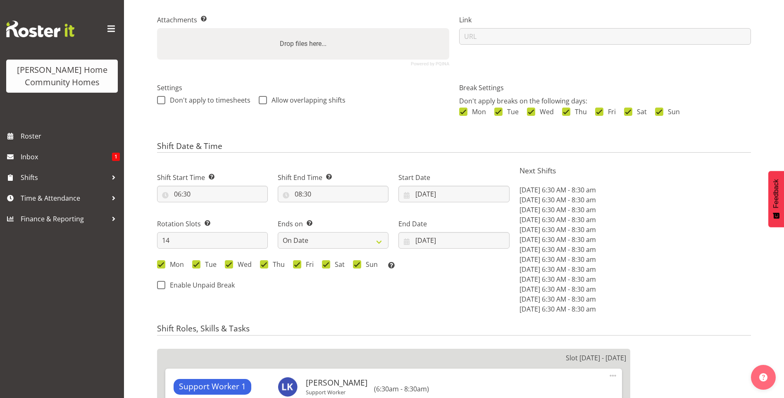
scroll to position [207, 0]
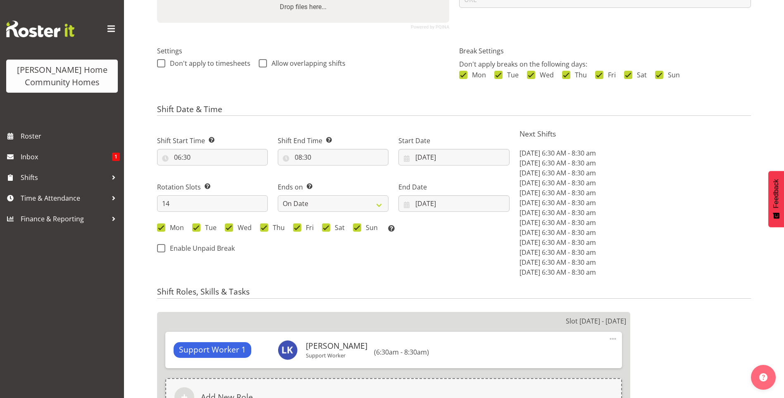
select select
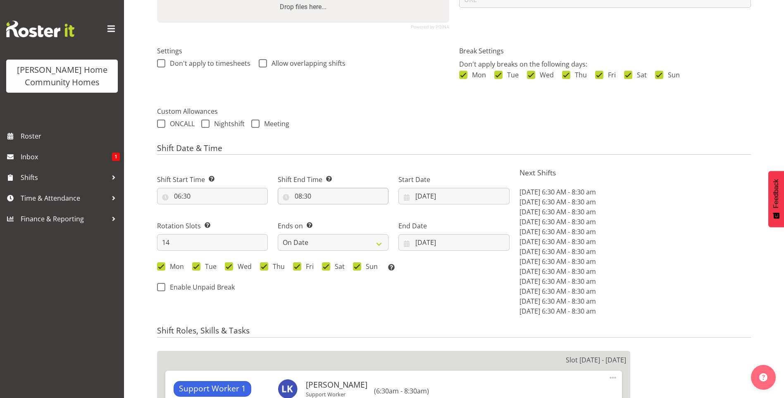
select select
select select "748"
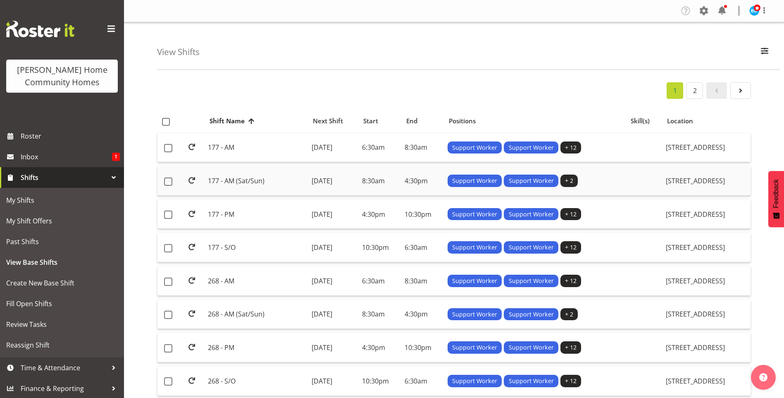
click at [310, 180] on td "[DATE]" at bounding box center [333, 180] width 50 height 29
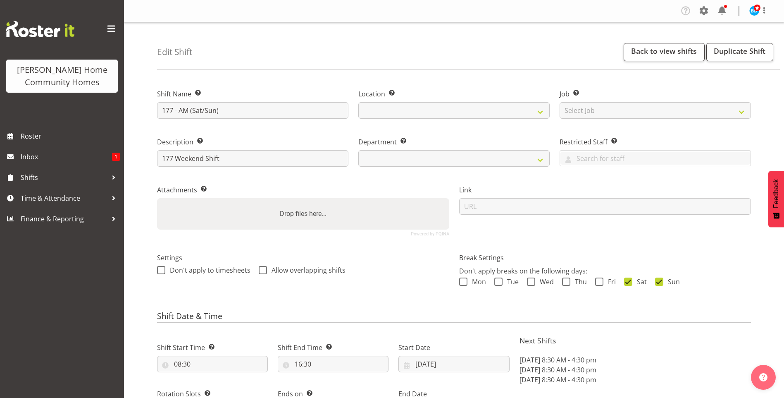
select select "date"
select select
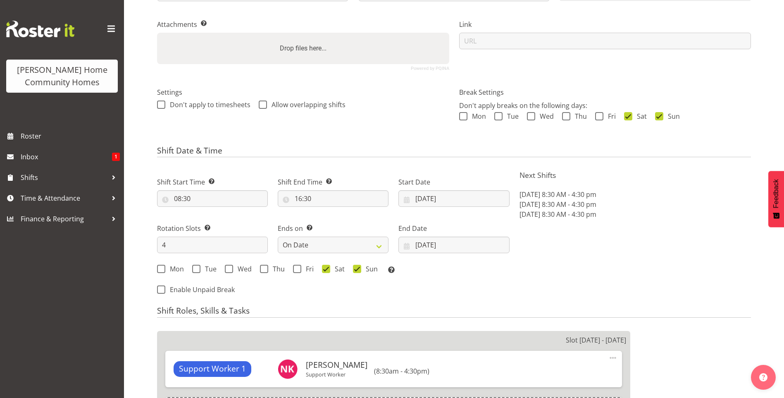
select select
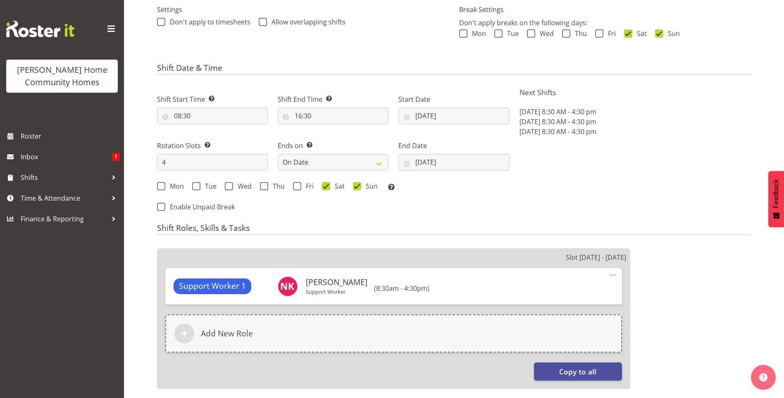
select select "748"
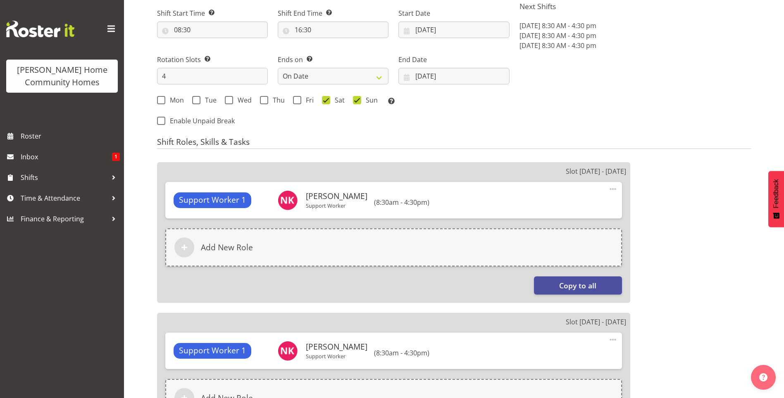
scroll to position [413, 0]
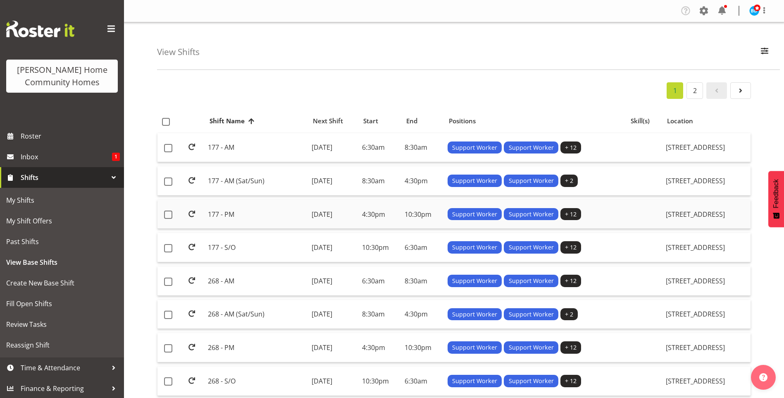
click at [308, 219] on td "[DATE]" at bounding box center [333, 214] width 50 height 29
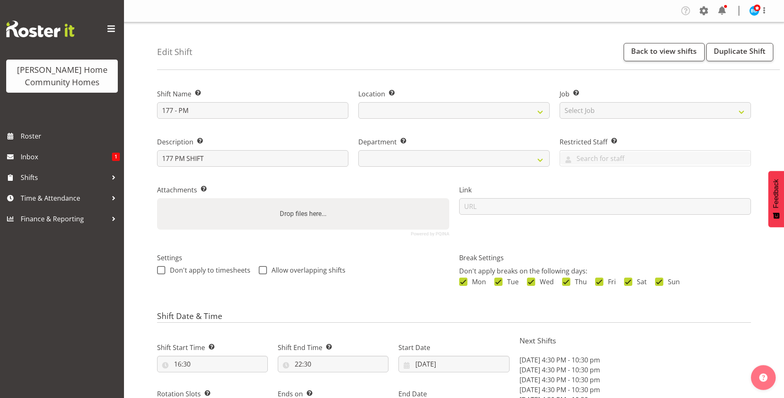
select select "date"
select select
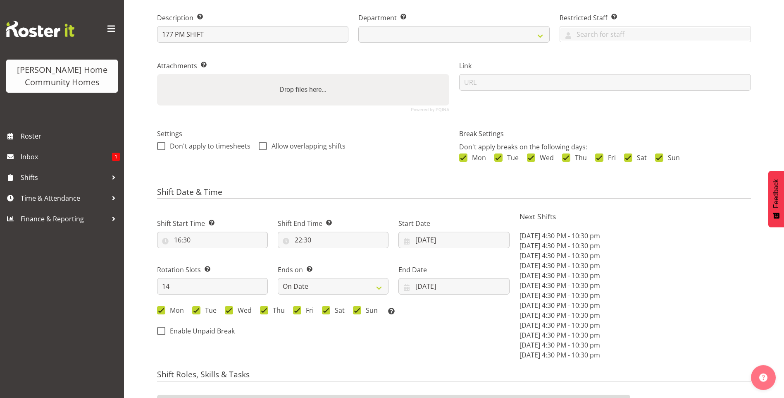
select select
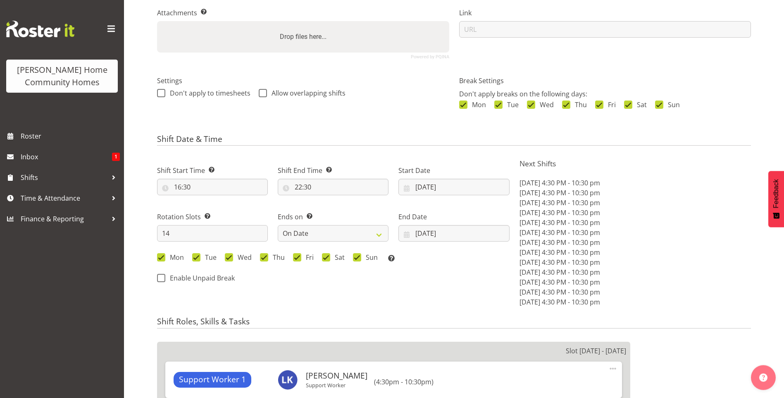
select select
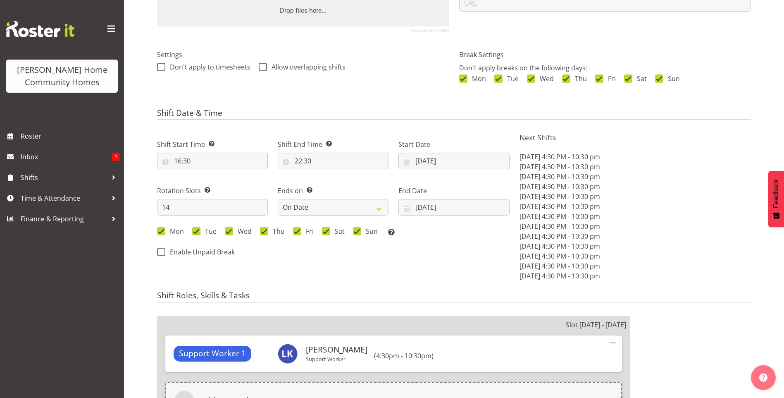
select select "748"
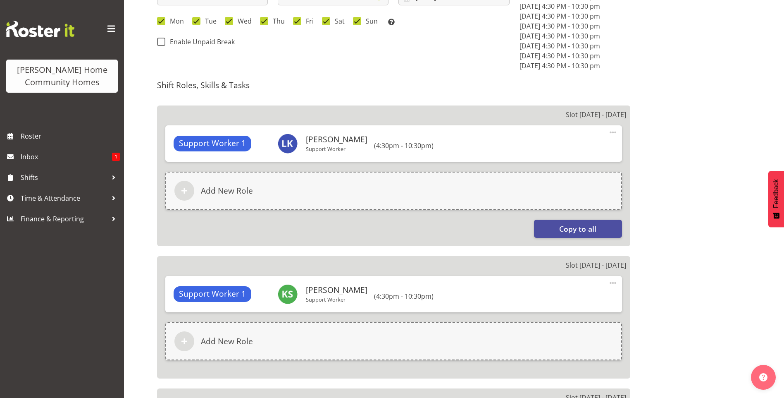
scroll to position [455, 0]
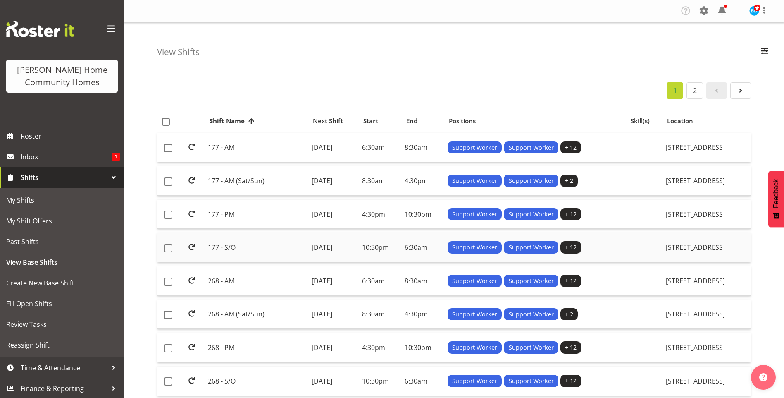
click at [320, 240] on td "[DATE]" at bounding box center [333, 247] width 50 height 29
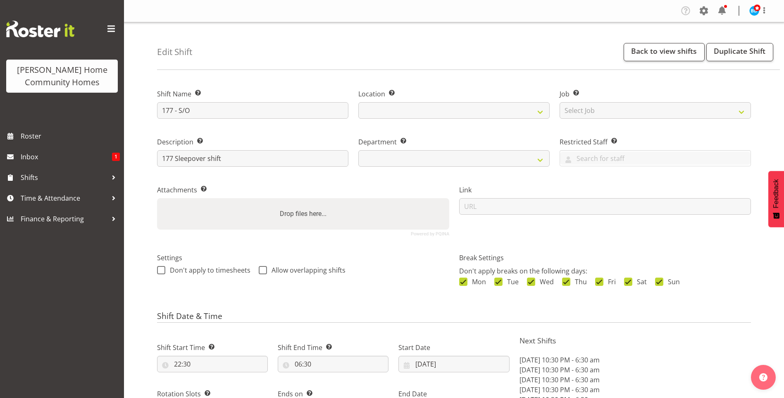
select select "date"
select select
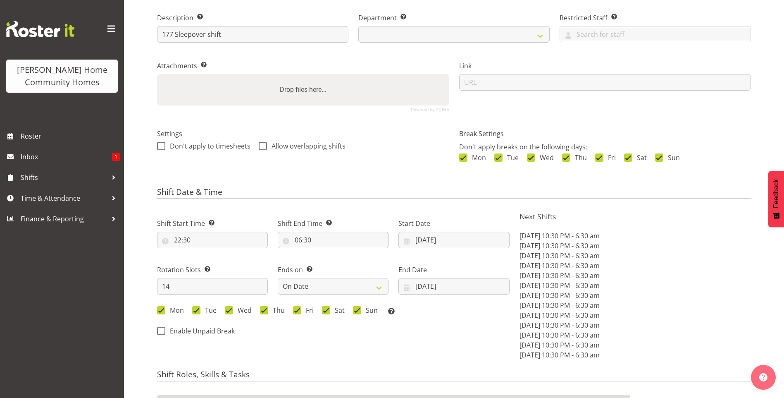
select select
select select "748"
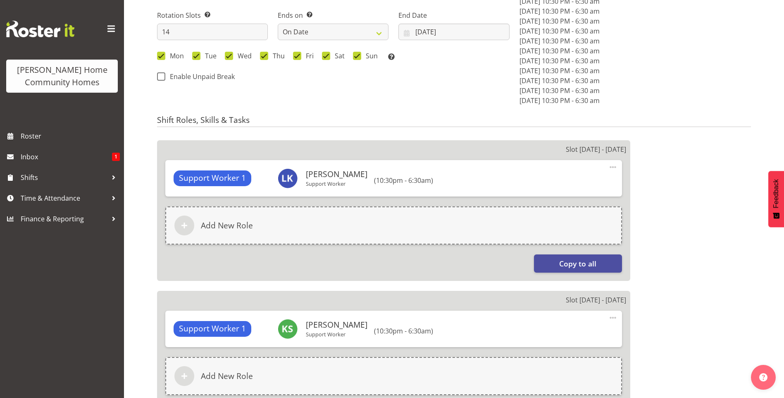
scroll to position [455, 0]
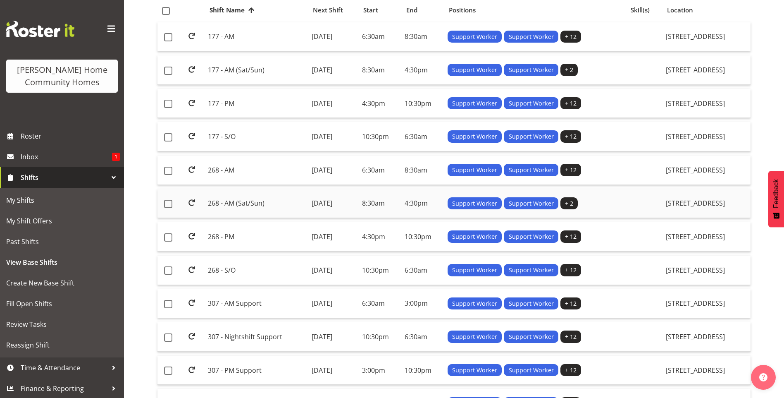
scroll to position [124, 0]
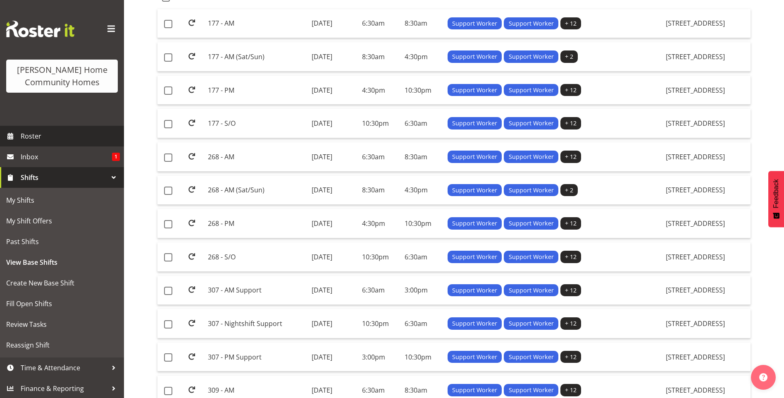
click at [71, 132] on span "Roster" at bounding box center [70, 136] width 99 height 12
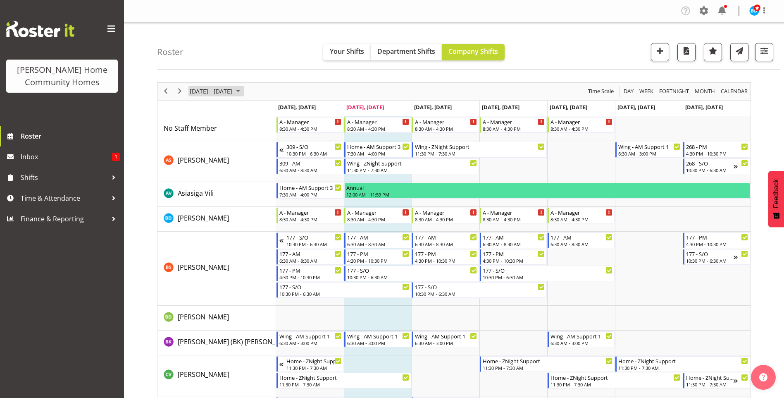
click at [243, 91] on span "September 2025" at bounding box center [238, 91] width 10 height 10
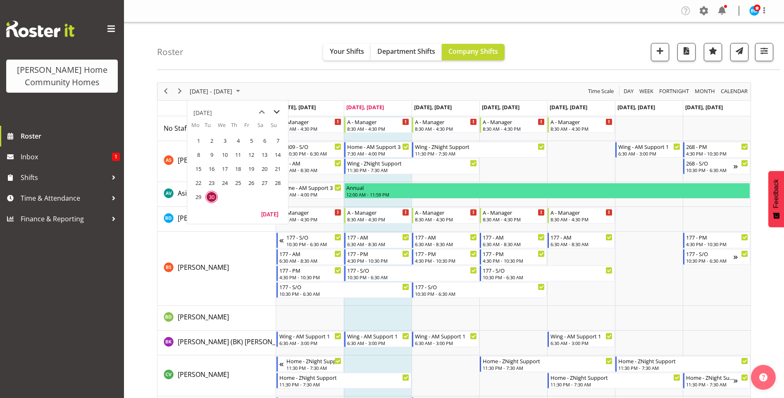
click at [278, 114] on span "next month" at bounding box center [276, 112] width 14 height 15
click at [195, 195] on span "27" at bounding box center [198, 196] width 12 height 12
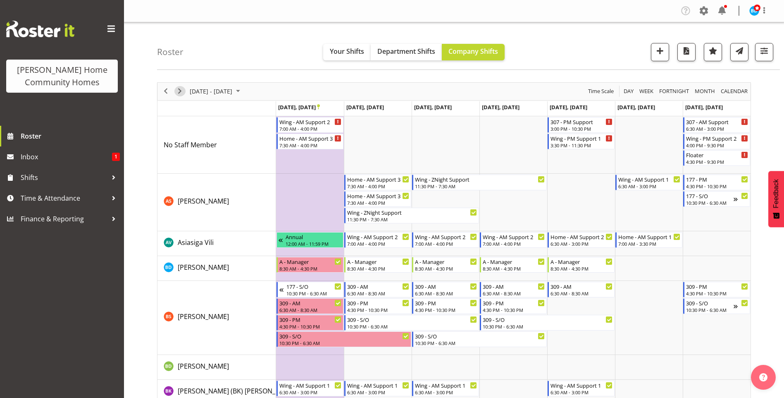
click at [180, 92] on span "Next" at bounding box center [180, 91] width 10 height 10
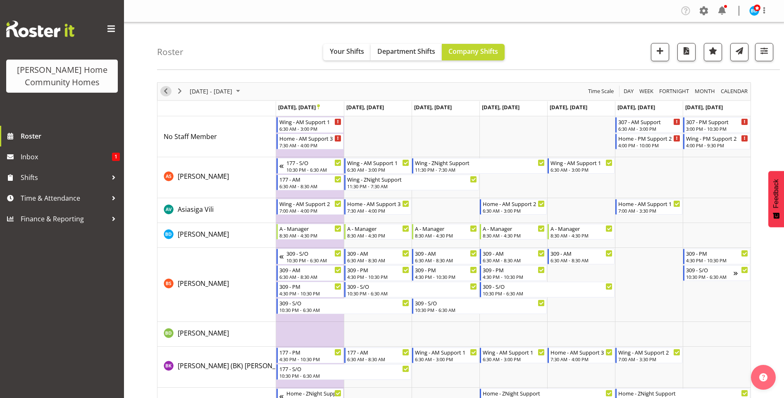
click at [165, 93] on span "Previous" at bounding box center [166, 91] width 10 height 10
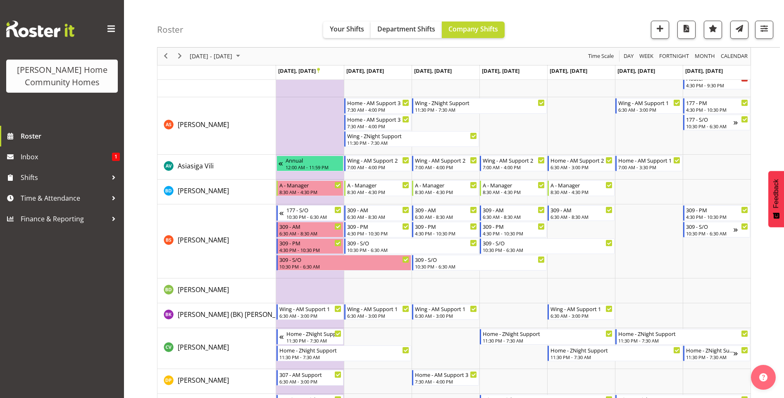
scroll to position [124, 0]
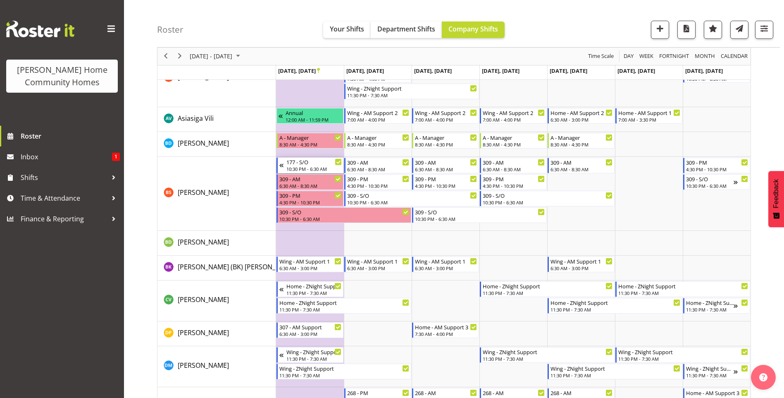
click at [316, 167] on div "10:30 PM - 6:30 AM" at bounding box center [313, 168] width 55 height 7
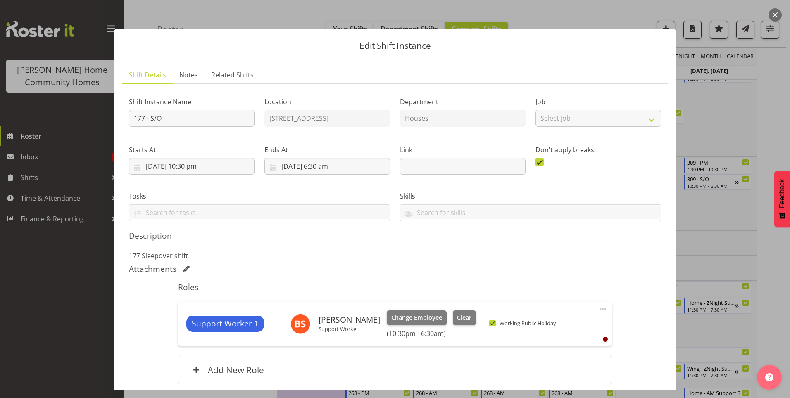
click at [92, 289] on div at bounding box center [395, 199] width 790 height 398
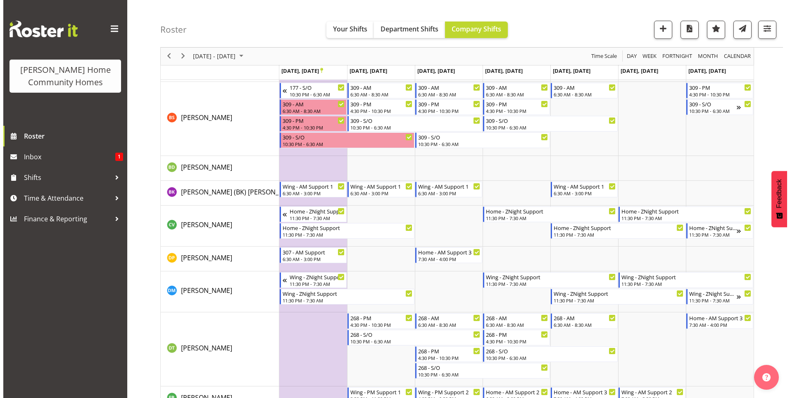
scroll to position [207, 0]
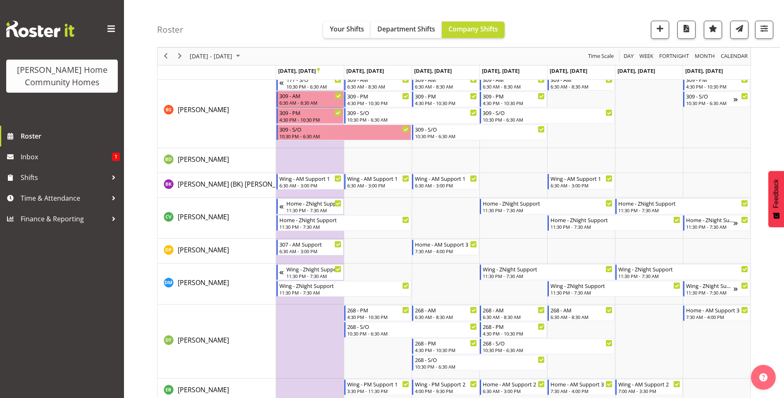
click at [321, 95] on div "309 - AM" at bounding box center [310, 95] width 62 height 8
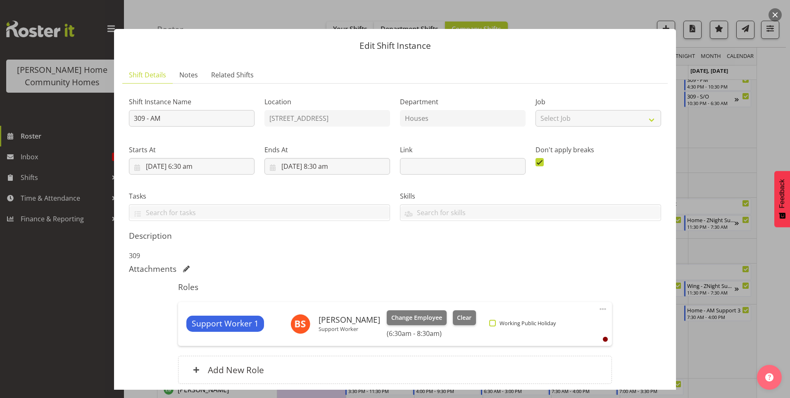
click at [489, 324] on span at bounding box center [492, 322] width 7 height 7
click at [489, 324] on input "Working Public Holiday" at bounding box center [491, 322] width 5 height 5
checkbox input "true"
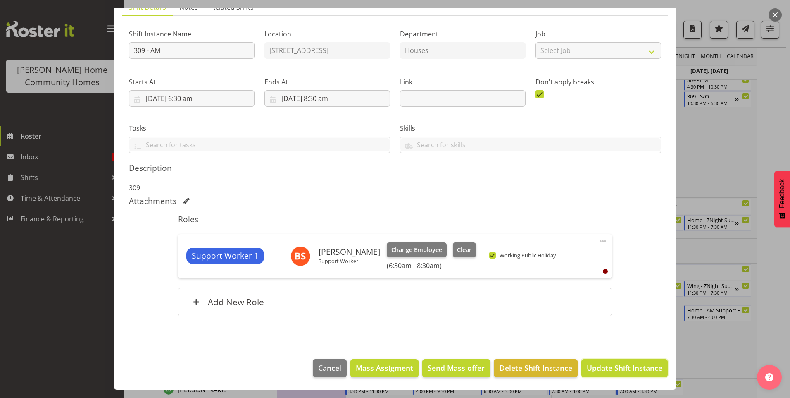
click at [598, 366] on span "Update Shift Instance" at bounding box center [625, 367] width 76 height 11
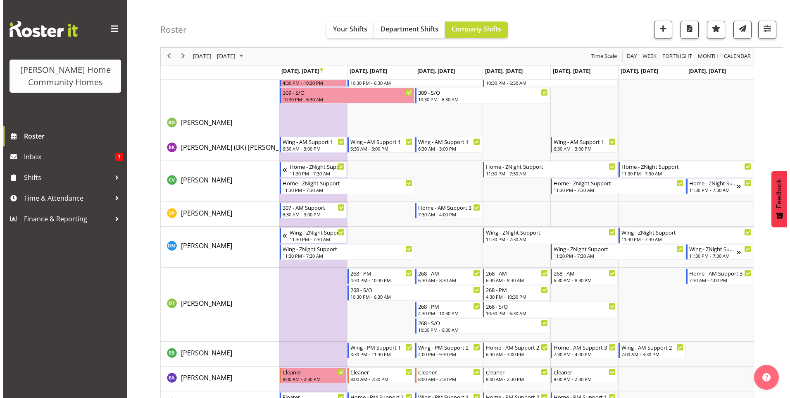
scroll to position [231, 0]
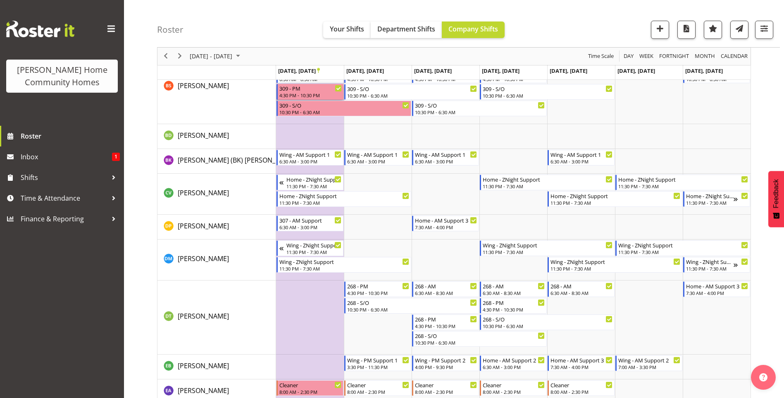
click at [319, 95] on div "4:30 PM - 10:30 PM" at bounding box center [310, 95] width 62 height 7
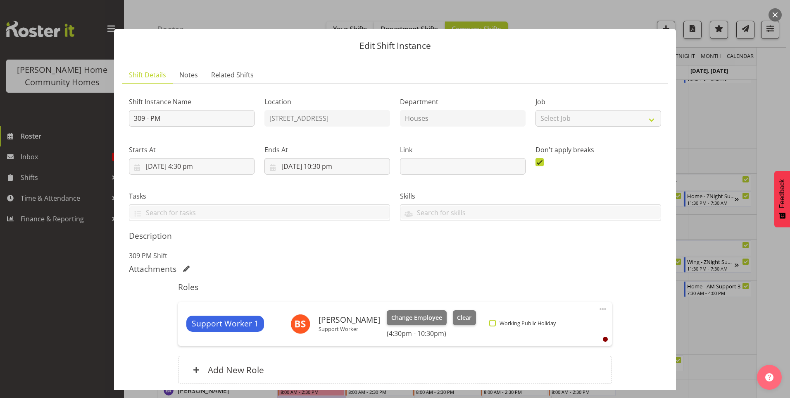
click at [489, 320] on span at bounding box center [492, 322] width 7 height 7
click at [489, 320] on input "Working Public Holiday" at bounding box center [491, 322] width 5 height 5
checkbox input "true"
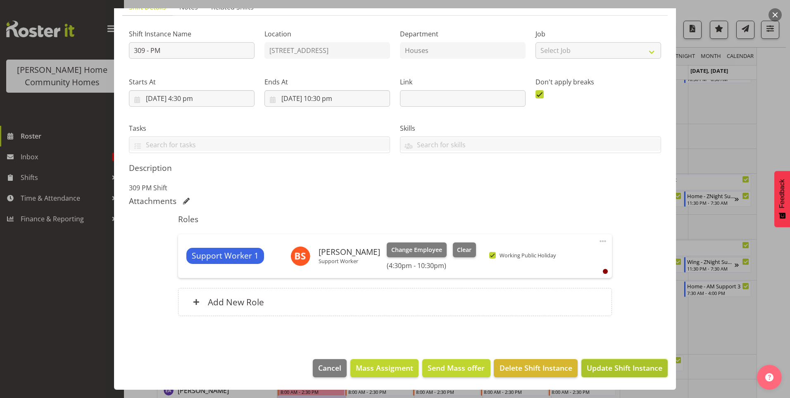
click at [628, 366] on span "Update Shift Instance" at bounding box center [625, 367] width 76 height 11
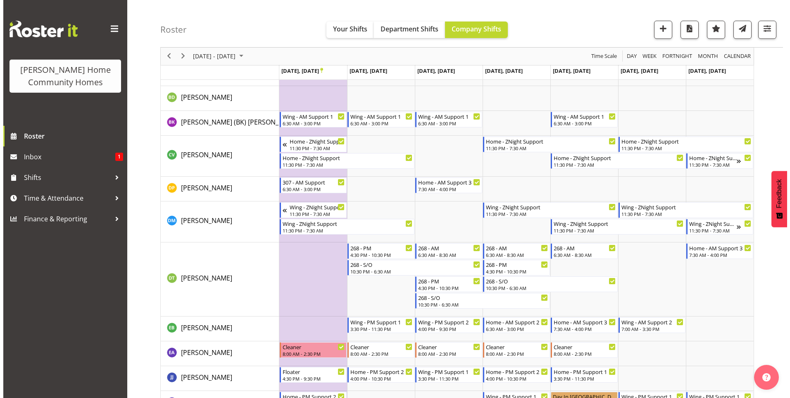
scroll to position [255, 0]
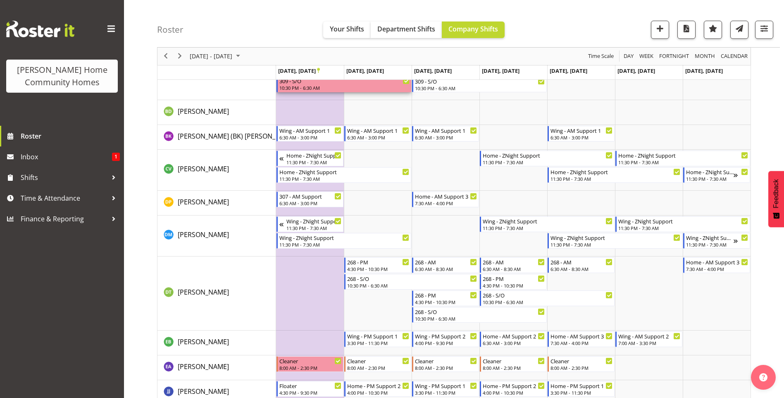
click at [306, 84] on div "309 - S/O" at bounding box center [344, 80] width 130 height 8
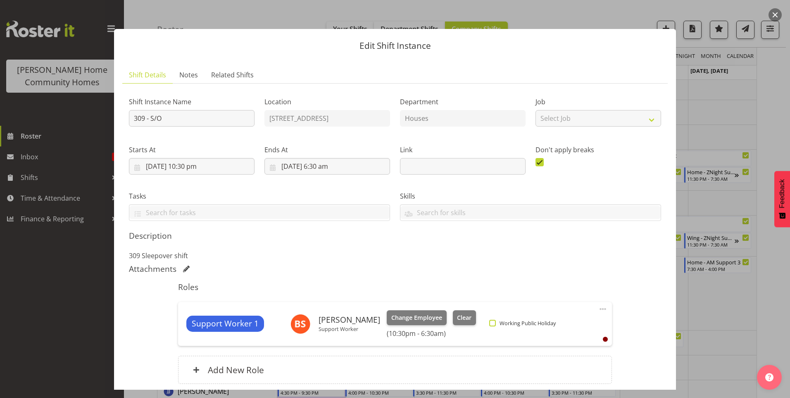
click at [489, 320] on span at bounding box center [492, 322] width 7 height 7
click at [489, 320] on input "Working Public Holiday" at bounding box center [491, 322] width 5 height 5
checkbox input "true"
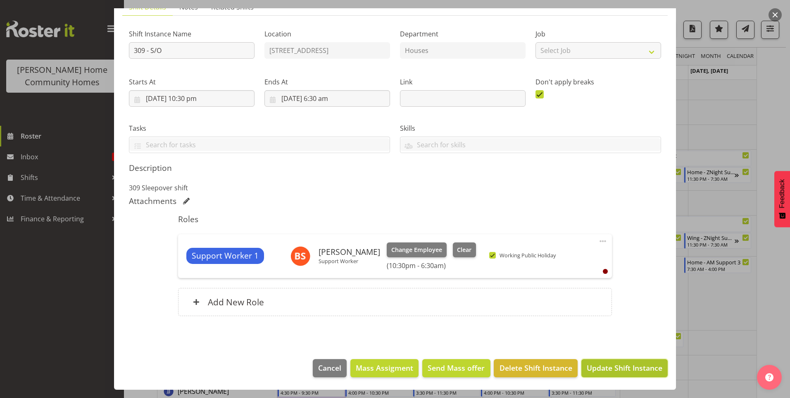
click at [615, 362] on span "Update Shift Instance" at bounding box center [625, 367] width 76 height 11
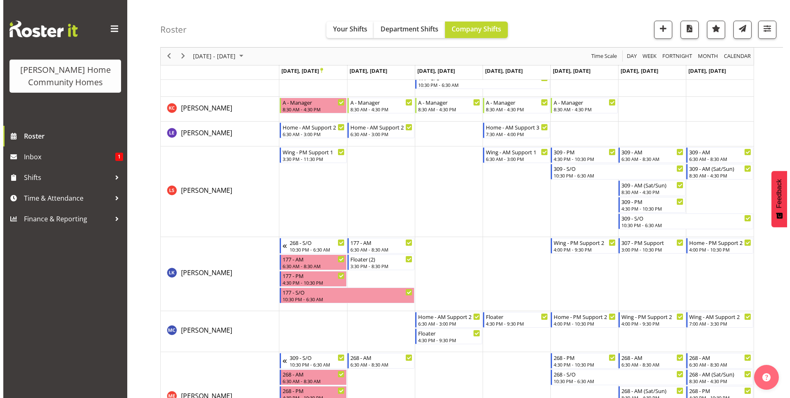
scroll to position [755, 0]
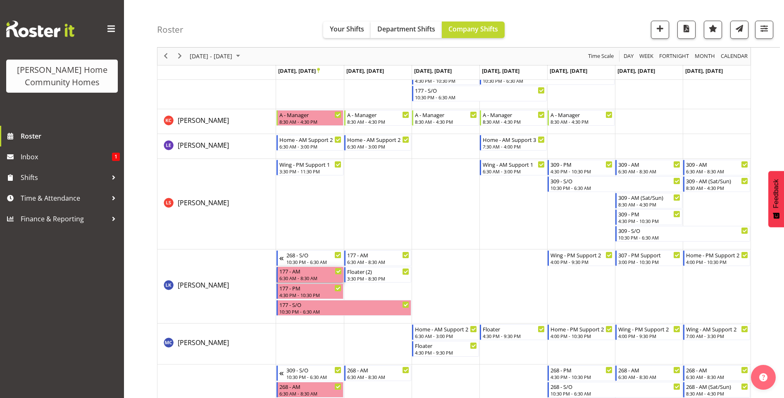
click at [320, 270] on div "177 - AM" at bounding box center [310, 271] width 62 height 8
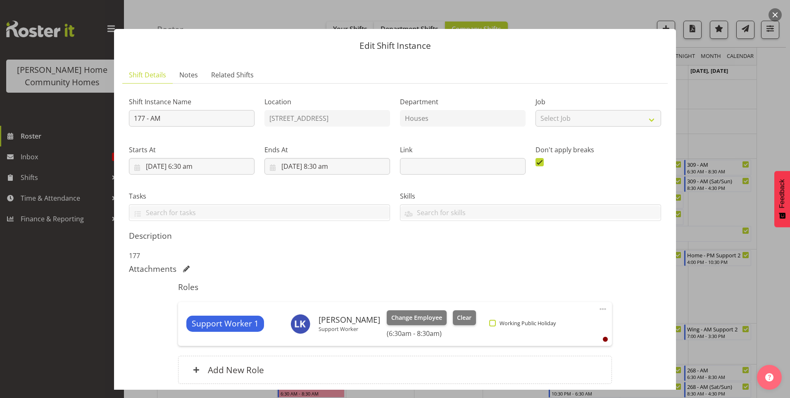
click at [489, 323] on span at bounding box center [492, 322] width 7 height 7
click at [489, 323] on input "Working Public Holiday" at bounding box center [491, 322] width 5 height 5
checkbox input "true"
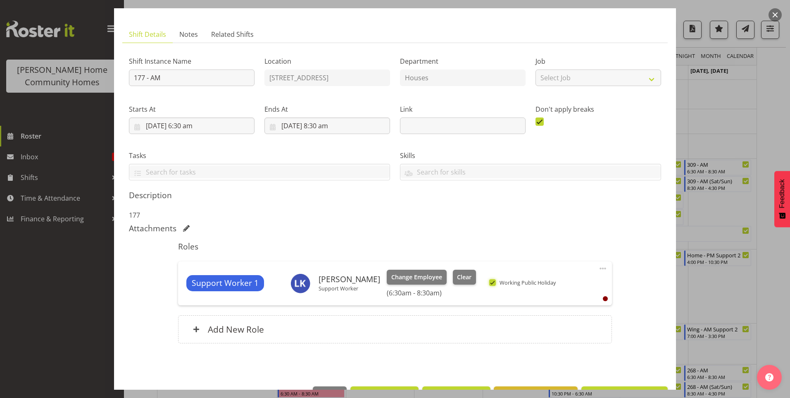
scroll to position [68, 0]
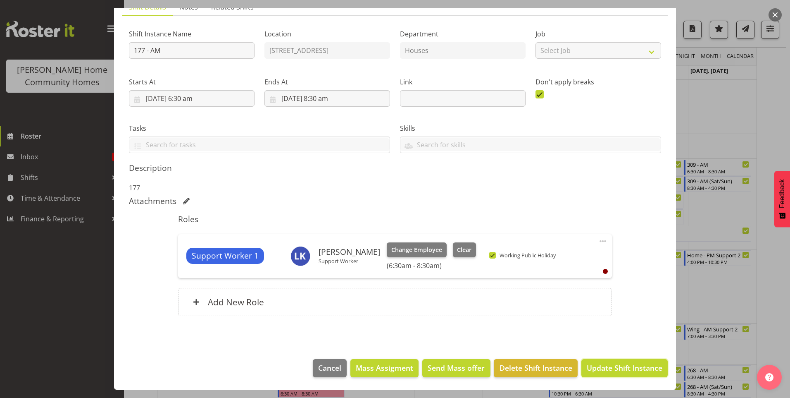
drag, startPoint x: 591, startPoint y: 367, endPoint x: 587, endPoint y: 364, distance: 4.8
click at [591, 367] on span "Update Shift Instance" at bounding box center [625, 367] width 76 height 11
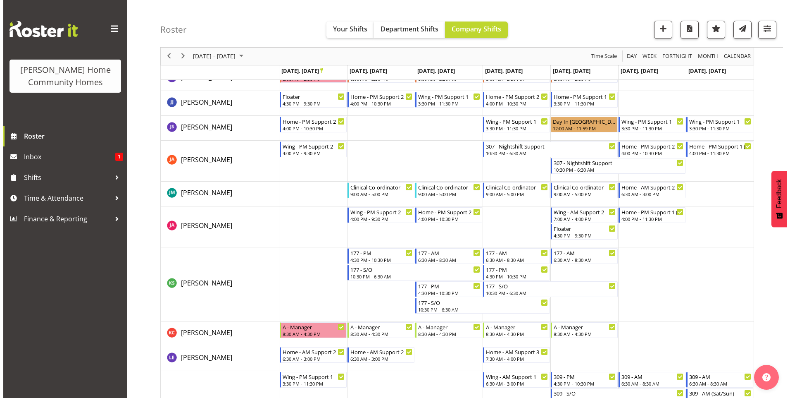
scroll to position [755, 0]
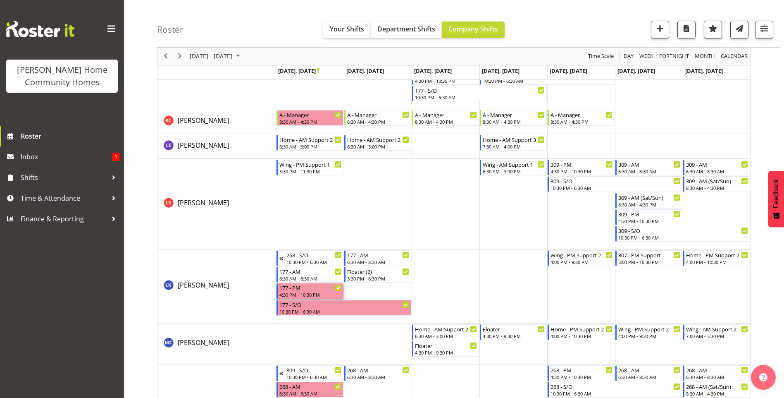
click at [298, 291] on div "177 - PM" at bounding box center [310, 287] width 62 height 8
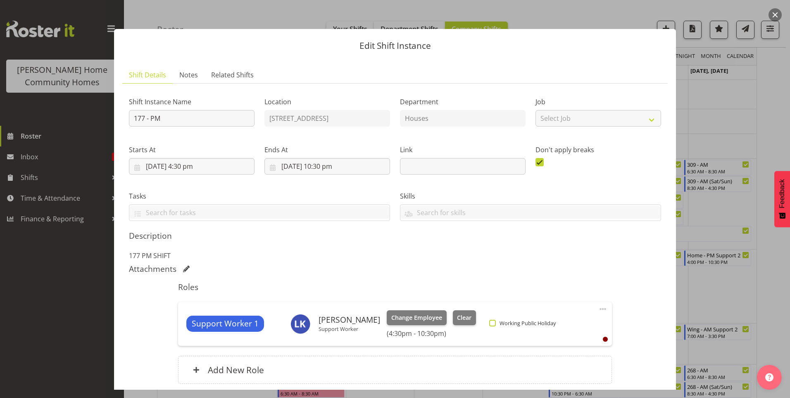
click at [489, 320] on span at bounding box center [492, 322] width 7 height 7
click at [489, 320] on input "Working Public Holiday" at bounding box center [491, 322] width 5 height 5
checkbox input "true"
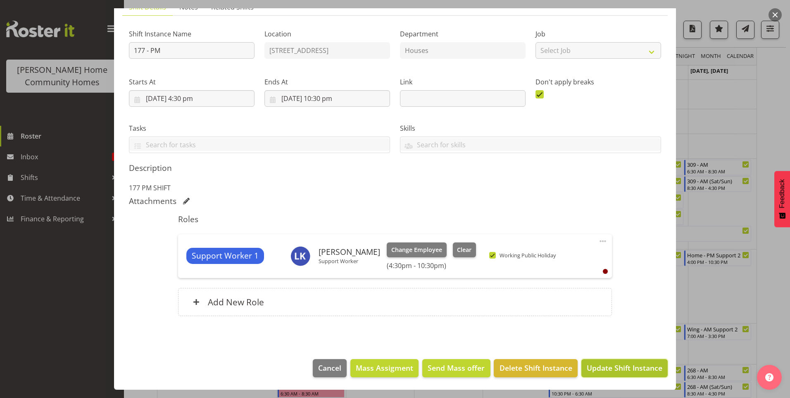
click at [613, 362] on span "Update Shift Instance" at bounding box center [625, 367] width 76 height 11
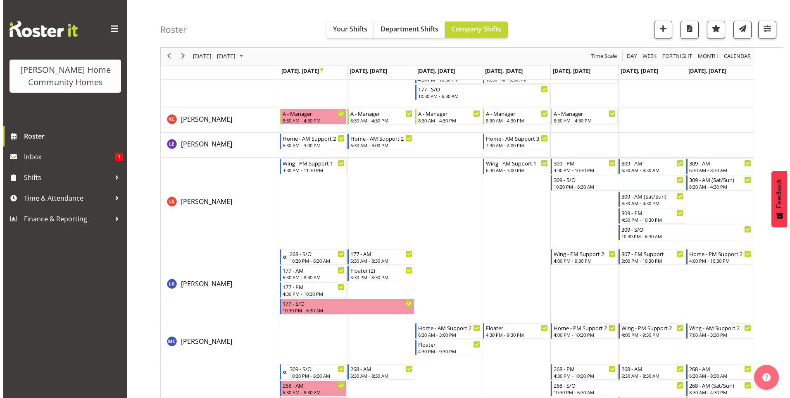
scroll to position [797, 0]
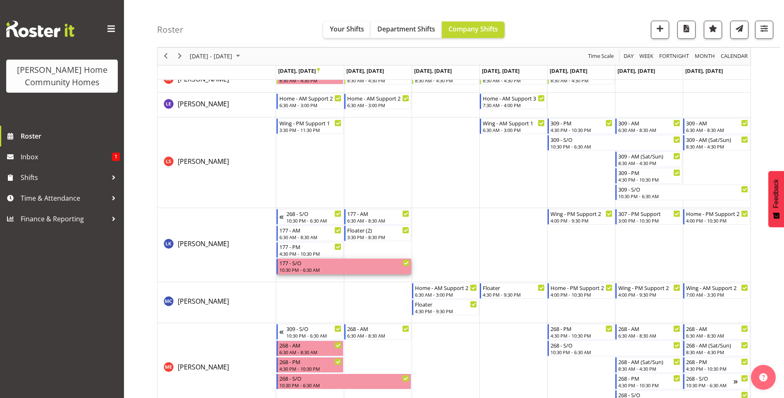
click at [314, 270] on div "10:30 PM - 6:30 AM" at bounding box center [344, 269] width 130 height 7
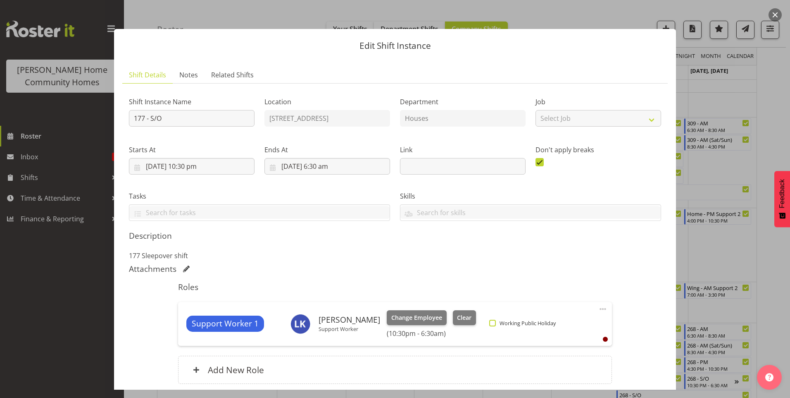
click at [496, 322] on span "Working Public Holiday" at bounding box center [526, 322] width 60 height 7
click at [489, 322] on input "Working Public Holiday" at bounding box center [491, 322] width 5 height 5
checkbox input "true"
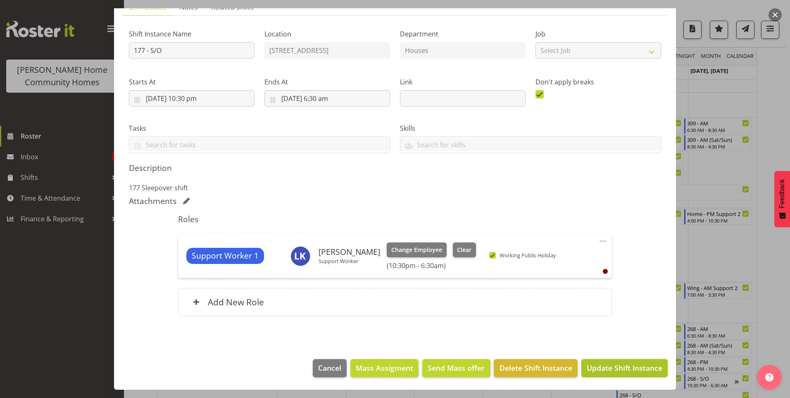
click at [591, 369] on span "Update Shift Instance" at bounding box center [625, 367] width 76 height 11
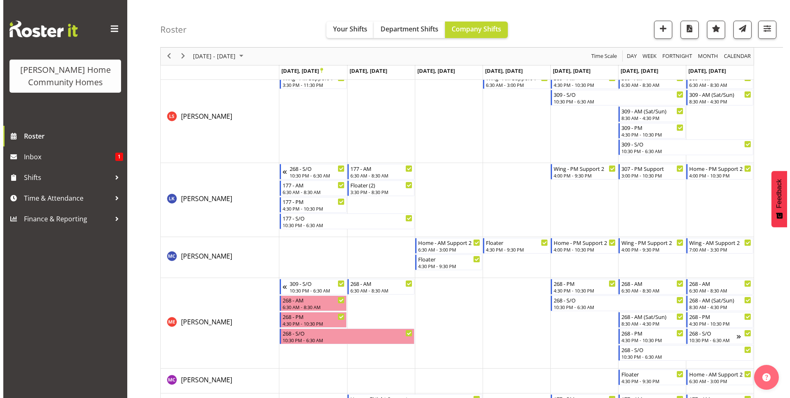
scroll to position [879, 0]
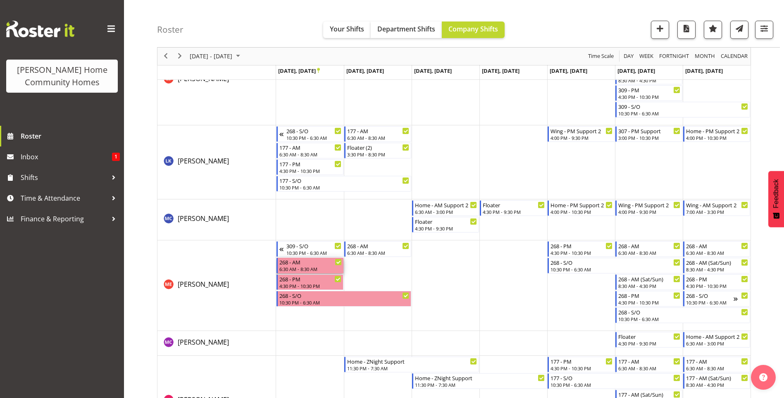
click at [295, 262] on div "268 - AM" at bounding box center [310, 261] width 62 height 8
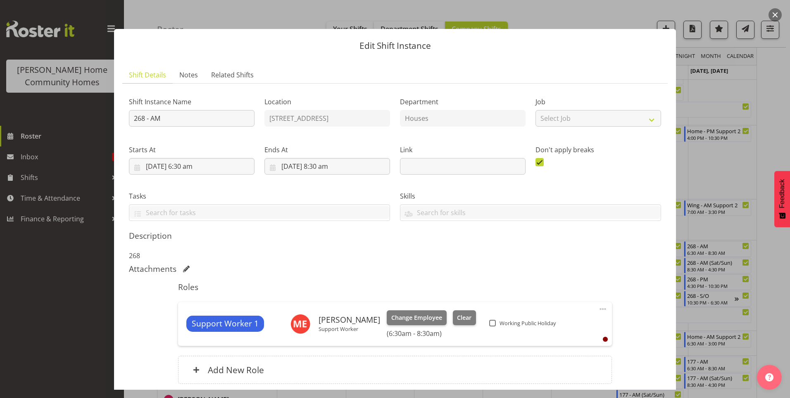
click at [489, 319] on div "Working Public Holiday" at bounding box center [523, 324] width 69 height 10
click at [496, 322] on span "Working Public Holiday" at bounding box center [526, 322] width 60 height 7
click at [490, 322] on input "Working Public Holiday" at bounding box center [491, 322] width 5 height 5
checkbox input "true"
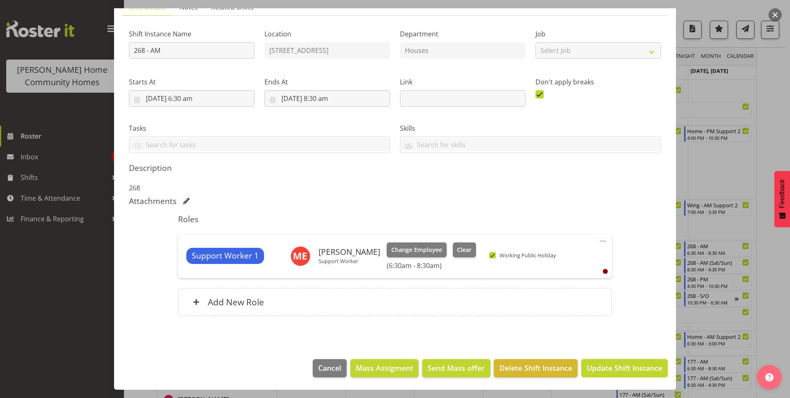
click at [621, 363] on span "Update Shift Instance" at bounding box center [625, 367] width 76 height 11
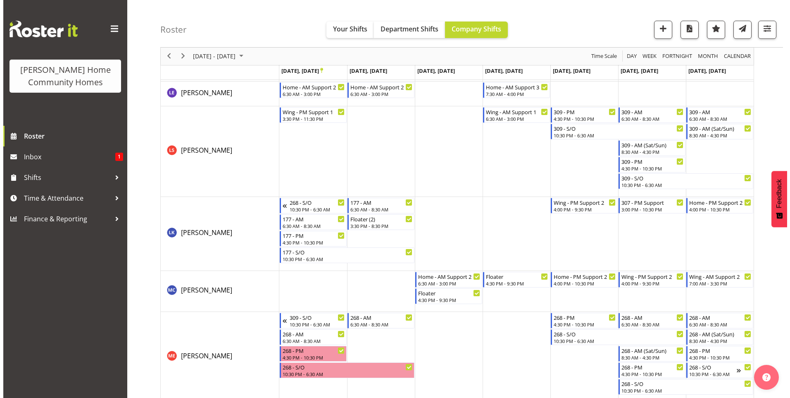
scroll to position [838, 0]
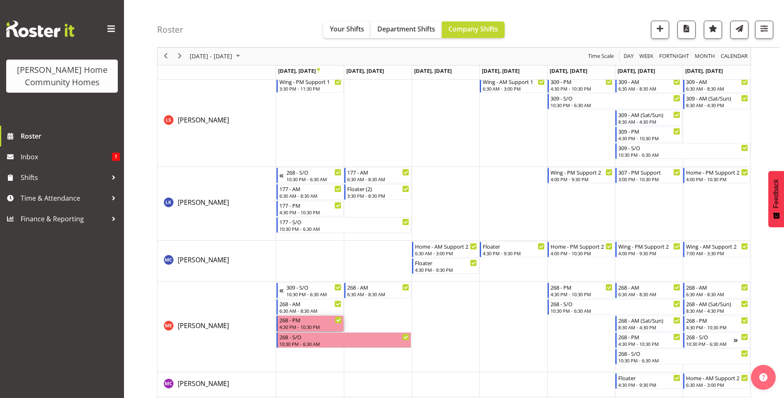
click at [294, 324] on div "4:30 PM - 10:30 PM" at bounding box center [310, 326] width 62 height 7
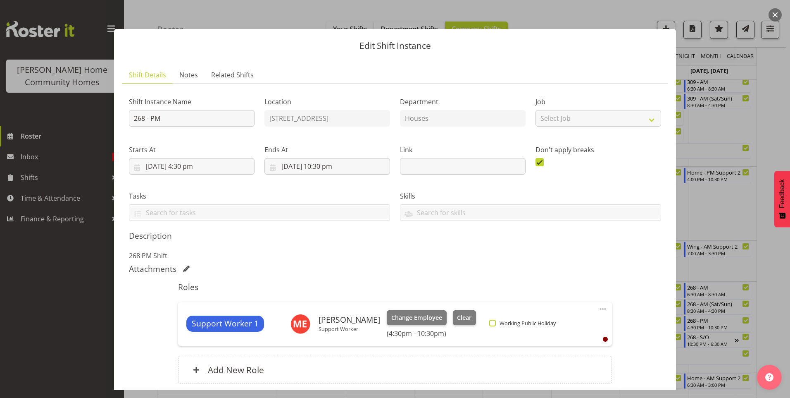
drag, startPoint x: 483, startPoint y: 322, endPoint x: 506, endPoint y: 326, distance: 23.4
click at [489, 323] on span at bounding box center [492, 322] width 7 height 7
click at [489, 323] on input "Working Public Holiday" at bounding box center [491, 322] width 5 height 5
checkbox input "true"
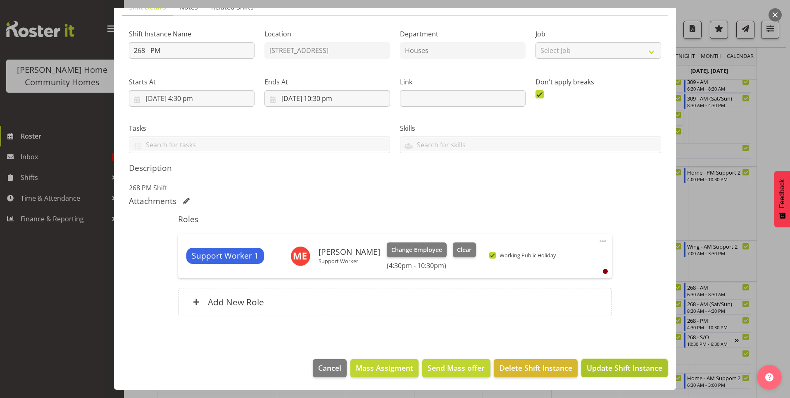
click at [594, 367] on span "Update Shift Instance" at bounding box center [625, 367] width 76 height 11
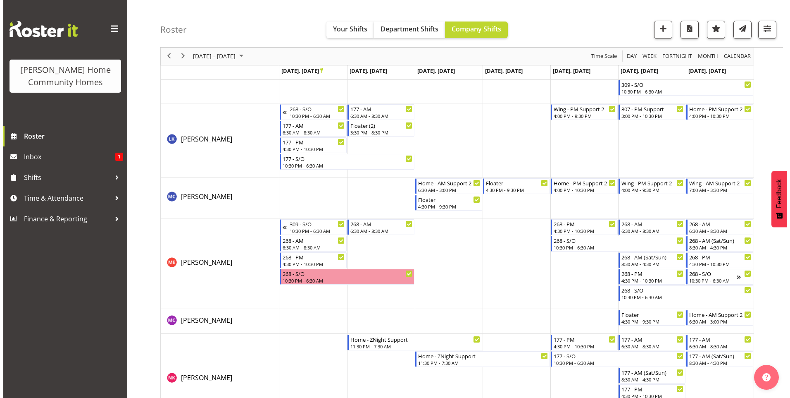
scroll to position [962, 0]
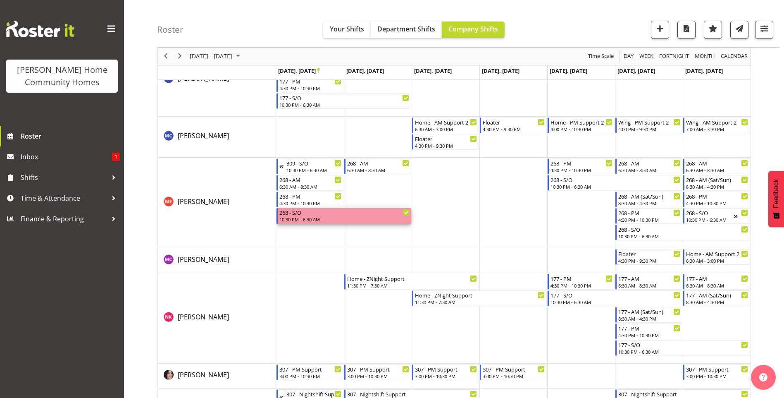
click at [295, 222] on div "10:30 PM - 6:30 AM" at bounding box center [344, 219] width 130 height 7
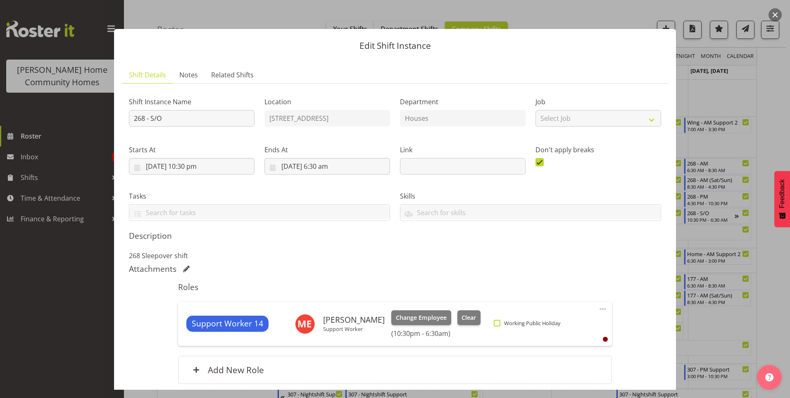
click at [494, 326] on span at bounding box center [497, 322] width 7 height 7
click at [494, 325] on input "Working Public Holiday" at bounding box center [496, 322] width 5 height 5
checkbox input "true"
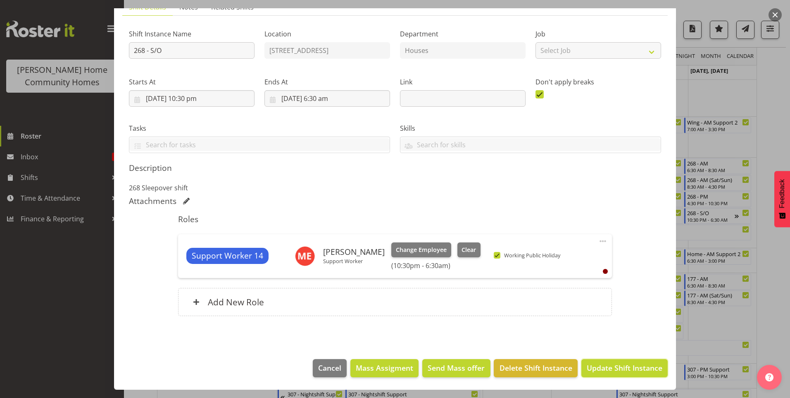
click at [617, 365] on span "Update Shift Instance" at bounding box center [625, 367] width 76 height 11
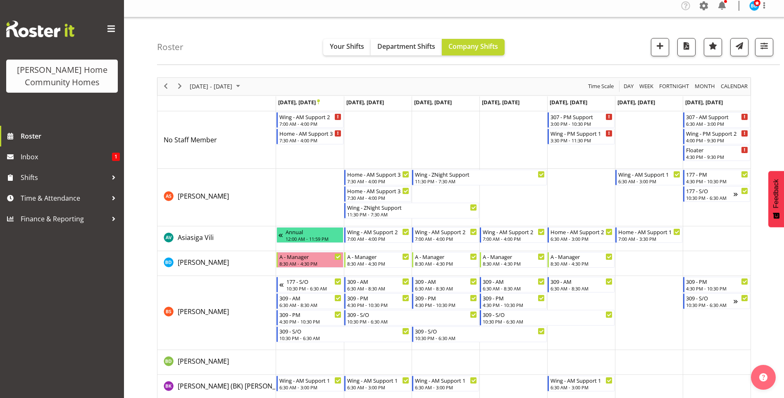
scroll to position [0, 0]
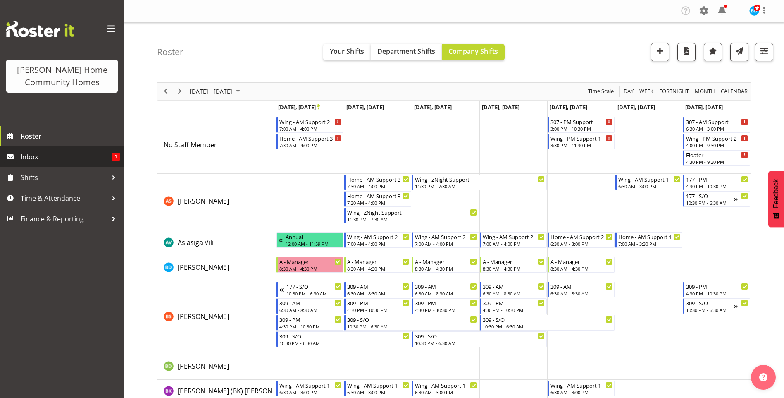
click at [86, 158] on span "Inbox" at bounding box center [66, 156] width 91 height 12
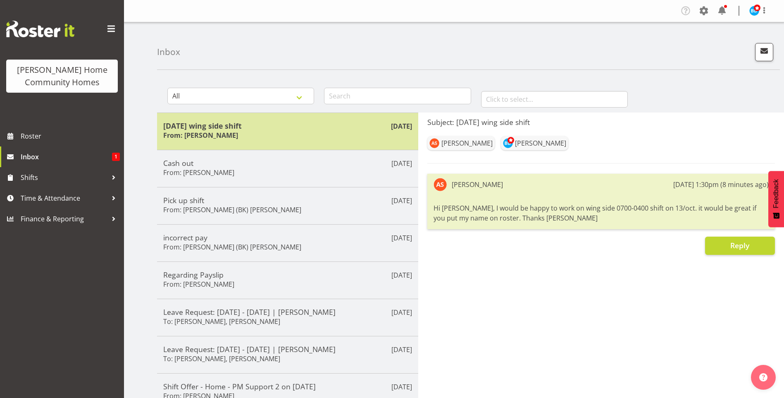
click at [347, 147] on div "[DATE] oct wing side shift From: [PERSON_NAME]" at bounding box center [287, 130] width 261 height 37
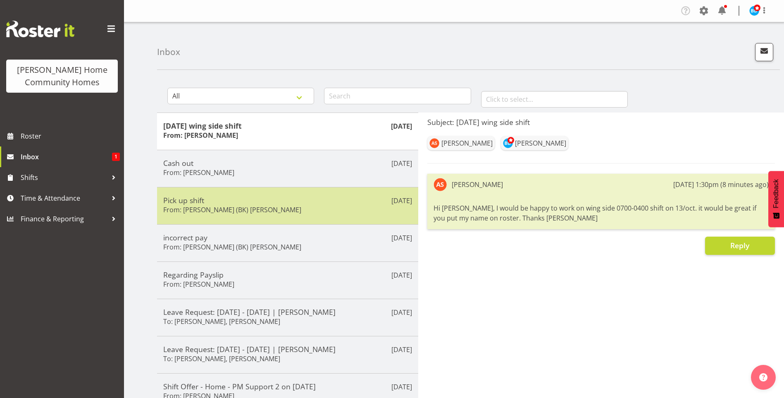
click at [327, 190] on div "[DATE] Pick up shift From: [PERSON_NAME] (BK) [PERSON_NAME]" at bounding box center [287, 205] width 261 height 37
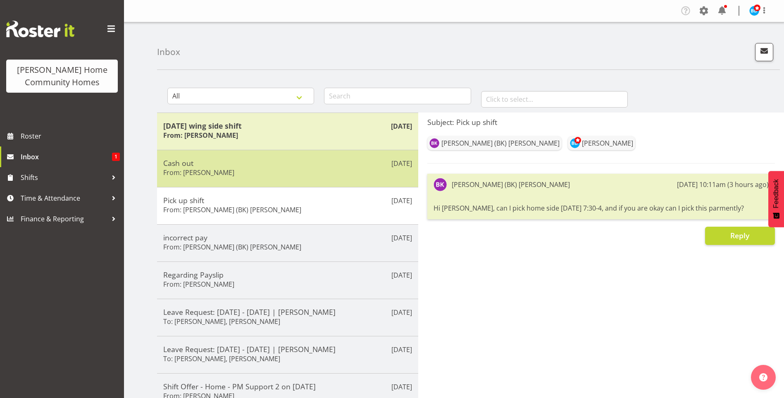
click at [321, 171] on div "Cash out From: [PERSON_NAME]" at bounding box center [287, 168] width 249 height 20
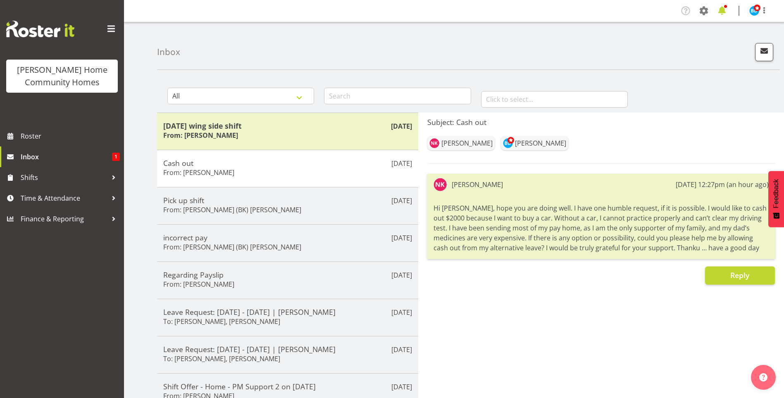
click at [721, 9] on span at bounding box center [721, 10] width 13 height 13
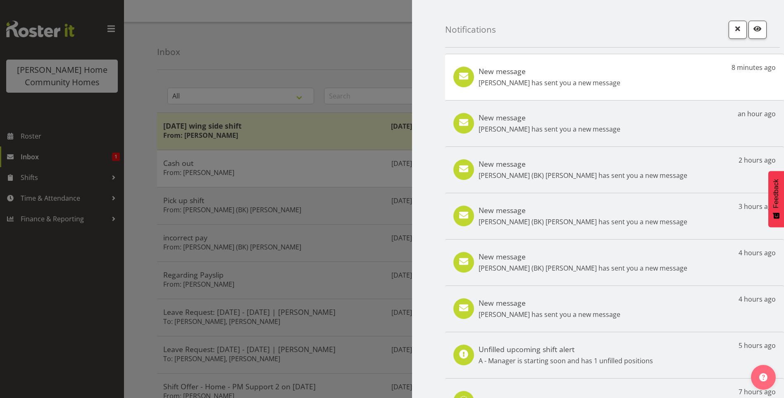
click at [527, 76] on div "New message [PERSON_NAME] has sent you a new message" at bounding box center [550, 77] width 142 height 21
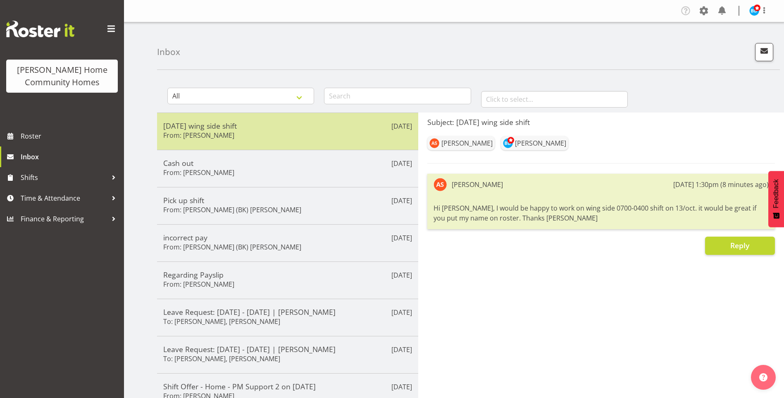
click at [258, 137] on div "[DATE] wing side shift From: [PERSON_NAME]" at bounding box center [287, 131] width 249 height 20
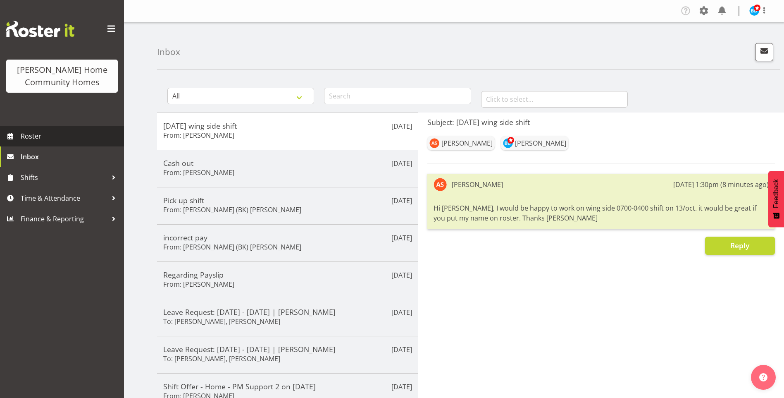
click at [56, 135] on span "Roster" at bounding box center [70, 136] width 99 height 12
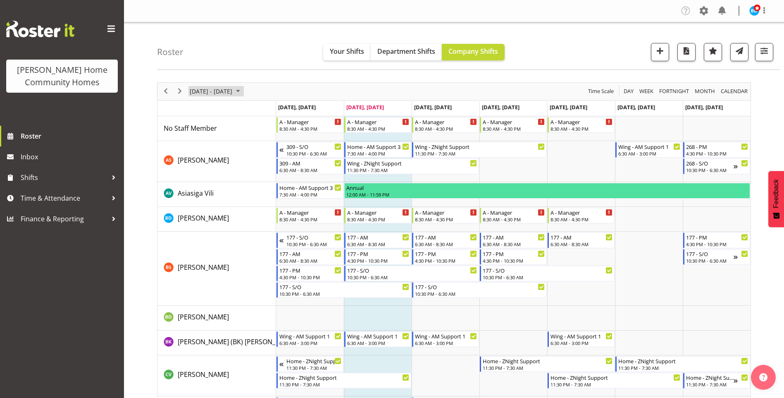
click at [243, 92] on span "September 2025" at bounding box center [238, 91] width 10 height 10
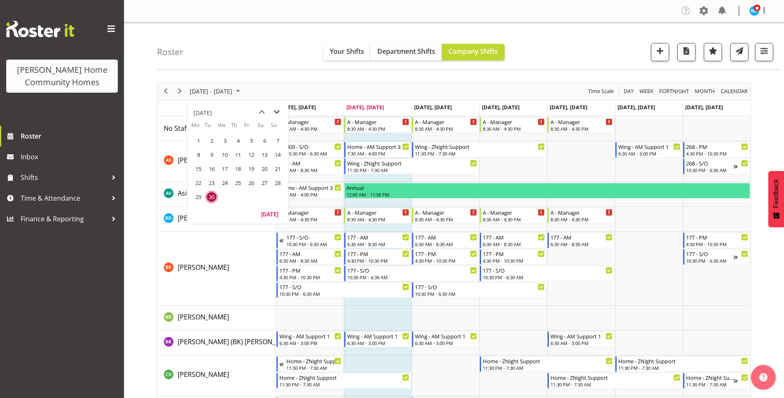
click at [277, 112] on span "next month" at bounding box center [276, 112] width 14 height 15
click at [196, 167] on span "13" at bounding box center [198, 168] width 12 height 12
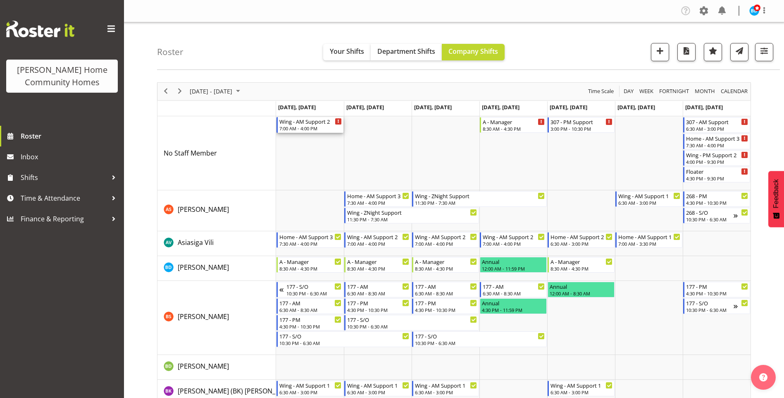
click at [320, 128] on div "7:00 AM - 4:00 PM" at bounding box center [310, 128] width 62 height 7
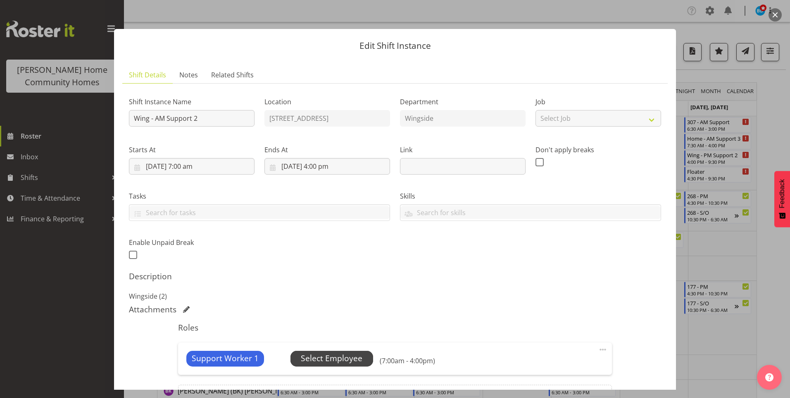
click at [344, 360] on span "Select Employee" at bounding box center [332, 358] width 62 height 12
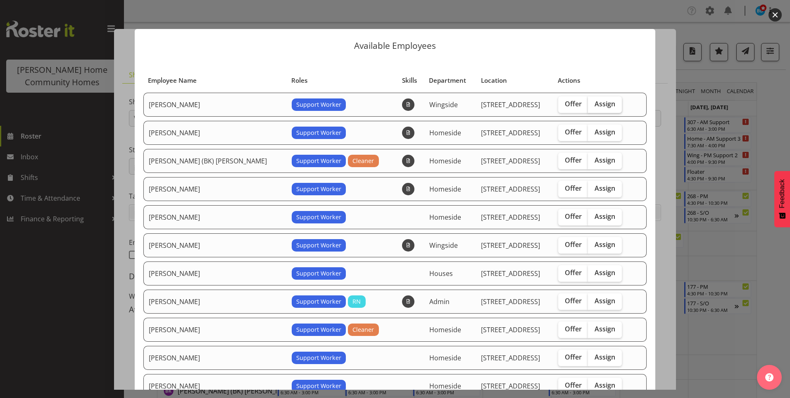
click at [588, 96] on label "Assign" at bounding box center [605, 104] width 34 height 17
click at [588, 101] on input "Assign" at bounding box center [590, 103] width 5 height 5
checkbox input "true"
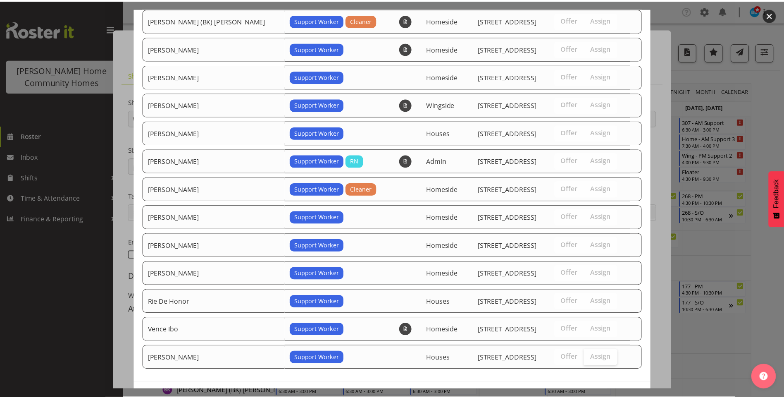
scroll to position [172, 0]
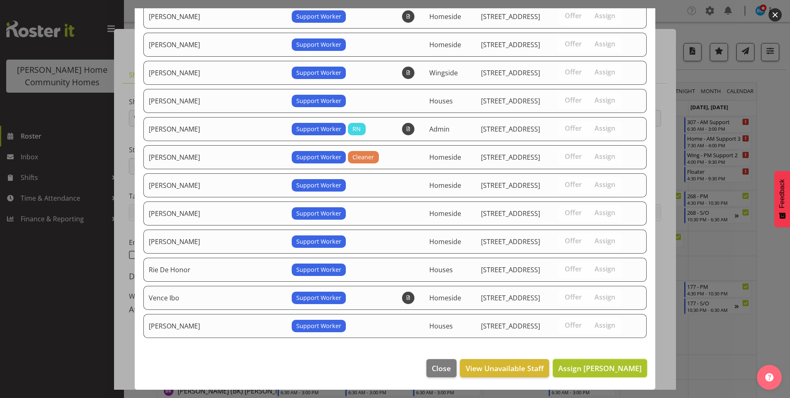
click at [592, 364] on span "Assign Arshdeep Singh" at bounding box center [599, 368] width 83 height 10
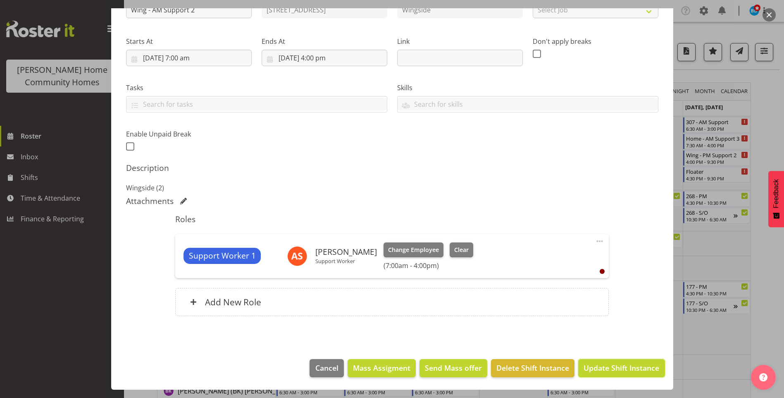
click at [609, 362] on span "Update Shift Instance" at bounding box center [621, 367] width 76 height 11
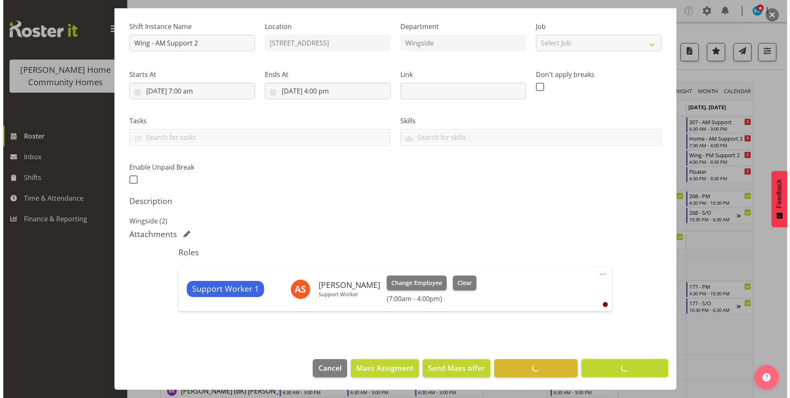
scroll to position [75, 0]
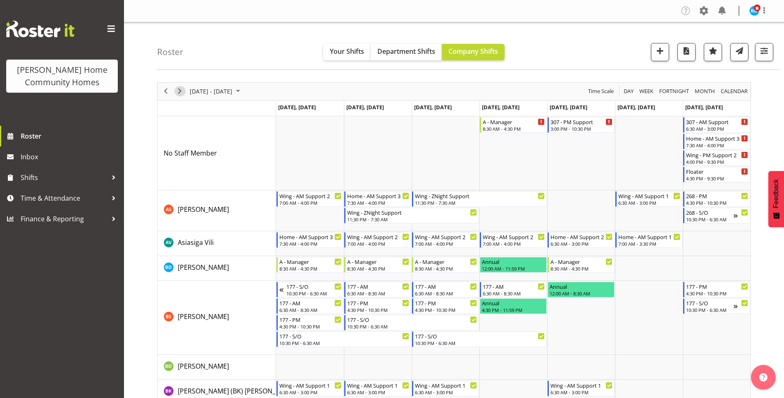
click at [176, 89] on span "Next" at bounding box center [180, 91] width 10 height 10
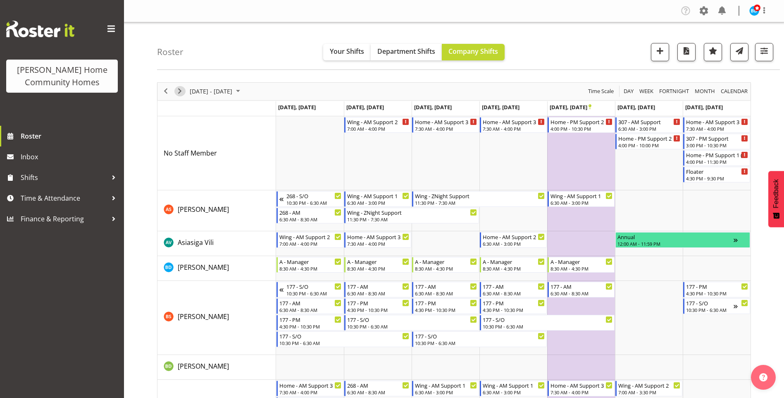
click at [177, 92] on span "Next" at bounding box center [180, 91] width 10 height 10
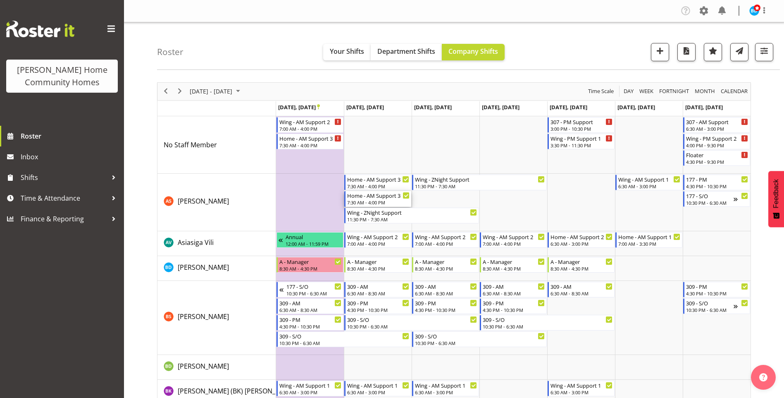
click at [389, 200] on div "7:30 AM - 4:00 PM" at bounding box center [378, 202] width 62 height 7
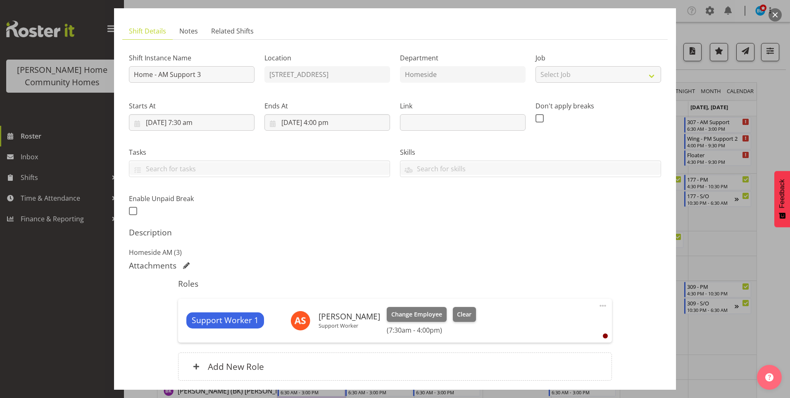
scroll to position [108, 0]
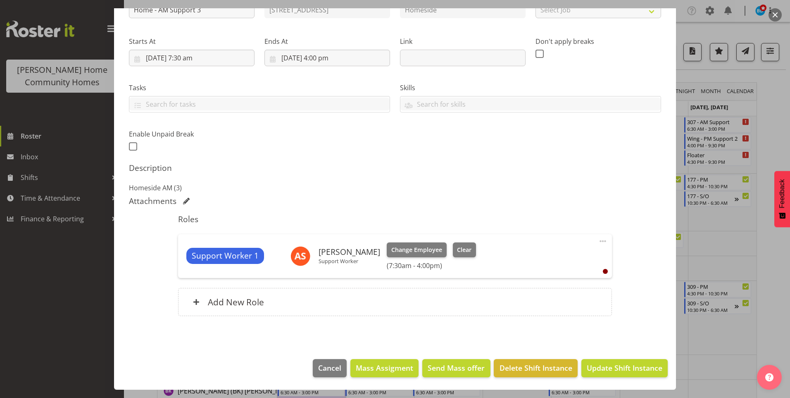
click at [598, 242] on span at bounding box center [603, 241] width 10 height 10
click at [551, 290] on link "Delete" at bounding box center [567, 288] width 79 height 15
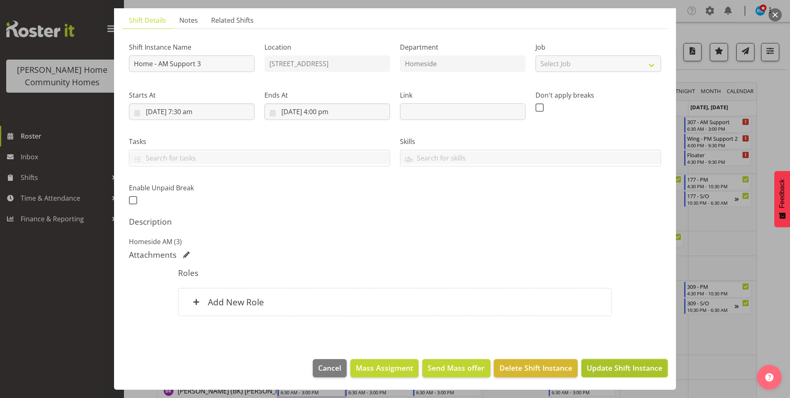
click at [620, 370] on span "Update Shift Instance" at bounding box center [625, 367] width 76 height 11
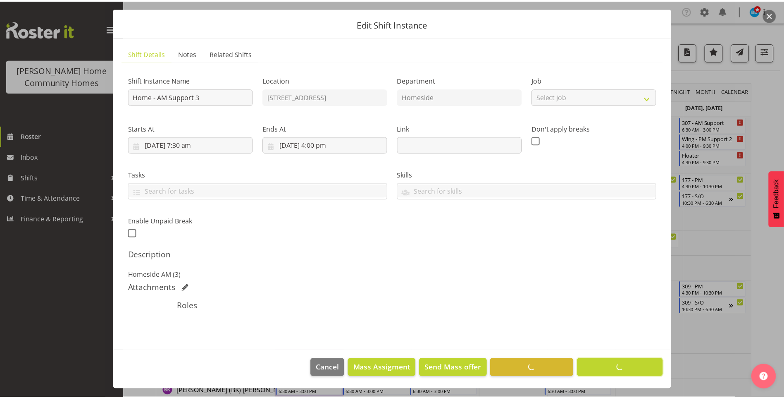
scroll to position [21, 0]
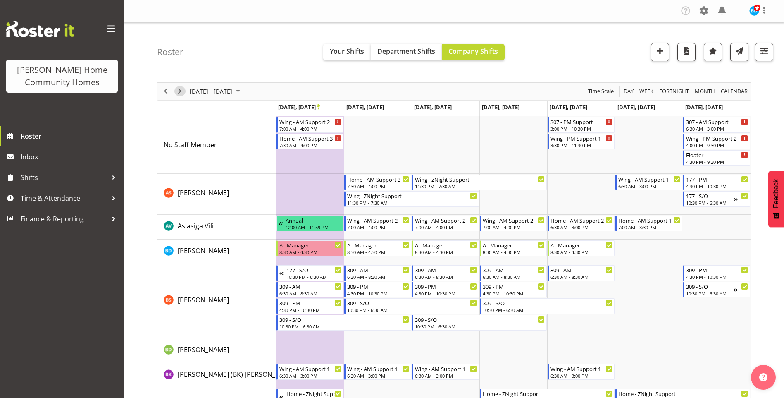
click at [180, 91] on span "Next" at bounding box center [180, 91] width 10 height 10
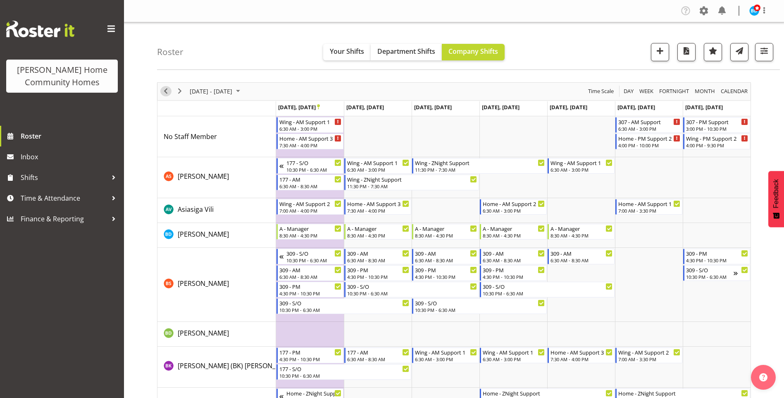
click at [165, 90] on span "Previous" at bounding box center [166, 91] width 10 height 10
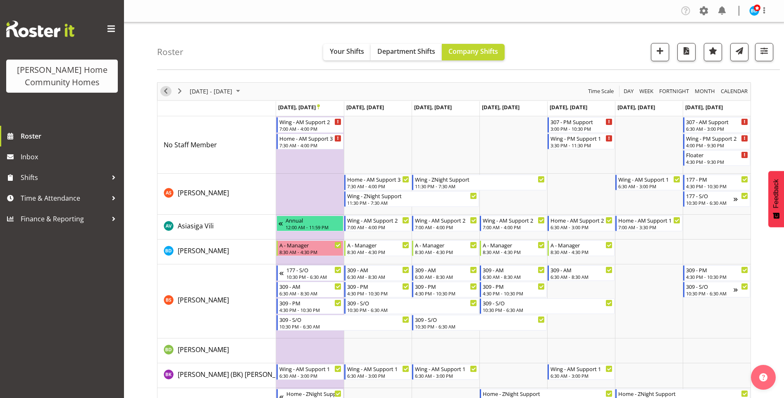
click at [164, 91] on span "Previous" at bounding box center [166, 91] width 10 height 10
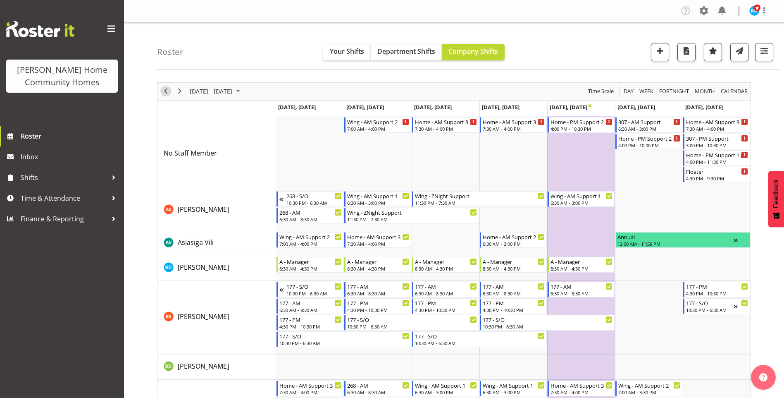
click at [164, 92] on span "Previous" at bounding box center [166, 91] width 10 height 10
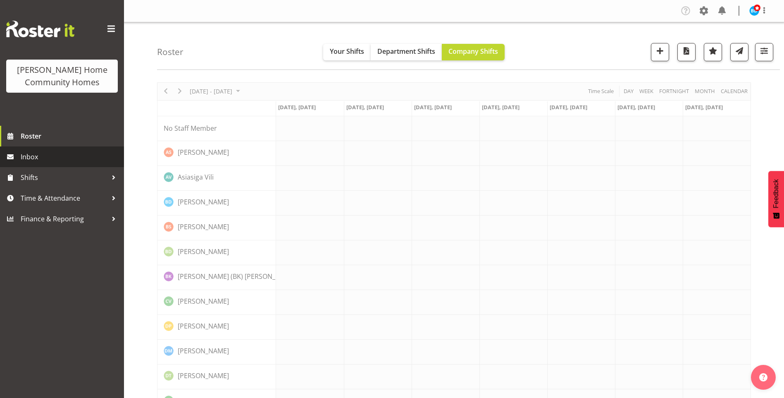
click at [62, 156] on span "Inbox" at bounding box center [70, 156] width 99 height 12
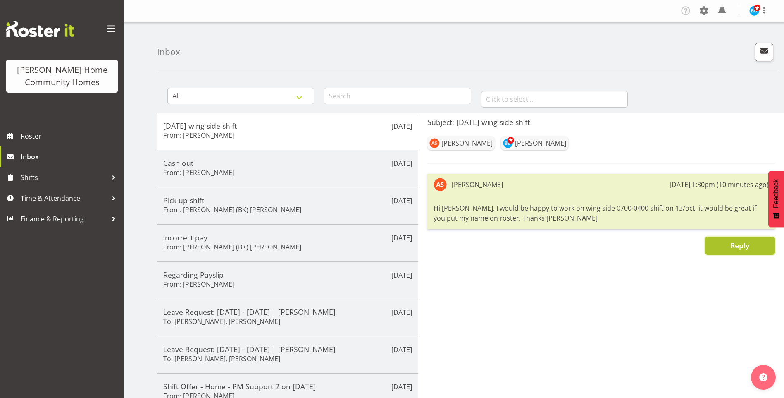
click at [742, 245] on span "Reply" at bounding box center [739, 245] width 19 height 10
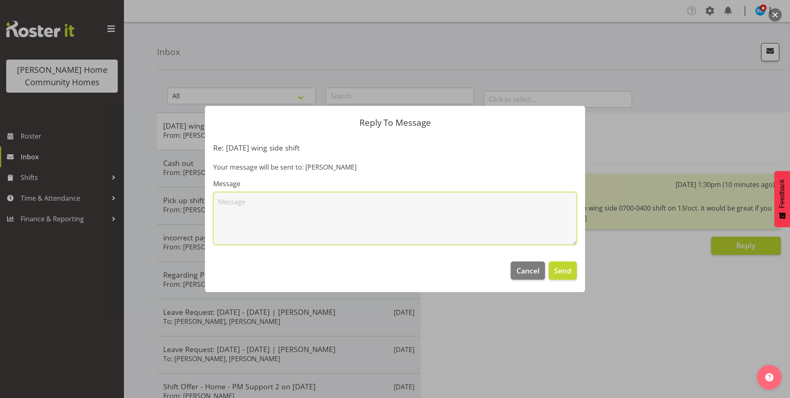
click at [420, 212] on textarea at bounding box center [395, 218] width 364 height 53
type textarea "Hi [PERSON_NAME], thanks for your offer to work the Wingside 7.00am - 4.00pm sh…"
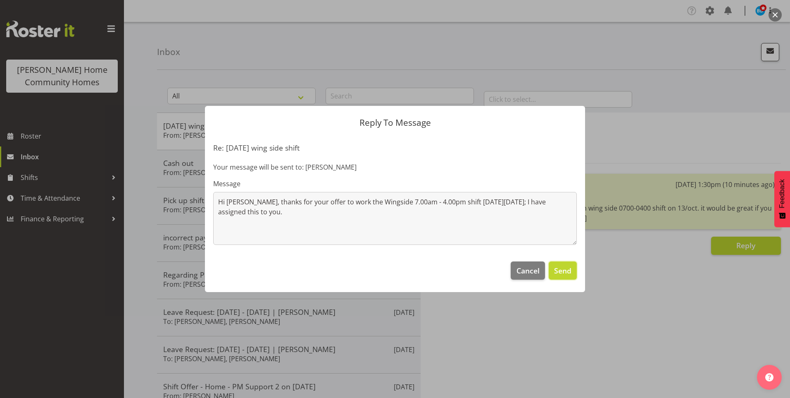
click at [571, 272] on span "Send" at bounding box center [562, 270] width 17 height 11
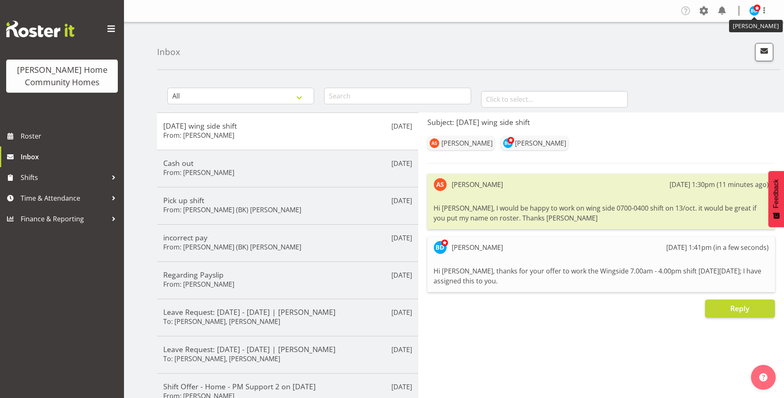
drag, startPoint x: 755, startPoint y: 8, endPoint x: 751, endPoint y: 15, distance: 8.0
click at [755, 8] on span at bounding box center [757, 8] width 7 height 7
click at [728, 42] on link "Log Out" at bounding box center [729, 43] width 79 height 15
